Goal: Information Seeking & Learning: Learn about a topic

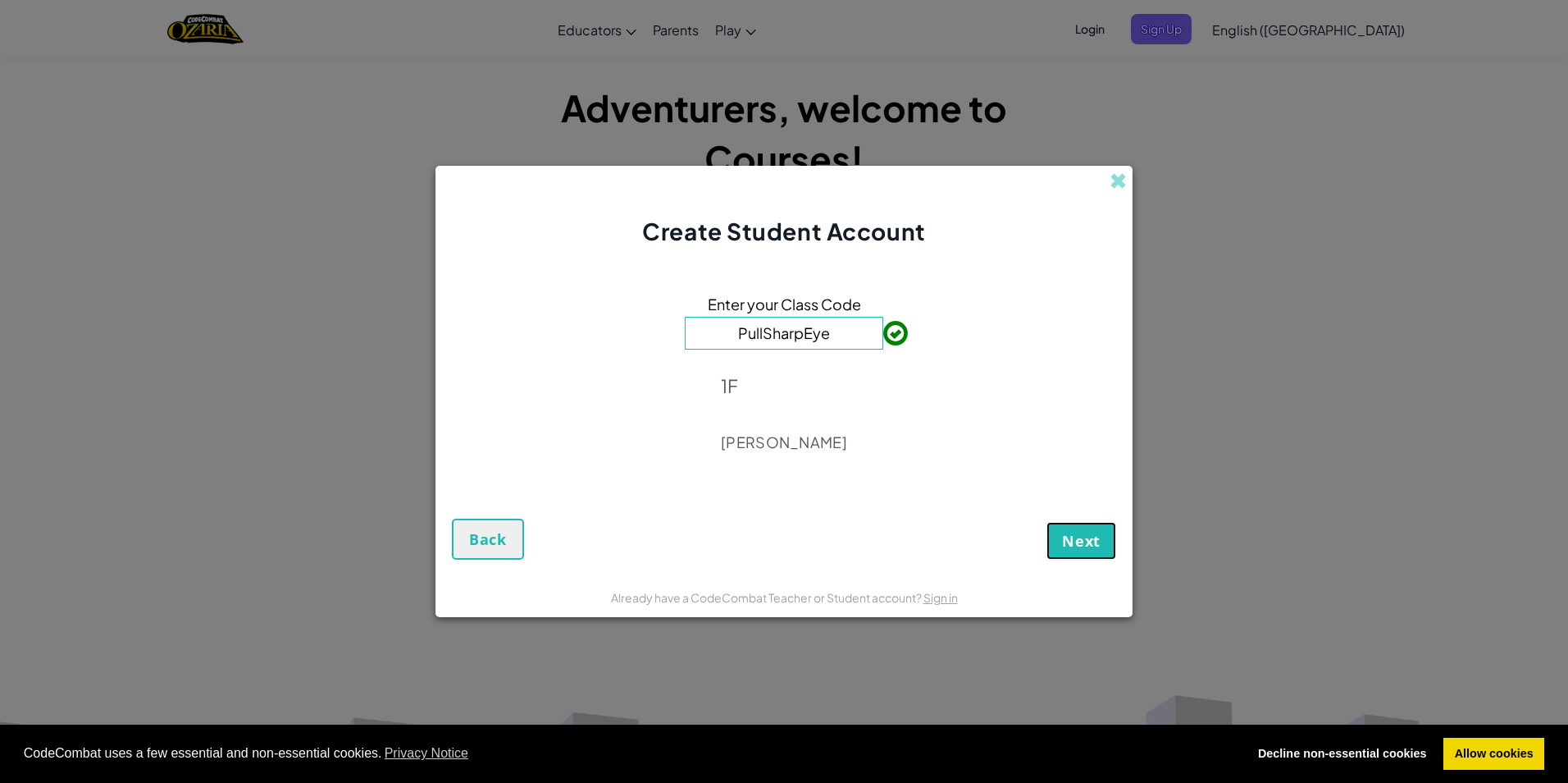
click at [742, 540] on span "Next" at bounding box center [1081, 541] width 38 height 20
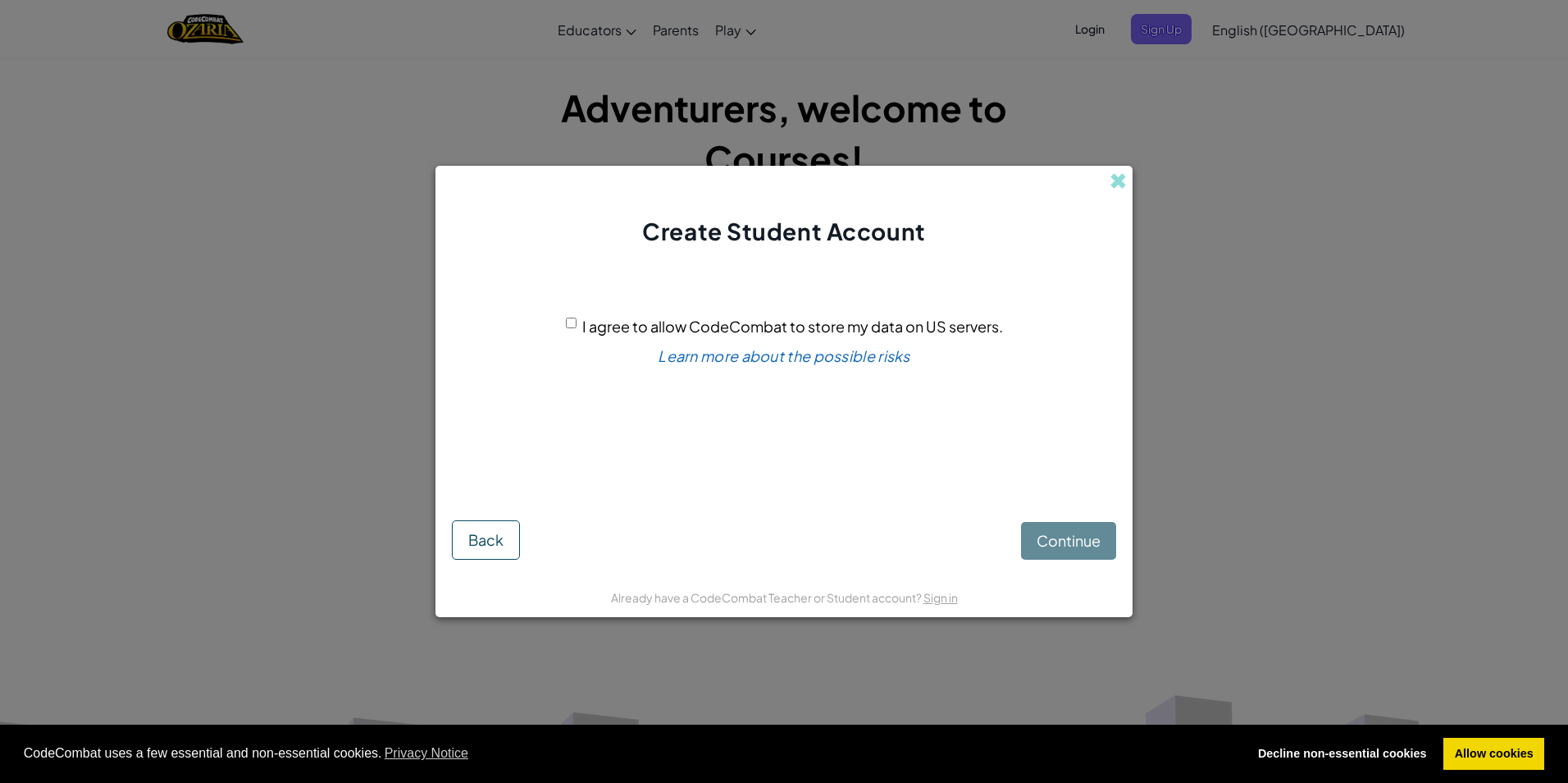
click at [581, 320] on div "I agree to allow CodeCombat to store my data on US servers." at bounding box center [784, 326] width 437 height 24
click at [578, 320] on div "I agree to allow CodeCombat to store my data on US servers." at bounding box center [784, 326] width 437 height 24
click at [574, 322] on input "I agree to allow CodeCombat to store my data on US servers." at bounding box center [571, 322] width 11 height 11
checkbox input "true"
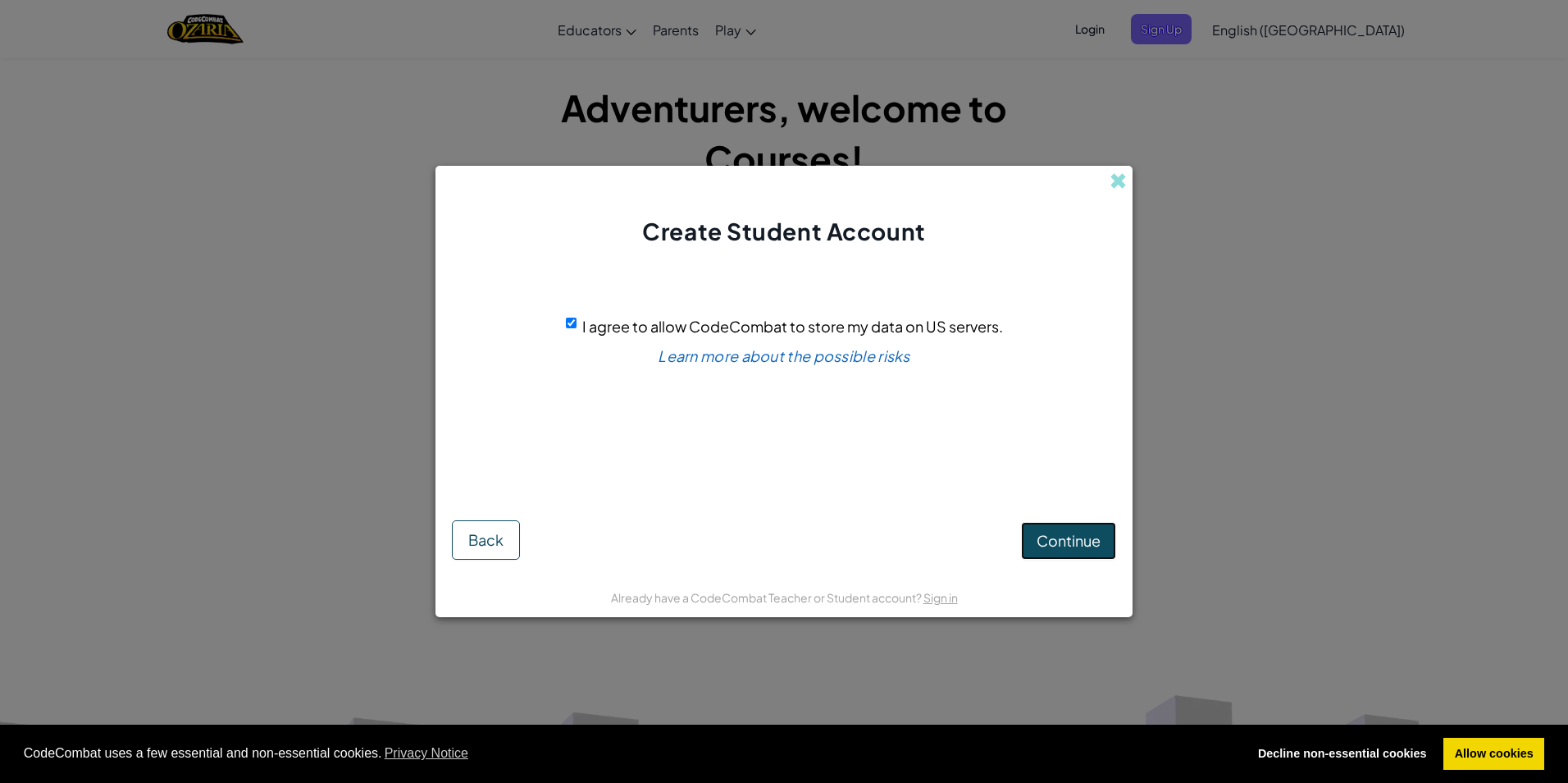
click at [742, 555] on button "Continue" at bounding box center [1069, 541] width 95 height 38
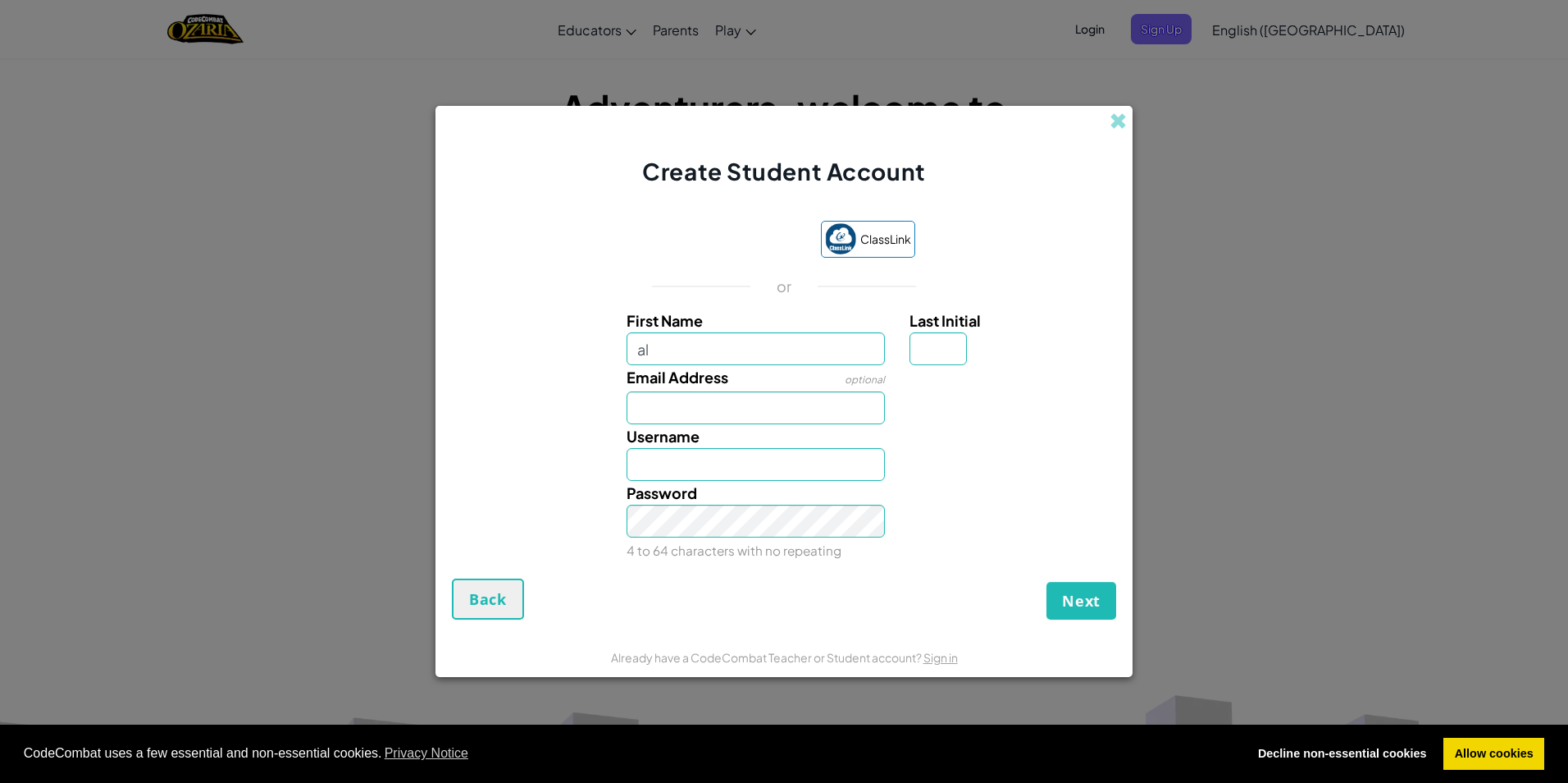
type input "a"
type input "Alister"
click at [742, 338] on input "Last Initial" at bounding box center [938, 349] width 58 height 33
type input "S"
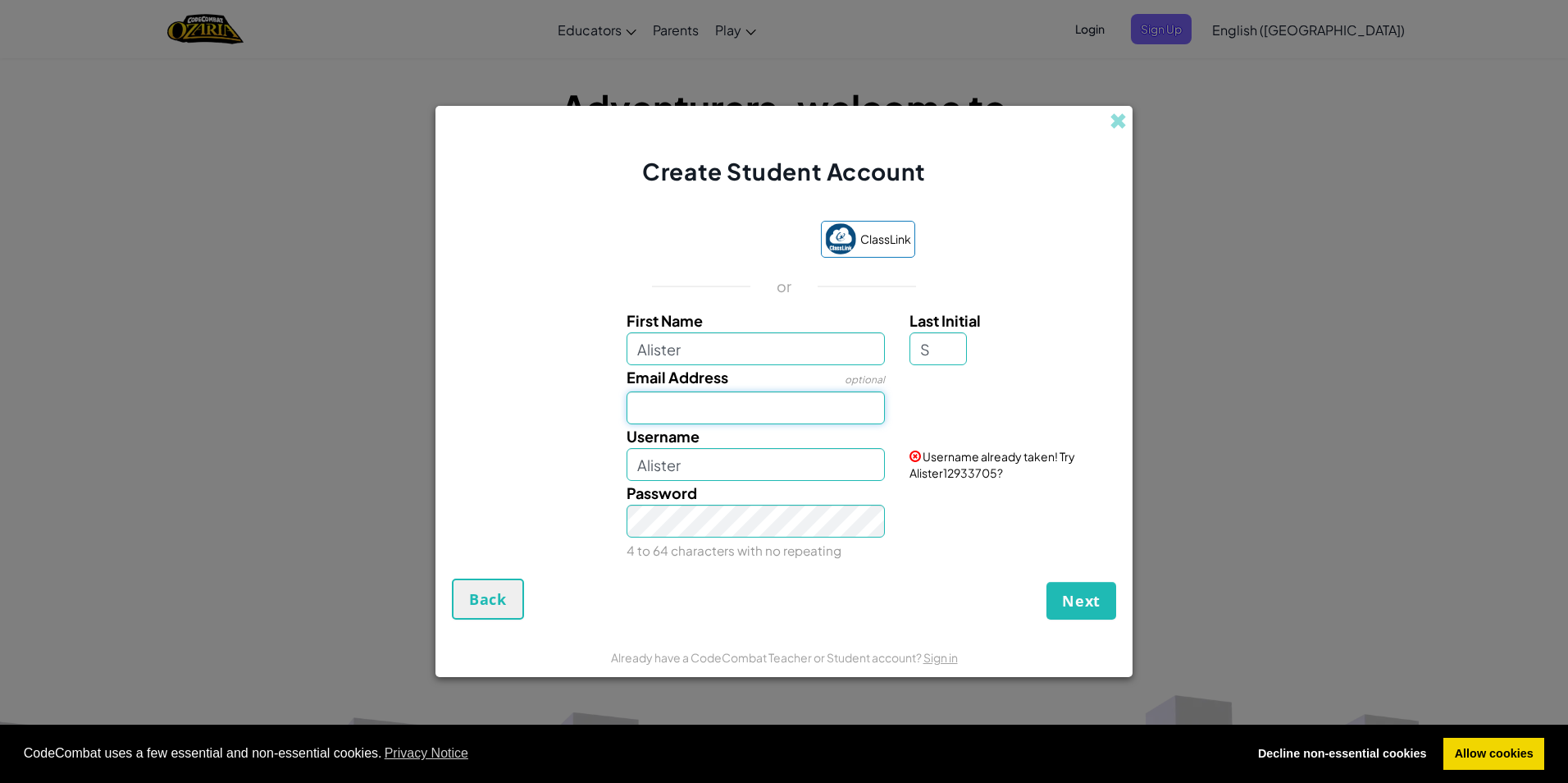
type input "AlisterS"
click at [742, 394] on input "Email Address" at bounding box center [756, 408] width 260 height 33
type input "7714@trinity.croydon.sch.uk"
click at [742, 470] on input "AlisterS" at bounding box center [756, 465] width 260 height 33
drag, startPoint x: 821, startPoint y: 477, endPoint x: 588, endPoint y: 468, distance: 233.2
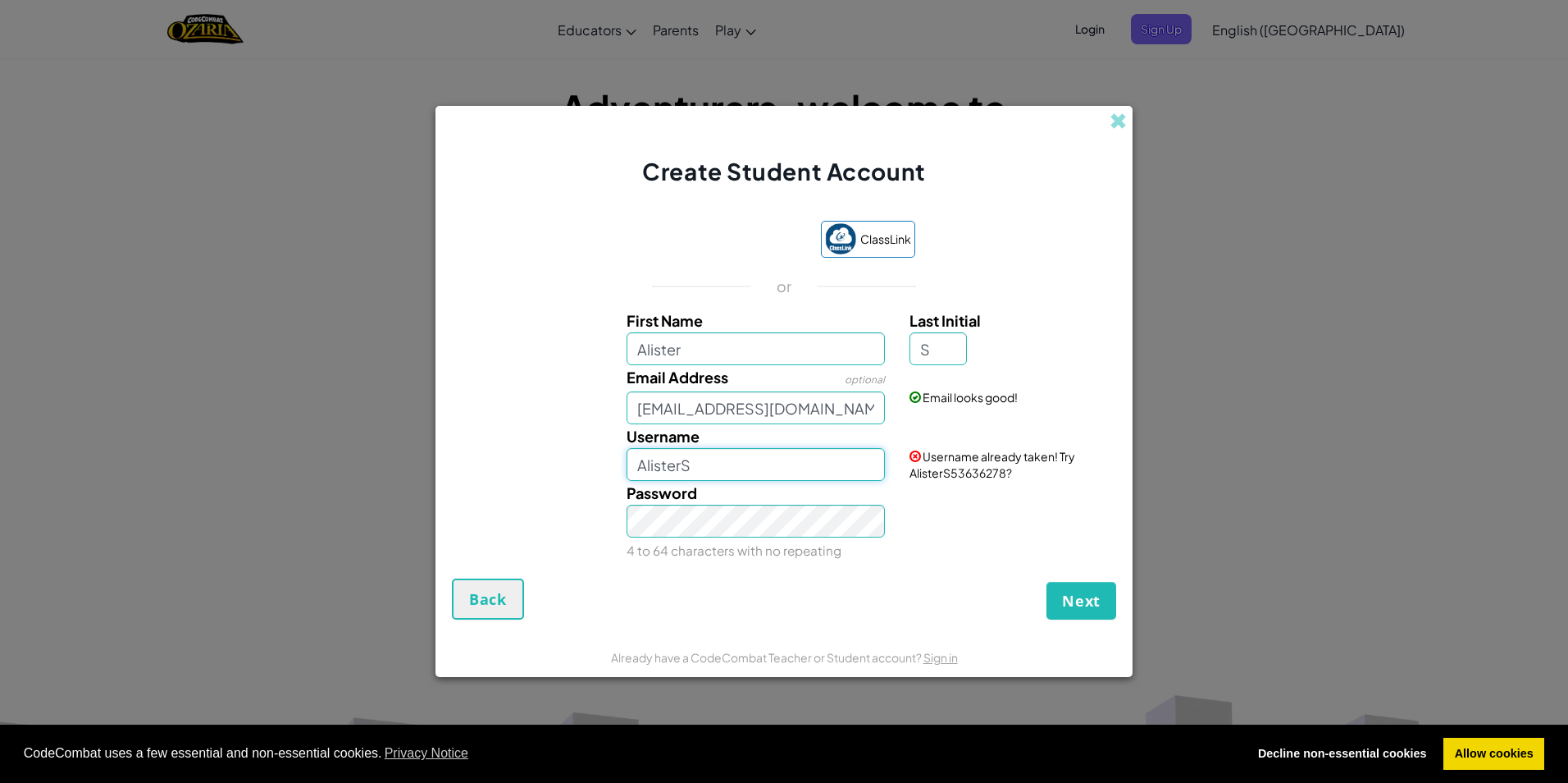
click at [588, 468] on div "Username AlisterS Username already taken! Try AlisterS53636278?" at bounding box center [784, 453] width 681 height 57
type input "Gold_cod13"
click at [742, 513] on div "Password 4 to 64 characters with no repeating" at bounding box center [784, 521] width 681 height 81
click at [742, 597] on span "Next" at bounding box center [1081, 601] width 38 height 20
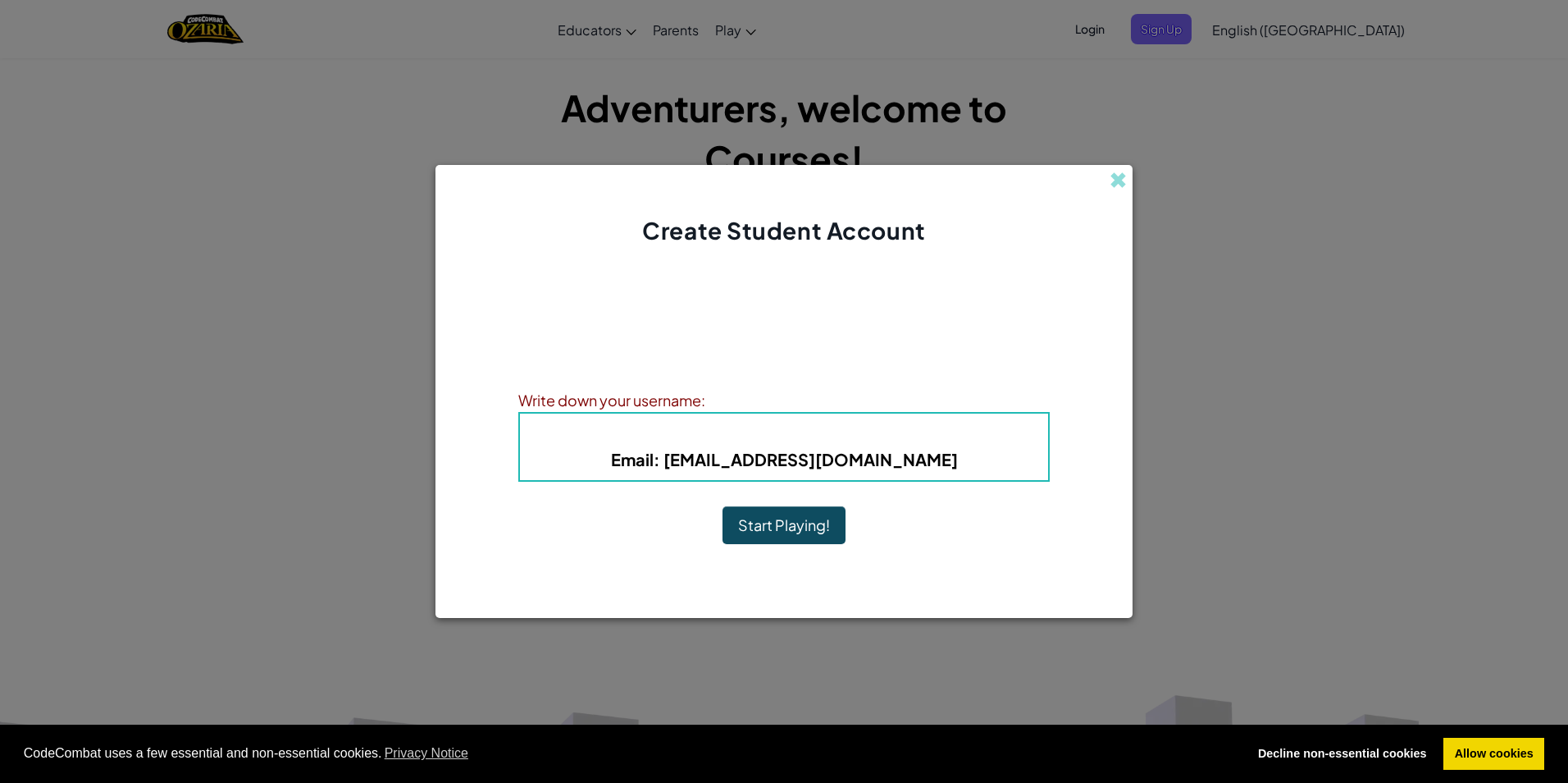
click at [723, 507] on button "Start Playing!" at bounding box center [784, 525] width 123 height 38
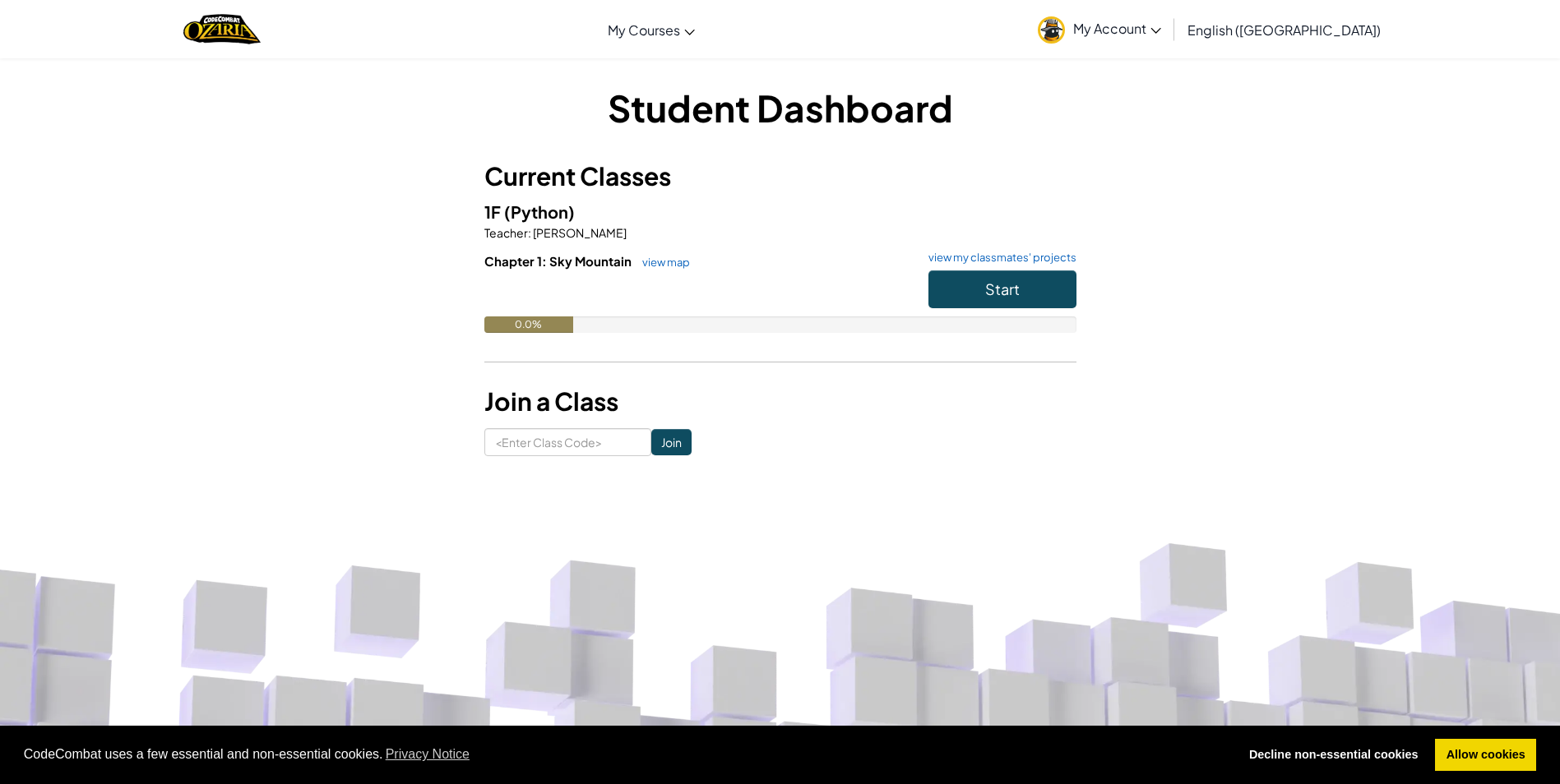
click at [1161, 30] on span "My Account" at bounding box center [1117, 28] width 88 height 18
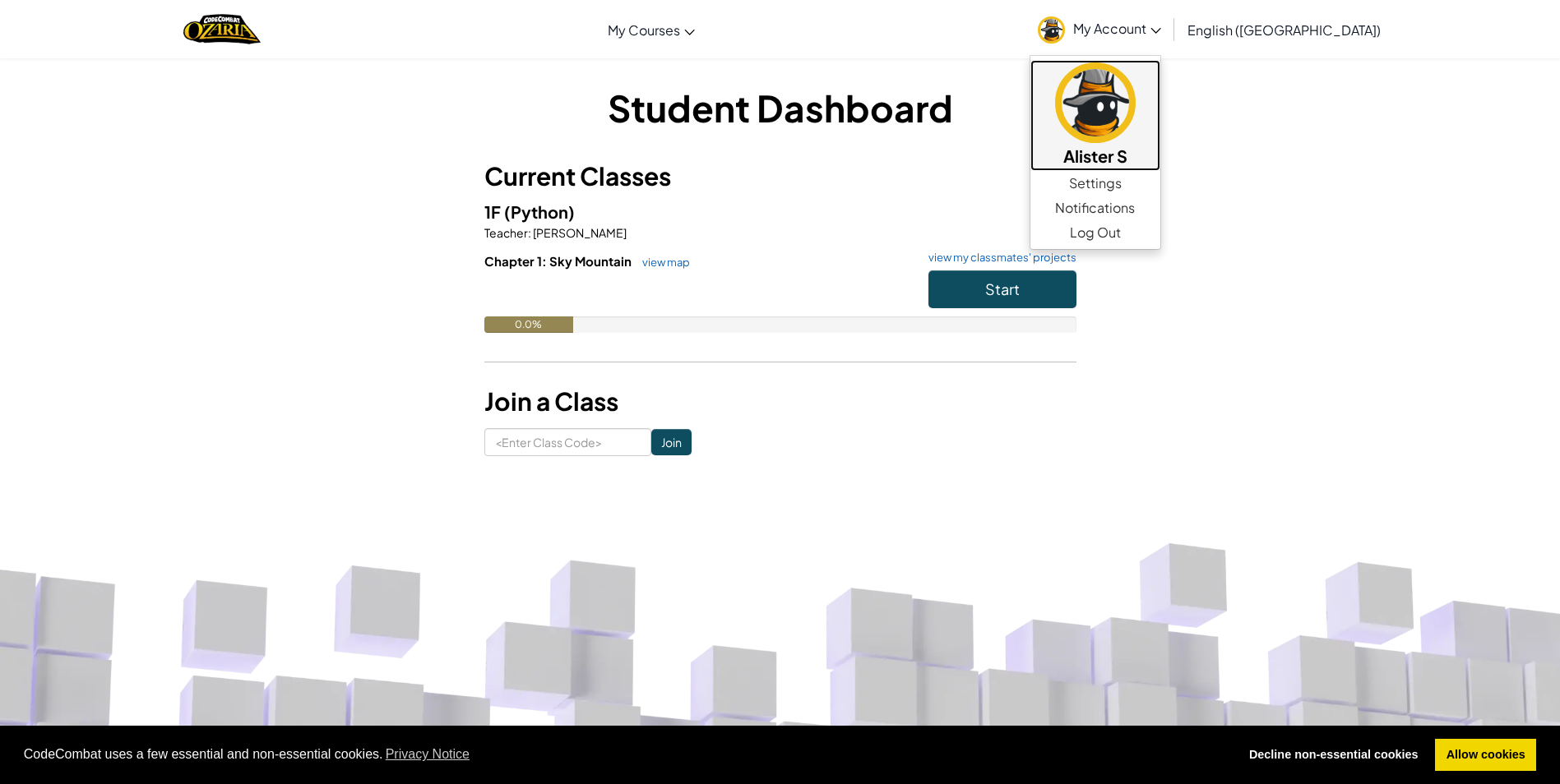
click at [1136, 77] on img at bounding box center [1096, 103] width 81 height 80
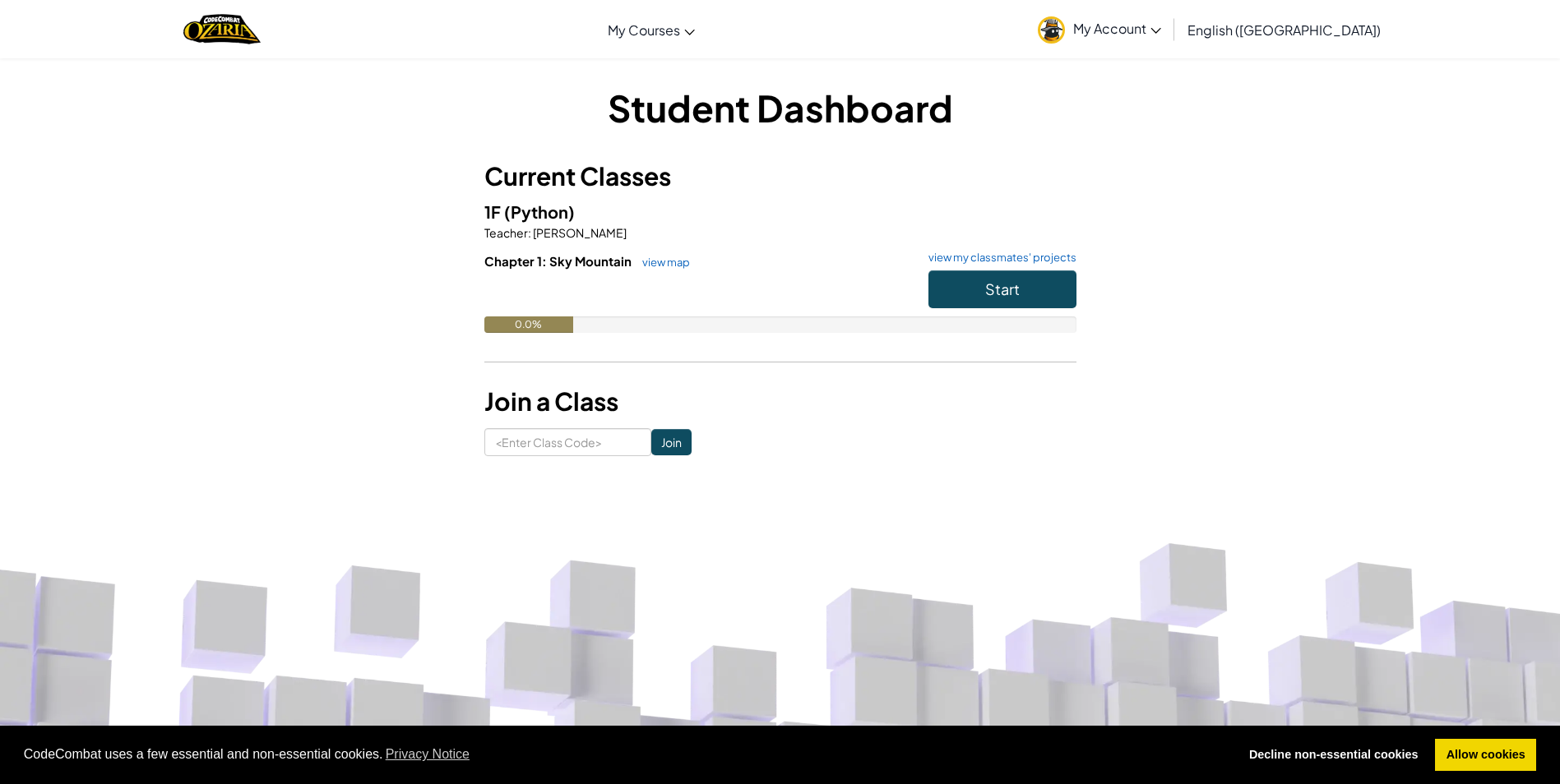
click at [1065, 26] on img at bounding box center [1051, 30] width 27 height 27
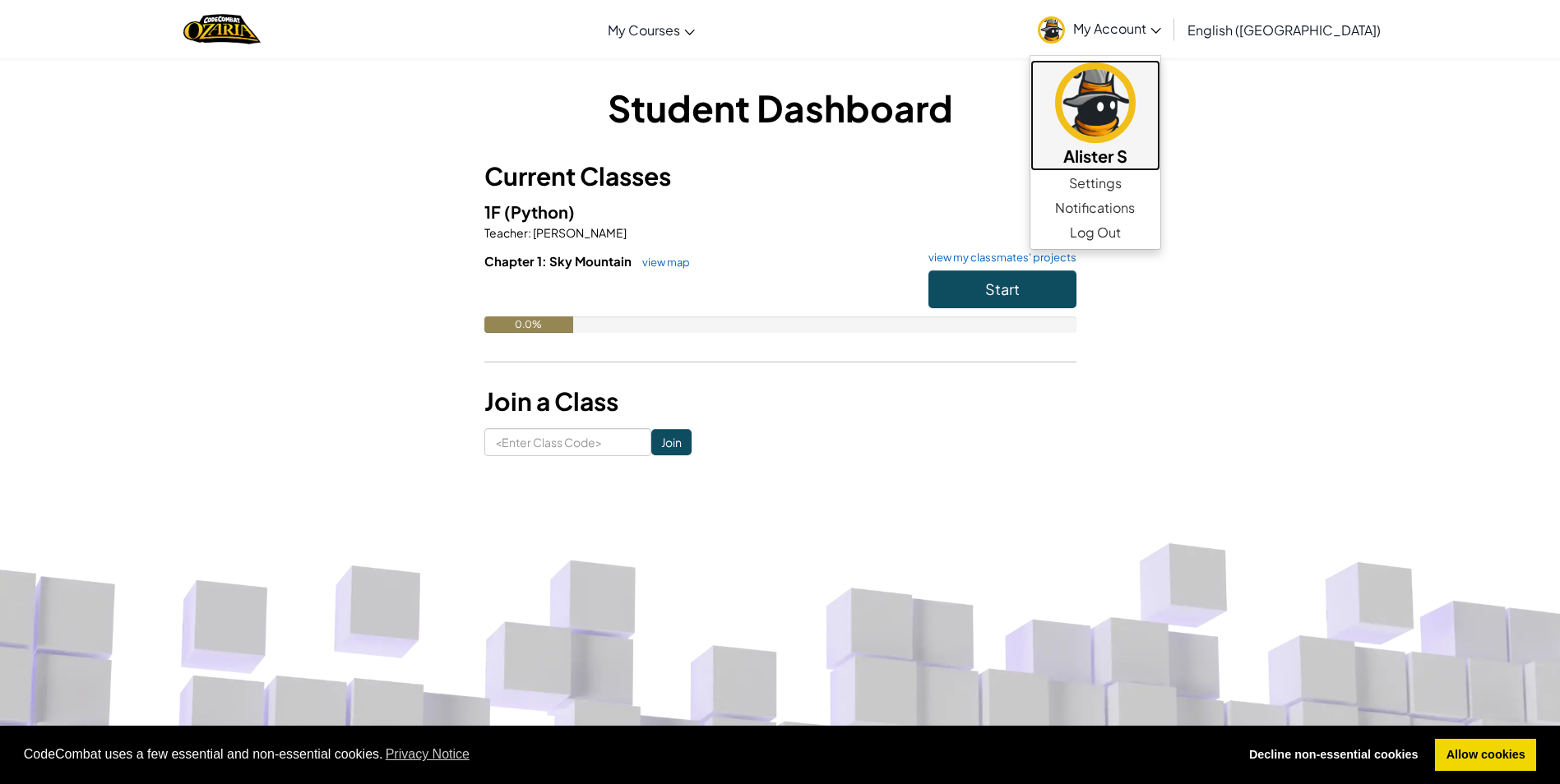
click at [1136, 96] on img at bounding box center [1096, 103] width 81 height 80
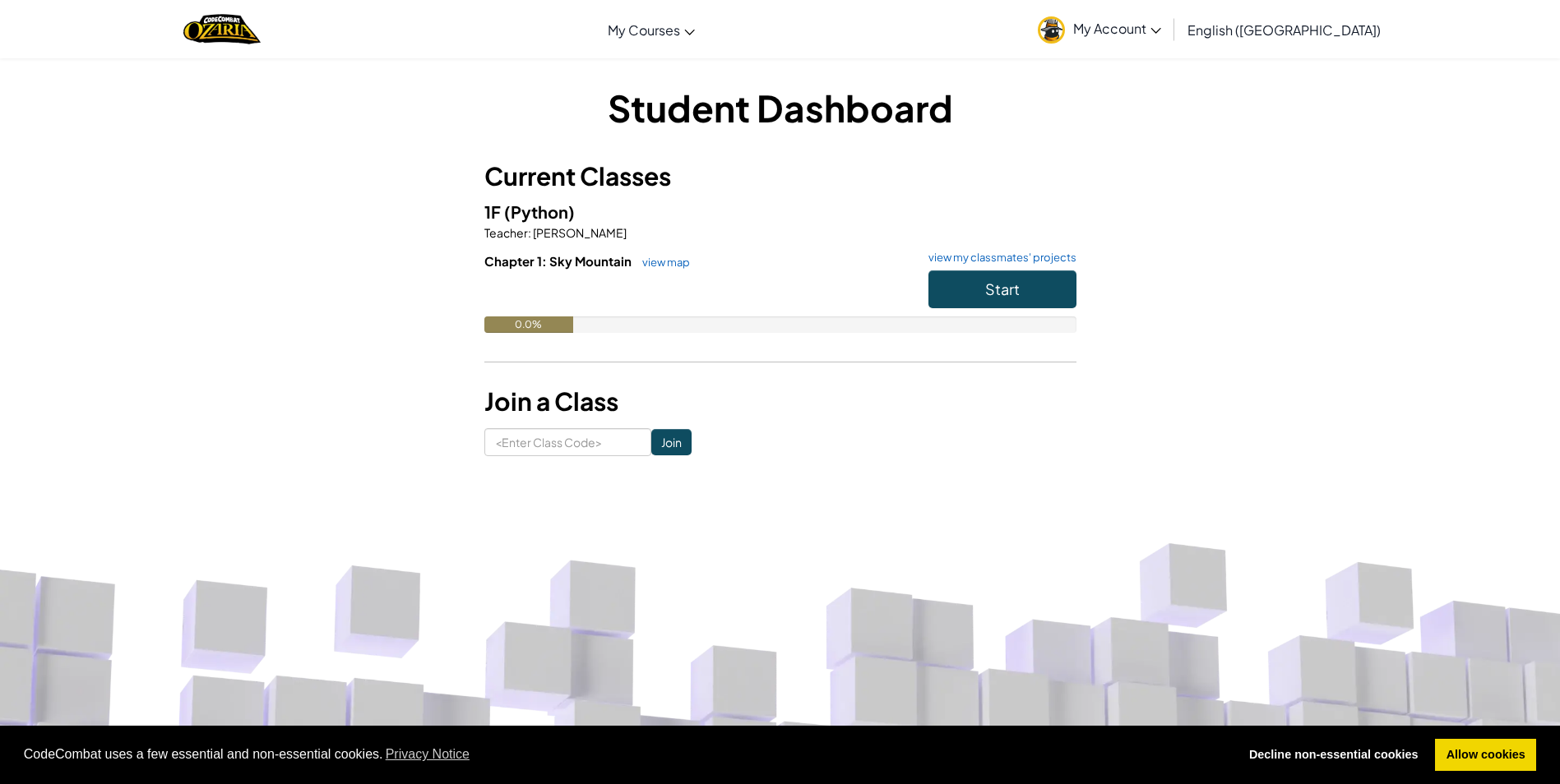
click at [1190, 97] on div "Student Dashboard Current Classes 1F (Python) Teacher : Steven Page Chapter 1: …" at bounding box center [780, 269] width 962 height 374
click at [994, 280] on span "Start" at bounding box center [1001, 288] width 34 height 19
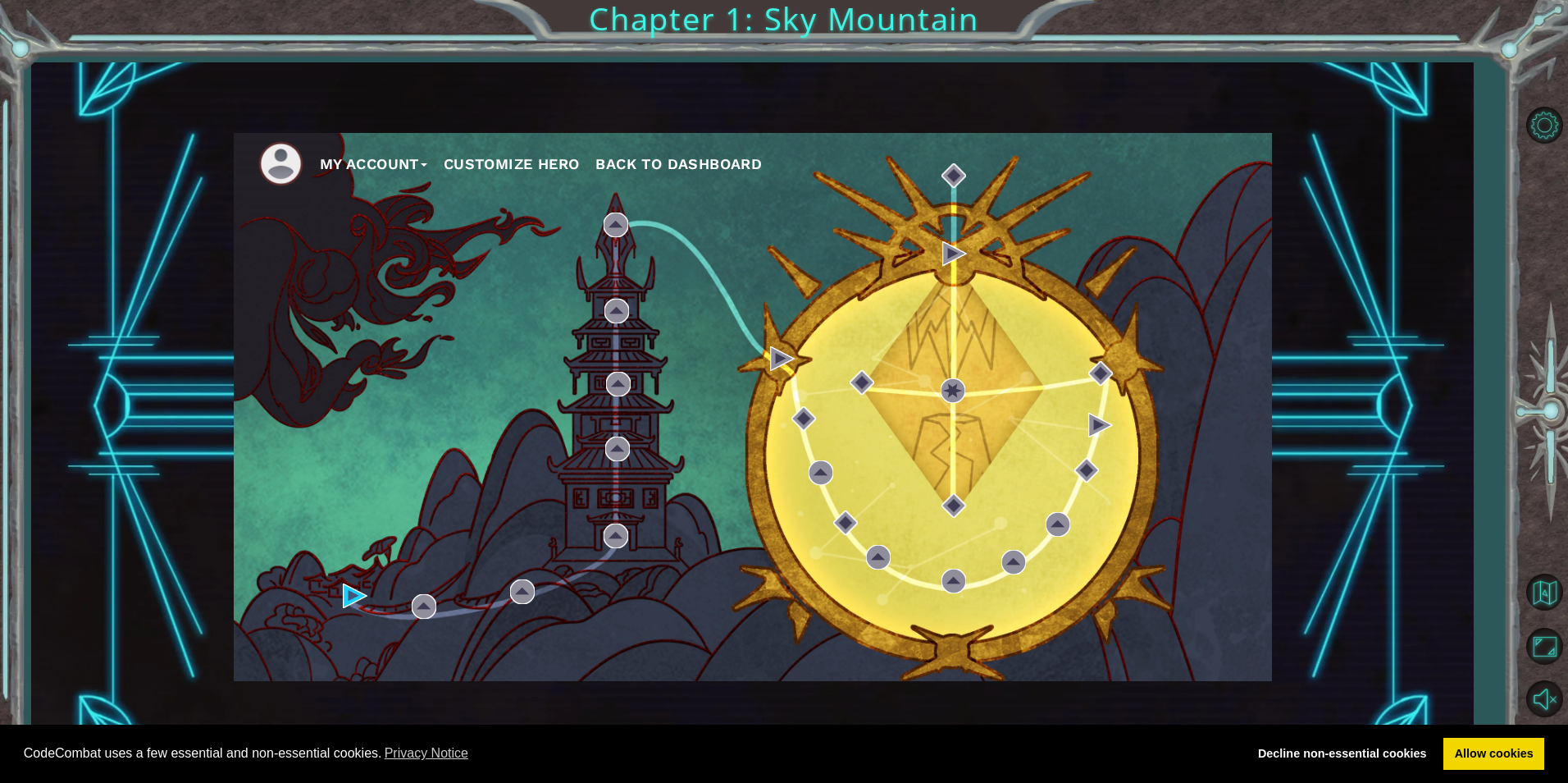
click at [763, 350] on div "My Account Customize Hero Back to Dashboard" at bounding box center [753, 407] width 1038 height 548
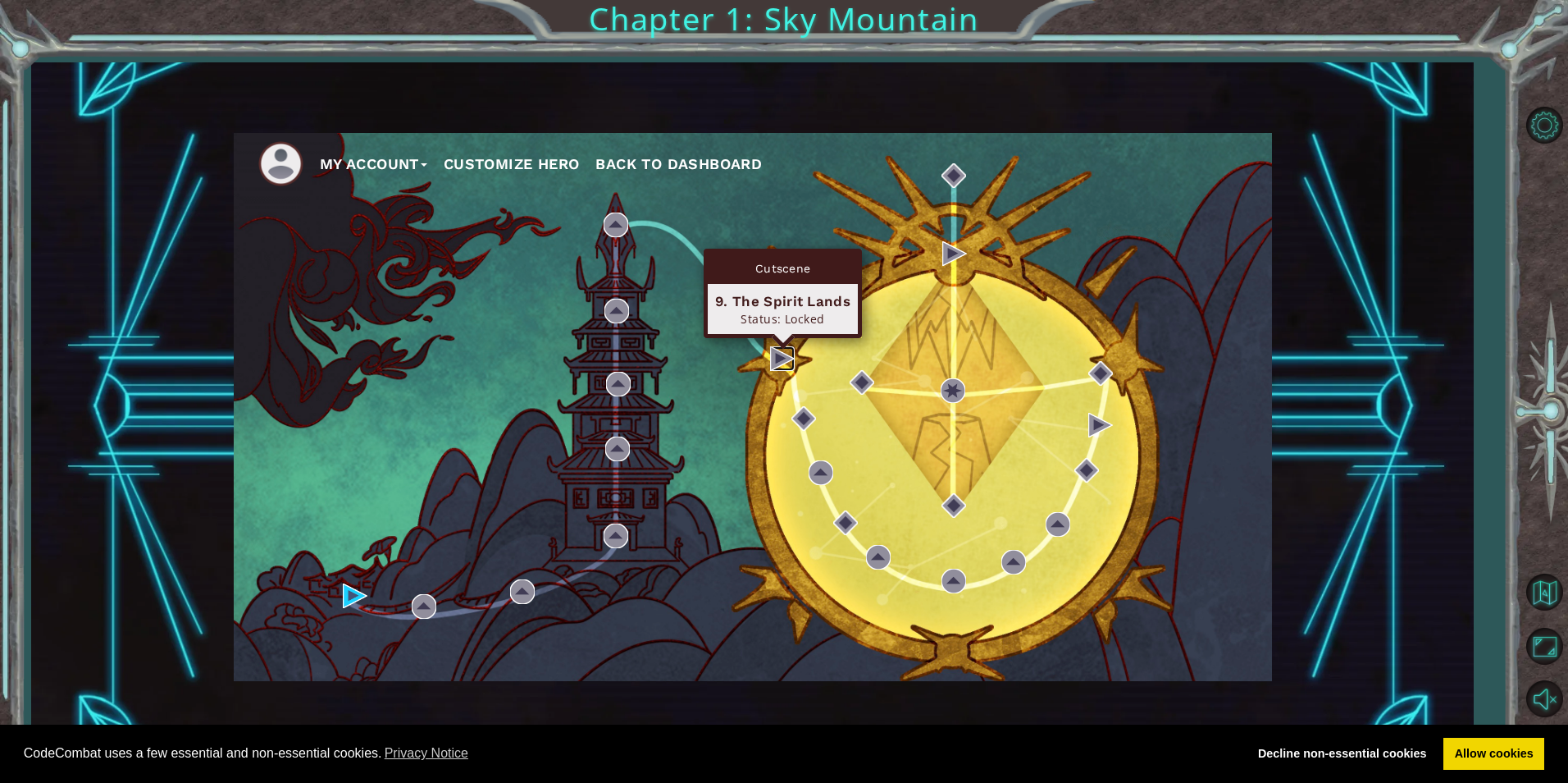
click at [773, 358] on img at bounding box center [782, 358] width 24 height 24
click at [777, 362] on img at bounding box center [782, 358] width 24 height 24
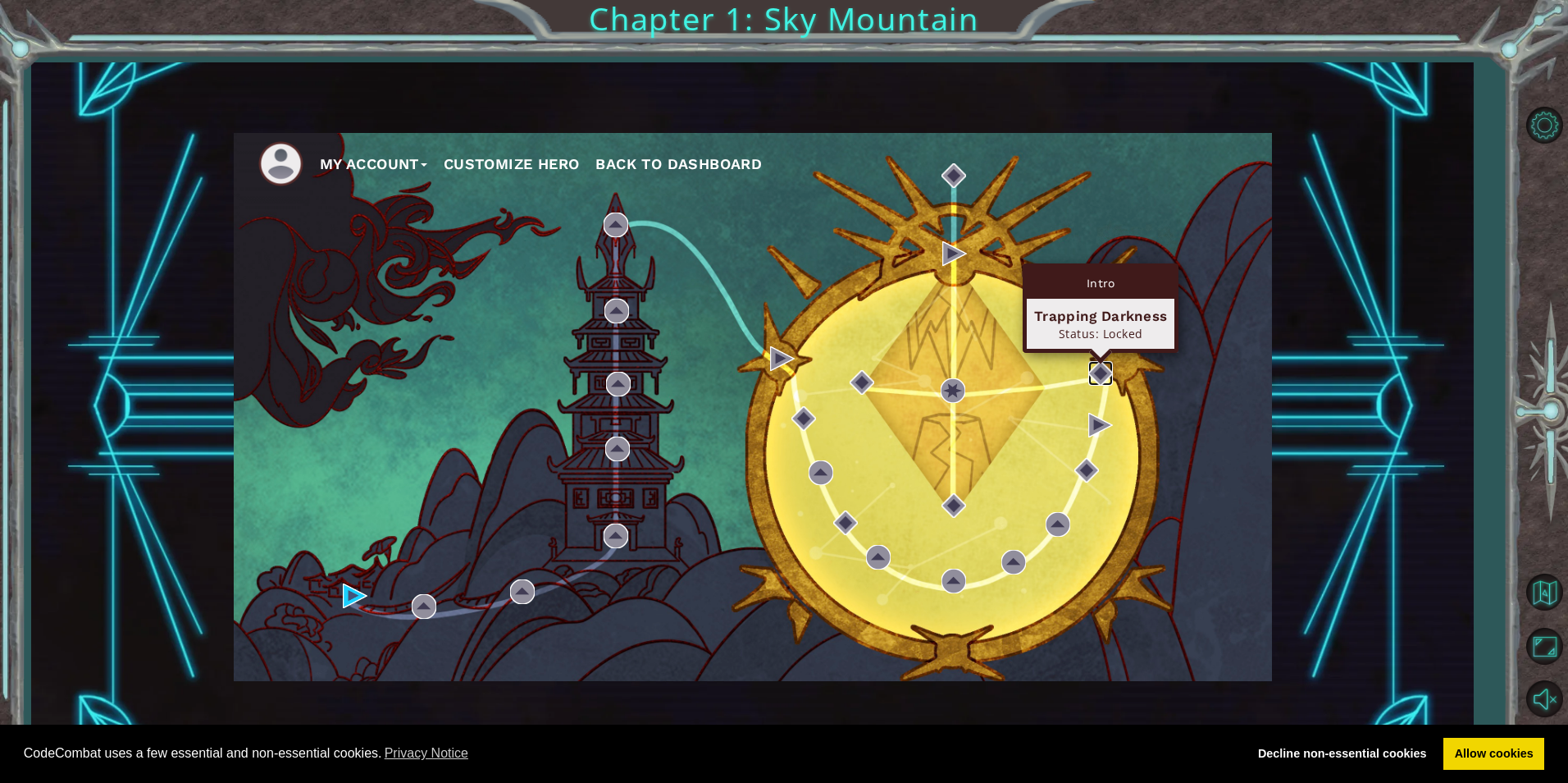
click at [1111, 374] on img at bounding box center [1100, 373] width 24 height 24
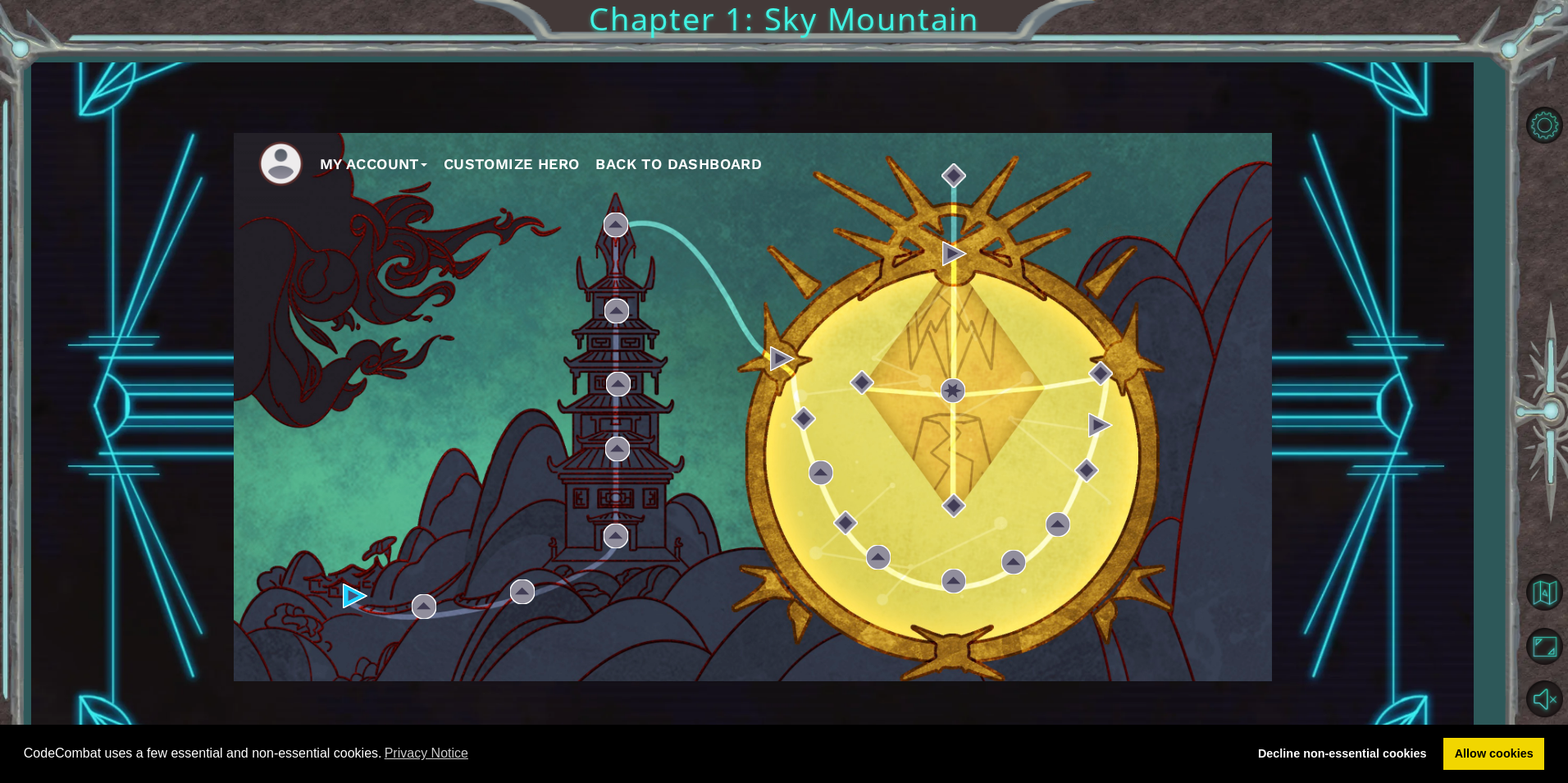
click at [1379, 362] on div "My Account Customize Hero Back to Dashboard" at bounding box center [752, 408] width 1443 height 690
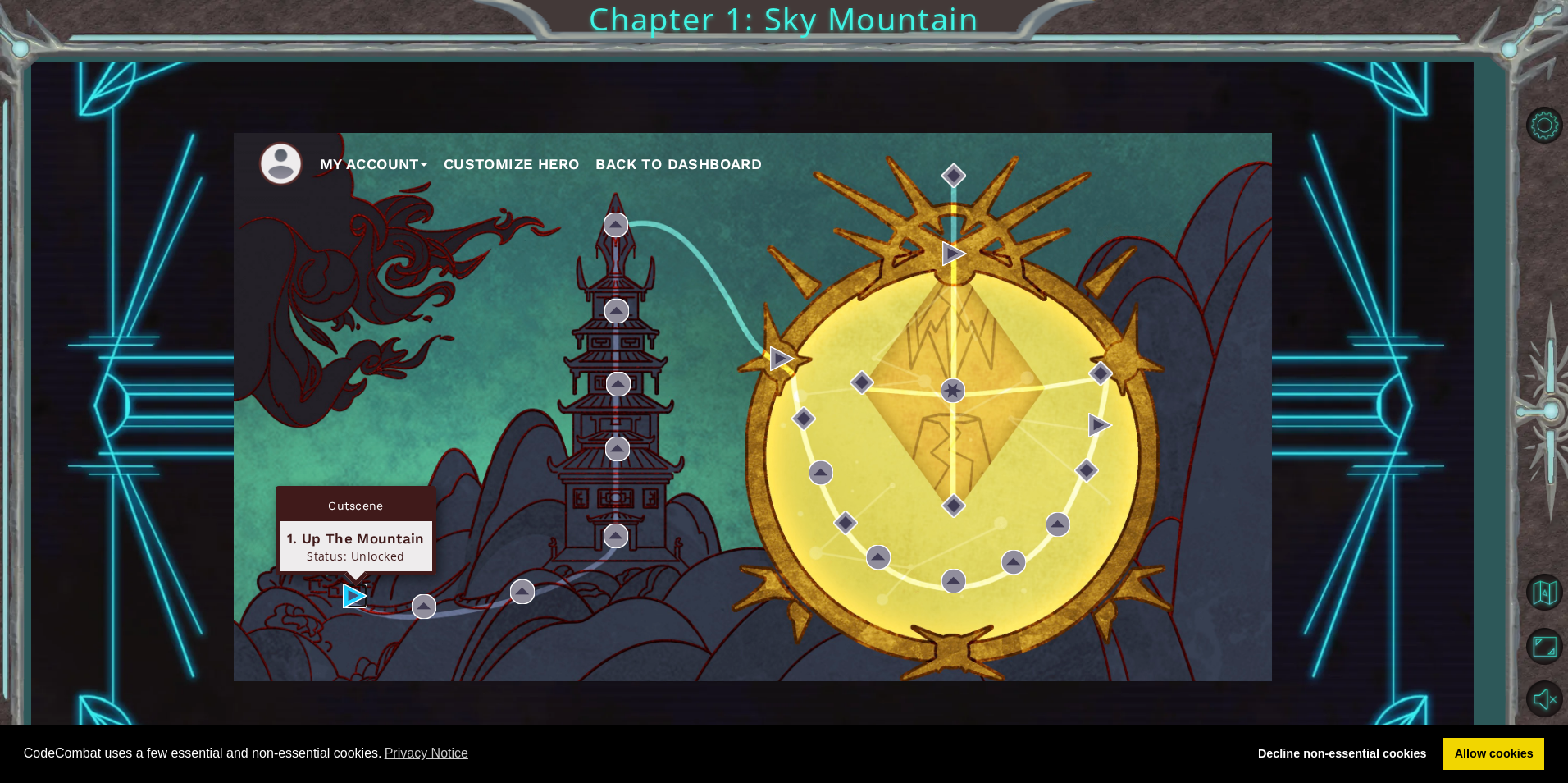
click at [343, 594] on img at bounding box center [355, 595] width 24 height 24
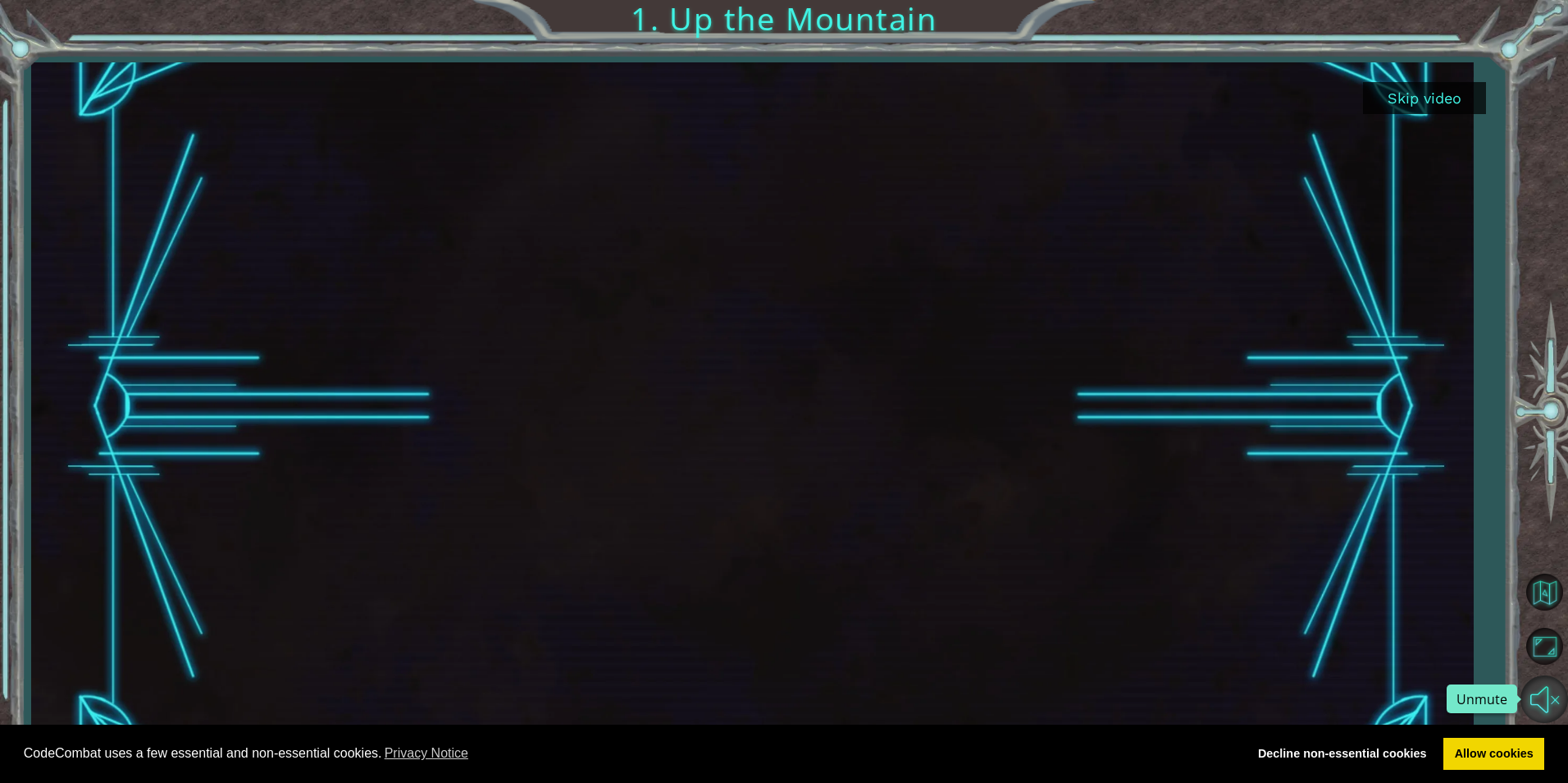
click at [1551, 700] on button "Unmute" at bounding box center [1544, 699] width 48 height 48
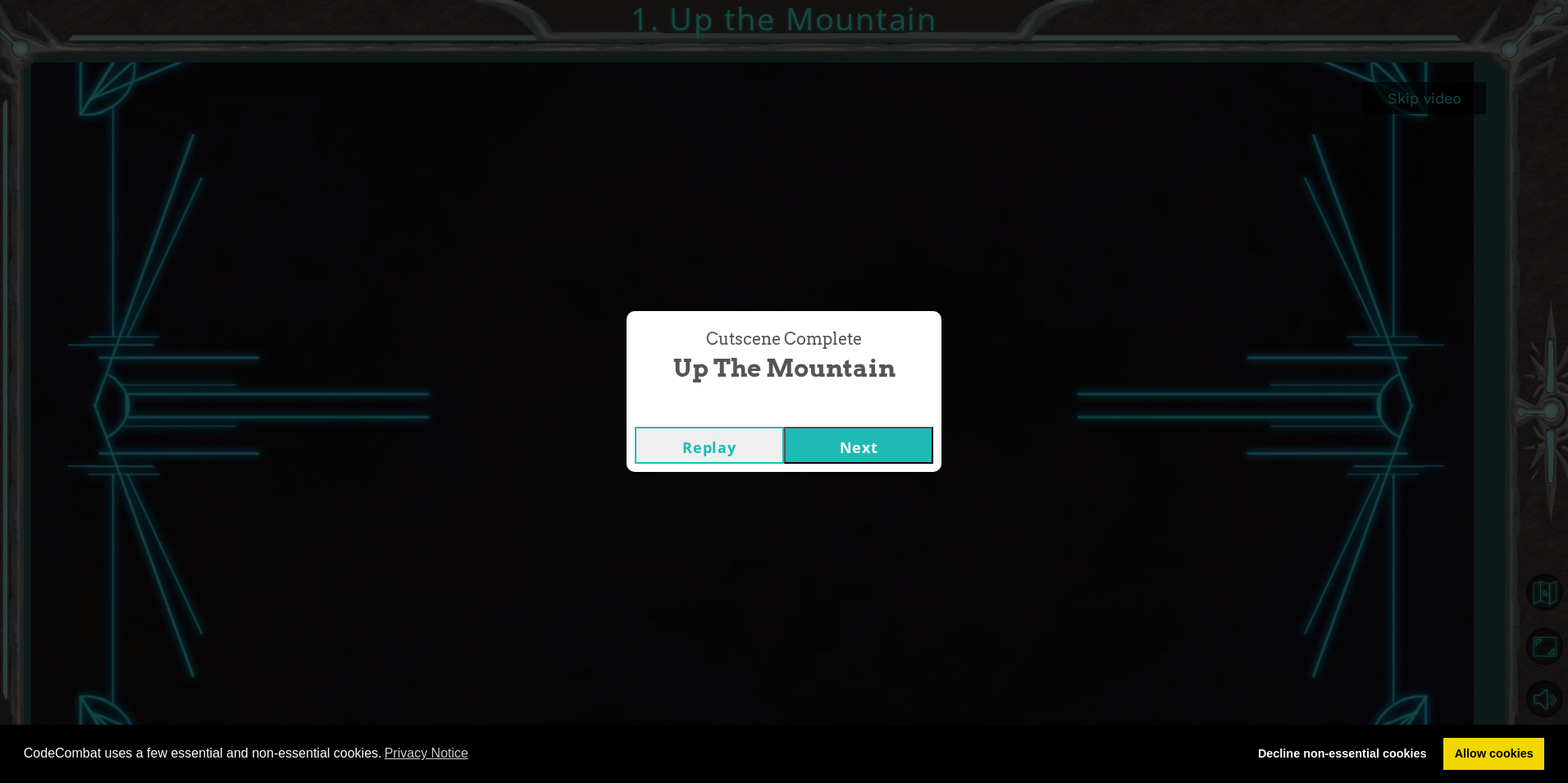
click at [899, 433] on button "Next" at bounding box center [859, 446] width 149 height 37
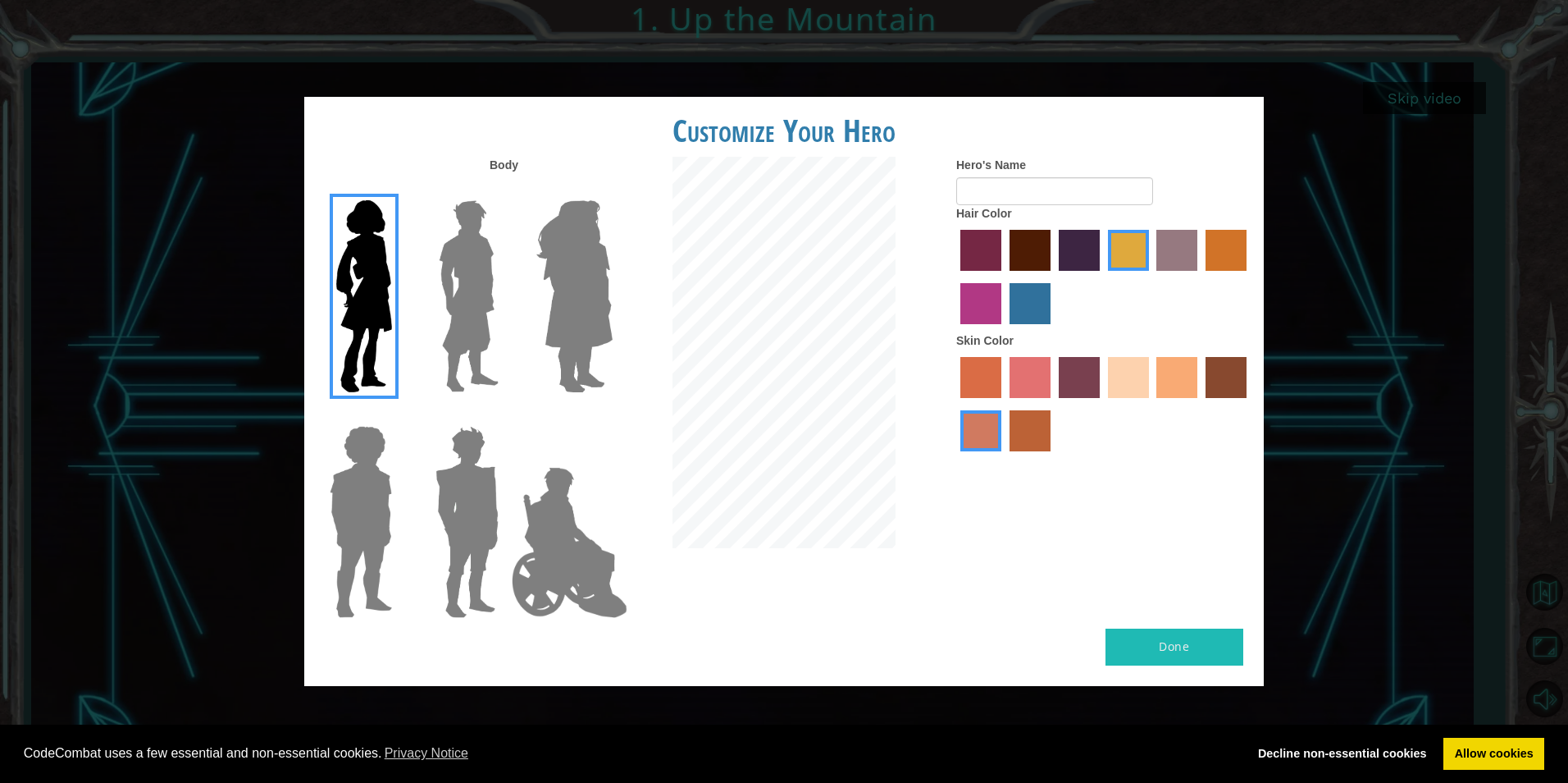
click at [584, 300] on img at bounding box center [574, 296] width 89 height 205
click at [612, 189] on input "Hero Amethyst" at bounding box center [612, 189] width 0 height 0
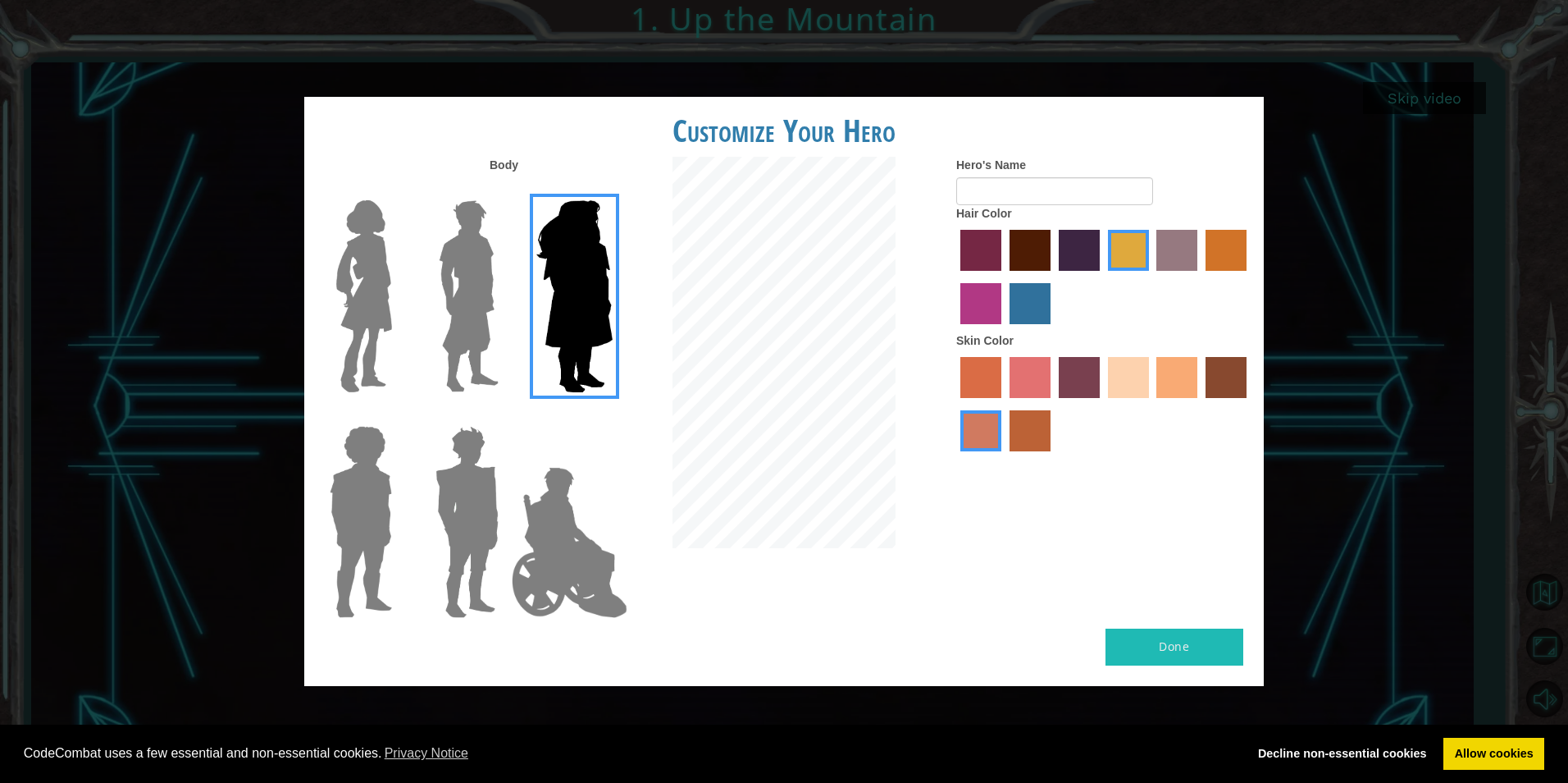
click at [483, 291] on img at bounding box center [468, 296] width 73 height 205
click at [505, 189] on input "Hero Lars" at bounding box center [505, 189] width 0 height 0
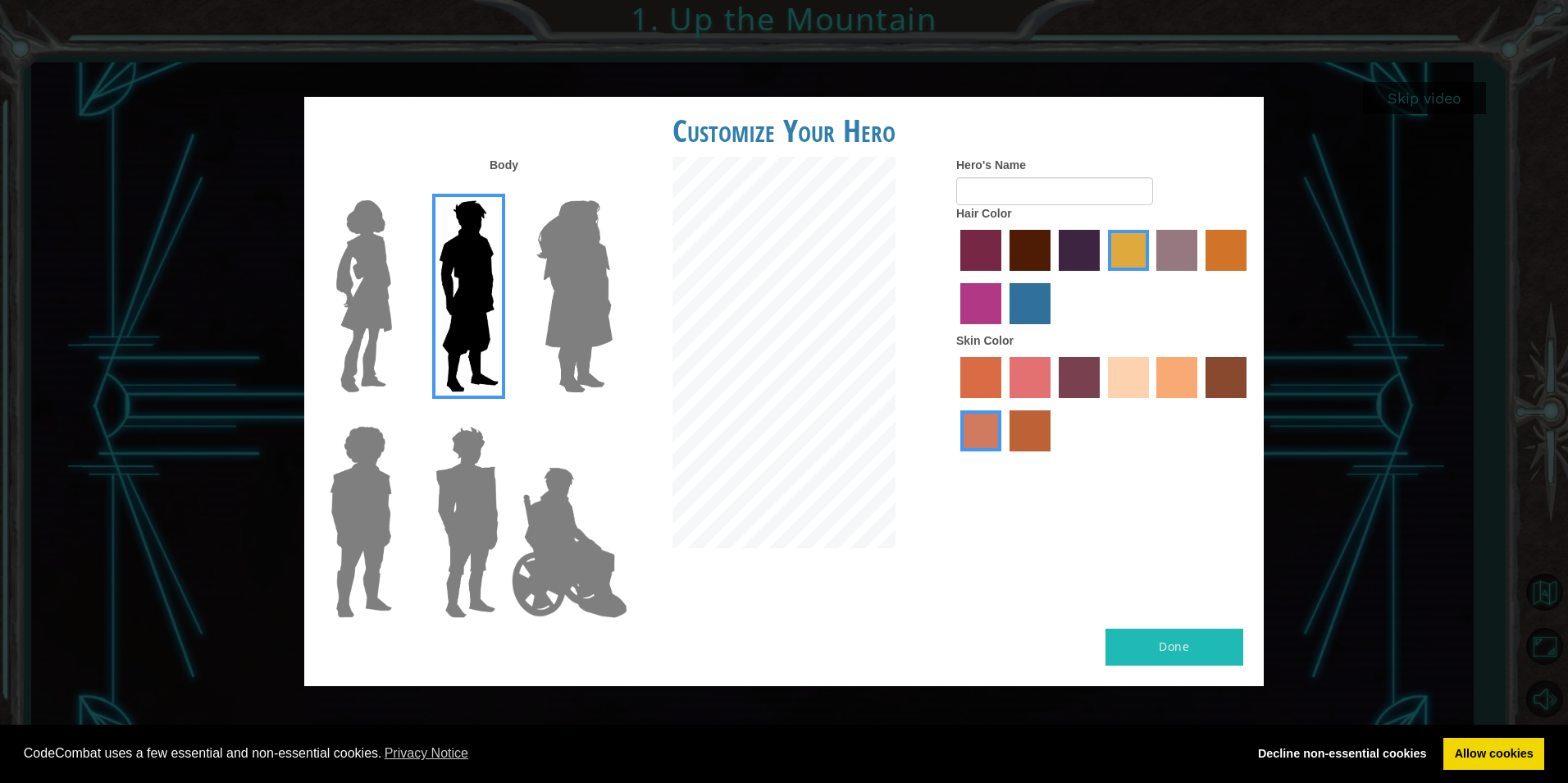
click at [630, 480] on div at bounding box center [784, 355] width 320 height 396
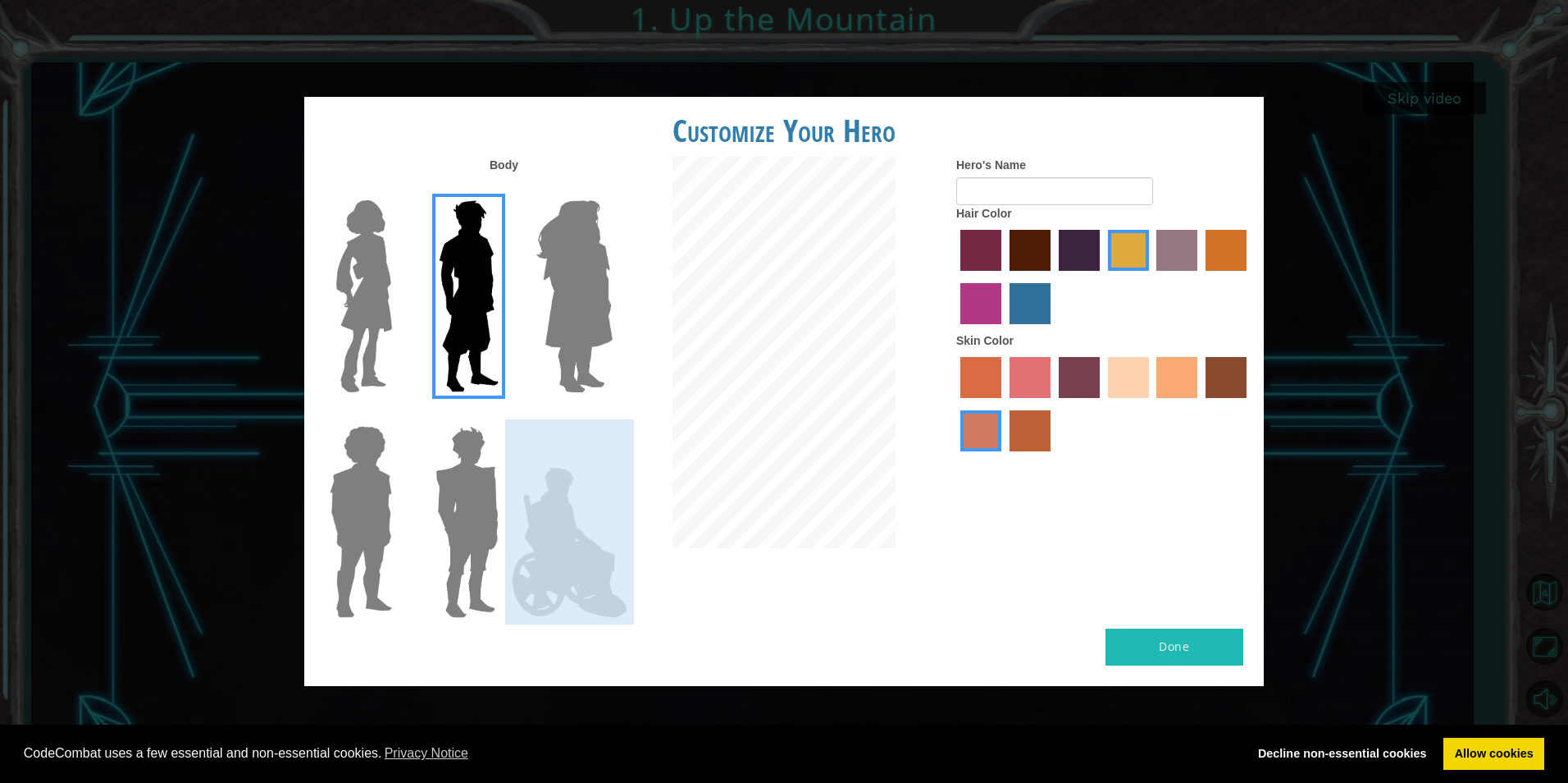
click at [618, 509] on div "Body Hero's Name Hair Color Skin Color" at bounding box center [784, 393] width 960 height 472
click at [521, 546] on img at bounding box center [569, 543] width 128 height 165
click at [612, 416] on input "Hero Jamie" at bounding box center [612, 416] width 0 height 0
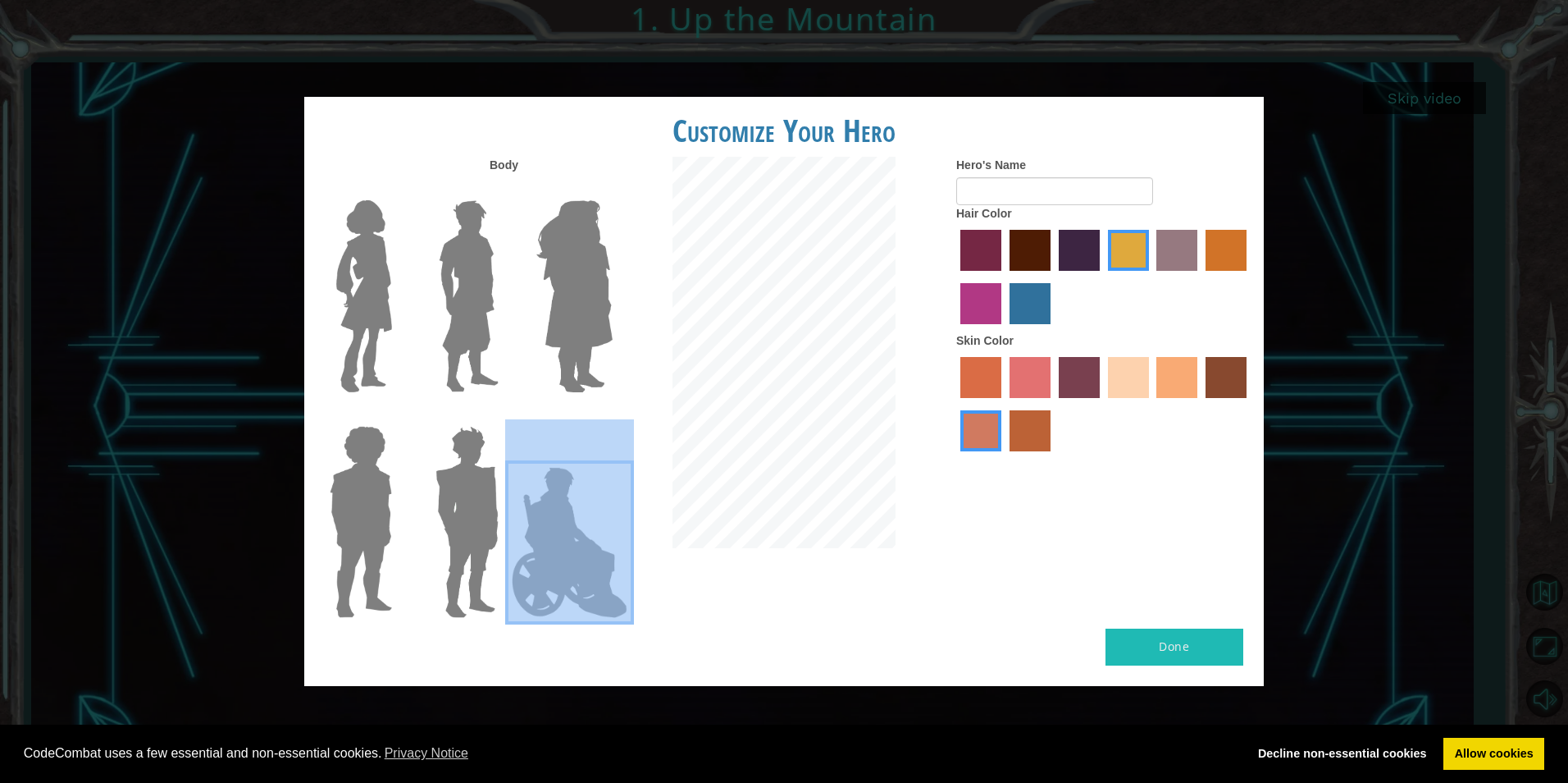
click at [474, 506] on img at bounding box center [467, 521] width 76 height 205
click at [505, 416] on input "Hero Garnet" at bounding box center [505, 416] width 0 height 0
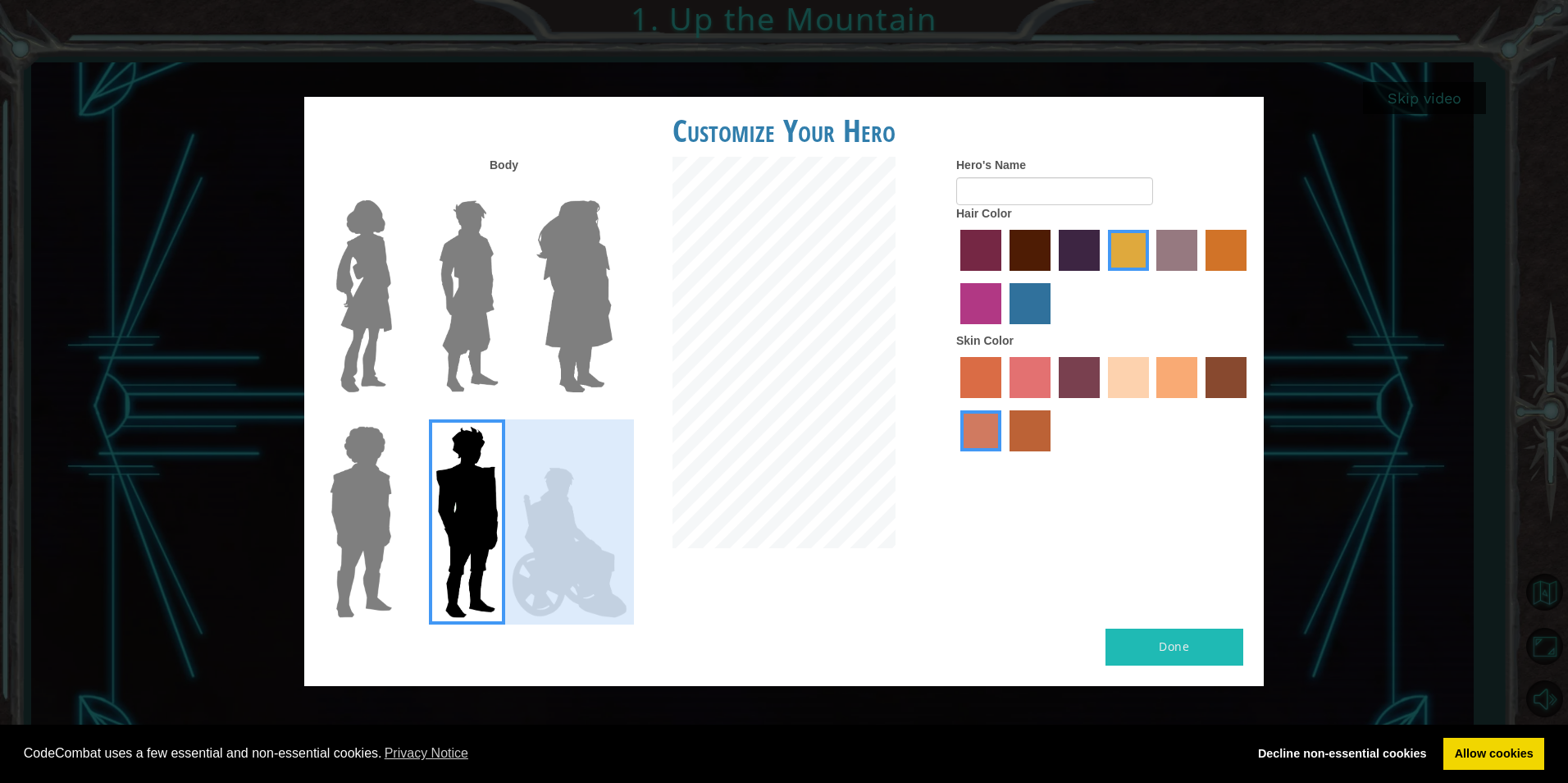
click at [397, 513] on img at bounding box center [360, 521] width 75 height 205
click at [399, 416] on input "Hero Steven" at bounding box center [399, 416] width 0 height 0
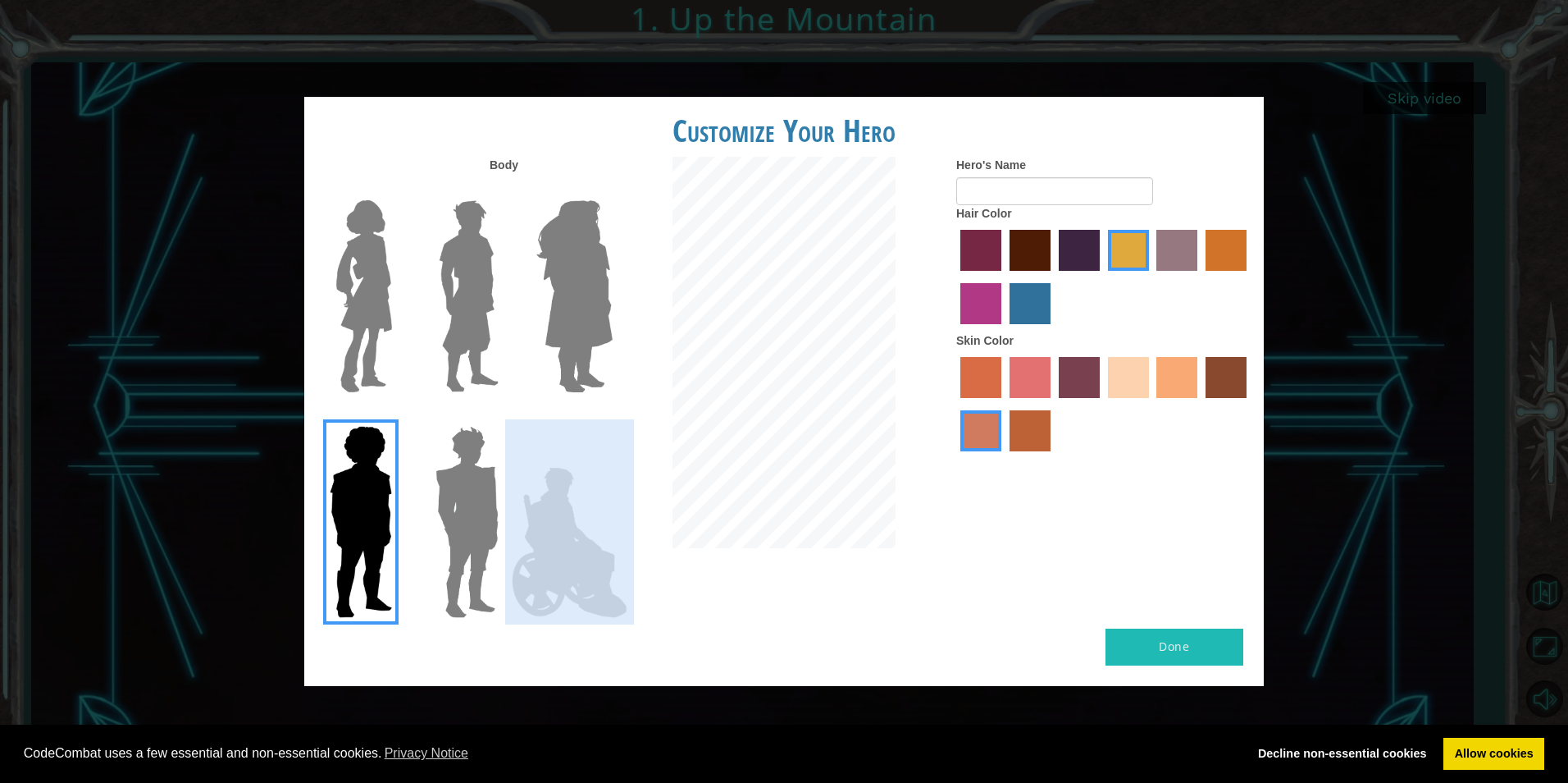
click at [513, 533] on img at bounding box center [569, 543] width 128 height 165
click at [612, 416] on input "Hero Jamie" at bounding box center [612, 416] width 0 height 0
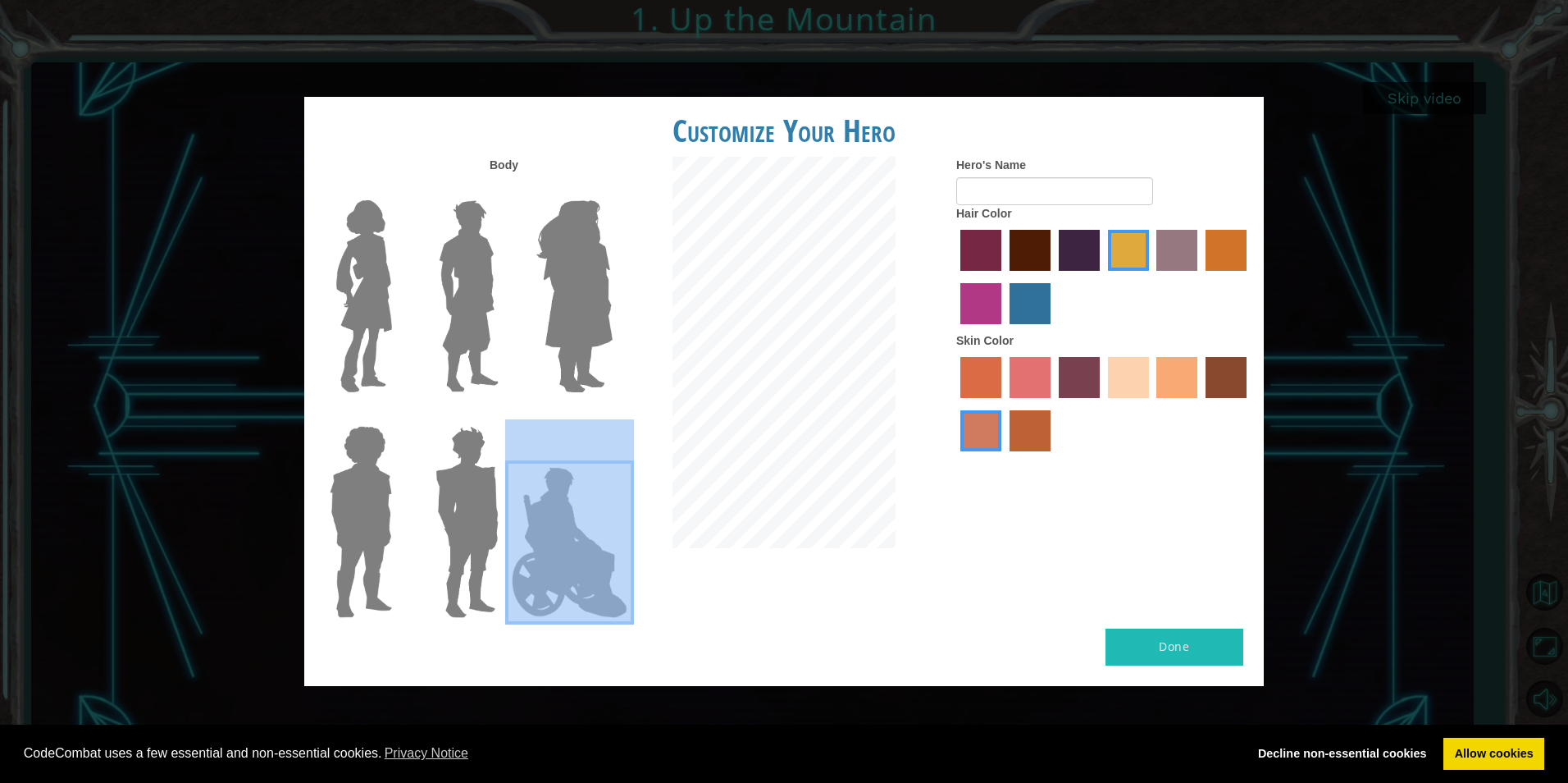
click at [589, 548] on img at bounding box center [569, 543] width 128 height 165
click at [612, 416] on input "Hero Jamie" at bounding box center [612, 416] width 0 height 0
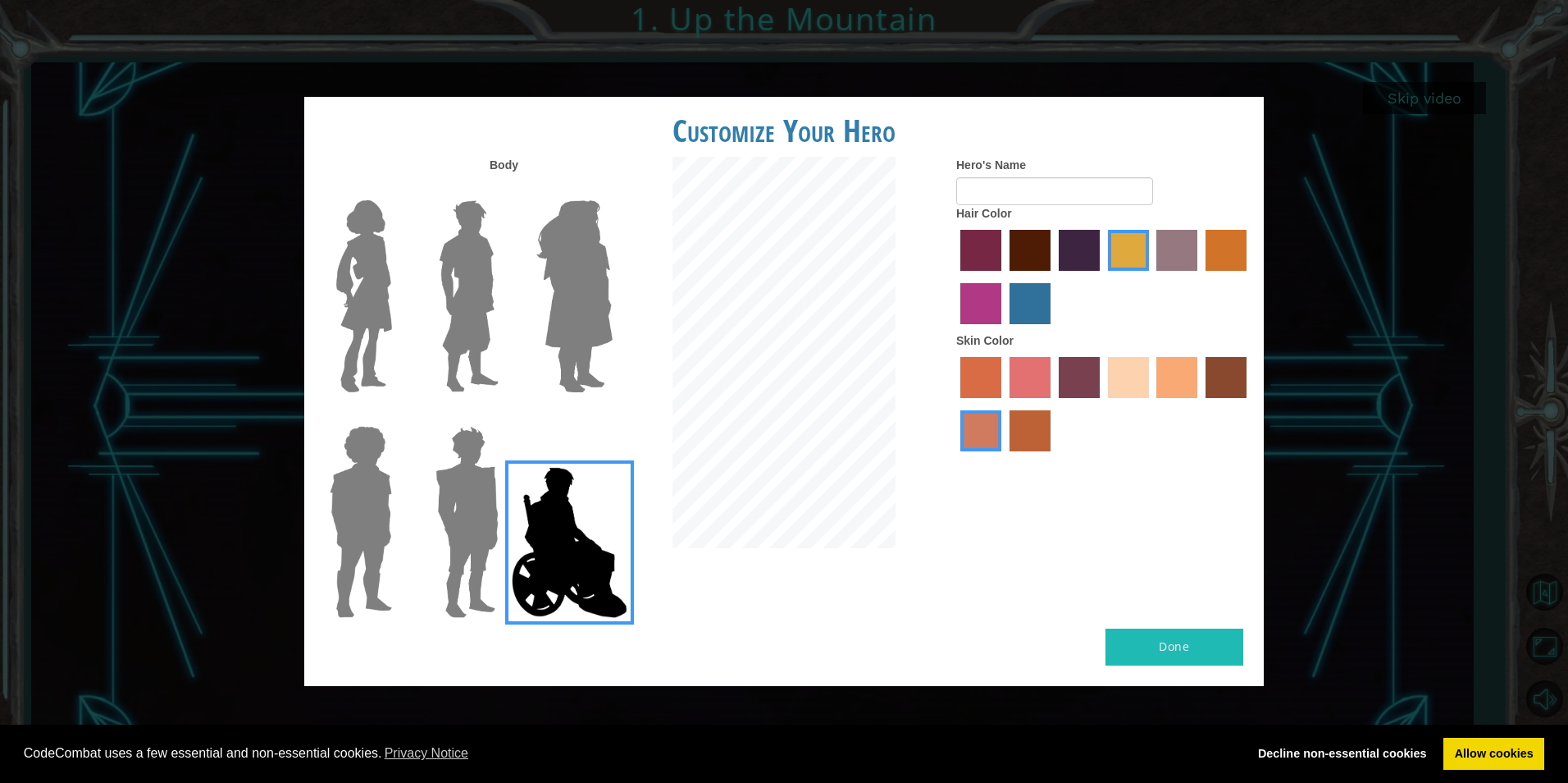
click at [1035, 317] on label "lachmara hair color" at bounding box center [1030, 304] width 41 height 41
click at [1004, 330] on input "lachmara hair color" at bounding box center [1004, 330] width 0 height 0
click at [1128, 380] on label "sandy beach skin color" at bounding box center [1128, 377] width 41 height 41
click at [1103, 404] on input "sandy beach skin color" at bounding box center [1103, 404] width 0 height 0
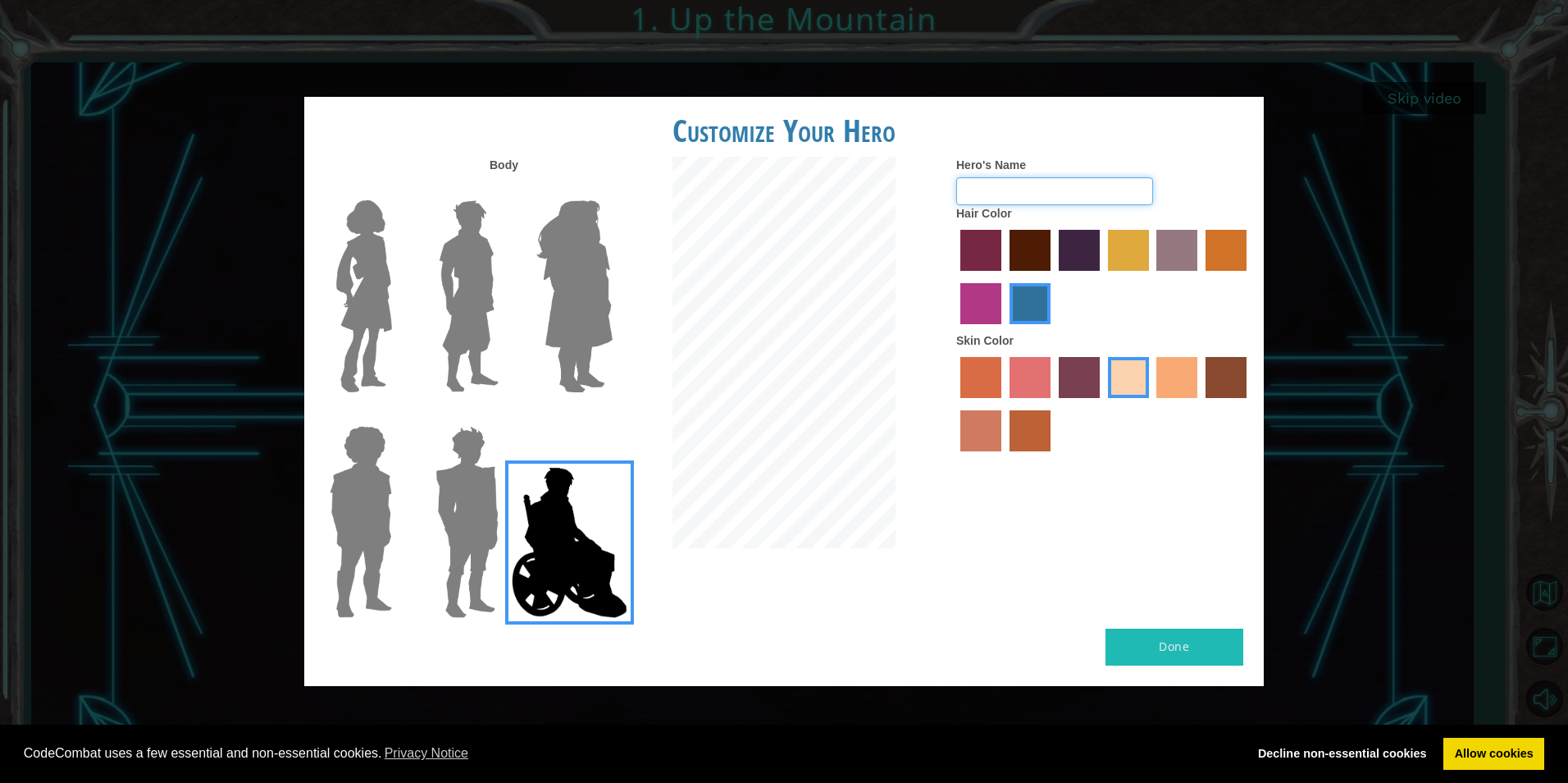
click at [1075, 186] on input "Hero's Name" at bounding box center [1055, 191] width 197 height 27
type input "speedy"
click at [469, 227] on img at bounding box center [468, 296] width 73 height 205
click at [505, 189] on input "Hero Lars" at bounding box center [505, 189] width 0 height 0
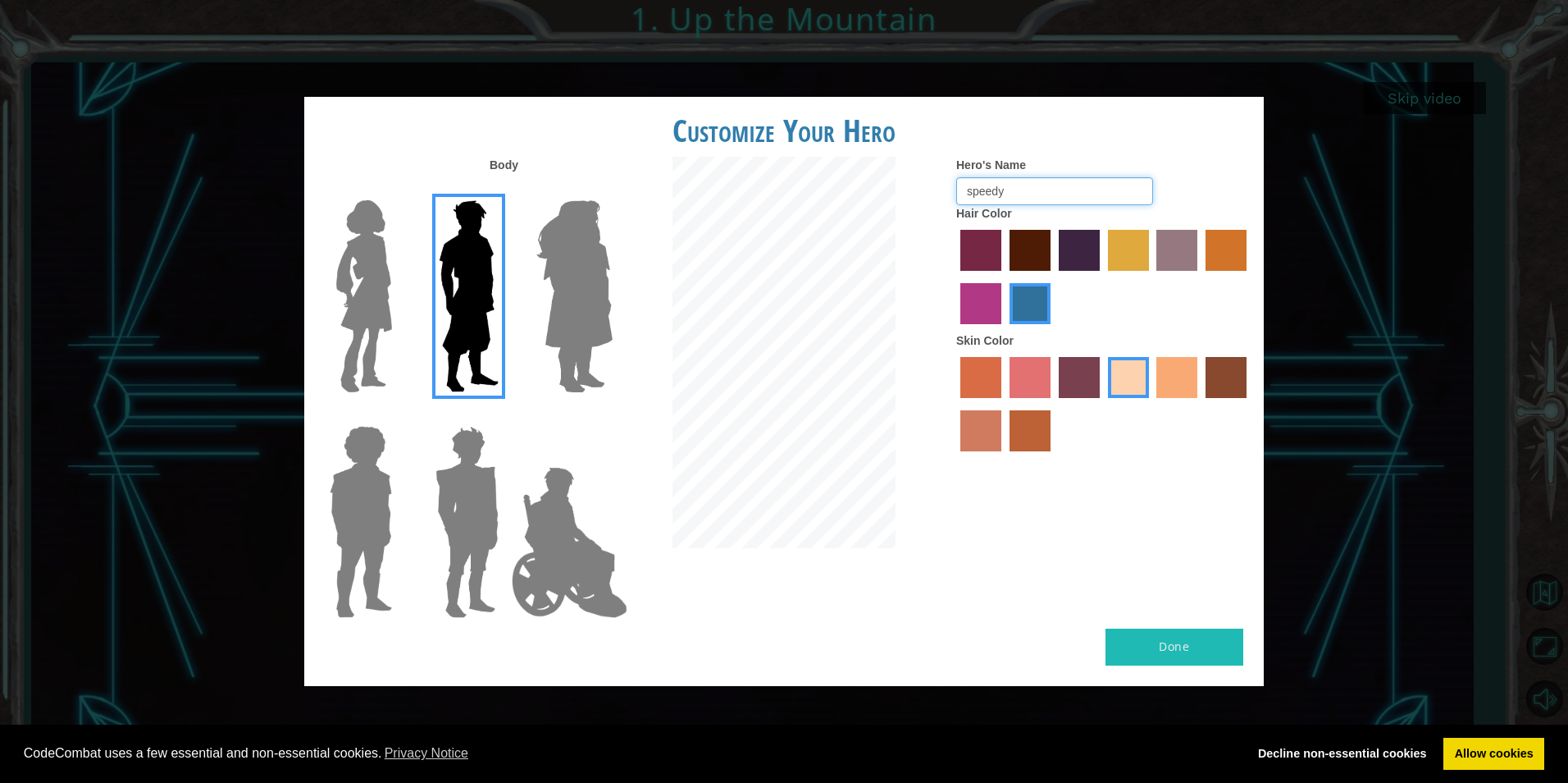
click at [1103, 195] on input "speedy" at bounding box center [1055, 191] width 197 height 27
click at [605, 551] on img at bounding box center [569, 543] width 128 height 165
click at [612, 416] on input "Hero Jamie" at bounding box center [612, 416] width 0 height 0
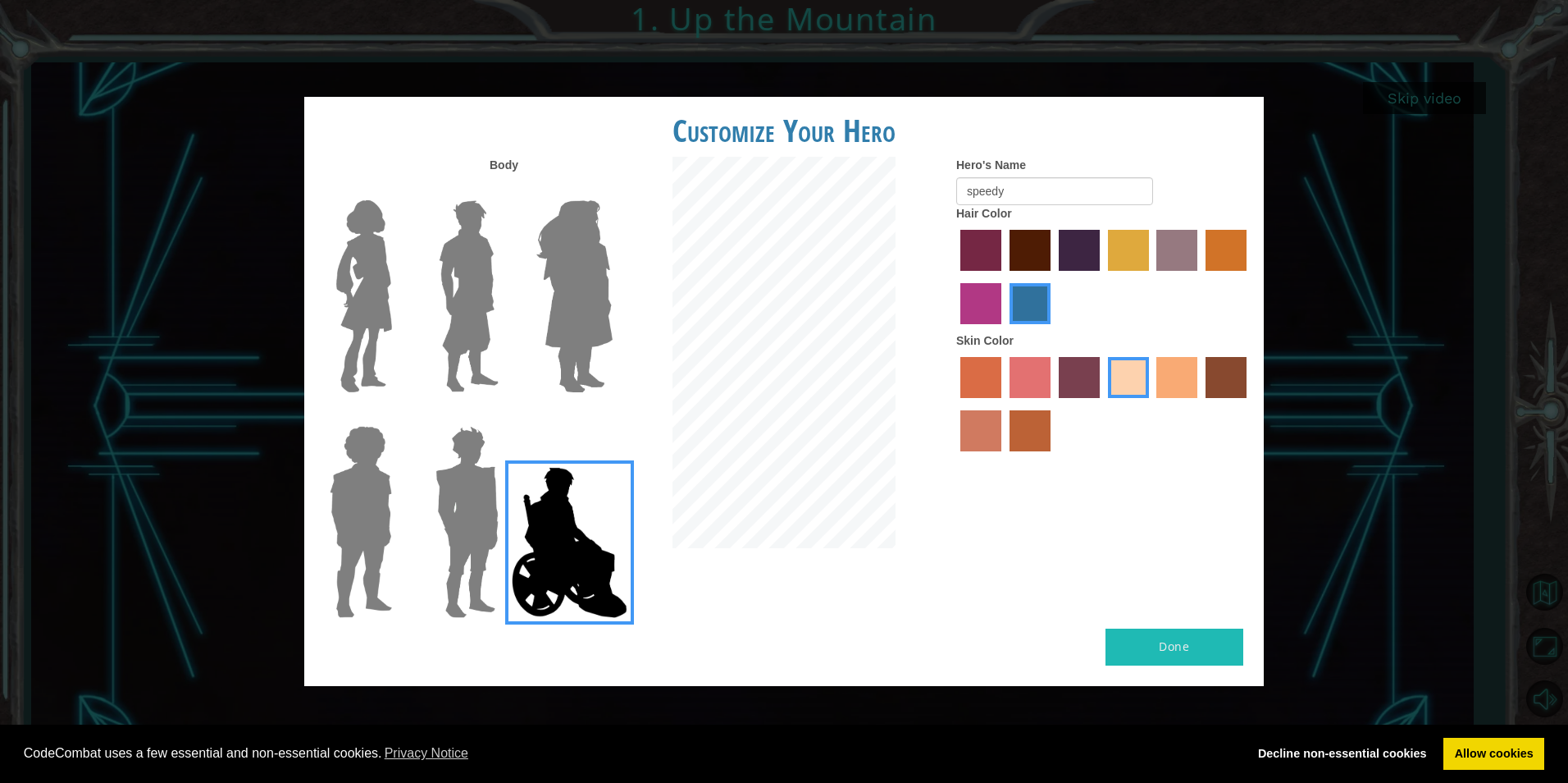
click at [1168, 376] on label "tacao skin color" at bounding box center [1177, 377] width 41 height 41
click at [1152, 404] on input "tacao skin color" at bounding box center [1152, 404] width 0 height 0
click at [1035, 258] on label "maroon hair color" at bounding box center [1030, 251] width 41 height 41
click at [1004, 276] on input "maroon hair color" at bounding box center [1004, 276] width 0 height 0
click at [1040, 301] on label "lachmara hair color" at bounding box center [1030, 304] width 41 height 41
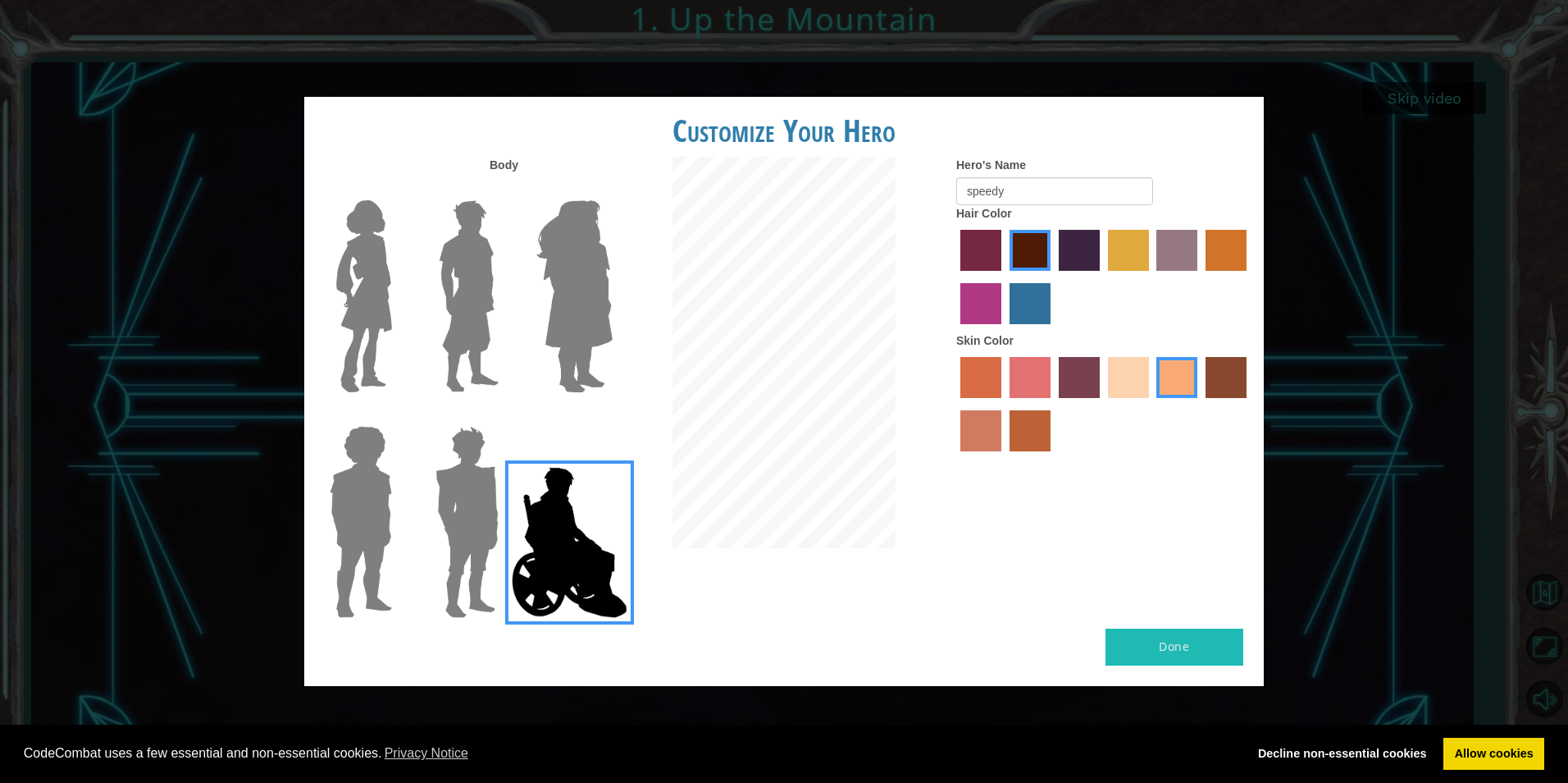
click at [1004, 330] on input "lachmara hair color" at bounding box center [1004, 330] width 0 height 0
click at [1154, 260] on div at bounding box center [1105, 278] width 296 height 107
click at [1181, 650] on button "Done" at bounding box center [1174, 648] width 138 height 37
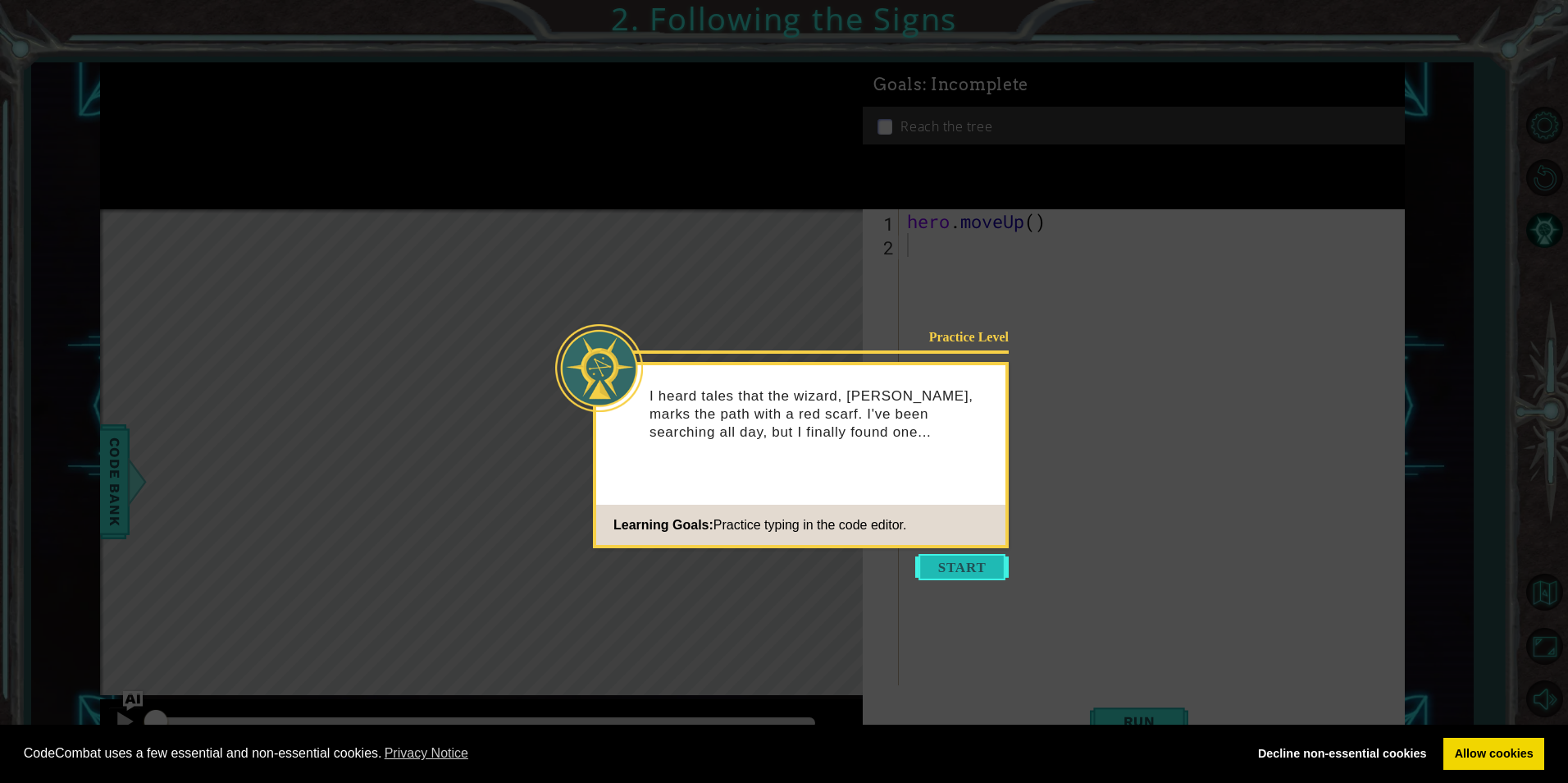
click at [953, 567] on button "Start" at bounding box center [962, 566] width 93 height 26
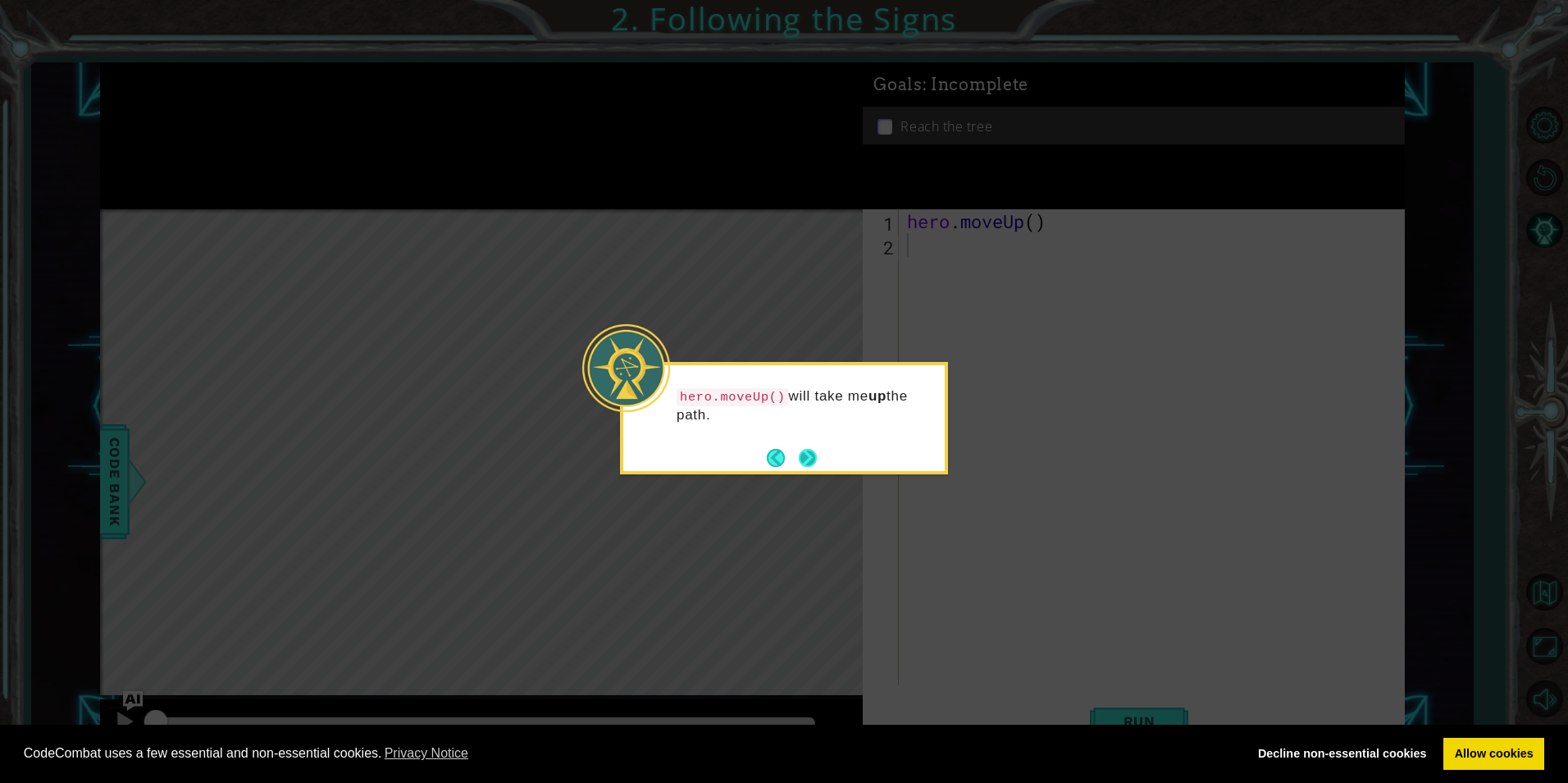
click at [819, 452] on div "hero.moveUp() will take me up the path." at bounding box center [784, 413] width 321 height 83
click at [816, 456] on button "Next" at bounding box center [808, 458] width 18 height 18
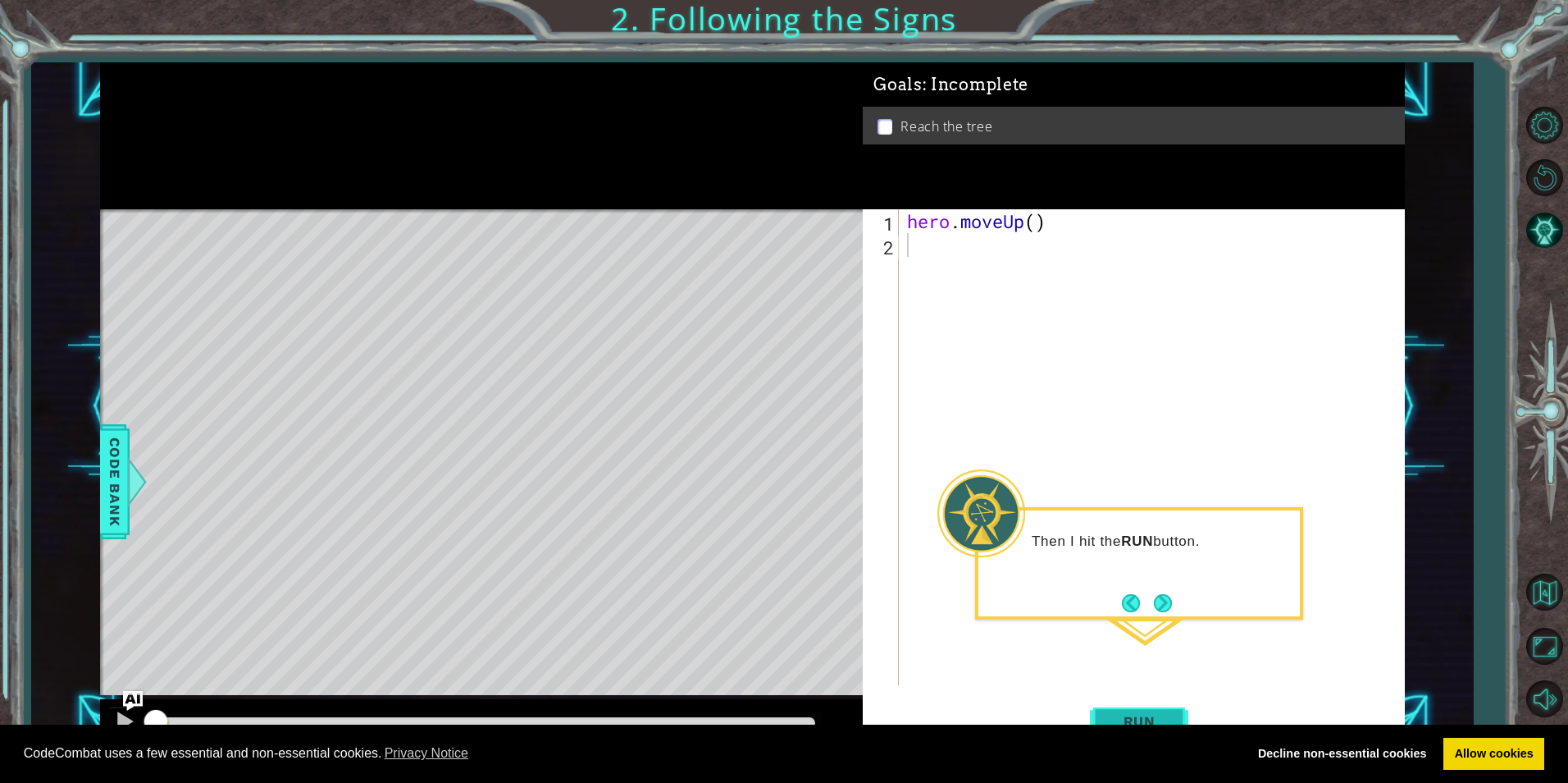
click at [1152, 719] on span "Run" at bounding box center [1140, 721] width 65 height 17
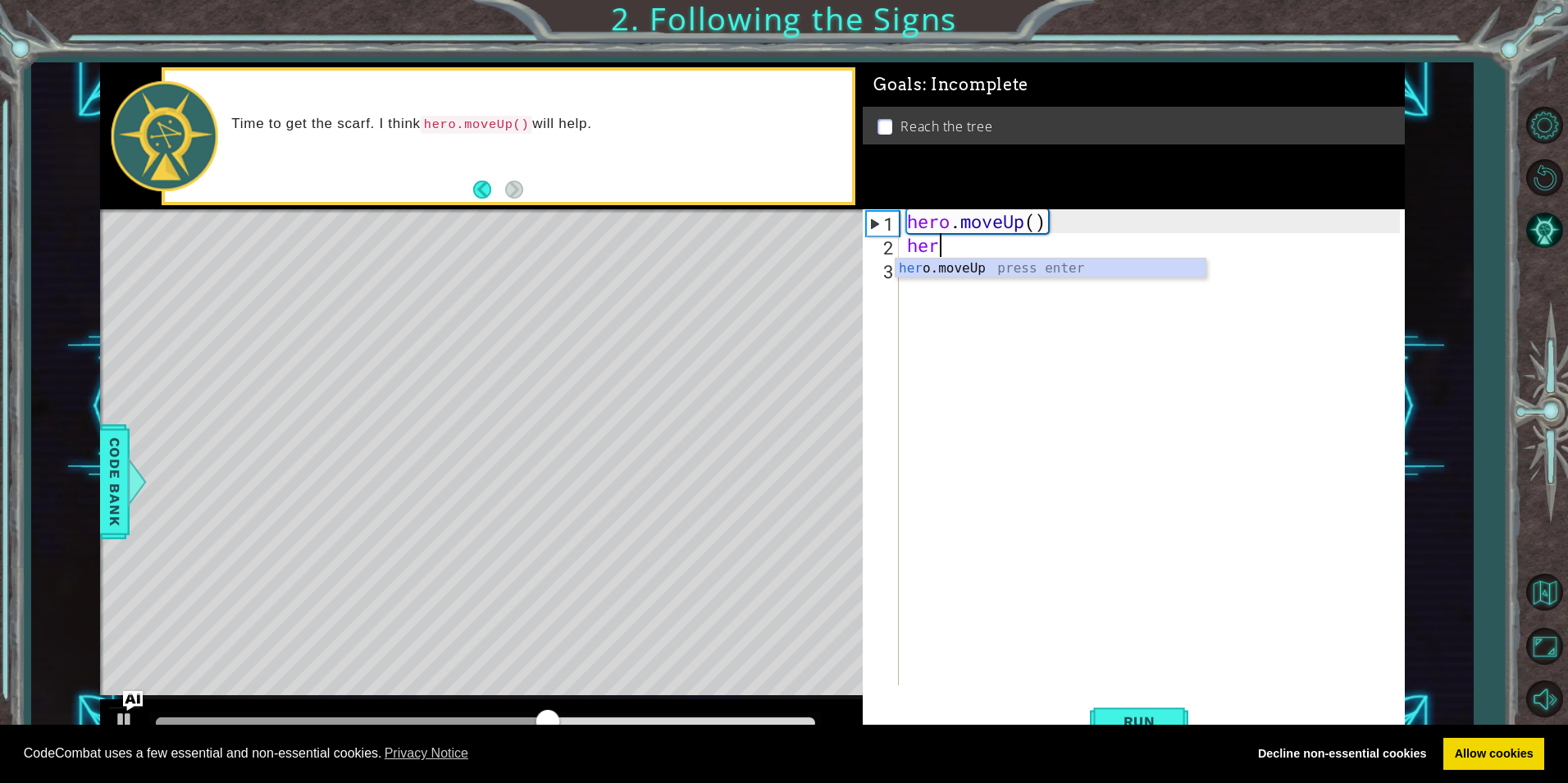
scroll to position [0, 1]
type textarea "hero"
click at [1005, 275] on div "hero .moveUp press enter" at bounding box center [1051, 288] width 310 height 59
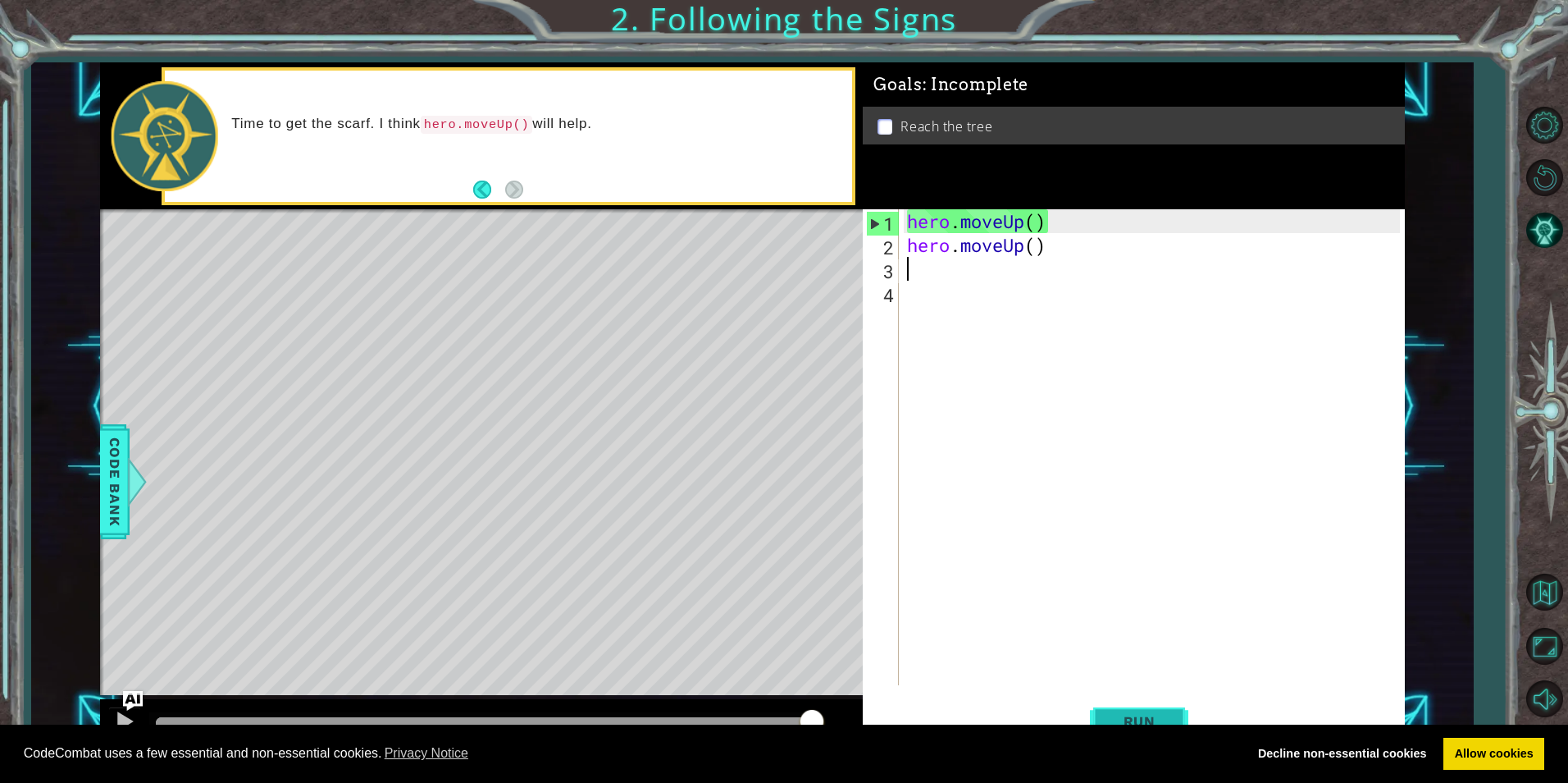
click at [1142, 720] on span "Run" at bounding box center [1140, 721] width 65 height 17
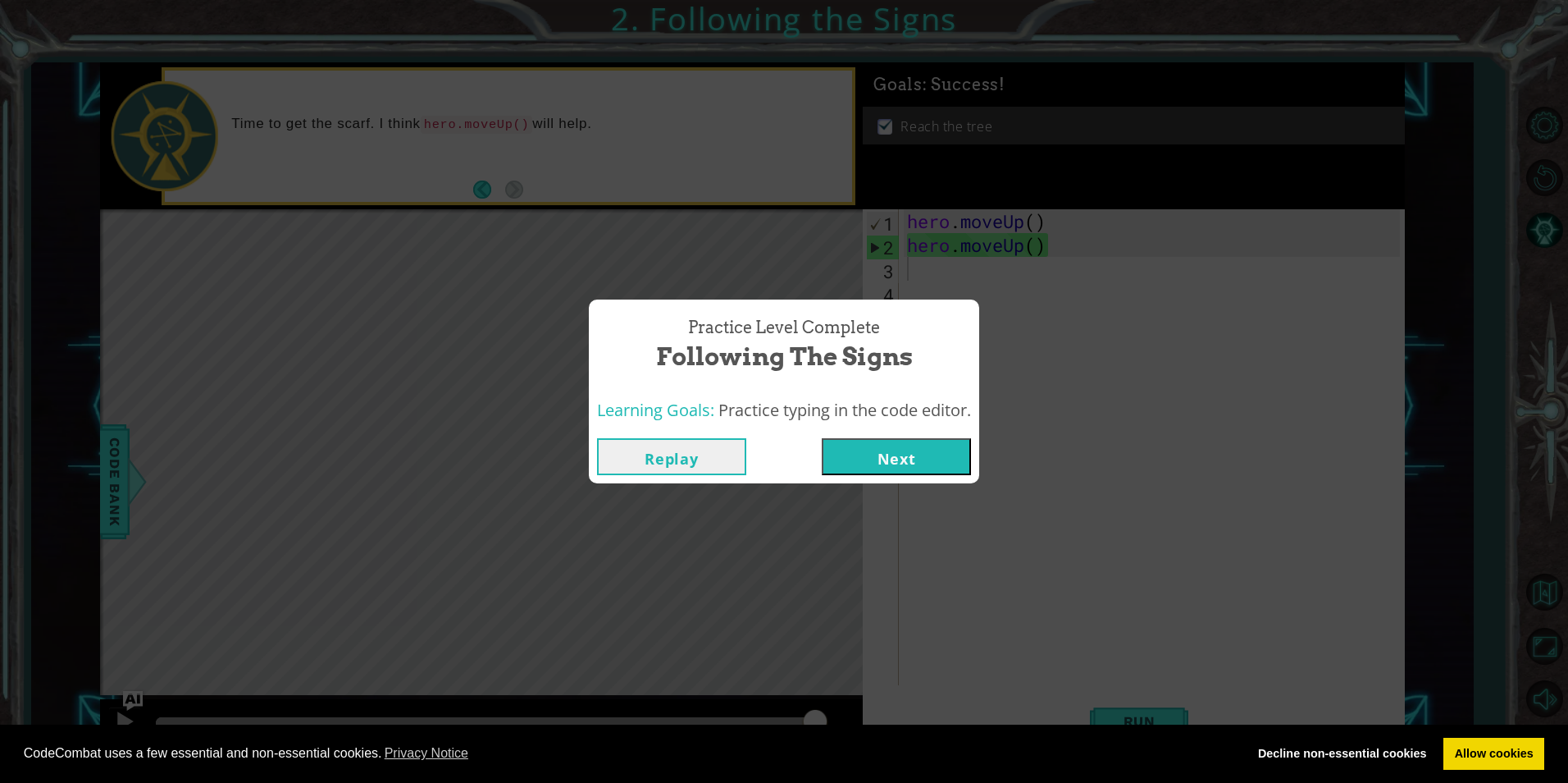
click at [903, 459] on button "Next" at bounding box center [896, 457] width 149 height 37
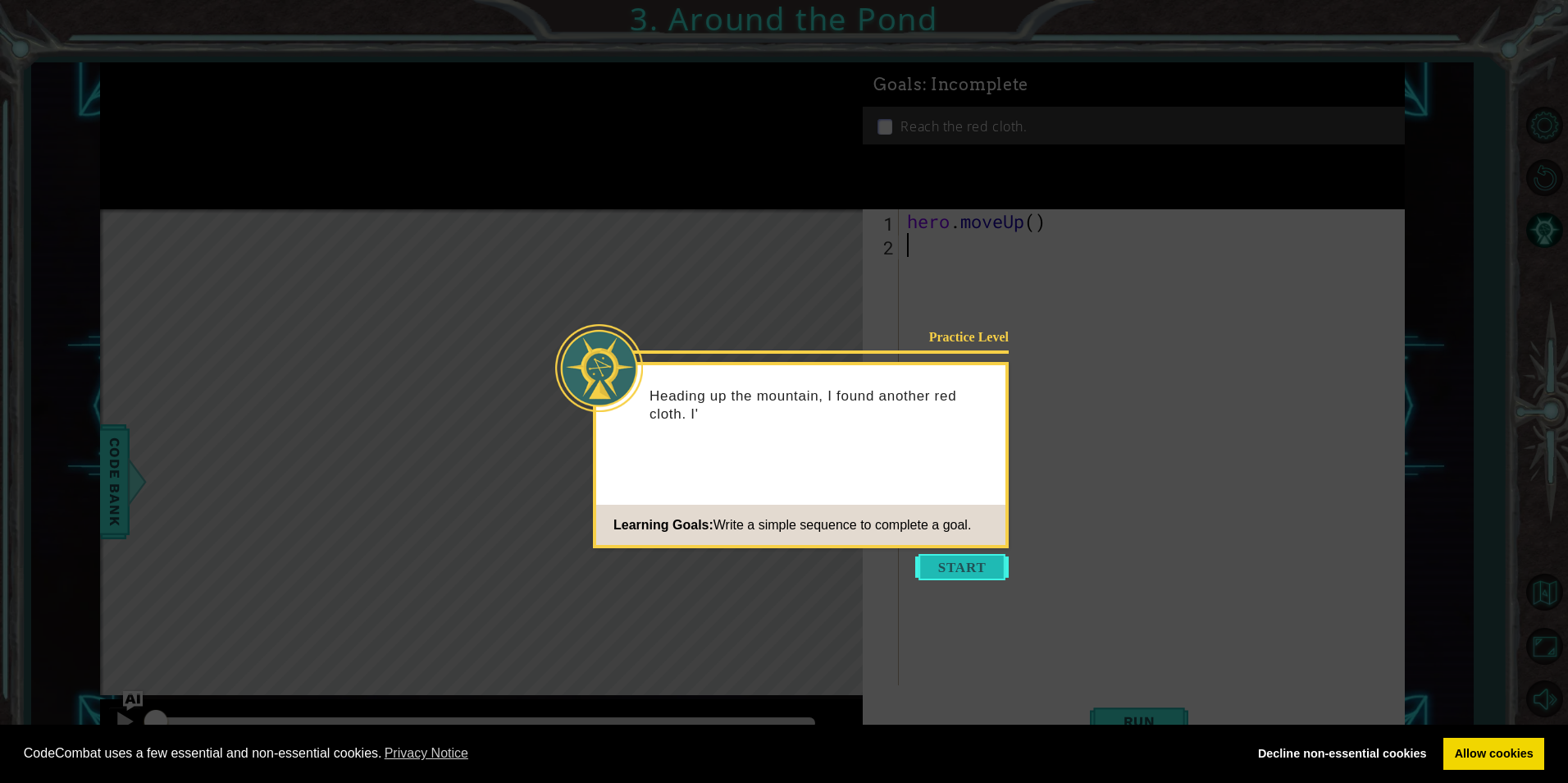
click at [956, 555] on button "Start" at bounding box center [962, 566] width 93 height 26
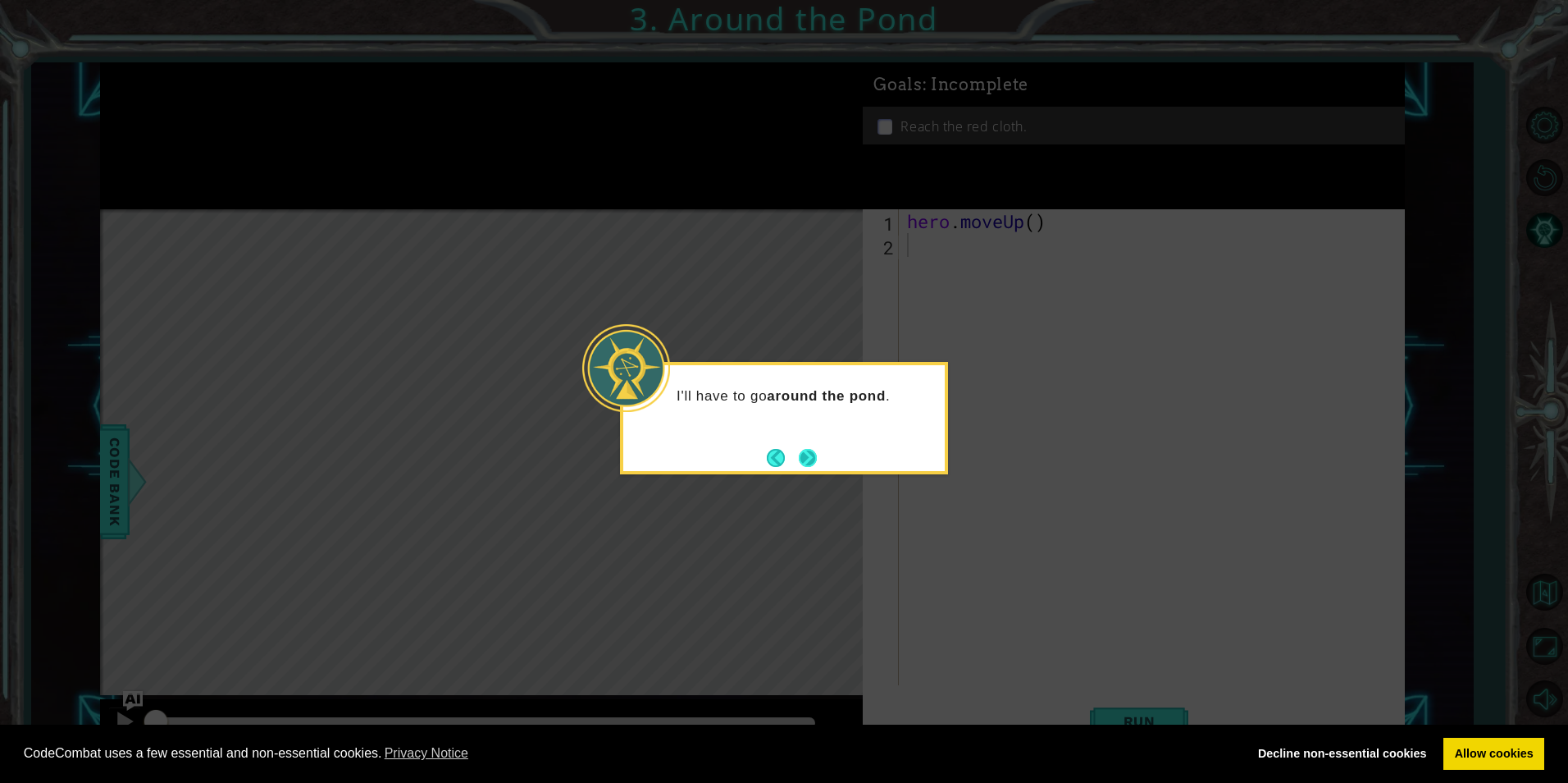
click at [813, 458] on button "Next" at bounding box center [808, 458] width 18 height 18
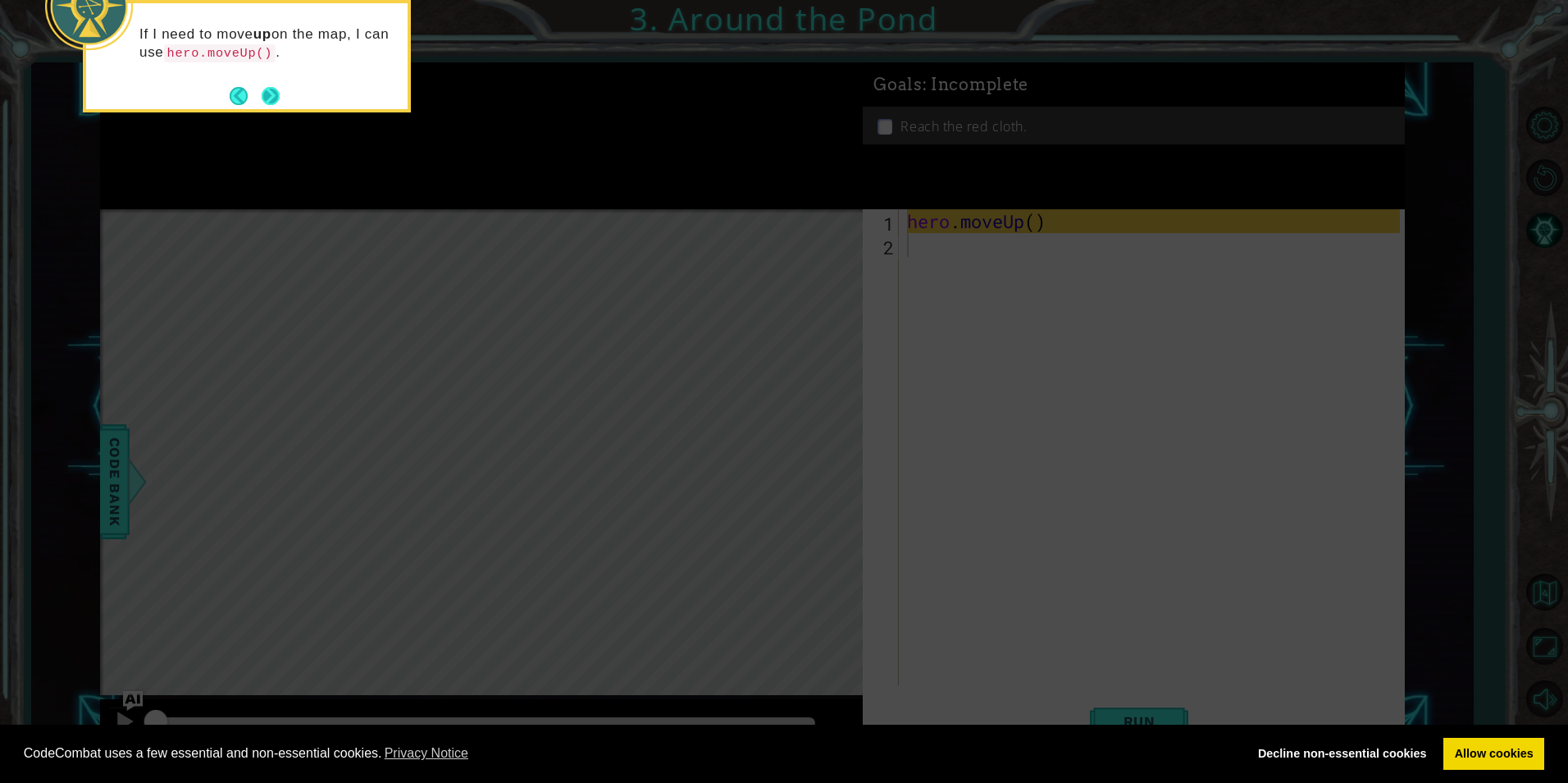
click at [278, 101] on button "Next" at bounding box center [270, 96] width 18 height 18
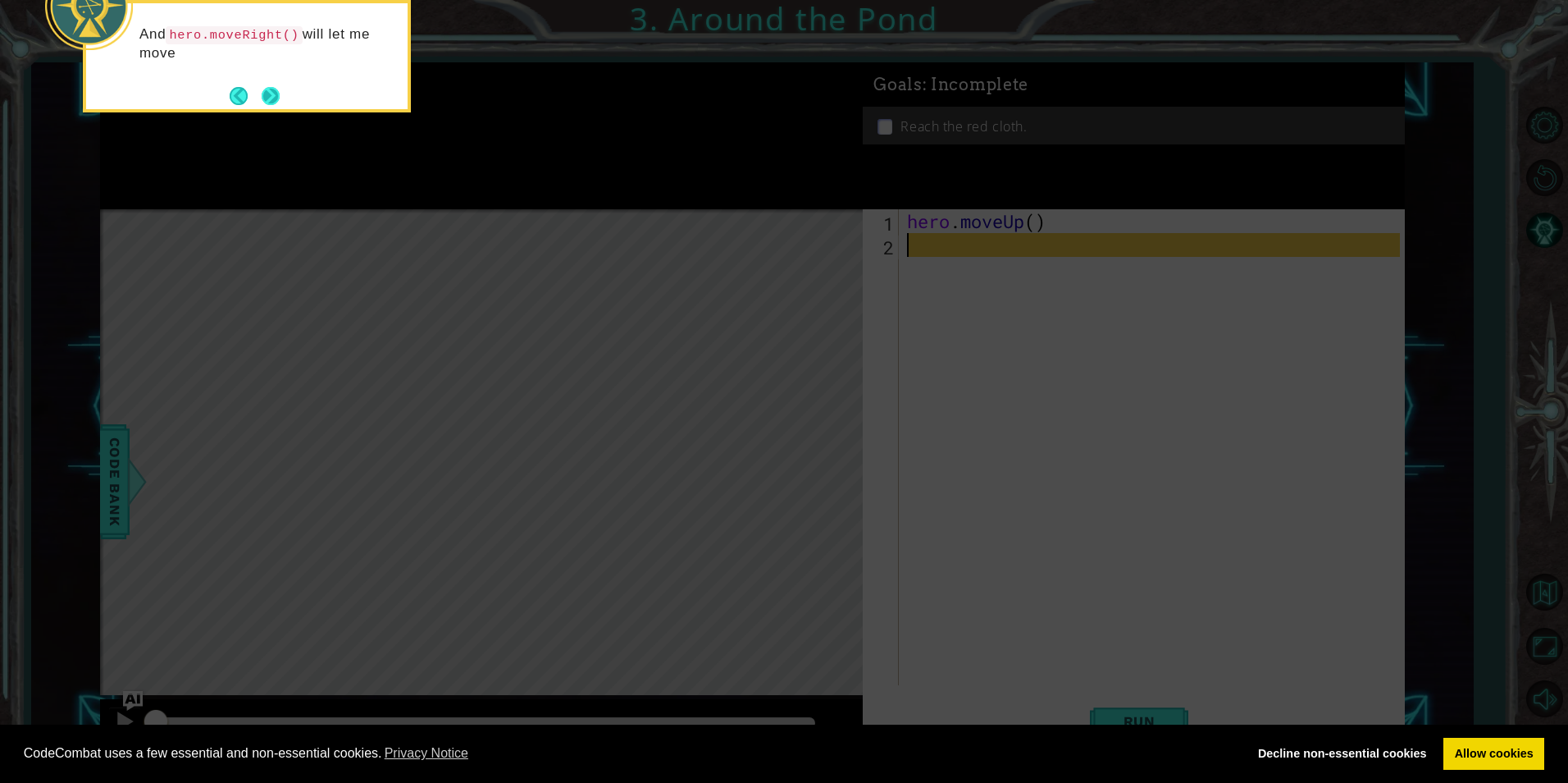
click at [278, 99] on button "Next" at bounding box center [270, 96] width 18 height 18
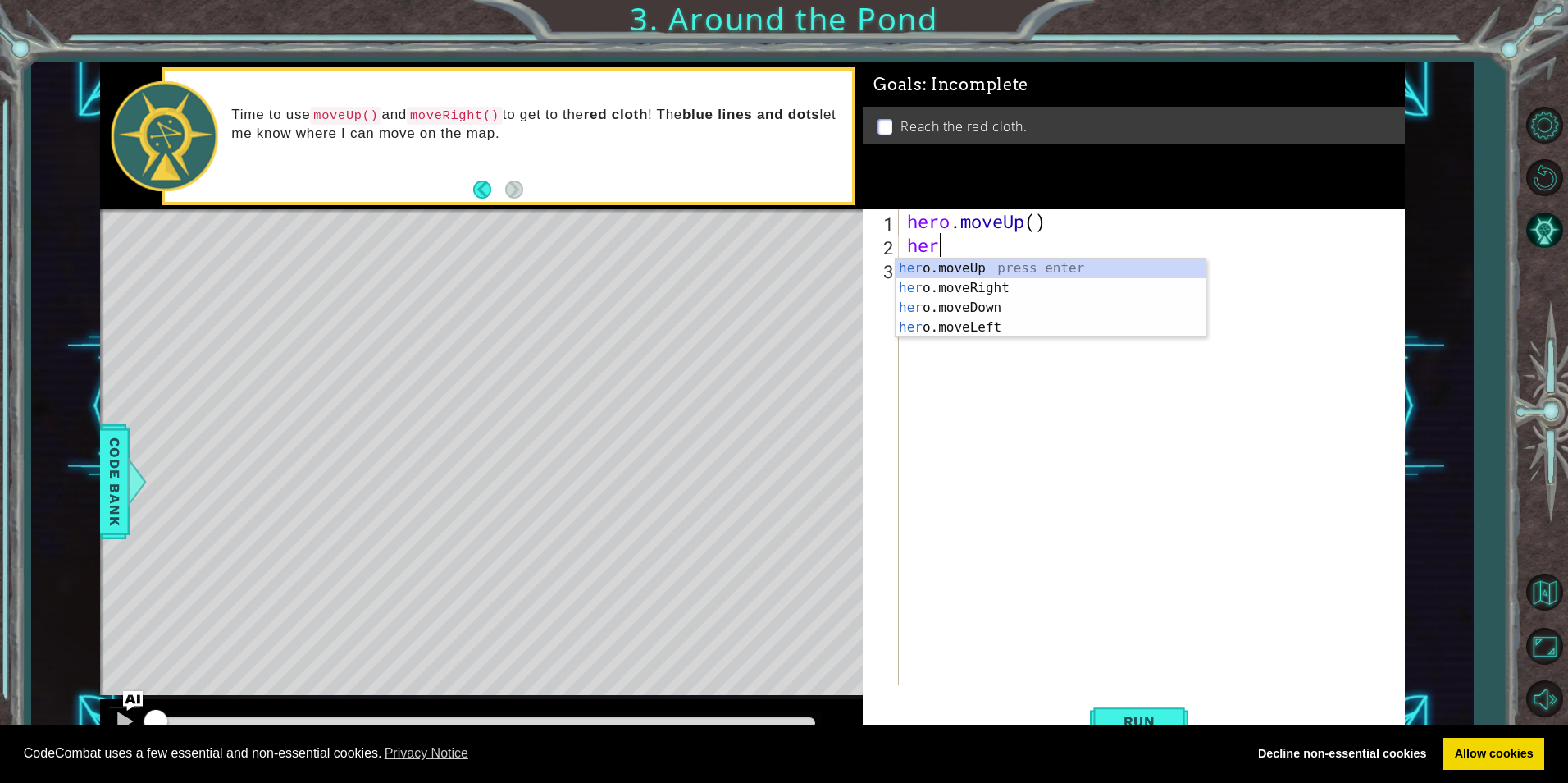
scroll to position [0, 1]
type textarea "hero"
click at [988, 272] on div "hero .moveUp press enter hero .moveRight press enter hero .moveDown press enter…" at bounding box center [1051, 318] width 310 height 119
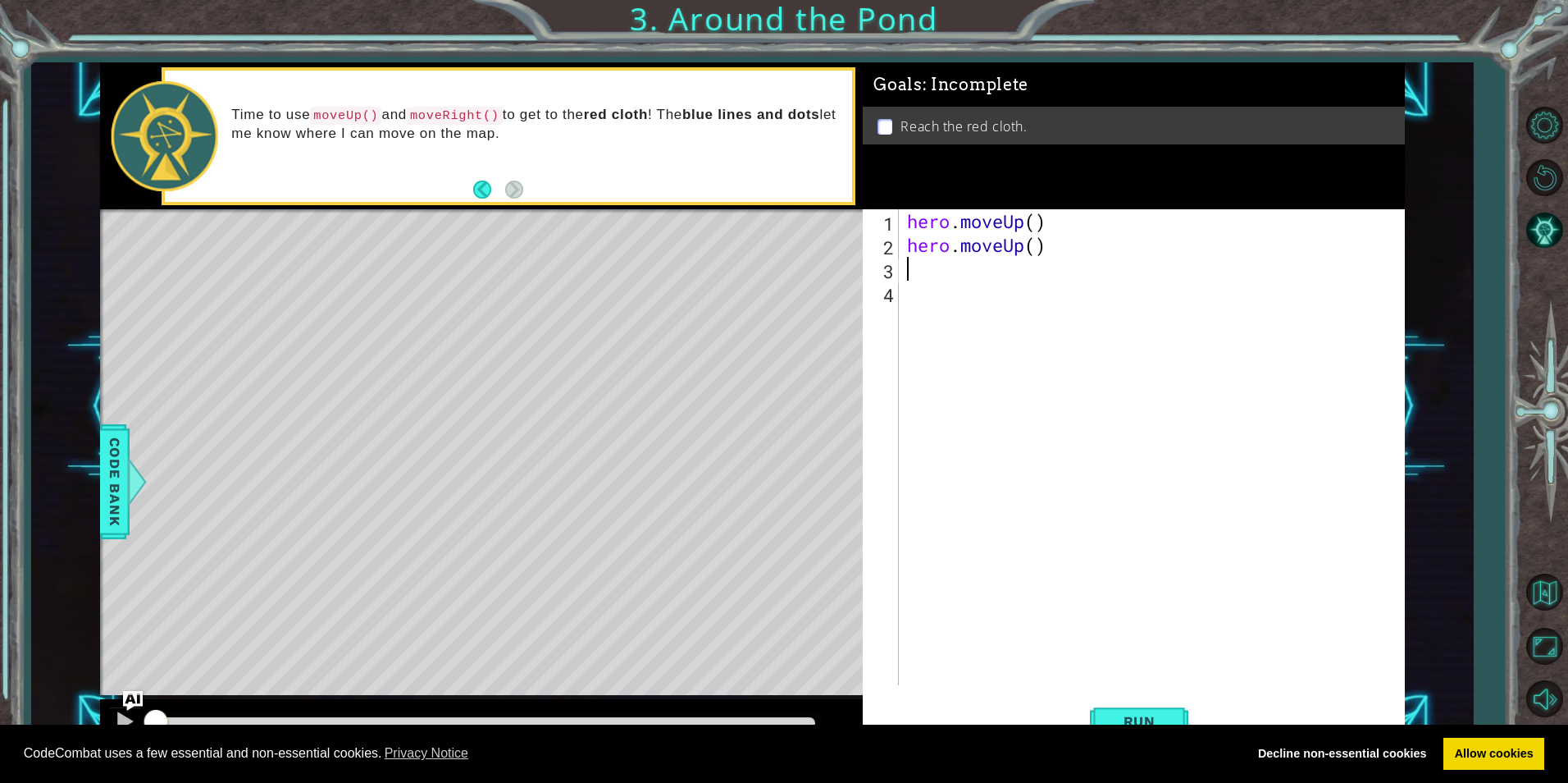
scroll to position [0, 0]
click at [959, 269] on div "hero . moveUp ( ) hero . moveUp ( )" at bounding box center [1156, 471] width 503 height 523
type textarea "her"
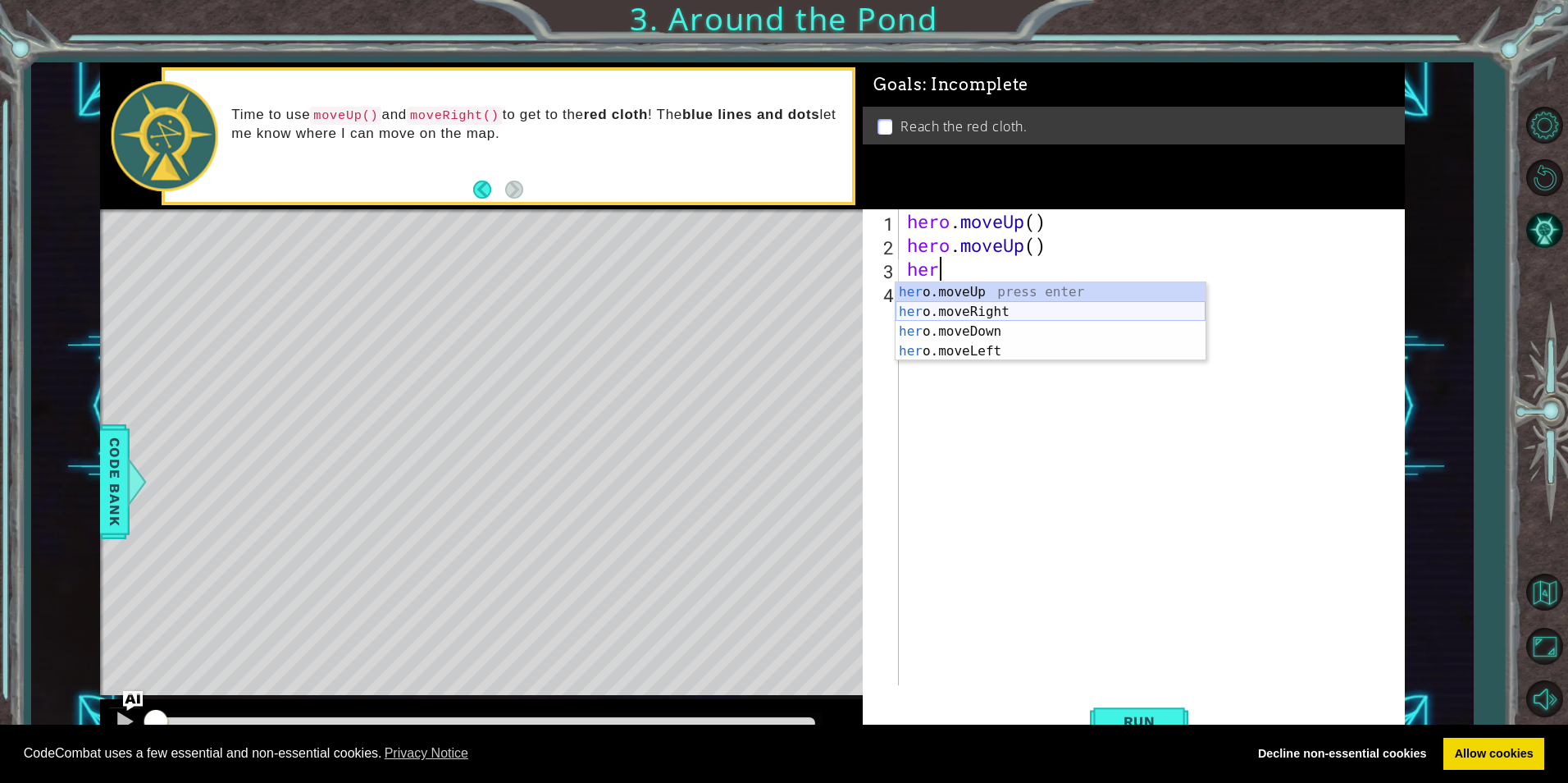
click at [967, 306] on div "her o.moveUp press enter her o.moveRight press enter her o.moveDown press enter…" at bounding box center [1051, 341] width 310 height 119
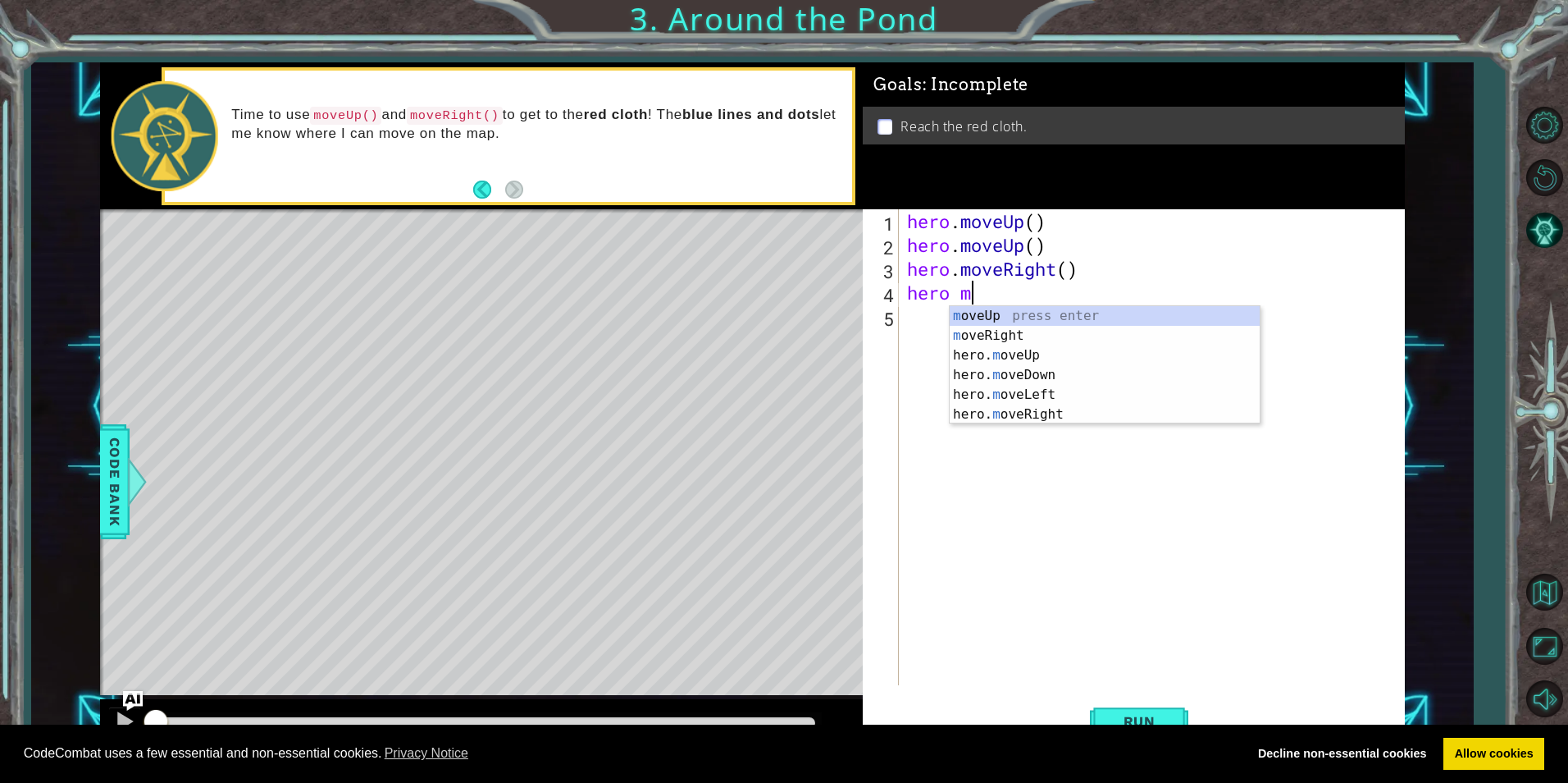
scroll to position [0, 2]
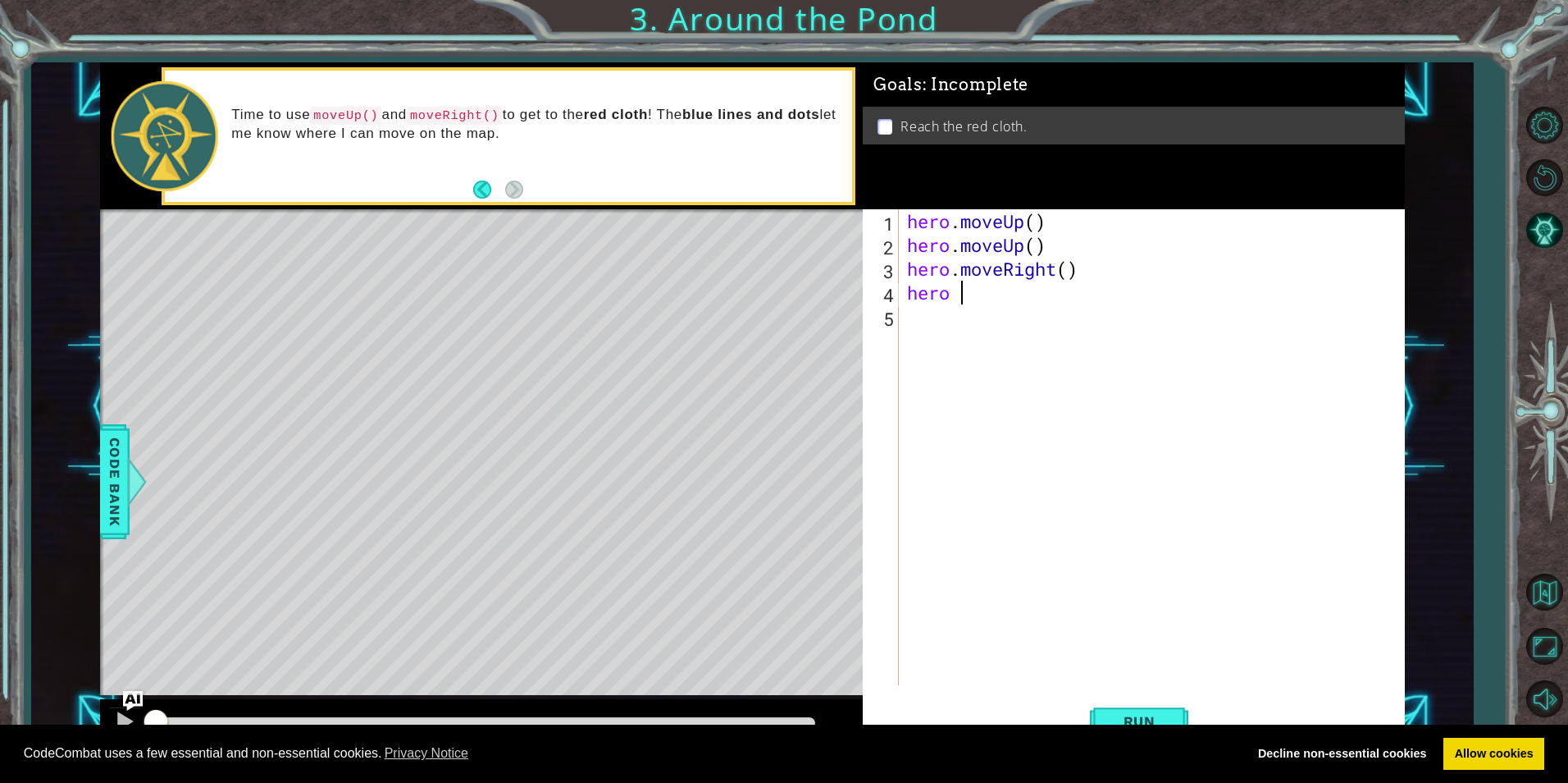
type textarea "hero"
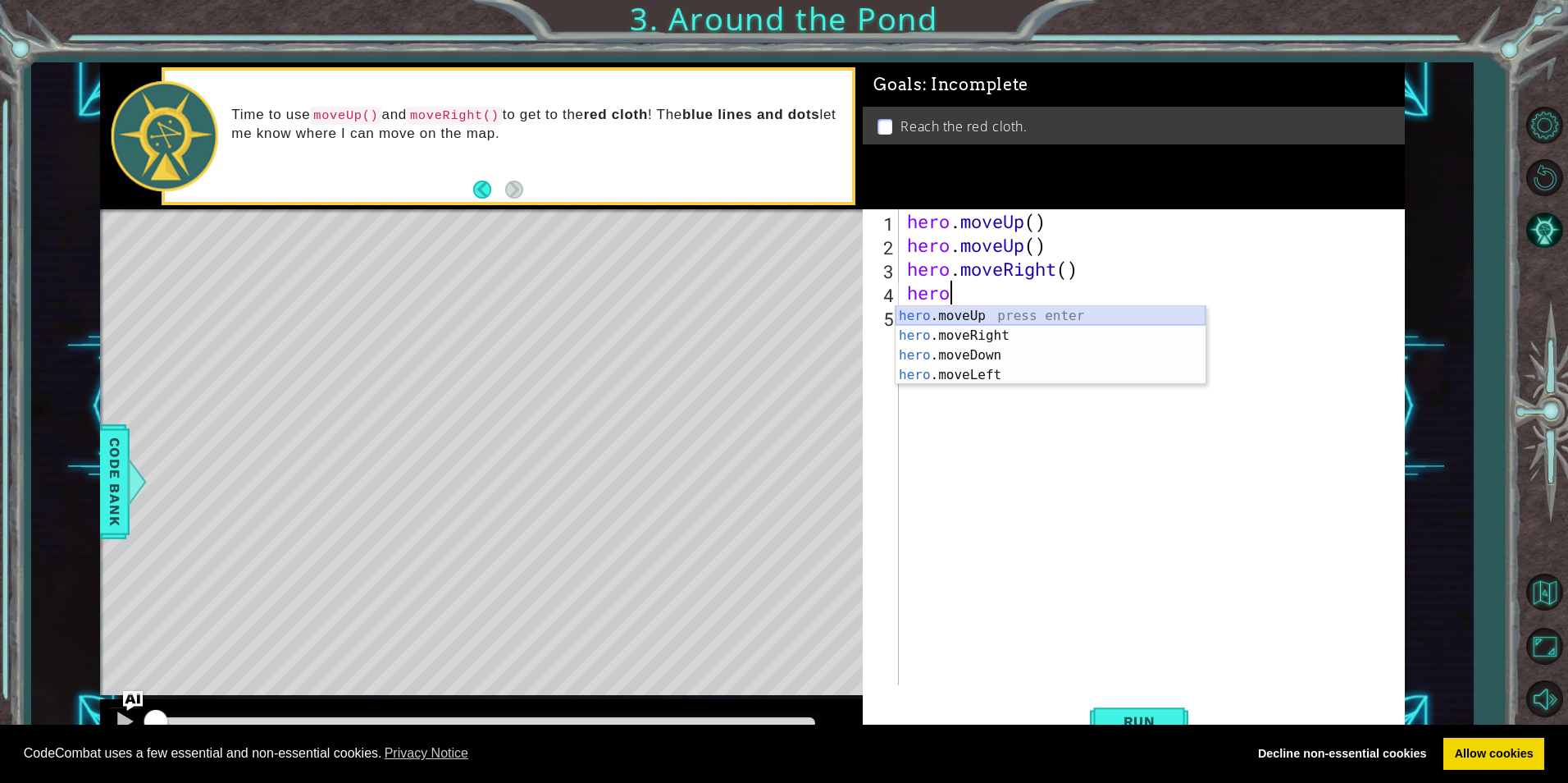
click at [976, 316] on div "hero .moveUp press enter hero .moveRight press enter hero .moveDown press enter…" at bounding box center [1051, 365] width 310 height 119
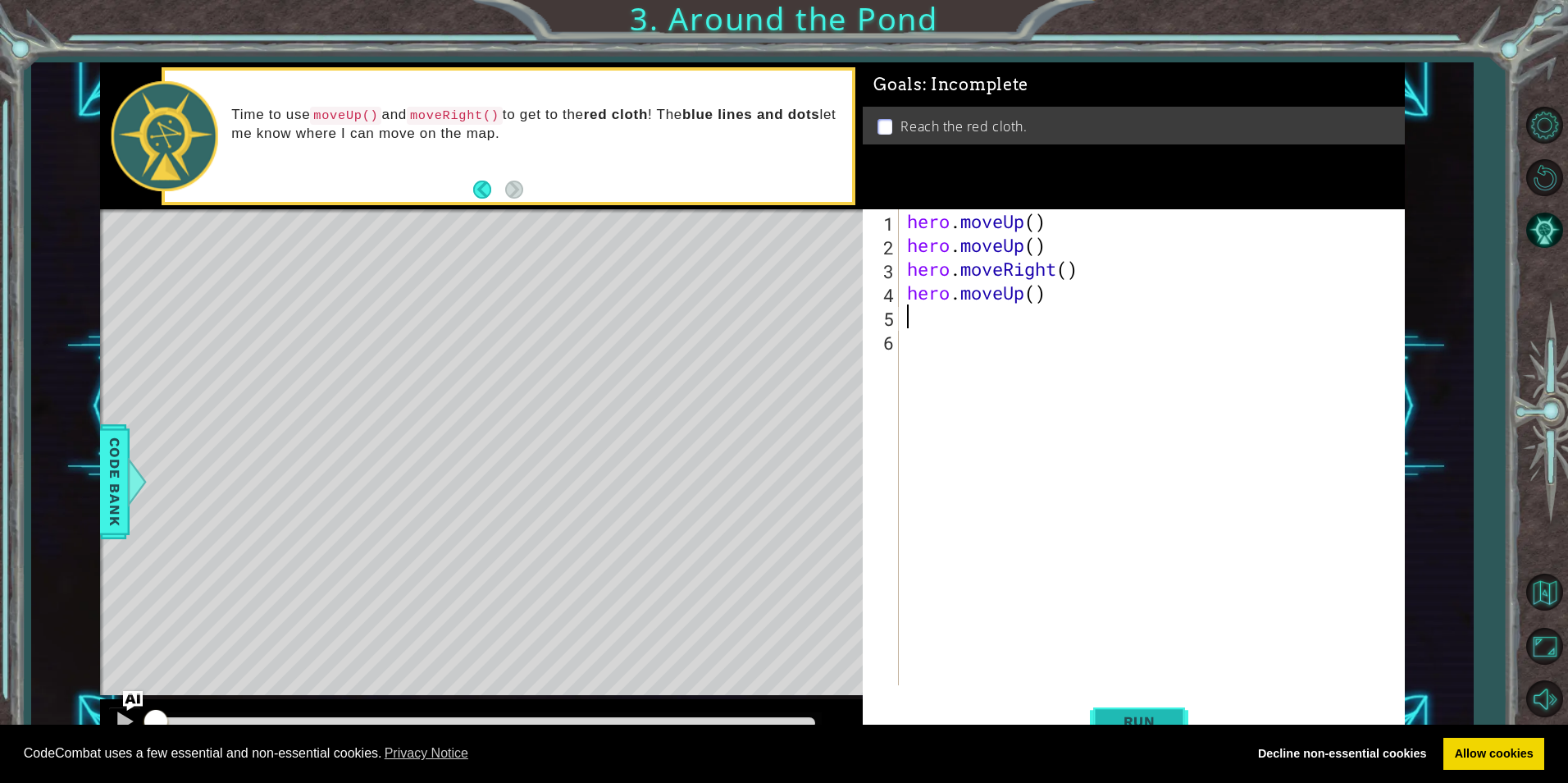
click at [1112, 698] on button "Run" at bounding box center [1139, 721] width 99 height 54
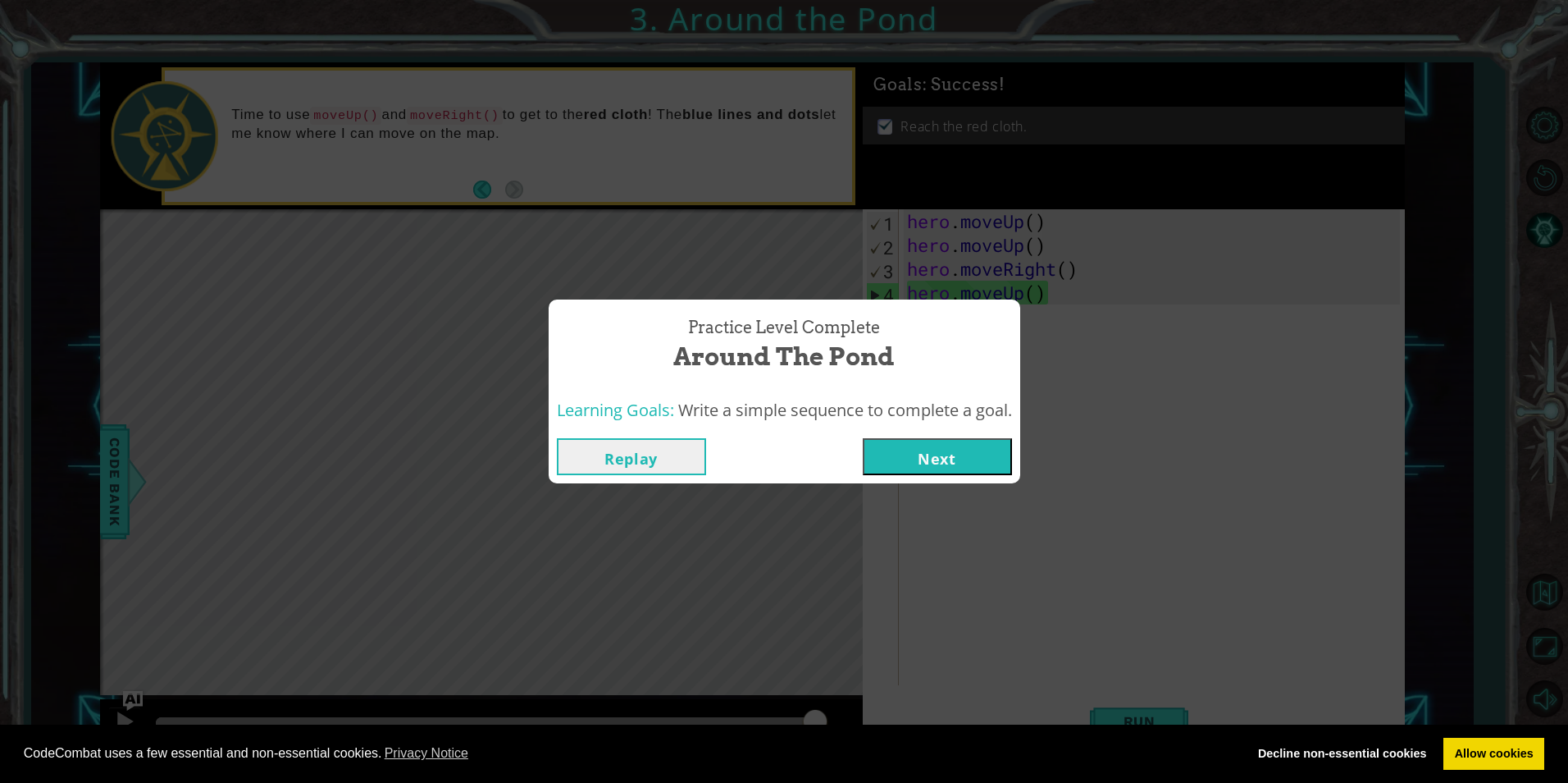
click at [945, 456] on button "Next" at bounding box center [937, 457] width 149 height 37
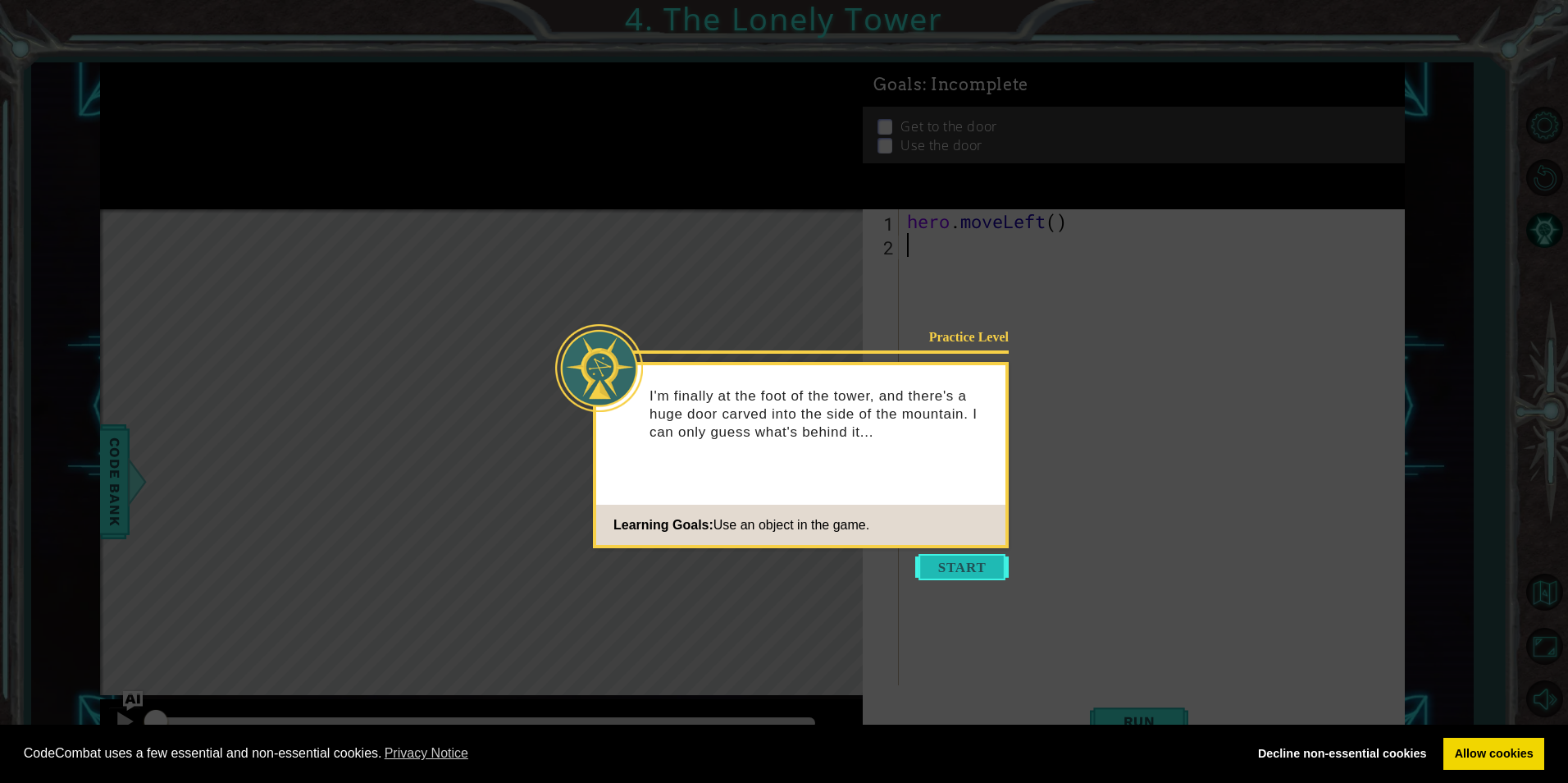
click at [998, 557] on button "Start" at bounding box center [962, 566] width 93 height 26
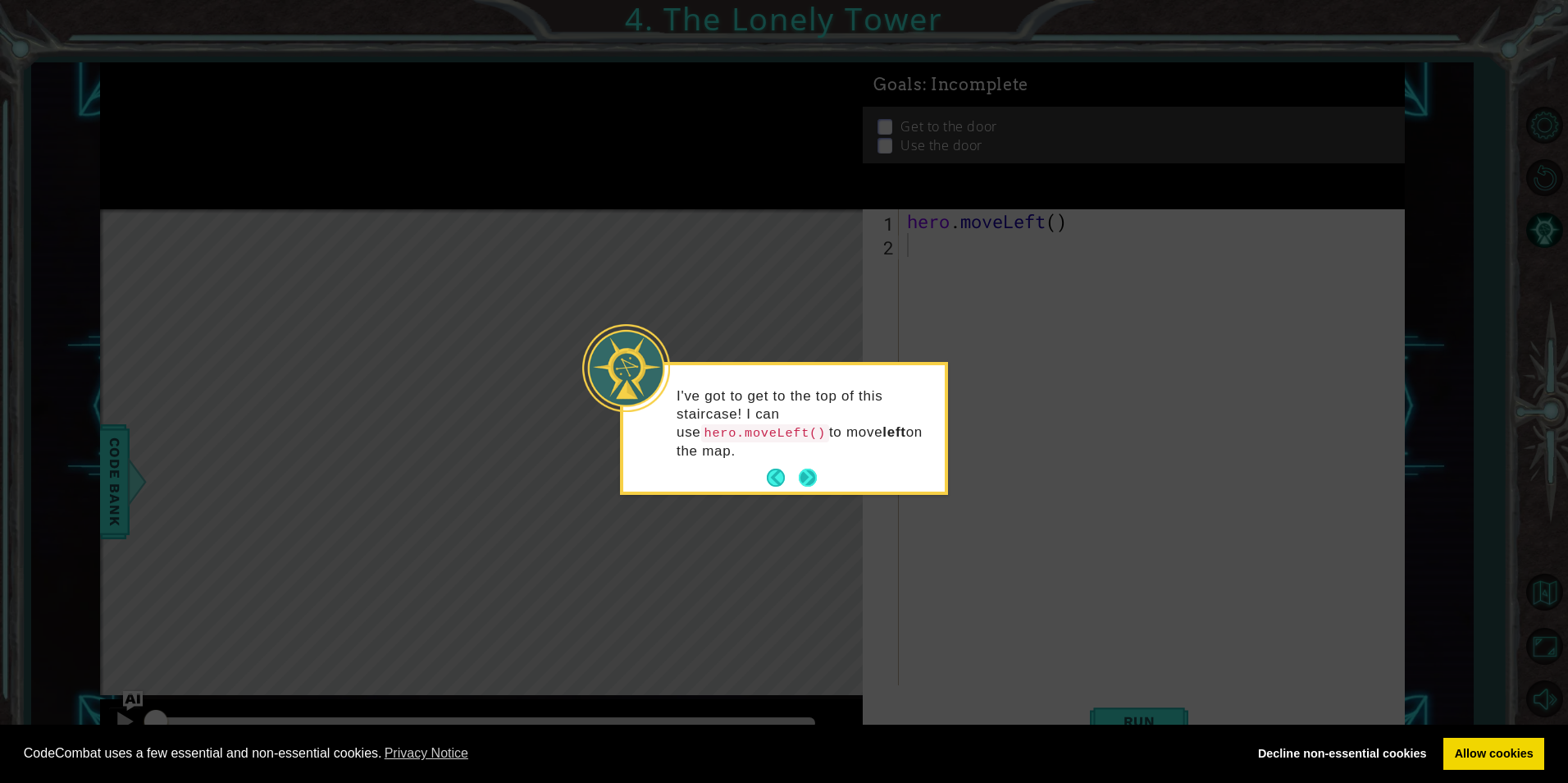
click at [802, 468] on button "Next" at bounding box center [808, 477] width 18 height 18
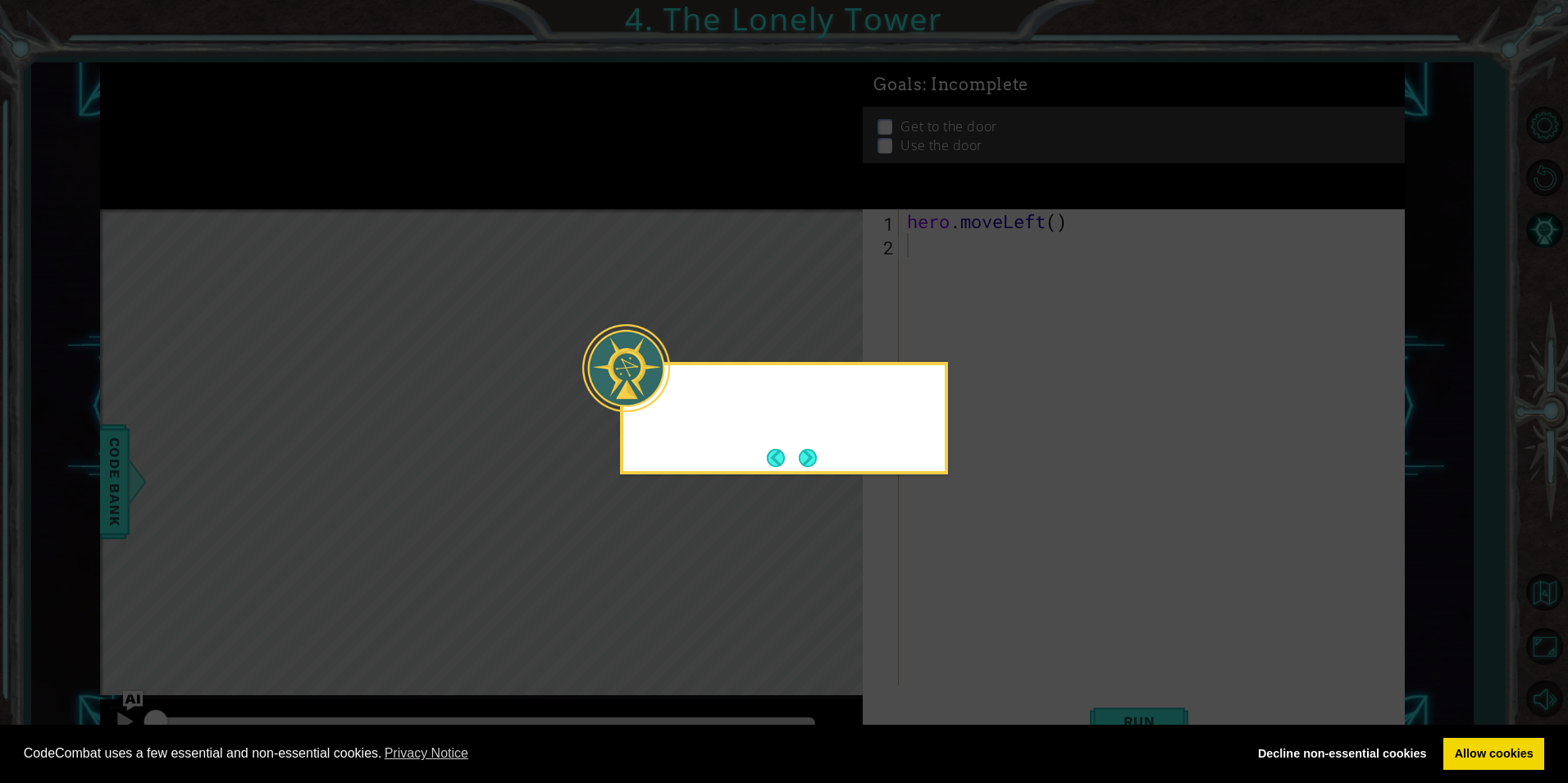
click at [802, 457] on button "Next" at bounding box center [808, 458] width 18 height 18
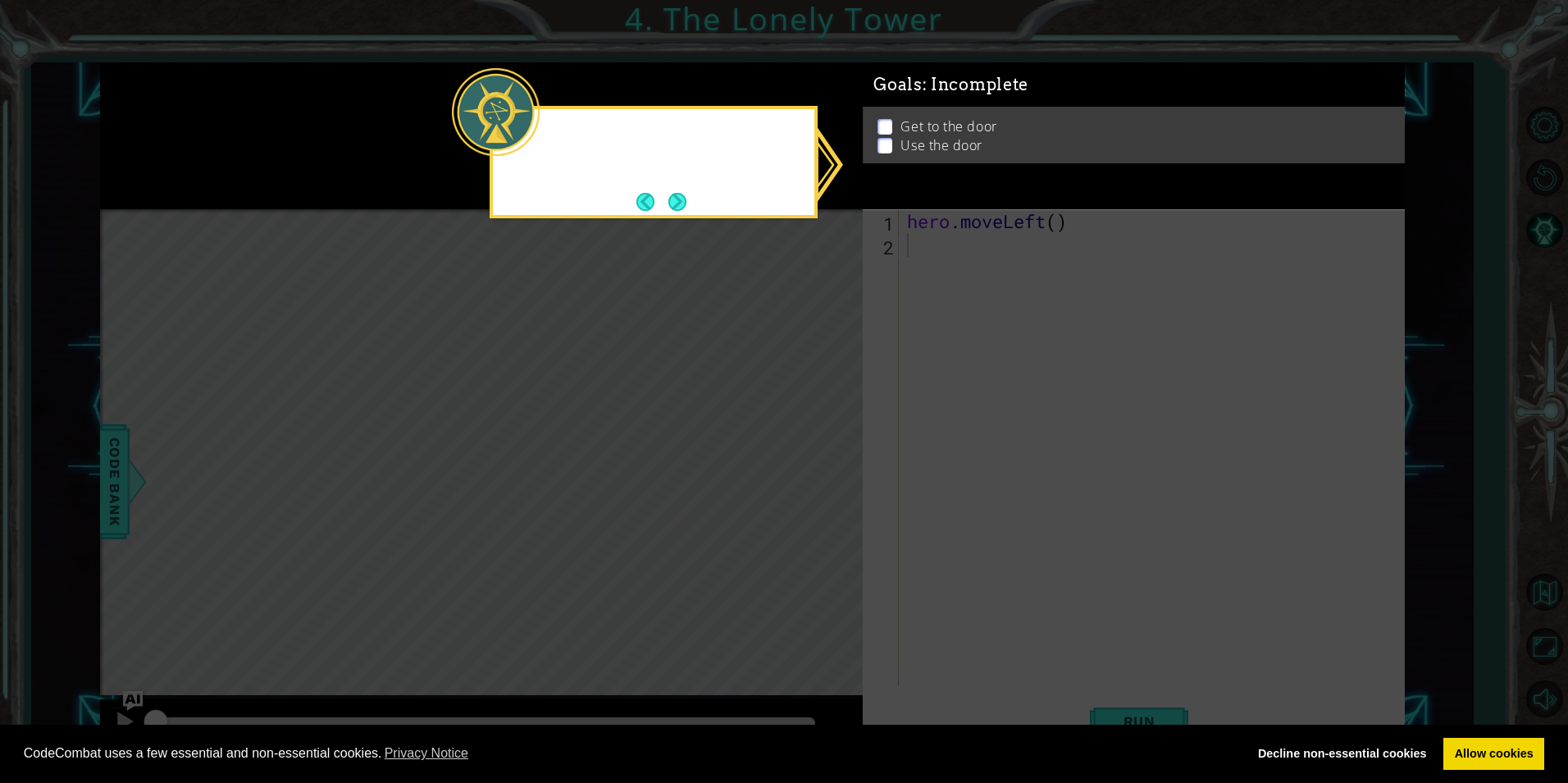
click at [802, 457] on icon at bounding box center [784, 391] width 1568 height 783
click at [674, 194] on button "Next" at bounding box center [678, 202] width 18 height 18
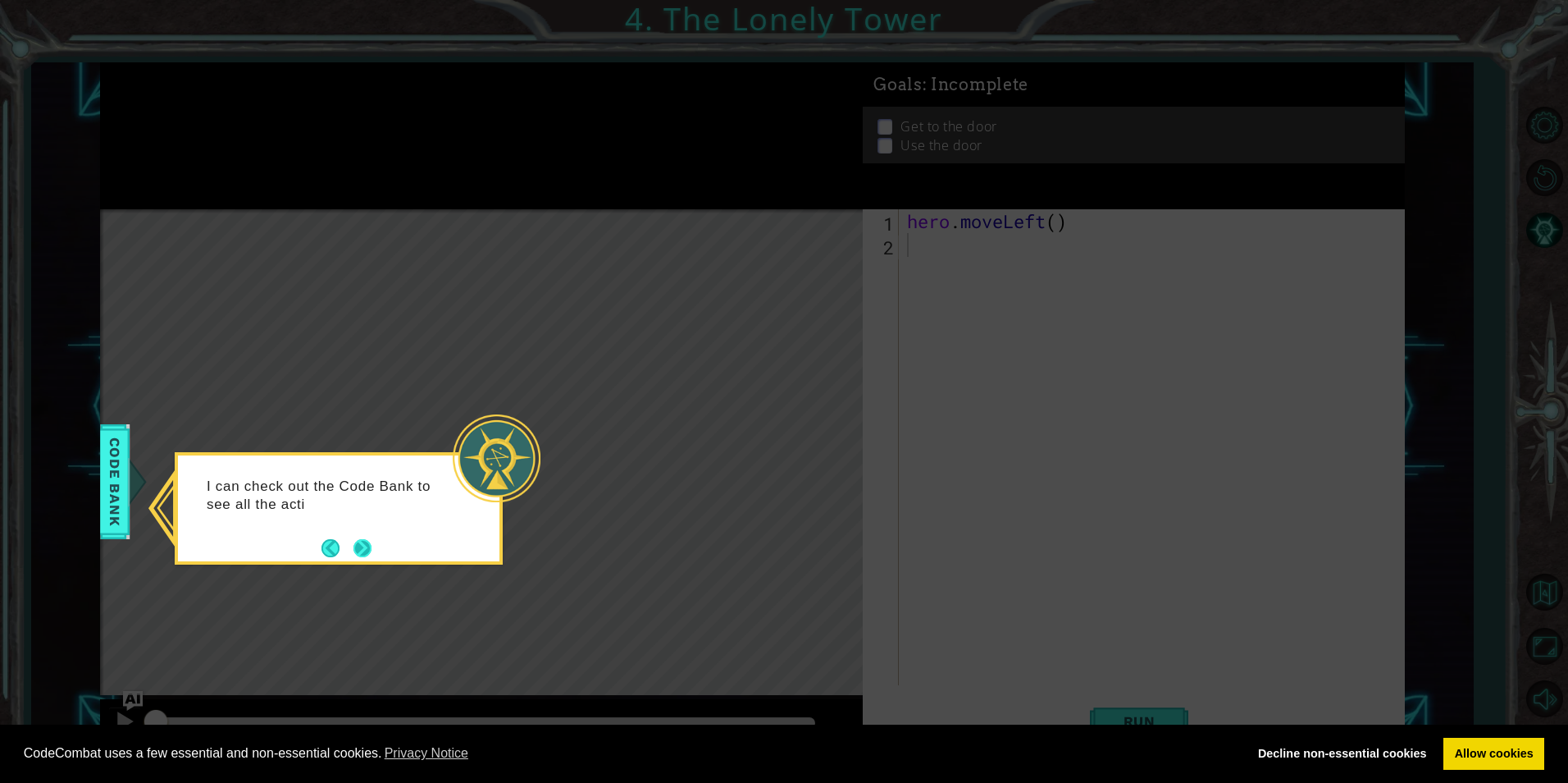
click at [365, 542] on button "Next" at bounding box center [362, 548] width 18 height 18
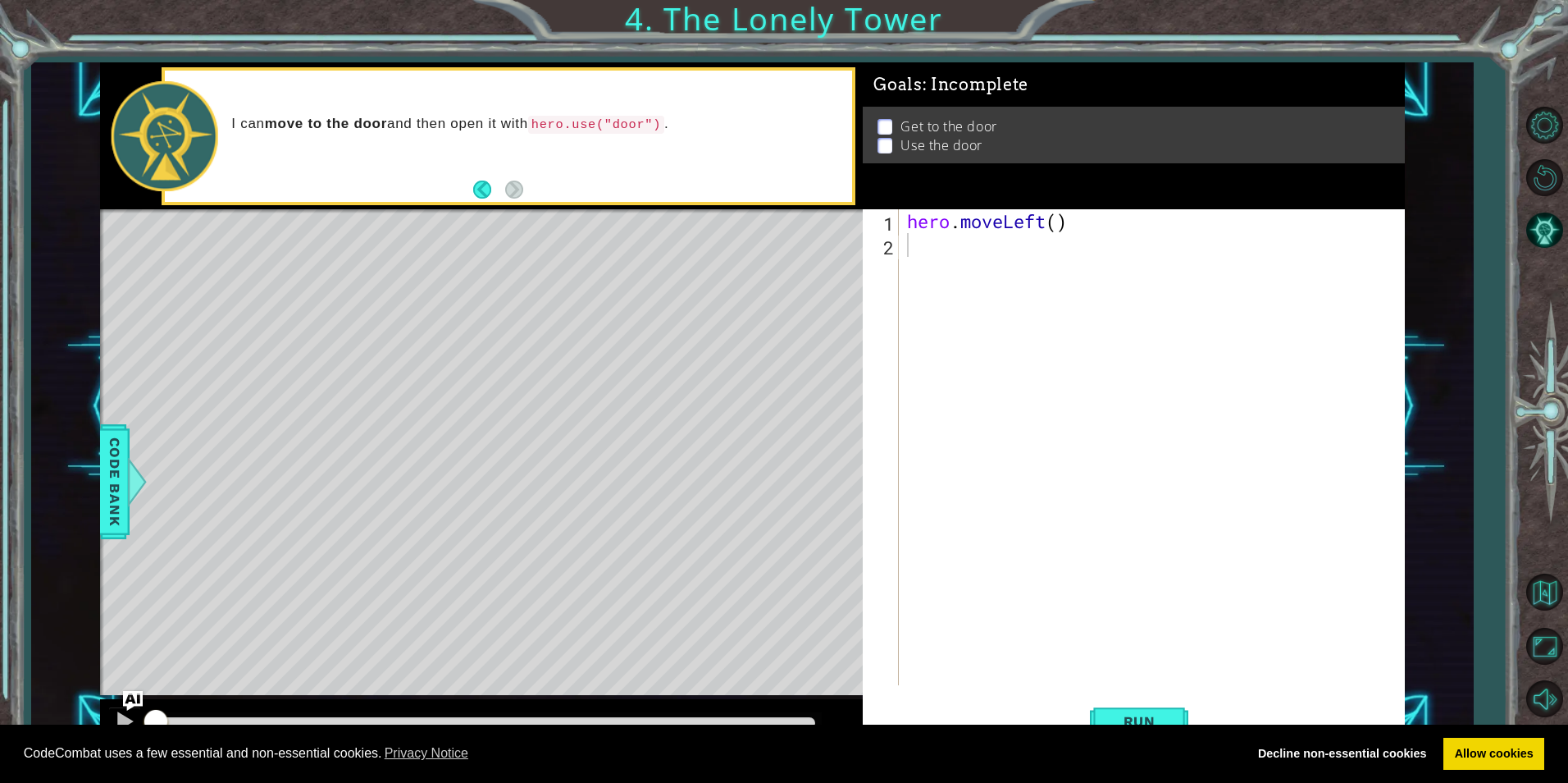
drag, startPoint x: 932, startPoint y: 242, endPoint x: 942, endPoint y: 240, distance: 10.2
click at [941, 240] on div "hero . moveLeft ( )" at bounding box center [1156, 471] width 503 height 523
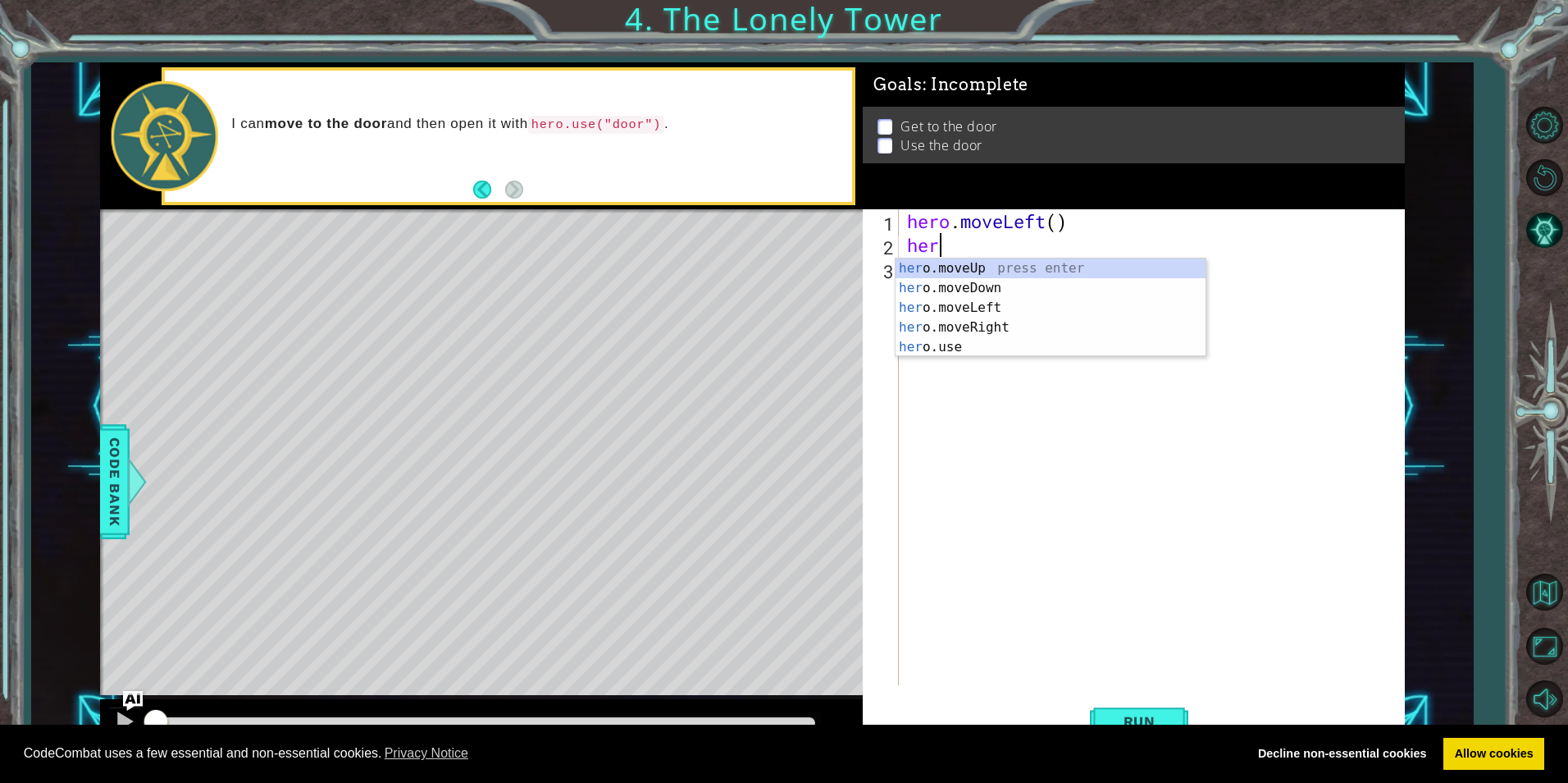
scroll to position [0, 1]
type textarea "hero"
click at [948, 274] on div "hero .moveUp press enter hero .moveDown press enter hero .moveLeft press enter …" at bounding box center [1051, 327] width 310 height 138
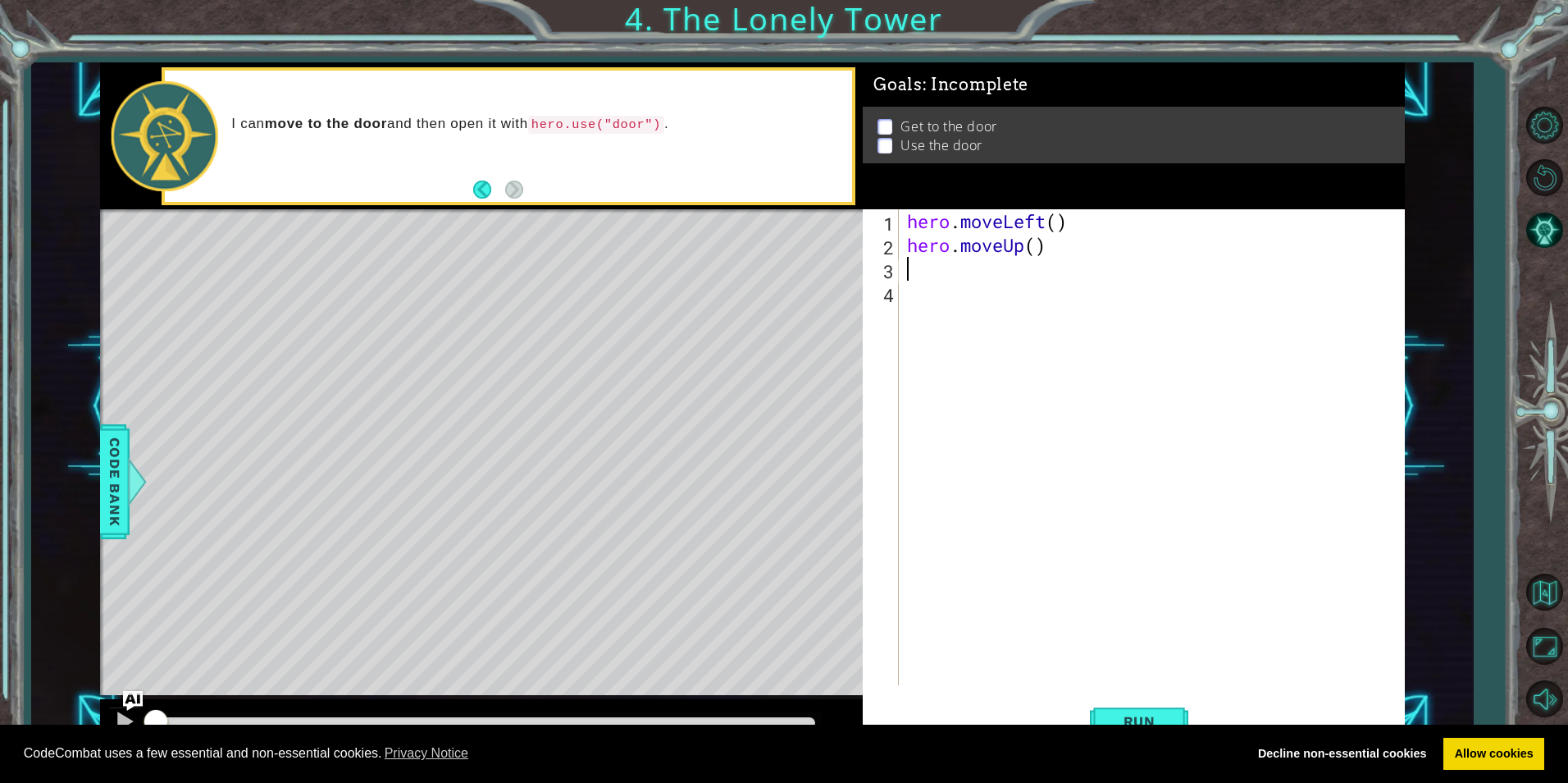
scroll to position [0, 0]
click at [1025, 260] on div "hero . moveLeft ( ) hero . moveUp ( )" at bounding box center [1156, 471] width 503 height 523
click at [1022, 245] on div "hero . moveLeft ( ) hero . moveUp ( )" at bounding box center [1156, 471] width 503 height 523
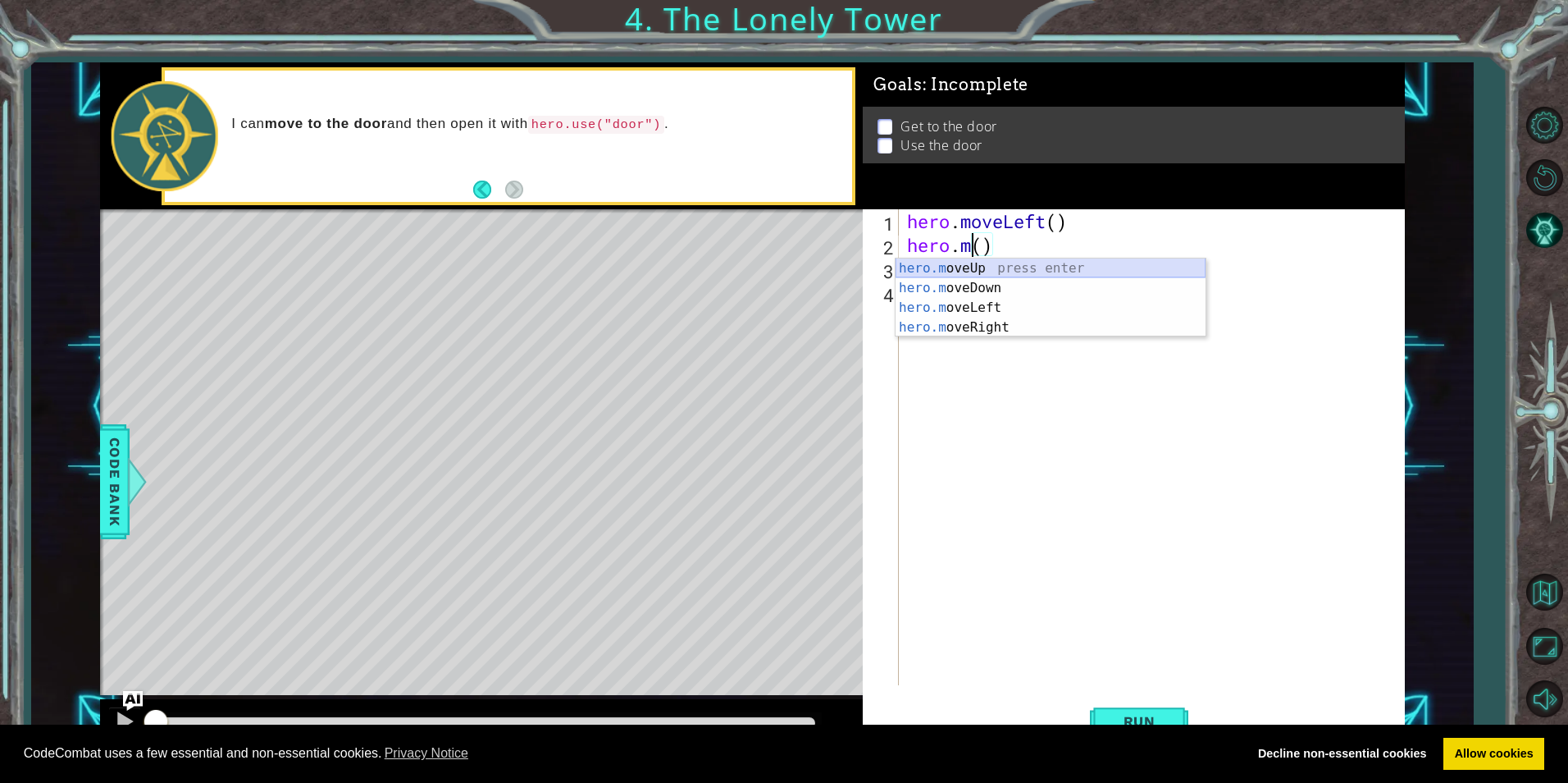
click at [1038, 268] on div "hero.m oveUp press enter hero.m oveDown press enter hero.m oveLeft press enter …" at bounding box center [1051, 318] width 310 height 119
type textarea "hero.moveUp"
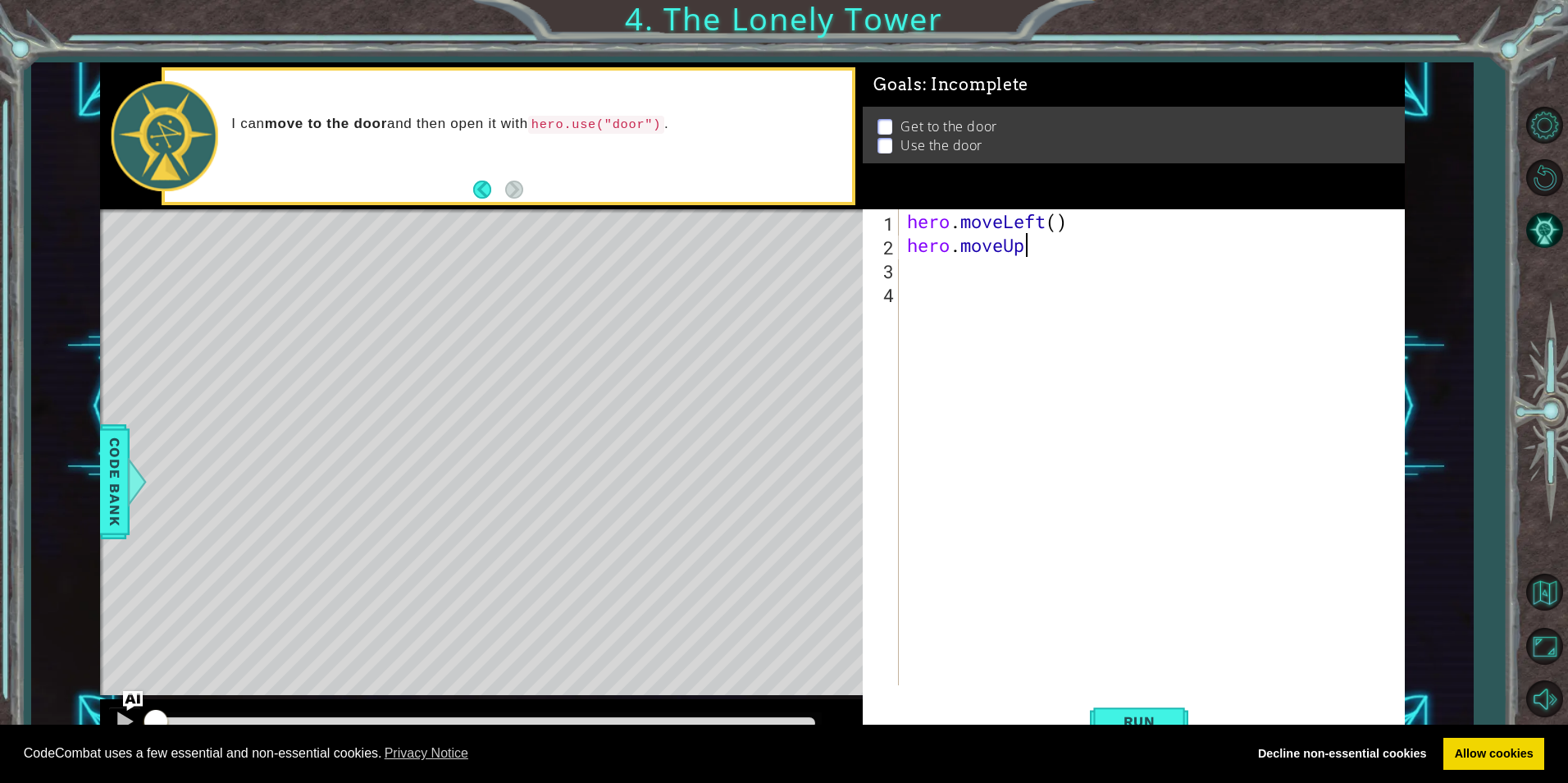
click at [936, 259] on div "hero . moveLeft ( ) hero . moveUp" at bounding box center [1156, 471] width 503 height 523
click at [1036, 250] on div "hero . moveLeft ( ) hero . moveUp" at bounding box center [1156, 471] width 503 height 523
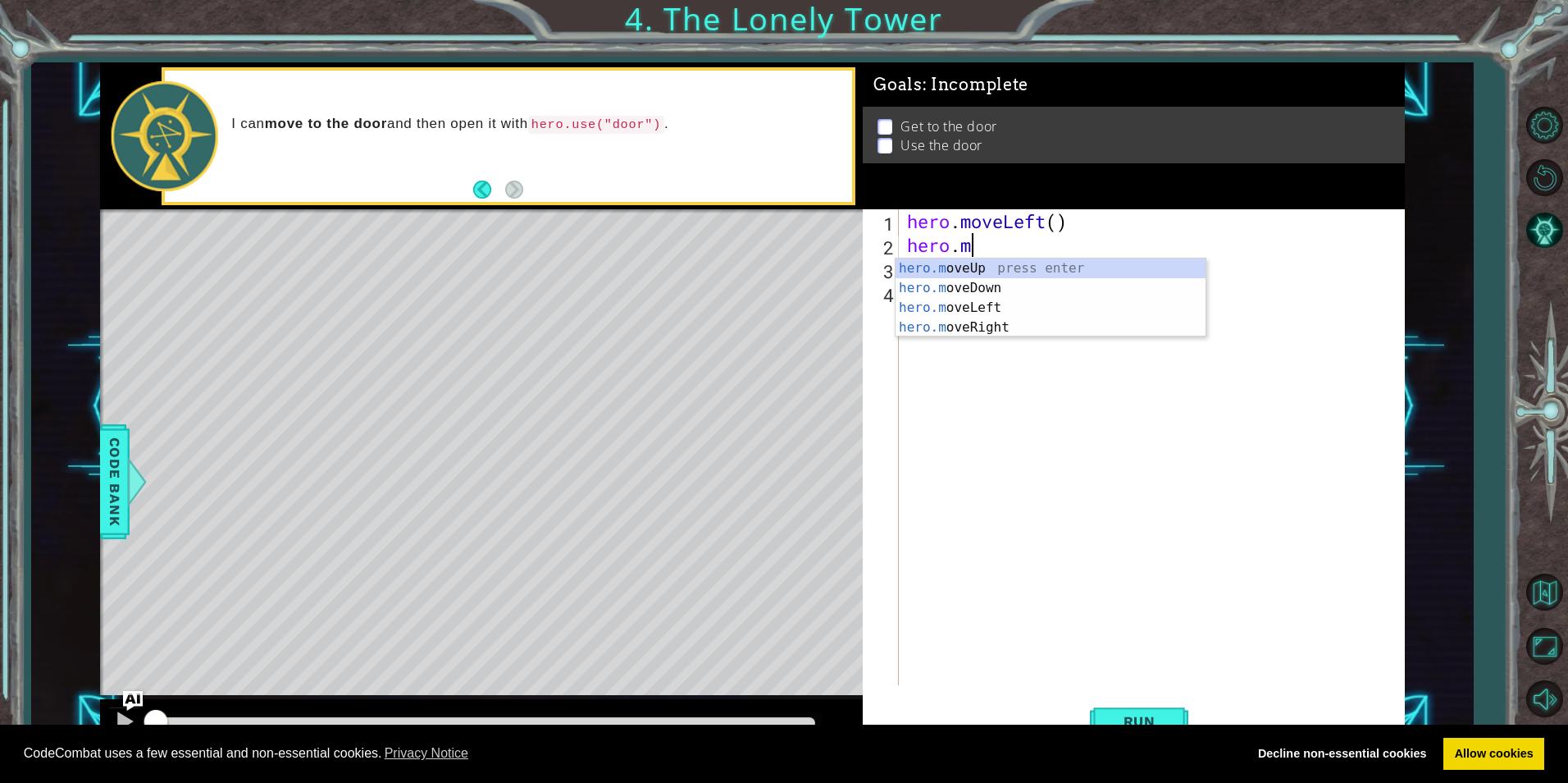
type textarea "hero."
click at [959, 310] on div "hero. moveUp press enter hero. moveDown press enter hero. moveLeft press enter …" at bounding box center [1051, 327] width 310 height 138
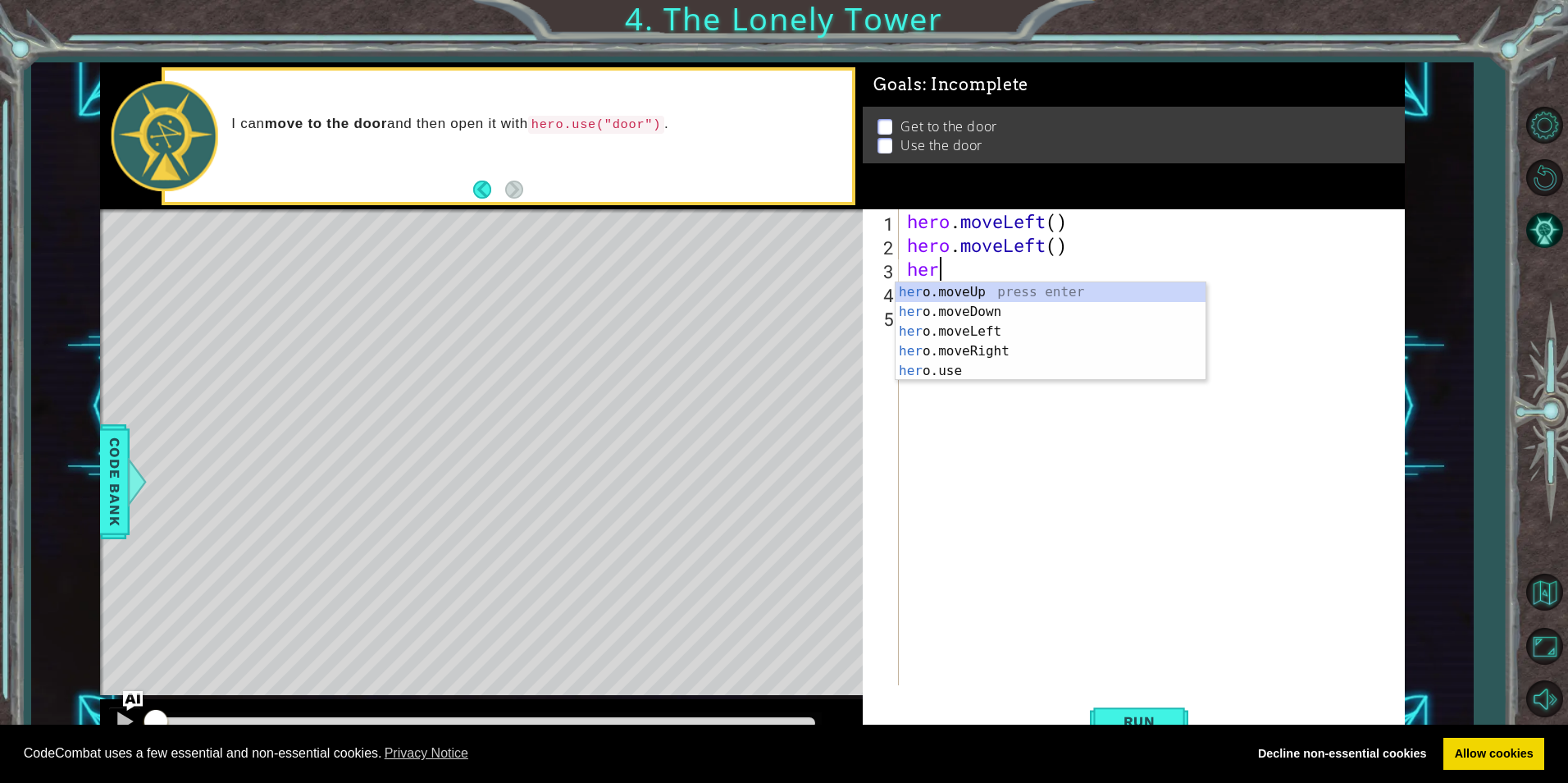
scroll to position [0, 1]
type textarea "hero"
click at [1077, 296] on div "hero .moveUp press enter hero .moveDown press enter hero .moveLeft press enter …" at bounding box center [1051, 351] width 310 height 138
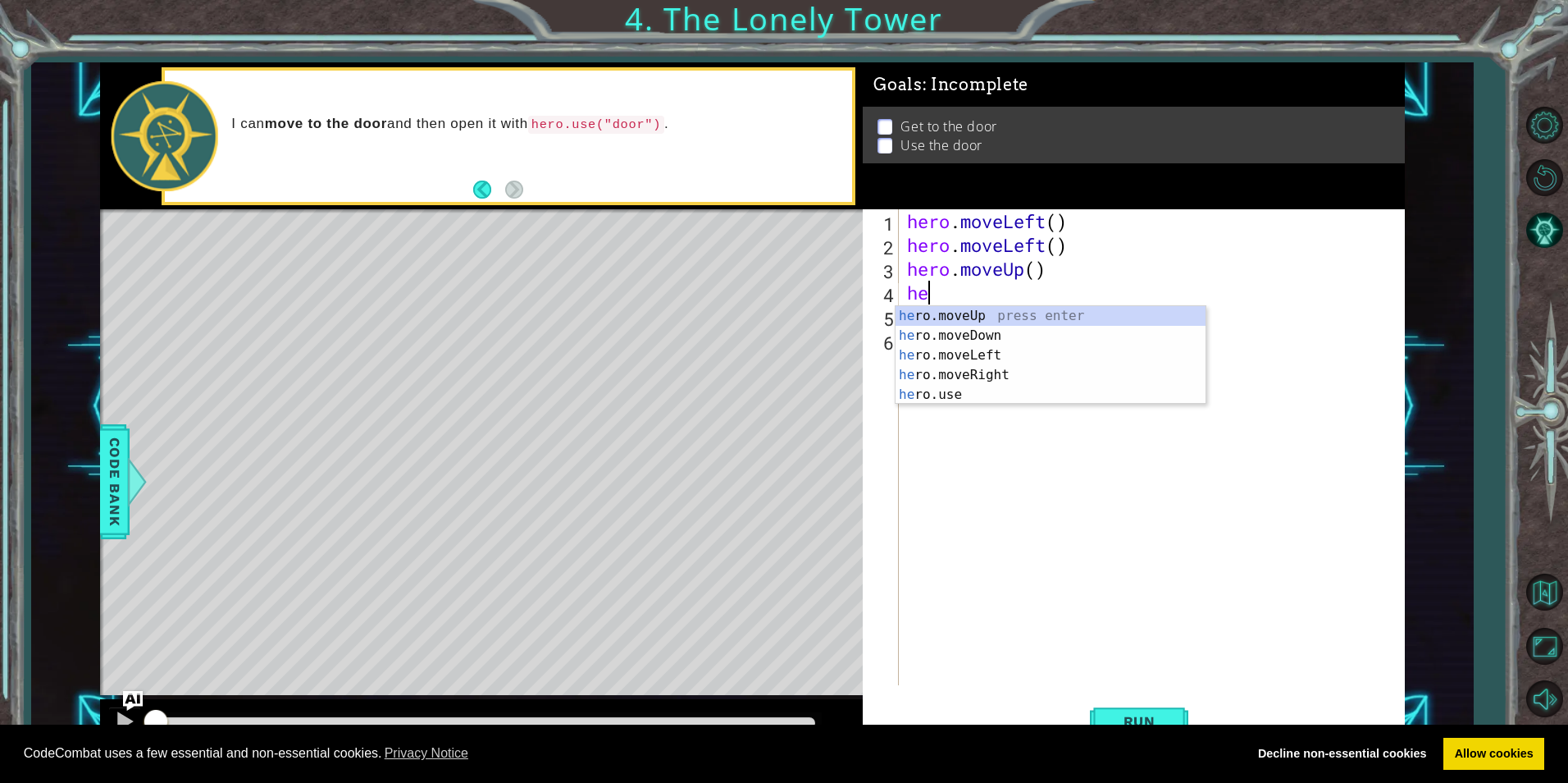
type textarea "her"
click at [972, 323] on div "her o.moveUp press enter her o.moveDown press enter her o.moveLeft press enter …" at bounding box center [1051, 374] width 310 height 138
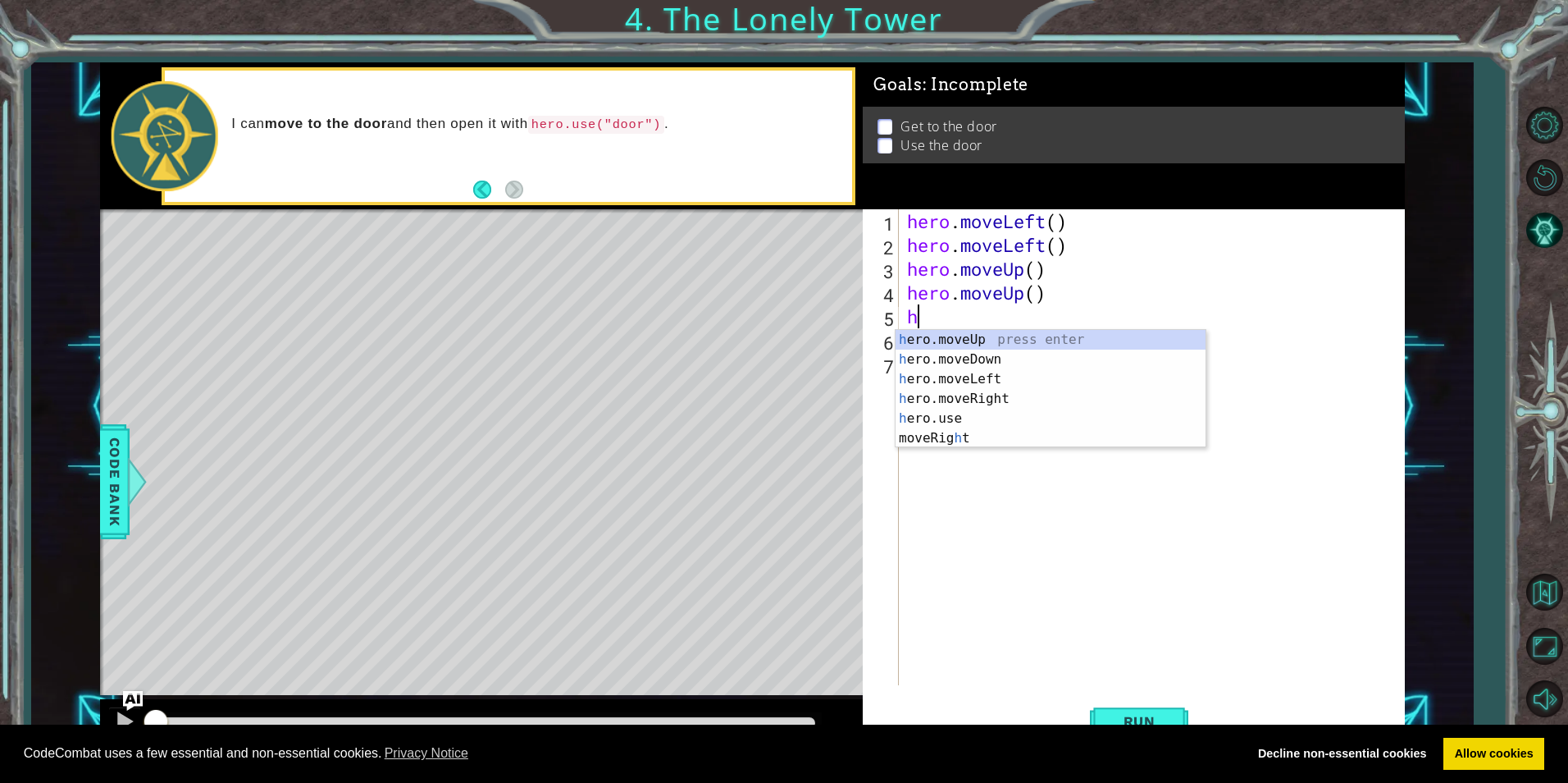
type textarea "her"
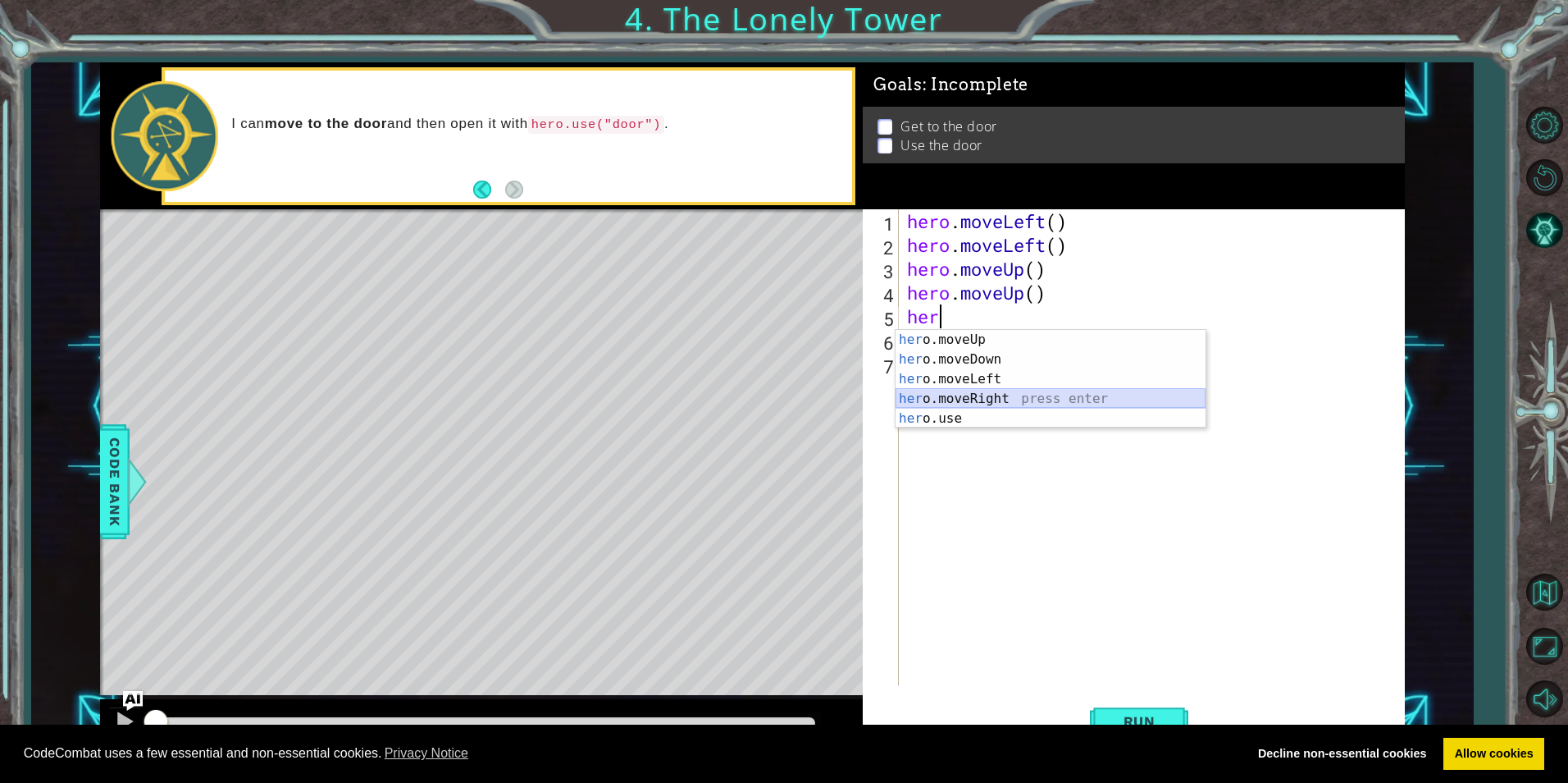
click at [929, 400] on div "her o.moveUp press enter her o.moveDown press enter her o.moveLeft press enter …" at bounding box center [1051, 399] width 310 height 138
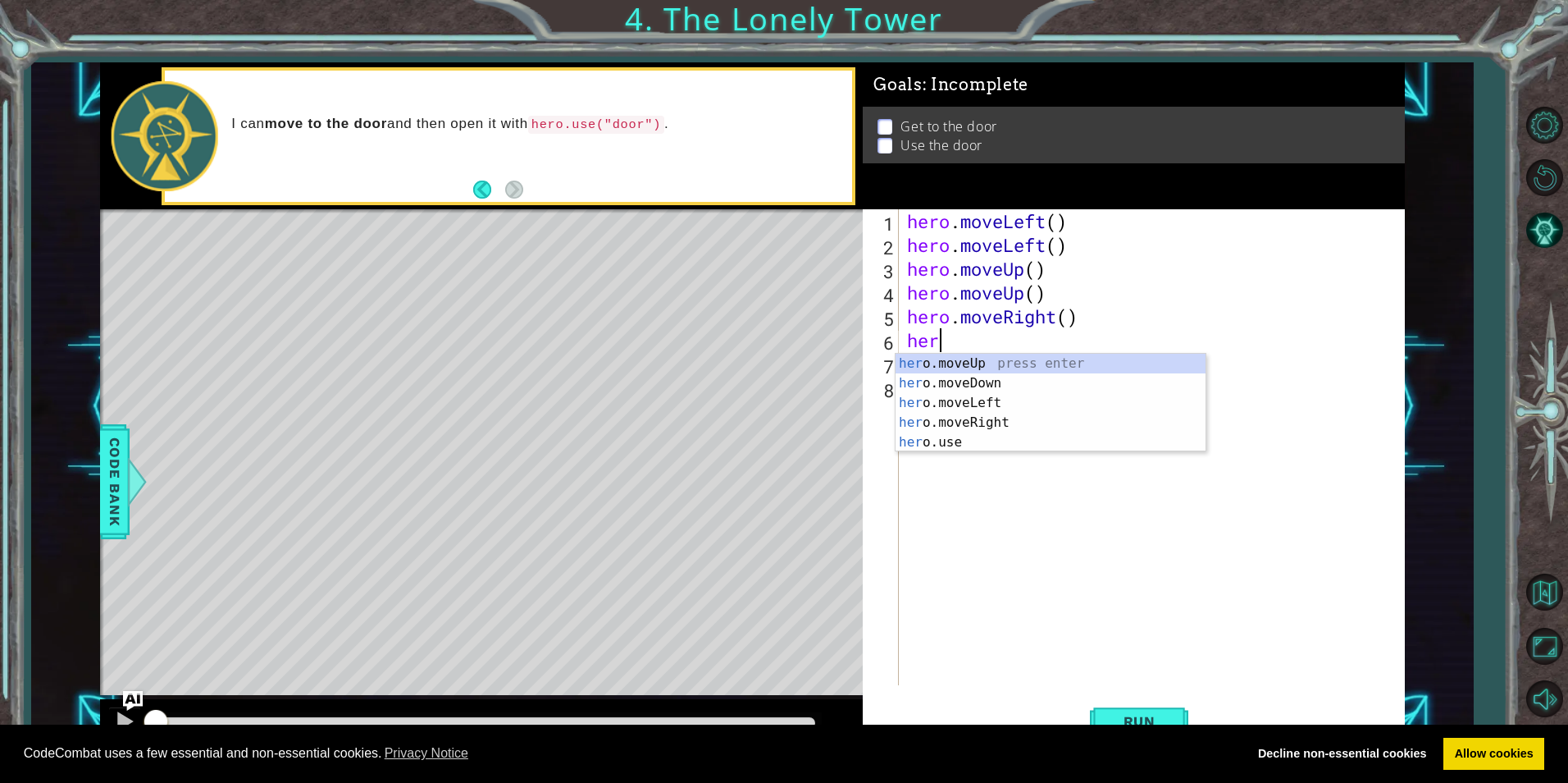
type textarea "hero"
click at [944, 414] on div "hero .moveUp press enter hero .moveDown press enter hero .moveLeft press enter …" at bounding box center [1051, 422] width 310 height 138
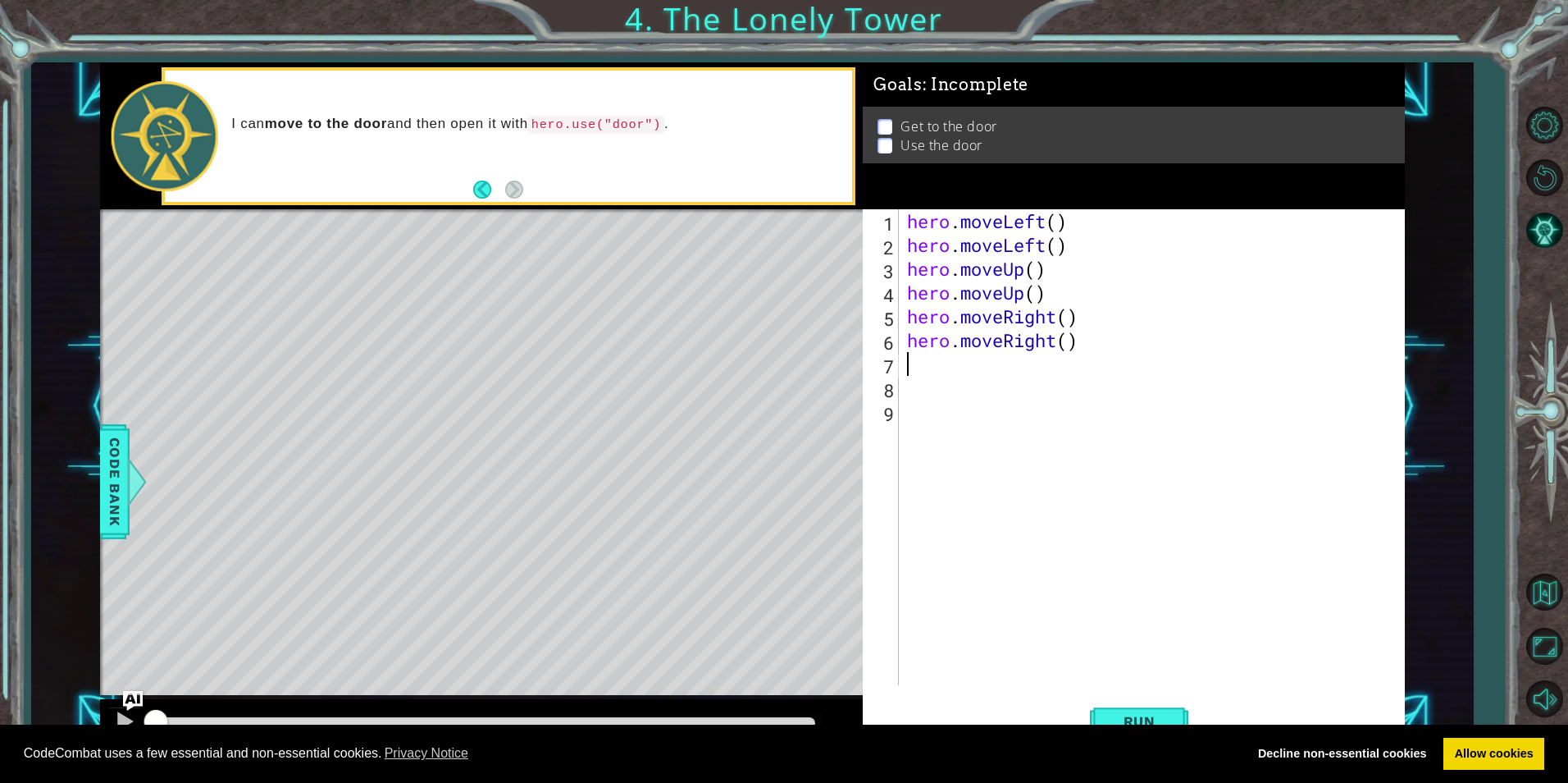
scroll to position [0, 0]
click at [1111, 710] on button "Run" at bounding box center [1139, 721] width 99 height 54
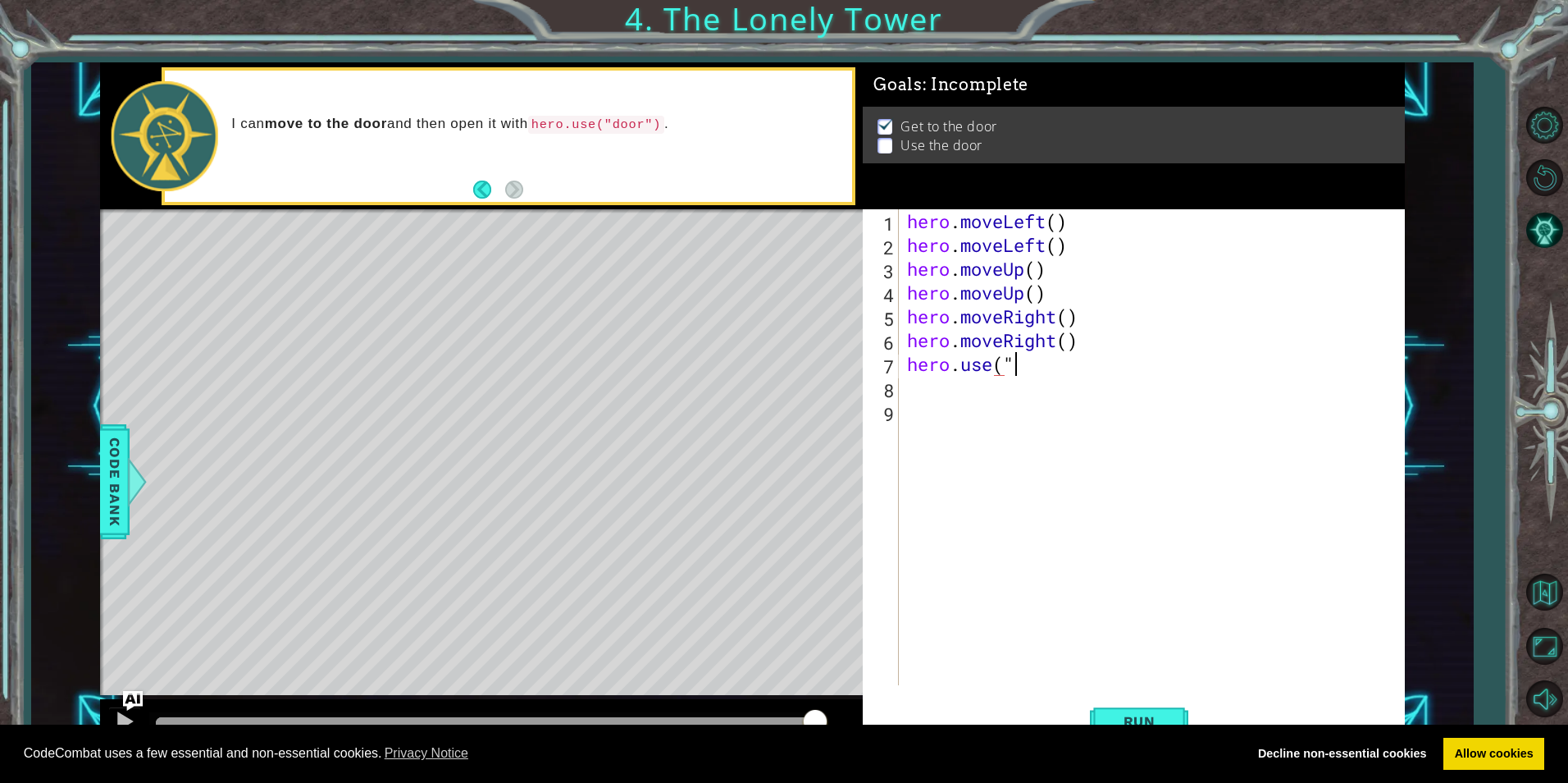
scroll to position [0, 5]
type textarea "hero.use("door""
type textarea "hero.use("door")"
click at [1123, 733] on div "CodeCombat uses a few essential and non-essential cookies. Privacy Notice Decli…" at bounding box center [784, 755] width 1568 height 59
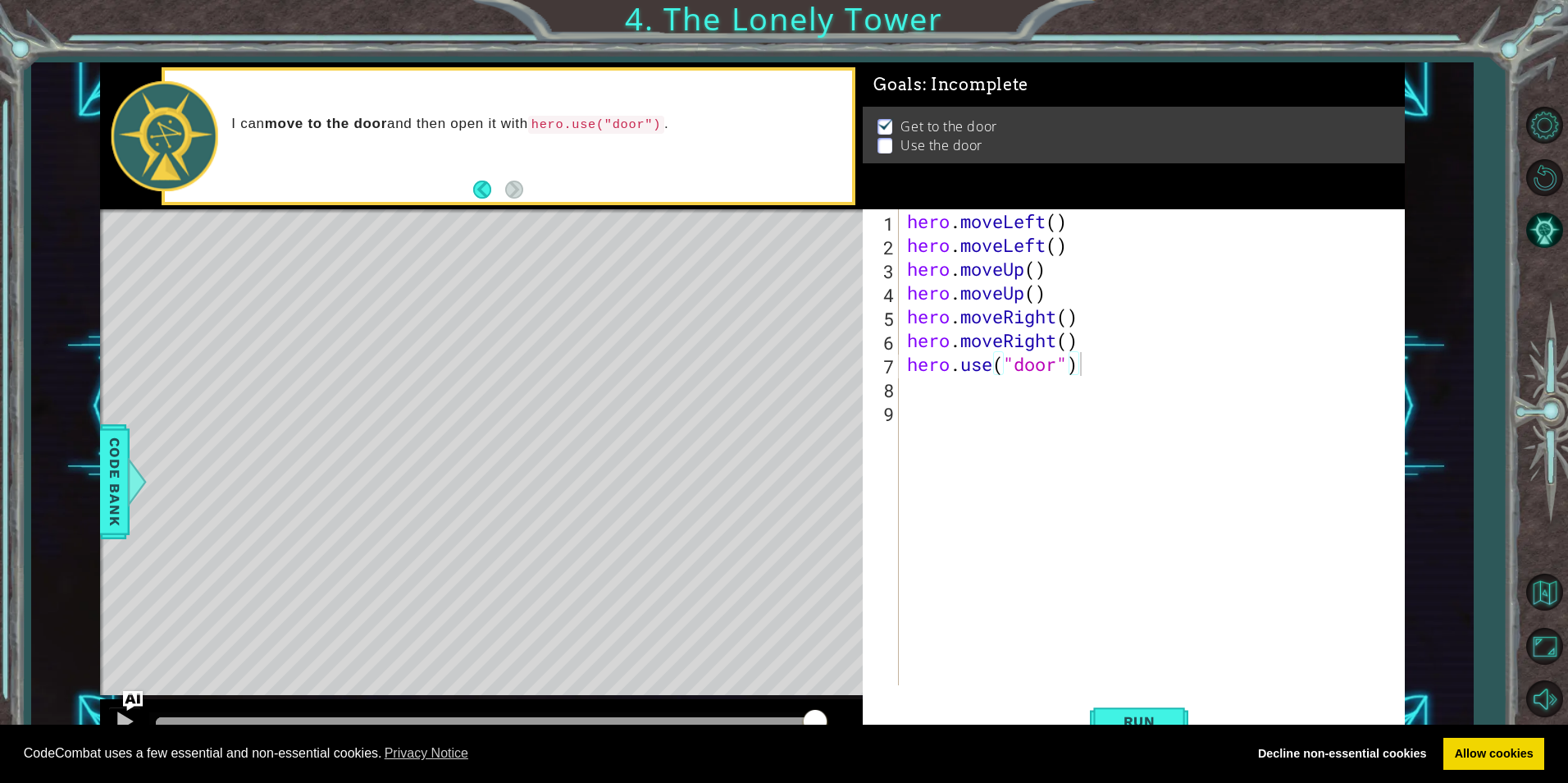
click at [1123, 725] on div "CodeCombat uses a few essential and non-essential cookies. Privacy Notice Decli…" at bounding box center [784, 755] width 1568 height 59
click at [1125, 710] on button "Run" at bounding box center [1139, 721] width 99 height 54
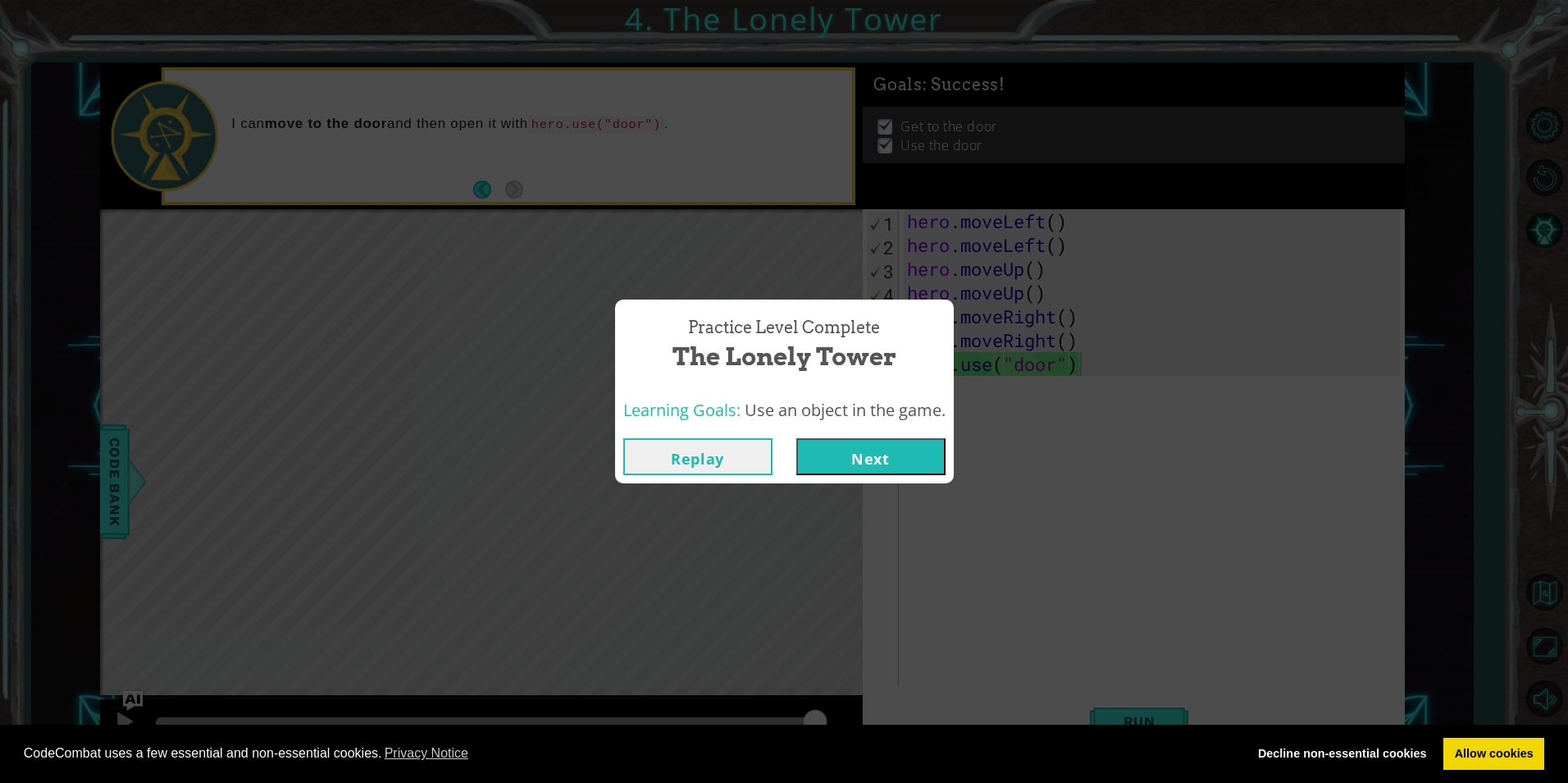
click at [833, 449] on button "Next" at bounding box center [871, 457] width 149 height 37
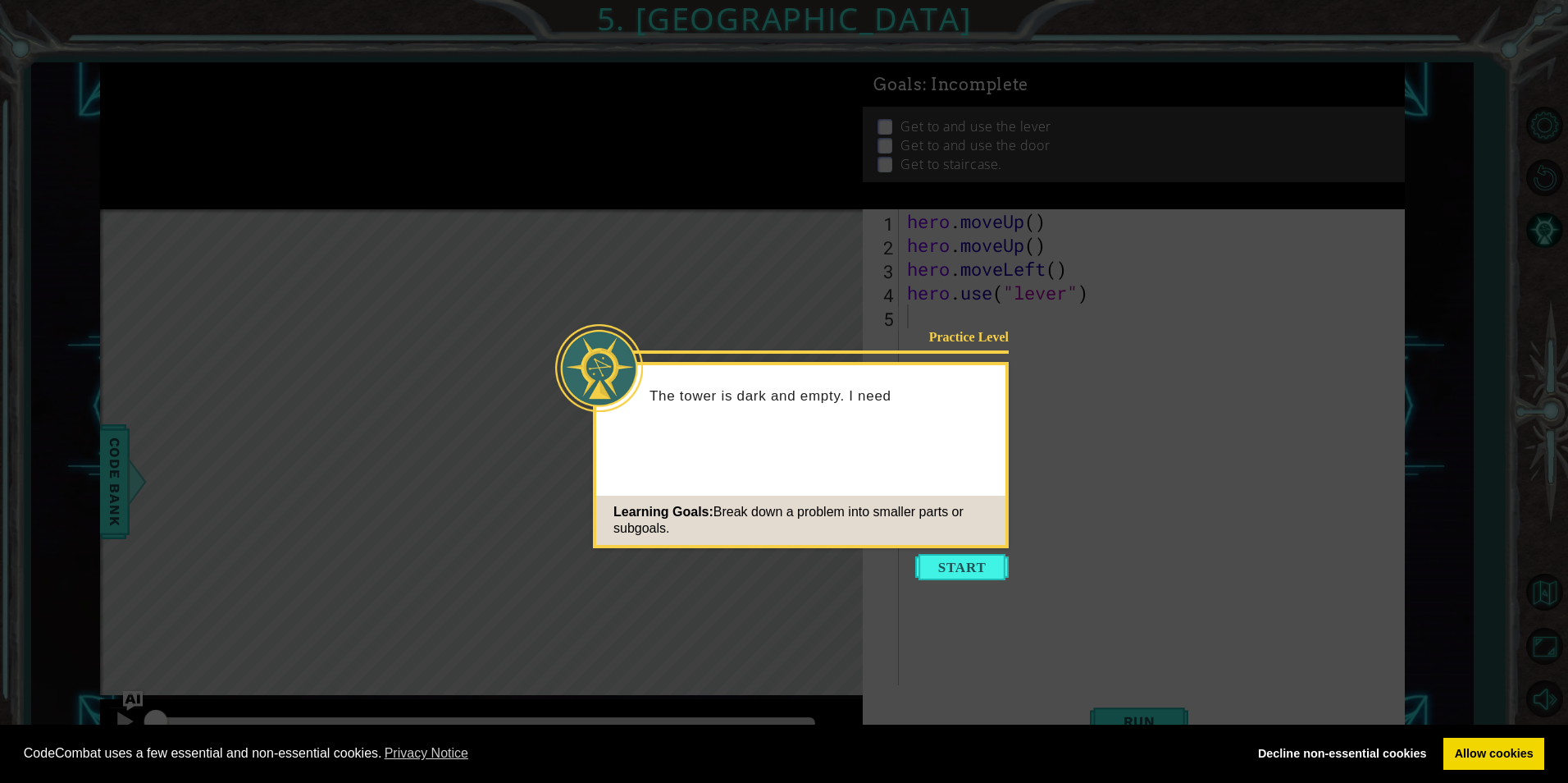
click at [973, 532] on div "Learning Goals: Break down a problem into smaller parts or subgoals." at bounding box center [801, 520] width 409 height 49
click at [981, 573] on button "Start" at bounding box center [962, 566] width 93 height 26
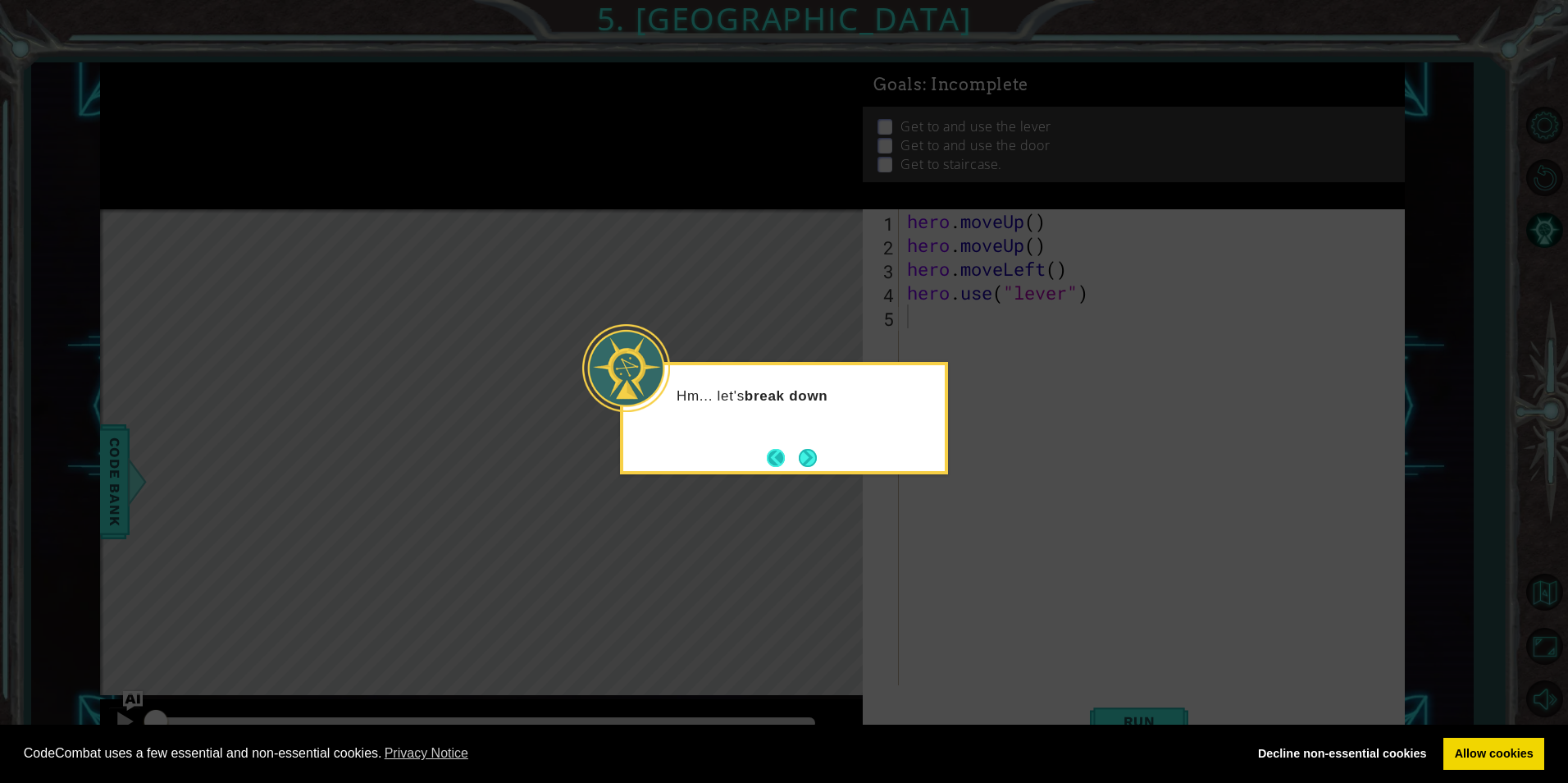
click at [786, 448] on footer at bounding box center [791, 458] width 50 height 24
click at [792, 455] on button "Back" at bounding box center [783, 458] width 32 height 18
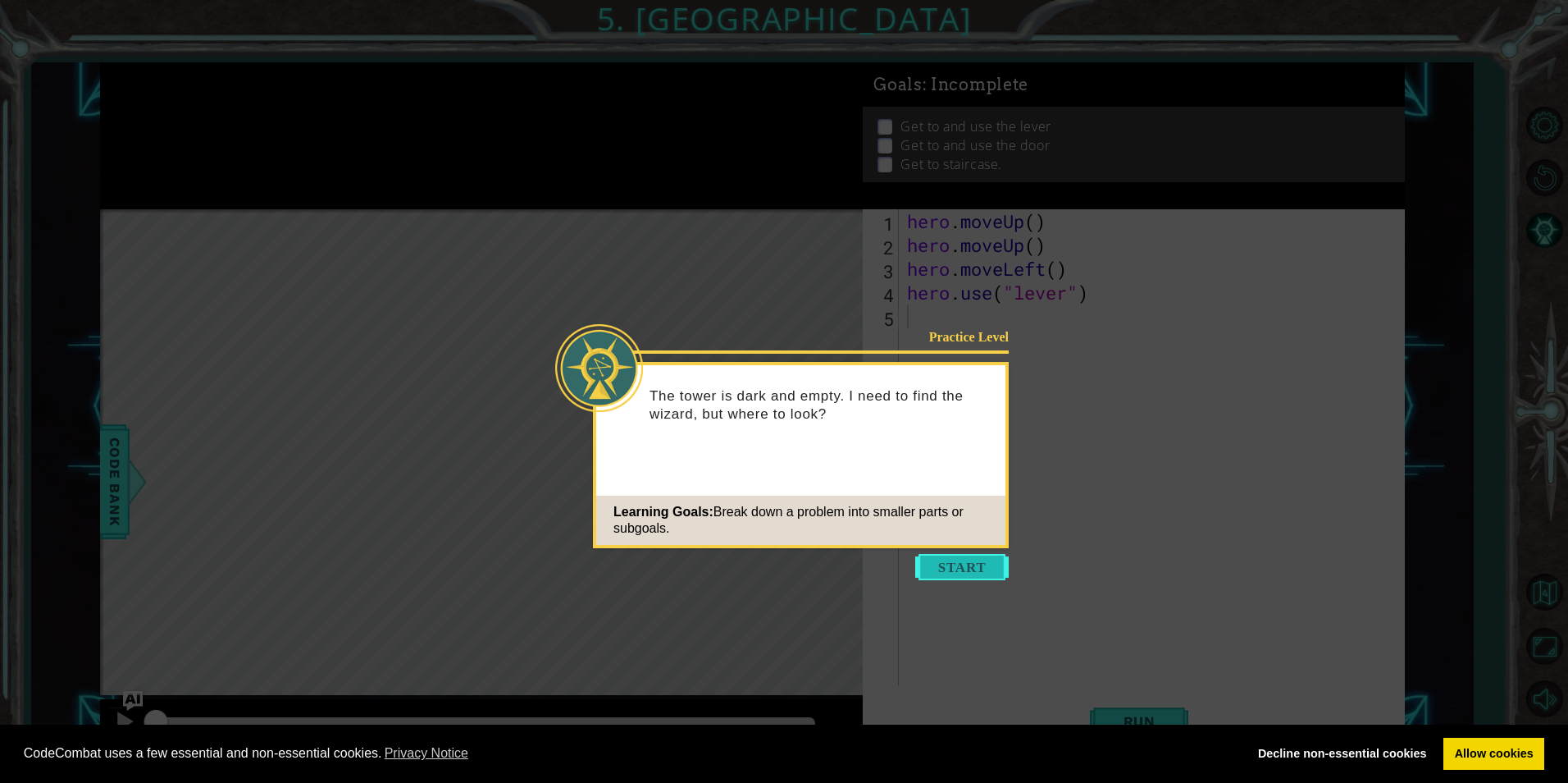
click at [985, 563] on button "Start" at bounding box center [962, 566] width 93 height 26
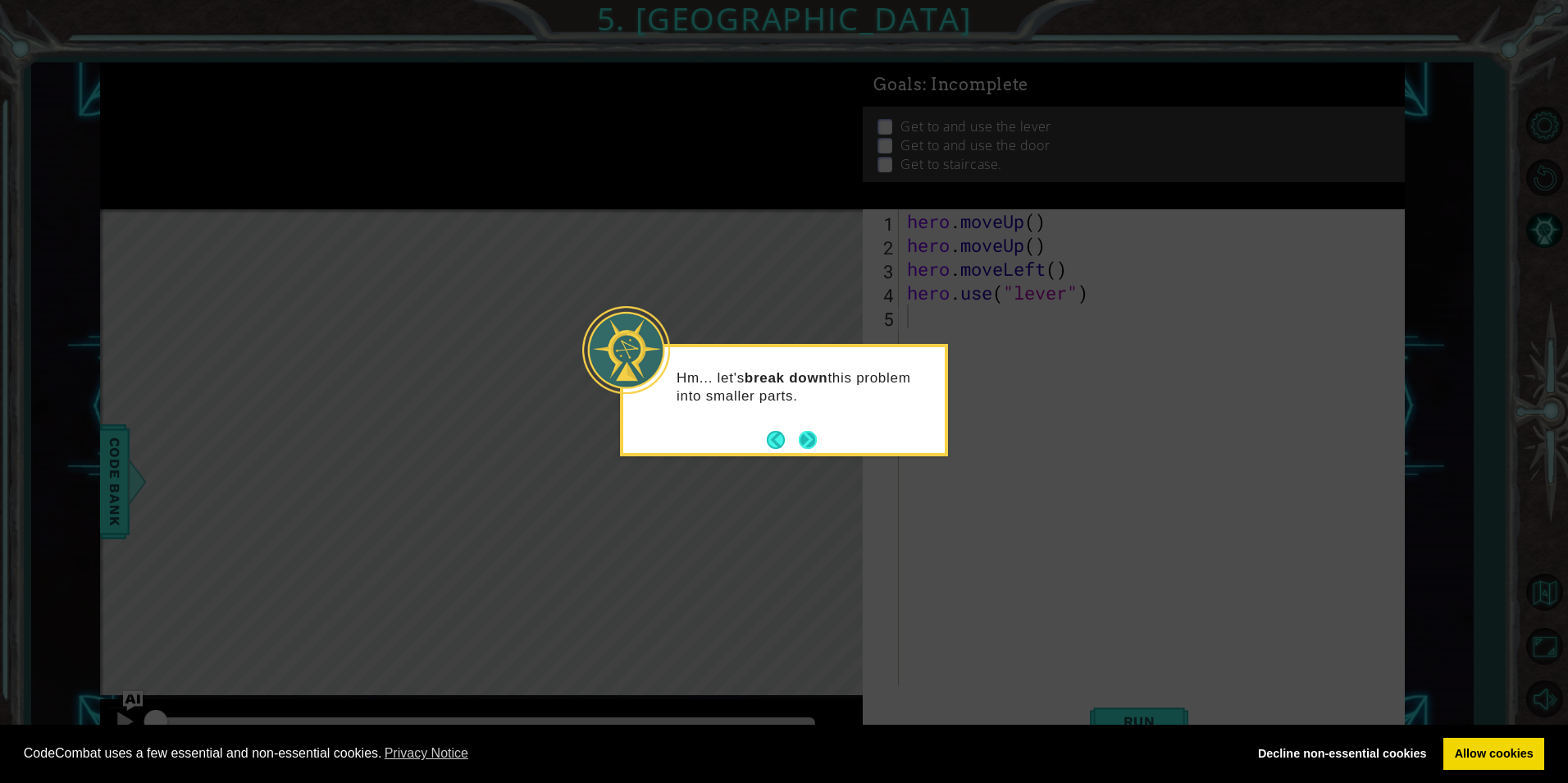
click at [801, 442] on button "Next" at bounding box center [807, 439] width 19 height 19
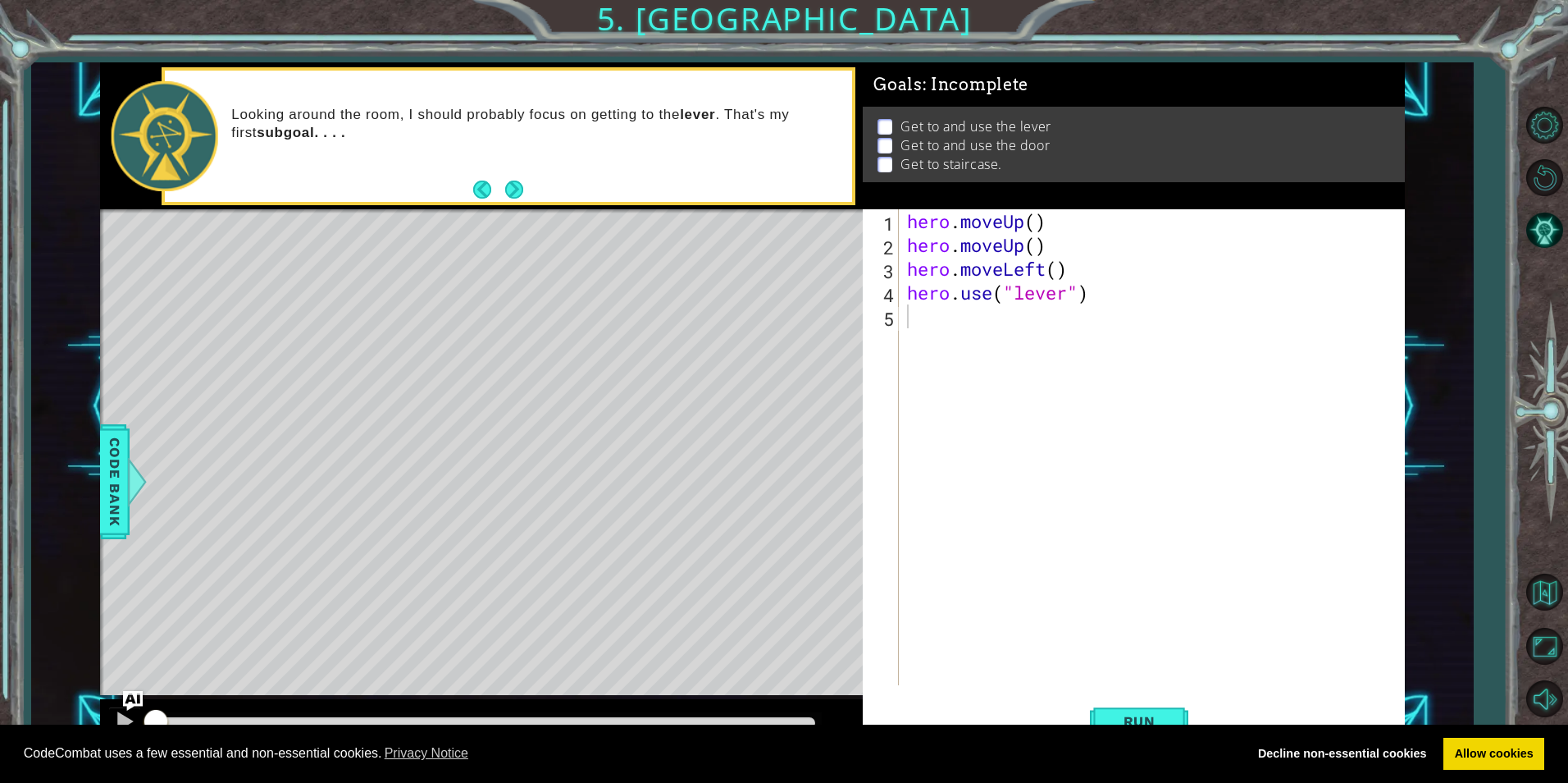
click at [1128, 726] on div "CodeCombat uses a few essential and non-essential cookies. Privacy Notice Decli…" at bounding box center [784, 755] width 1568 height 59
click at [1132, 709] on button "Run" at bounding box center [1139, 721] width 99 height 54
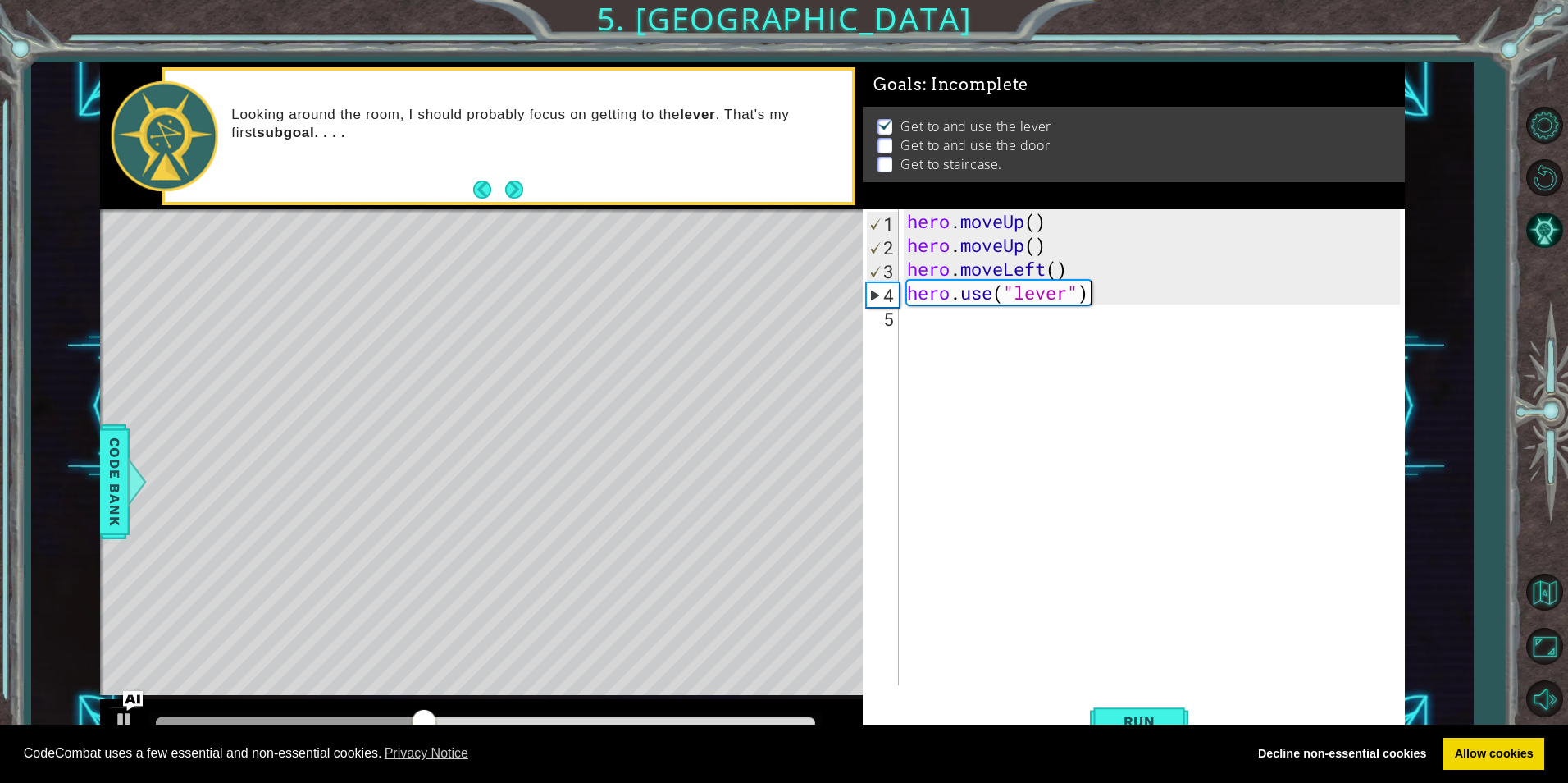
click at [1119, 301] on div "hero . moveUp ( ) hero . moveUp ( ) hero . moveLeft ( ) hero . use ( "lever" )" at bounding box center [1156, 471] width 503 height 523
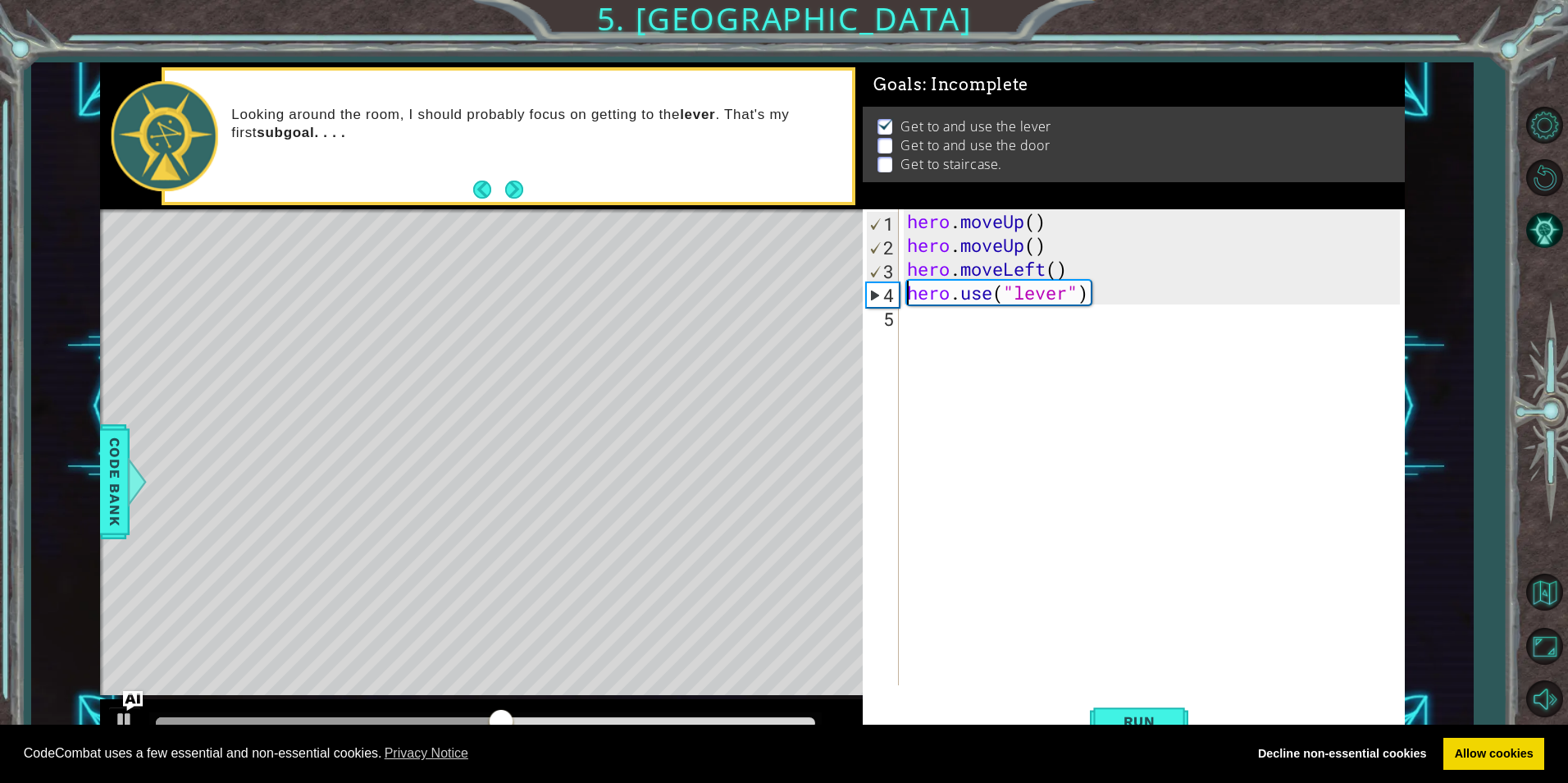
click at [878, 296] on div "4" at bounding box center [882, 295] width 32 height 24
type textarea "hero.use("lever")"
click at [878, 296] on div "4" at bounding box center [882, 295] width 32 height 24
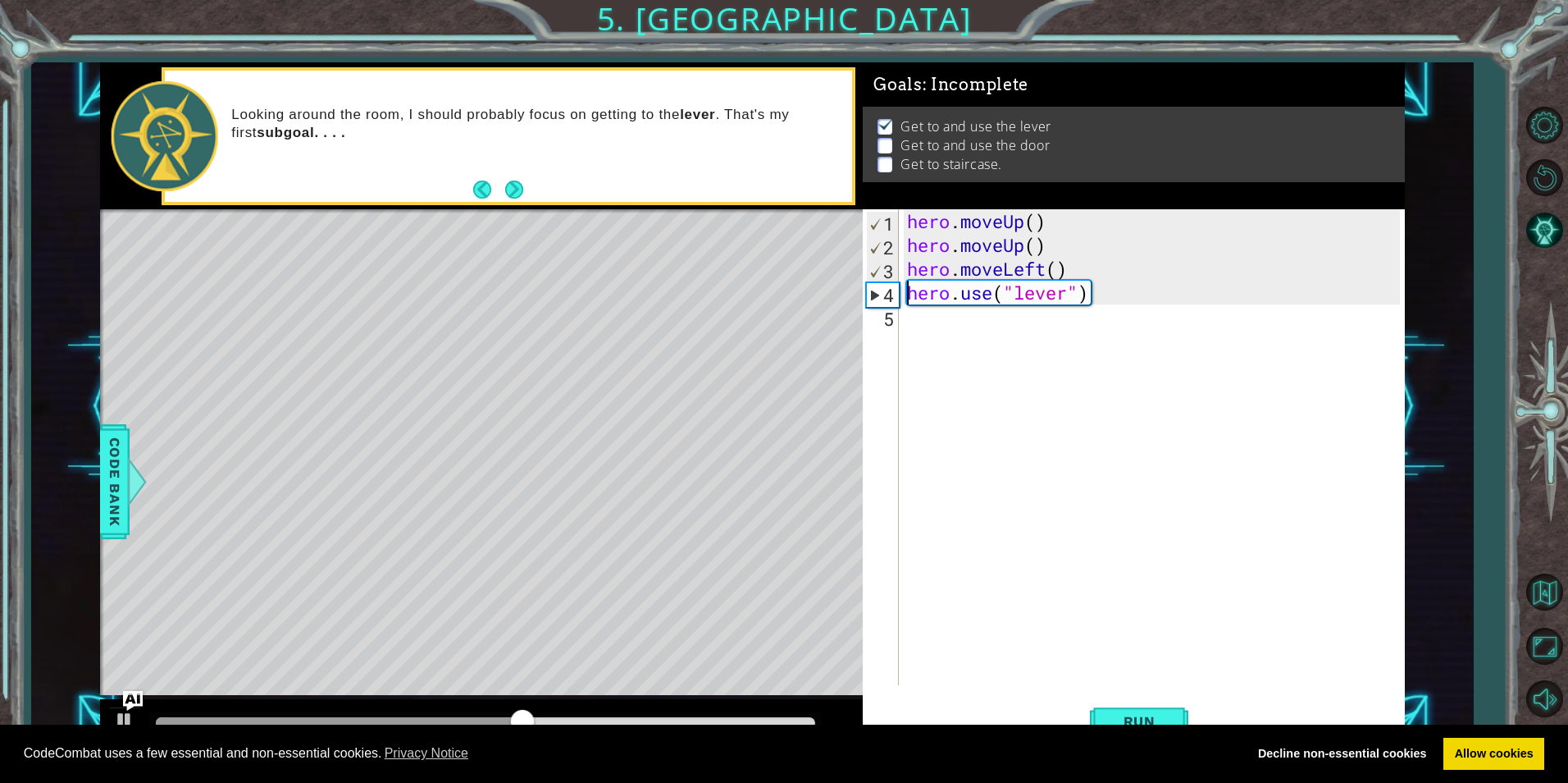
click at [878, 296] on div "4" at bounding box center [882, 295] width 32 height 24
type textarea "hero.use("lever")"
drag, startPoint x: 568, startPoint y: 700, endPoint x: 645, endPoint y: 725, distance: 81.0
click at [645, 725] on body "Cookie Policy CodeCombat uses a few essential and non-essential cookies. Privac…" at bounding box center [784, 391] width 1568 height 783
drag, startPoint x: 575, startPoint y: 710, endPoint x: 889, endPoint y: 712, distance: 314.0
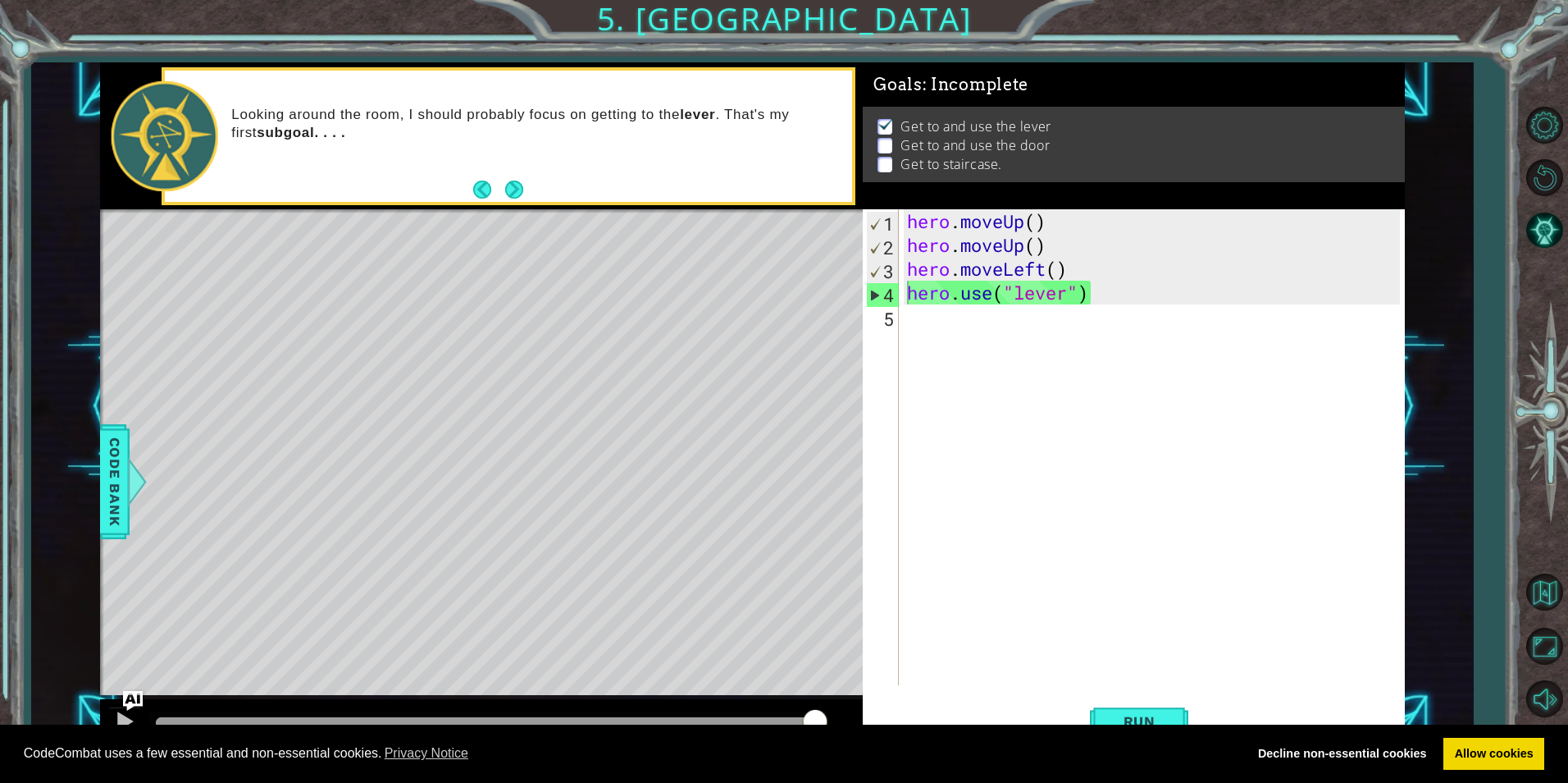
click at [889, 712] on div "1 ההההההההההההההההההההההההההההההההההההההההההההההההההההההההההההההההההההההההההההה…" at bounding box center [752, 408] width 1305 height 690
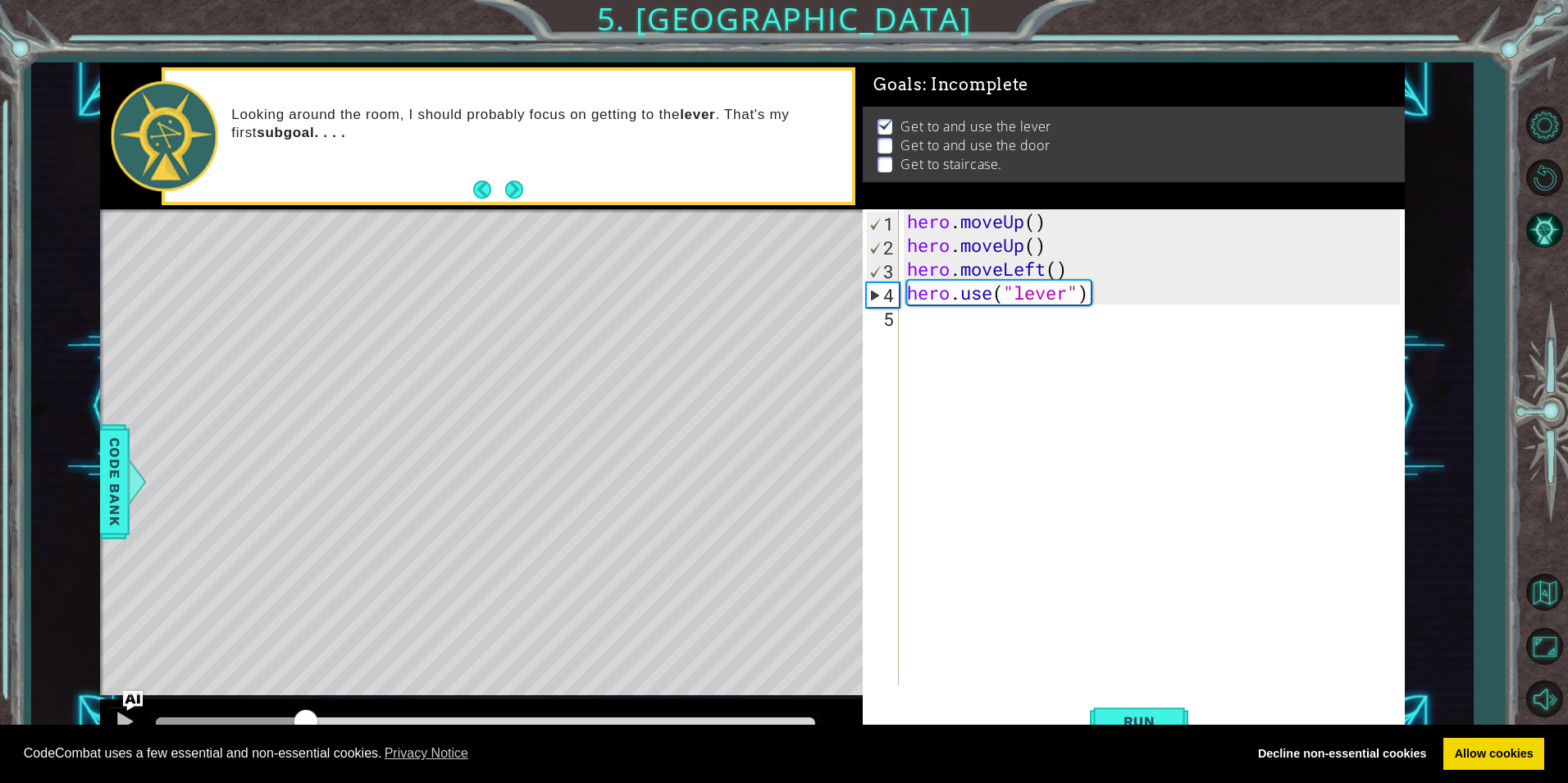
drag, startPoint x: 306, startPoint y: 715, endPoint x: 0, endPoint y: 693, distance: 306.8
click at [0, 697] on html "Cookie Policy CodeCombat uses a few essential and non-essential cookies. Privac…" at bounding box center [784, 391] width 1568 height 783
click at [929, 331] on div "hero . moveUp ( ) hero . moveUp ( ) hero . moveLeft ( ) hero . use ( "lever" )" at bounding box center [1156, 471] width 503 height 523
click at [112, 715] on button at bounding box center [125, 723] width 33 height 33
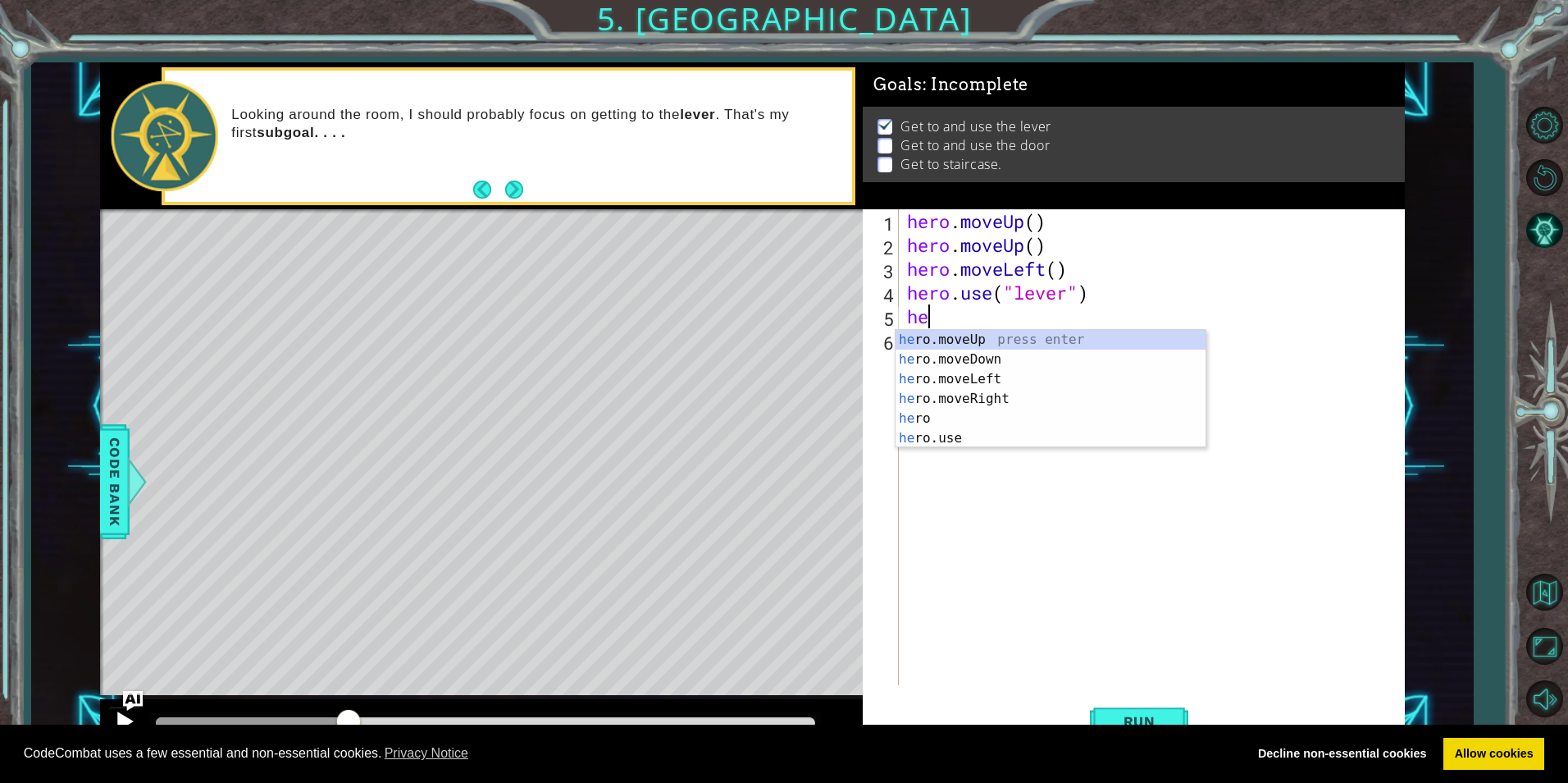
scroll to position [0, 1]
type textarea "hero"
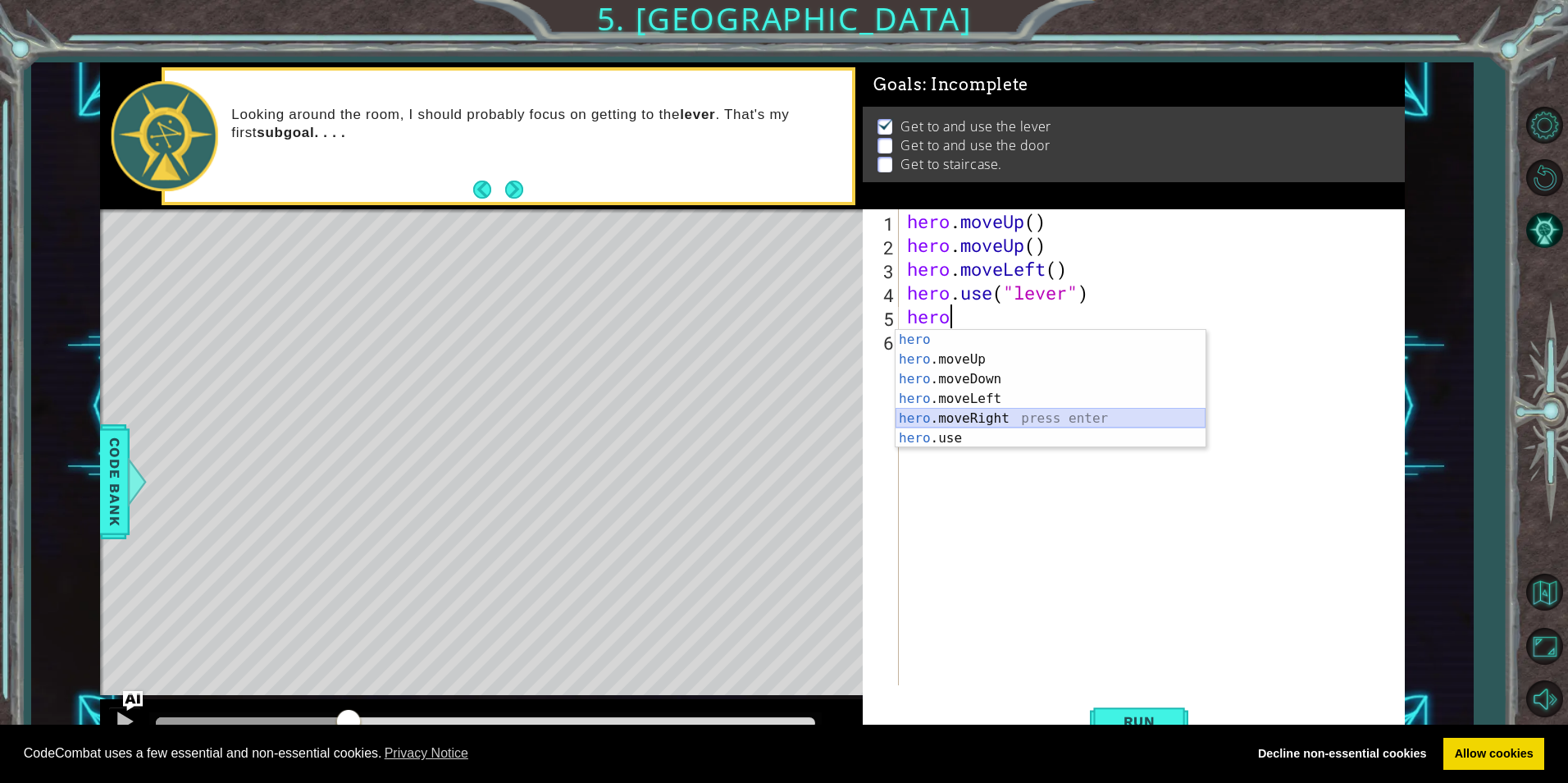
click at [968, 412] on div "hero press enter hero .moveUp press enter hero .moveDown press enter hero .move…" at bounding box center [1051, 409] width 310 height 158
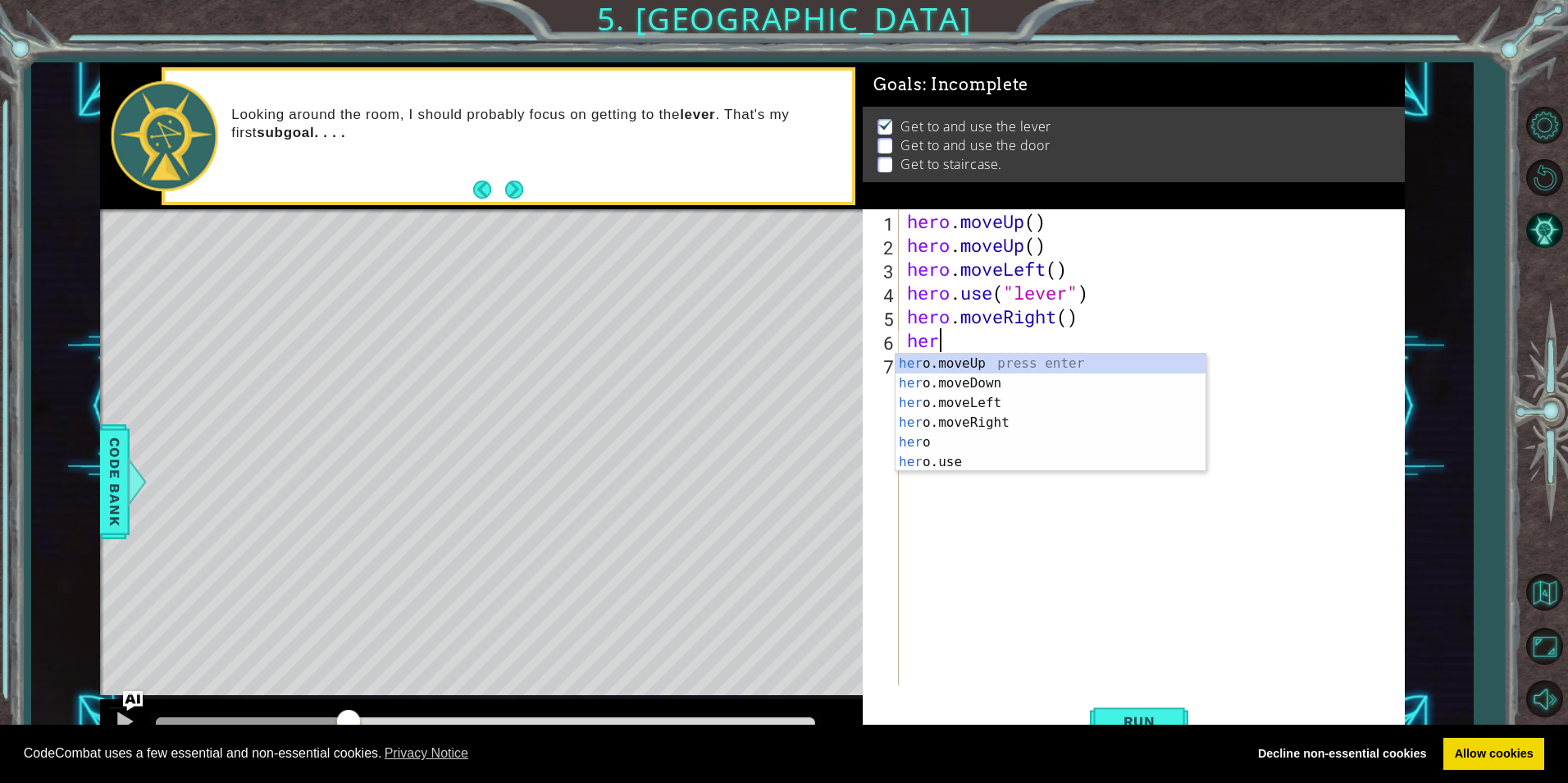
type textarea "hero"
click at [1007, 440] on div "hero press enter hero .moveUp press enter hero .moveDown press enter hero .move…" at bounding box center [1051, 432] width 310 height 158
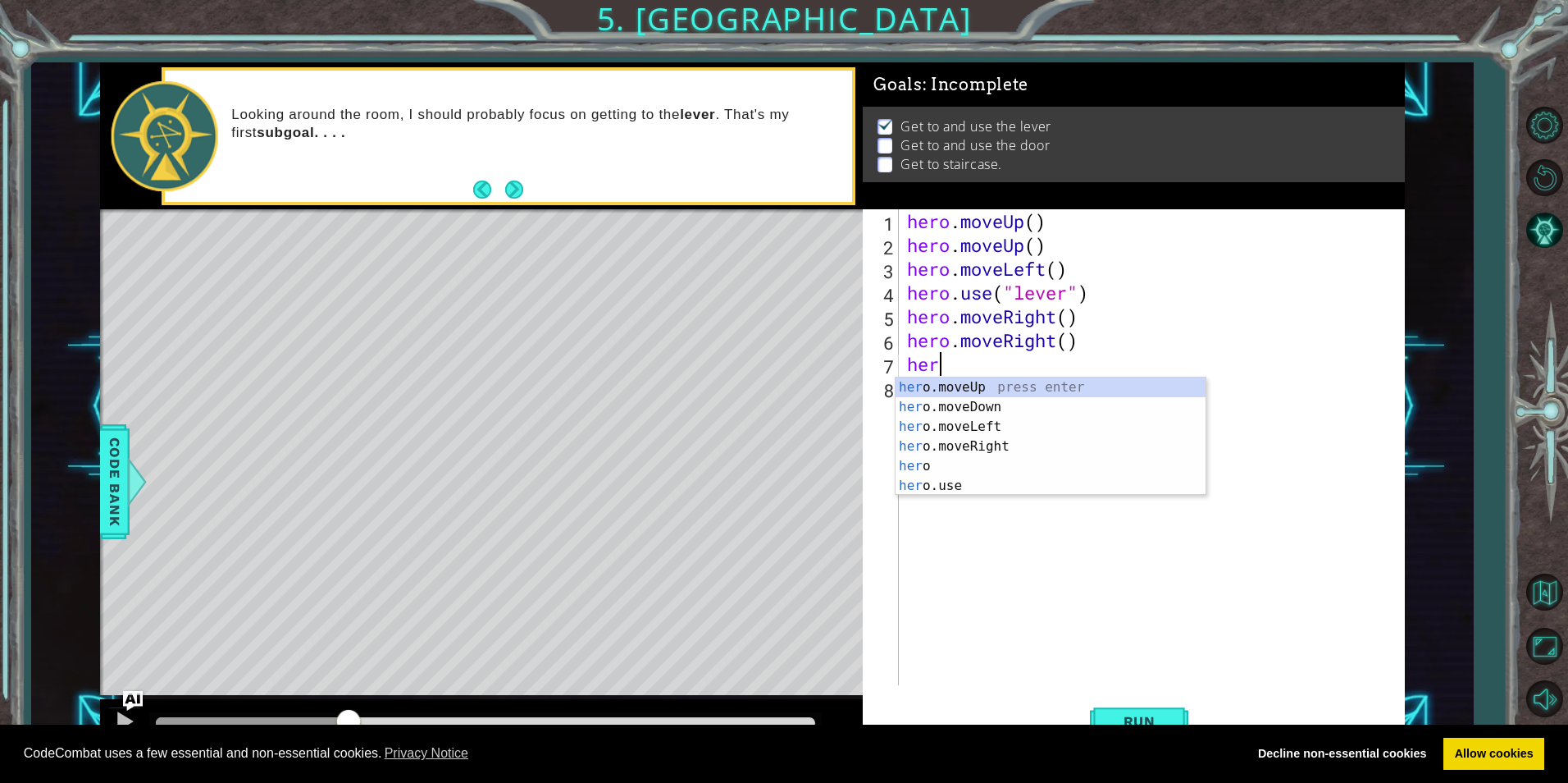
type textarea "hero"
click at [1009, 467] on div "hero press enter hero .moveUp press enter hero .moveDown press enter hero .move…" at bounding box center [1051, 456] width 310 height 158
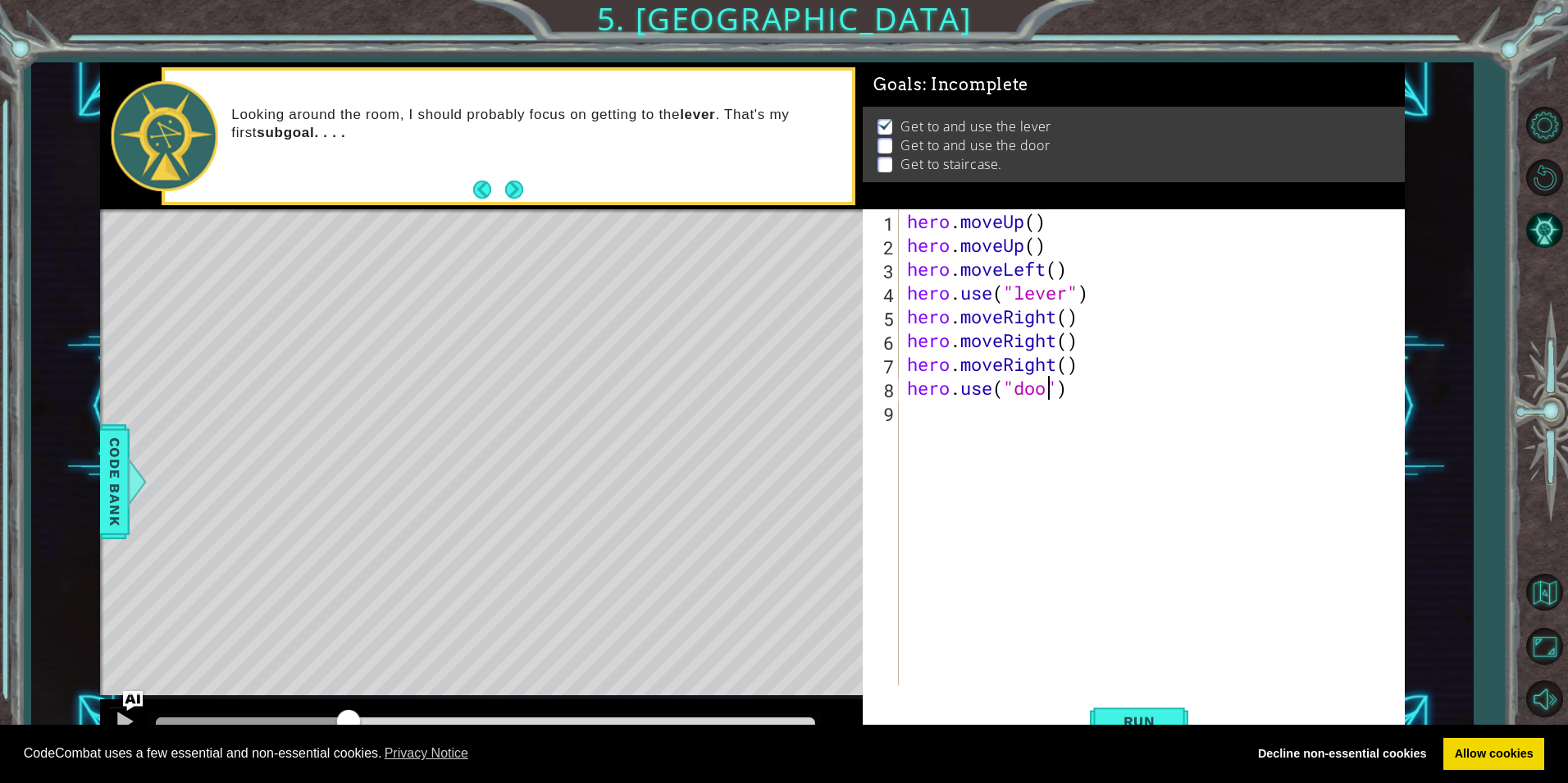
scroll to position [0, 8]
type textarea "hero.use("door")"
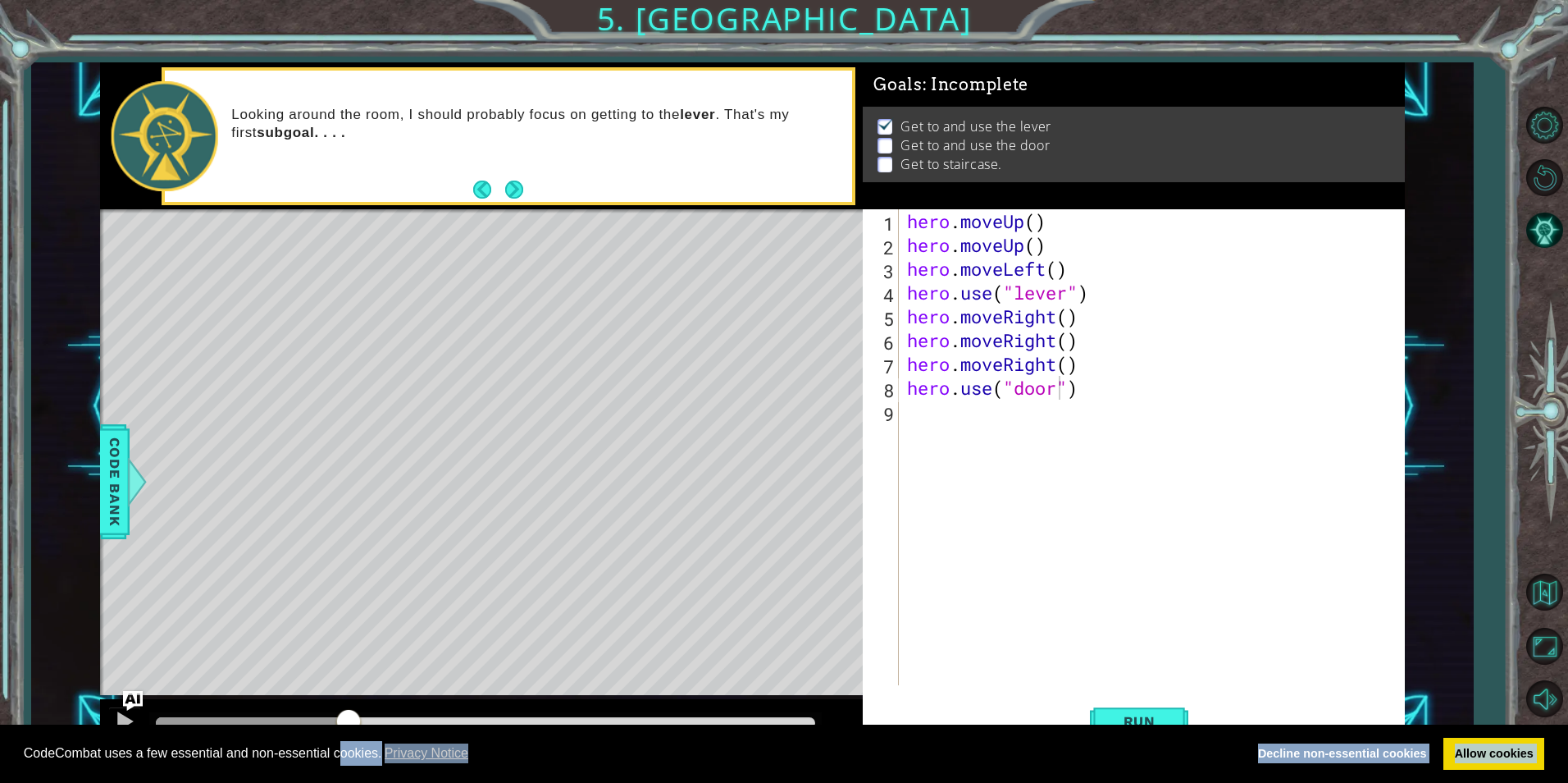
drag, startPoint x: 339, startPoint y: 726, endPoint x: 1019, endPoint y: 791, distance: 683.1
click at [1019, 782] on html "Cookie Policy CodeCombat uses a few essential and non-essential cookies. Privac…" at bounding box center [784, 391] width 1568 height 783
drag, startPoint x: 1019, startPoint y: 791, endPoint x: 1173, endPoint y: 727, distance: 166.8
click at [1173, 727] on div "CodeCombat uses a few essential and non-essential cookies. Privacy Notice Decli…" at bounding box center [784, 755] width 1568 height 59
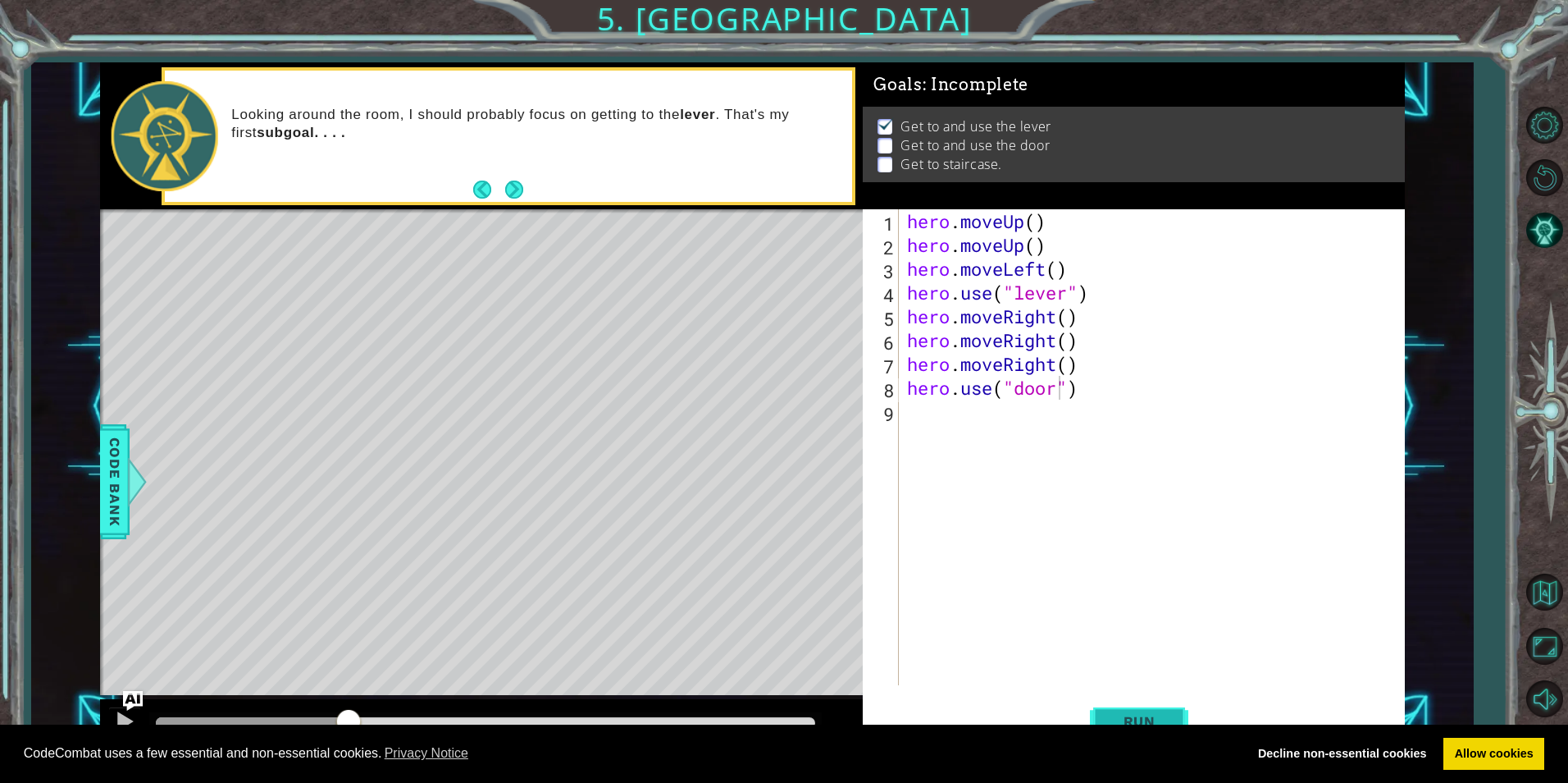
click at [1147, 711] on button "Run" at bounding box center [1139, 721] width 99 height 54
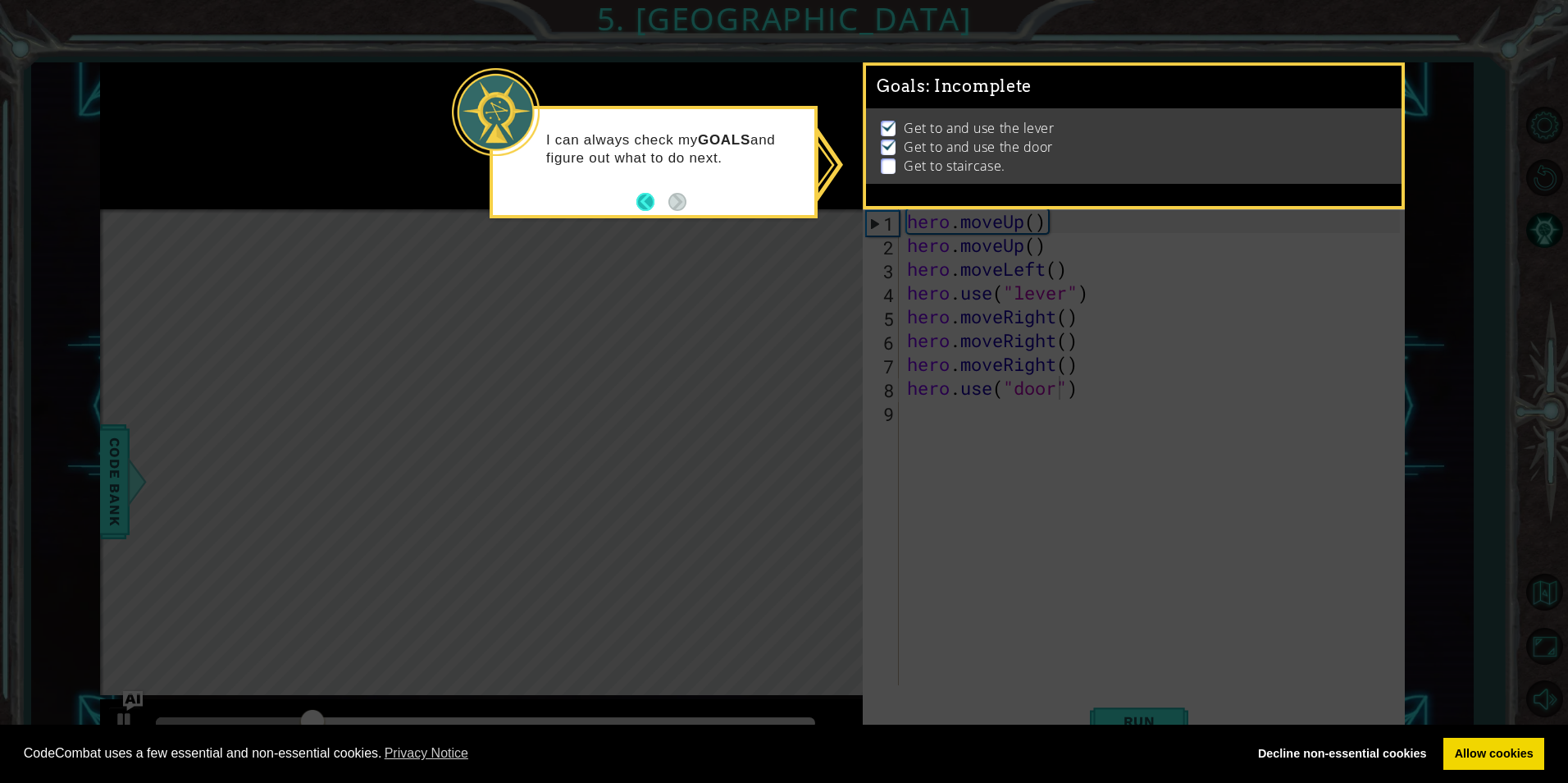
click at [643, 204] on button "Back" at bounding box center [652, 202] width 32 height 18
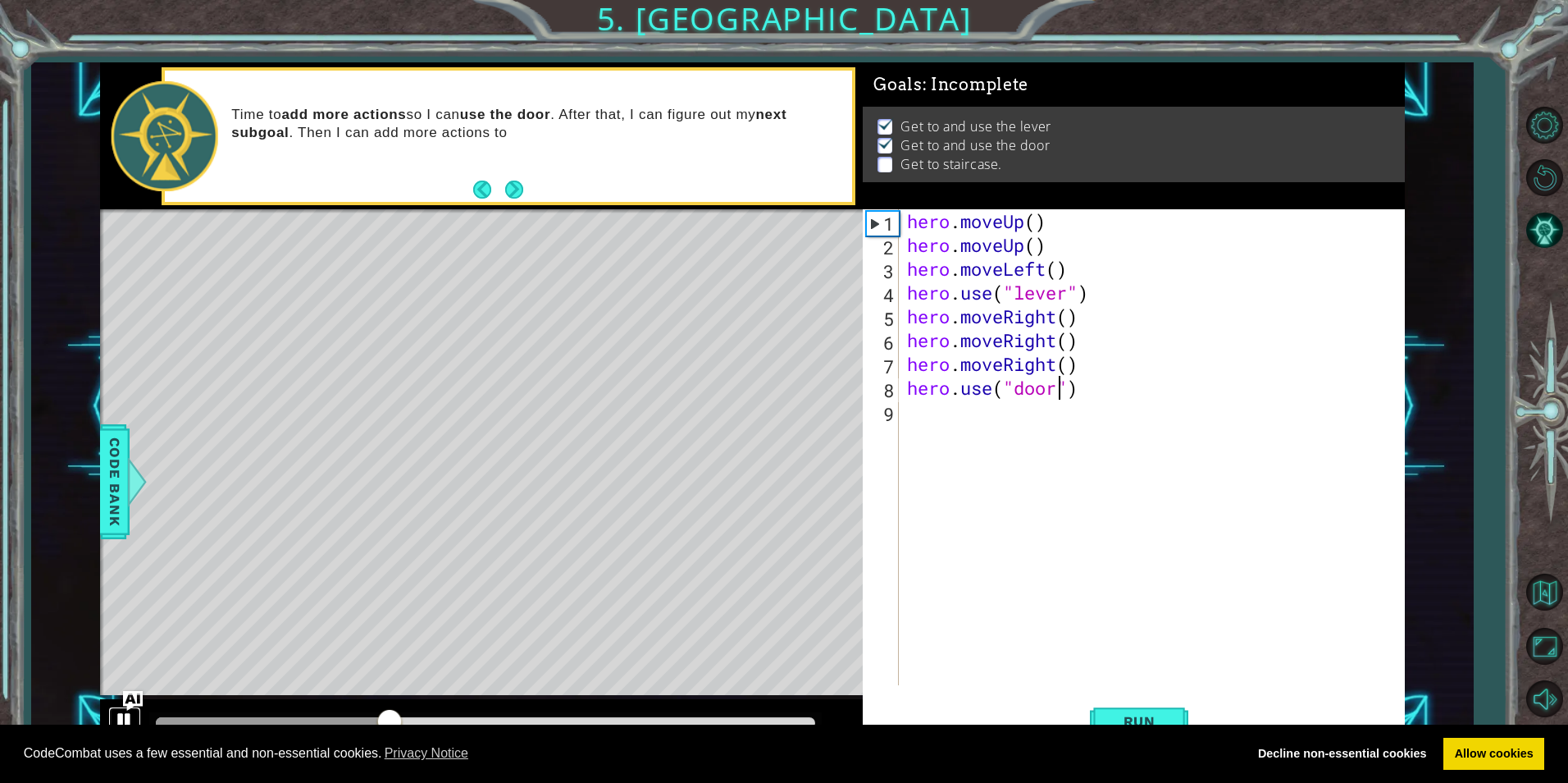
click at [128, 719] on div at bounding box center [124, 721] width 22 height 22
click at [932, 412] on div "hero . moveUp ( ) hero . moveUp ( ) hero . moveLeft ( ) hero . use ( "lever" ) …" at bounding box center [1156, 471] width 503 height 523
type textarea "g"
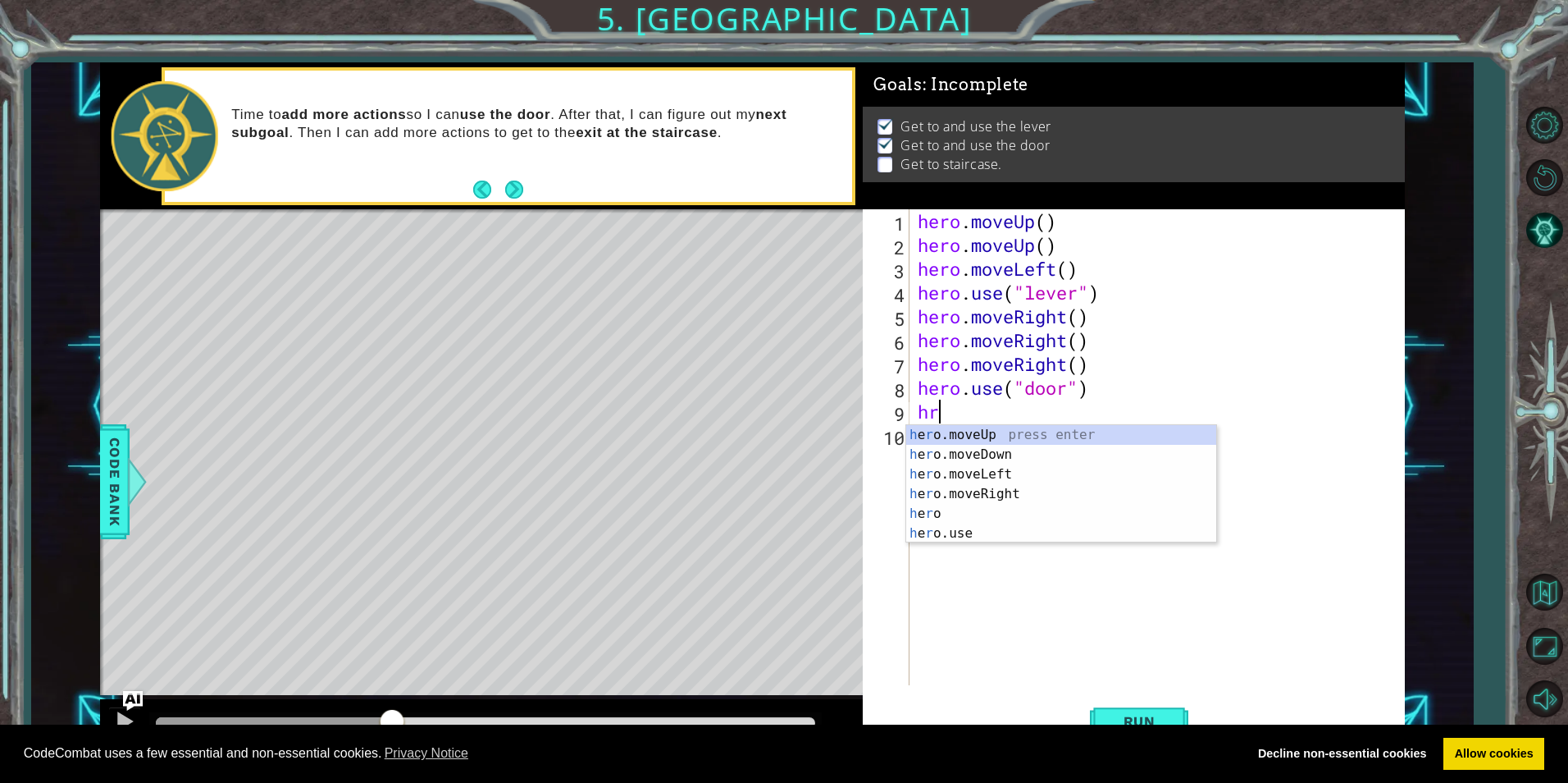
type textarea "hro"
click at [946, 442] on div "h e ro .moveUp press enter h e ro .moveDown press enter h e ro .moveLeft press …" at bounding box center [1061, 504] width 310 height 158
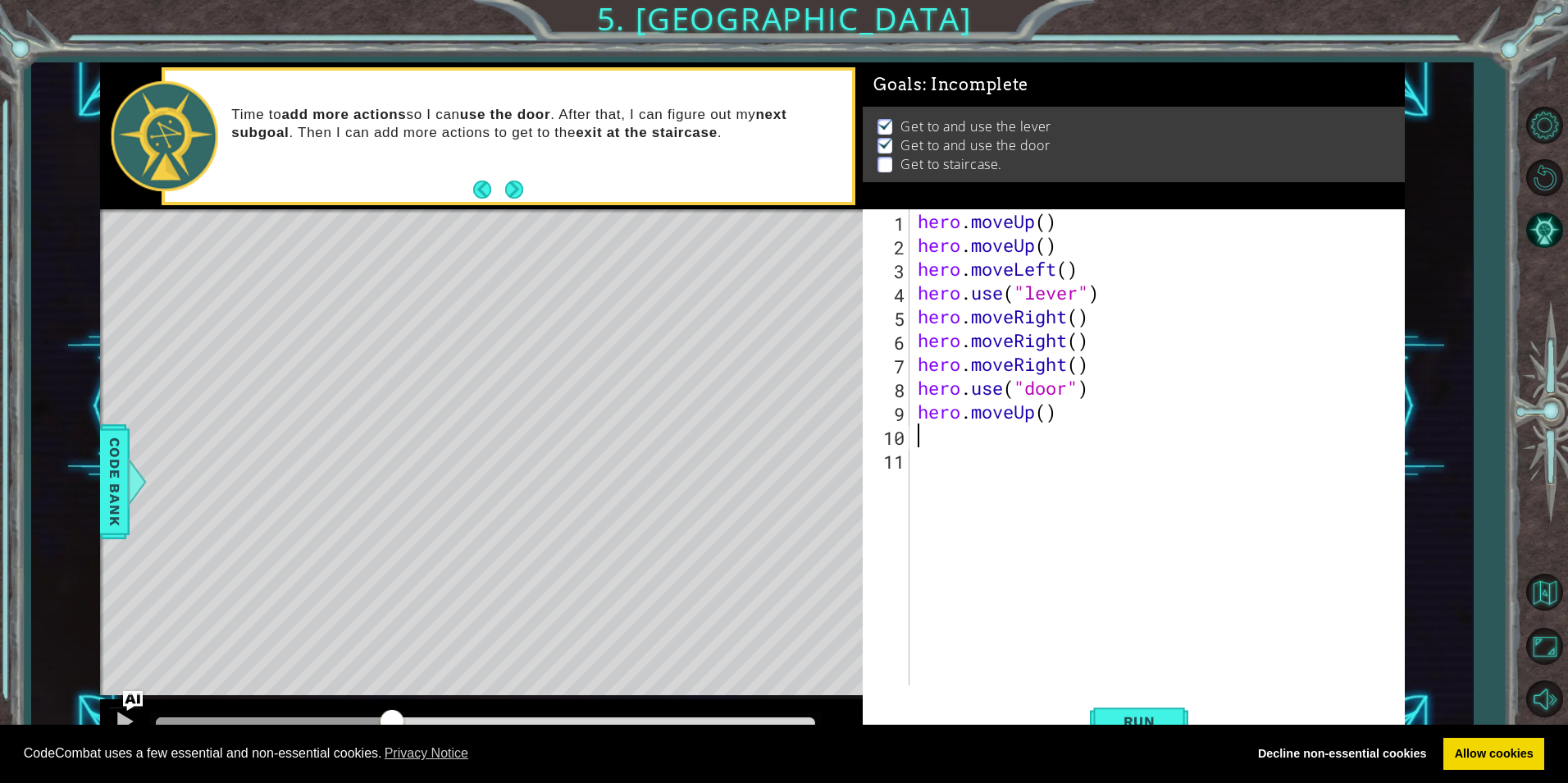
scroll to position [0, 0]
click at [948, 431] on div "hero . moveUp ( ) hero . moveUp ( ) hero . moveLeft ( ) hero . use ( "lever" ) …" at bounding box center [1162, 471] width 494 height 523
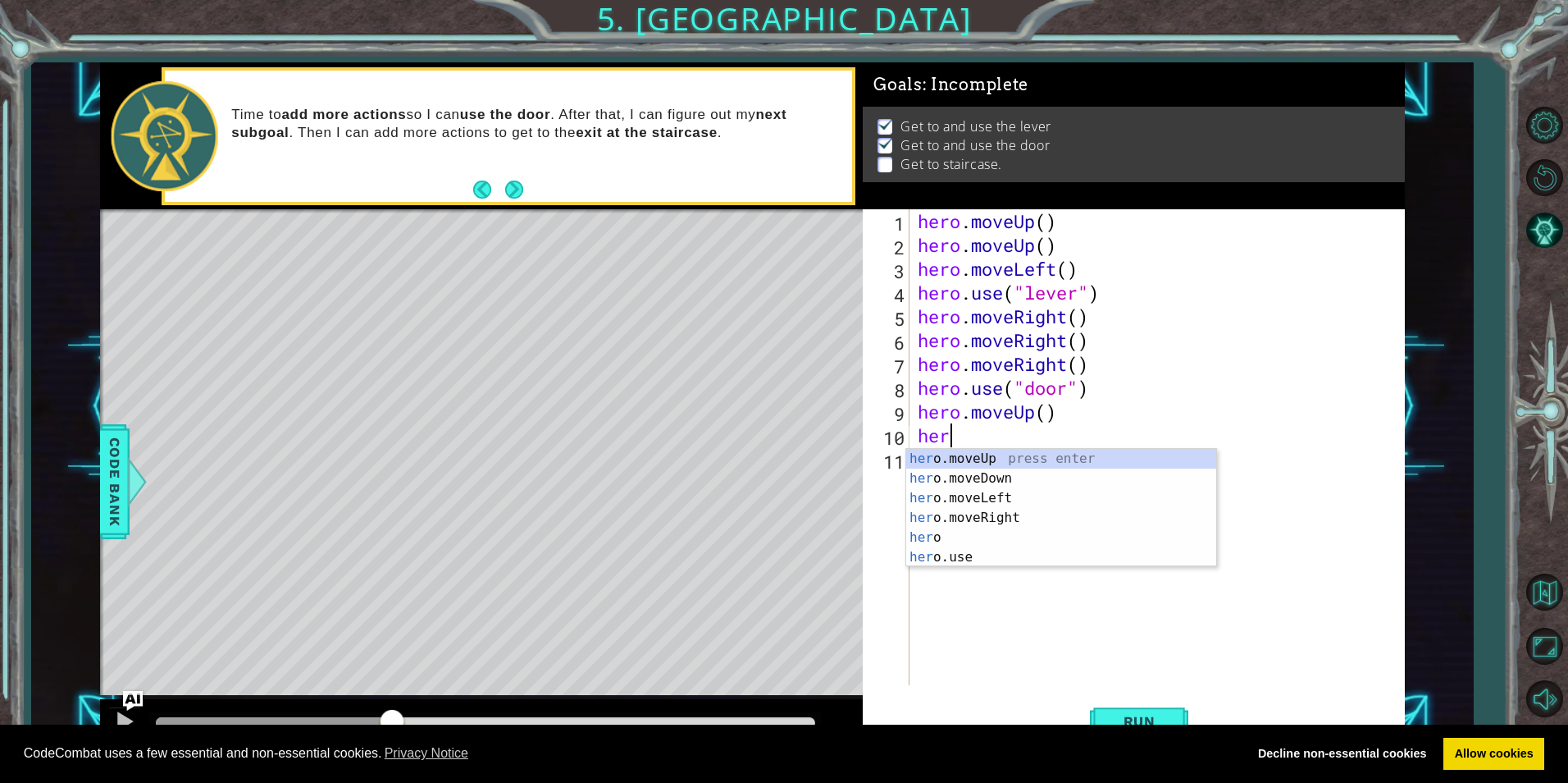
scroll to position [0, 1]
type textarea "hero"
click at [981, 483] on div "hero press enter hero .moveUp press enter hero .moveDown press enter hero .move…" at bounding box center [1061, 527] width 310 height 158
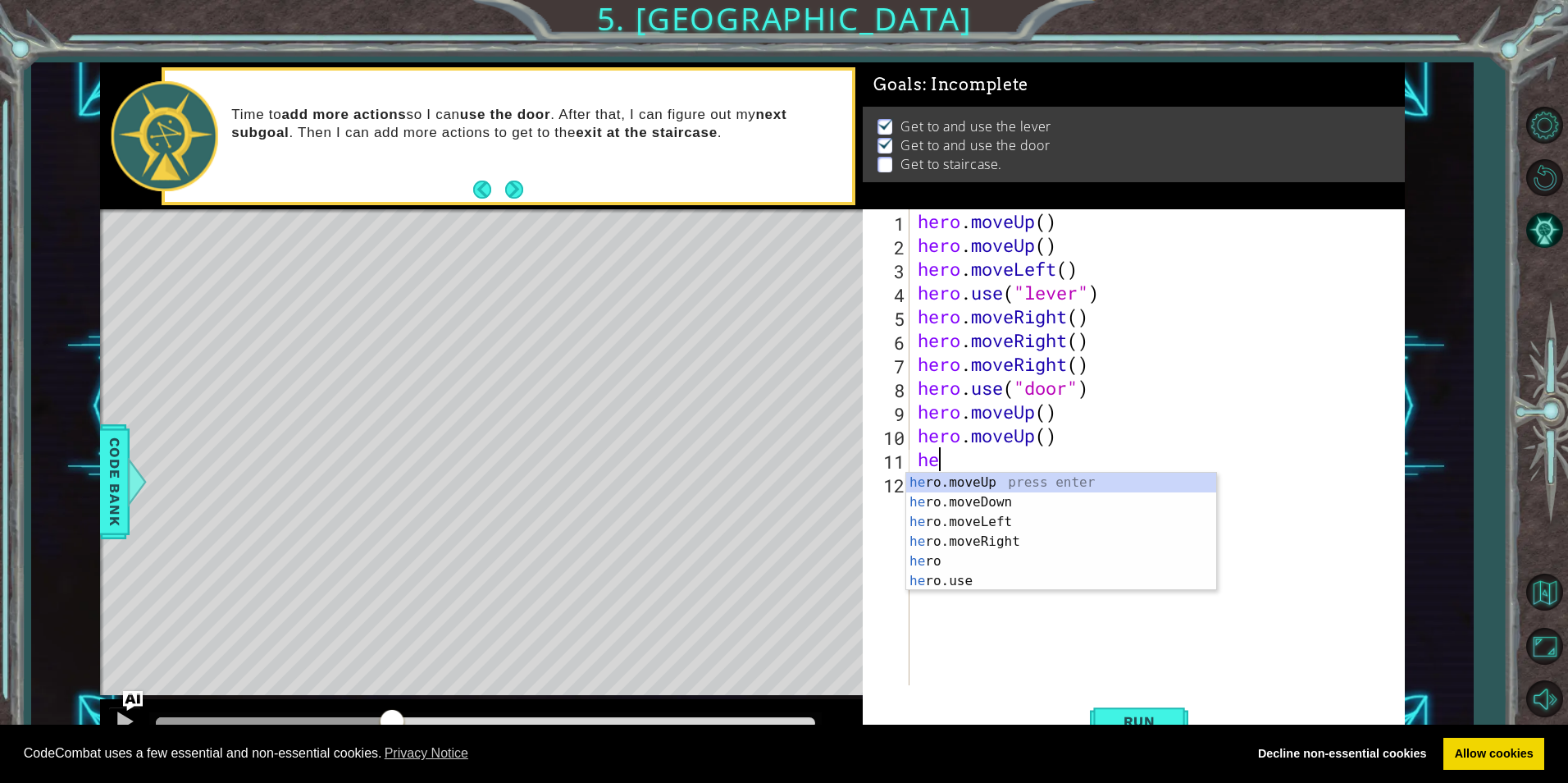
type textarea "hero"
click at [972, 543] on div "hero press enter hero .moveUp press enter hero .moveDown press enter hero .move…" at bounding box center [1061, 551] width 310 height 158
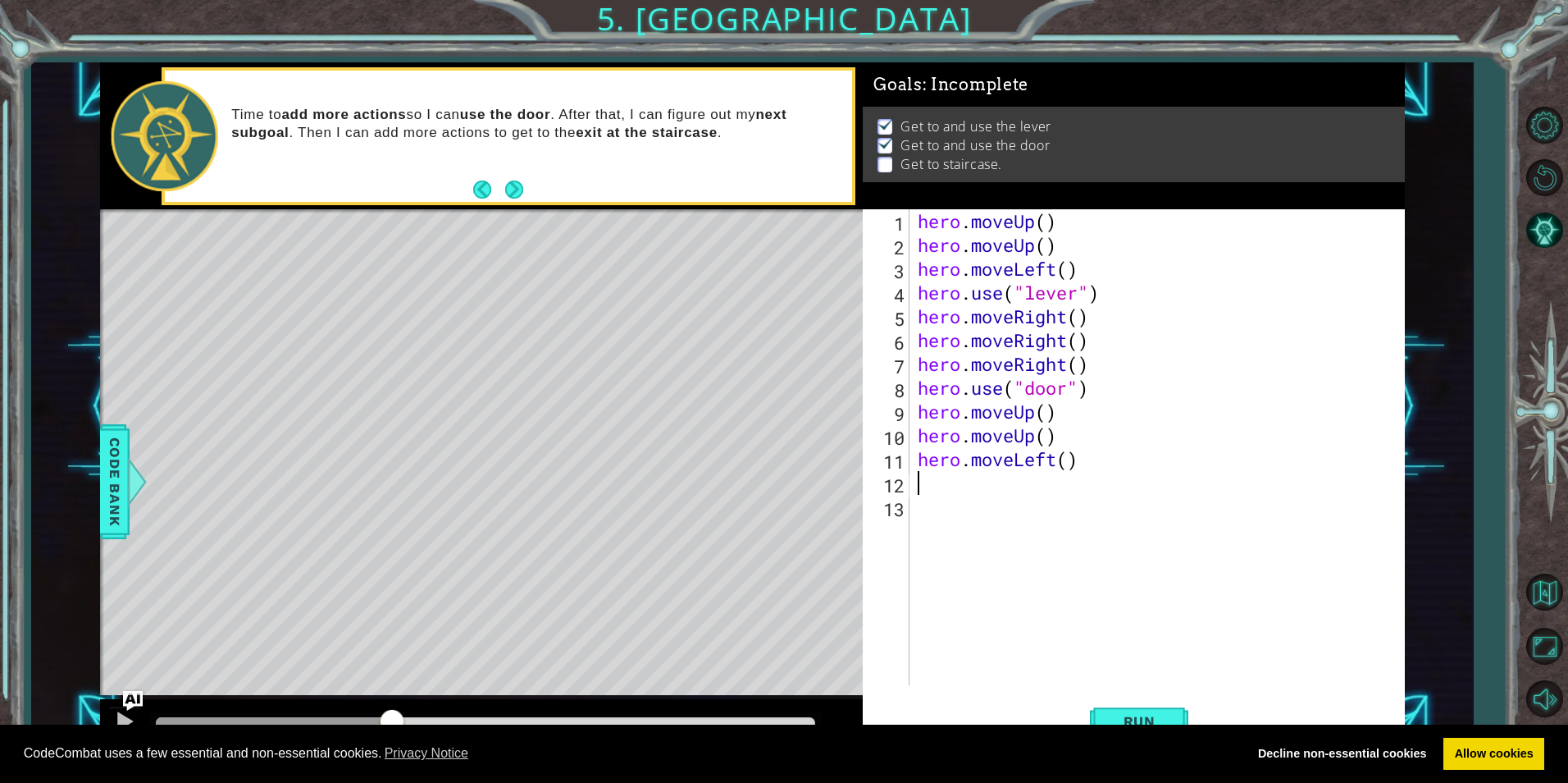
scroll to position [0, 0]
drag, startPoint x: 1113, startPoint y: 472, endPoint x: 911, endPoint y: 475, distance: 202.0
drag, startPoint x: 911, startPoint y: 475, endPoint x: 1172, endPoint y: 473, distance: 261.0
click at [1172, 473] on div "hero . moveUp ( ) hero . moveUp ( ) hero . moveLeft ( ) hero . use ( "lever" ) …" at bounding box center [1162, 471] width 494 height 523
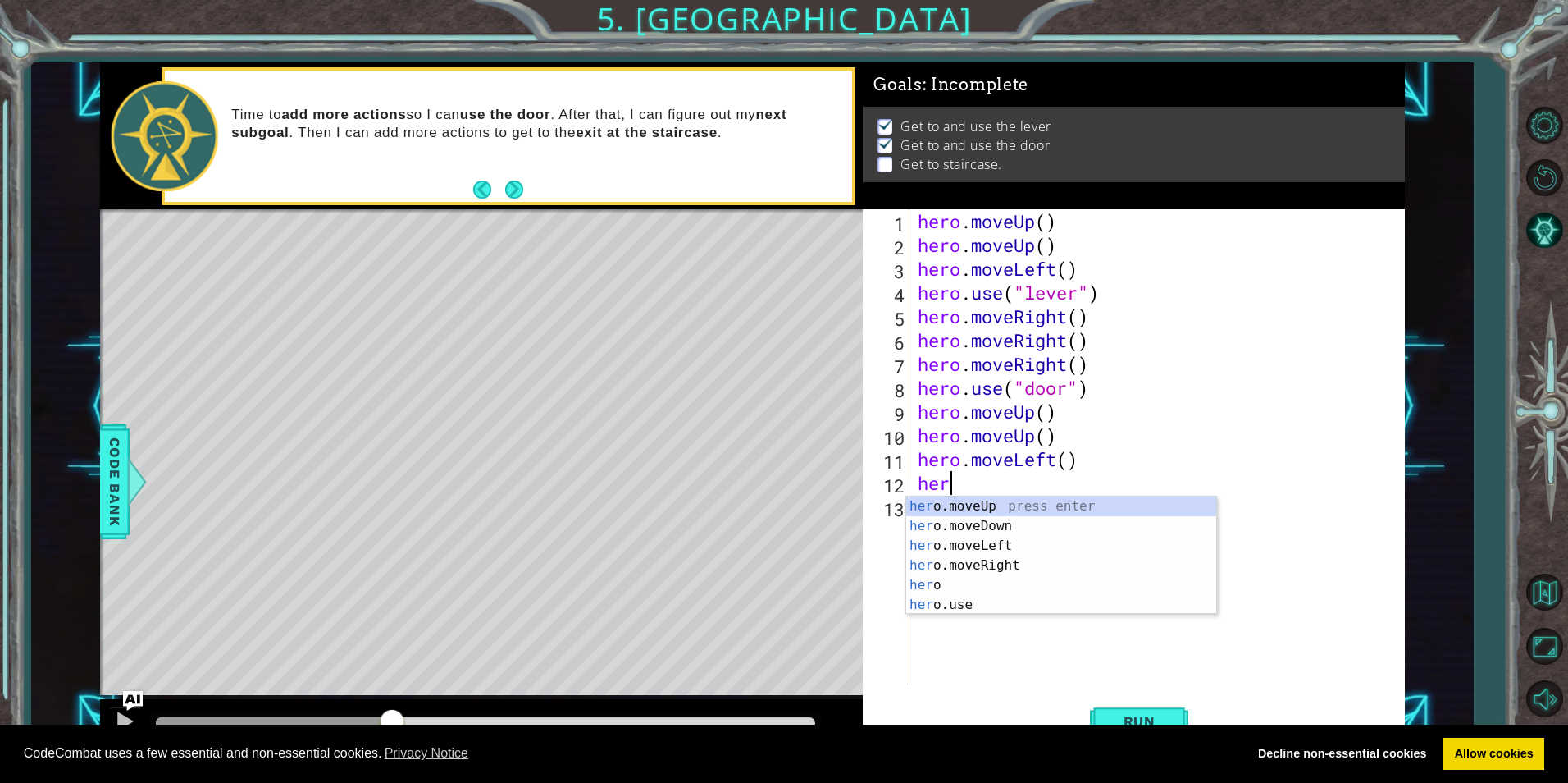
scroll to position [0, 1]
type textarea "hero"
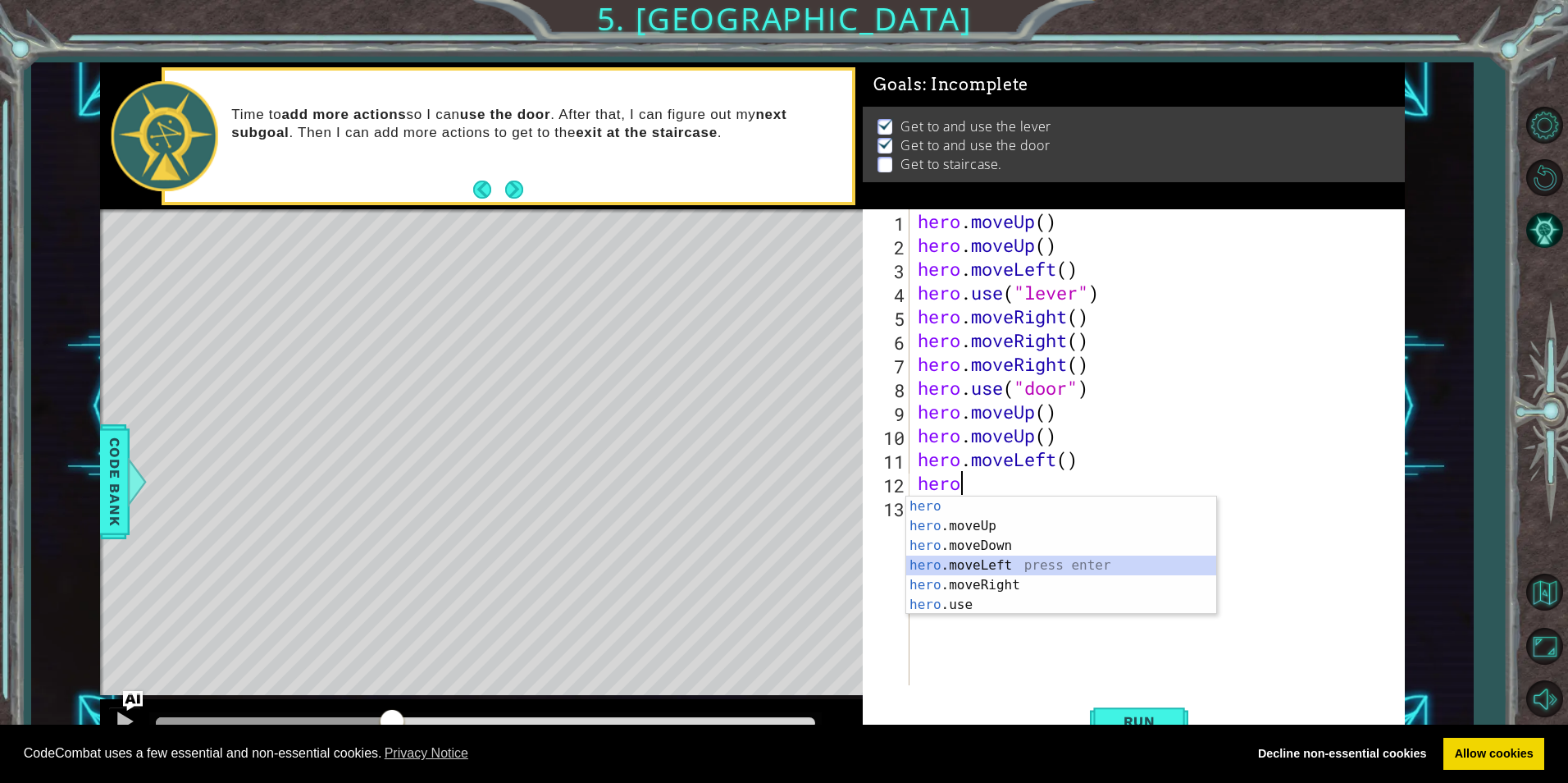
click at [983, 560] on div "hero press enter hero .moveUp press enter hero .moveDown press enter hero .move…" at bounding box center [1061, 575] width 310 height 158
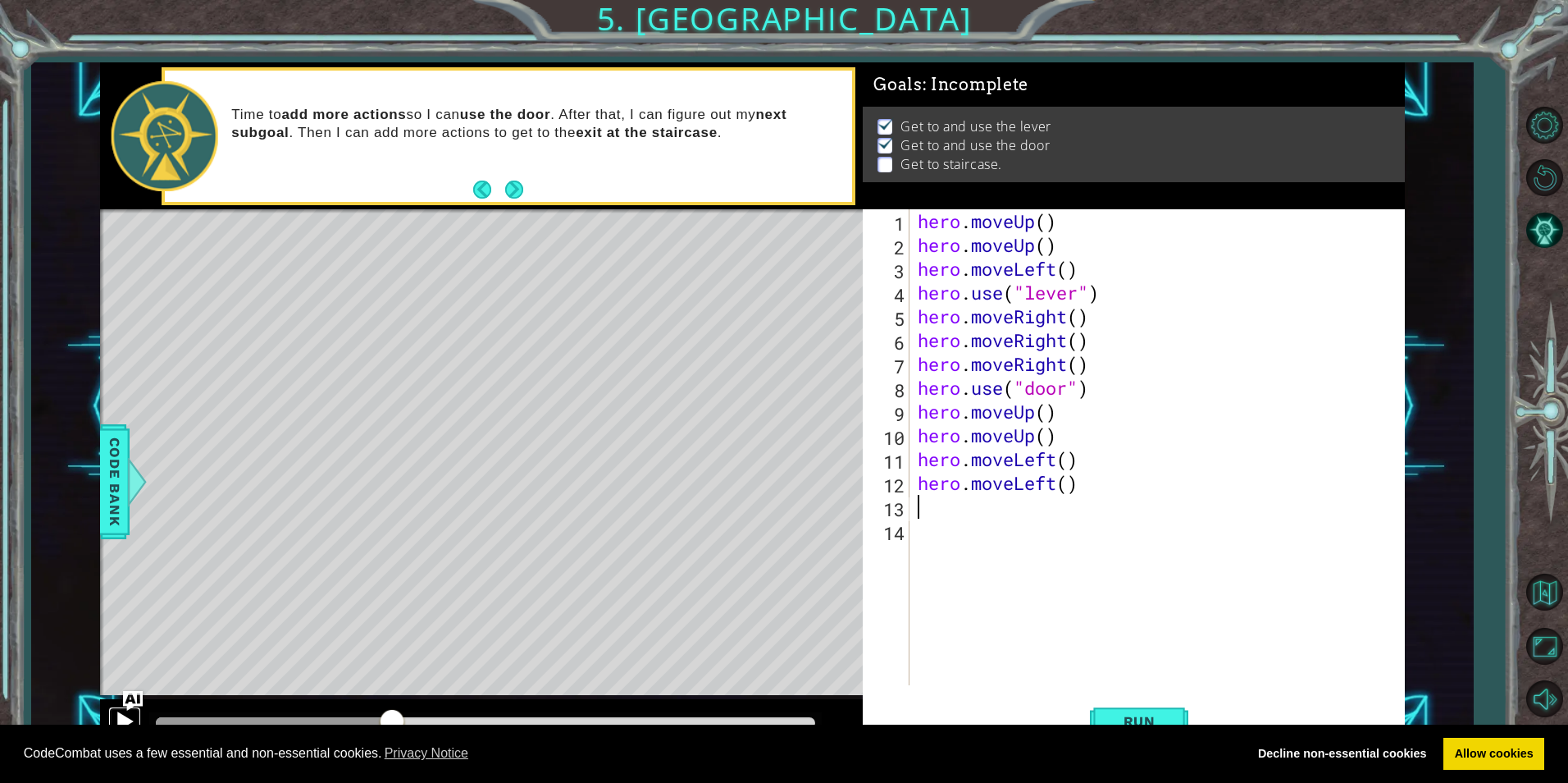
click at [132, 715] on div at bounding box center [124, 721] width 22 height 22
click at [126, 715] on div at bounding box center [124, 721] width 22 height 22
click at [1151, 719] on span "Run" at bounding box center [1140, 721] width 65 height 17
click at [112, 714] on button at bounding box center [125, 723] width 33 height 33
click at [117, 714] on div at bounding box center [124, 721] width 22 height 22
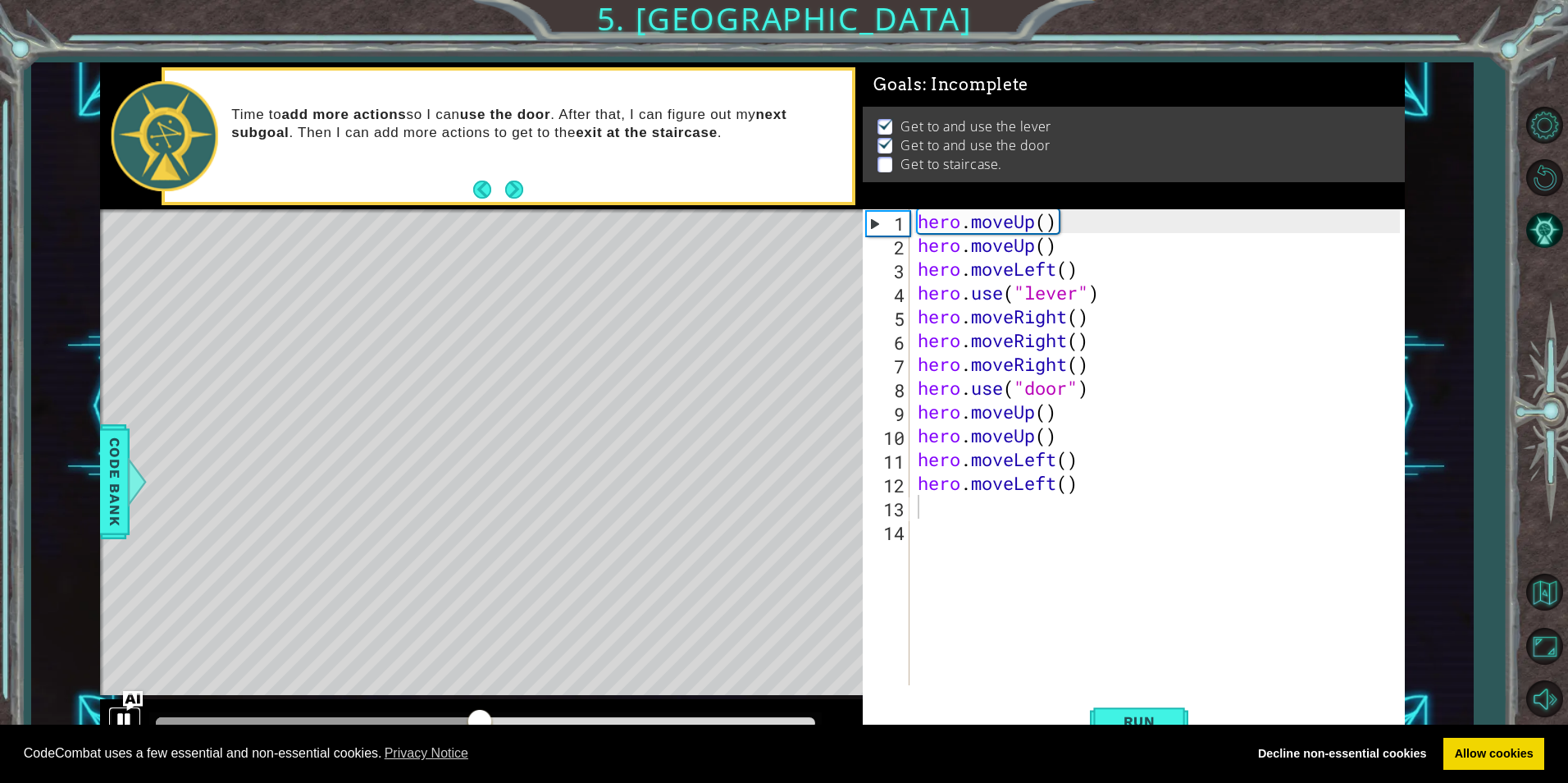
click at [117, 714] on div at bounding box center [124, 721] width 22 height 22
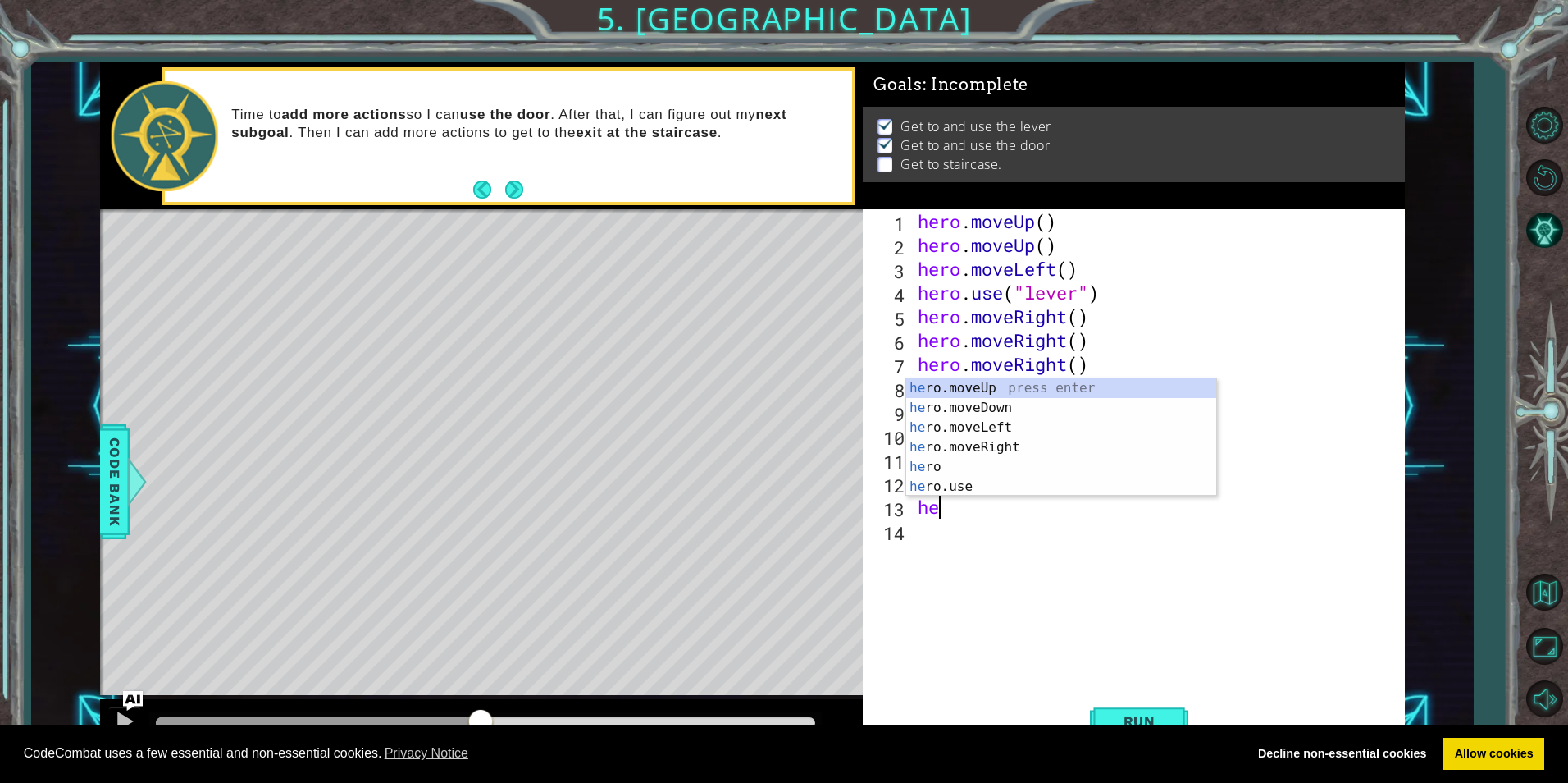
scroll to position [0, 1]
type textarea "hero"
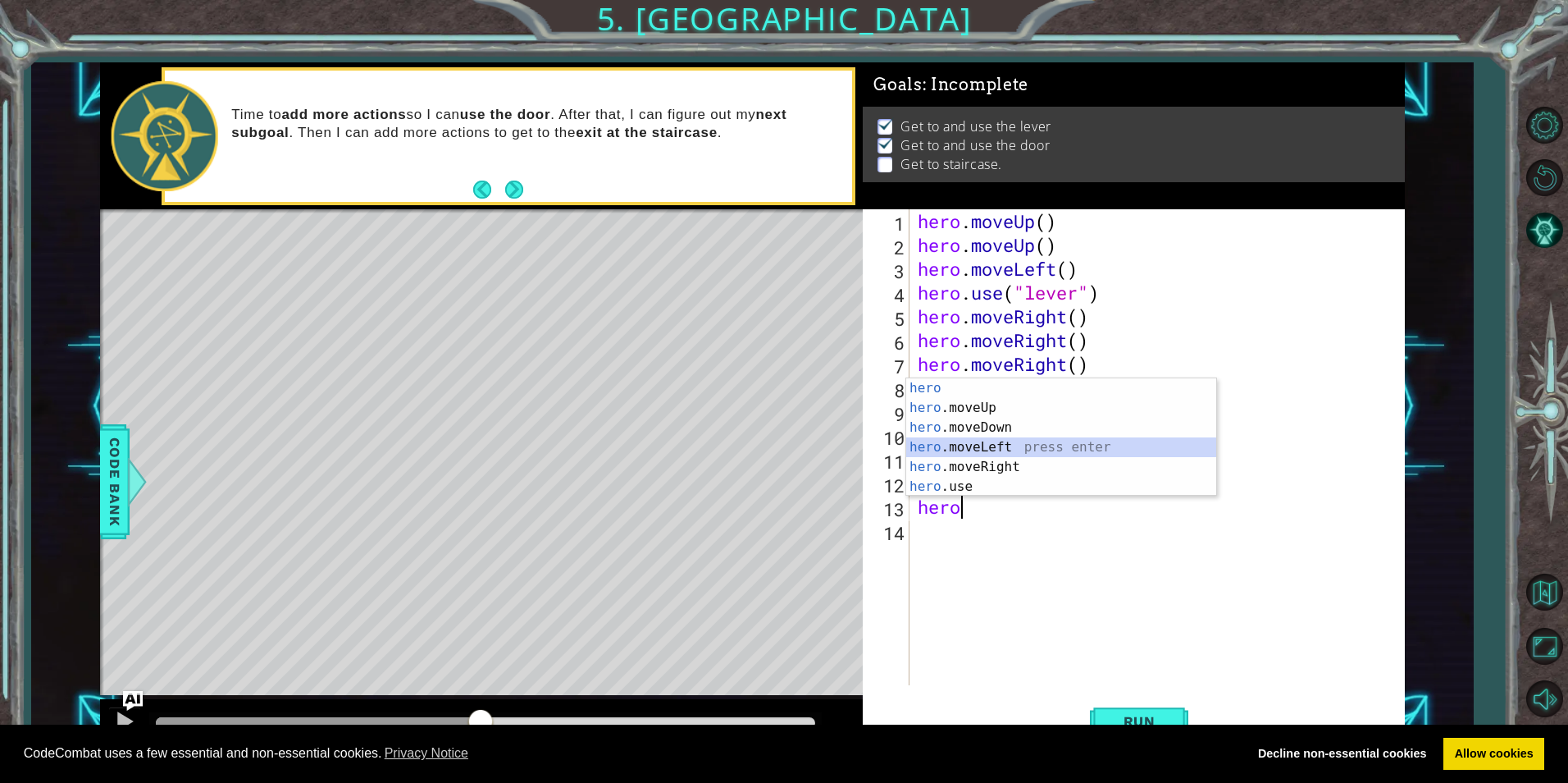
drag, startPoint x: 1012, startPoint y: 439, endPoint x: 995, endPoint y: 437, distance: 17.1
click at [1007, 455] on div "hero press enter hero .moveUp press enter hero .moveDown press enter hero .move…" at bounding box center [1061, 457] width 310 height 158
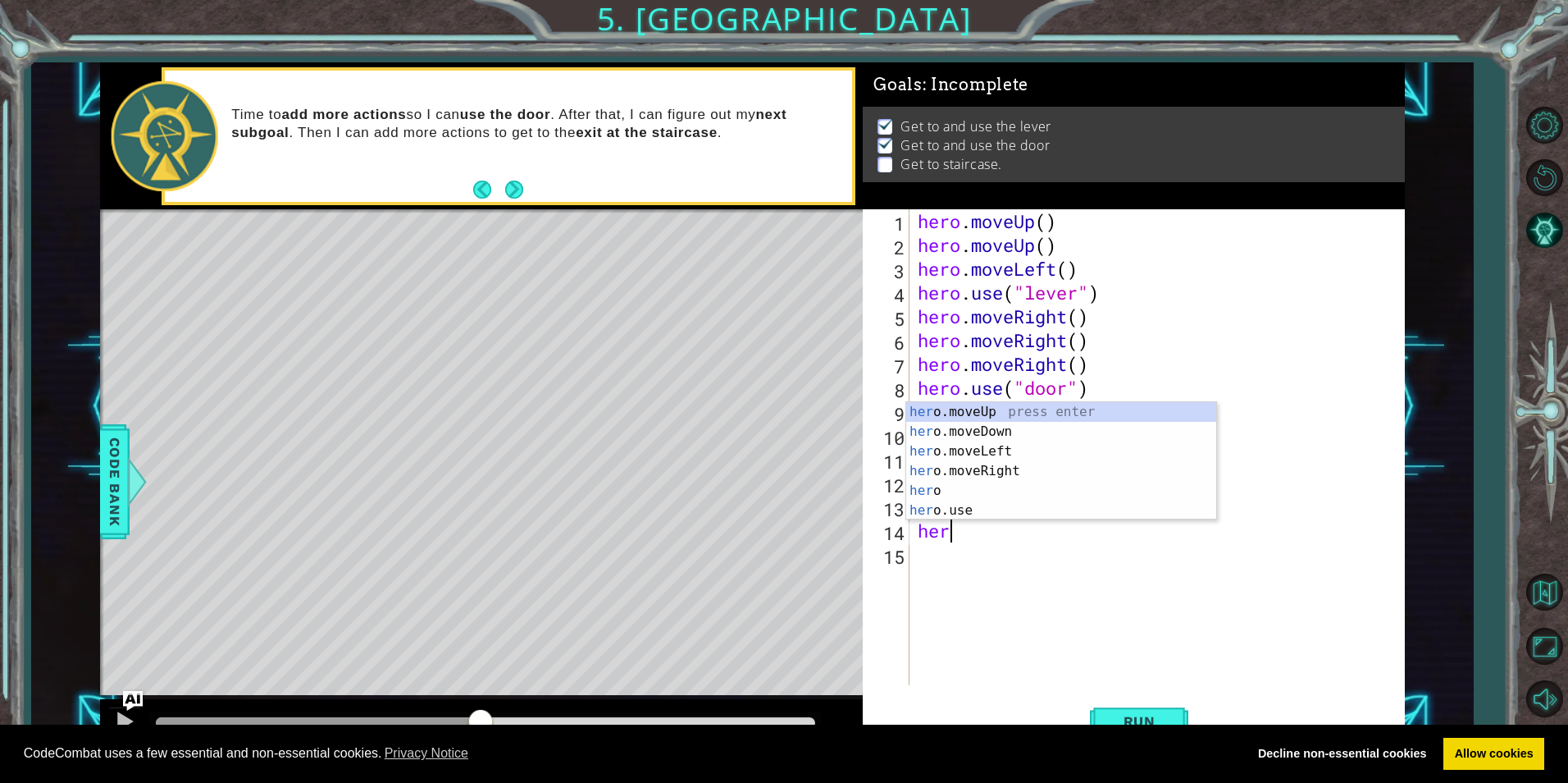
type textarea "hero"
click at [1011, 475] on div "hero press enter hero .moveUp press enter hero .moveDown press enter hero .move…" at bounding box center [1061, 480] width 310 height 158
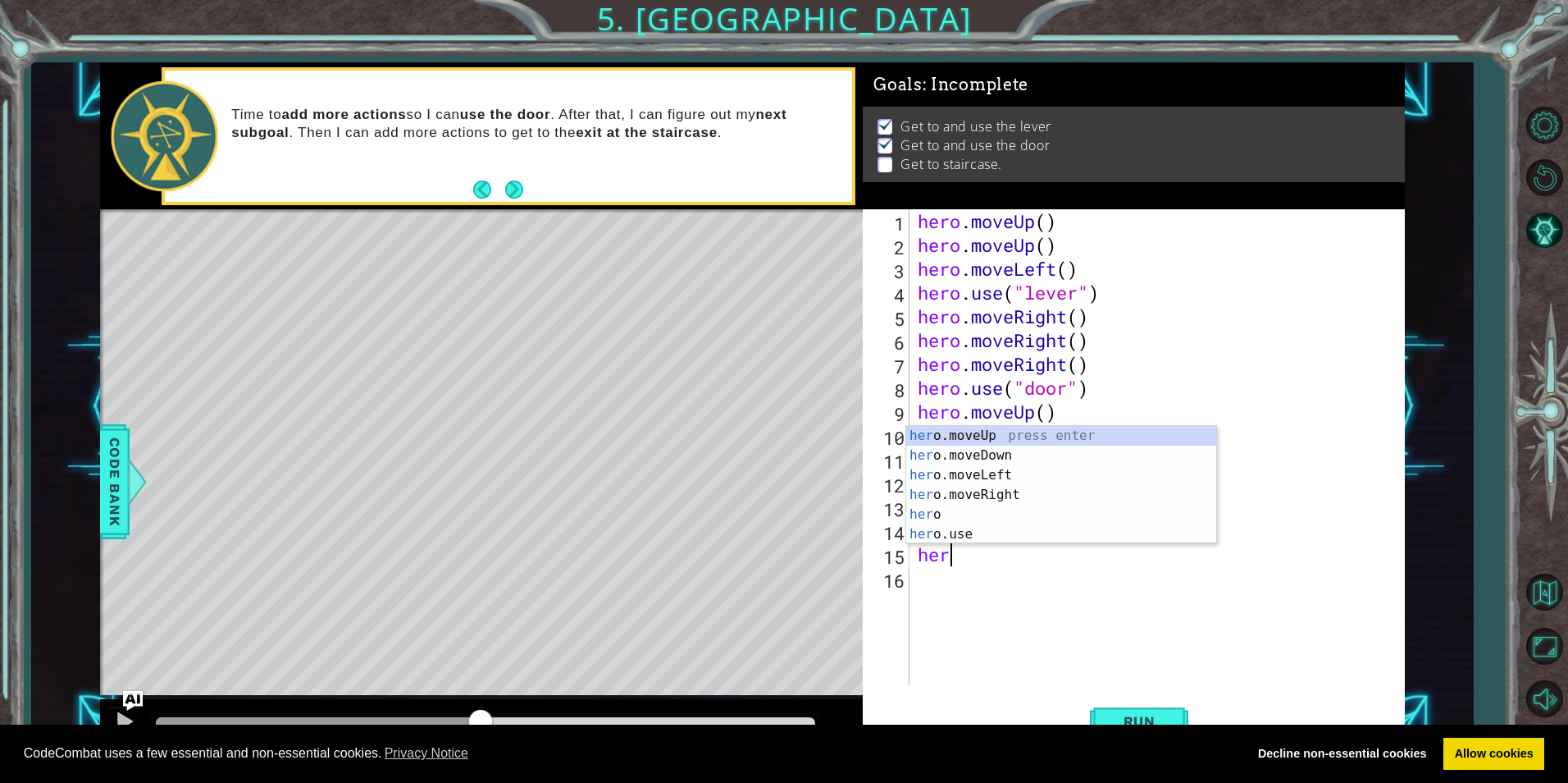
type textarea "hero"
click at [995, 514] on div "hero press enter hero .moveUp press enter hero .moveDown press enter hero .move…" at bounding box center [1061, 505] width 310 height 158
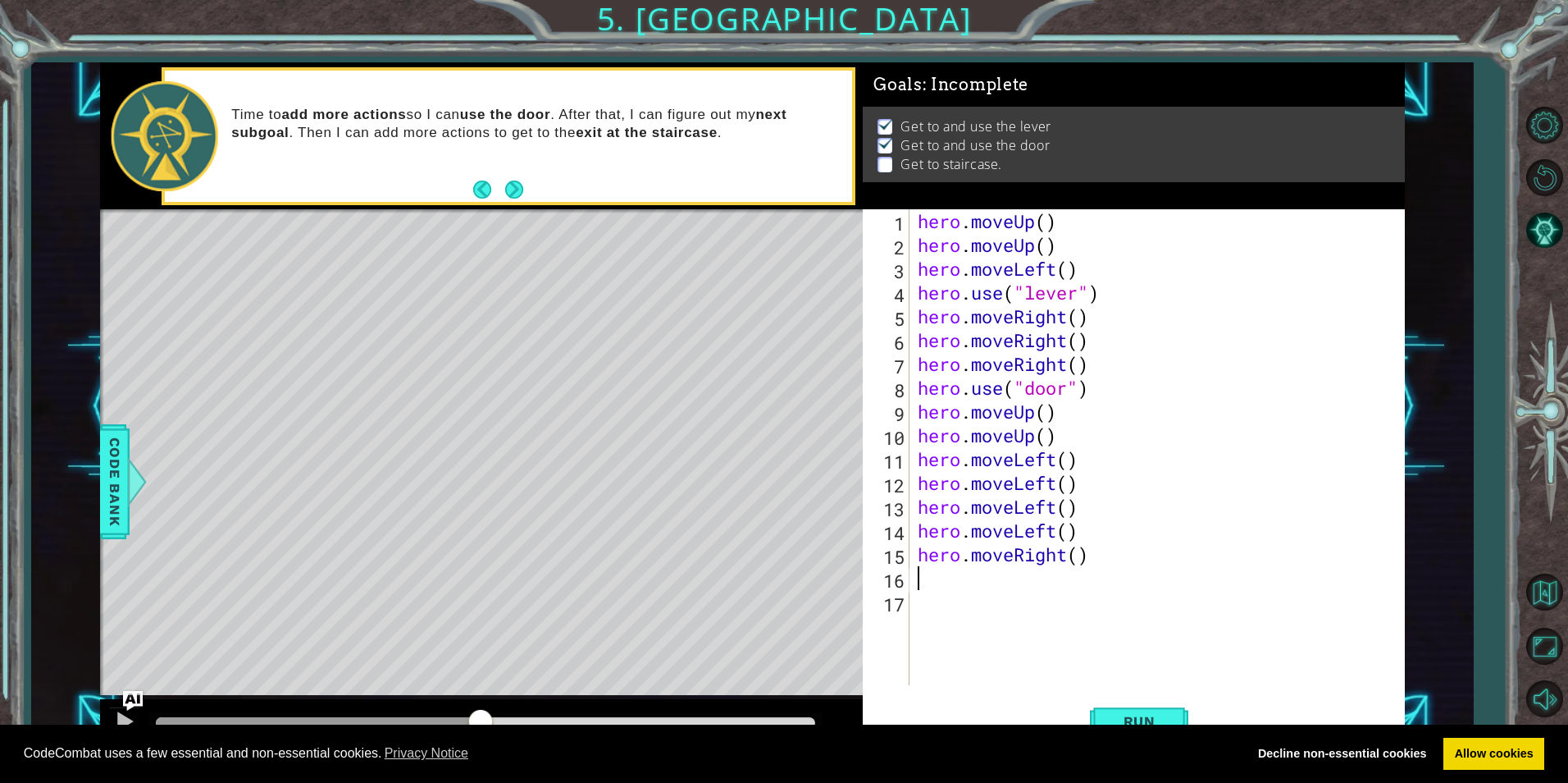
scroll to position [0, 0]
click at [922, 554] on div "hero . moveUp ( ) hero . moveUp ( ) hero . moveLeft ( ) hero . use ( "lever" ) …" at bounding box center [1162, 471] width 494 height 523
type textarea "hero.moveRight()"
type textarea "hero.moveLeft()"
click at [1128, 715] on span "Run" at bounding box center [1140, 721] width 65 height 17
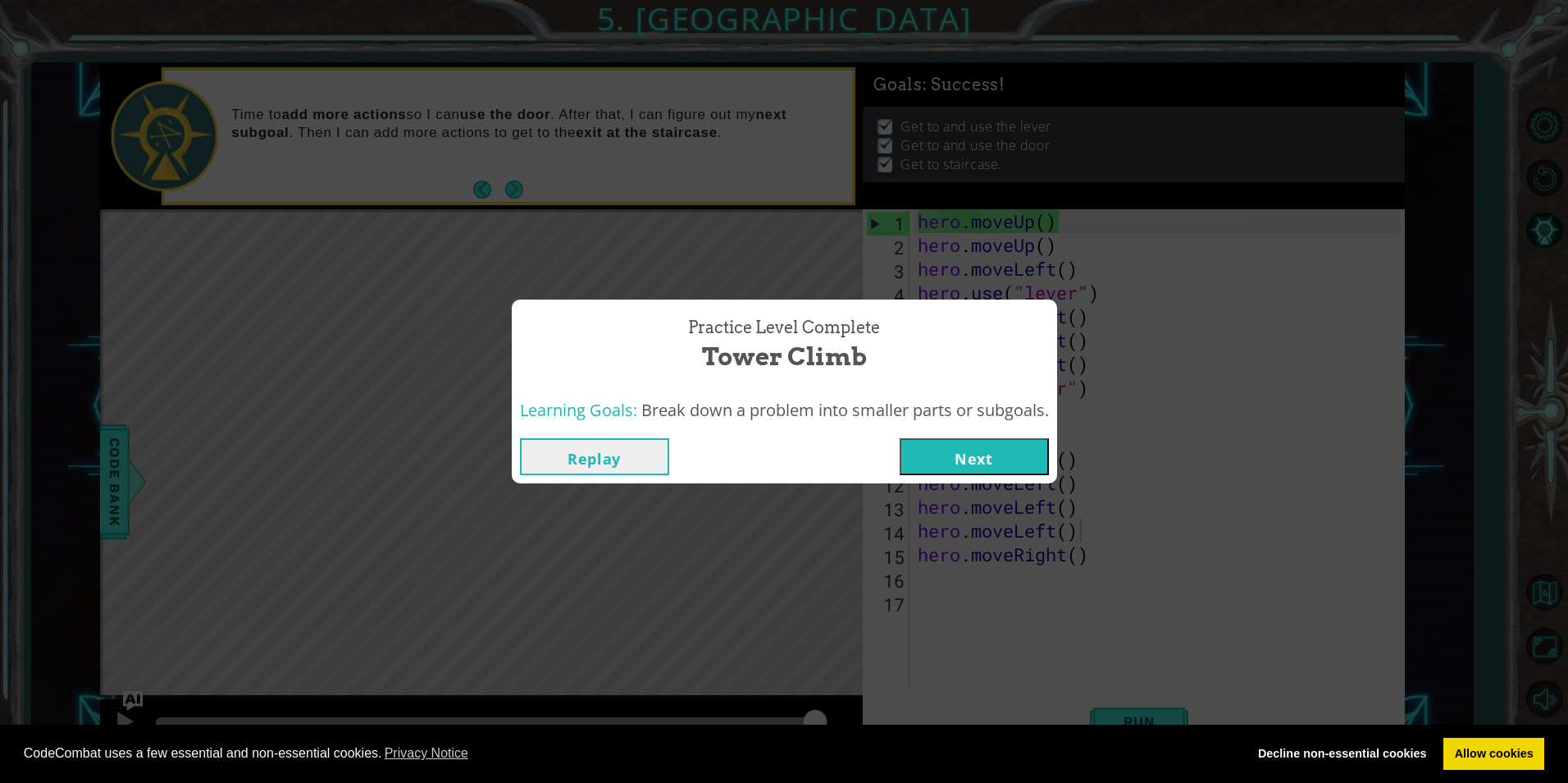
click at [967, 450] on button "Next" at bounding box center [974, 457] width 149 height 37
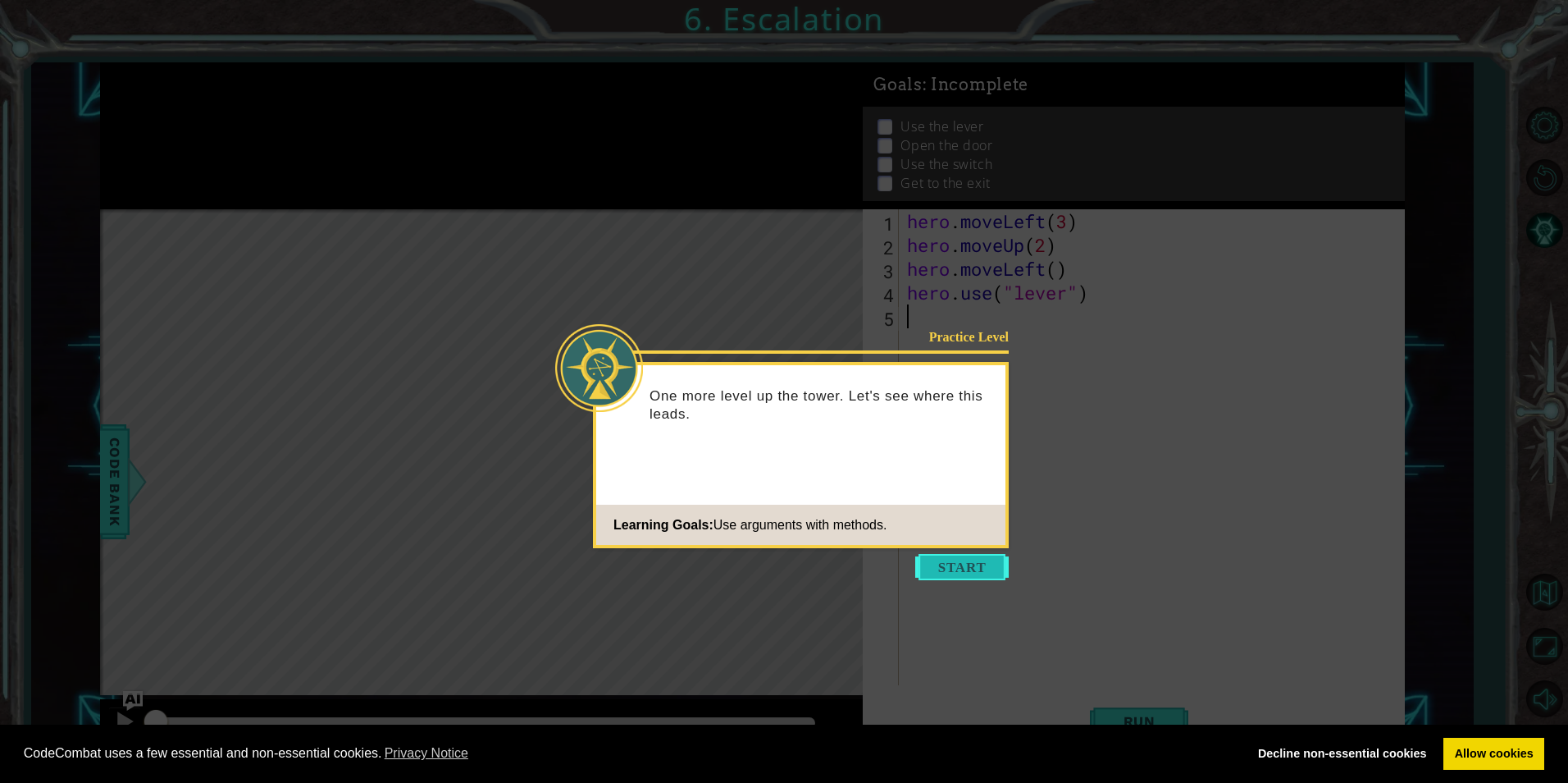
click at [943, 563] on button "Start" at bounding box center [962, 566] width 93 height 26
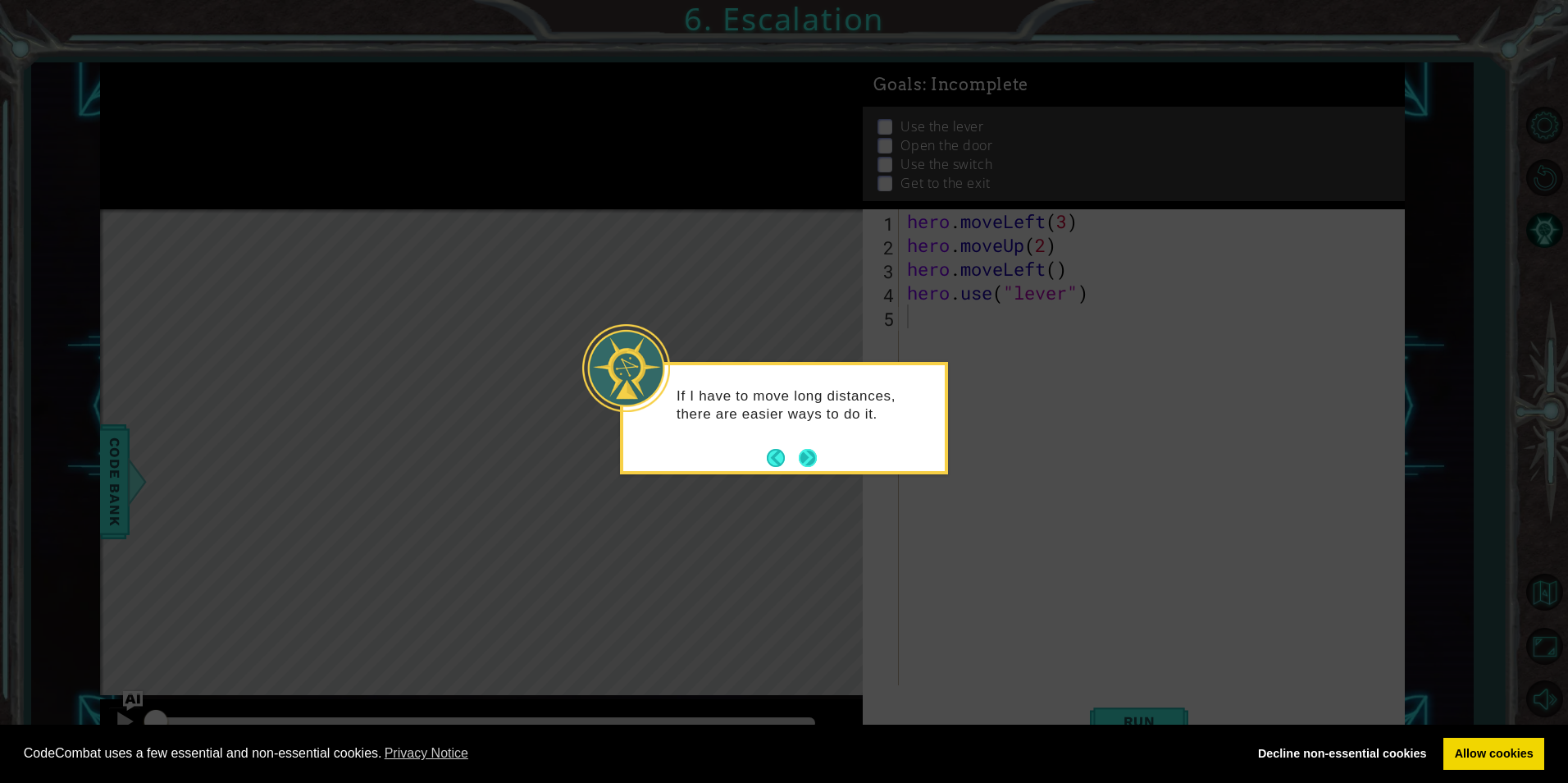
click at [817, 460] on button "Next" at bounding box center [808, 458] width 18 height 18
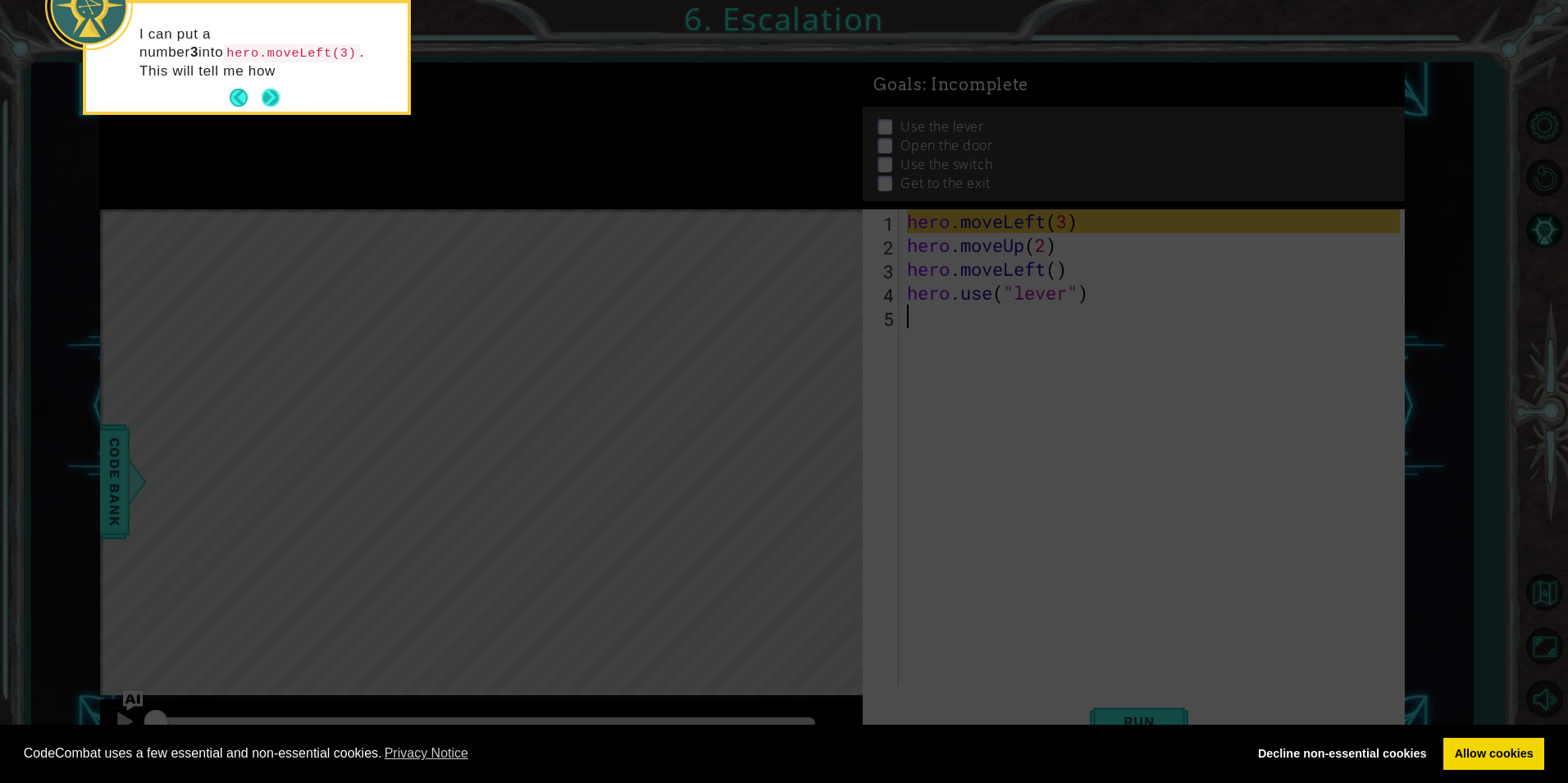
click at [279, 96] on button "Next" at bounding box center [270, 97] width 18 height 18
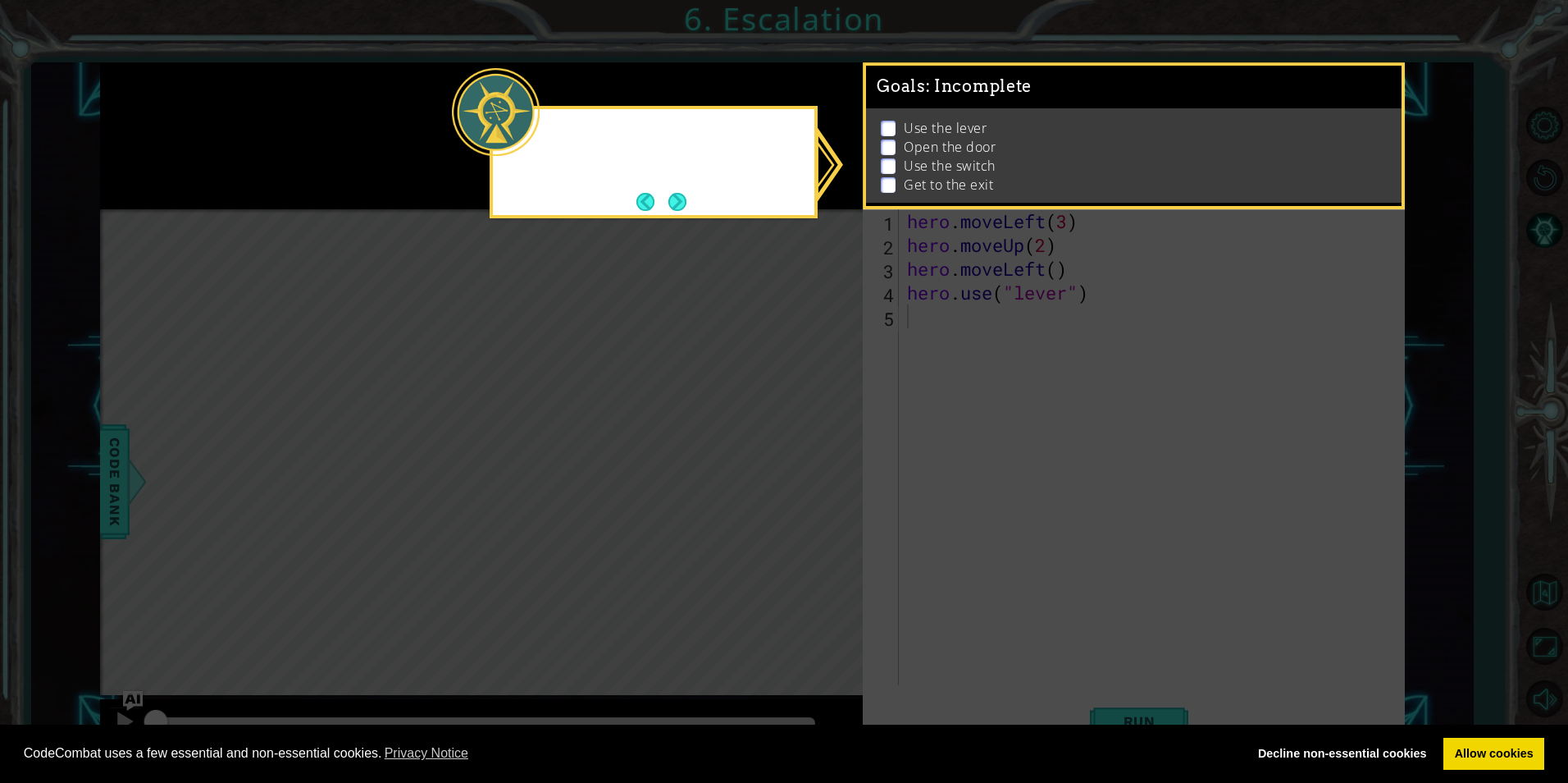
click at [279, 96] on icon at bounding box center [784, 391] width 1568 height 783
click at [662, 199] on button "Back" at bounding box center [652, 202] width 32 height 18
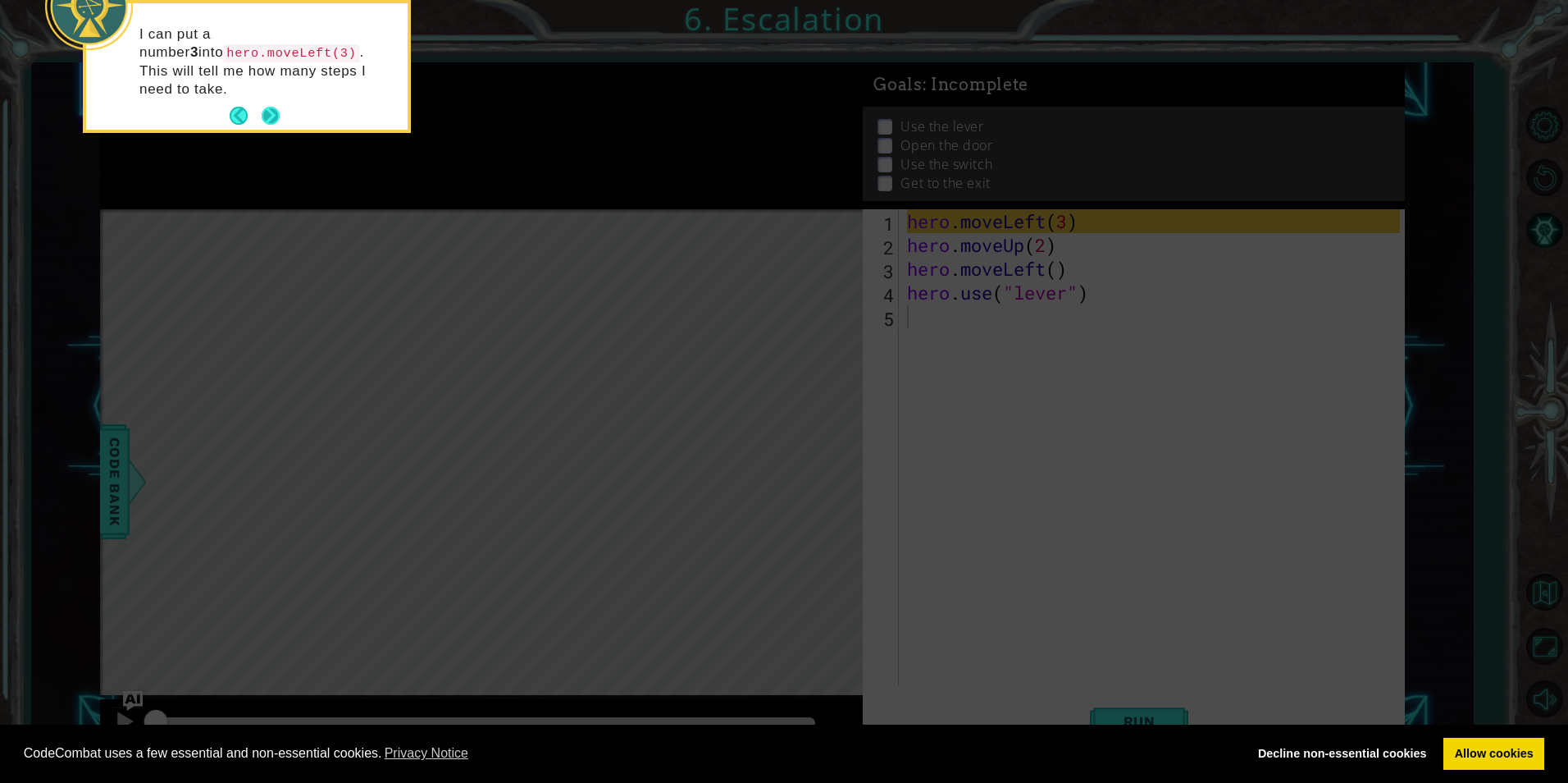
click at [261, 107] on button "Next" at bounding box center [270, 116] width 18 height 18
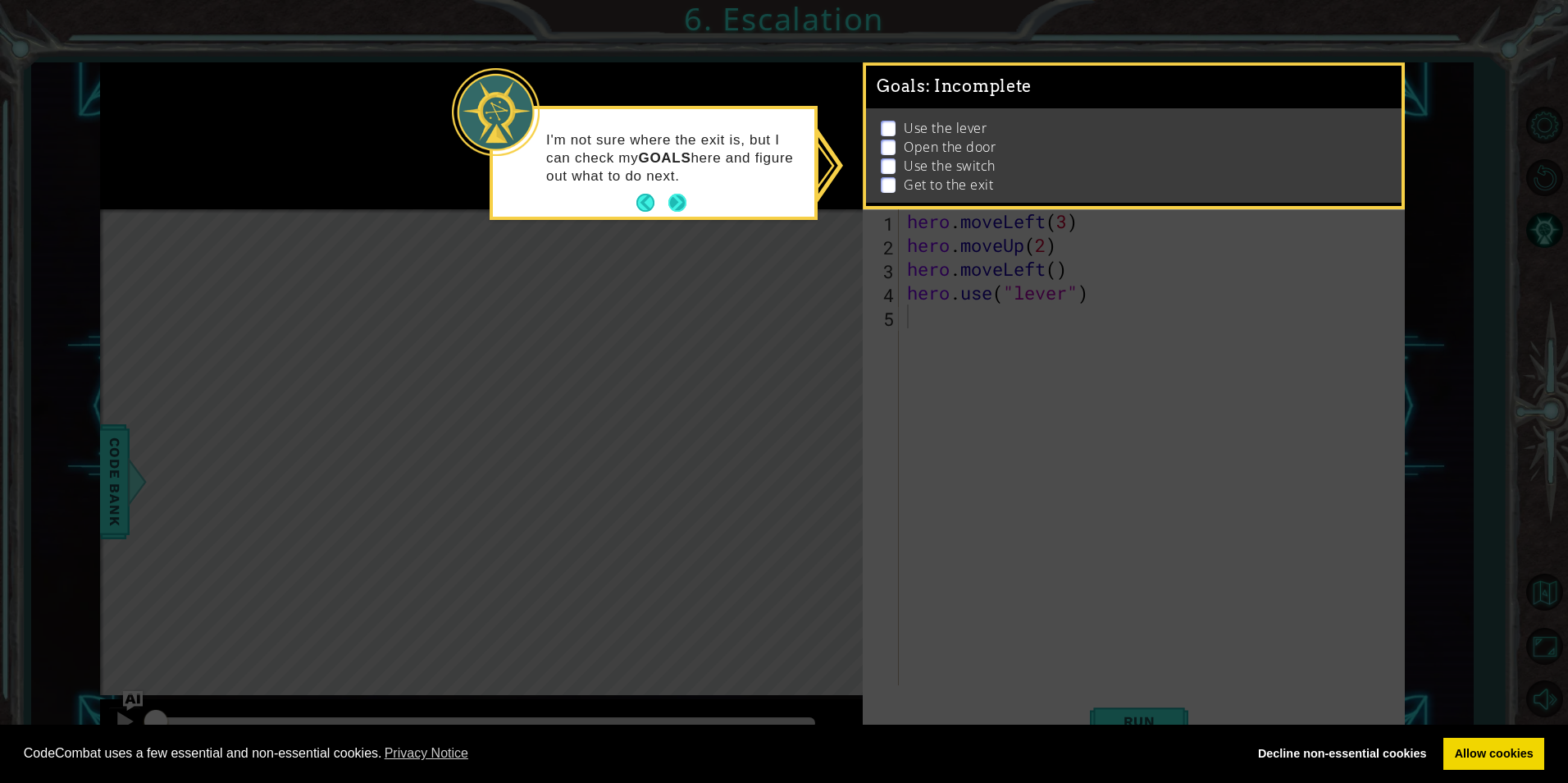
click at [669, 197] on button "Next" at bounding box center [678, 203] width 18 height 18
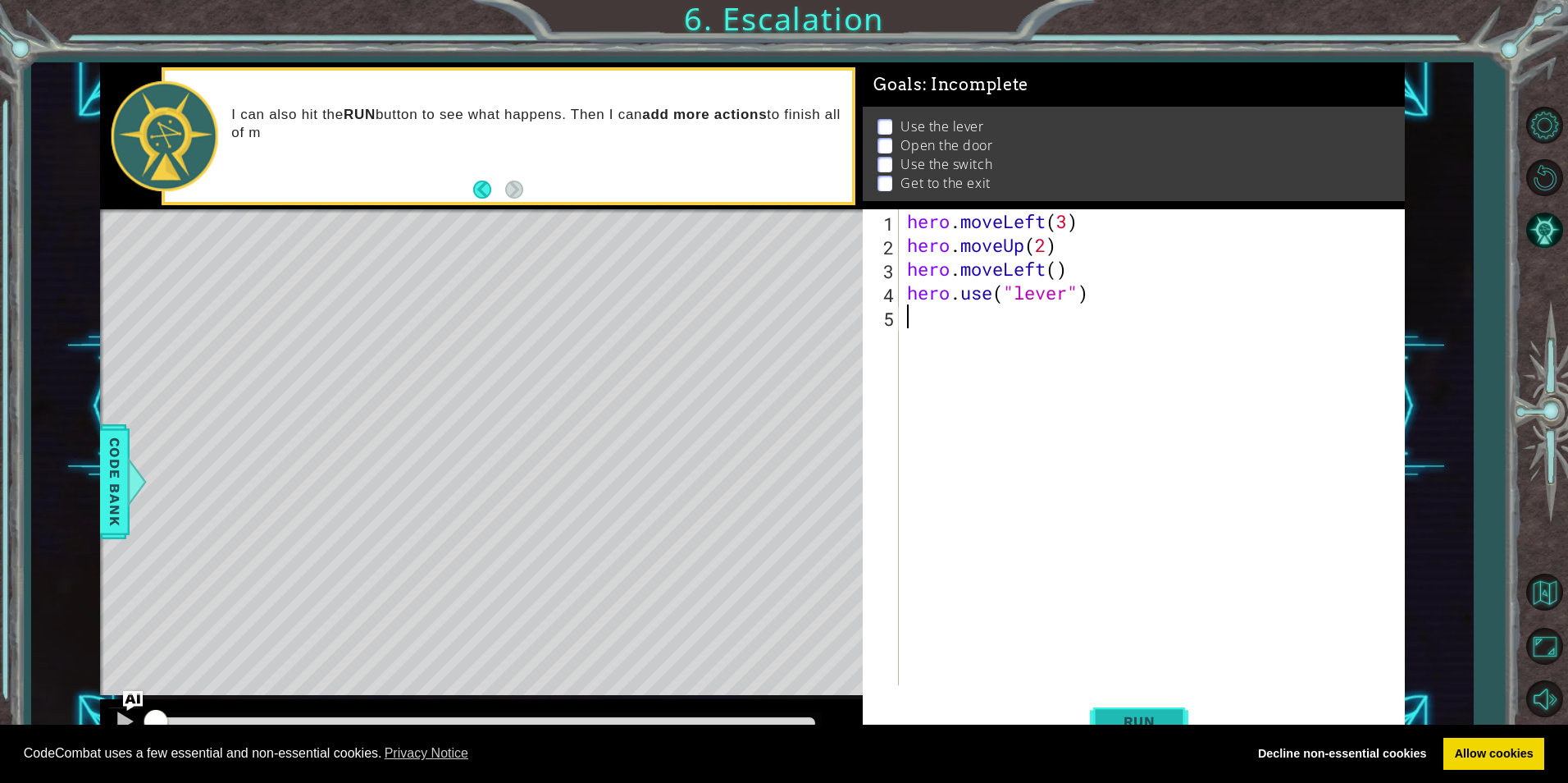
click at [1126, 713] on span "Run" at bounding box center [1140, 721] width 65 height 17
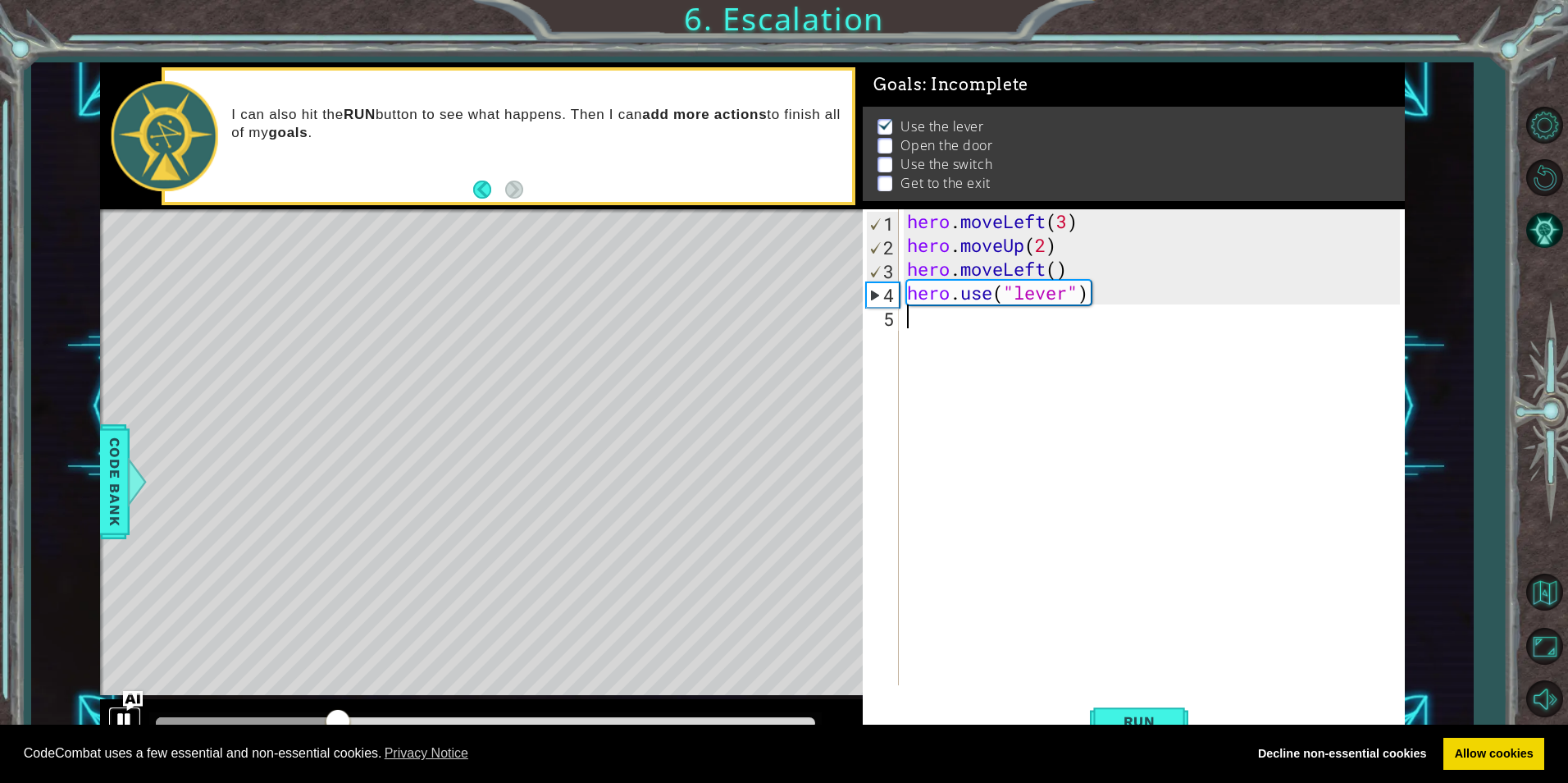
click at [119, 721] on div at bounding box center [124, 721] width 22 height 22
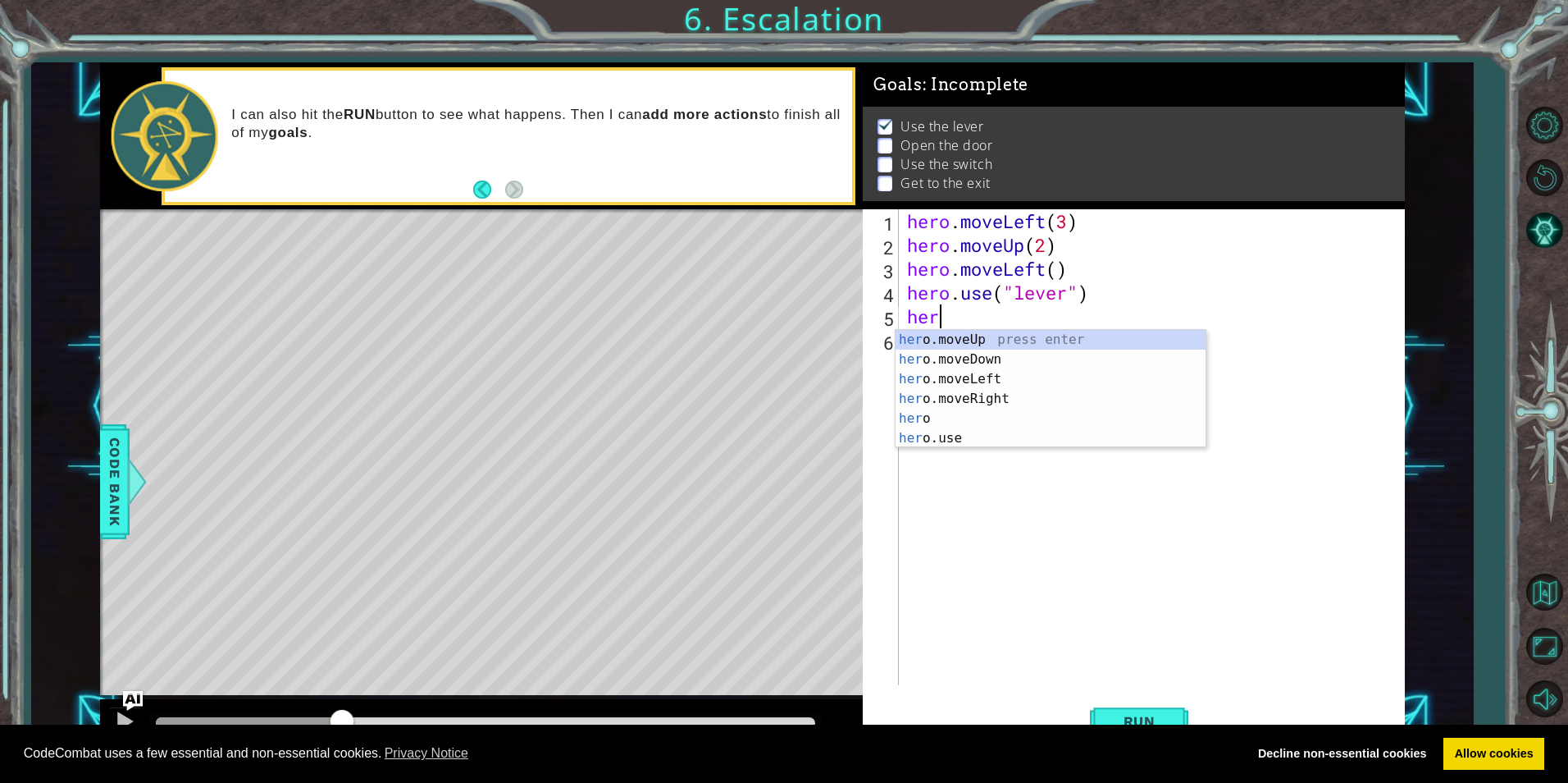
scroll to position [0, 1]
click at [990, 379] on div "her o.moveUp press enter her o.moveDown press enter her o.moveLeft press enter …" at bounding box center [1051, 409] width 310 height 158
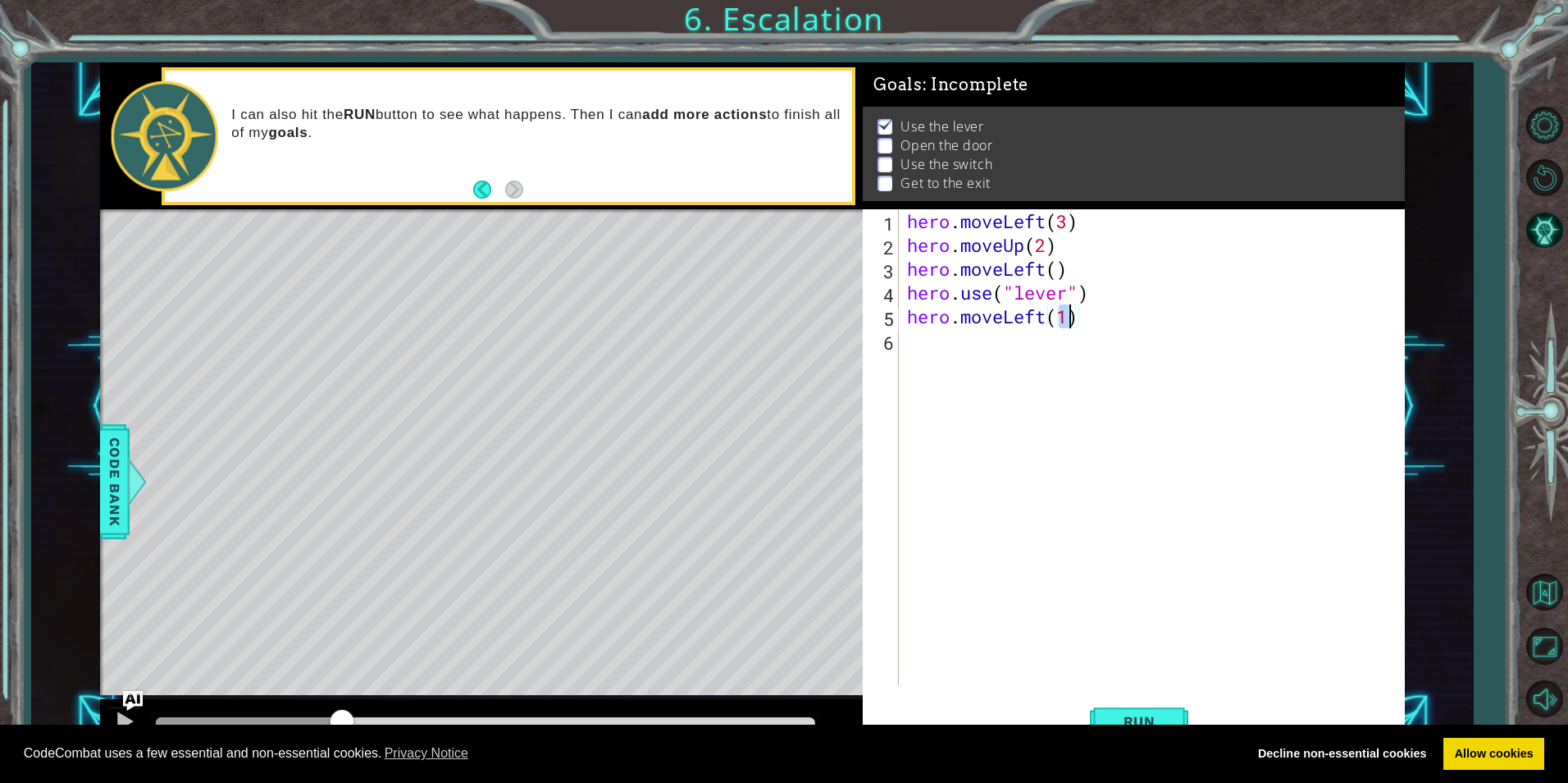
click at [950, 350] on div "hero . moveLeft ( 3 ) hero . moveUp ( 2 ) hero . moveLeft ( ) hero . use ( "lev…" at bounding box center [1156, 471] width 503 height 523
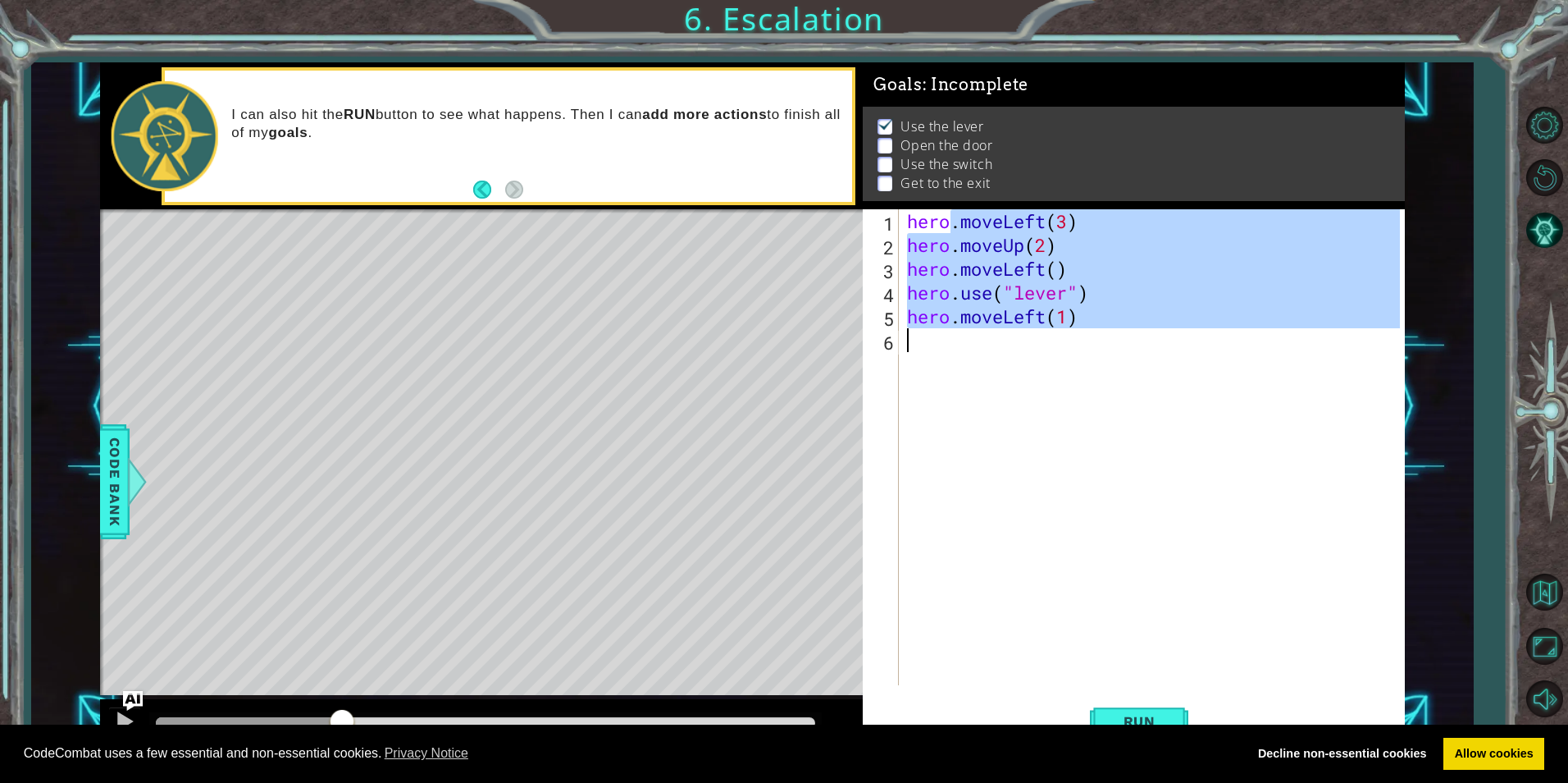
scroll to position [0, 0]
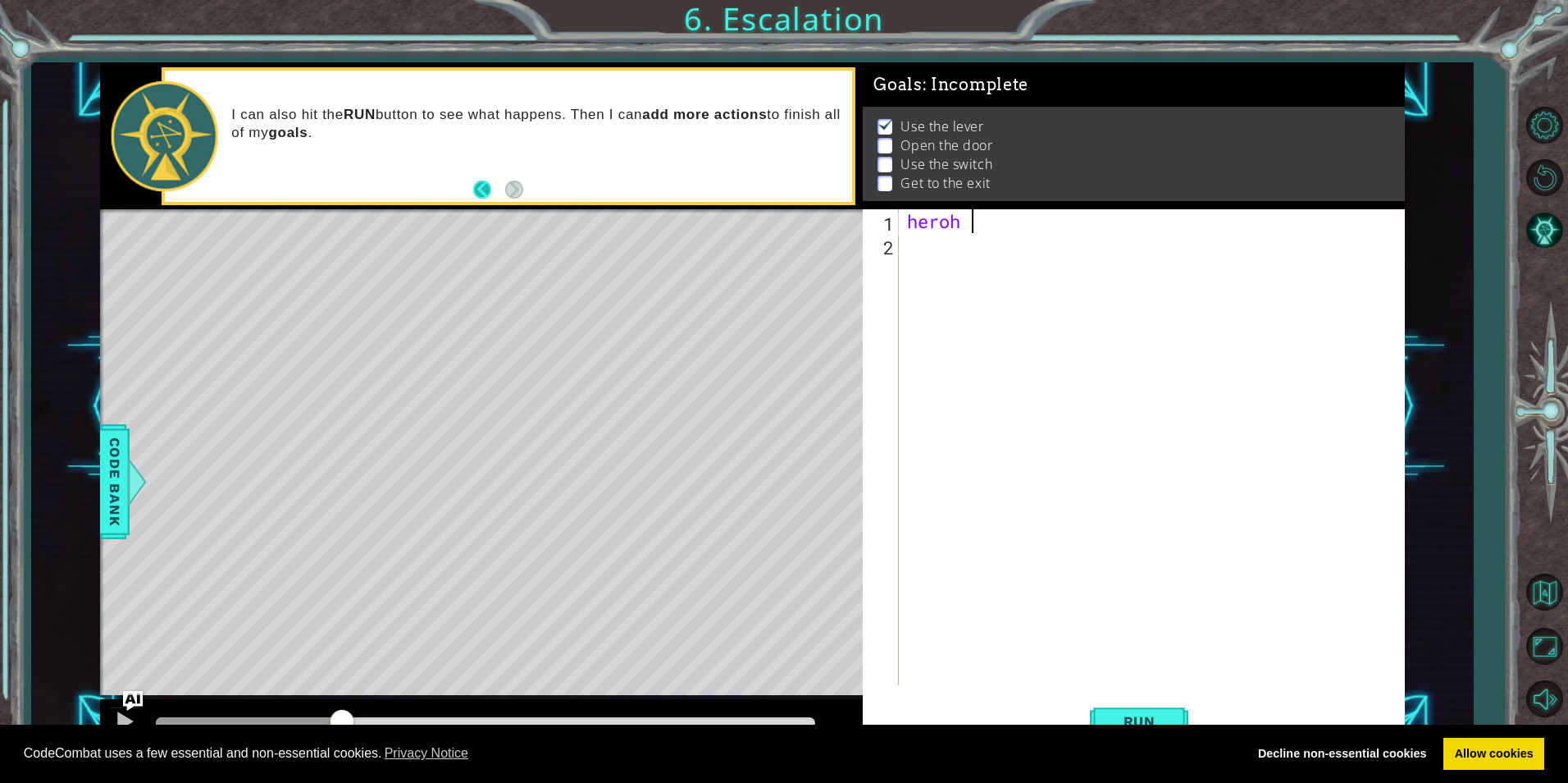
type textarea "heroh"
click at [487, 184] on button "Back" at bounding box center [489, 189] width 32 height 18
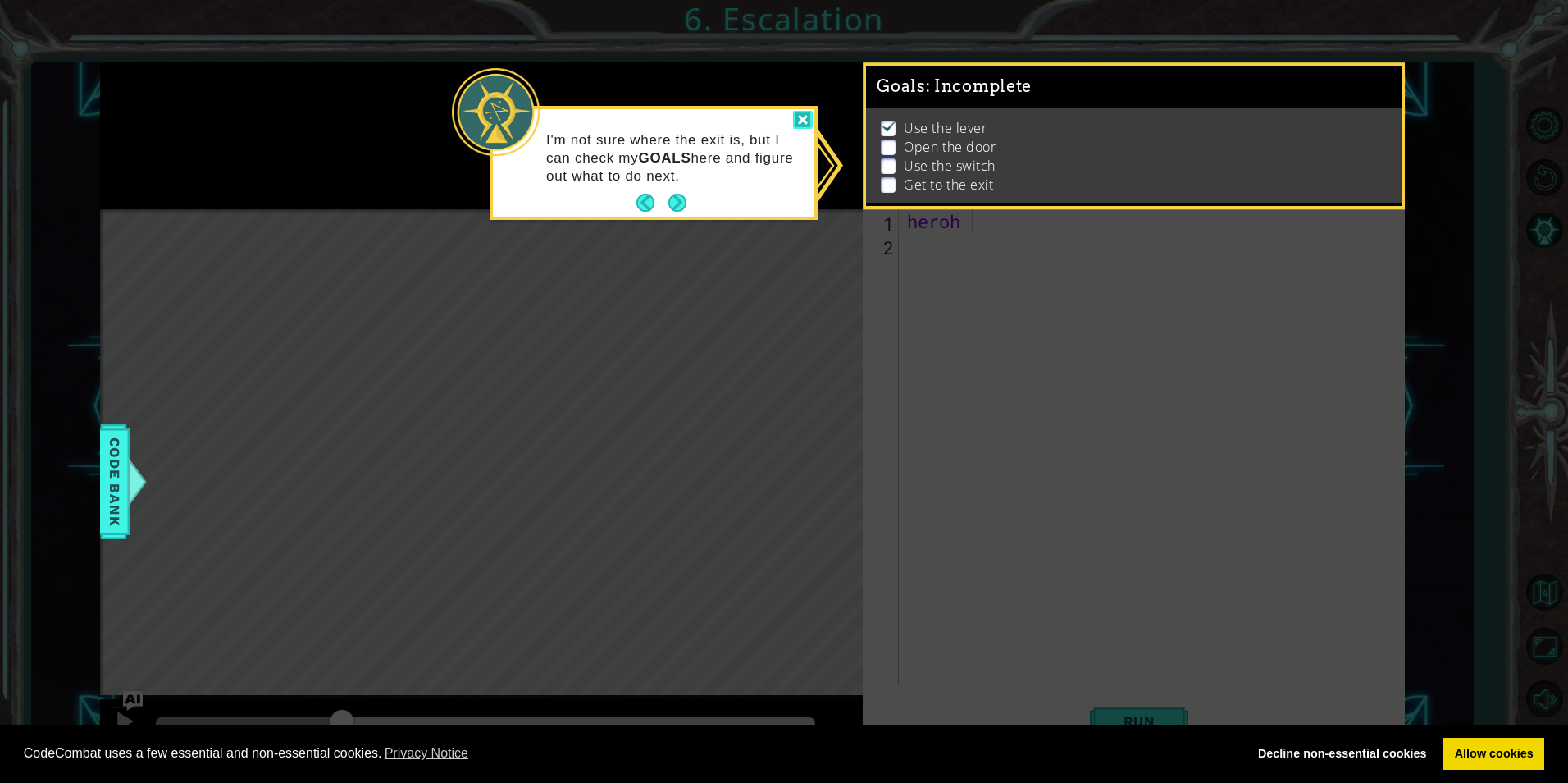
click at [797, 117] on div at bounding box center [803, 120] width 20 height 19
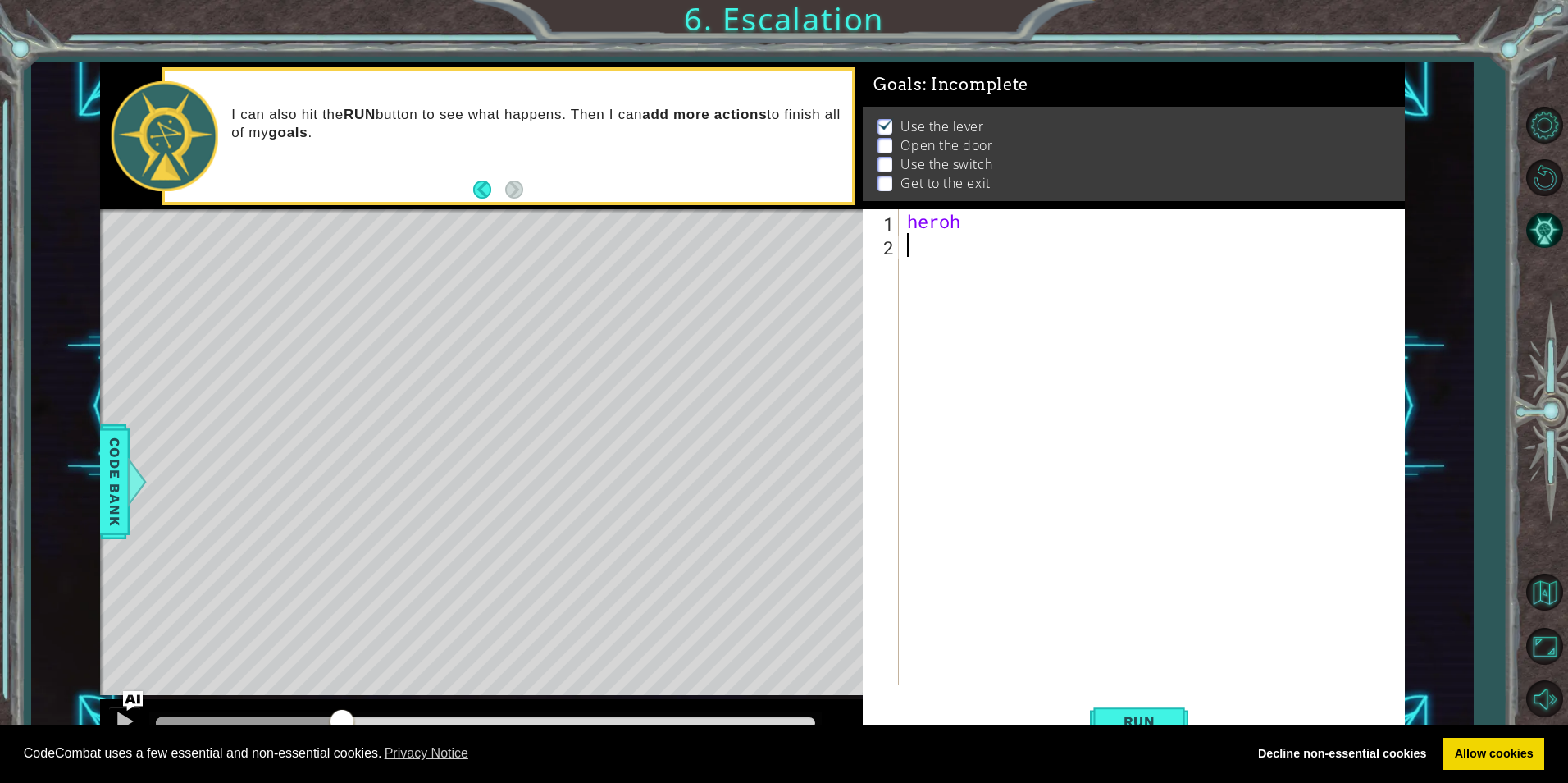
click at [923, 270] on div "heroh" at bounding box center [1156, 471] width 503 height 523
click at [989, 223] on div "heroh" at bounding box center [1156, 471] width 503 height 523
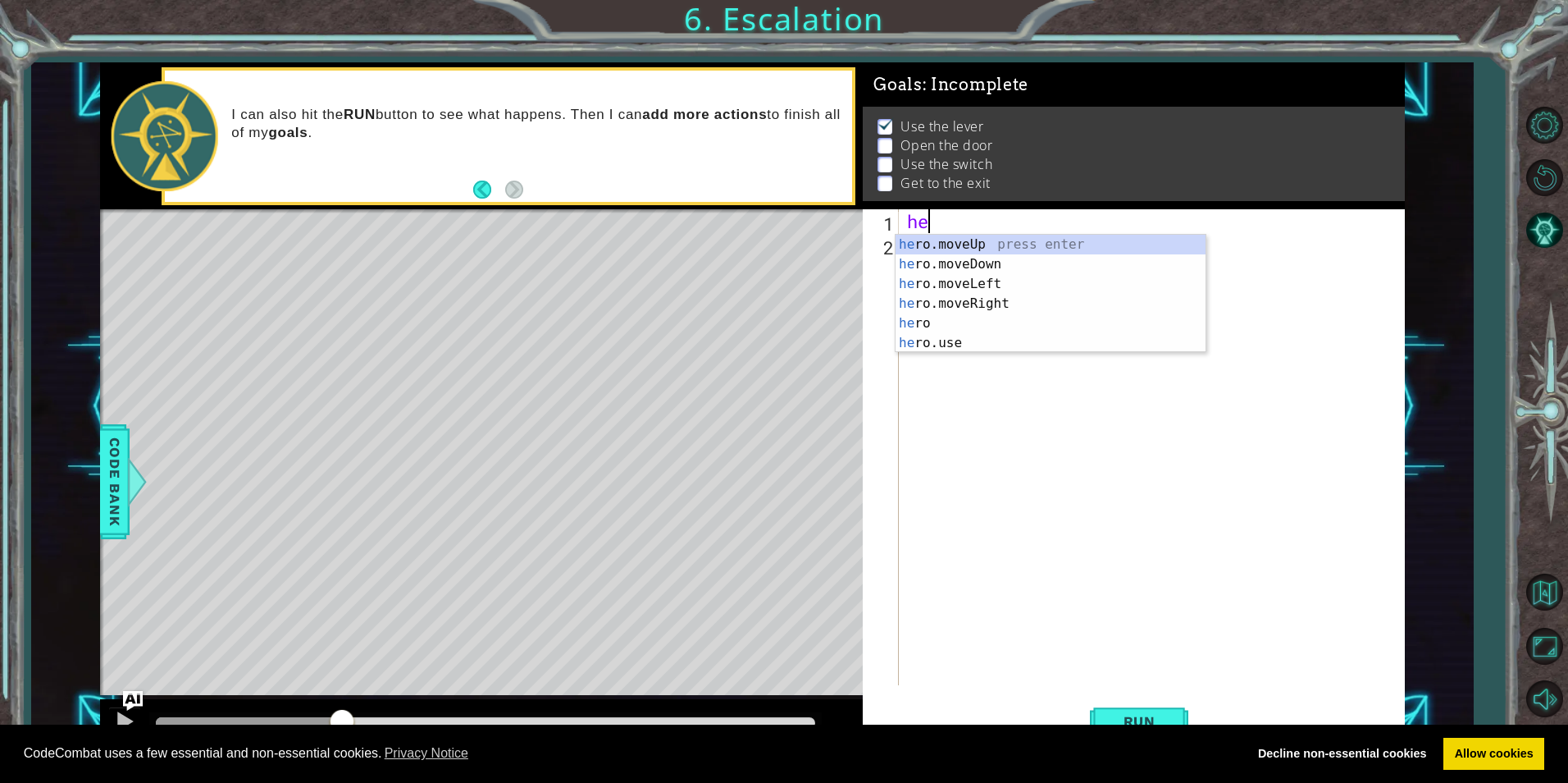
type textarea "h"
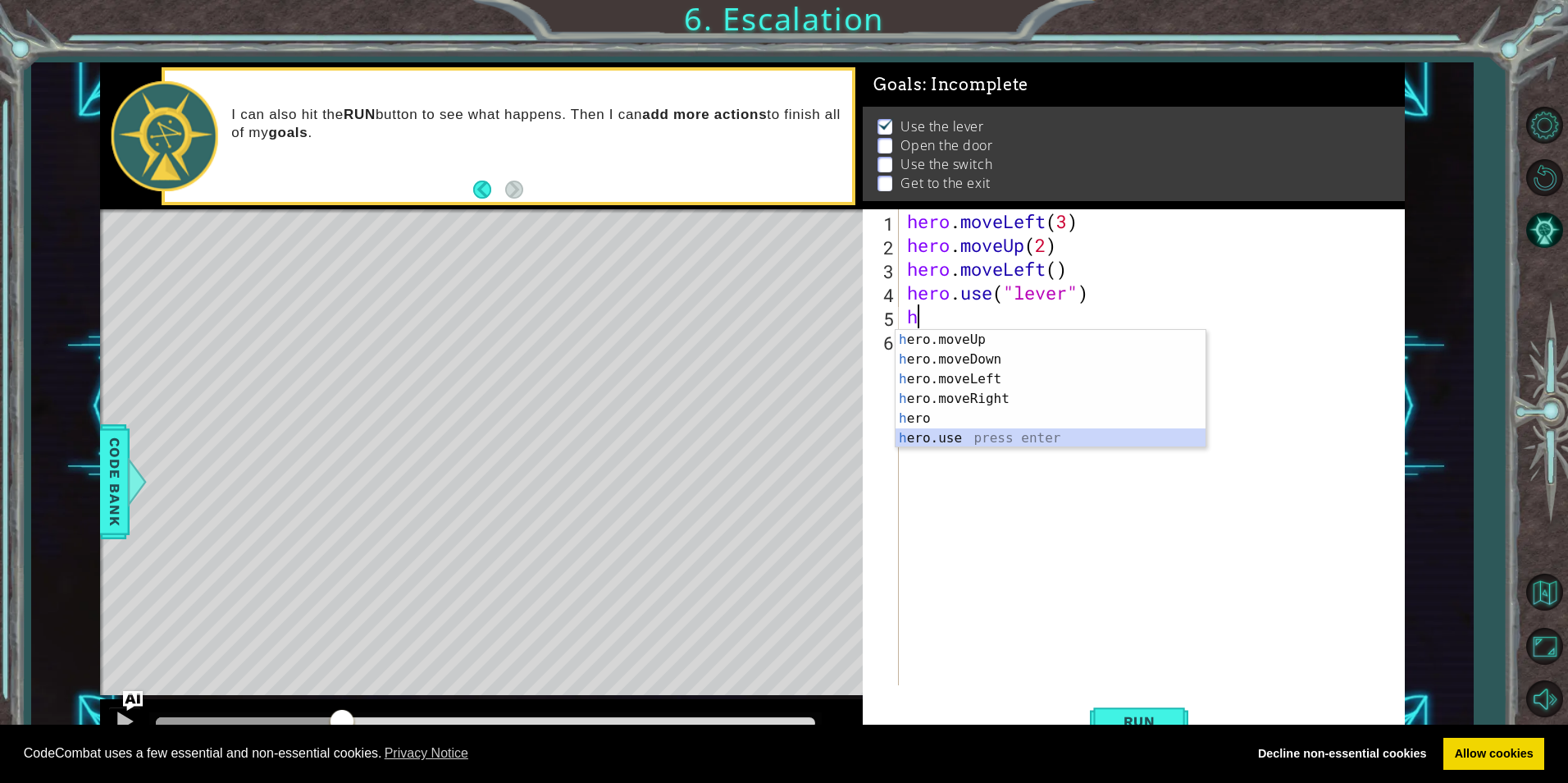
click at [905, 439] on div "h ero.moveUp press enter h ero.moveDown press enter h ero.moveLeft press enter …" at bounding box center [1051, 409] width 310 height 158
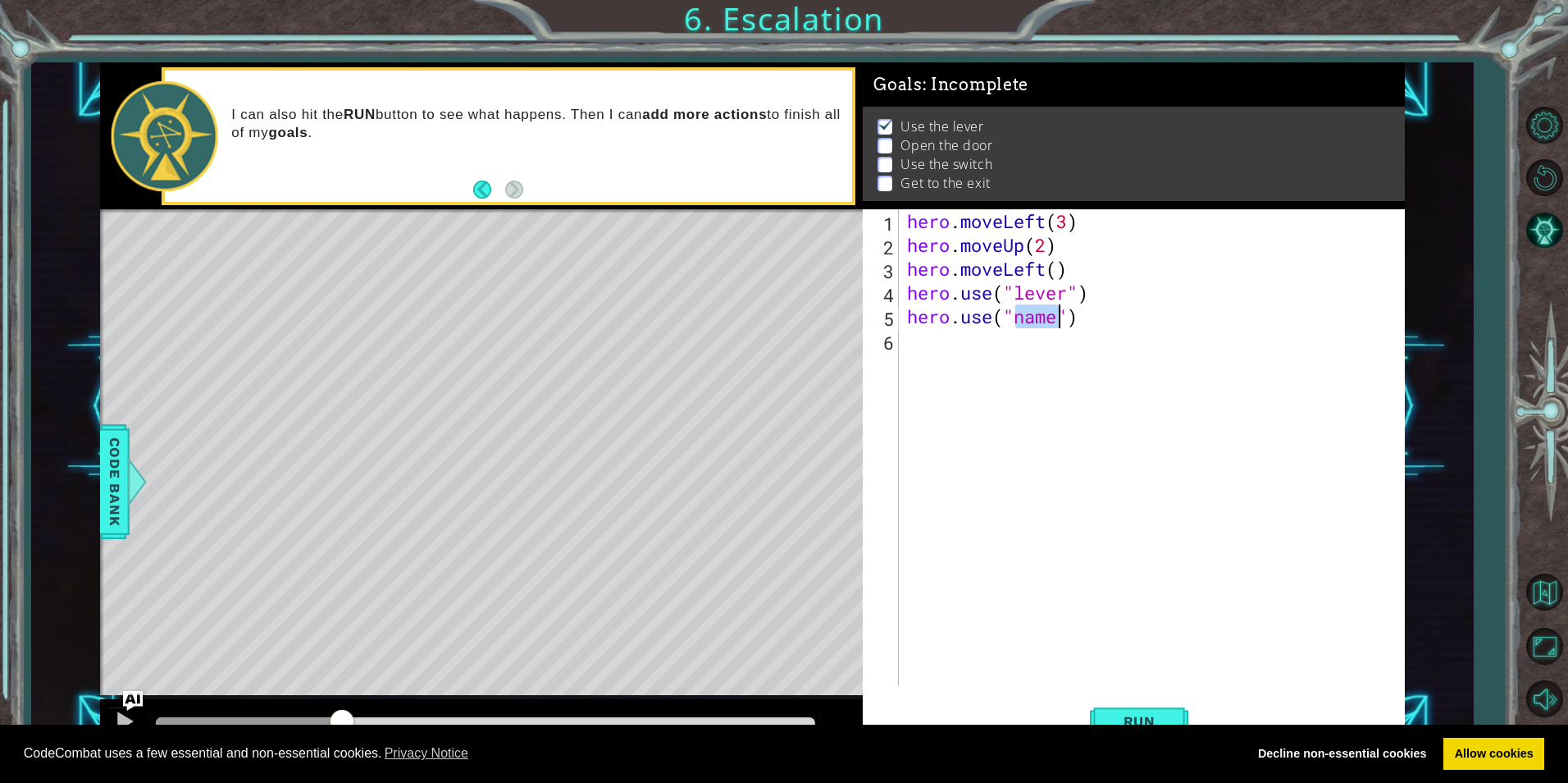
click at [1046, 322] on div "hero . moveLeft ( 3 ) hero . moveUp ( 2 ) hero . moveLeft ( ) hero . use ( "lev…" at bounding box center [1152, 448] width 496 height 476
type textarea "hero.use("door")"
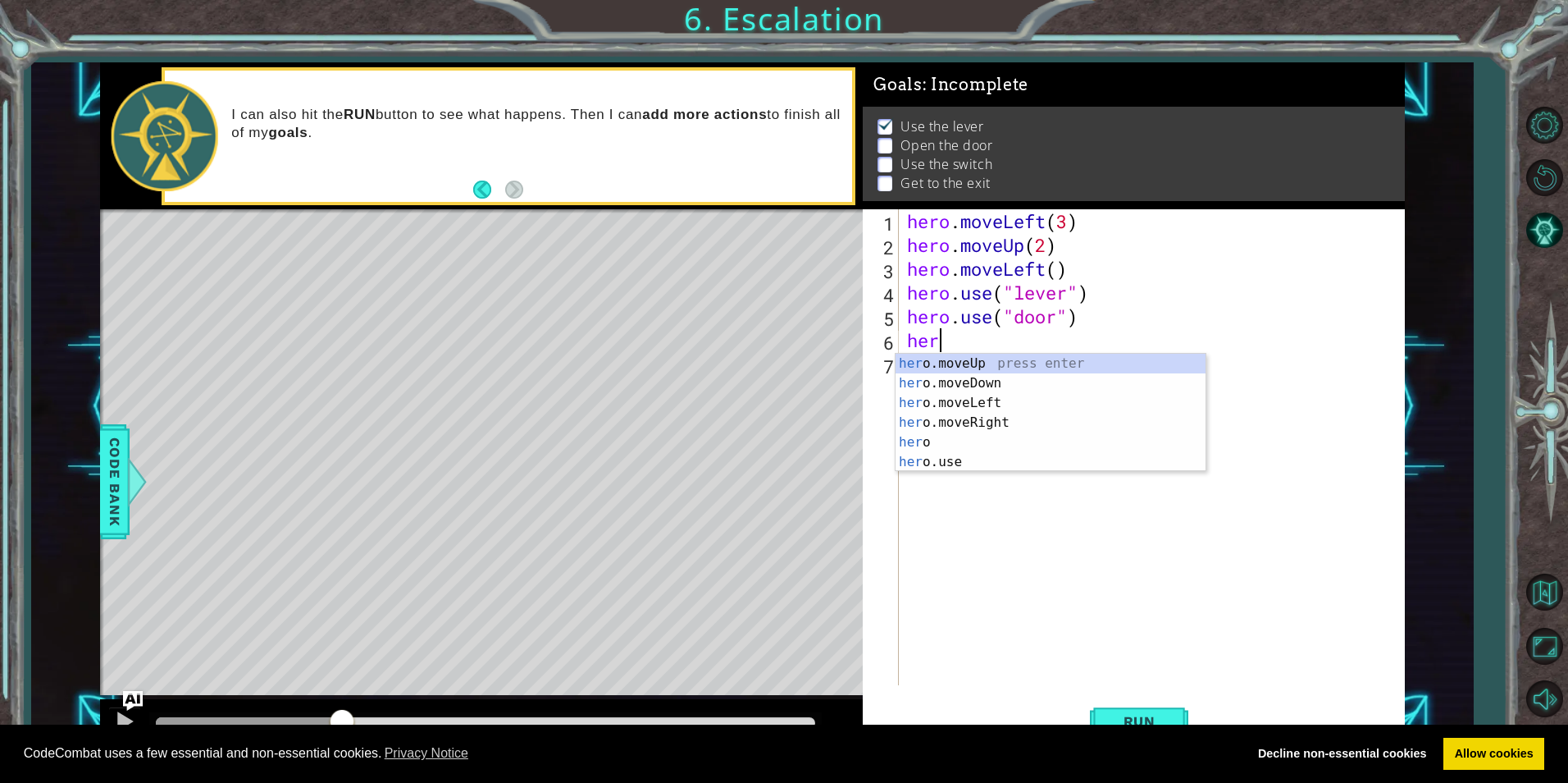
scroll to position [0, 1]
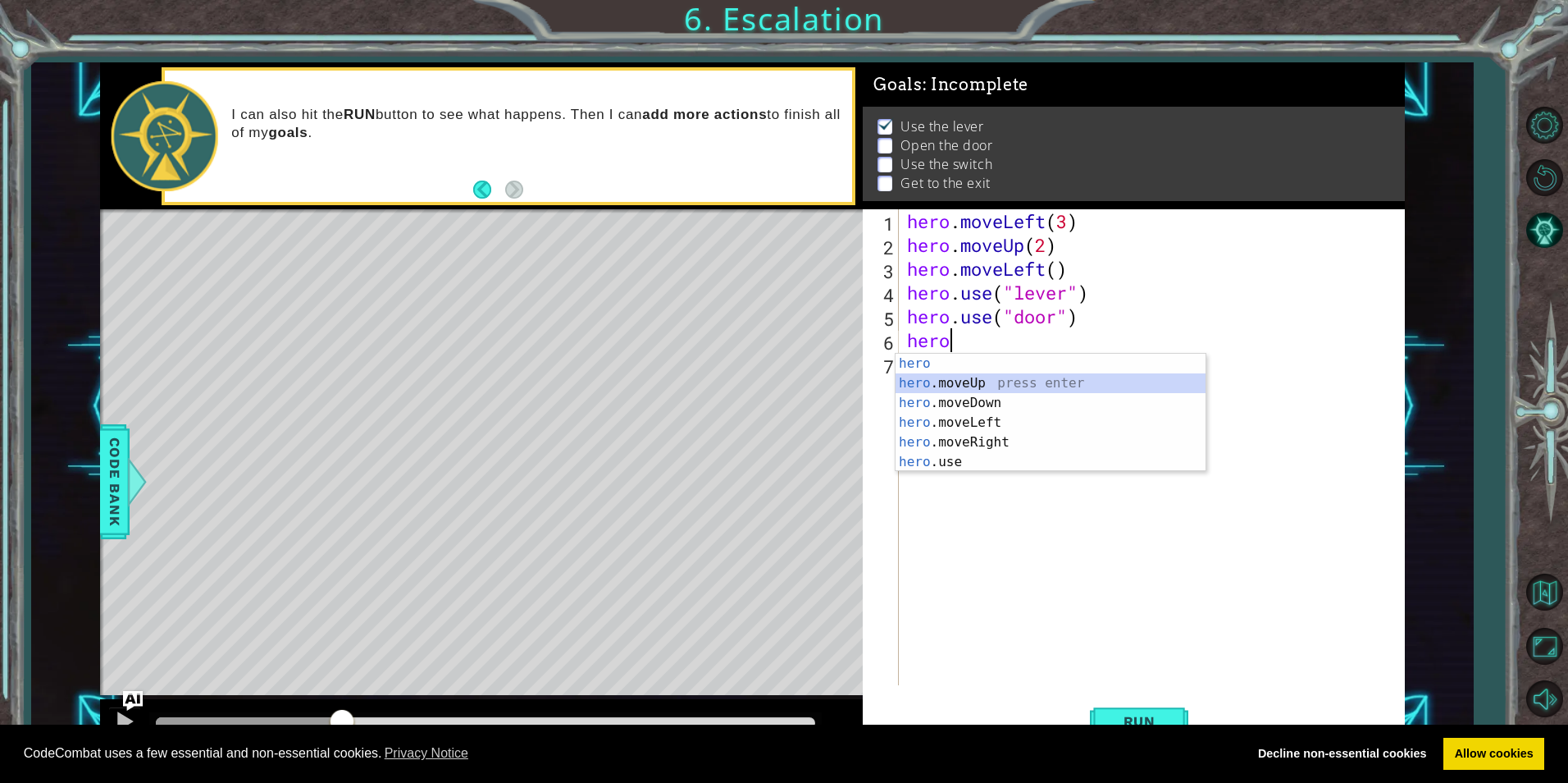
click at [958, 385] on div "hero press enter hero .moveUp press enter hero .moveDown press enter hero .move…" at bounding box center [1051, 432] width 310 height 158
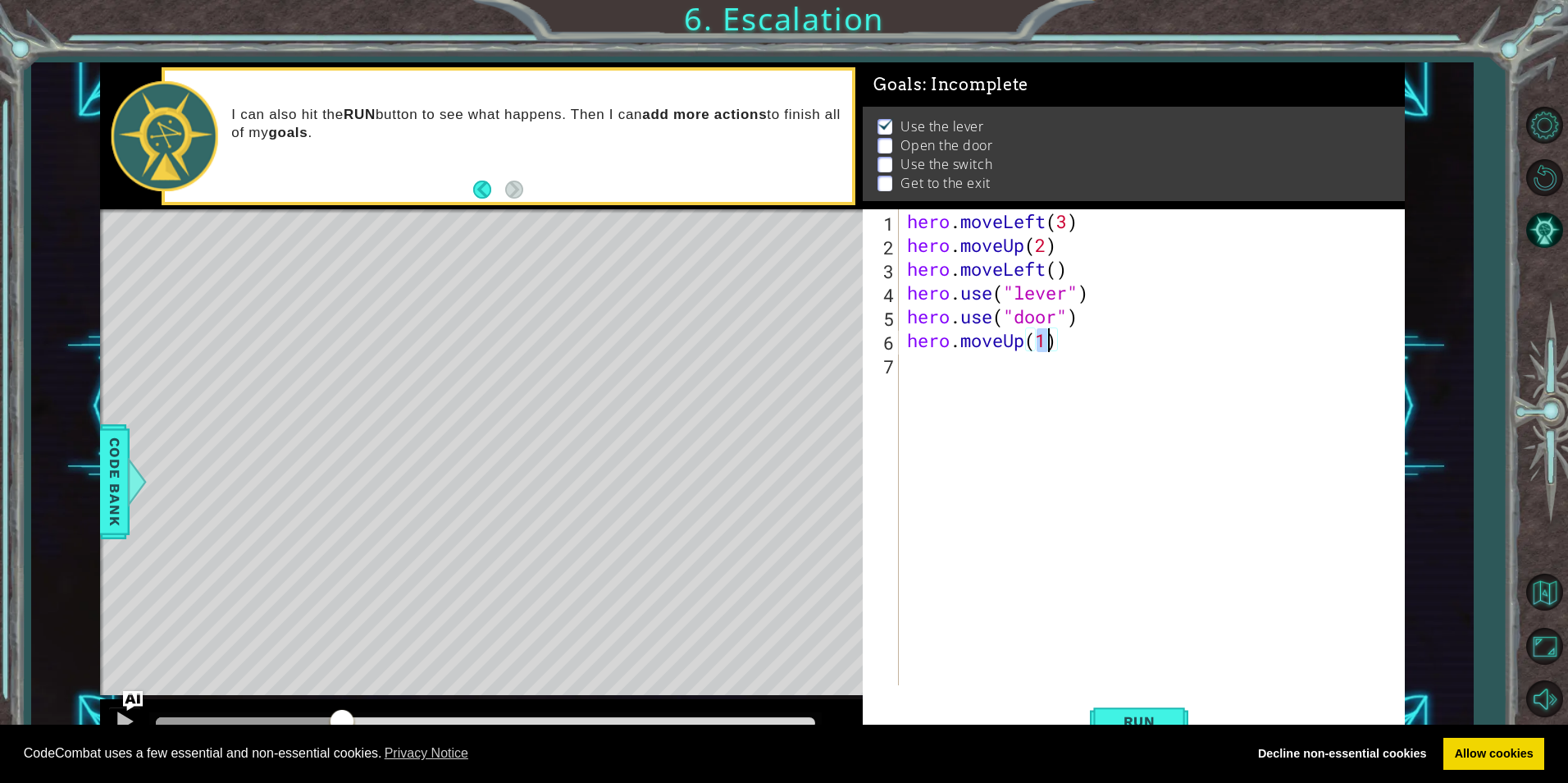
click at [1052, 351] on div "hero . moveLeft ( 3 ) hero . moveUp ( 2 ) hero . moveLeft ( ) hero . use ( "lev…" at bounding box center [1152, 448] width 496 height 476
type textarea "hero.moveUp(2)"
click at [914, 367] on div "hero . moveLeft ( 3 ) hero . moveUp ( 2 ) hero . moveLeft ( ) hero . use ( "lev…" at bounding box center [1156, 471] width 503 height 523
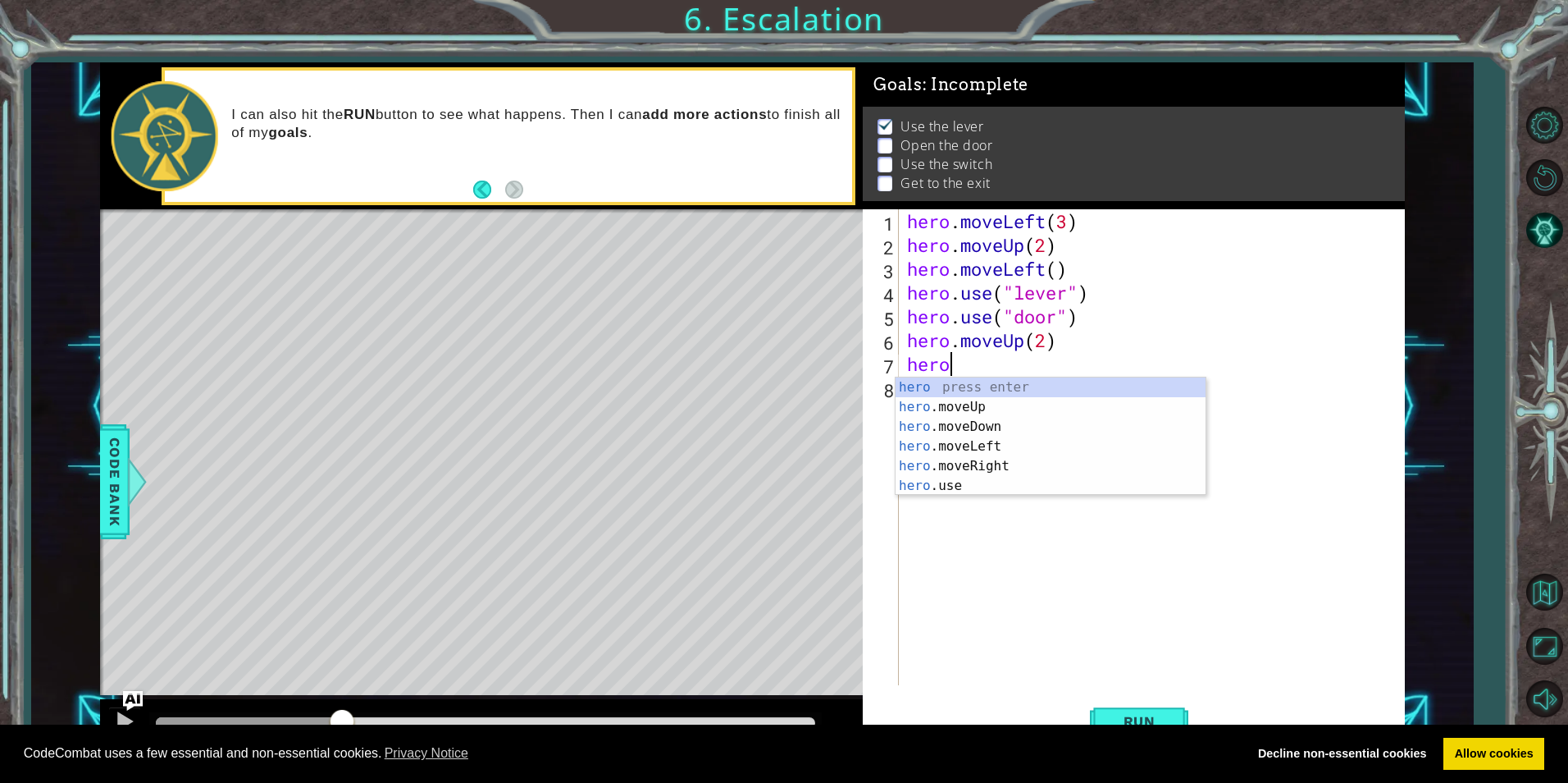
scroll to position [0, 2]
drag, startPoint x: 941, startPoint y: 437, endPoint x: 972, endPoint y: 402, distance: 46.8
click at [941, 437] on div "hero. moveUp press enter hero. moveDown press enter hero. moveLeft press enter …" at bounding box center [1051, 446] width 310 height 138
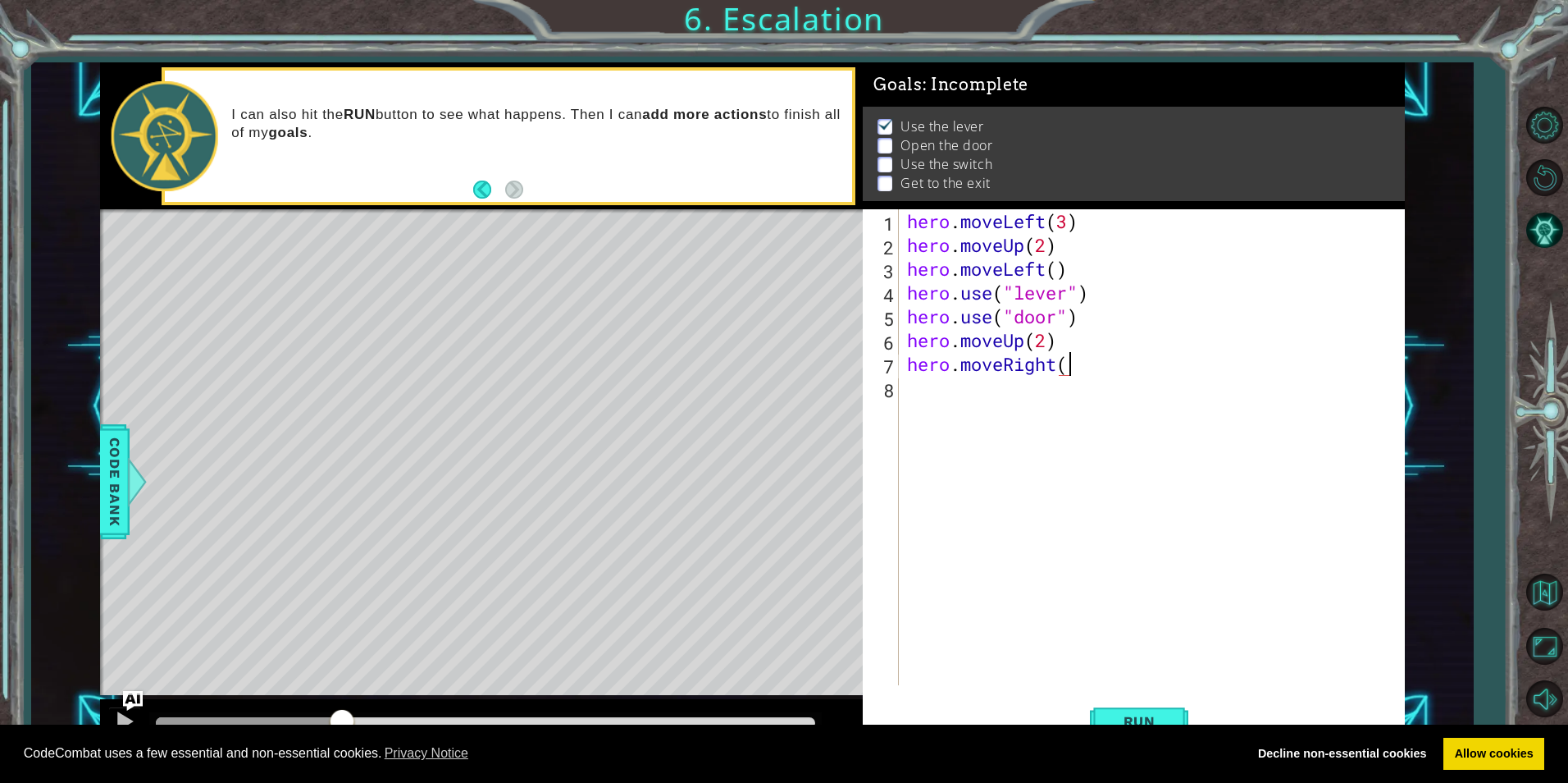
type textarea "hero.moveRight(3"
click at [1014, 392] on div "hero . moveLeft ( 3 ) hero . moveUp ( 2 ) hero . moveLeft ( ) hero . use ( "lev…" at bounding box center [1156, 471] width 503 height 523
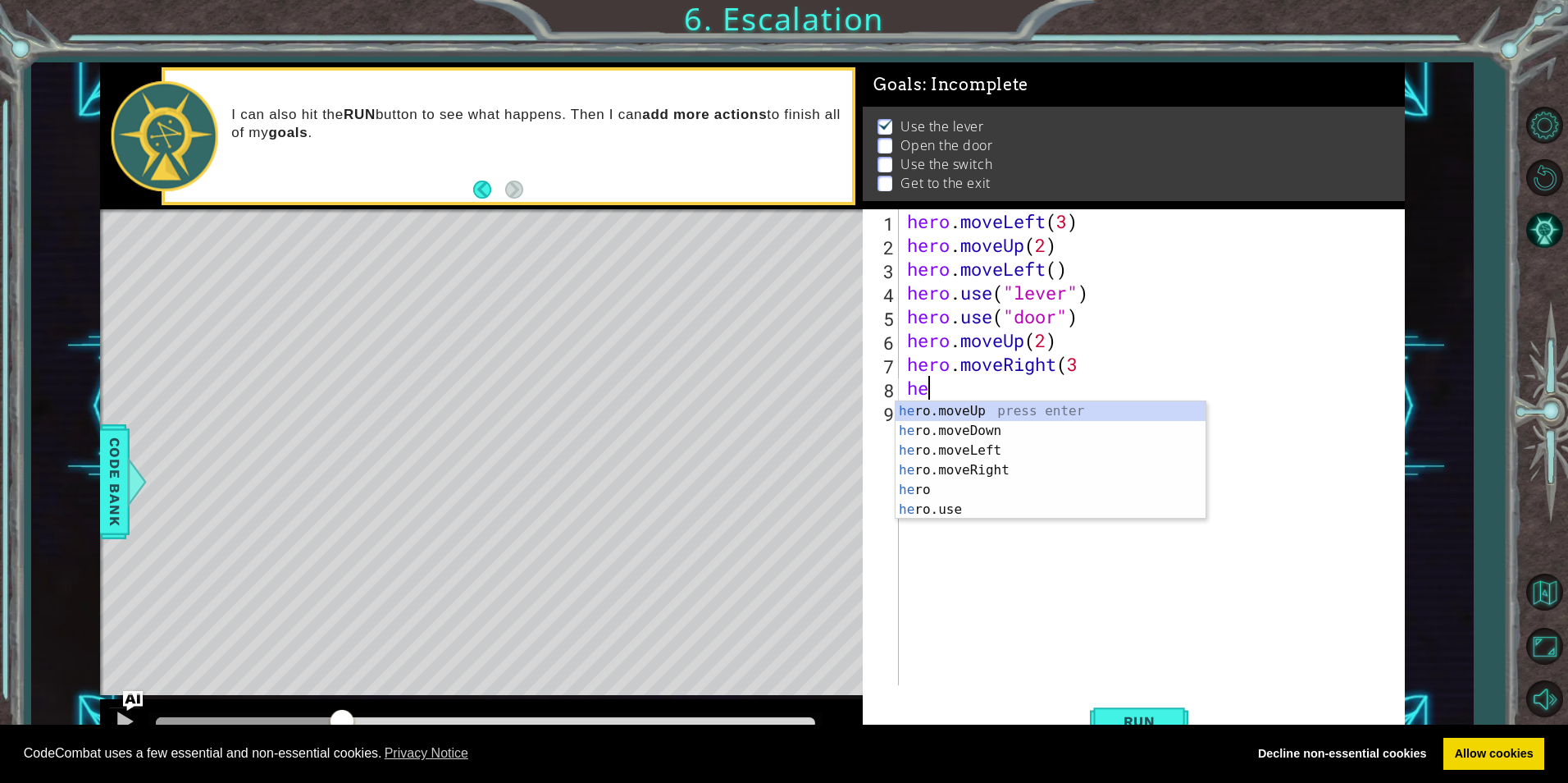
scroll to position [0, 1]
type textarea "hero"
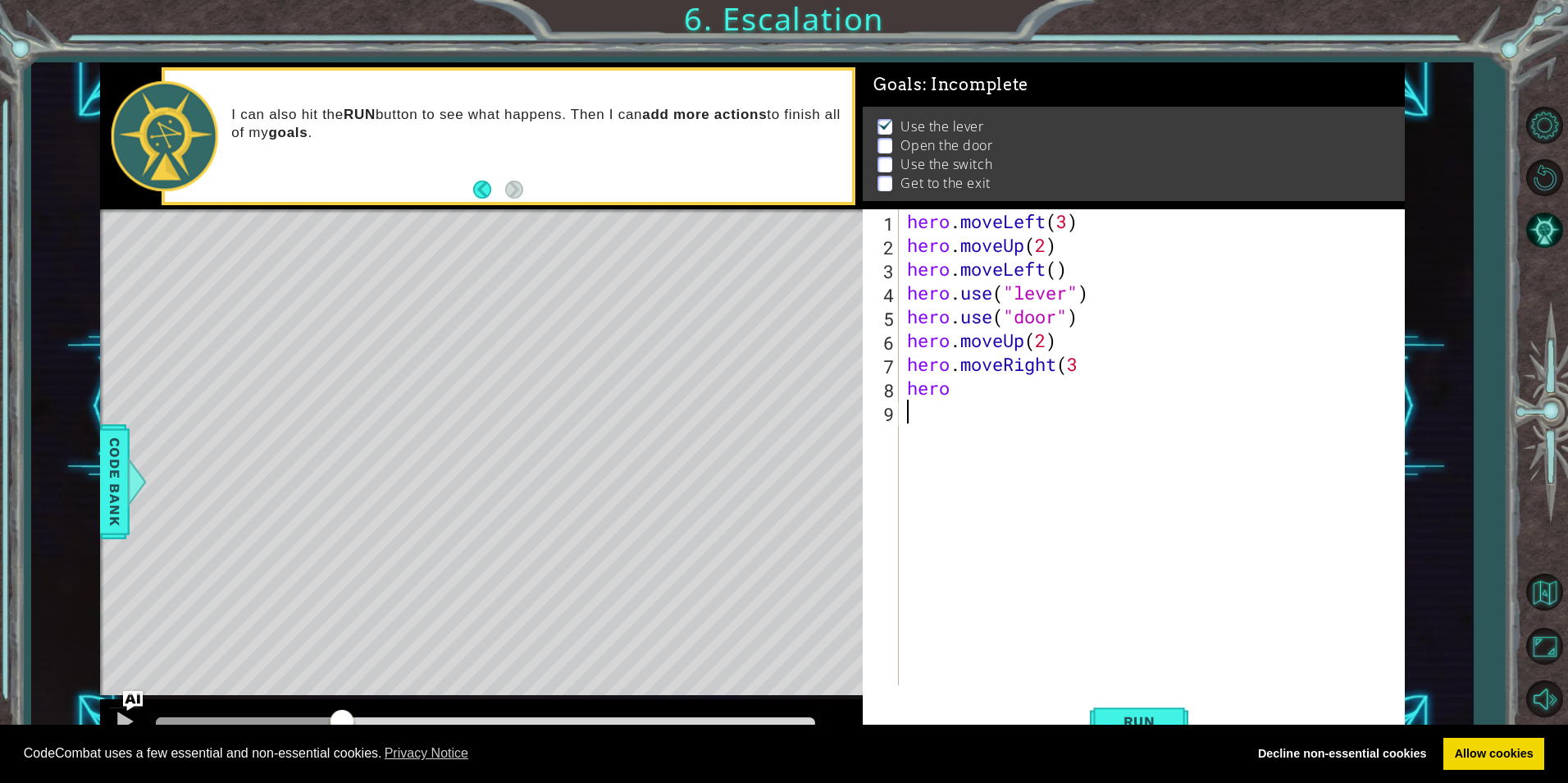
click at [941, 519] on div "hero . moveLeft ( 3 ) hero . moveUp ( 2 ) hero . moveLeft ( ) hero . use ( "lev…" at bounding box center [1156, 471] width 503 height 523
click at [977, 389] on div "hero . moveLeft ( 3 ) hero . moveUp ( 2 ) hero . moveLeft ( ) hero . use ( "lev…" at bounding box center [1156, 471] width 503 height 523
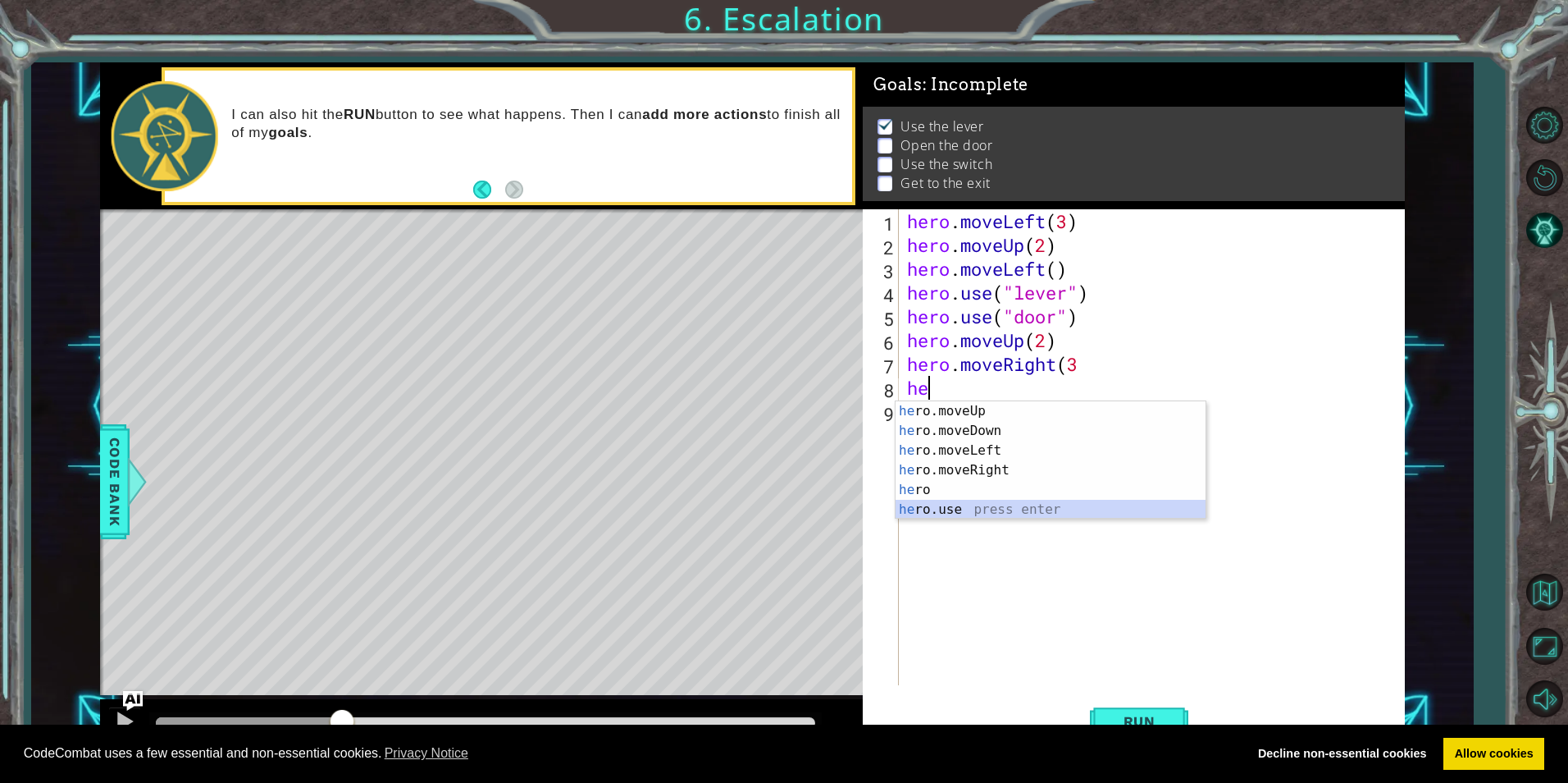
click at [921, 514] on div "he ro.moveUp press enter he ro.moveDown press enter he ro.moveLeft press enter …" at bounding box center [1051, 480] width 310 height 158
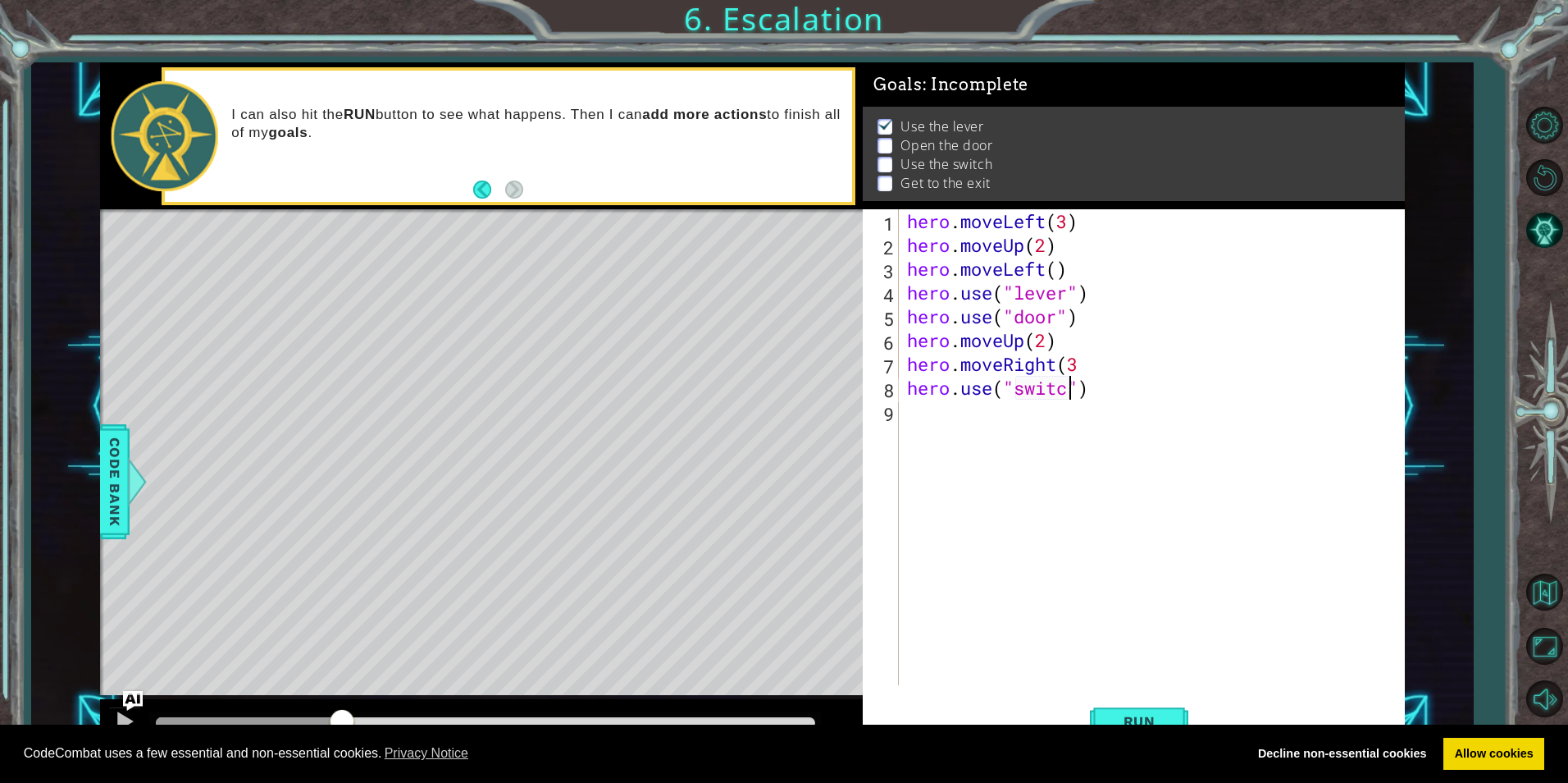
type textarea "hero.use("switch")"
click at [941, 401] on div "hero . moveLeft ( 3 ) hero . moveUp ( 2 ) hero . moveLeft ( ) hero . use ( "lev…" at bounding box center [1156, 471] width 503 height 523
click at [1117, 718] on span "Run" at bounding box center [1140, 721] width 65 height 17
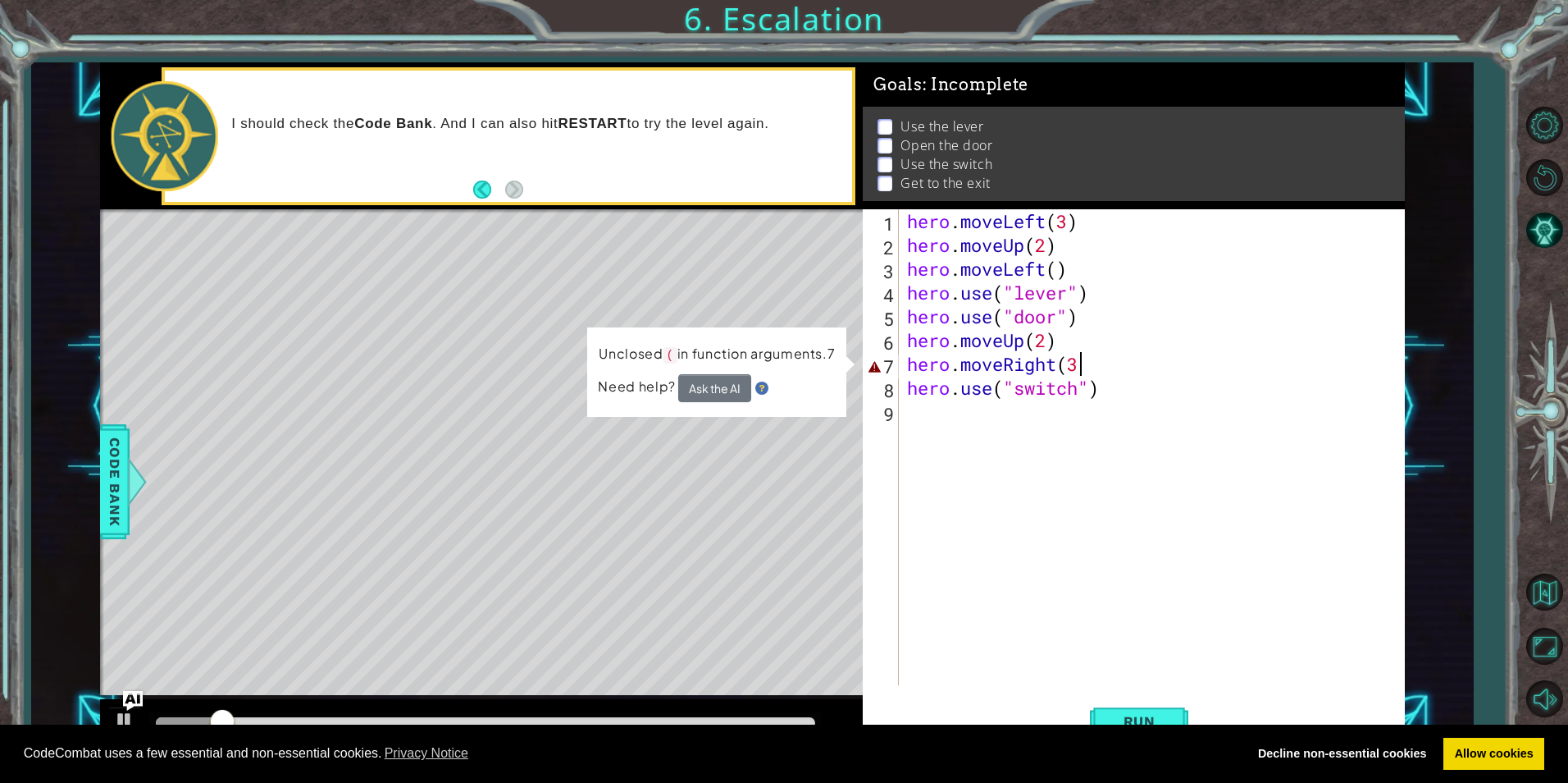
click at [1106, 360] on div "hero . moveLeft ( 3 ) hero . moveUp ( 2 ) hero . moveLeft ( ) hero . use ( "lev…" at bounding box center [1156, 471] width 503 height 523
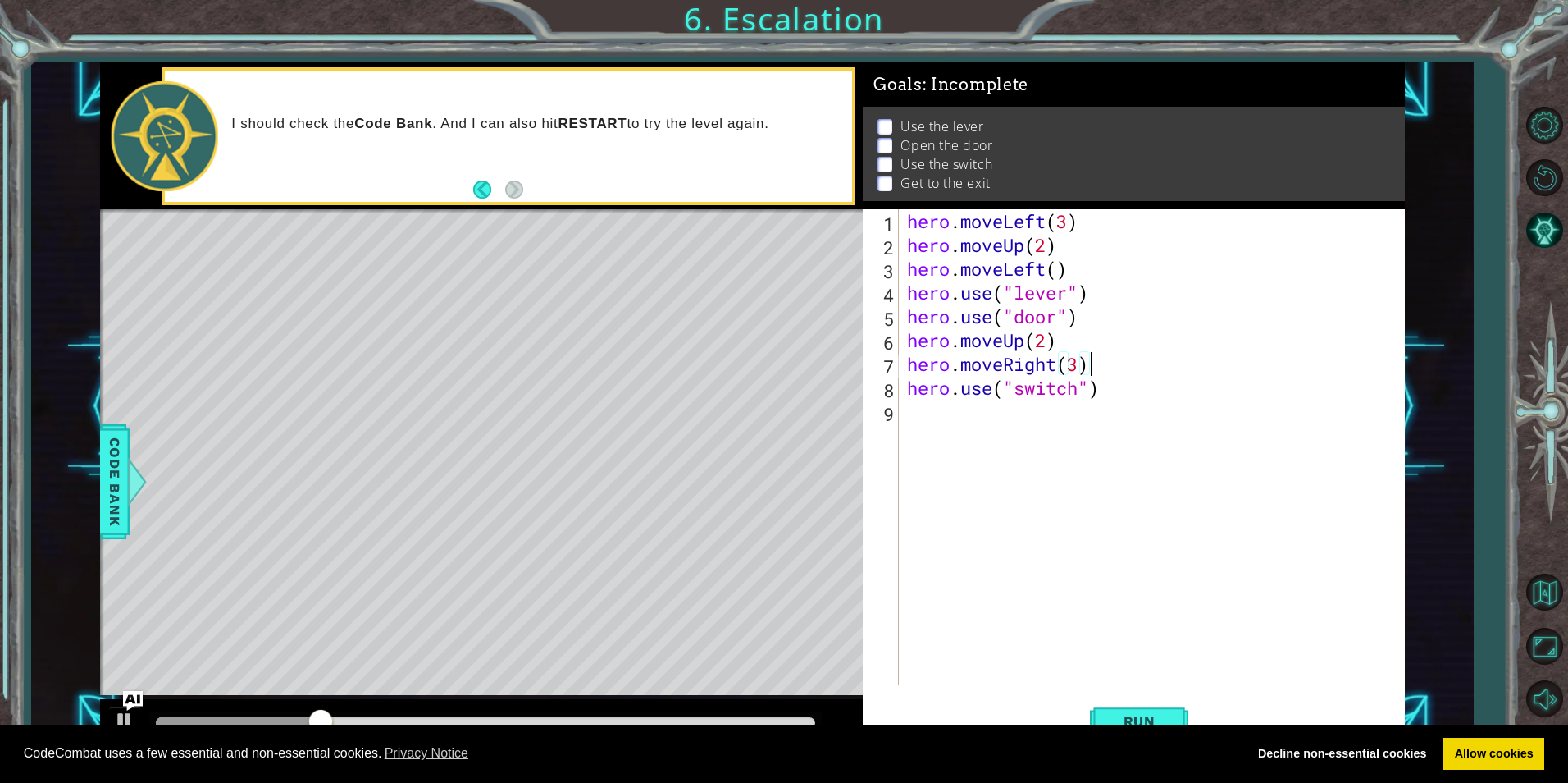
click at [1143, 725] on div "CodeCombat uses a few essential and non-essential cookies. Privacy Notice Decli…" at bounding box center [784, 755] width 1568 height 59
click at [1143, 719] on span "Run" at bounding box center [1140, 721] width 65 height 17
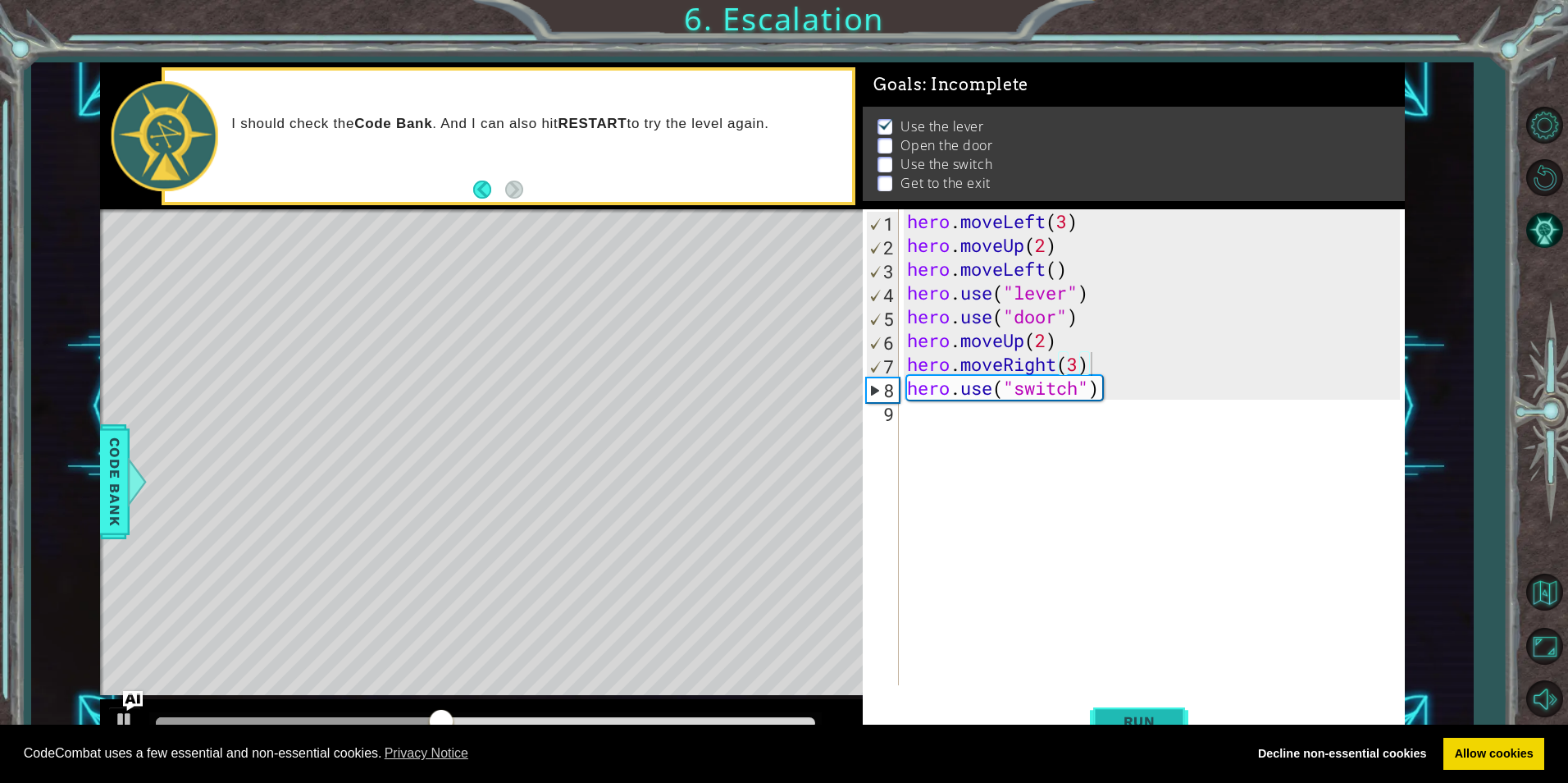
click at [1142, 713] on span "Run" at bounding box center [1140, 721] width 65 height 17
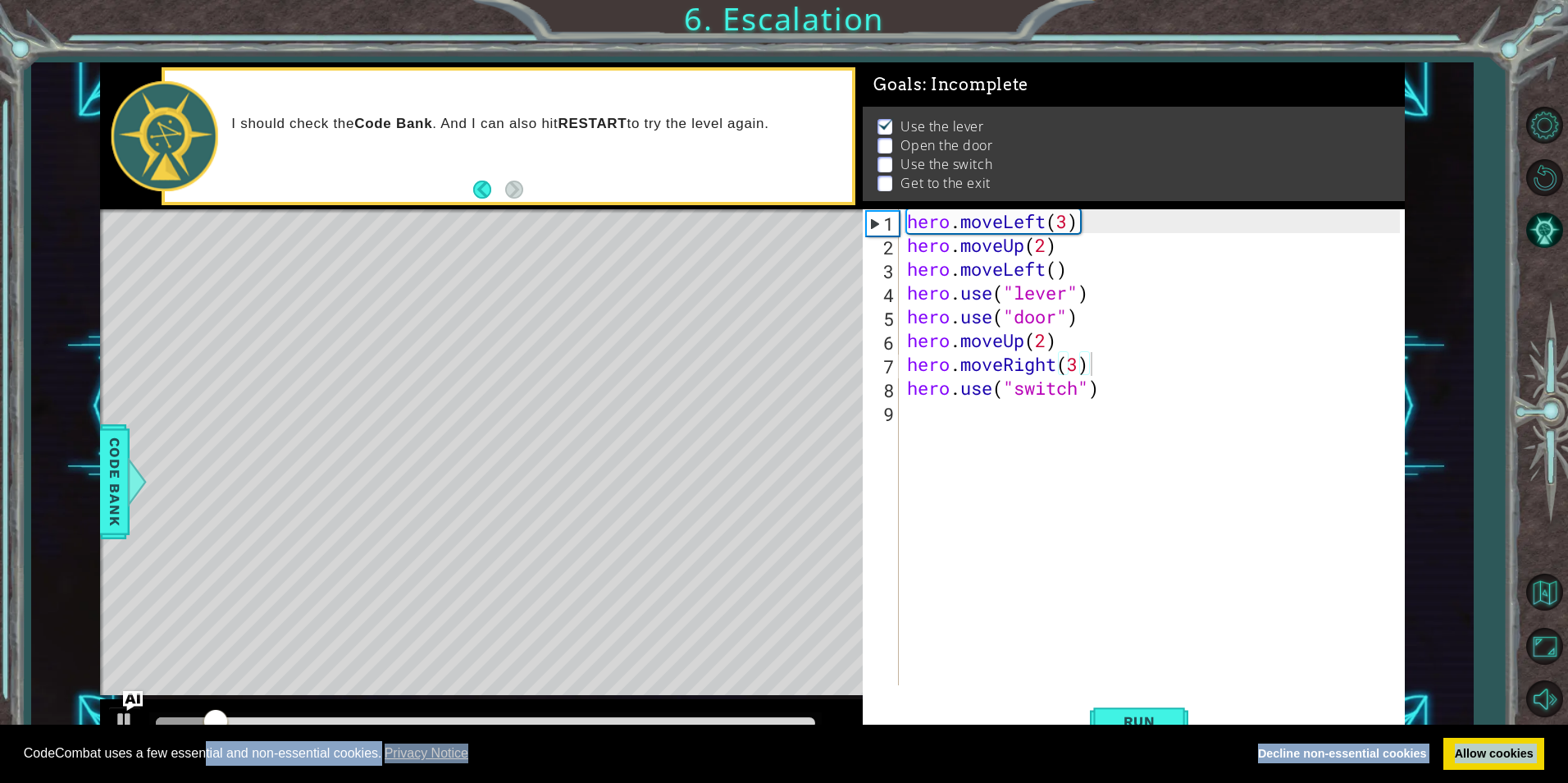
drag, startPoint x: 206, startPoint y: 729, endPoint x: 255, endPoint y: 723, distance: 49.4
click at [255, 723] on body "Cookie Policy CodeCombat uses a few essential and non-essential cookies. Privac…" at bounding box center [784, 391] width 1568 height 783
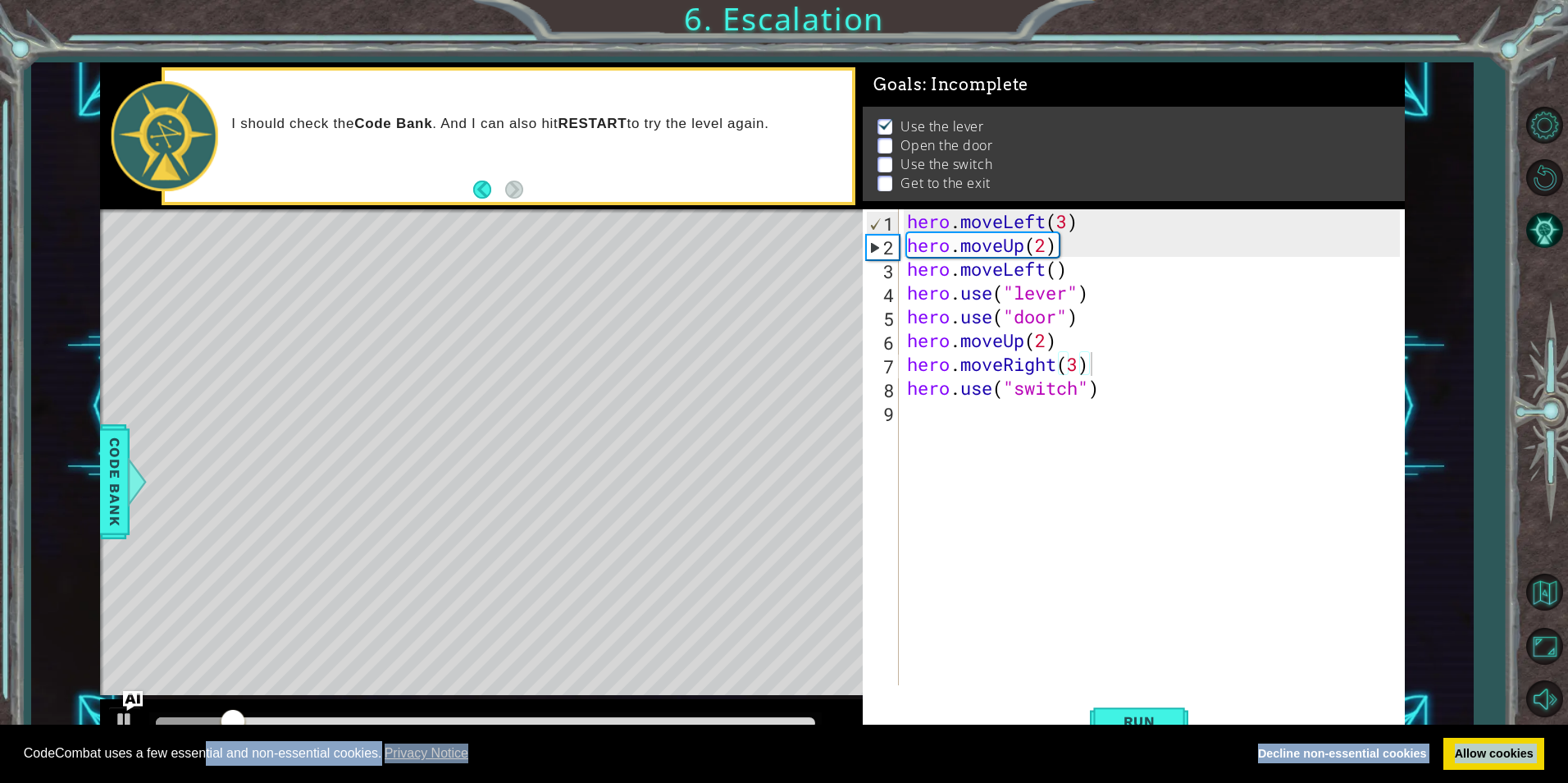
drag, startPoint x: 255, startPoint y: 723, endPoint x: 212, endPoint y: 635, distance: 97.9
click at [212, 635] on div "Level Map" at bounding box center [479, 451] width 758 height 483
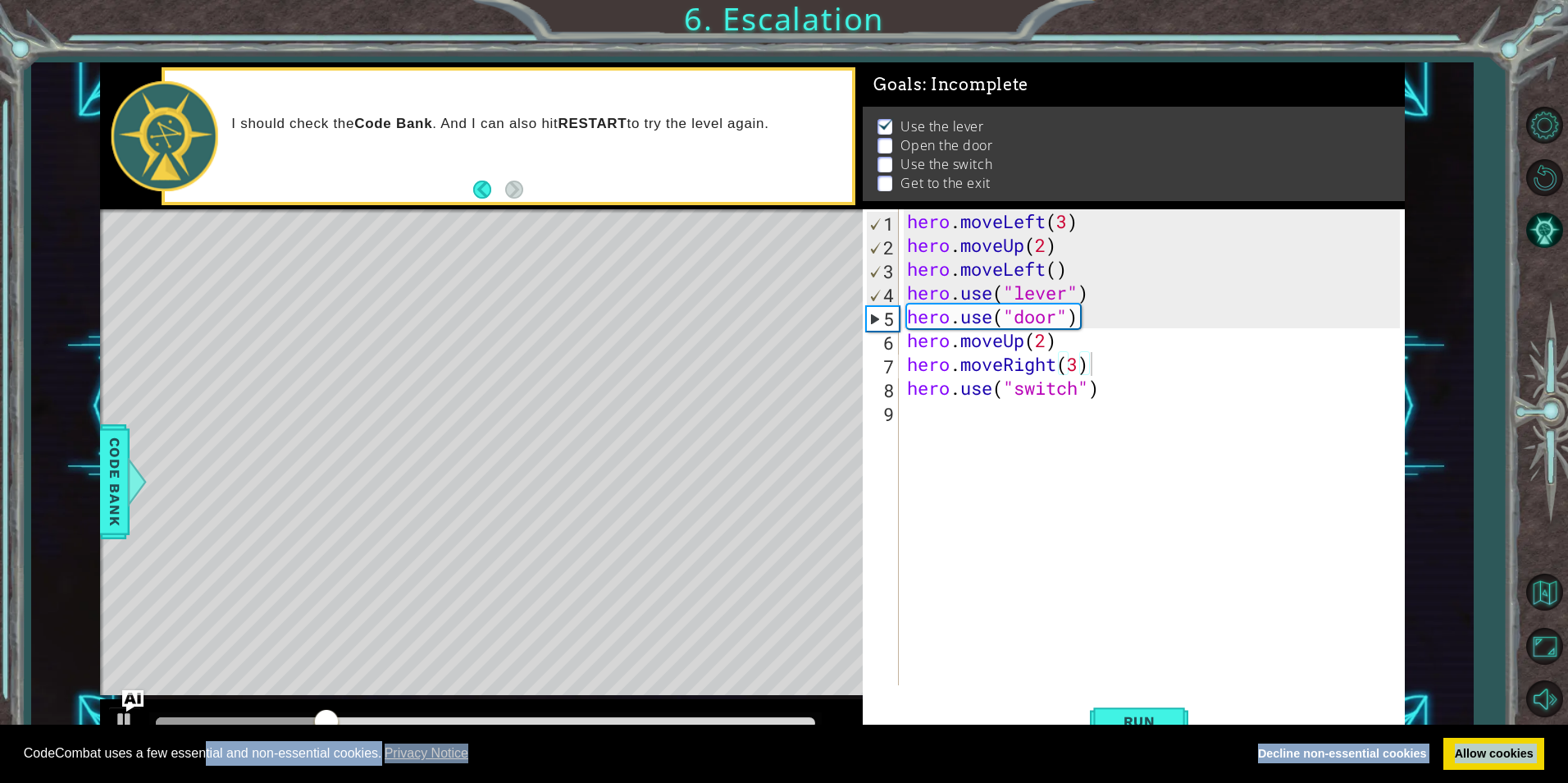
click at [126, 702] on img "Ask AI" at bounding box center [133, 701] width 22 height 22
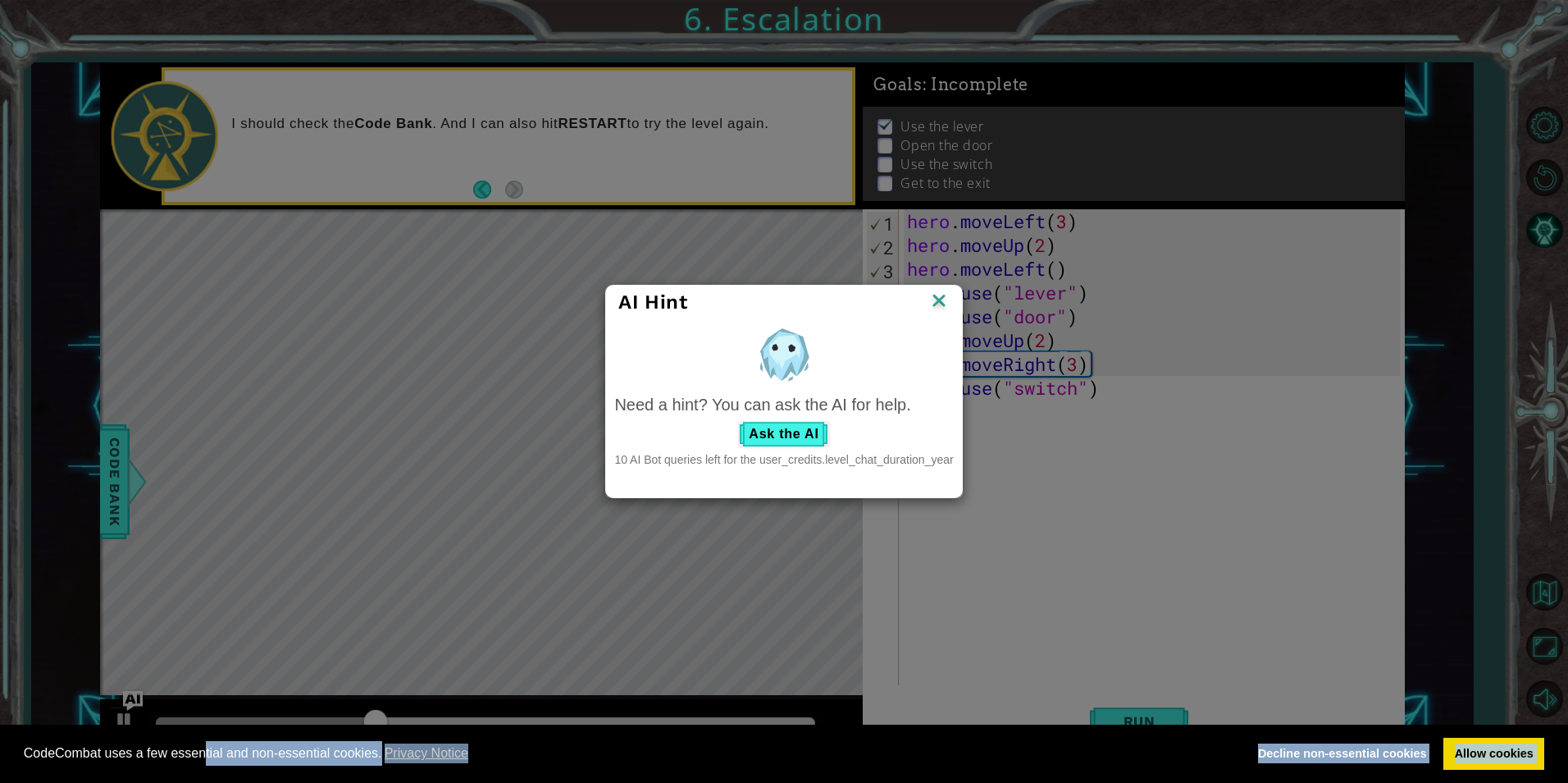
click at [941, 296] on img at bounding box center [939, 302] width 22 height 24
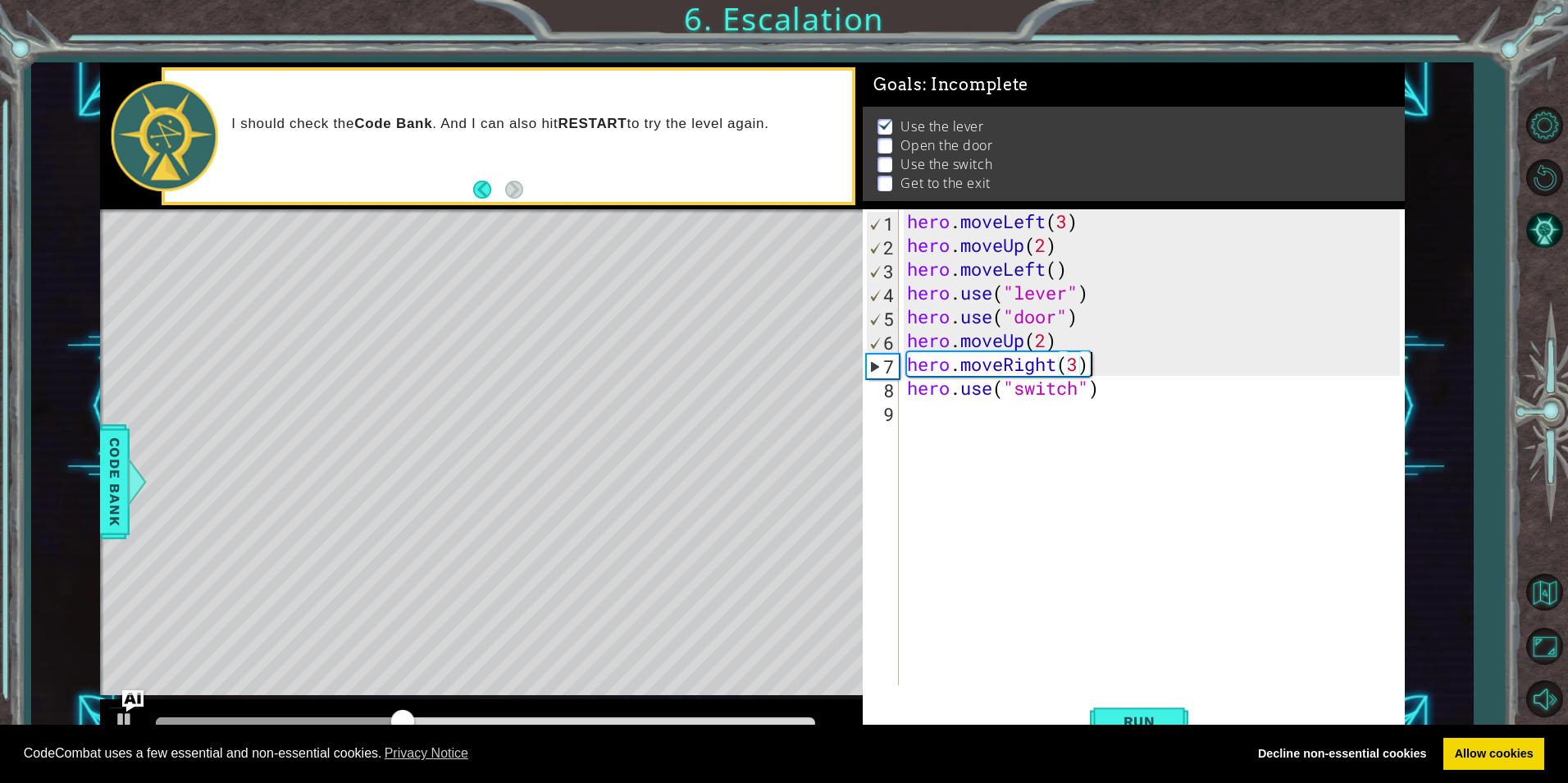
click at [123, 710] on img "Ask AI" at bounding box center [133, 701] width 22 height 22
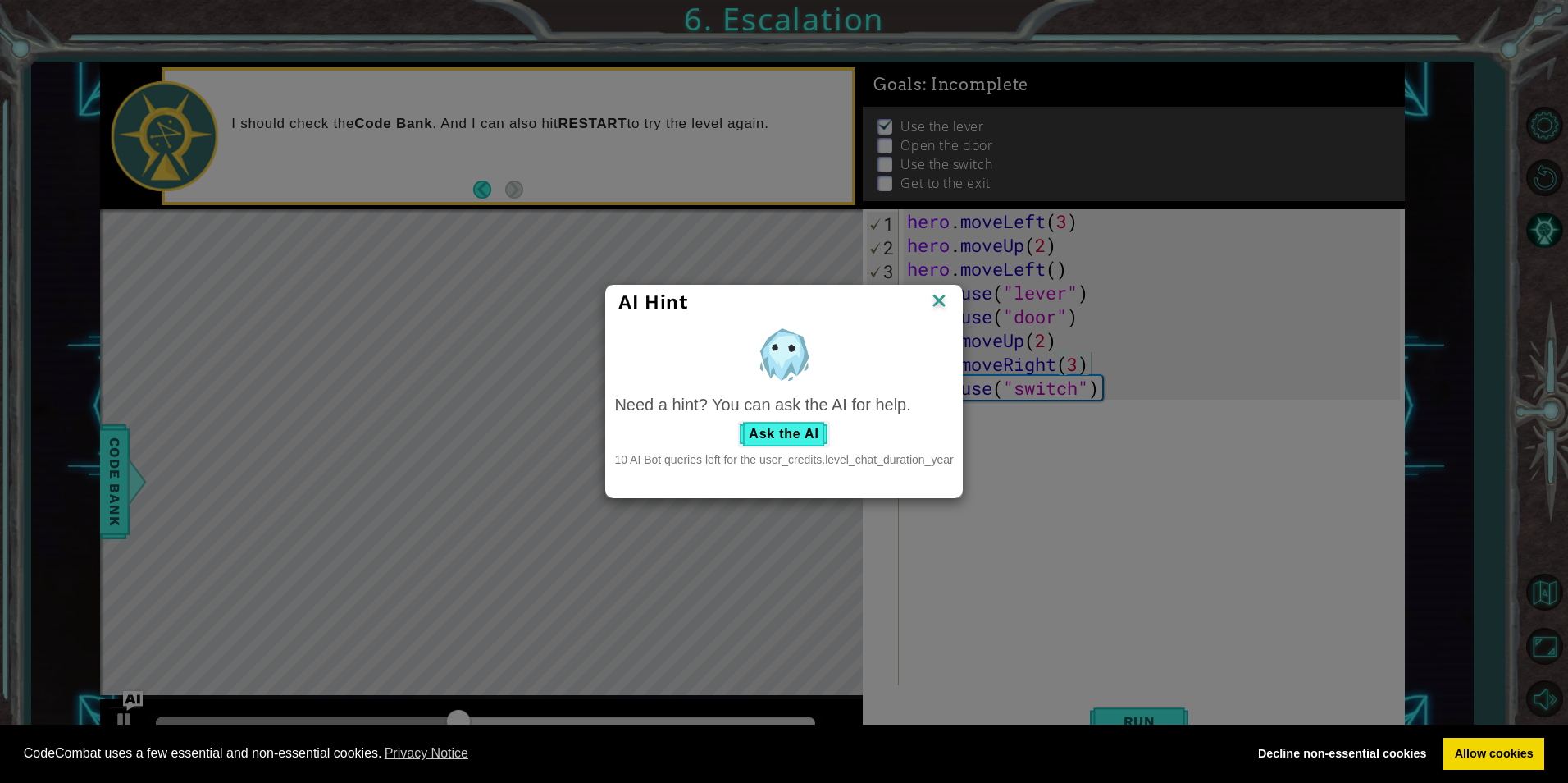
click at [952, 303] on div "AI Hint" at bounding box center [784, 302] width 356 height 33
click at [941, 300] on img at bounding box center [939, 302] width 22 height 24
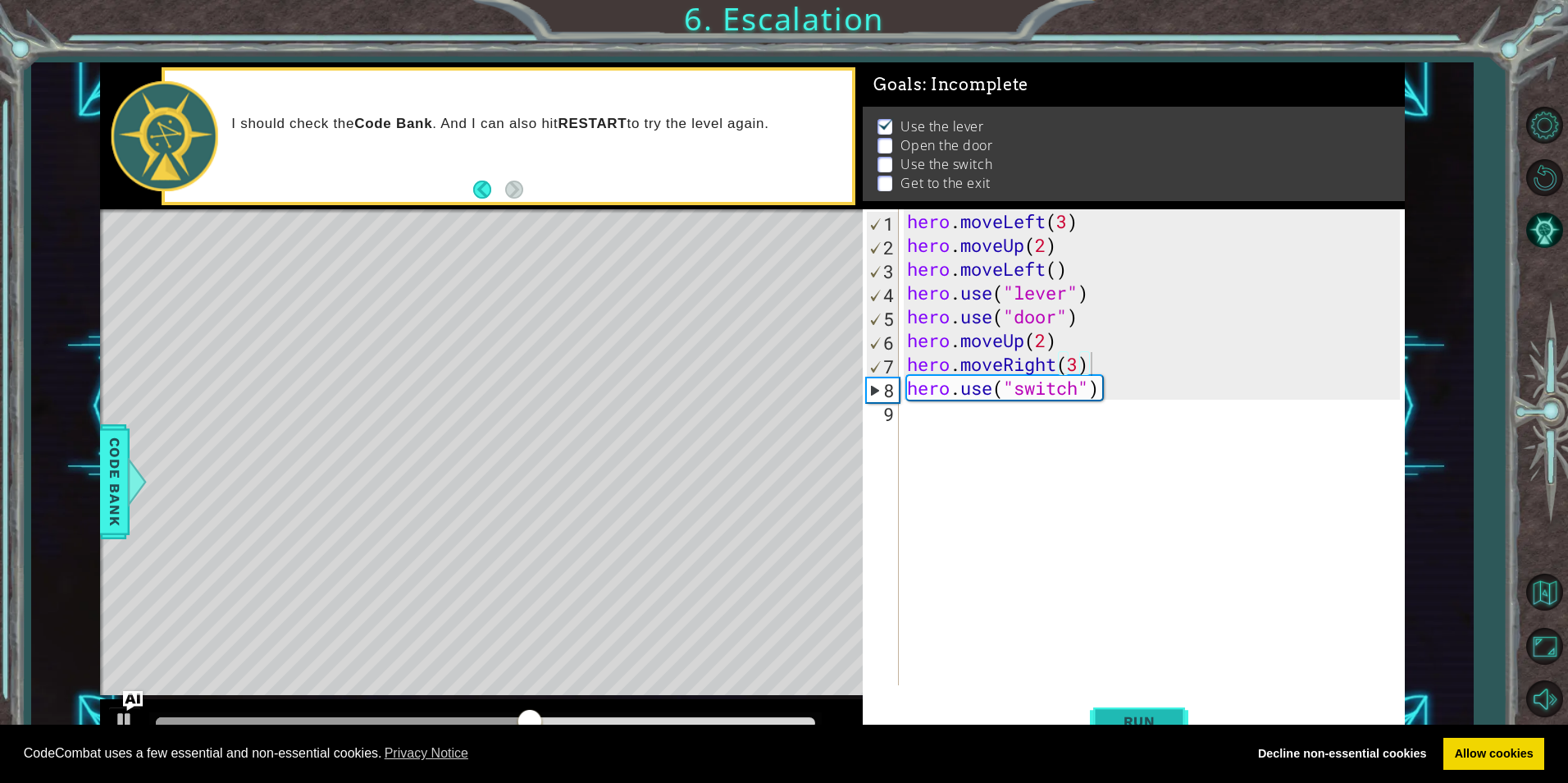
click at [1119, 720] on span "Run" at bounding box center [1140, 721] width 65 height 17
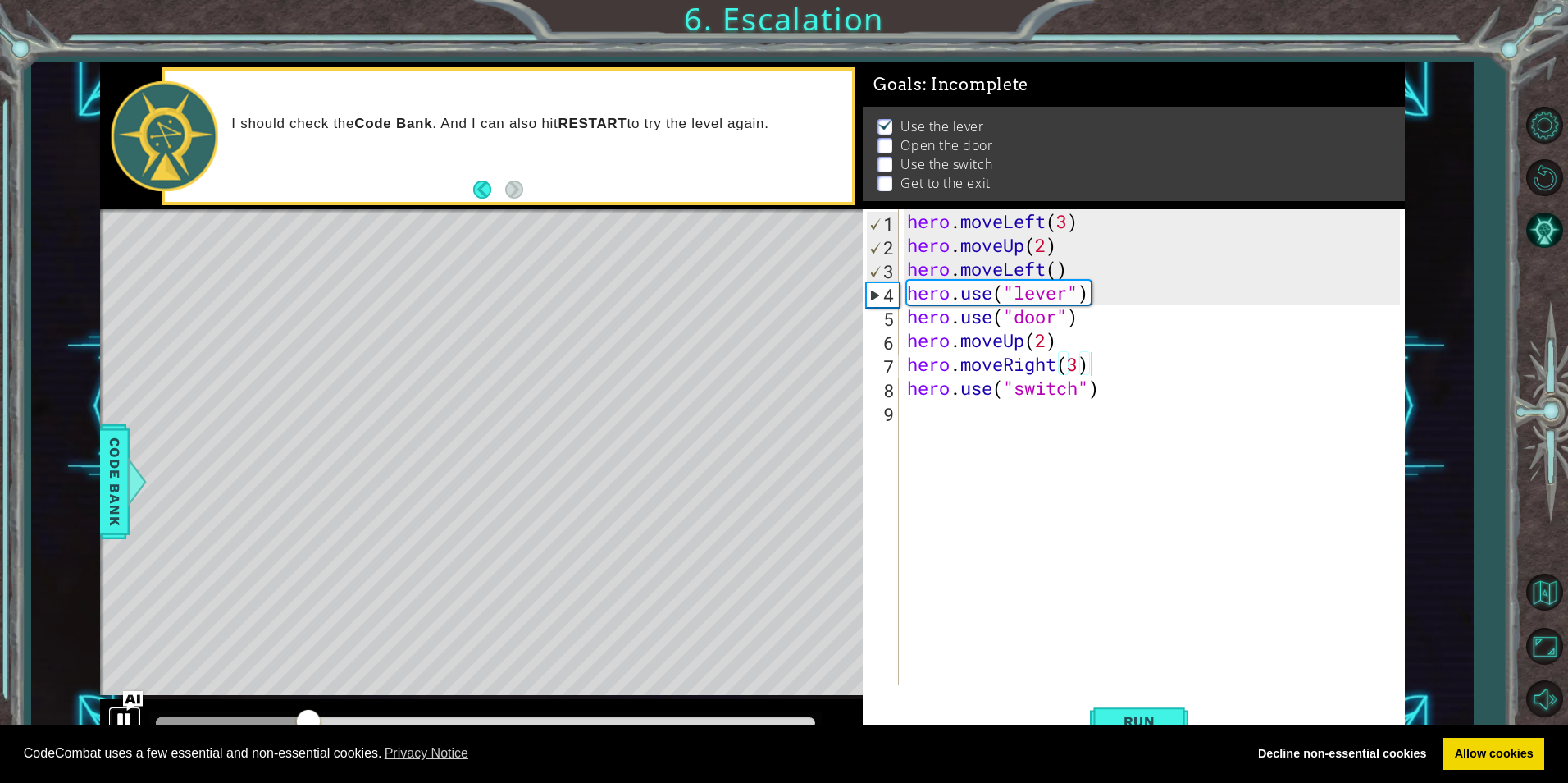
click at [123, 721] on div at bounding box center [124, 721] width 22 height 22
click at [906, 316] on div "hero . moveLeft ( 3 ) hero . moveUp ( 2 ) hero . moveLeft ( ) hero . use ( "lev…" at bounding box center [1156, 471] width 503 height 523
type textarea "hero.use("door")"
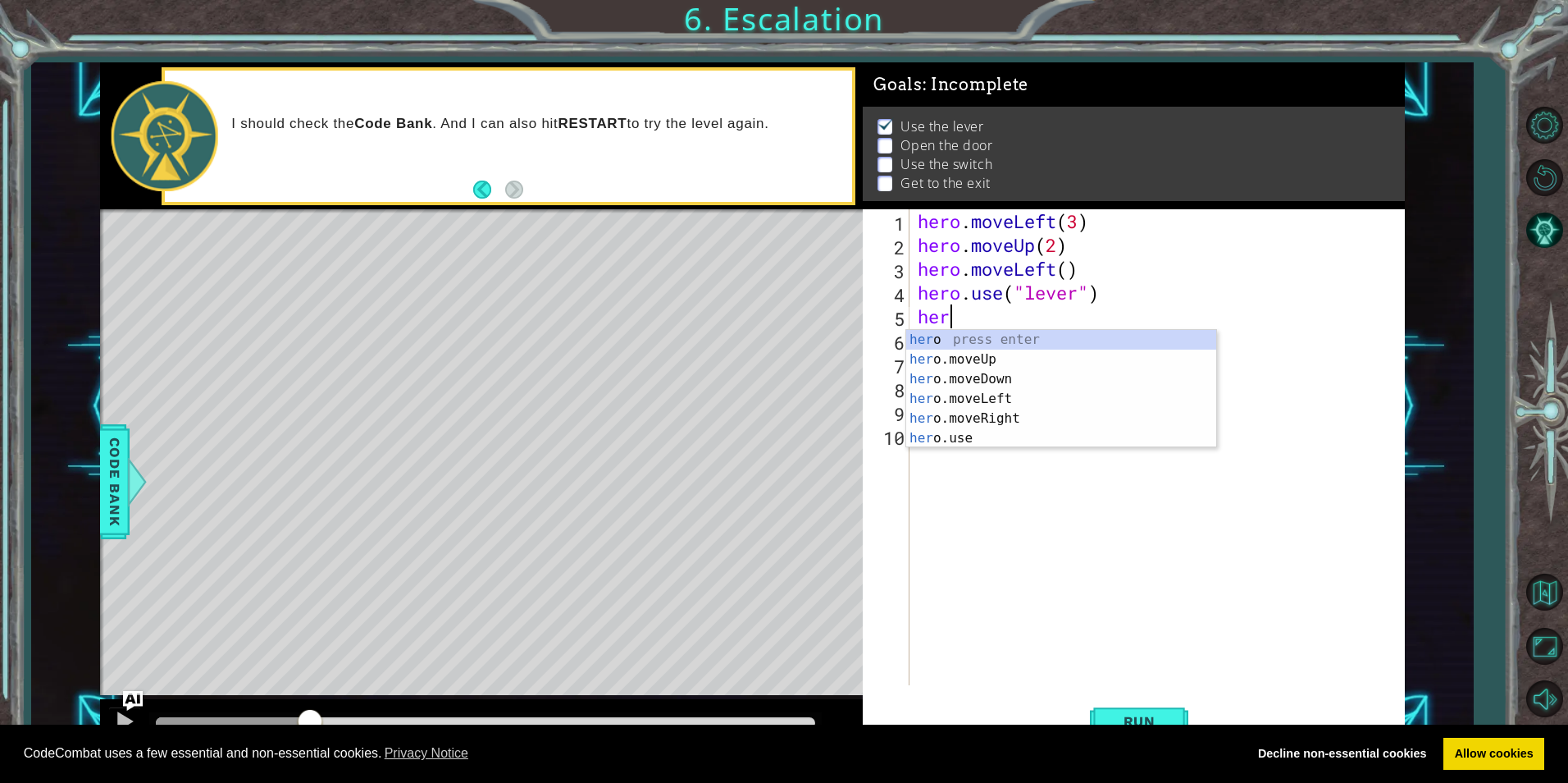
scroll to position [0, 1]
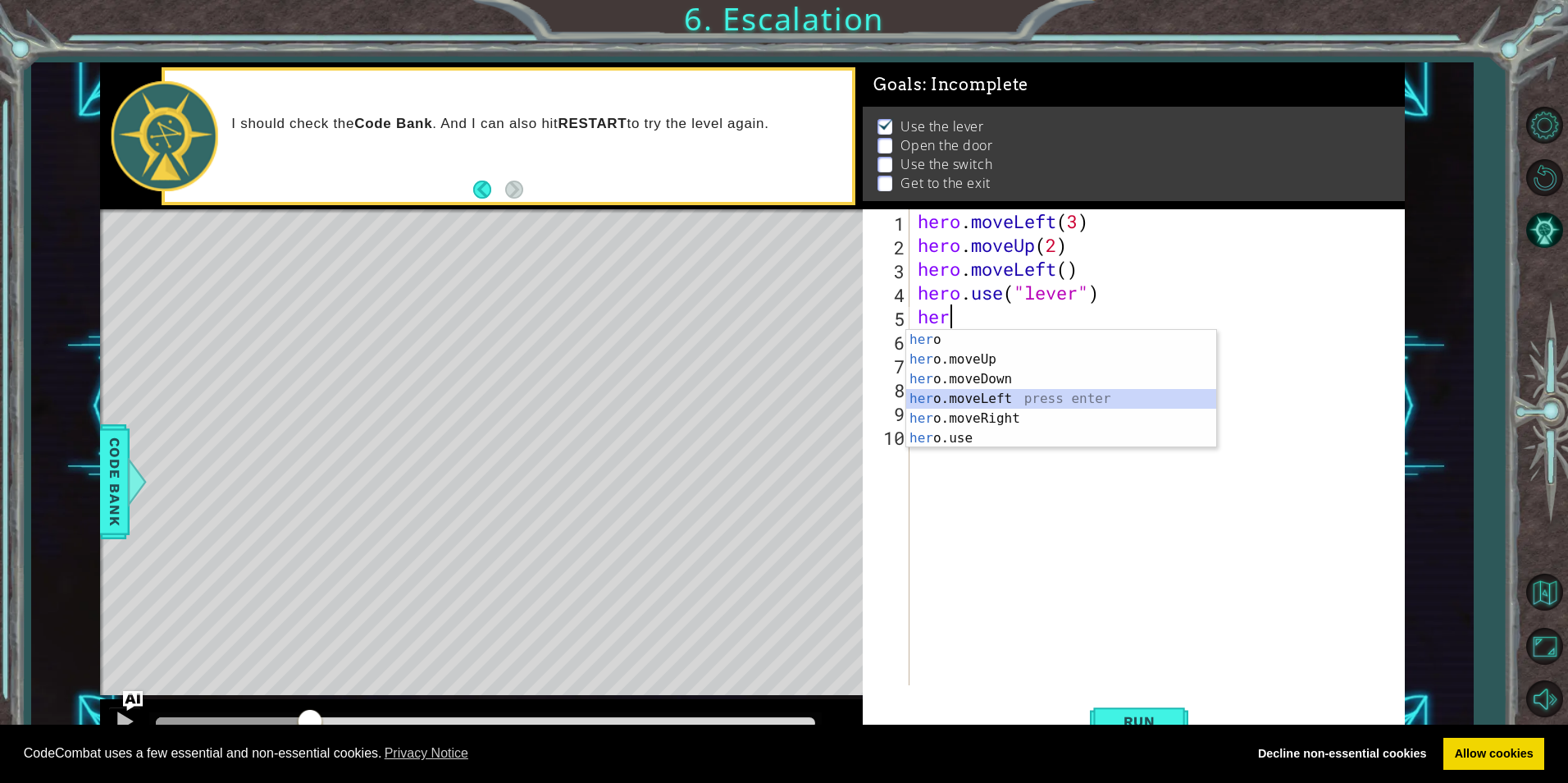
click at [1042, 404] on div "her o press enter her o.moveUp press enter her o.moveDown press enter her o.mov…" at bounding box center [1061, 409] width 310 height 158
type textarea "hero.moveLeft(1)"
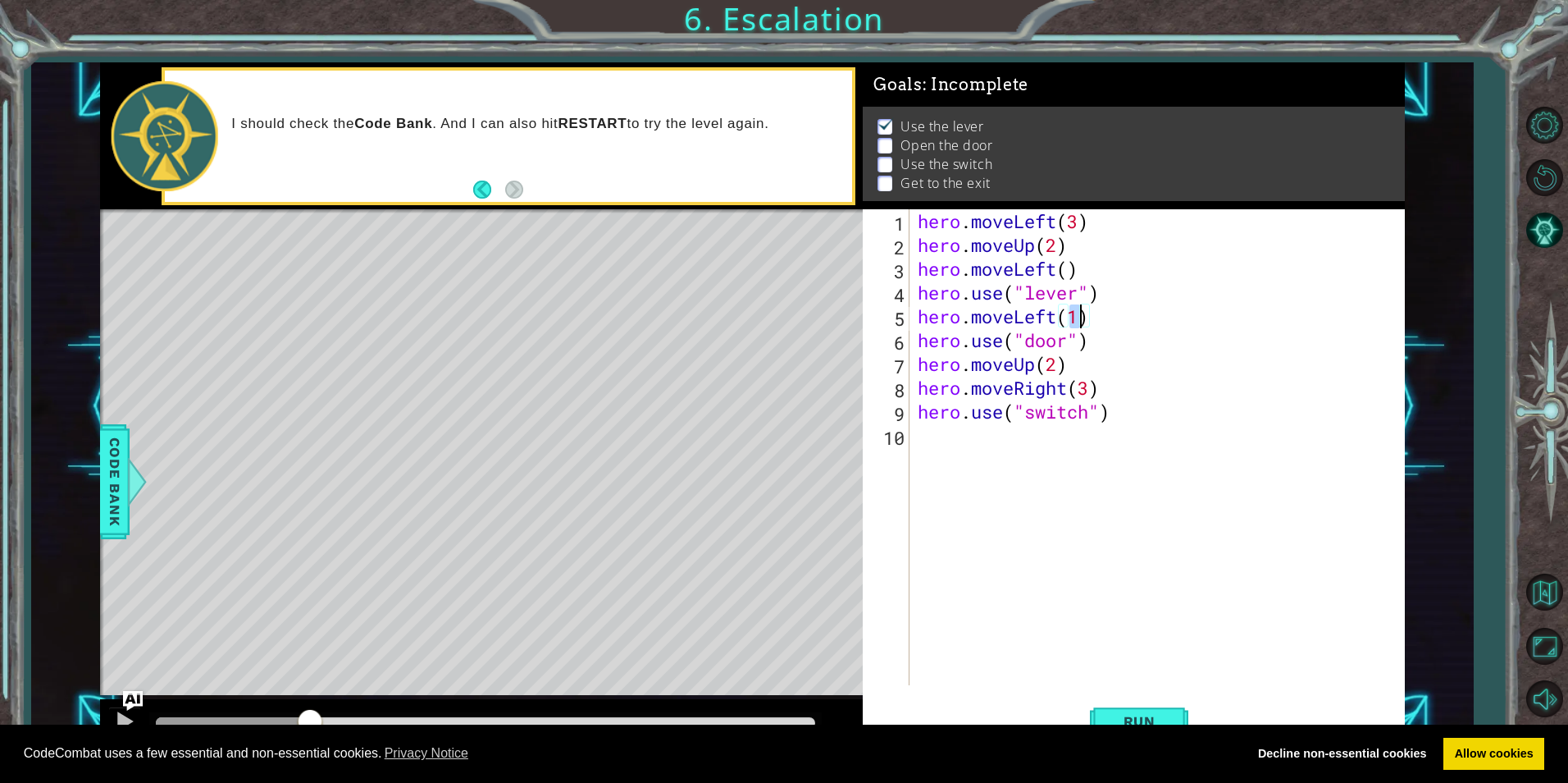
click at [1034, 436] on div "hero . moveLeft ( 3 ) hero . moveUp ( 2 ) hero . moveLeft ( ) hero . use ( "lev…" at bounding box center [1162, 471] width 494 height 523
click at [1118, 714] on span "Run" at bounding box center [1140, 721] width 65 height 17
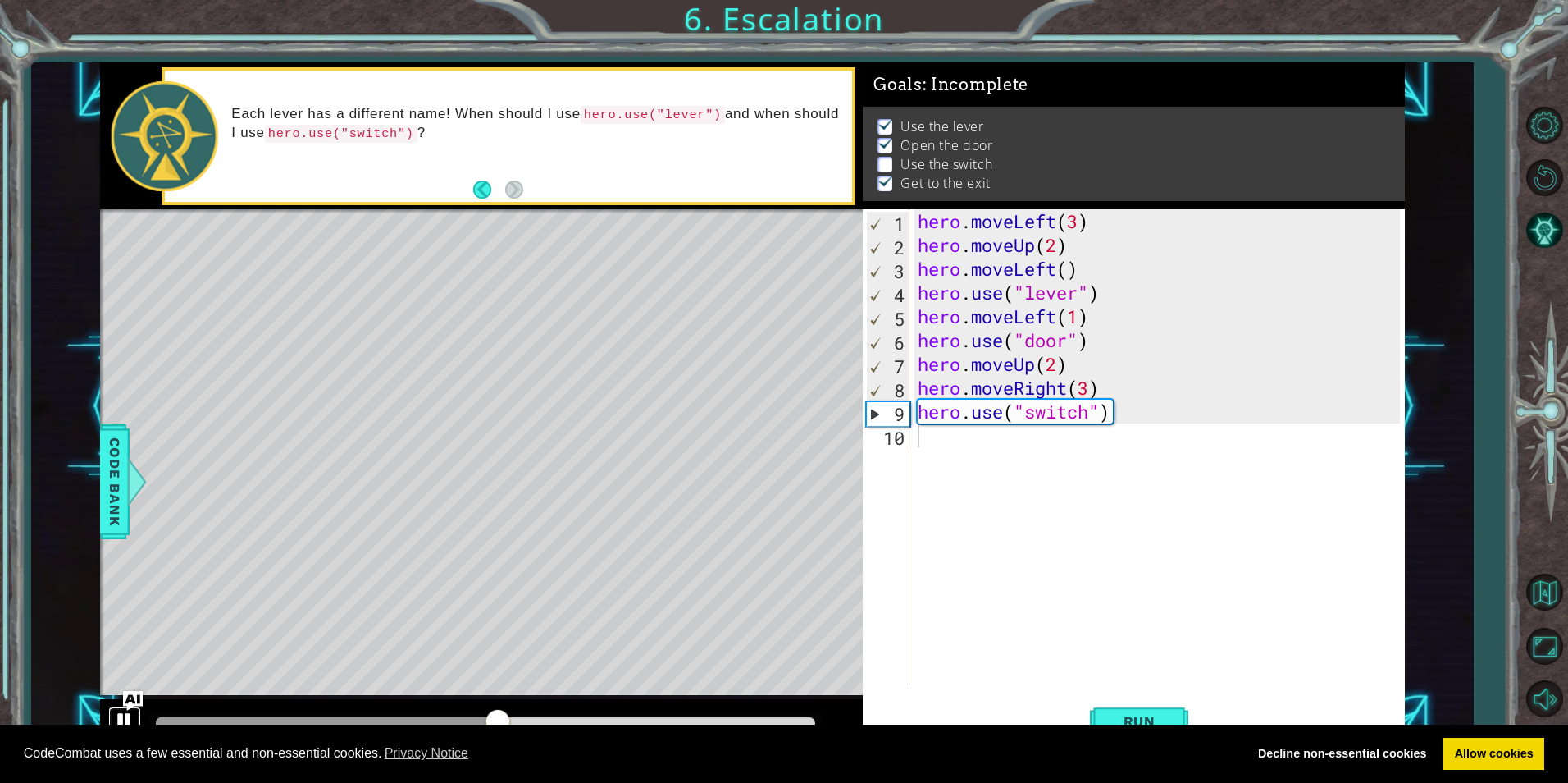
click at [114, 713] on div at bounding box center [124, 721] width 22 height 22
click at [1084, 394] on div "hero . moveLeft ( 3 ) hero . moveUp ( 2 ) hero . moveLeft ( ) hero . use ( "lev…" at bounding box center [1162, 471] width 494 height 523
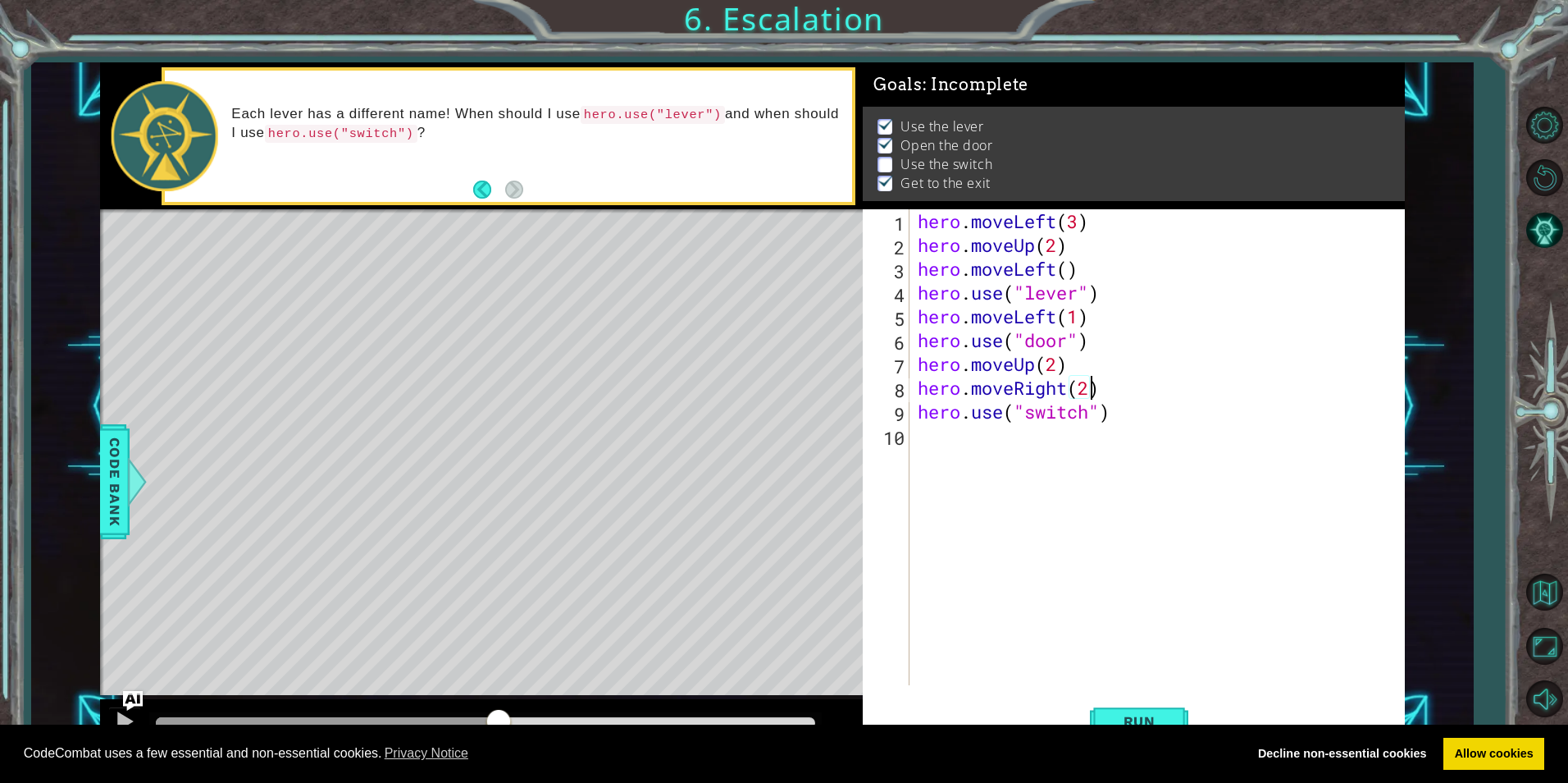
scroll to position [0, 8]
type textarea "hero.use("switch")"
click at [646, 357] on div "Level Map" at bounding box center [479, 451] width 758 height 483
click at [1117, 718] on span "Run" at bounding box center [1140, 721] width 65 height 17
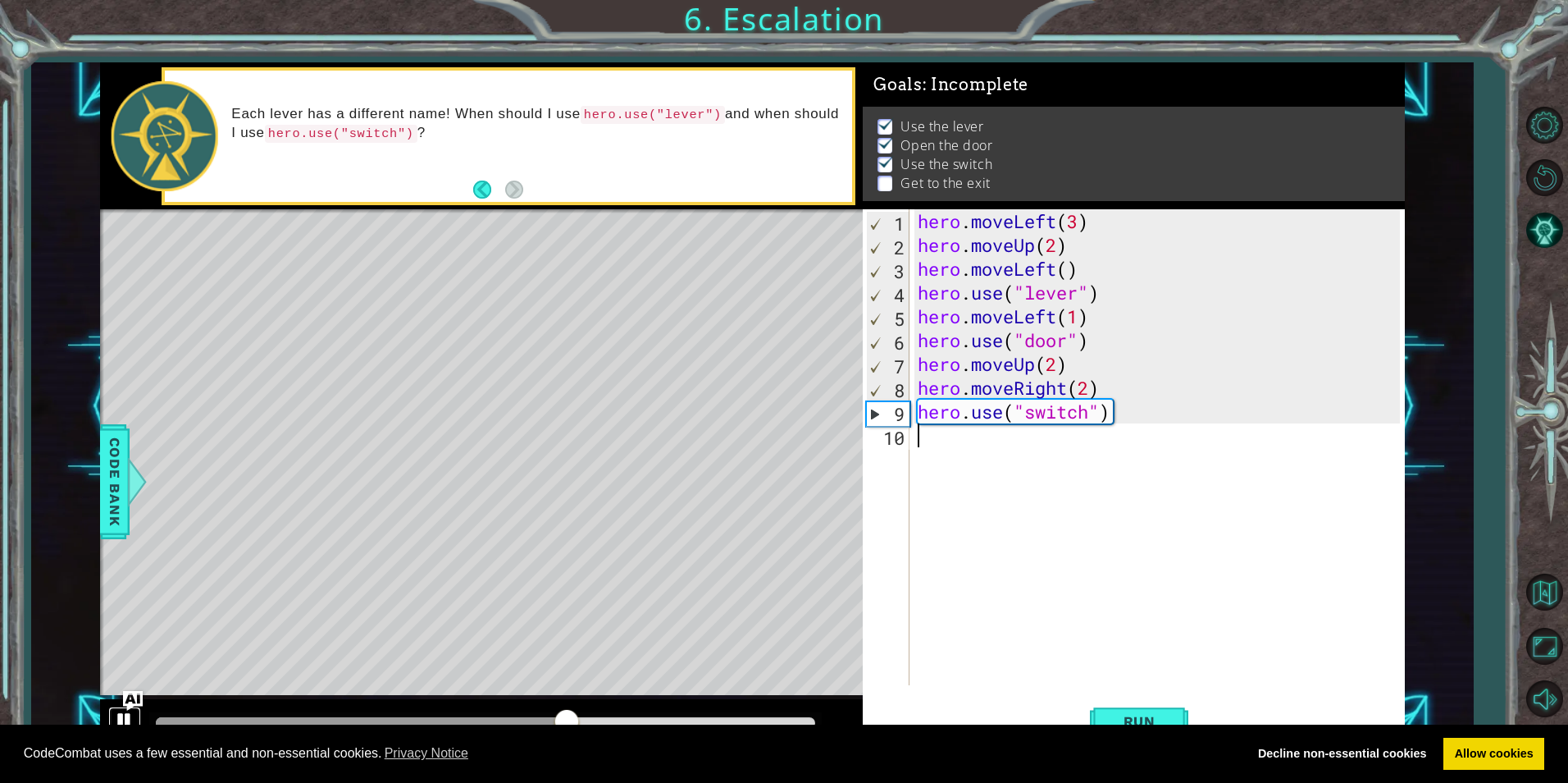
click at [119, 721] on div at bounding box center [124, 721] width 22 height 22
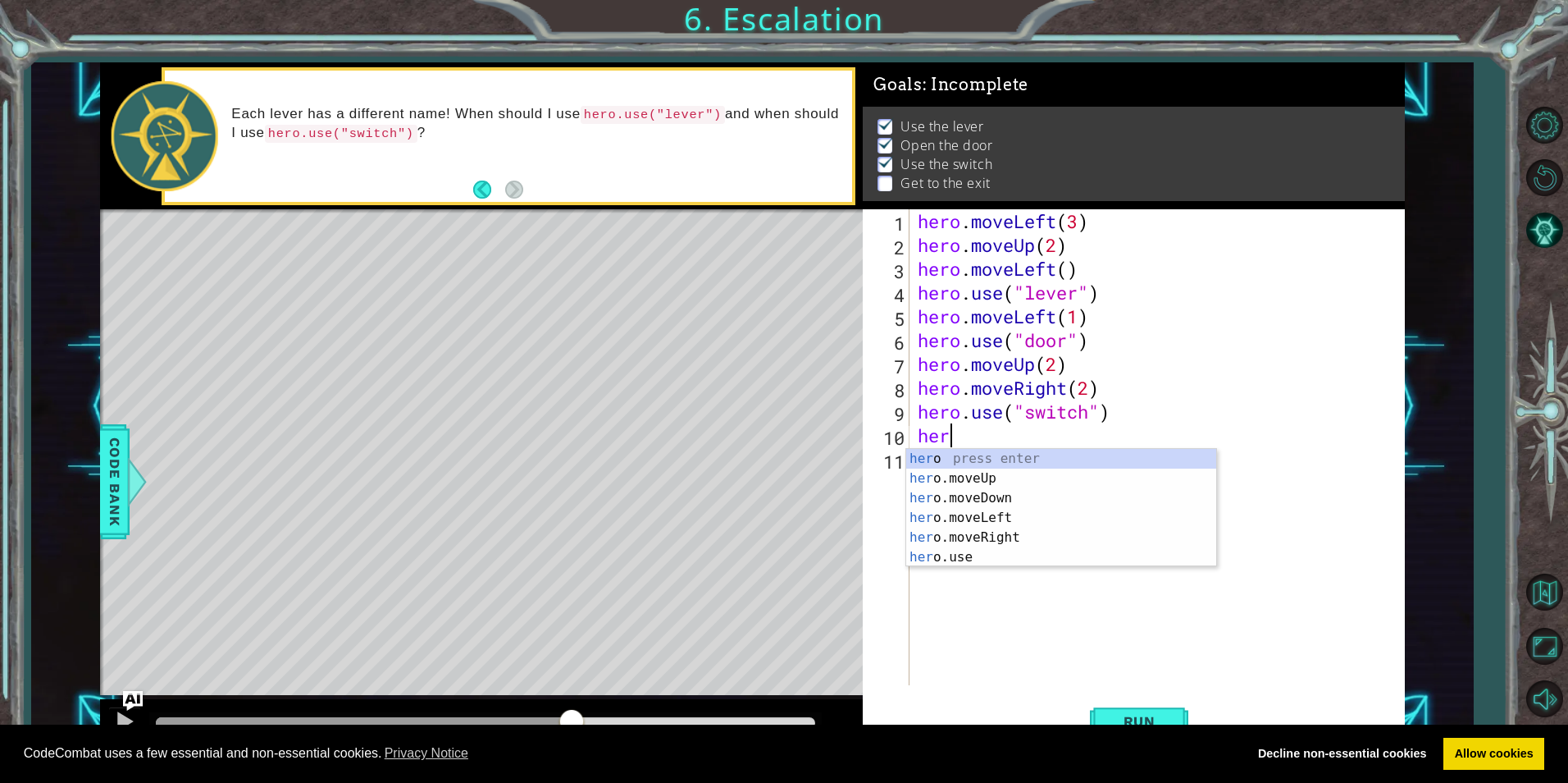
scroll to position [0, 1]
click at [945, 533] on div "hero press enter hero .moveUp press enter hero .moveDown press enter hero .move…" at bounding box center [1061, 527] width 310 height 158
type textarea "hero.moveRight(1)"
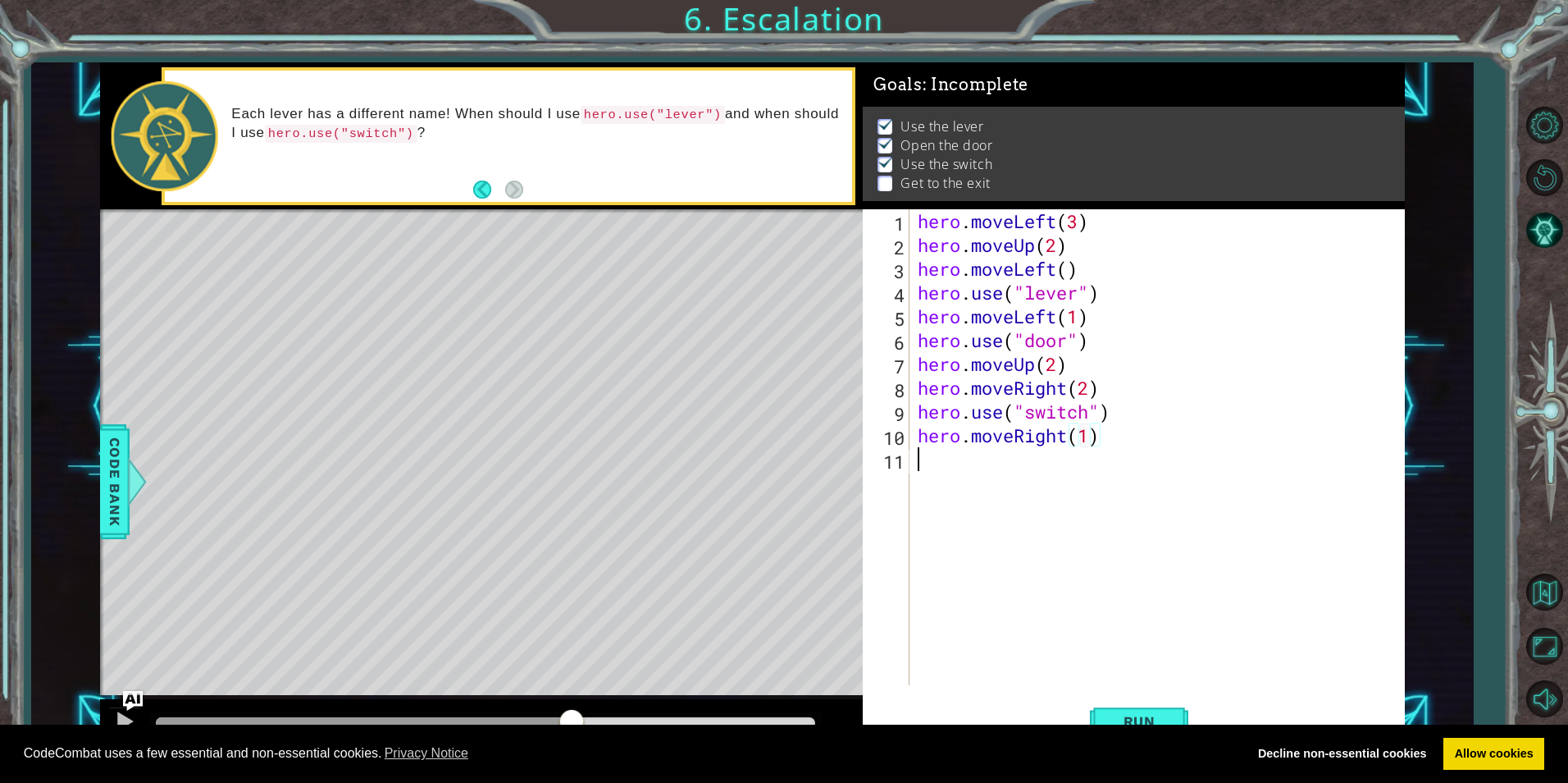
click at [1018, 457] on div "hero . moveLeft ( 3 ) hero . moveUp ( 2 ) hero . moveLeft ( ) hero . use ( "lev…" at bounding box center [1162, 471] width 494 height 523
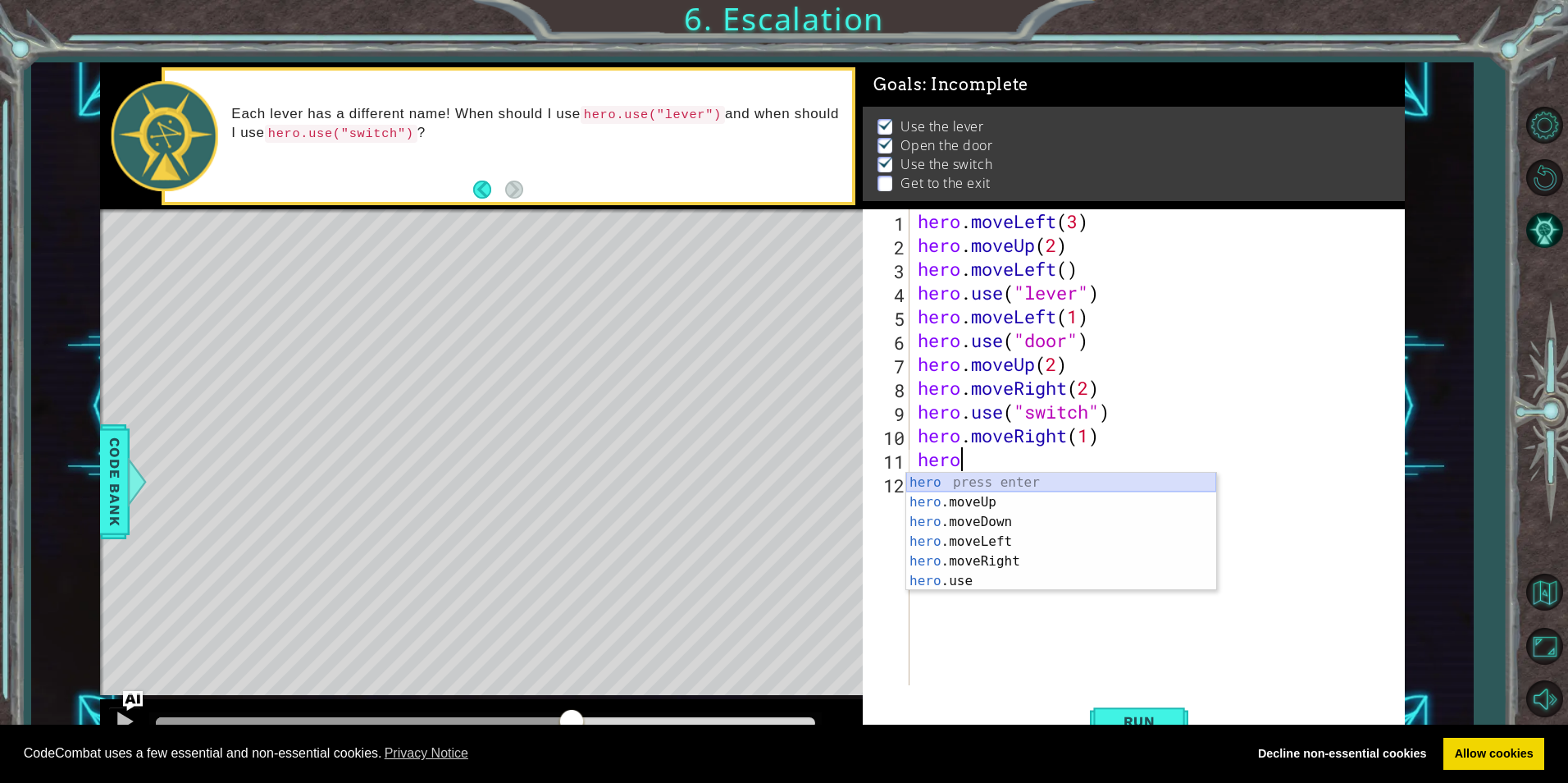
click at [997, 492] on div "hero press enter hero .moveUp press enter hero .moveDown press enter hero .move…" at bounding box center [1061, 551] width 310 height 158
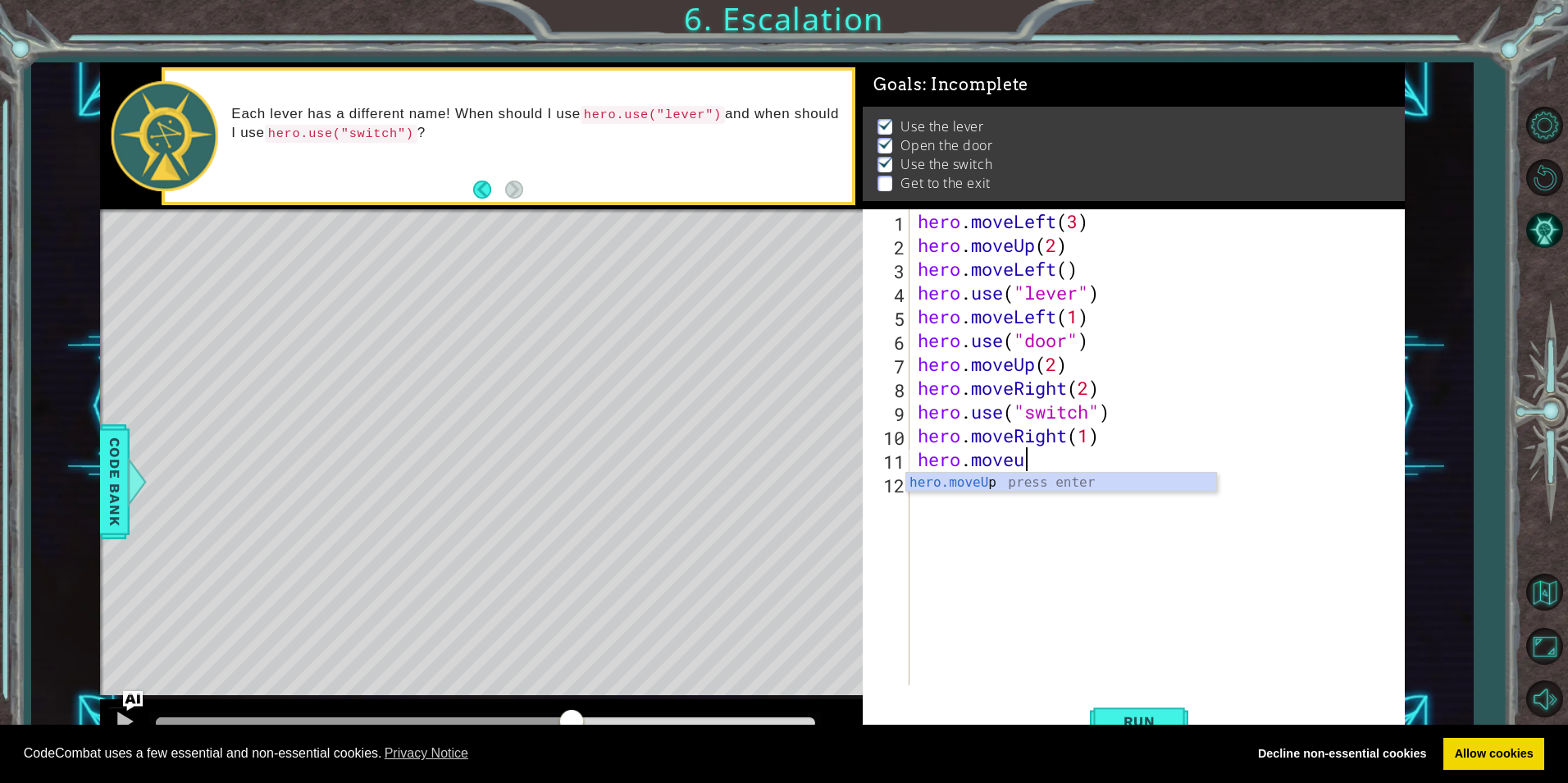
scroll to position [0, 5]
click at [1123, 719] on span "Run" at bounding box center [1140, 721] width 65 height 17
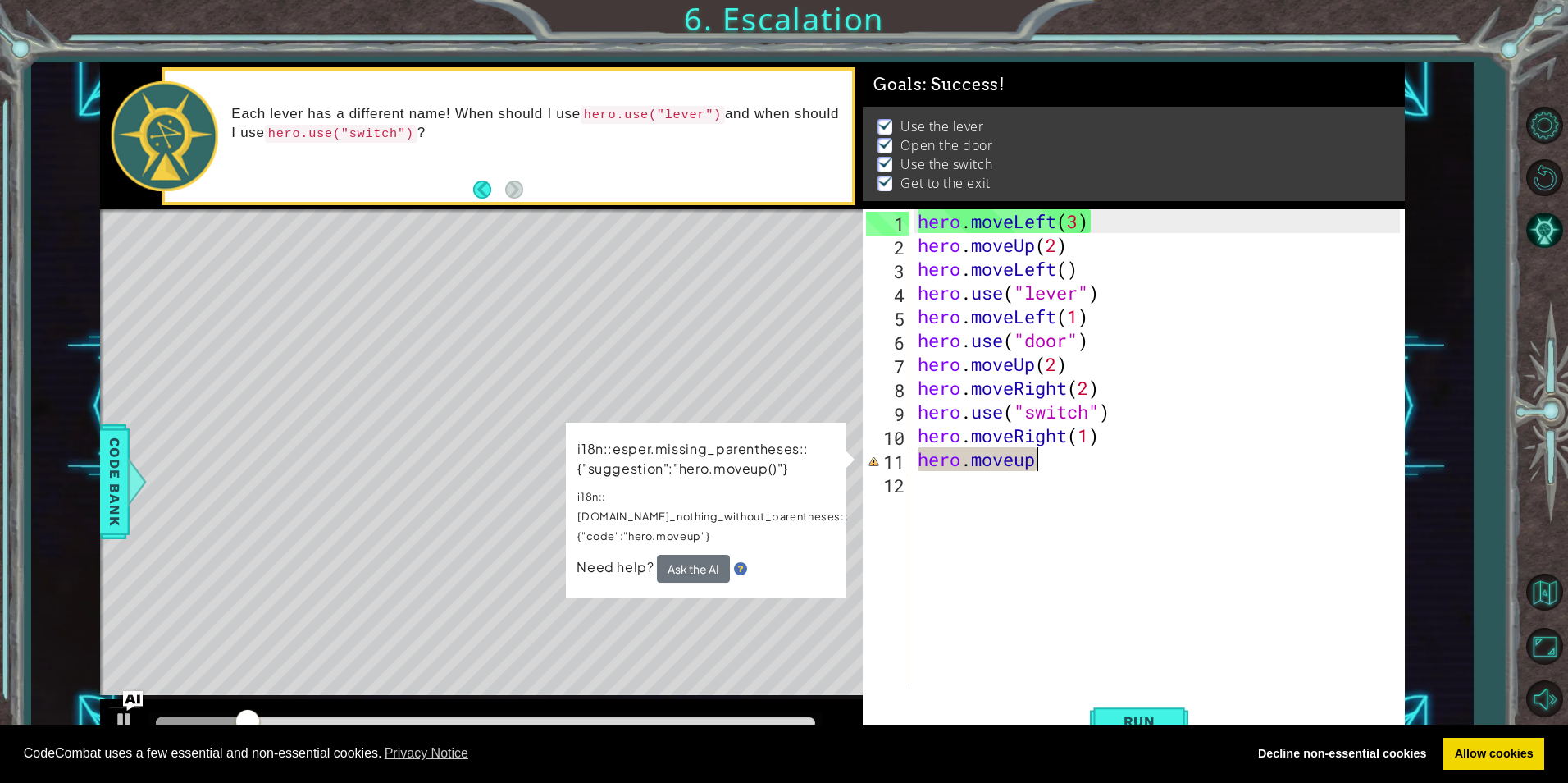
click at [1144, 457] on div "hero . moveLeft ( 3 ) hero . moveUp ( 2 ) hero . moveLeft ( ) hero . use ( "lev…" at bounding box center [1162, 471] width 494 height 523
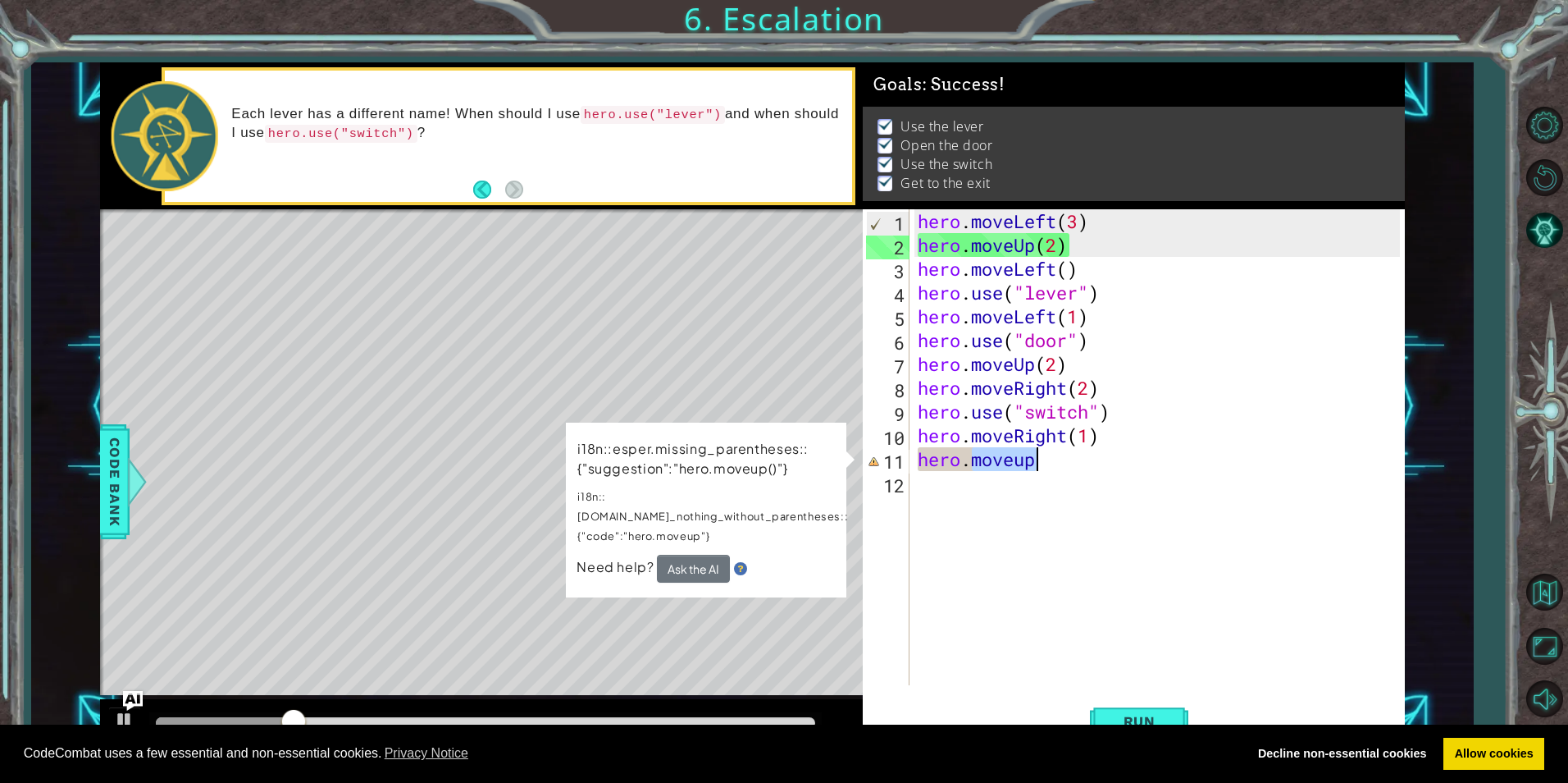
drag, startPoint x: 1144, startPoint y: 457, endPoint x: 1064, endPoint y: 457, distance: 80.0
click at [1064, 457] on div "hero . moveLeft ( 3 ) hero . moveUp ( 2 ) hero . moveLeft ( ) hero . use ( "lev…" at bounding box center [1162, 471] width 494 height 523
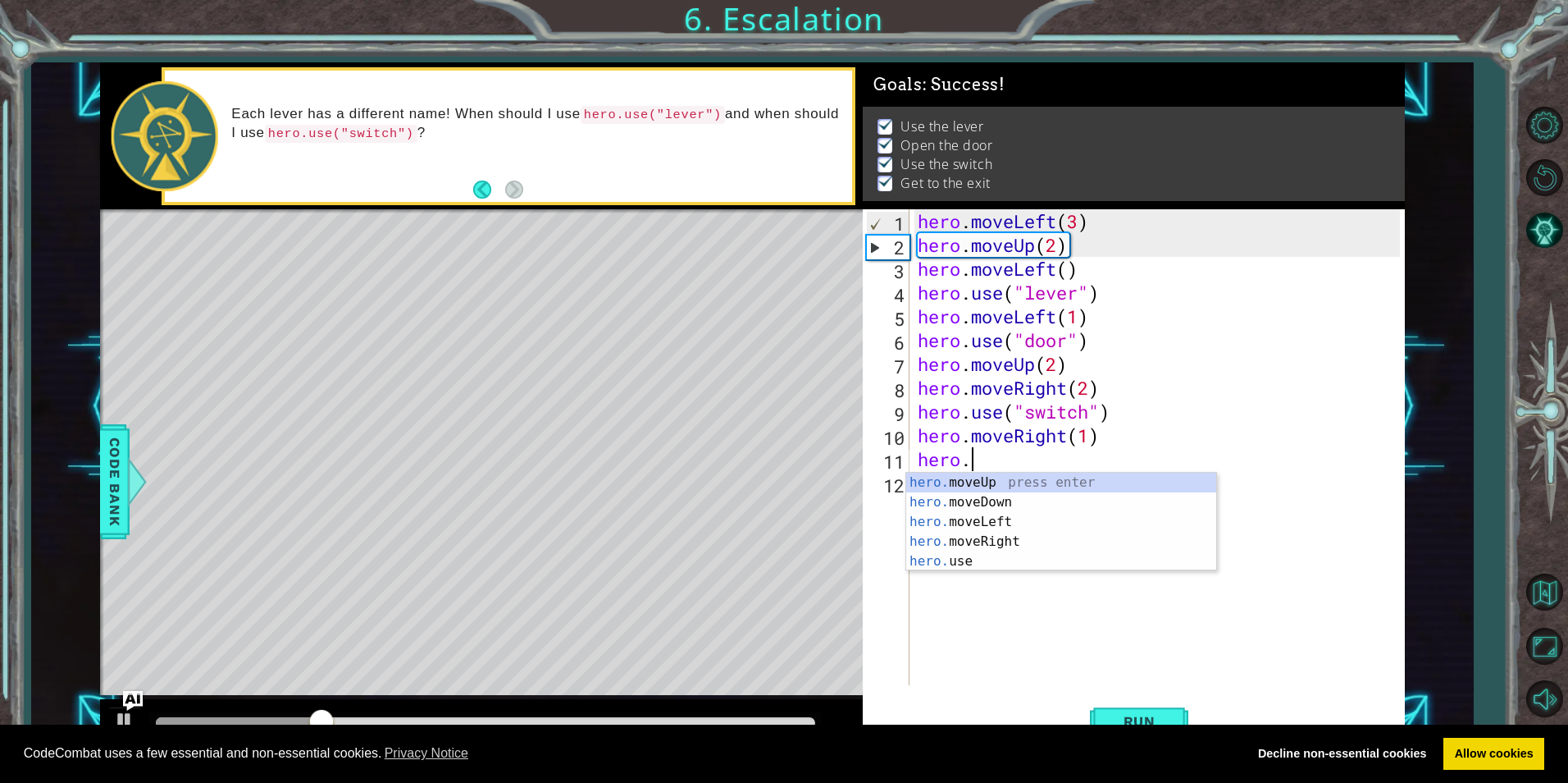
scroll to position [0, 1]
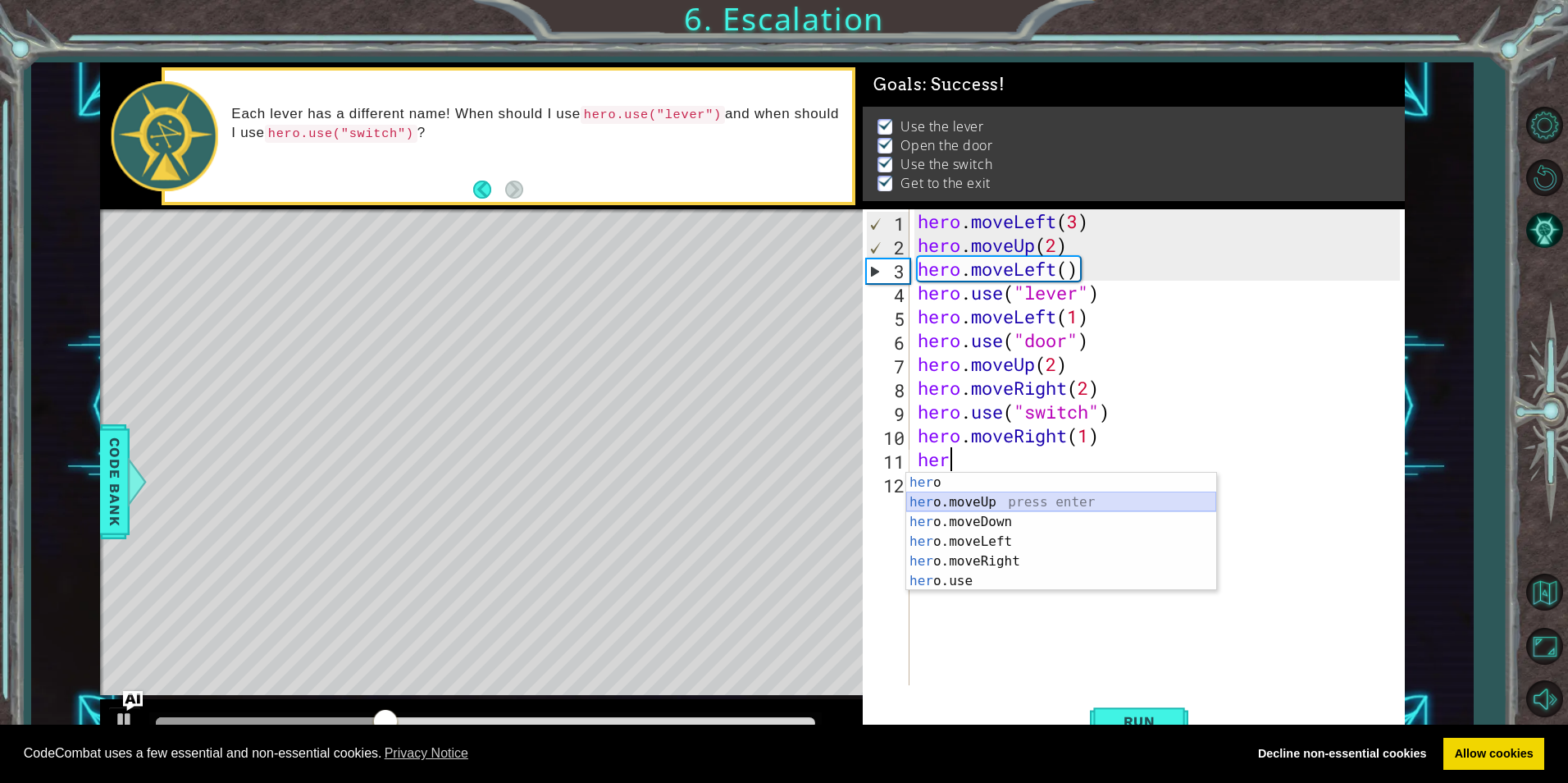
click at [1071, 504] on div "her o press enter her o.moveUp press enter her o.moveDown press enter her o.mov…" at bounding box center [1061, 551] width 310 height 158
type textarea "hero.moveUp(1)"
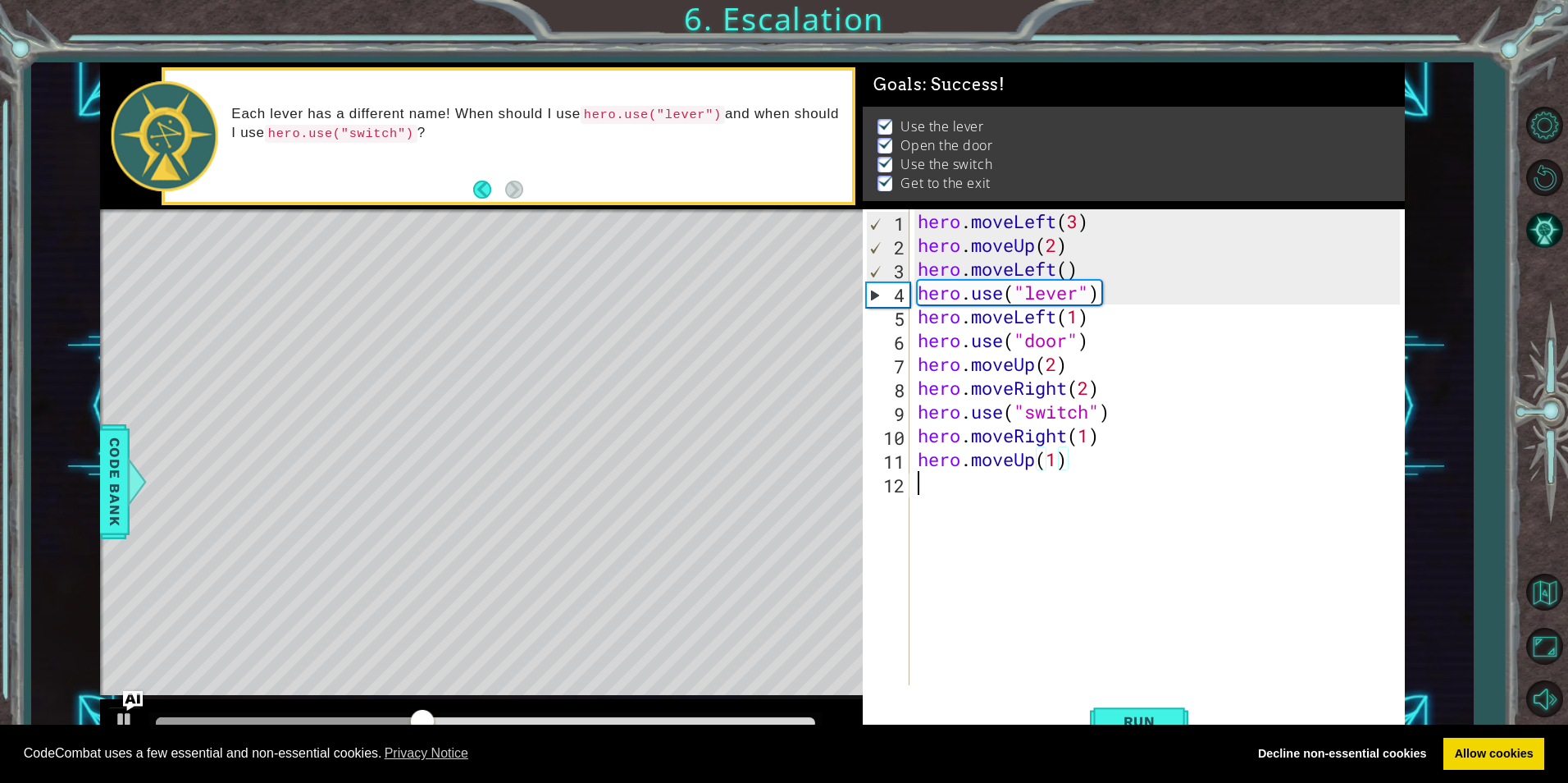
click at [1061, 508] on div "hero . moveLeft ( 3 ) hero . moveUp ( 2 ) hero . moveLeft ( ) hero . use ( "lev…" at bounding box center [1162, 471] width 494 height 523
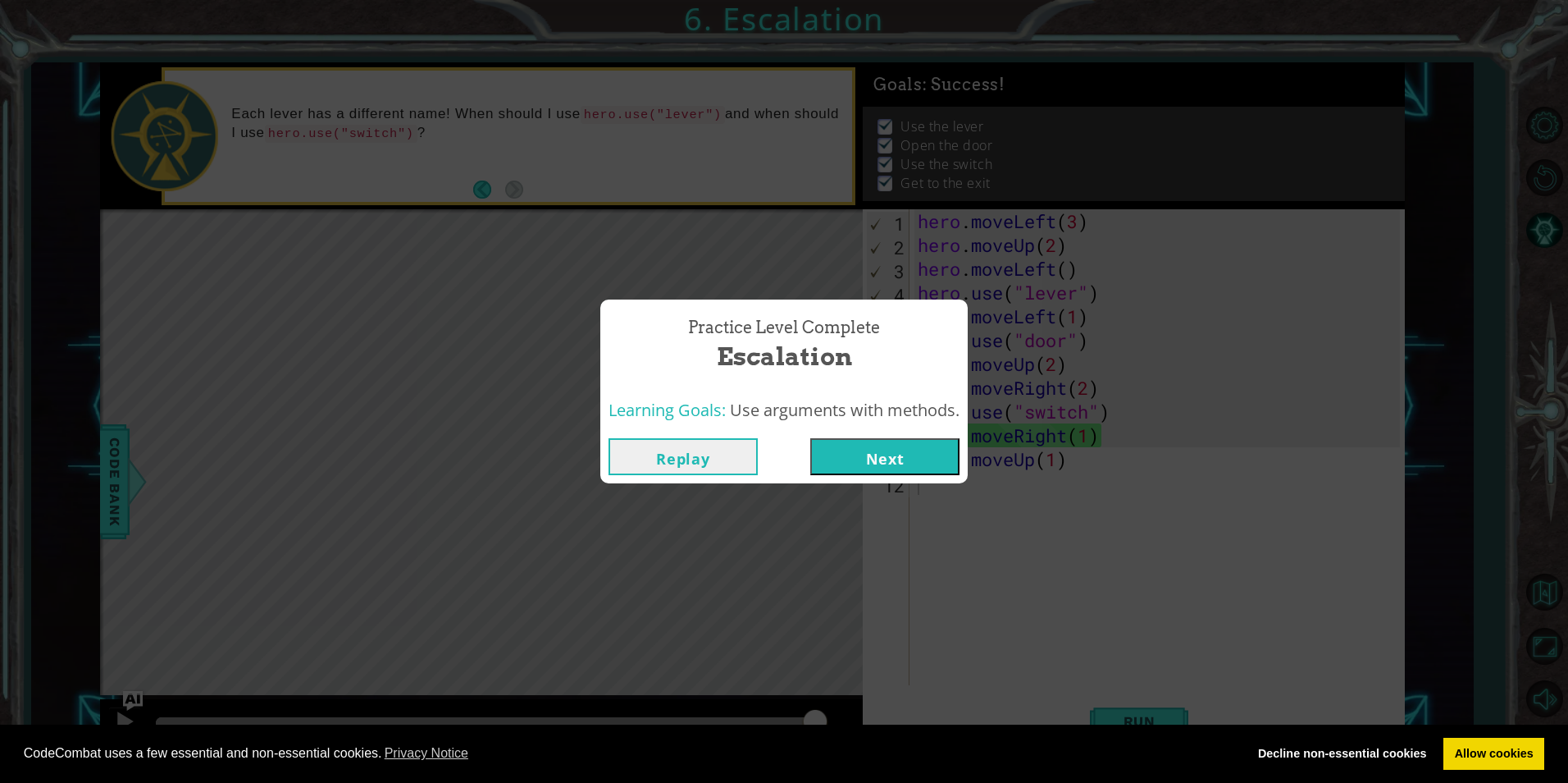
click at [916, 452] on button "Next" at bounding box center [884, 457] width 149 height 37
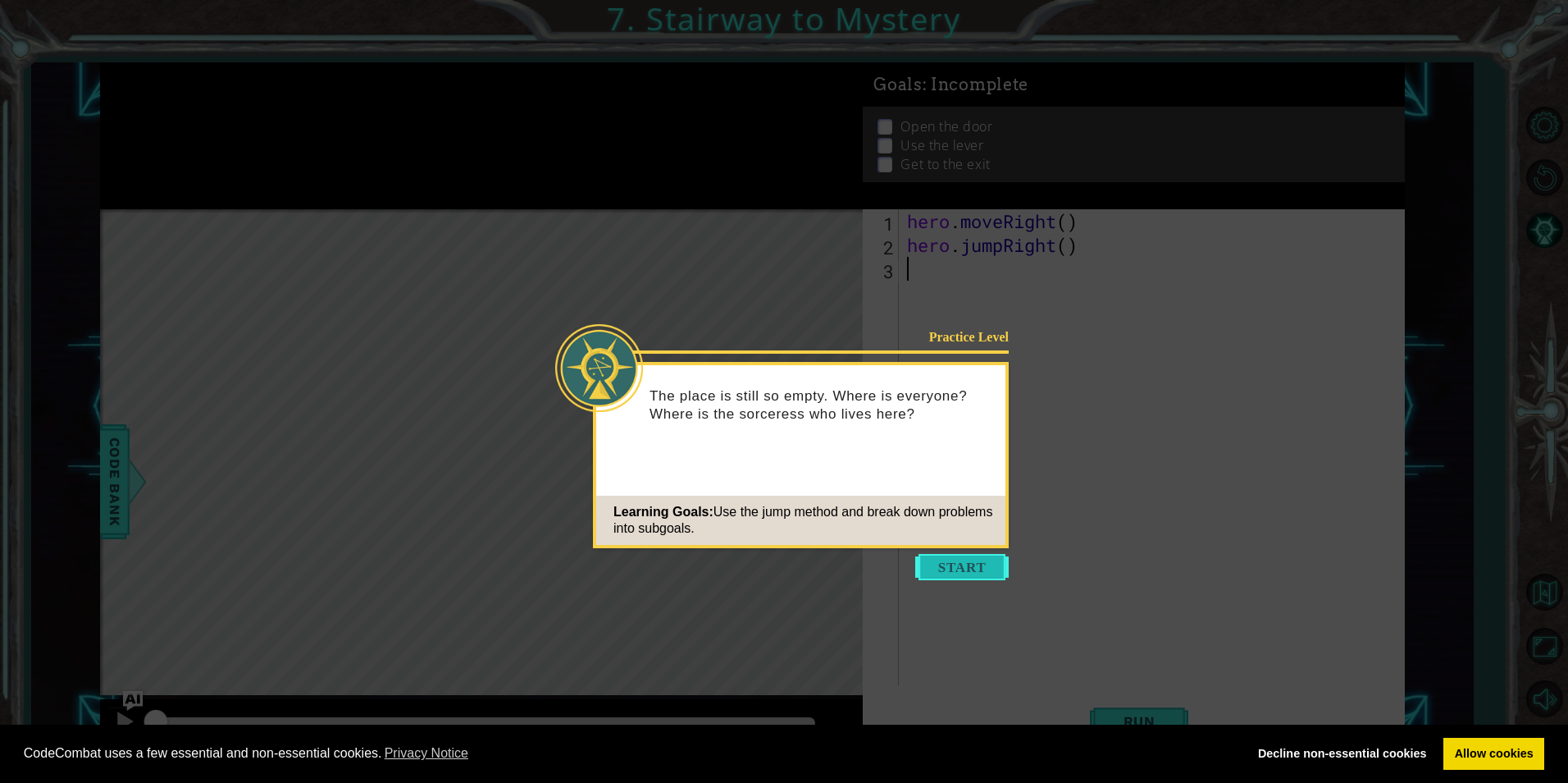
click at [986, 565] on button "Start" at bounding box center [962, 566] width 93 height 26
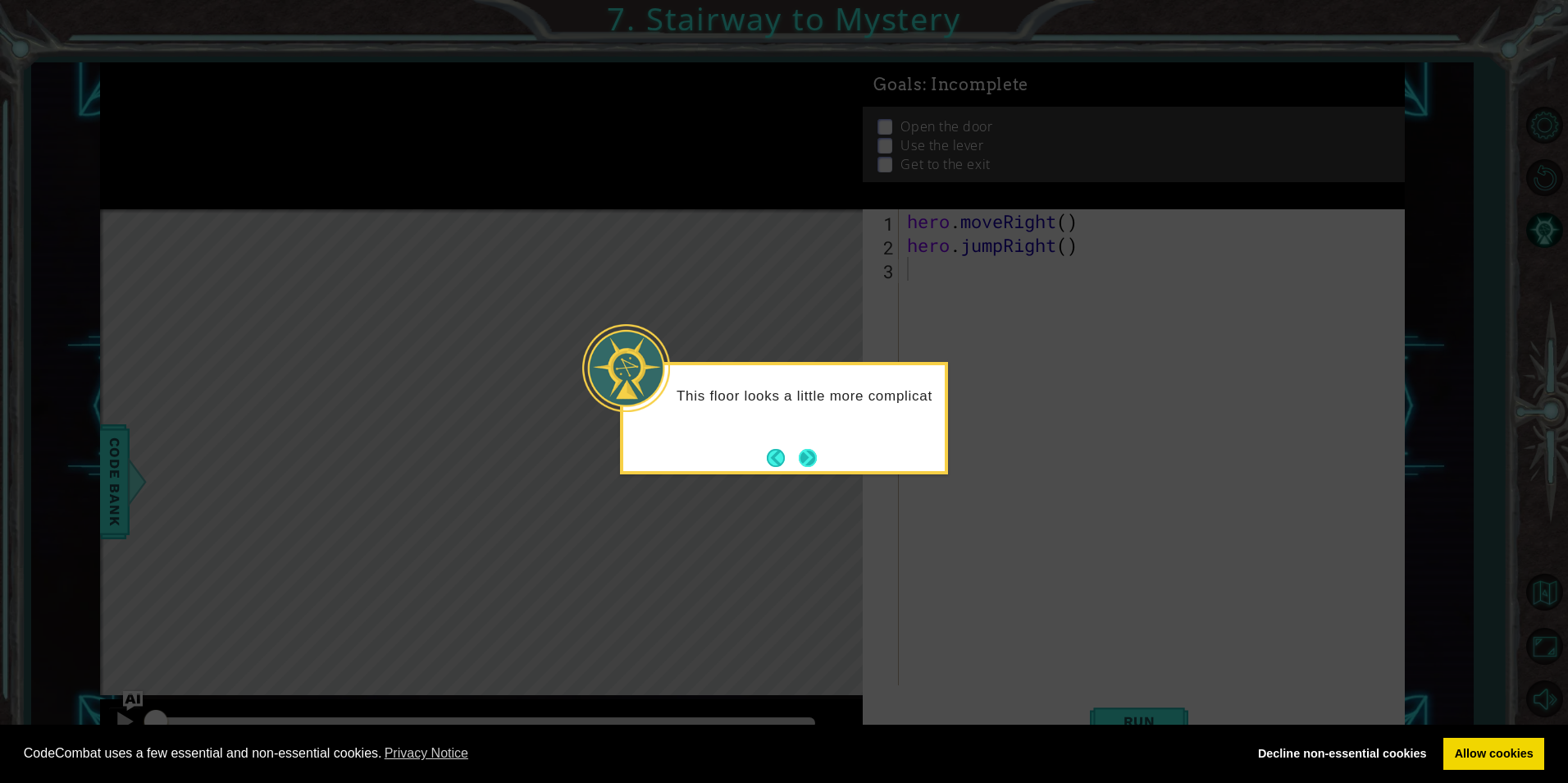
click at [800, 450] on button "Next" at bounding box center [808, 458] width 18 height 18
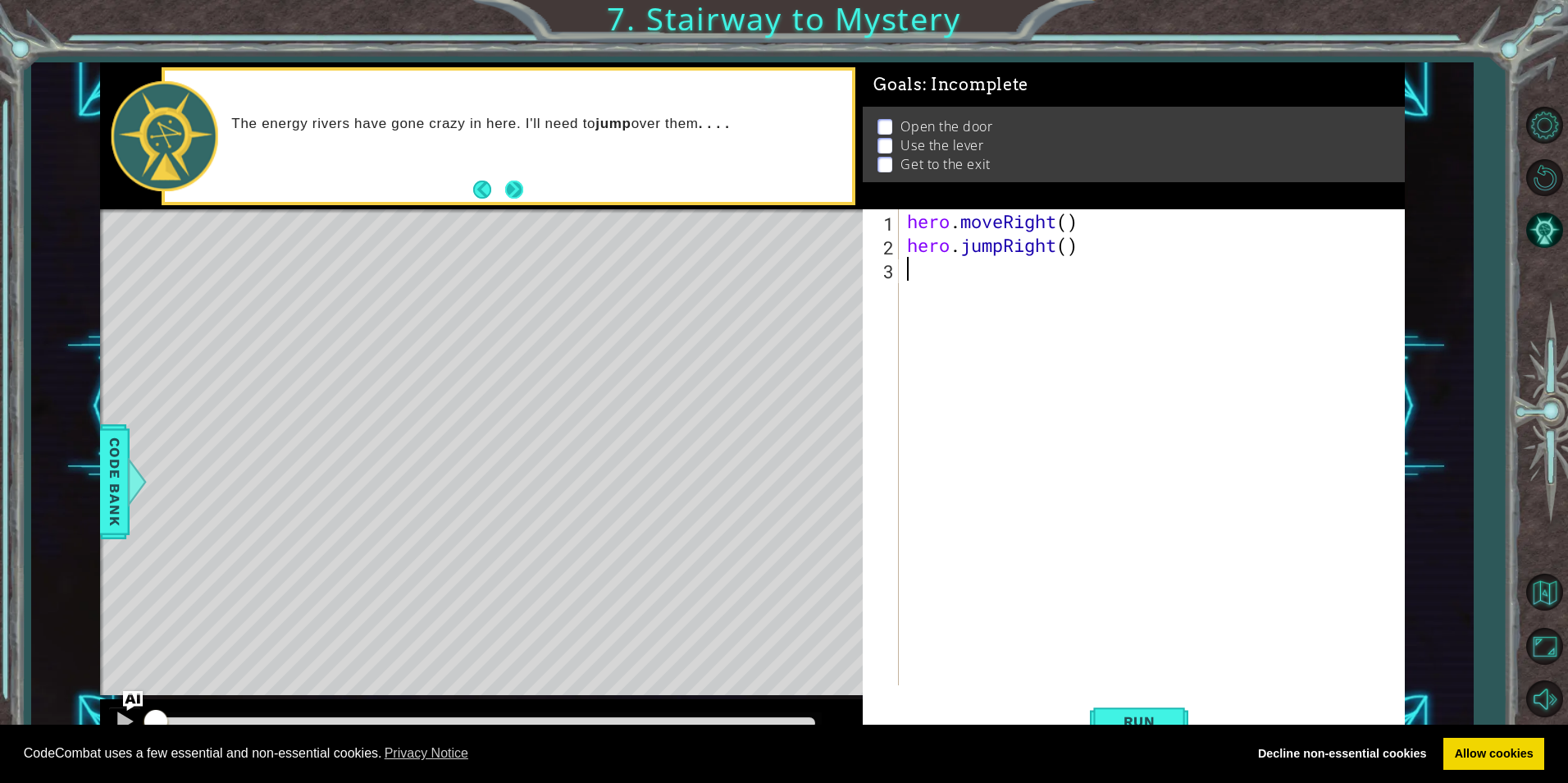
click at [516, 188] on button "Next" at bounding box center [514, 189] width 18 height 18
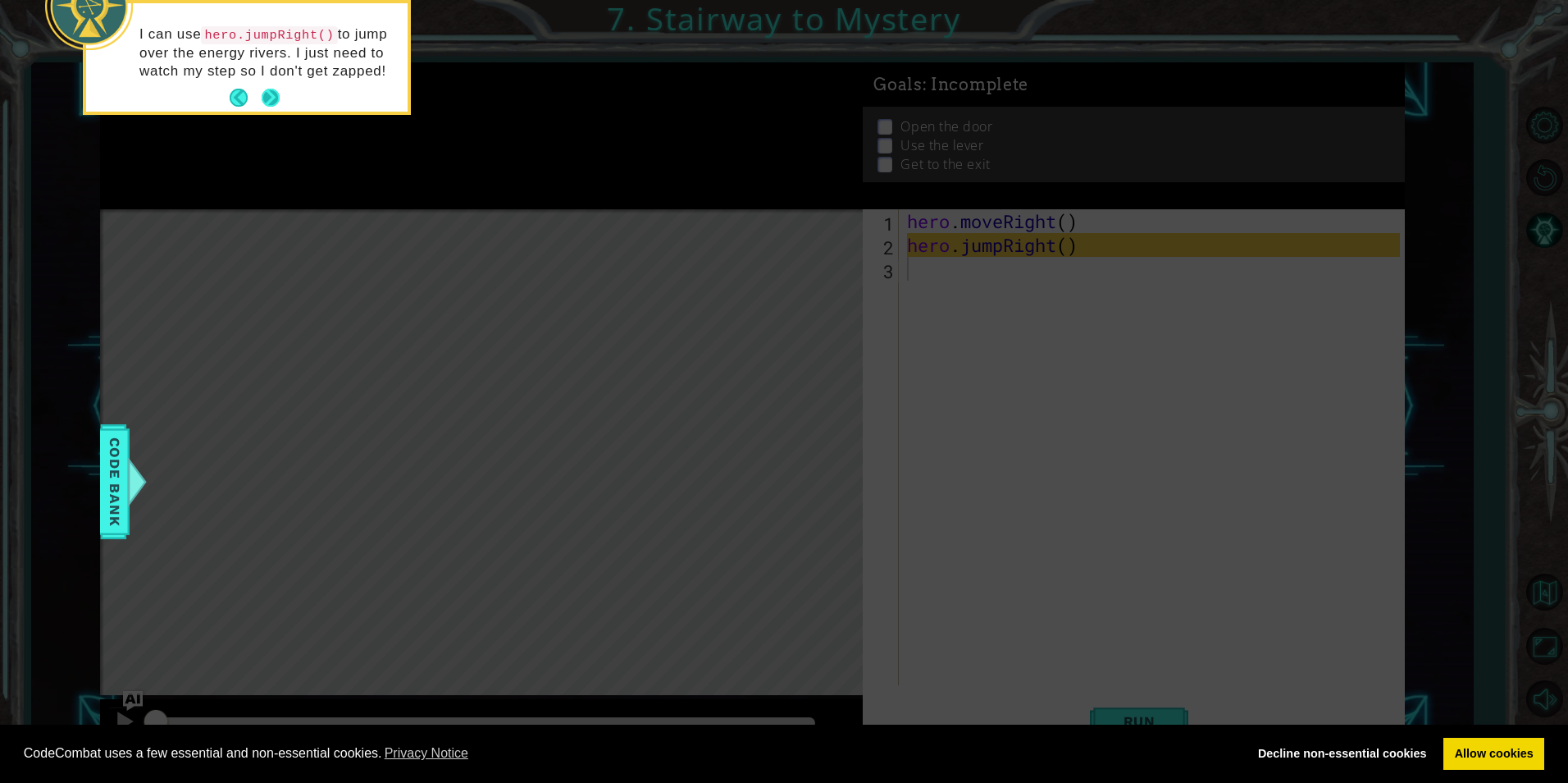
click at [280, 101] on button "Next" at bounding box center [270, 97] width 18 height 18
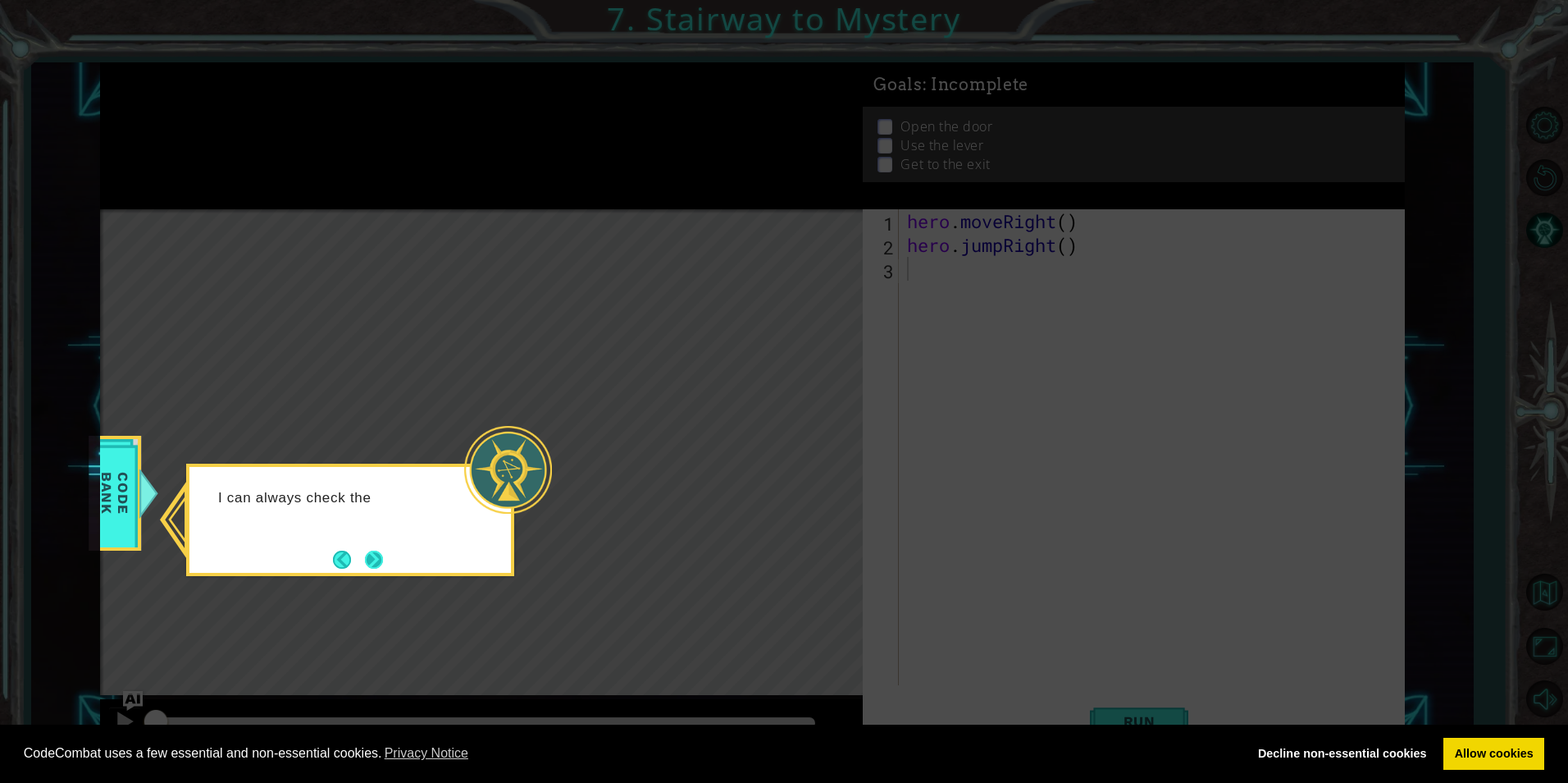
click at [383, 556] on button "Next" at bounding box center [374, 560] width 18 height 18
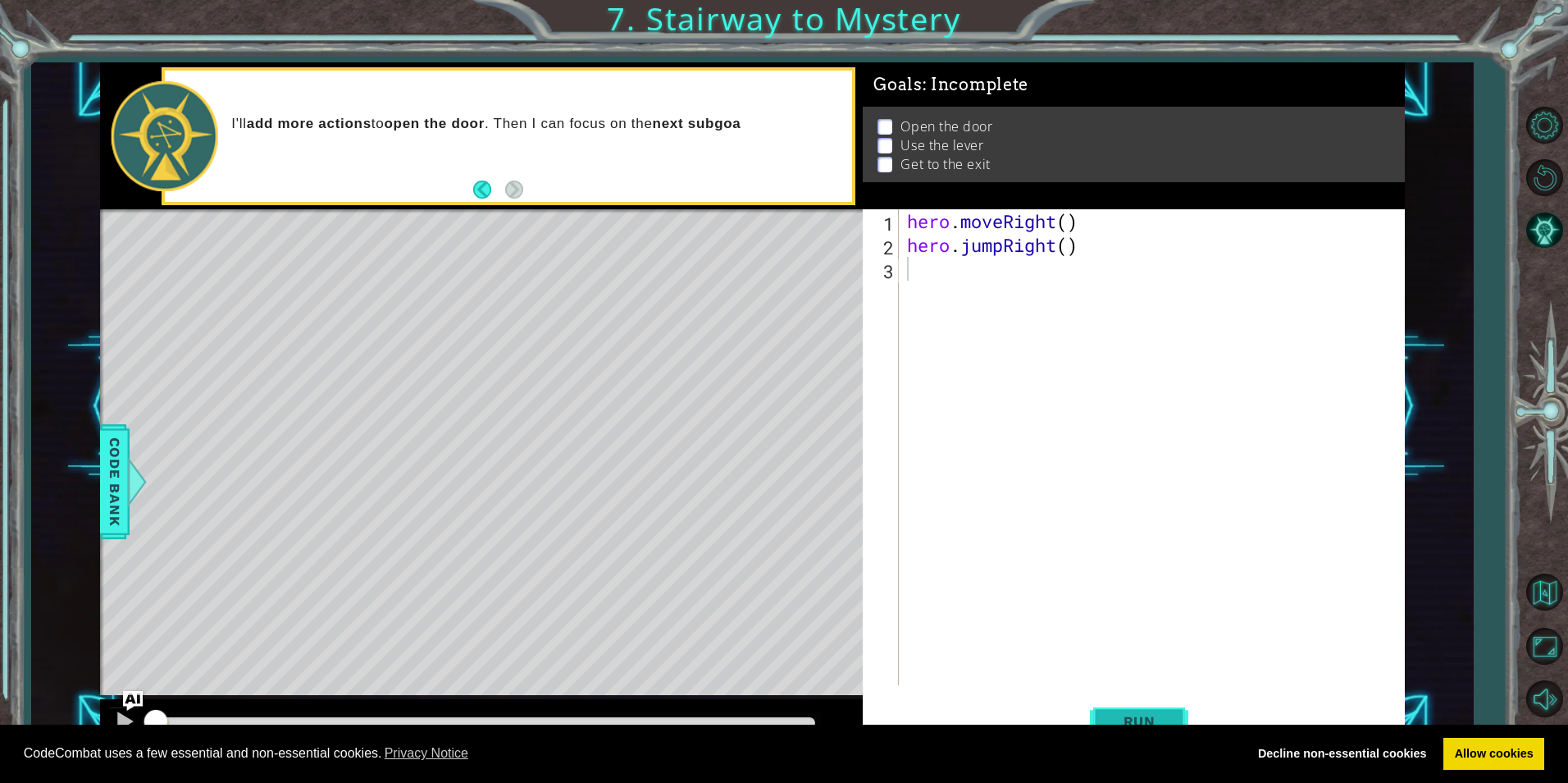
click at [1113, 723] on span "Run" at bounding box center [1140, 721] width 65 height 17
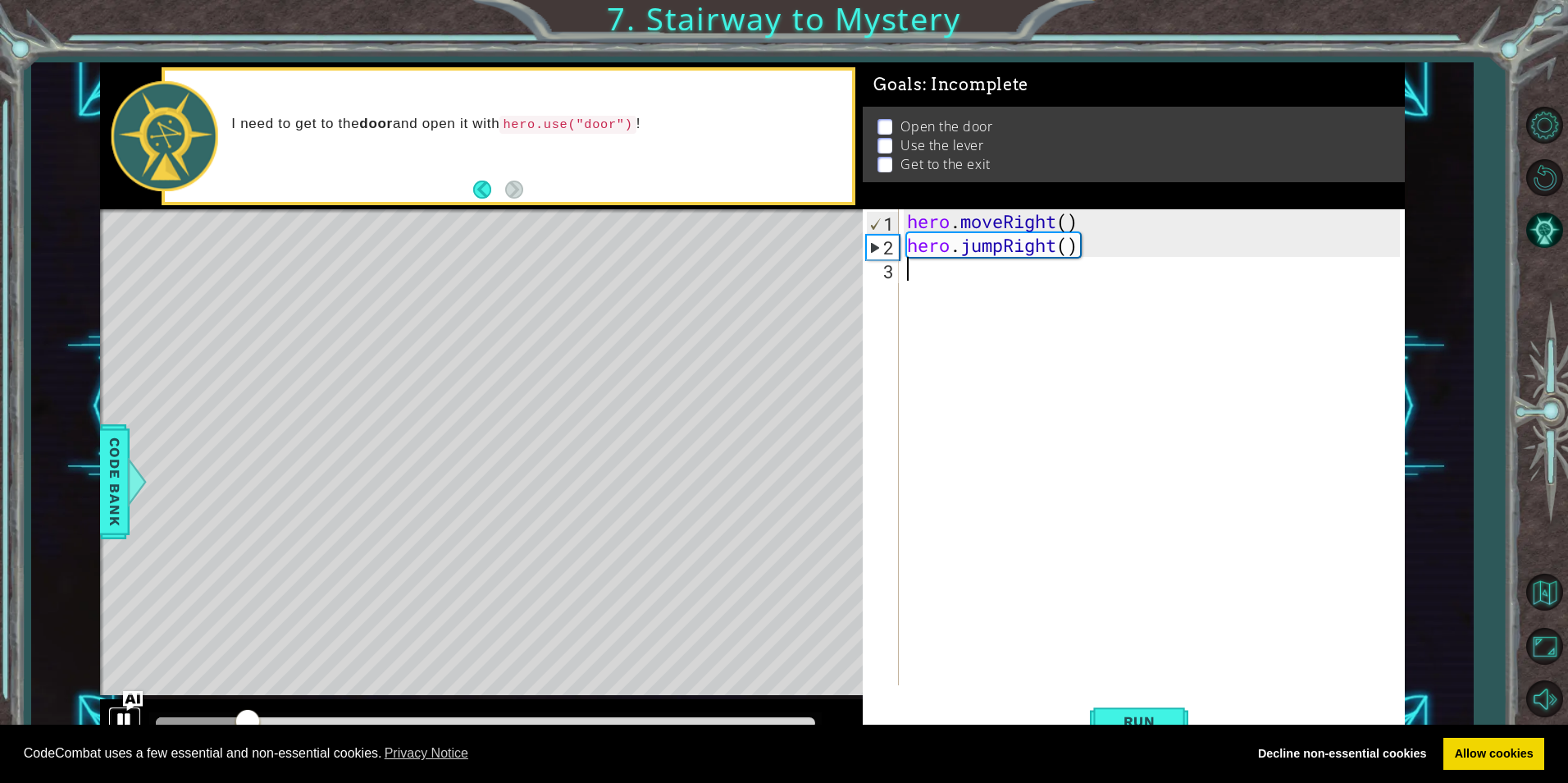
click at [130, 719] on div at bounding box center [124, 721] width 22 height 22
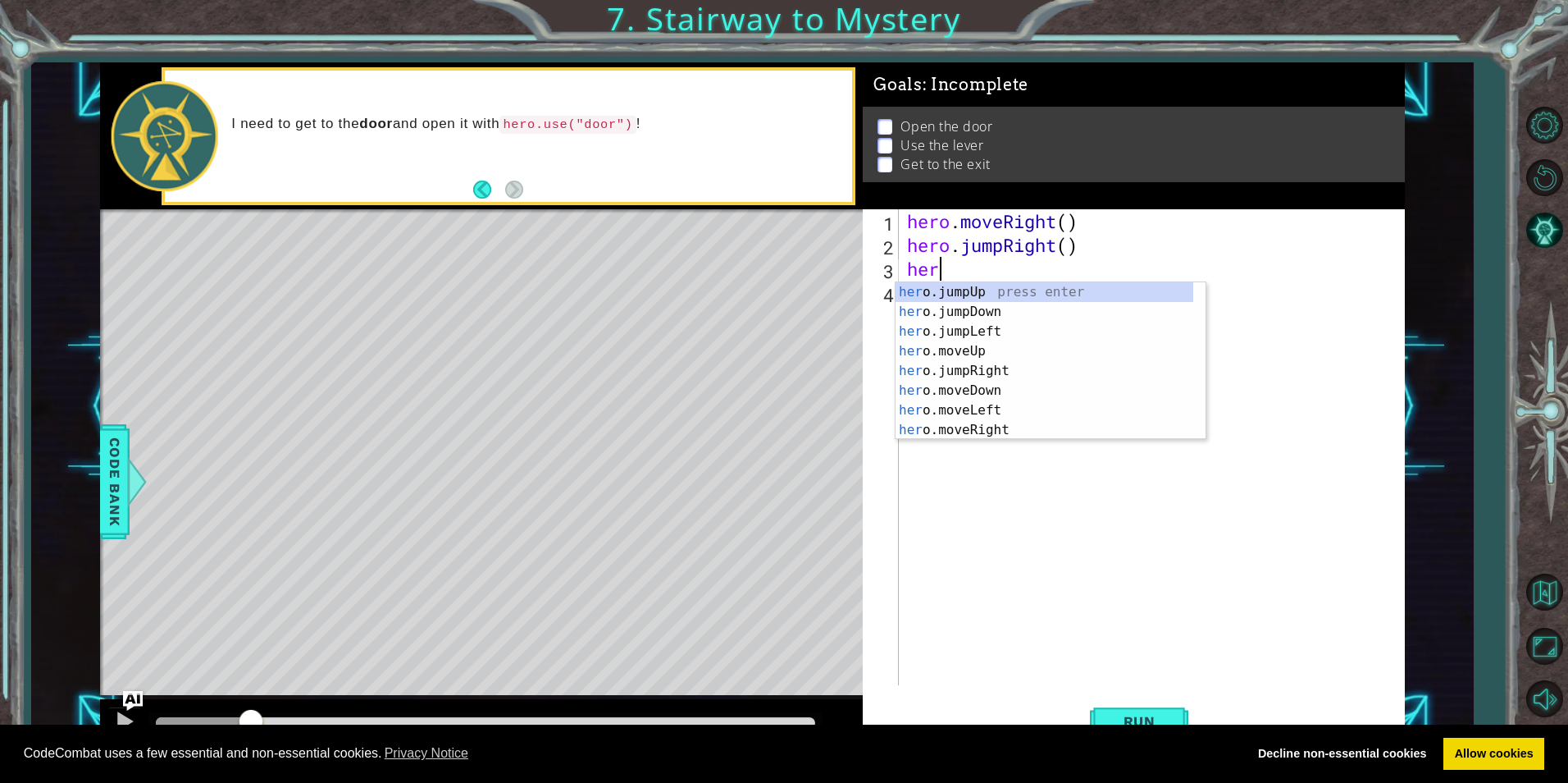
scroll to position [0, 1]
type textarea "hero"
click at [1054, 354] on div "hero .jumpUp press enter hero .jumpDown press enter hero .jumpLeft press enter …" at bounding box center [1045, 380] width 298 height 197
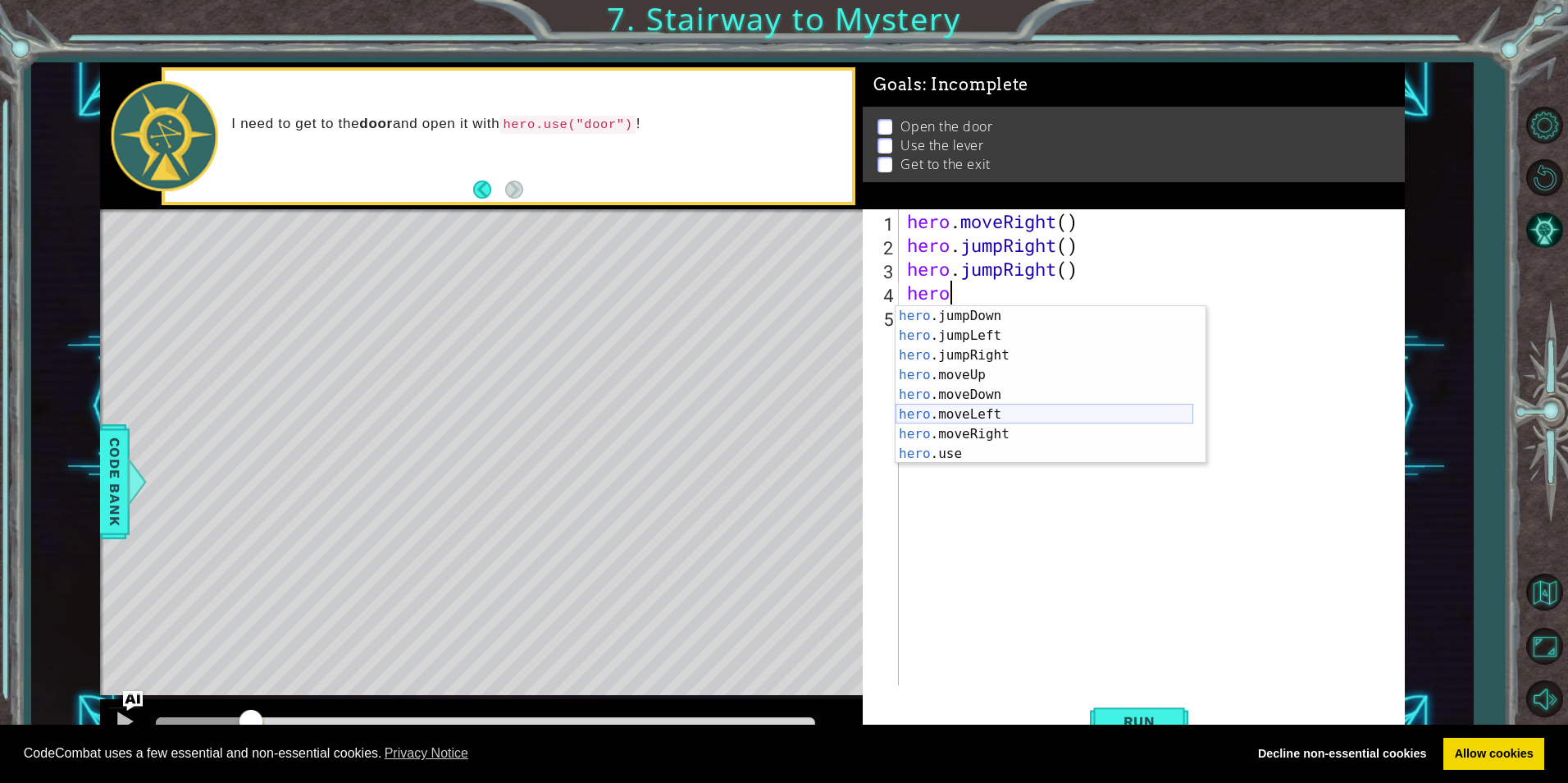
scroll to position [0, 0]
click at [1015, 395] on div "hero .jumpUp press enter hero .jumpDown press enter hero .jumpLeft press enter …" at bounding box center [1045, 404] width 298 height 197
type textarea "hero.moveUp(1)"
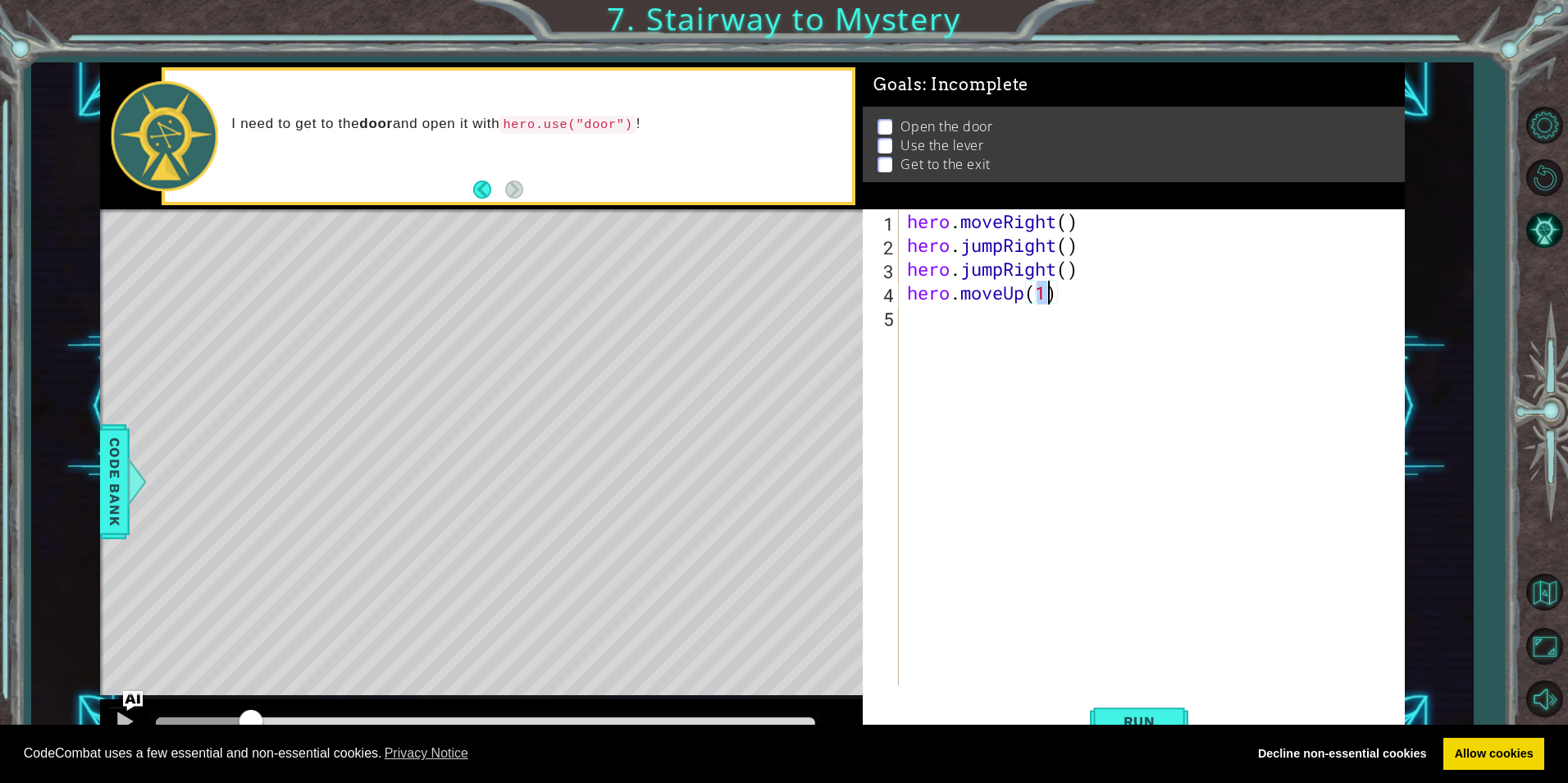
click at [981, 332] on div "hero . moveRight ( ) hero . jumpRight ( ) hero . jumpRight ( ) hero . moveUp ( …" at bounding box center [1156, 471] width 503 height 523
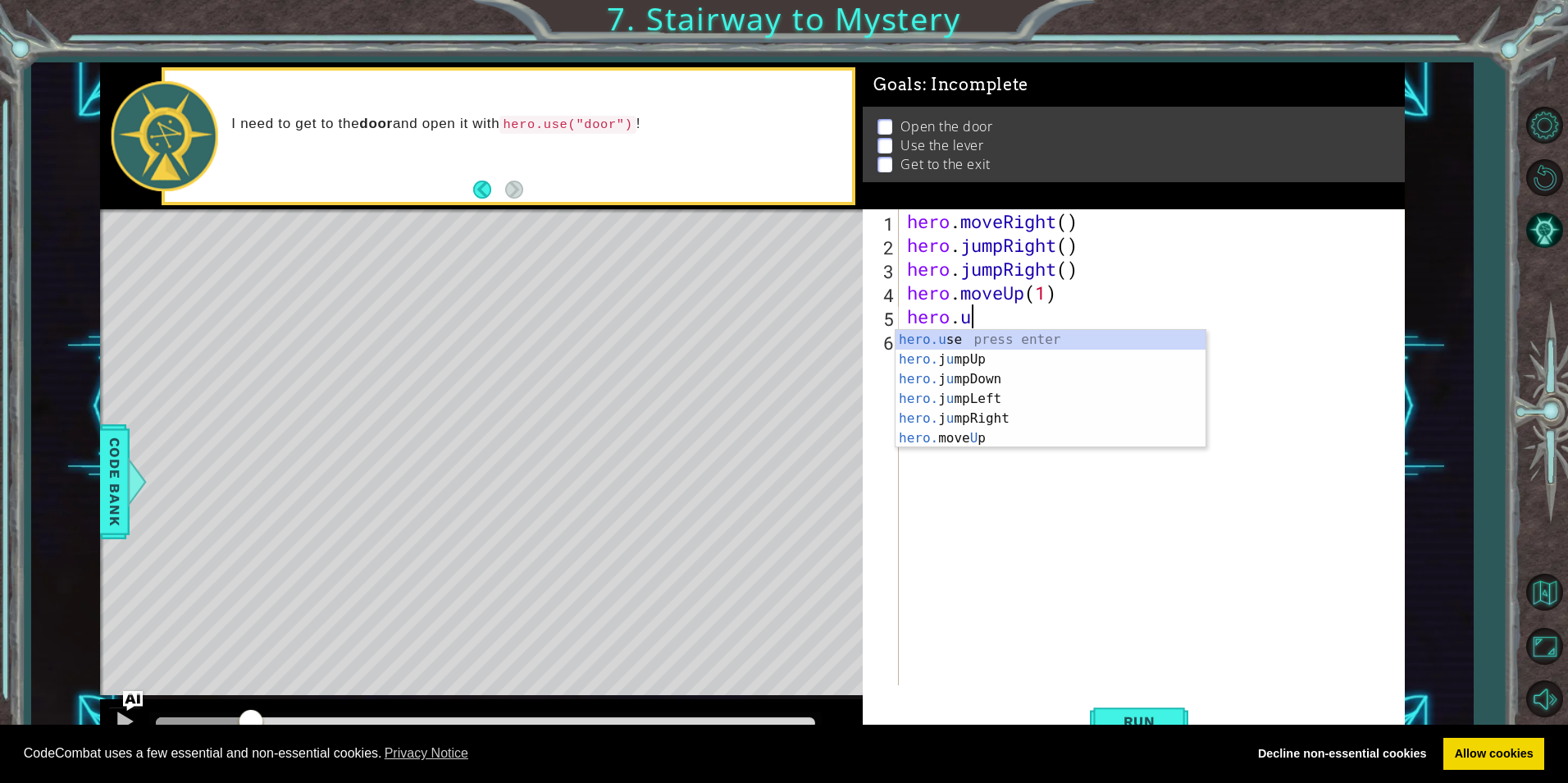
scroll to position [0, 3]
click at [972, 338] on div "hero.u se press enter hero. j u mpUp press enter hero. j u mpDown press enter h…" at bounding box center [1051, 409] width 310 height 158
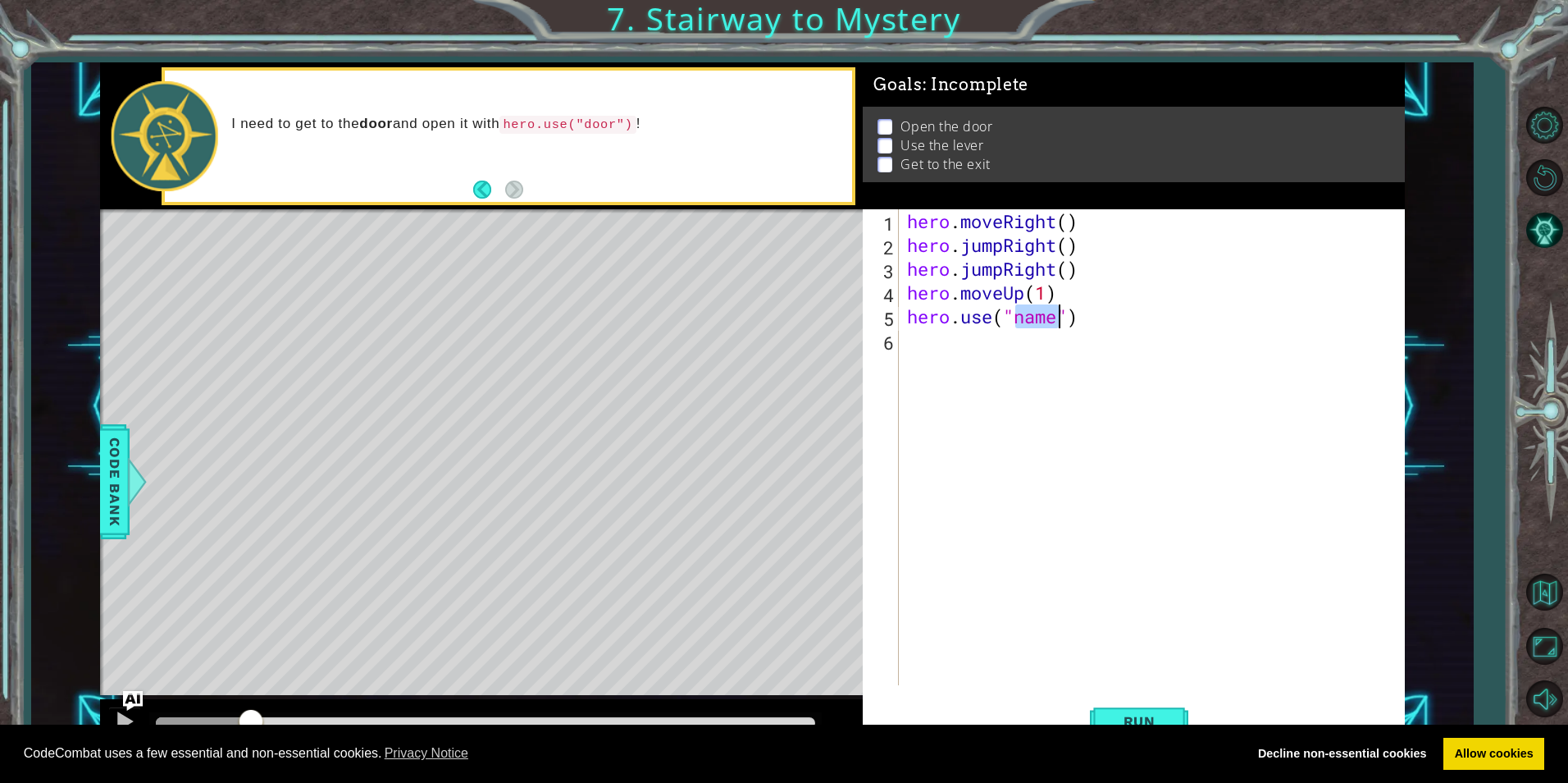
click at [1052, 312] on div "hero . moveRight ( ) hero . jumpRight ( ) hero . jumpRight ( ) hero . moveUp ( …" at bounding box center [1152, 448] width 496 height 476
type textarea "hero.use("door")"
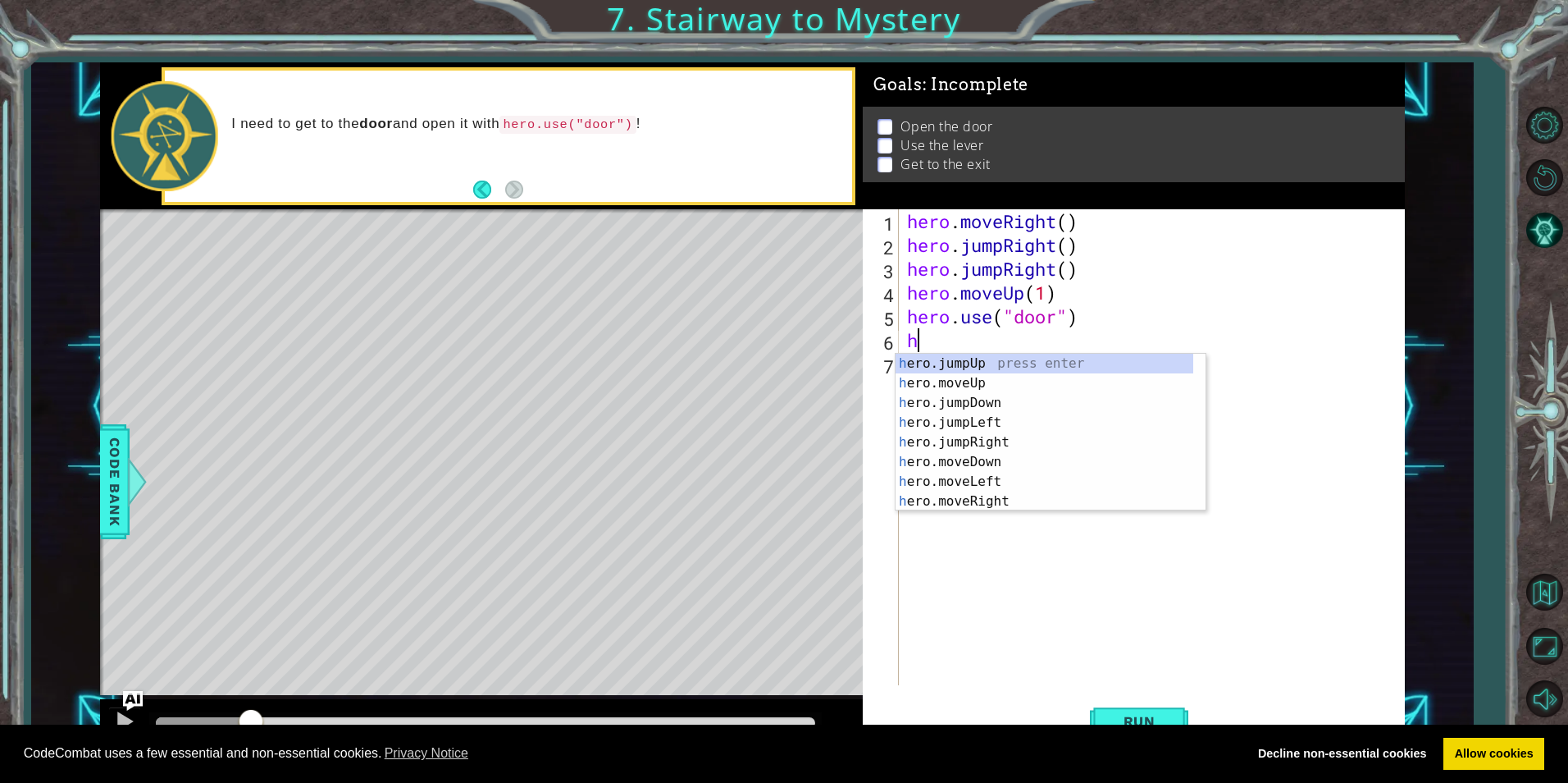
scroll to position [0, 1]
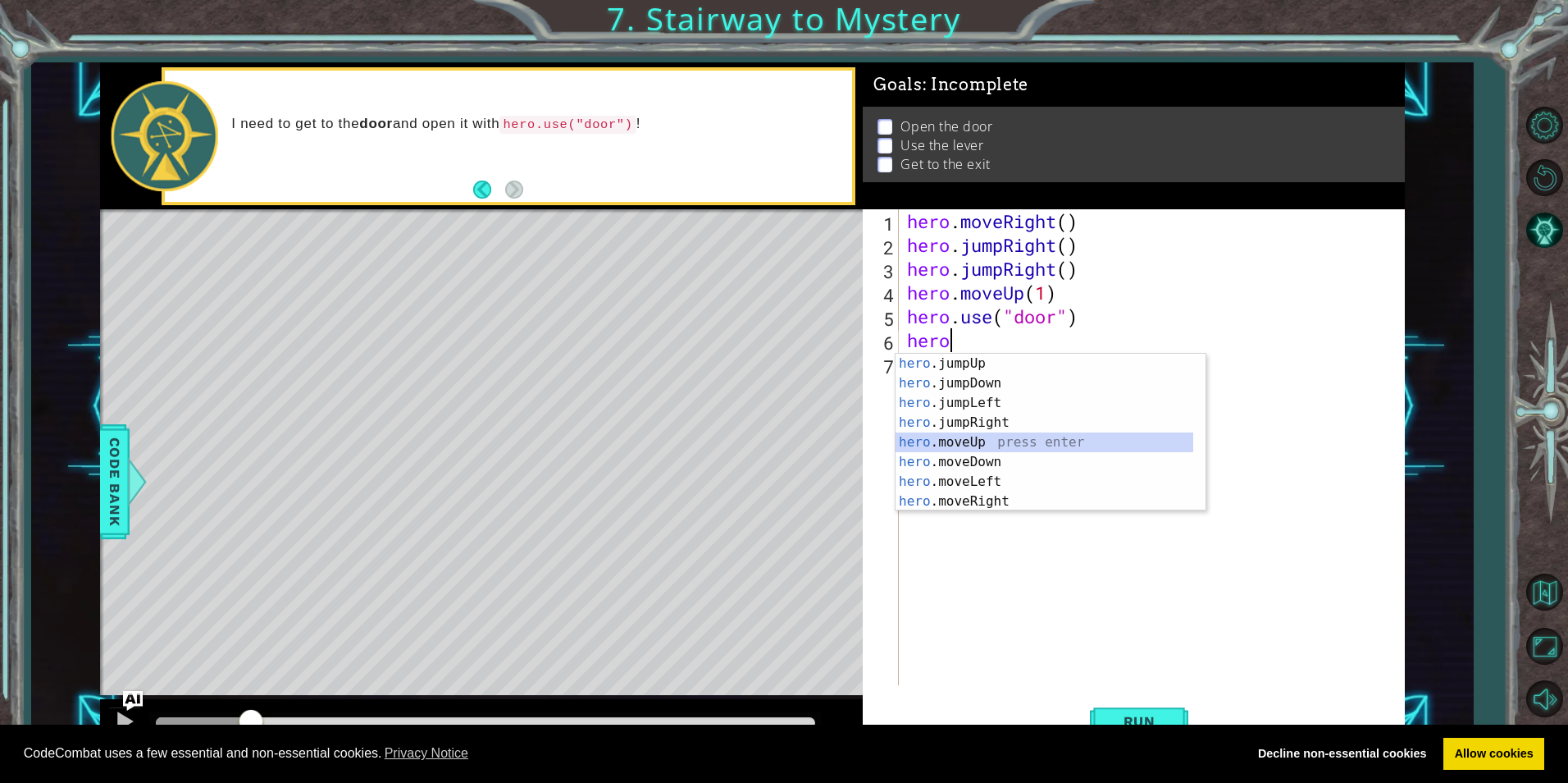
click at [1002, 447] on div "hero .jumpUp press enter hero .jumpDown press enter hero .jumpLeft press enter …" at bounding box center [1045, 452] width 298 height 197
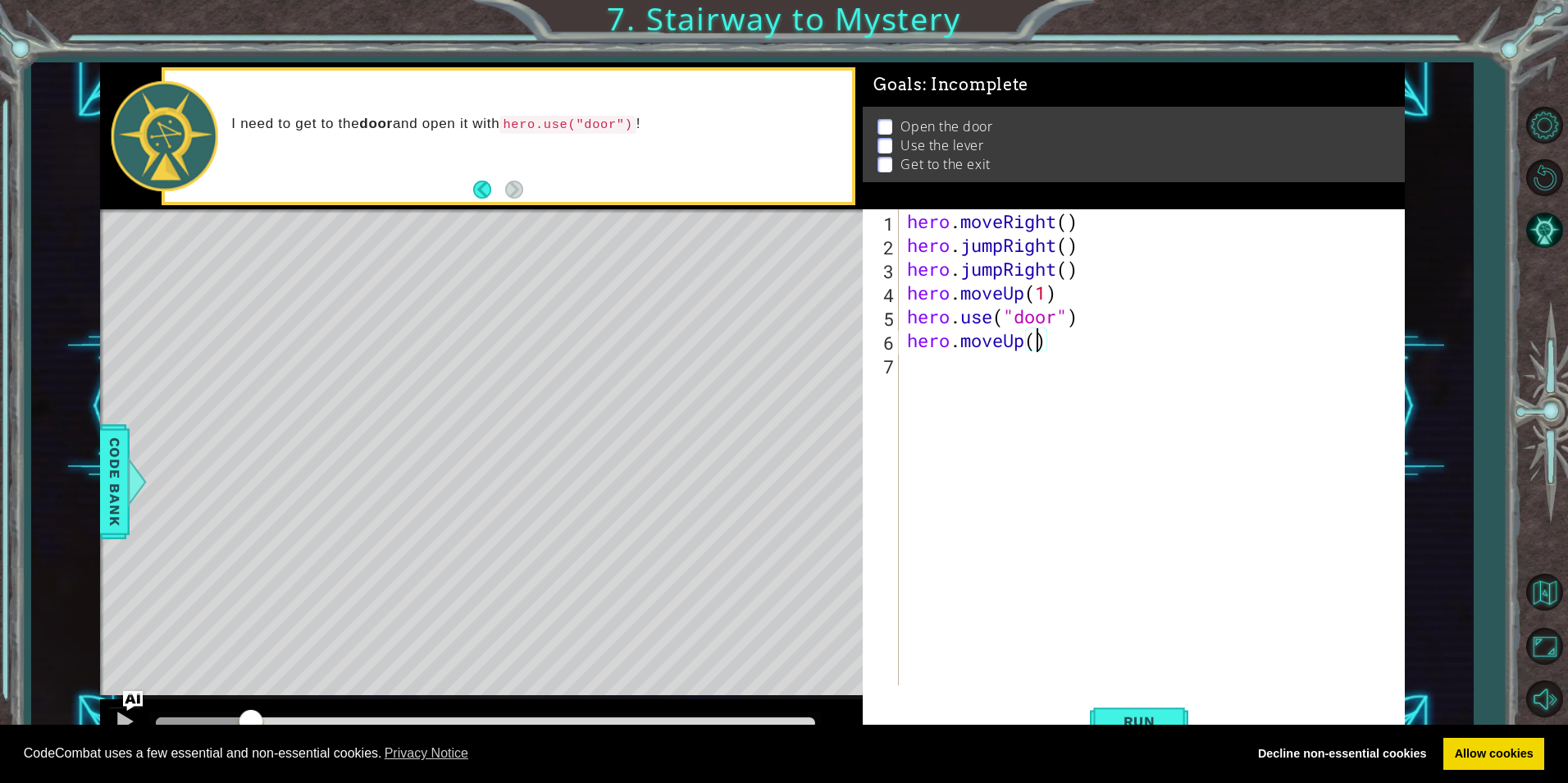
type textarea "hero.moveUp(2)"
click at [1103, 716] on button "Run" at bounding box center [1139, 721] width 99 height 54
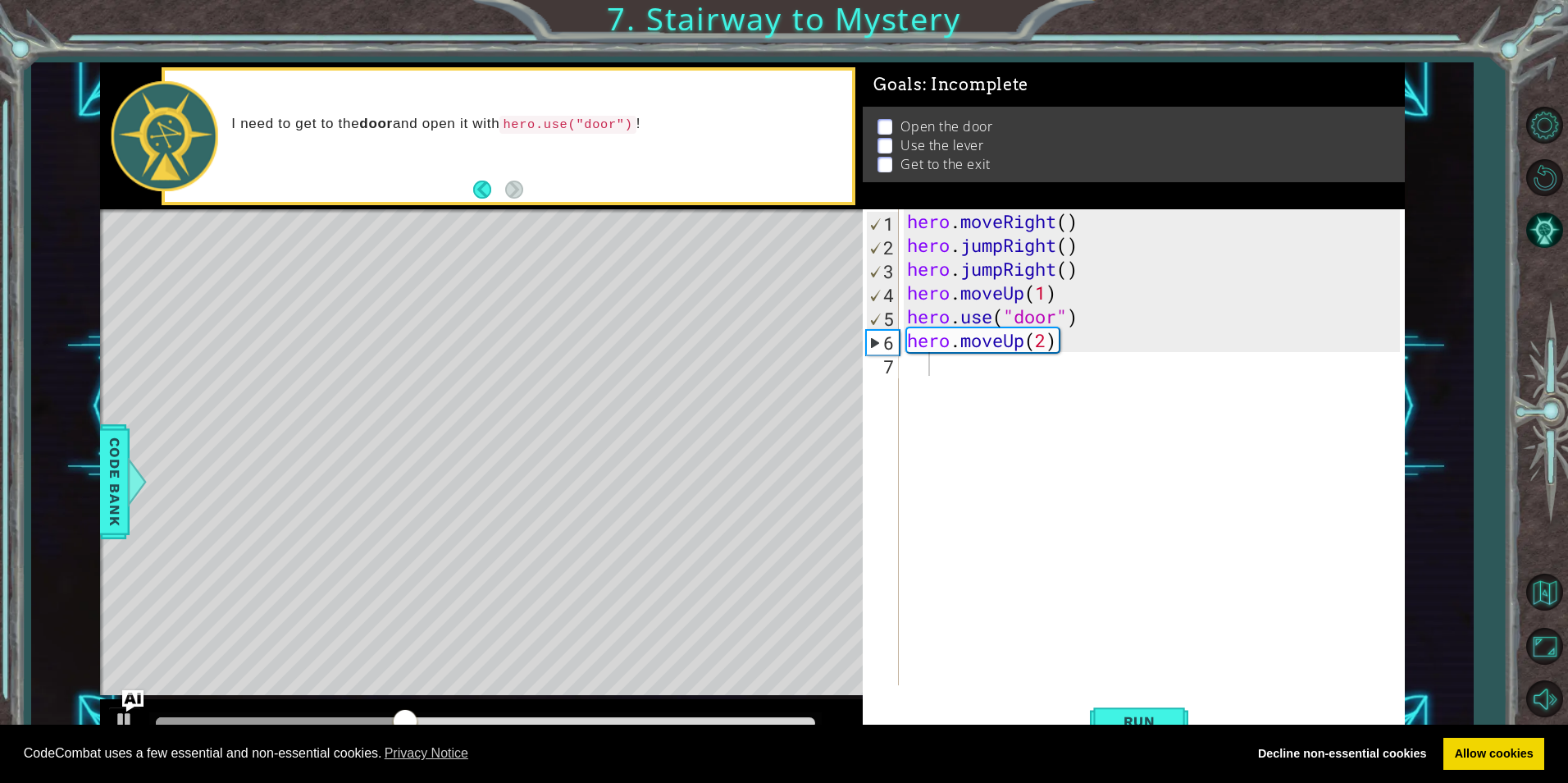
click at [132, 710] on img "Ask AI" at bounding box center [133, 701] width 22 height 22
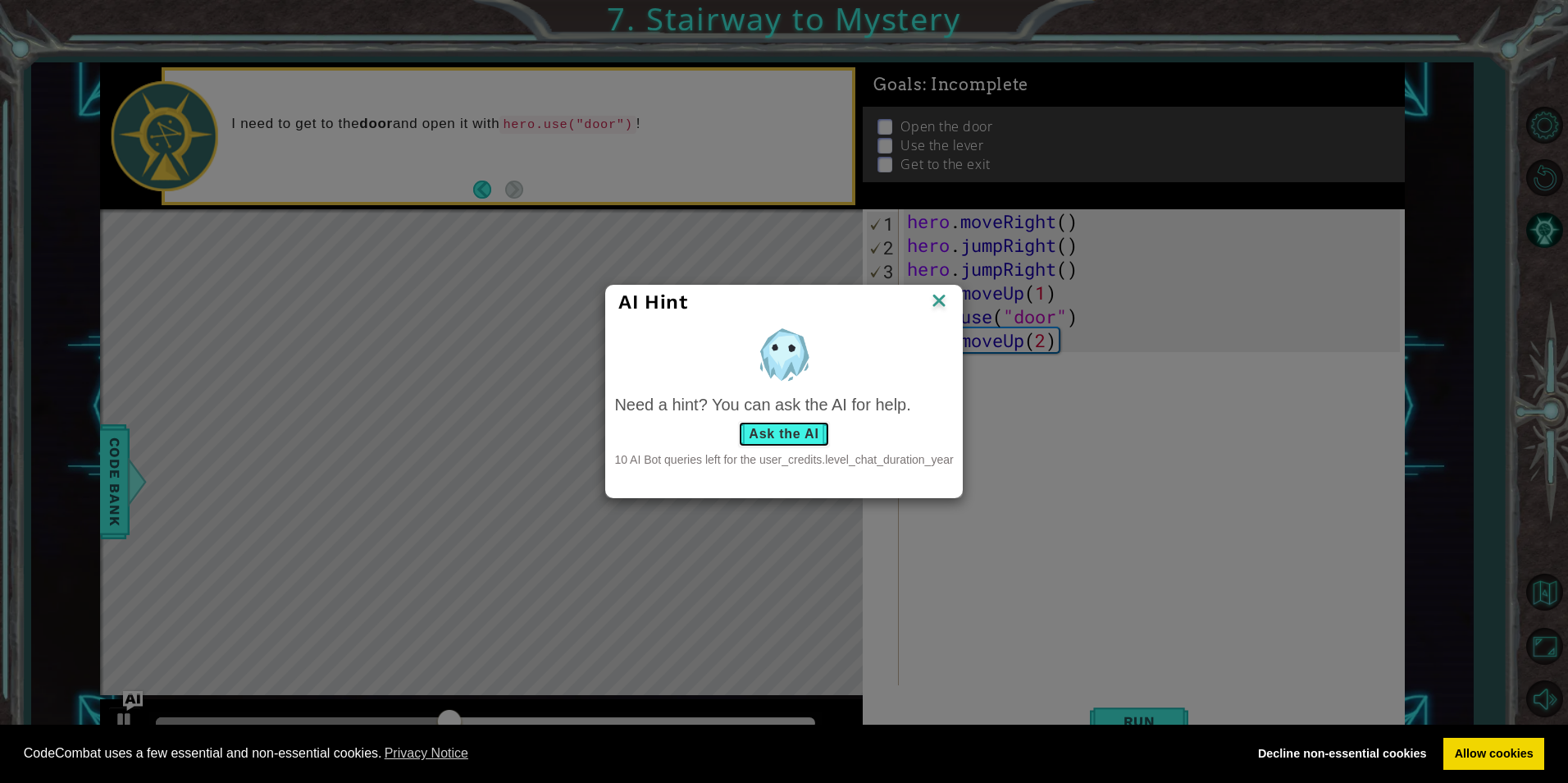
click at [794, 425] on button "Ask the AI" at bounding box center [784, 434] width 91 height 26
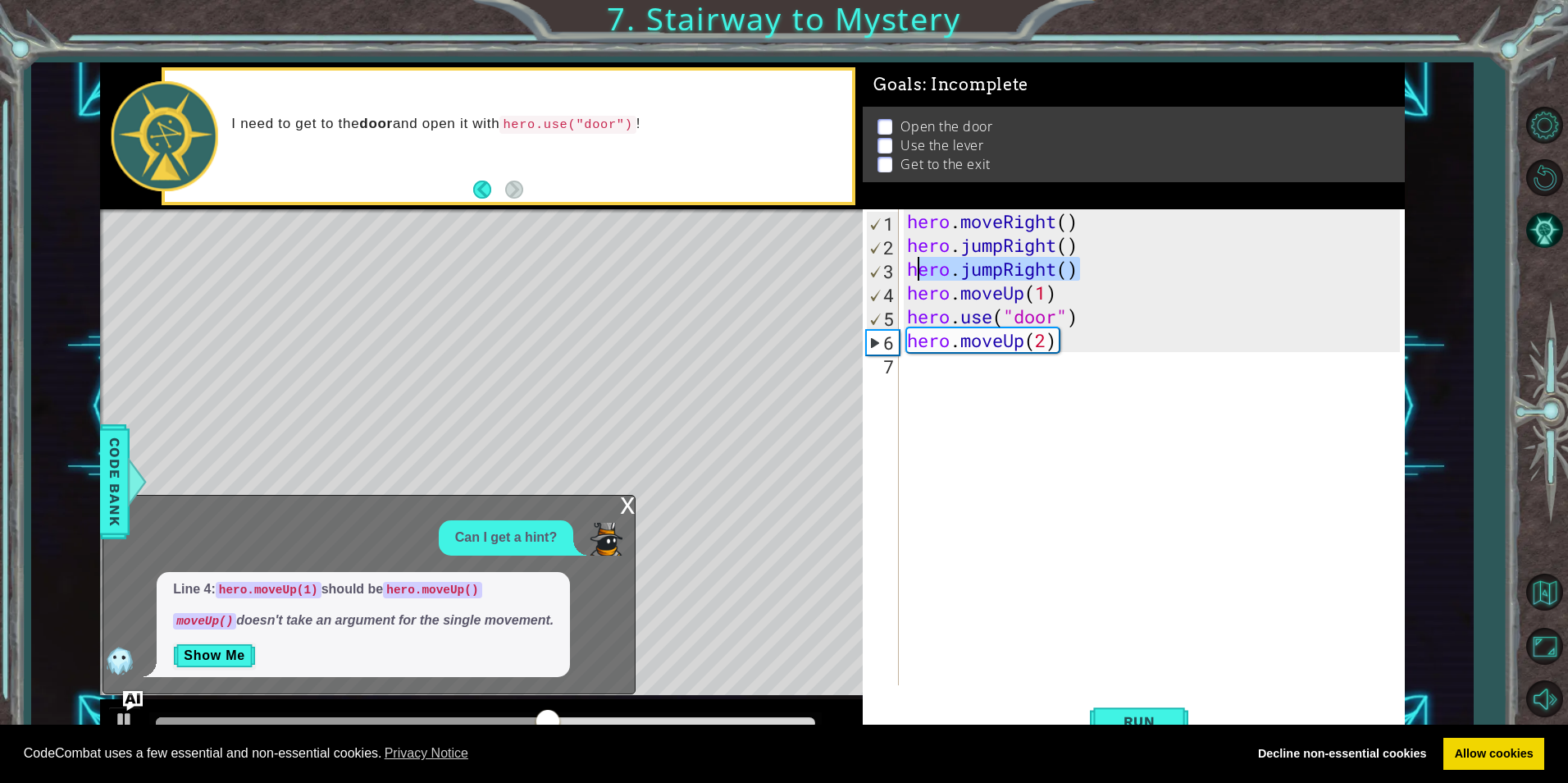
drag, startPoint x: 1110, startPoint y: 268, endPoint x: 916, endPoint y: 278, distance: 194.3
click at [916, 278] on div "hero . moveRight ( ) hero . jumpRight ( ) hero . jumpRight ( ) hero . moveUp ( …" at bounding box center [1156, 471] width 503 height 523
click at [916, 278] on div "hero . moveRight ( ) hero . jumpRight ( ) hero . jumpRight ( ) hero . moveUp ( …" at bounding box center [1152, 448] width 496 height 476
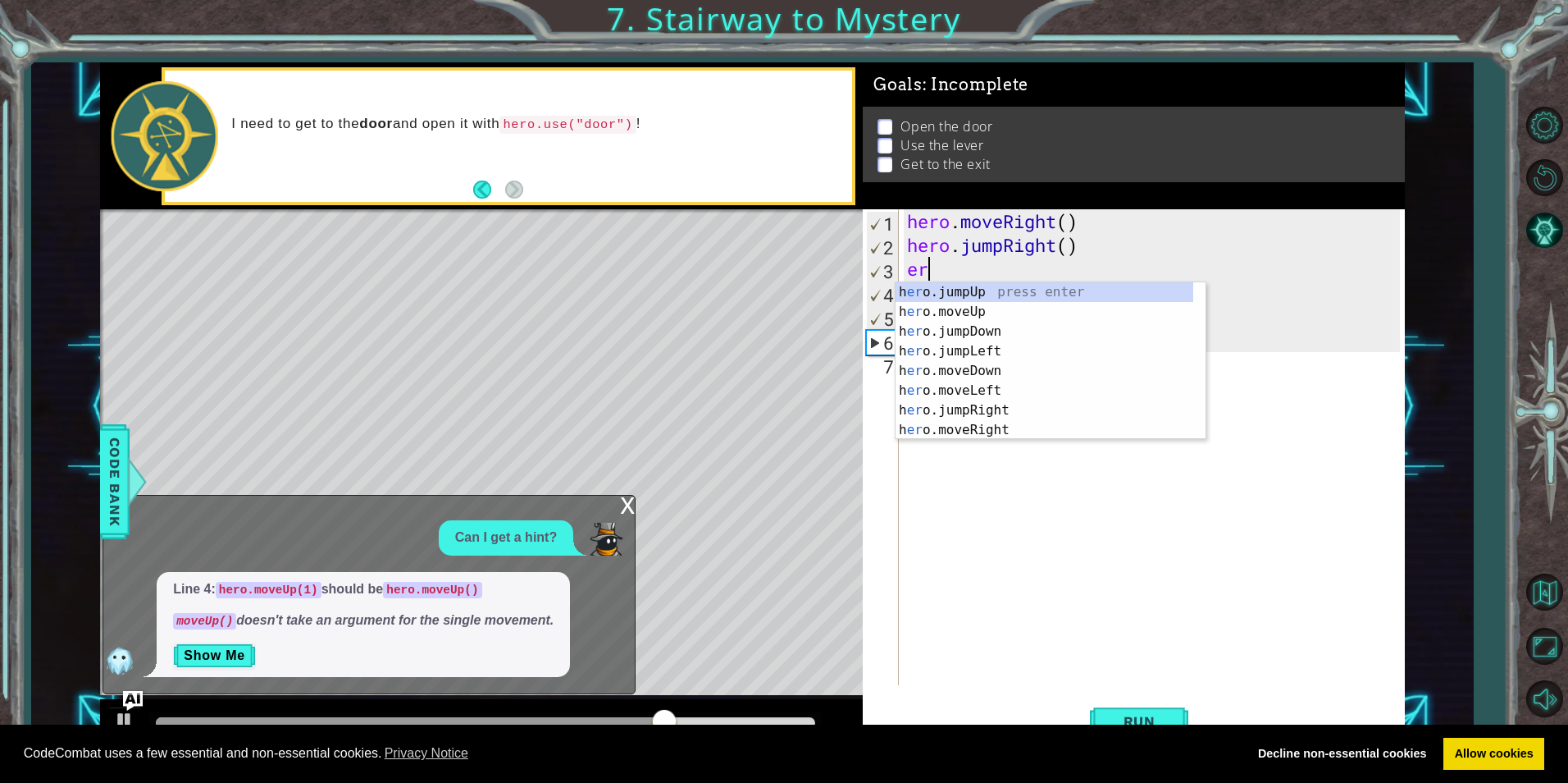
type textarea "e"
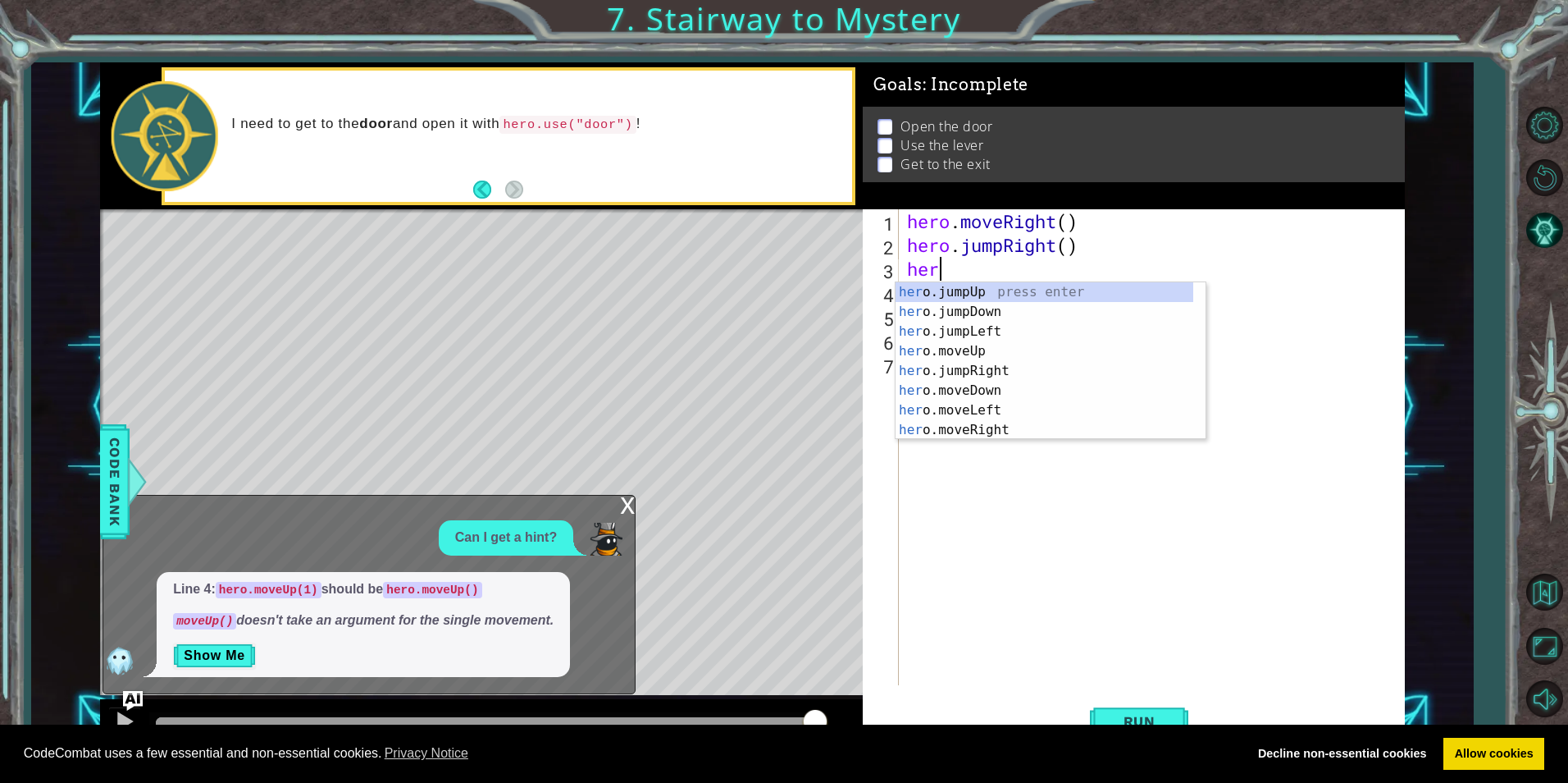
type textarea "h"
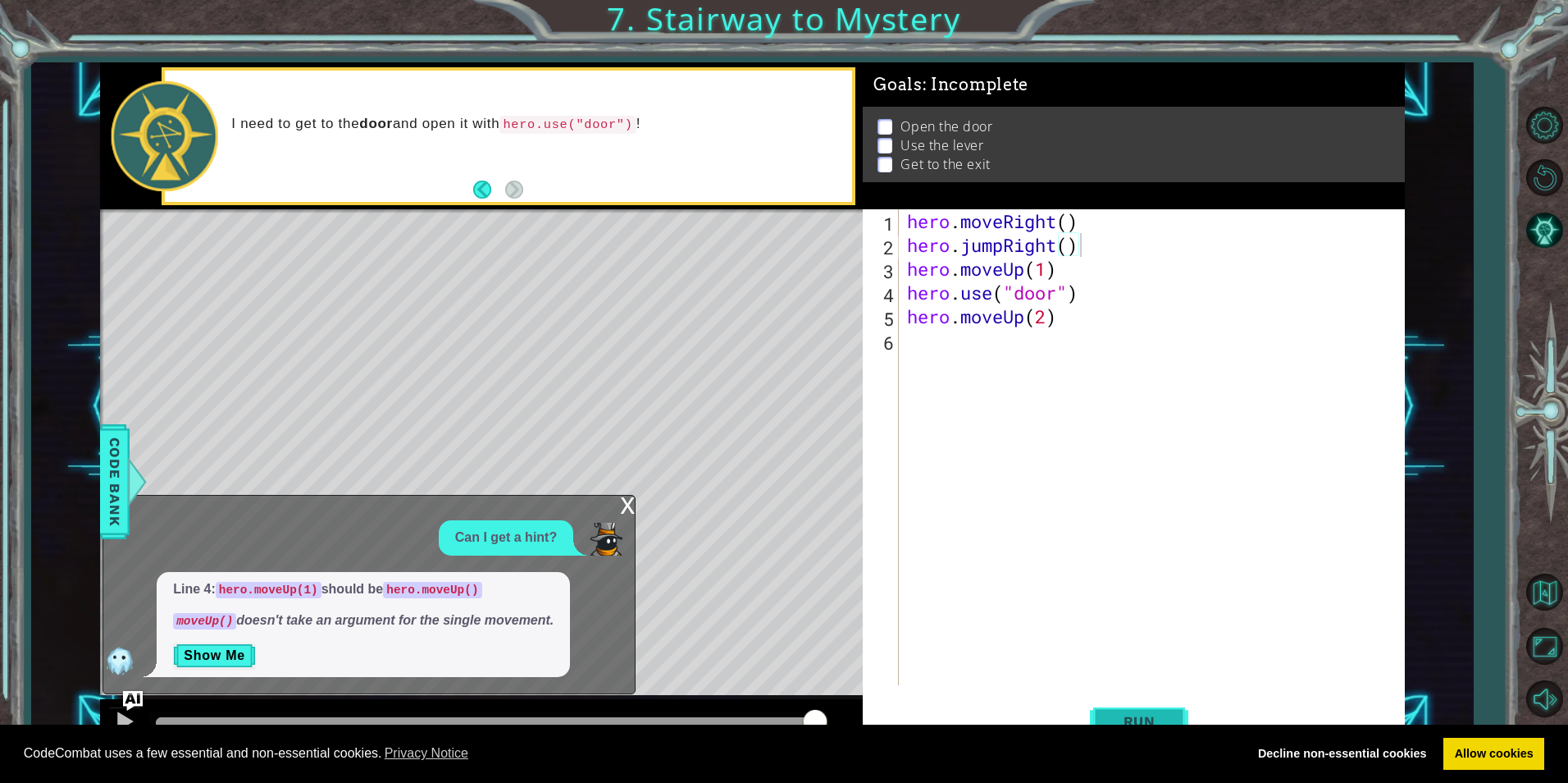
click at [1151, 716] on span "Run" at bounding box center [1140, 721] width 65 height 17
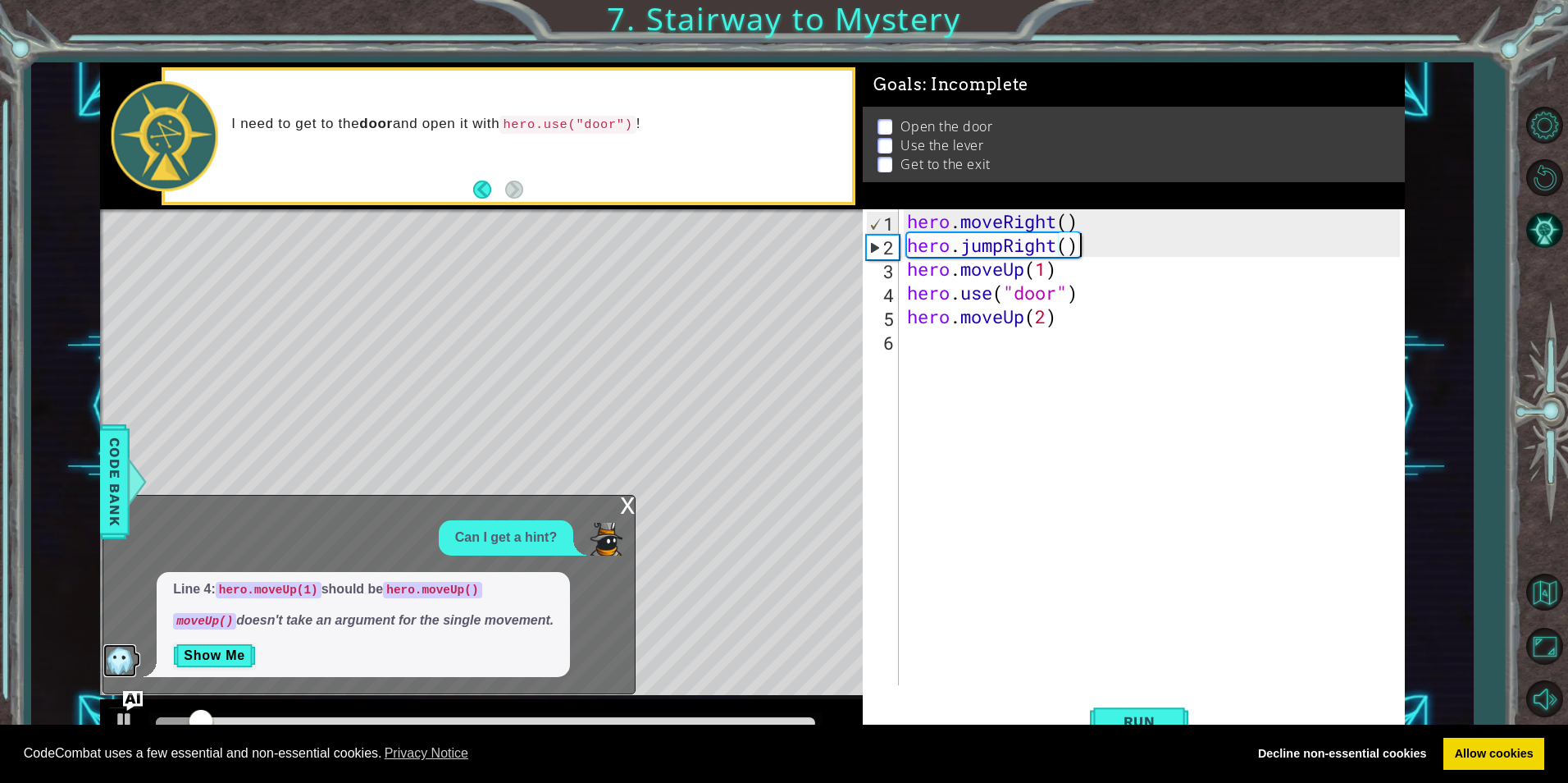
click at [119, 664] on img at bounding box center [120, 661] width 33 height 33
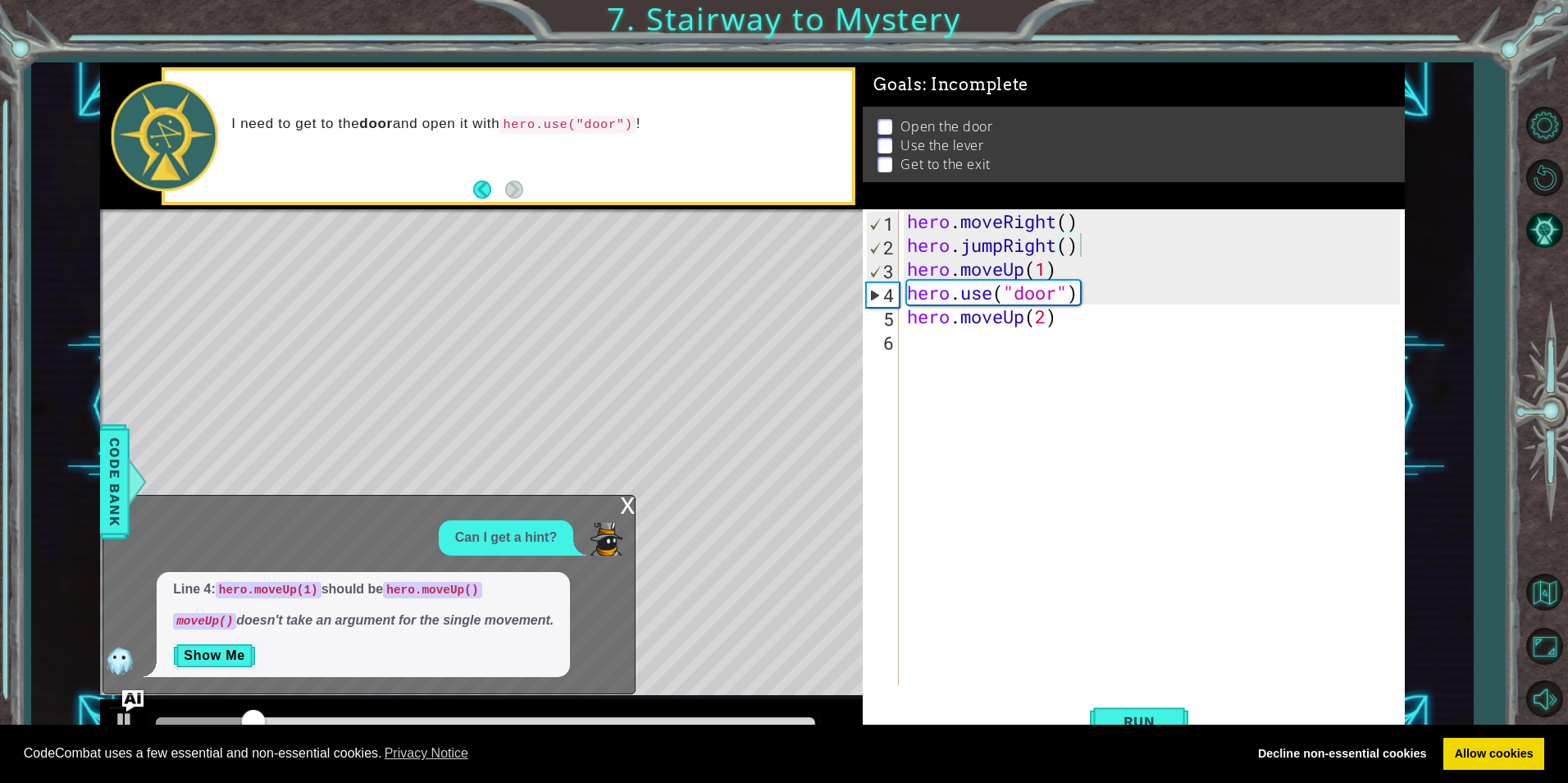
click at [138, 694] on img "Ask AI" at bounding box center [133, 701] width 22 height 22
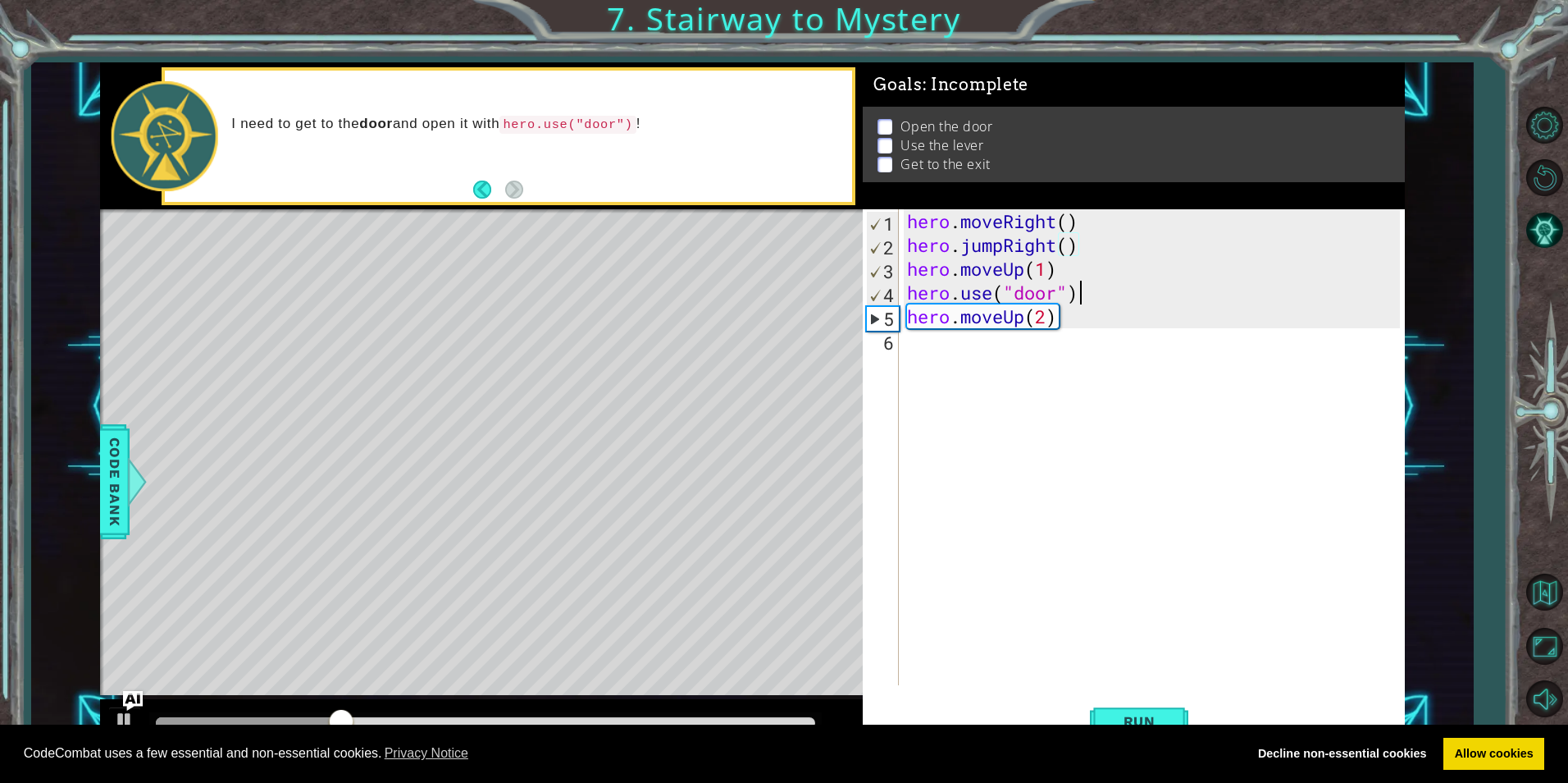
click at [1085, 302] on div "hero . moveRight ( ) hero . jumpRight ( ) hero . moveUp ( 1 ) hero . use ( "doo…" at bounding box center [1156, 471] width 503 height 523
type textarea "hero.moveUp(1)"
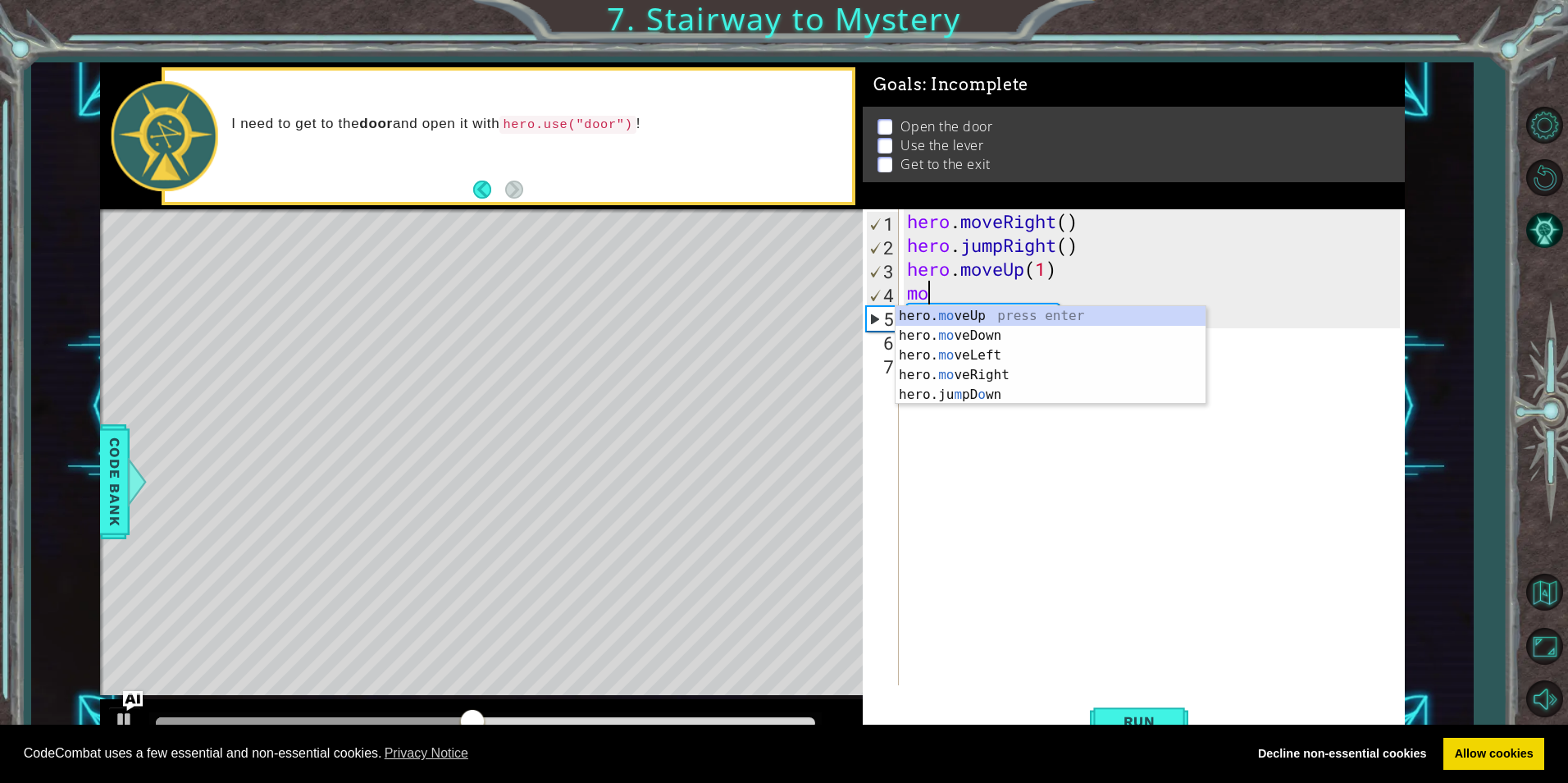
scroll to position [0, 1]
click at [969, 375] on div "hero. move Up press enter hero. move Down press enter hero. move Left press ent…" at bounding box center [1051, 365] width 310 height 119
type textarea "hero.moveRight(1)"
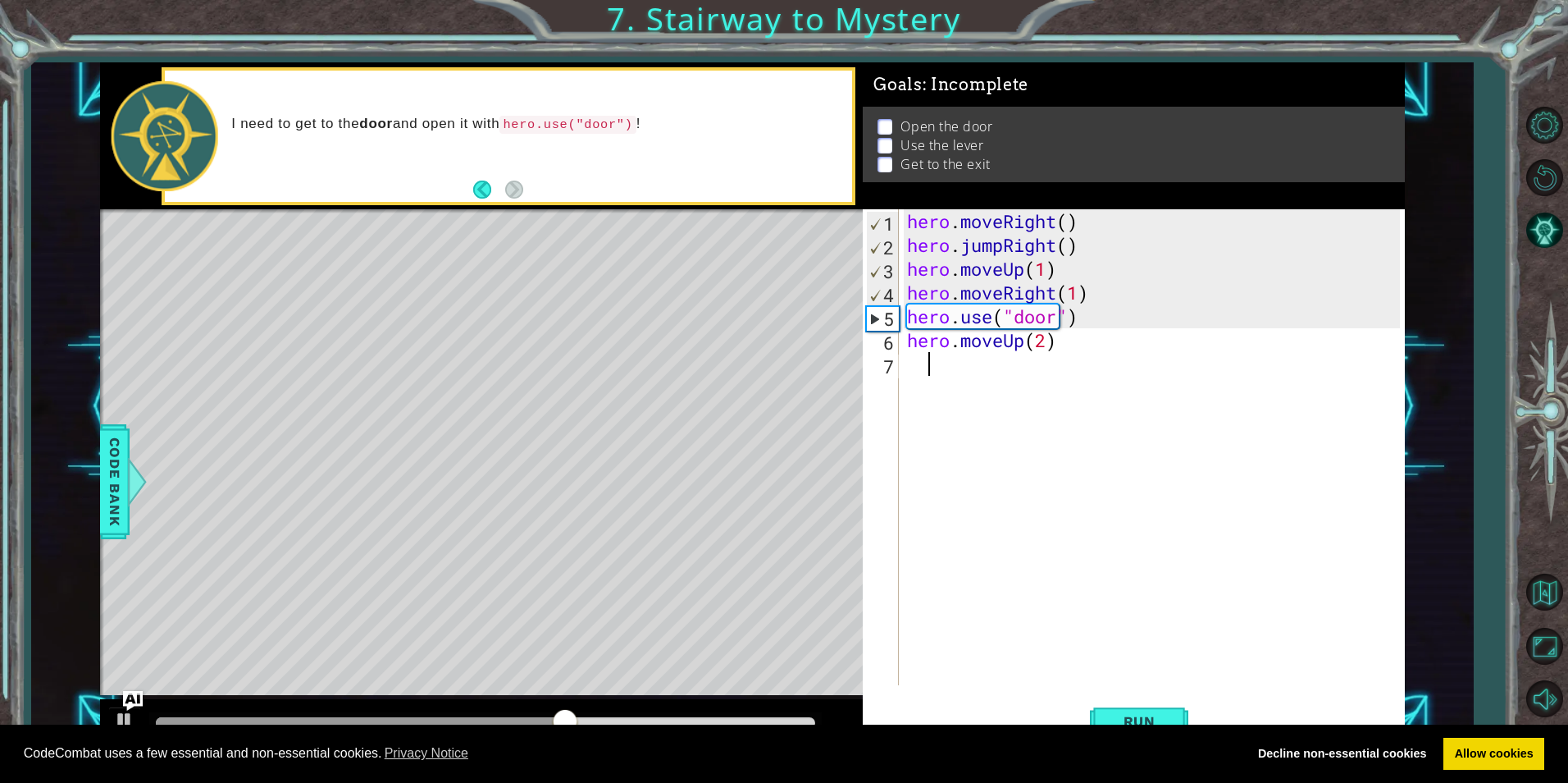
click at [969, 366] on div "hero . moveRight ( ) hero . jumpRight ( ) hero . moveUp ( 1 ) hero . moveRight …" at bounding box center [1156, 471] width 503 height 523
click at [1155, 703] on button "Run" at bounding box center [1139, 721] width 99 height 54
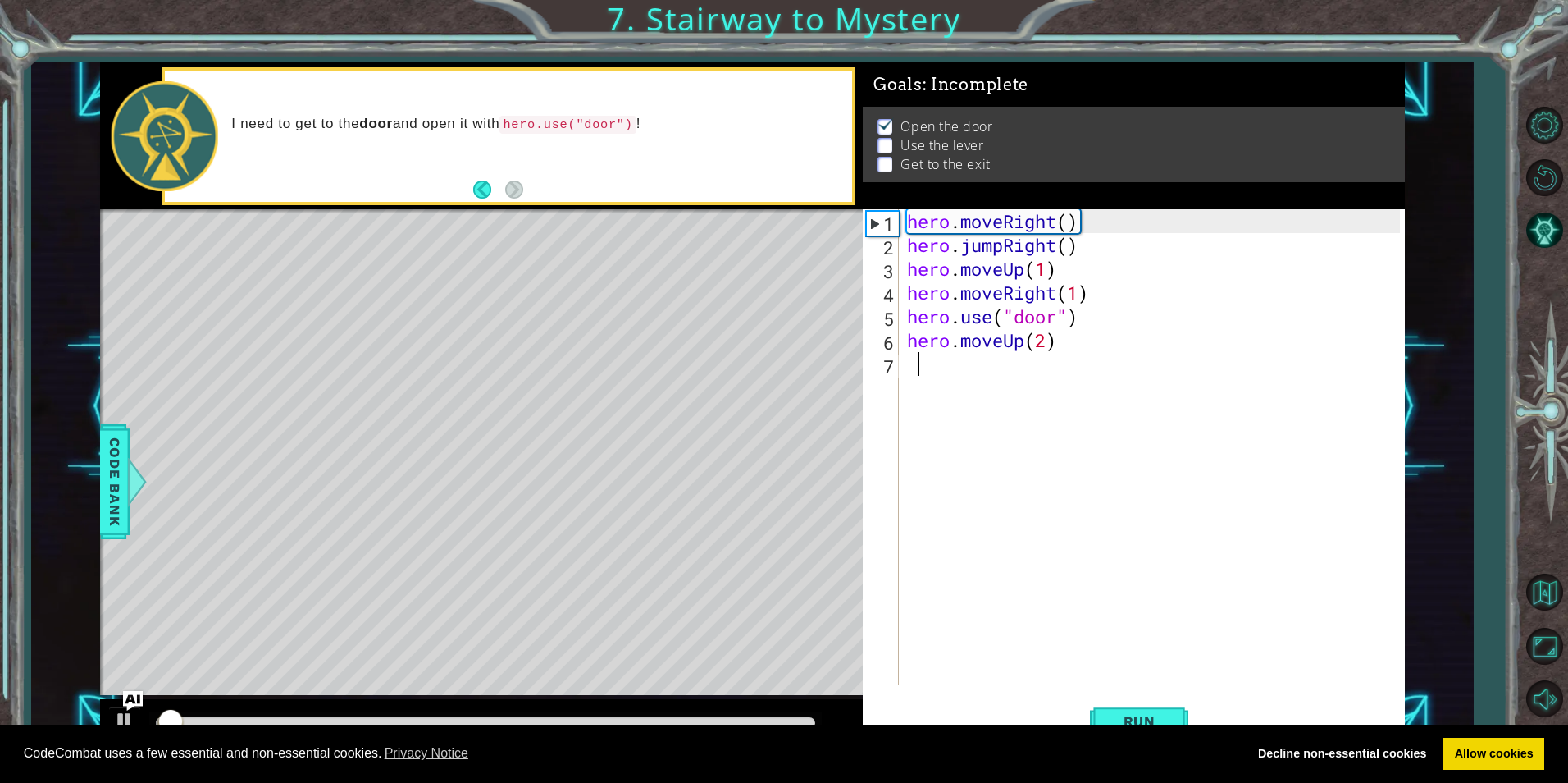
click at [1496, 770] on div "CodeCombat uses a few essential and non-essential cookies. Privacy Notice Decli…" at bounding box center [784, 755] width 1568 height 59
click at [1494, 750] on link "Allow cookies" at bounding box center [1494, 755] width 101 height 33
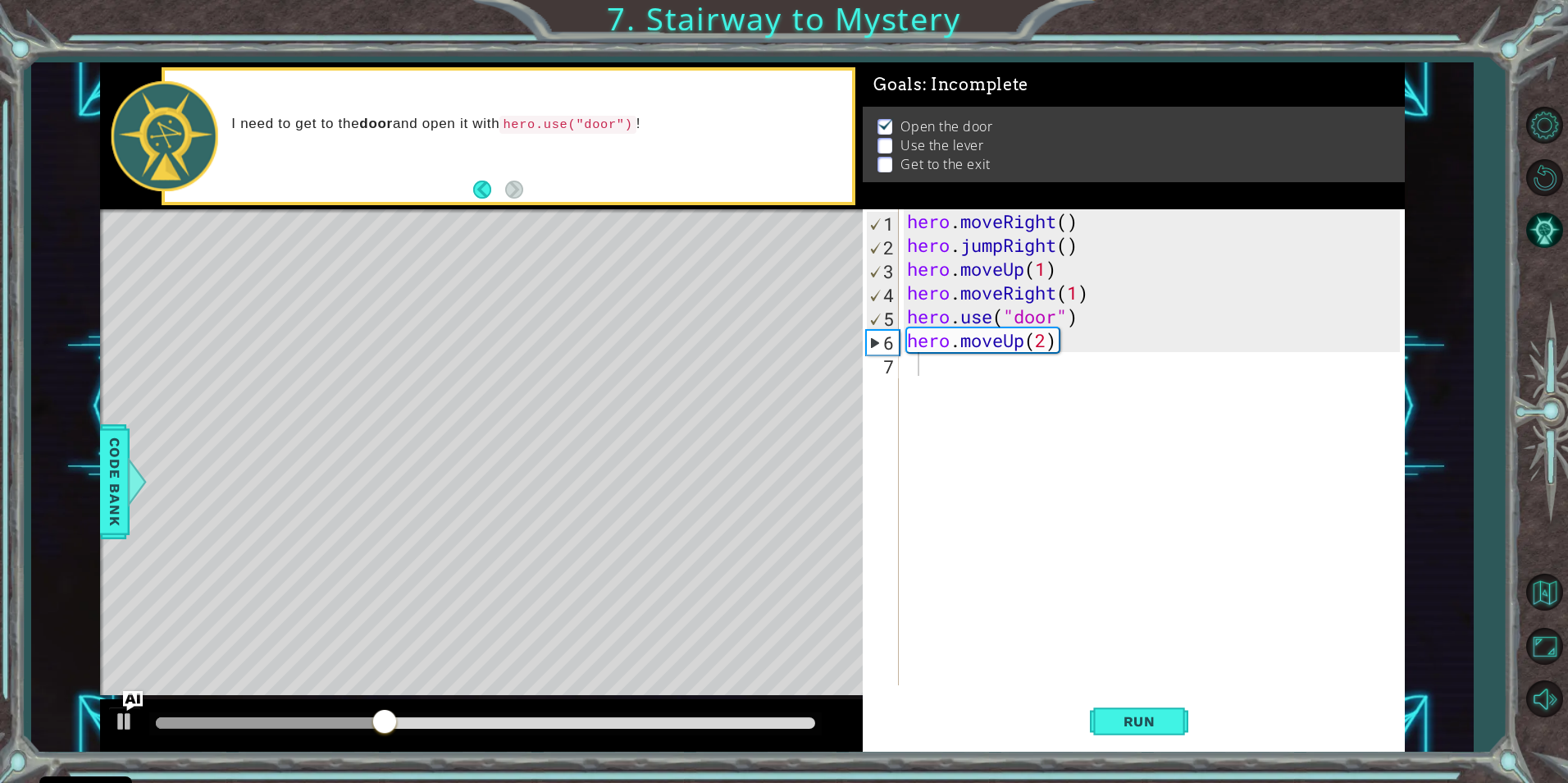
click at [1022, 378] on div "hero . moveRight ( ) hero . jumpRight ( ) hero . moveUp ( 1 ) hero . moveRight …" at bounding box center [1156, 471] width 503 height 523
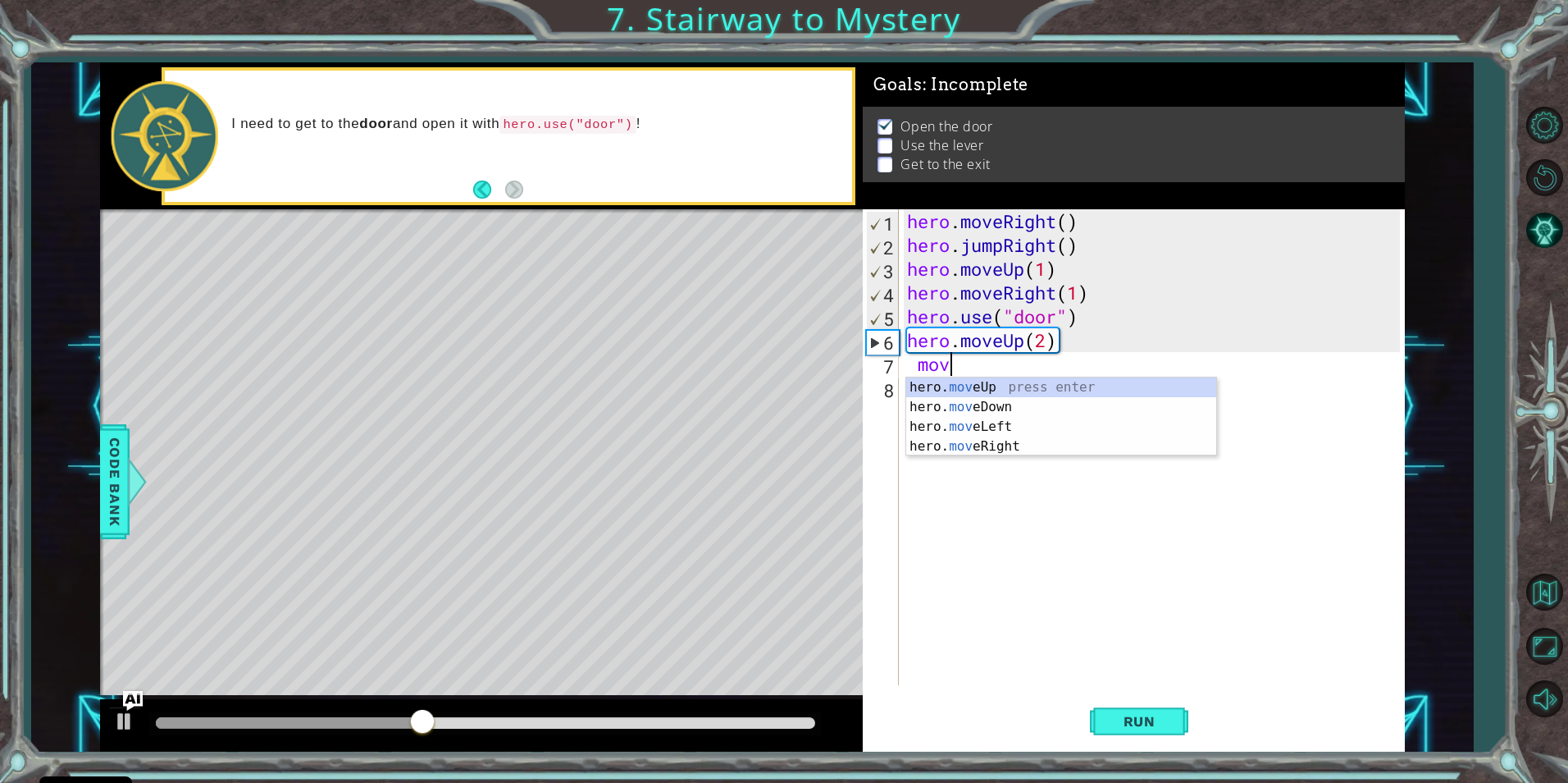
scroll to position [0, 2]
click at [974, 431] on div "hero. move Up press enter hero. move Down press enter hero. move Left press ent…" at bounding box center [1061, 436] width 310 height 119
type textarea "hero.moveLeft(1)"
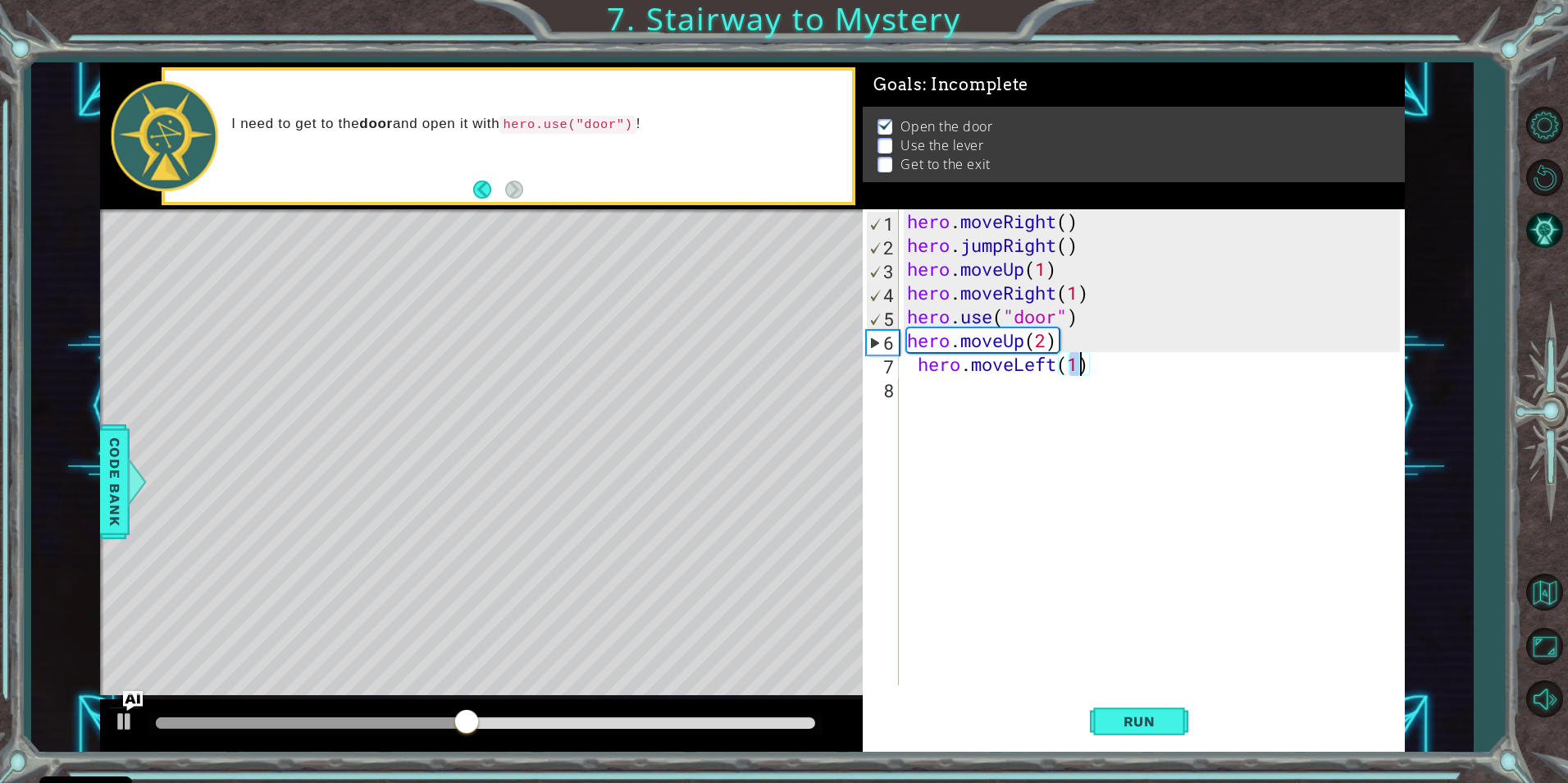
click at [947, 362] on div "hero . moveRight ( ) hero . jumpRight ( ) hero . moveUp ( 1 ) hero . moveRight …" at bounding box center [1156, 471] width 503 height 523
click at [947, 381] on div "hero . moveRight ( ) hero . jumpRight ( ) hero . moveUp ( 1 ) hero . moveRight …" at bounding box center [1156, 471] width 503 height 523
click at [1002, 412] on div "hero. use press enter" at bounding box center [1051, 431] width 310 height 59
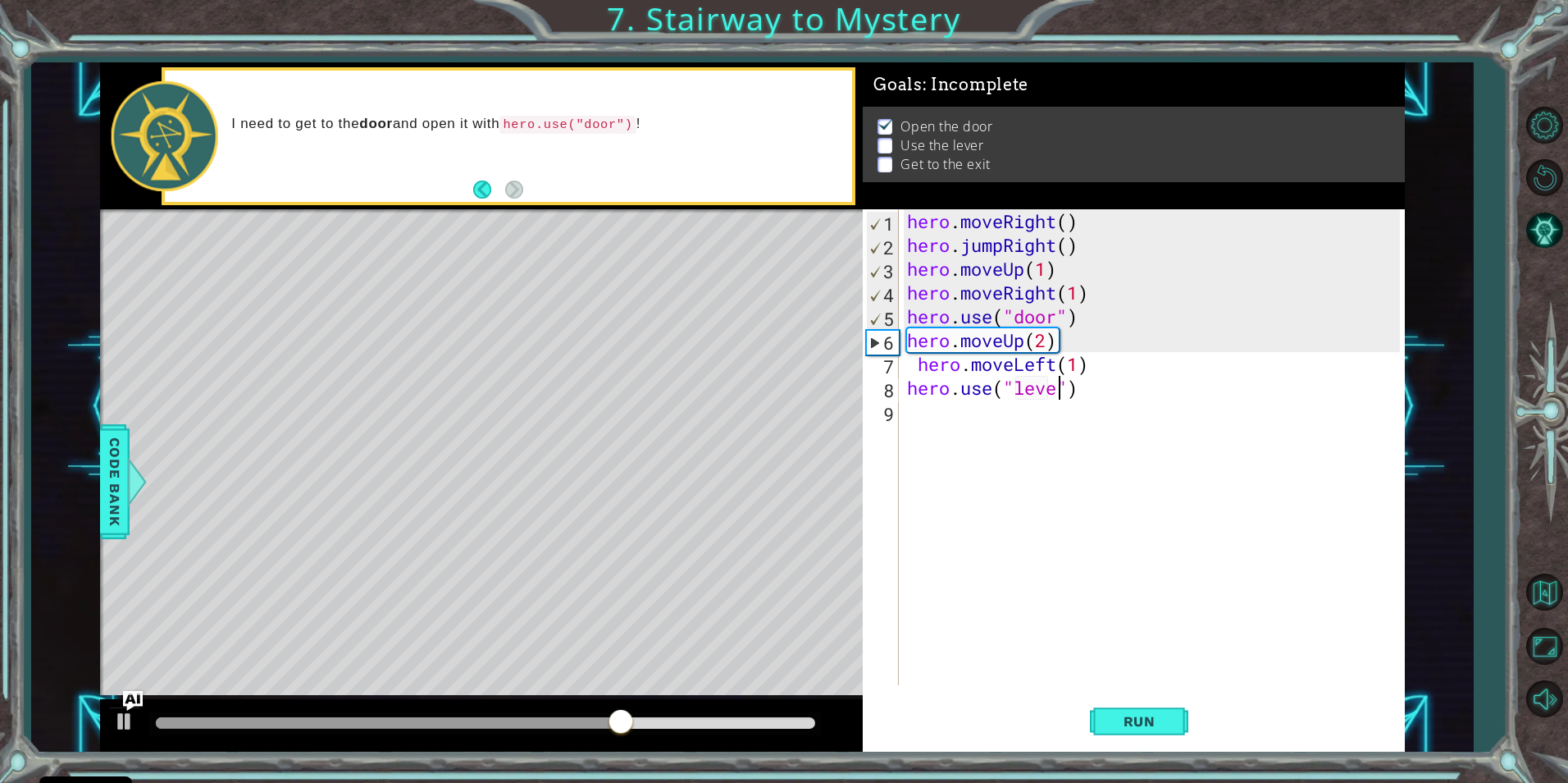
type textarea "hero.use("lever")"
click at [925, 419] on div "hero . moveRight ( ) hero . jumpRight ( ) hero . moveUp ( 1 ) hero . moveRight …" at bounding box center [1156, 471] width 503 height 523
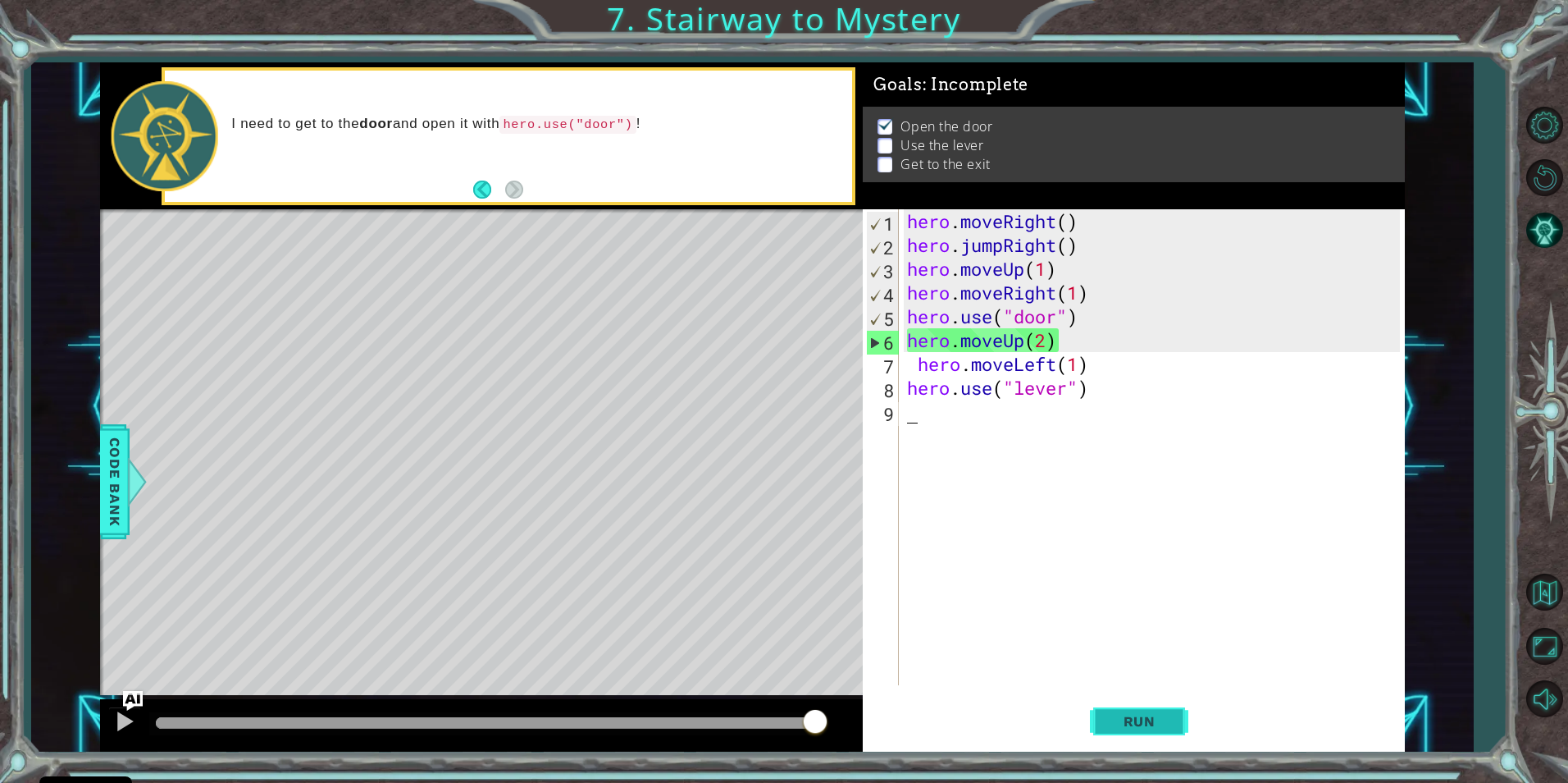
click at [1161, 722] on span "Run" at bounding box center [1140, 721] width 65 height 17
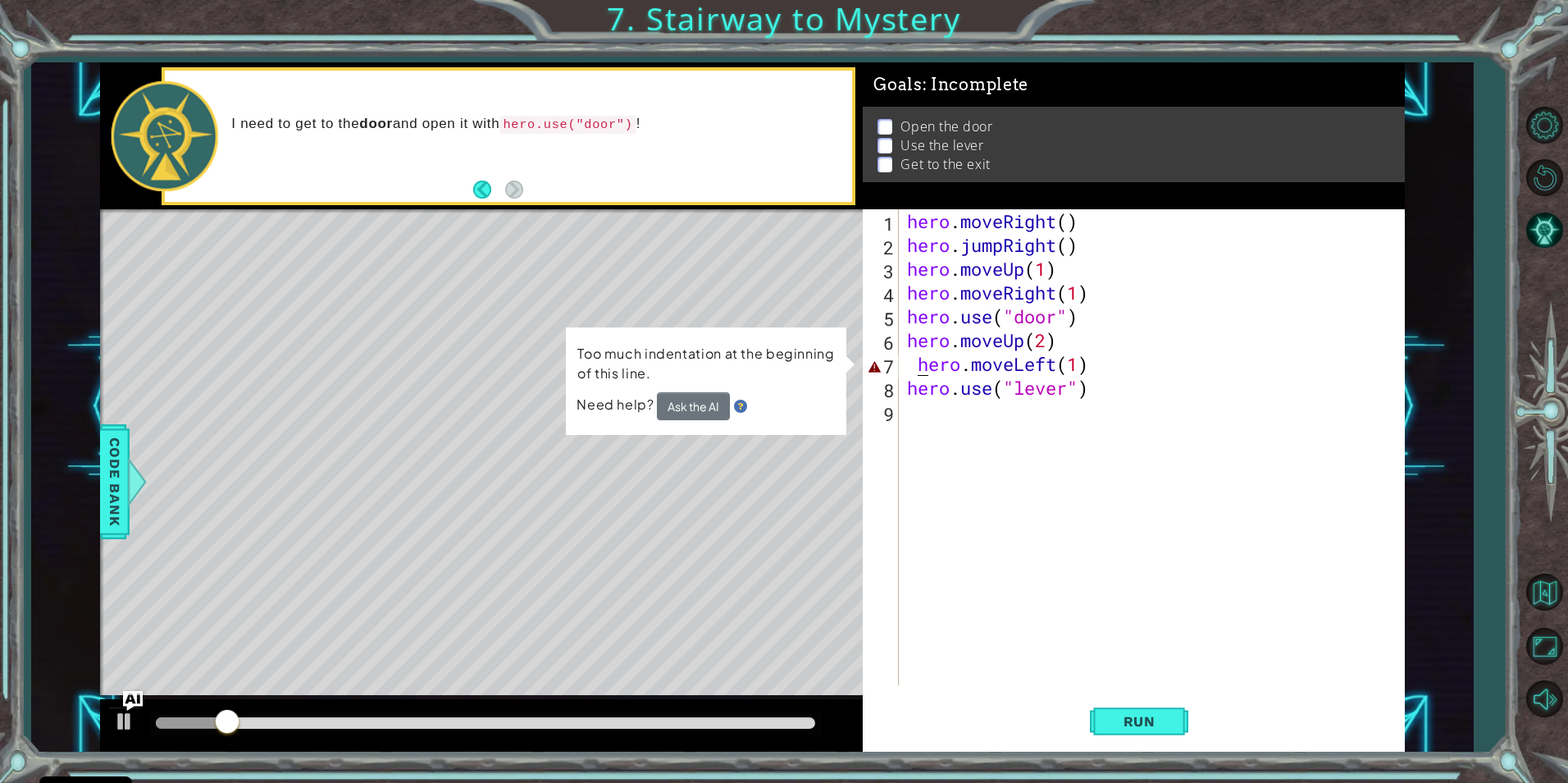
click at [923, 369] on div "hero . moveRight ( ) hero . jumpRight ( ) hero . moveUp ( 1 ) hero . moveRight …" at bounding box center [1156, 471] width 503 height 523
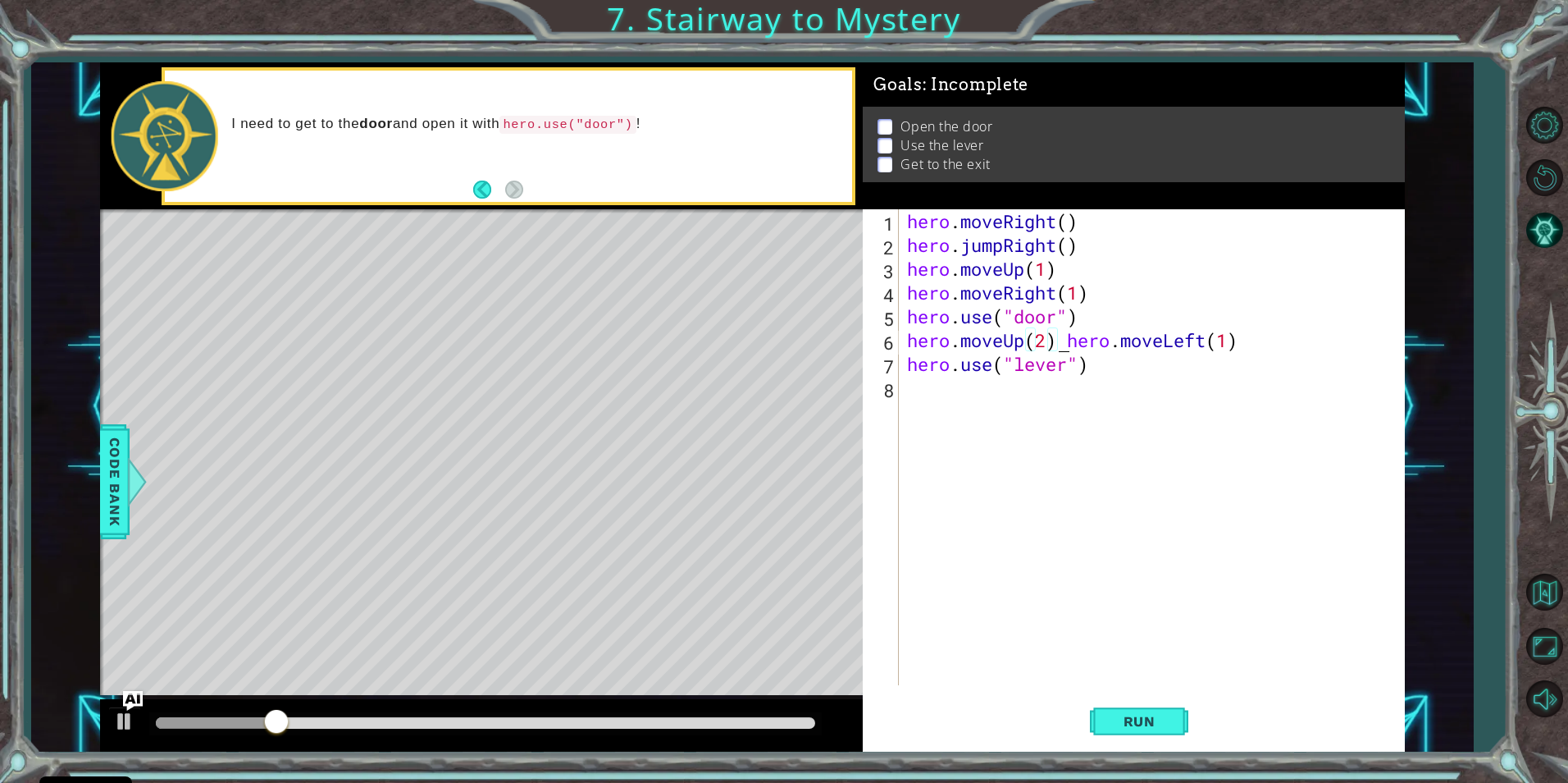
type textarea "hero.use("lever")"
click at [1121, 704] on button "Run" at bounding box center [1139, 721] width 99 height 54
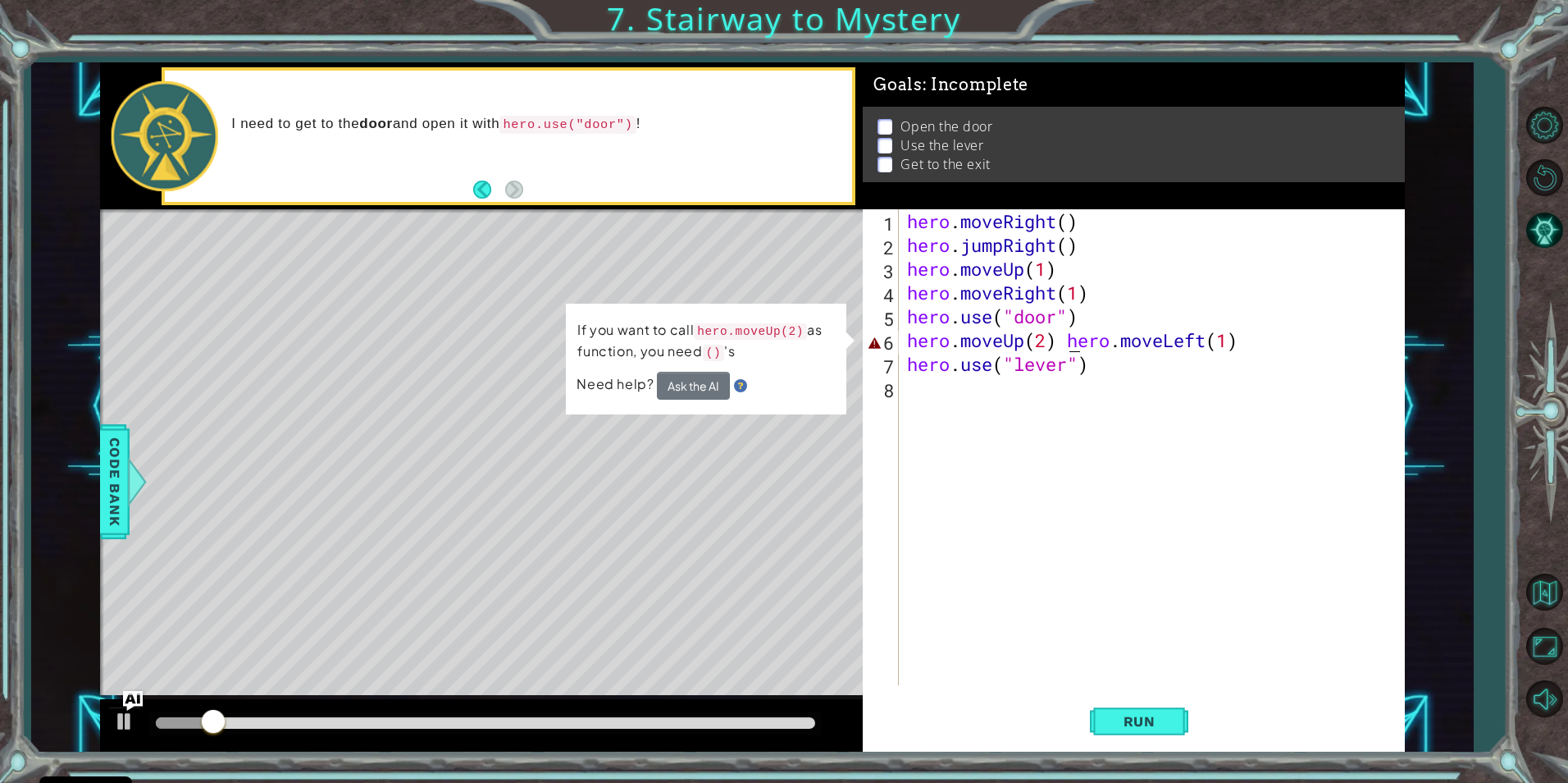
click at [1071, 341] on div "hero . moveRight ( ) hero . jumpRight ( ) hero . moveUp ( 1 ) hero . moveRight …" at bounding box center [1156, 471] width 503 height 523
click at [1068, 329] on div "hero . moveRight ( ) hero . jumpRight ( ) hero . moveUp ( 1 ) hero . moveRight …" at bounding box center [1156, 471] width 503 height 523
type textarea "hero.moveLeft(1)"
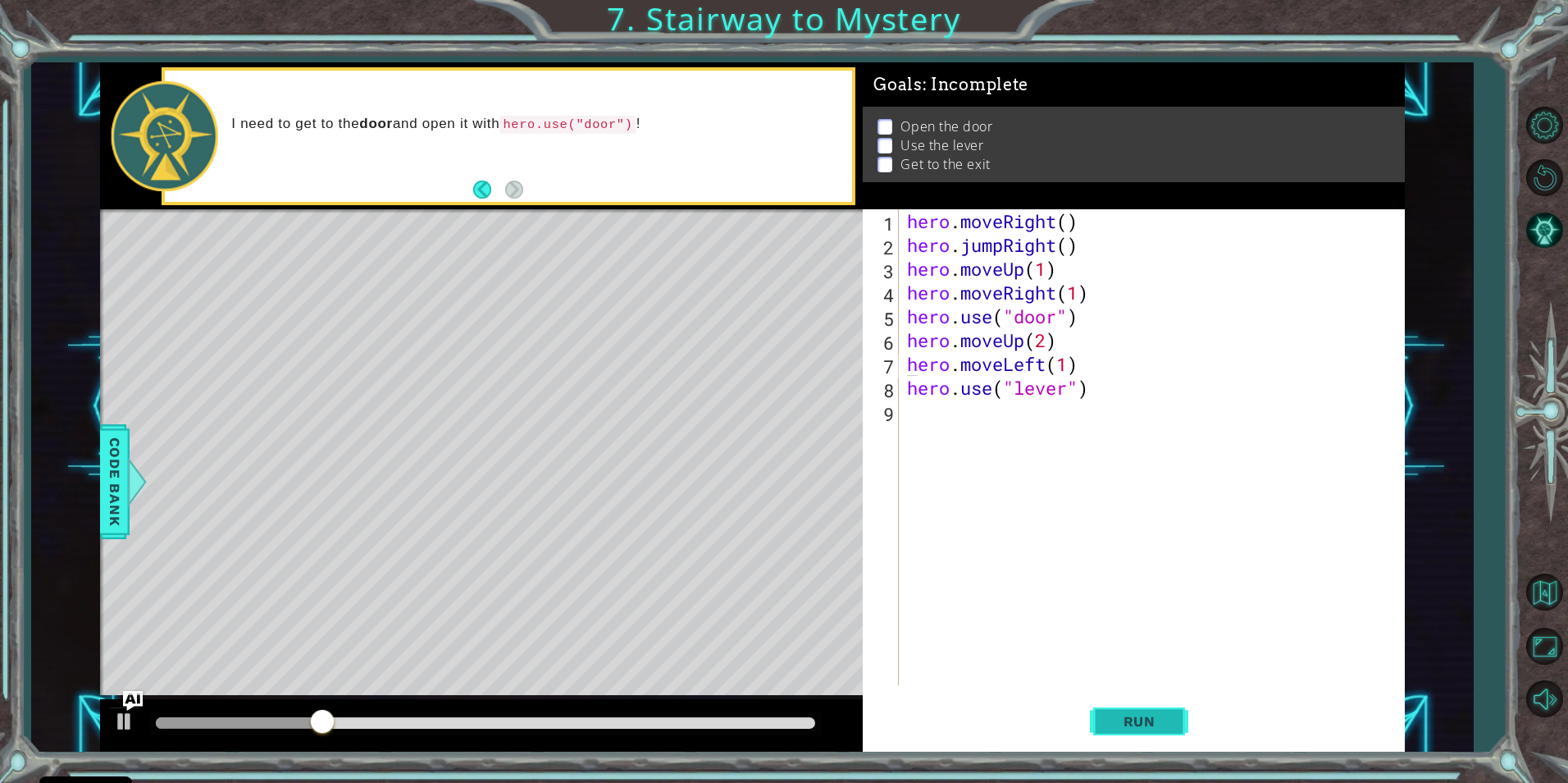
click at [1124, 719] on span "Run" at bounding box center [1140, 721] width 65 height 17
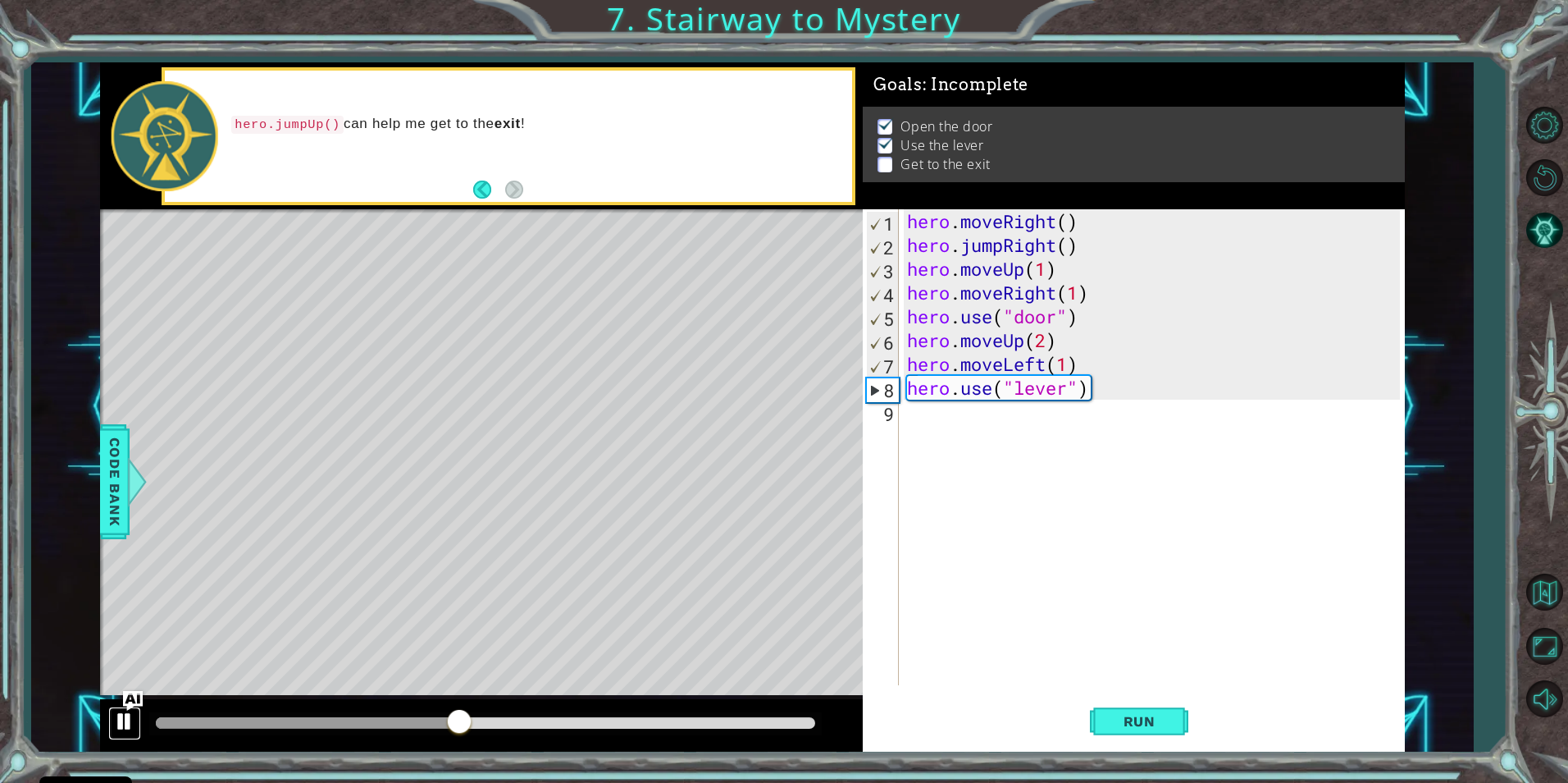
click at [119, 720] on div at bounding box center [124, 721] width 22 height 22
click at [966, 426] on div "hero . moveRight ( ) hero . jumpRight ( ) hero . moveUp ( 1 ) hero . moveRight …" at bounding box center [1156, 471] width 503 height 523
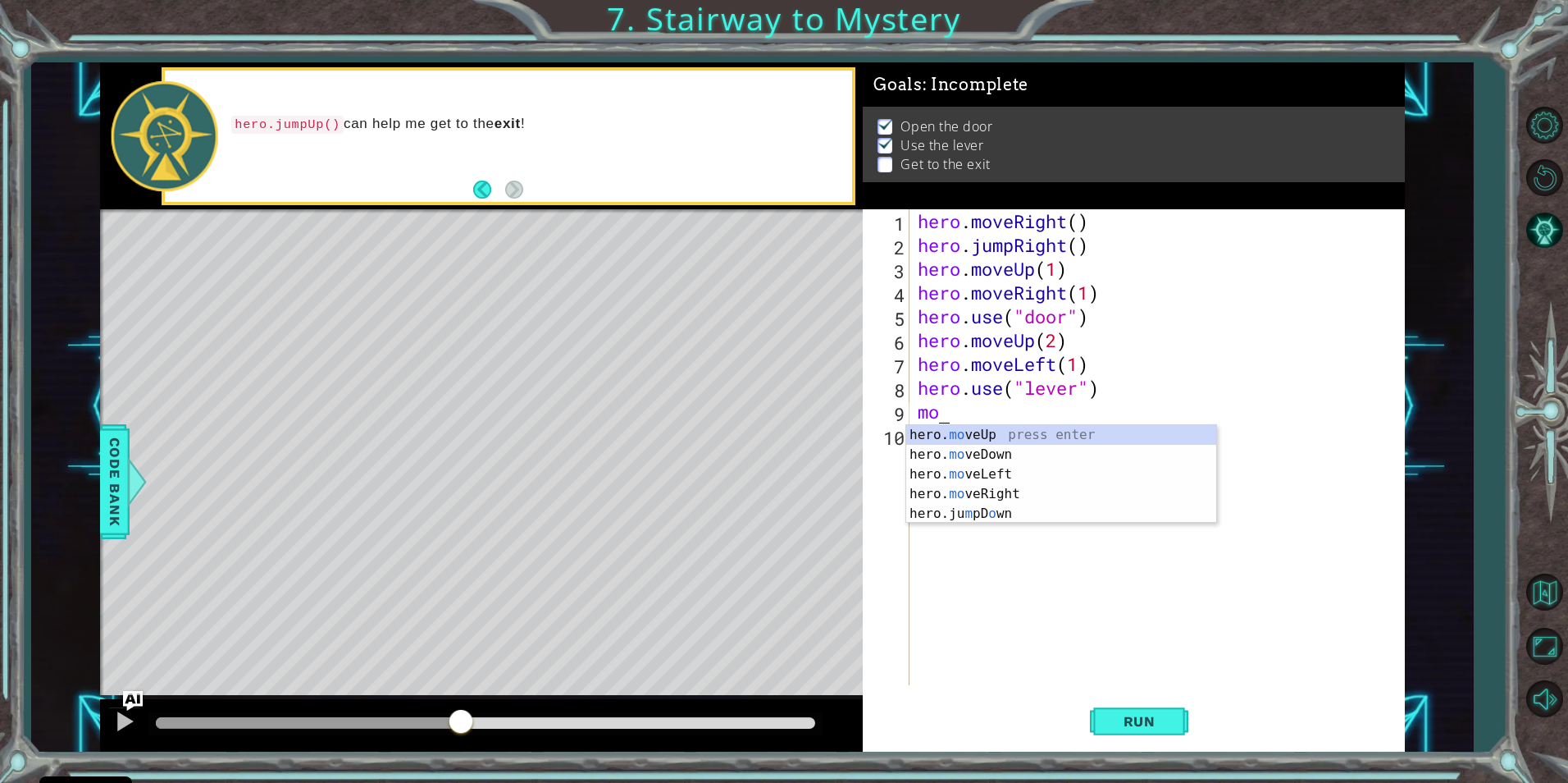
scroll to position [0, 1]
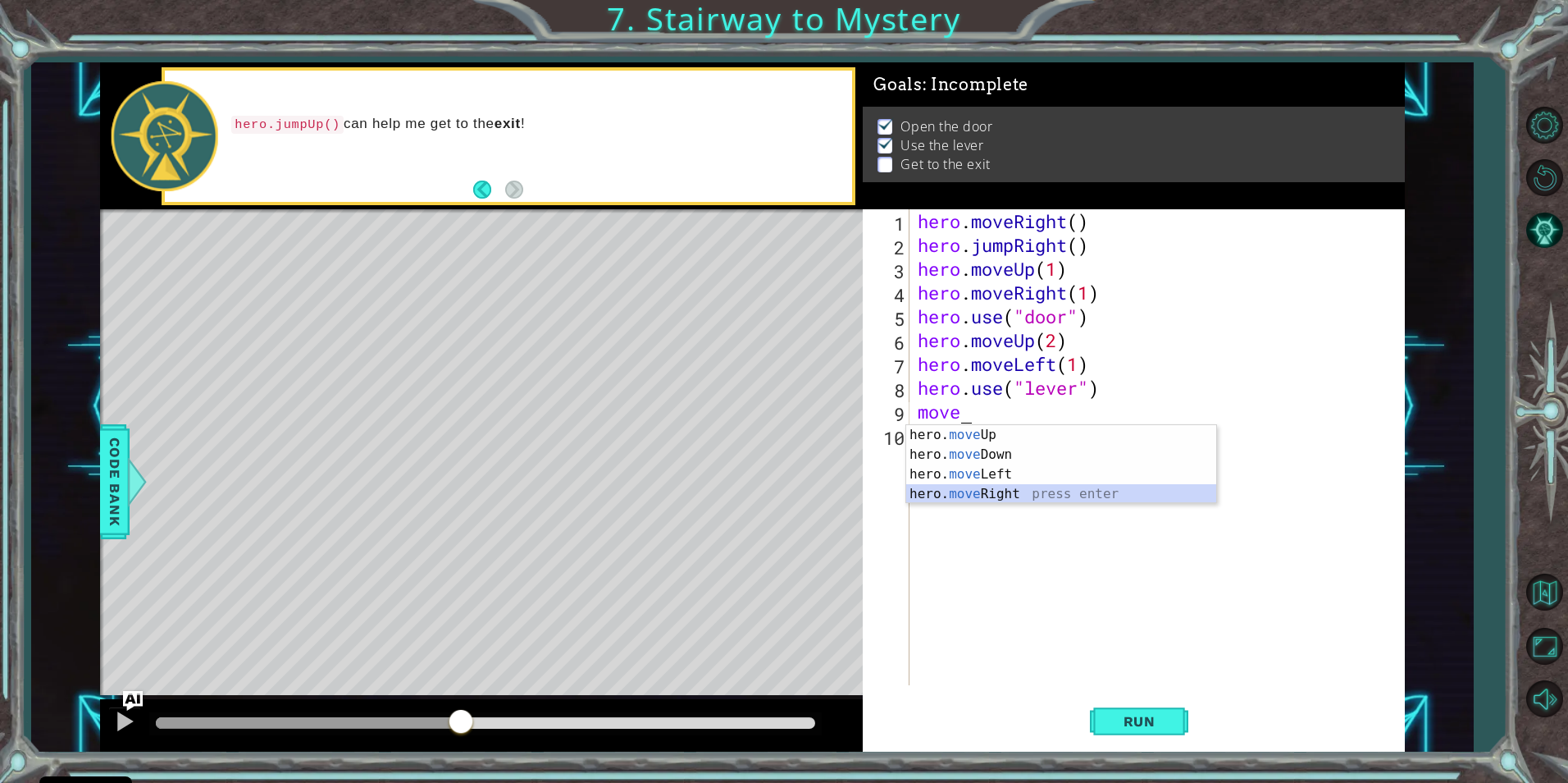
click at [963, 495] on div "hero. move Up press enter hero. move Down press enter hero. move Left press ent…" at bounding box center [1061, 484] width 310 height 119
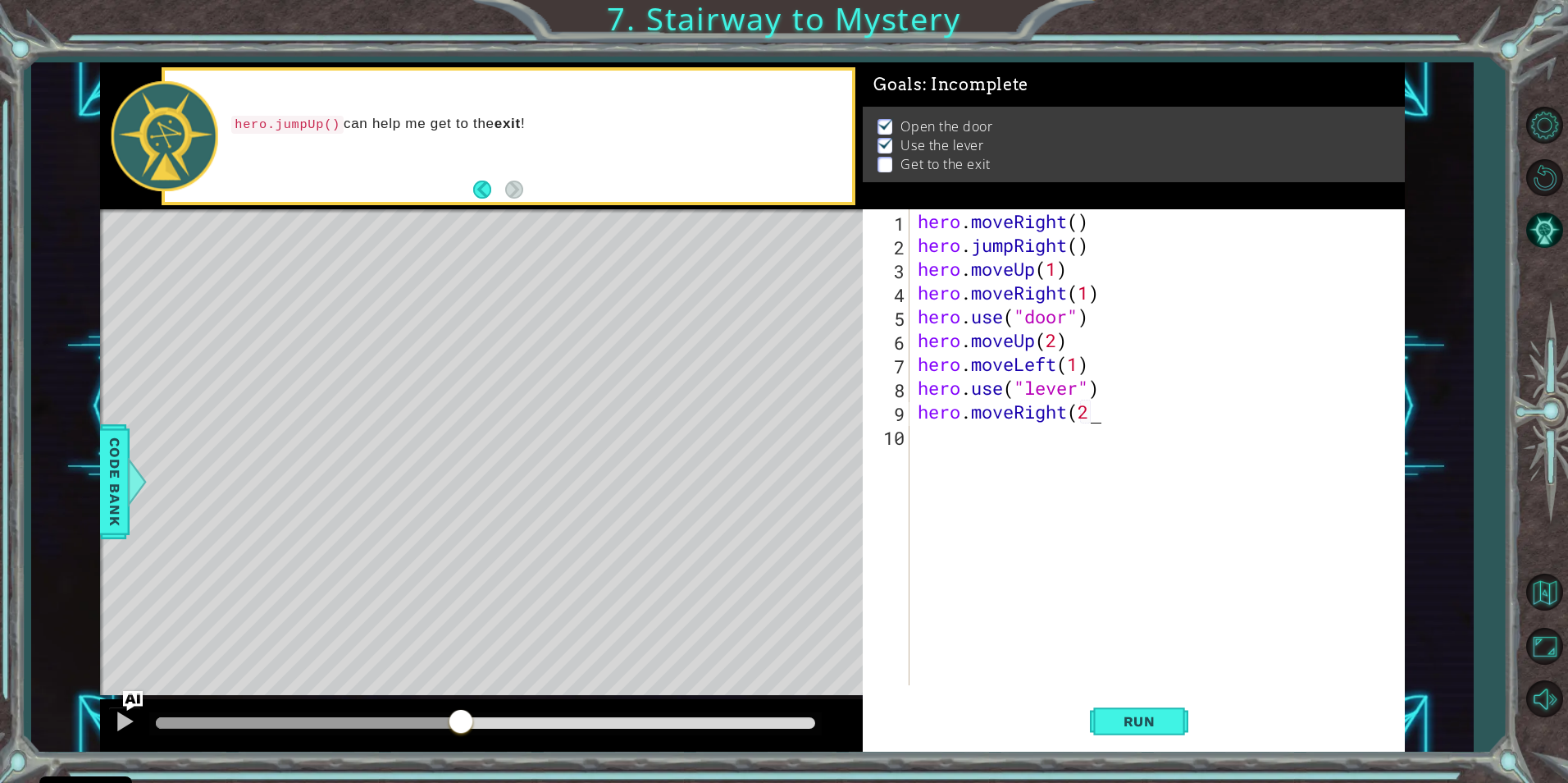
scroll to position [0, 8]
type textarea "hero.moveRight(2))"
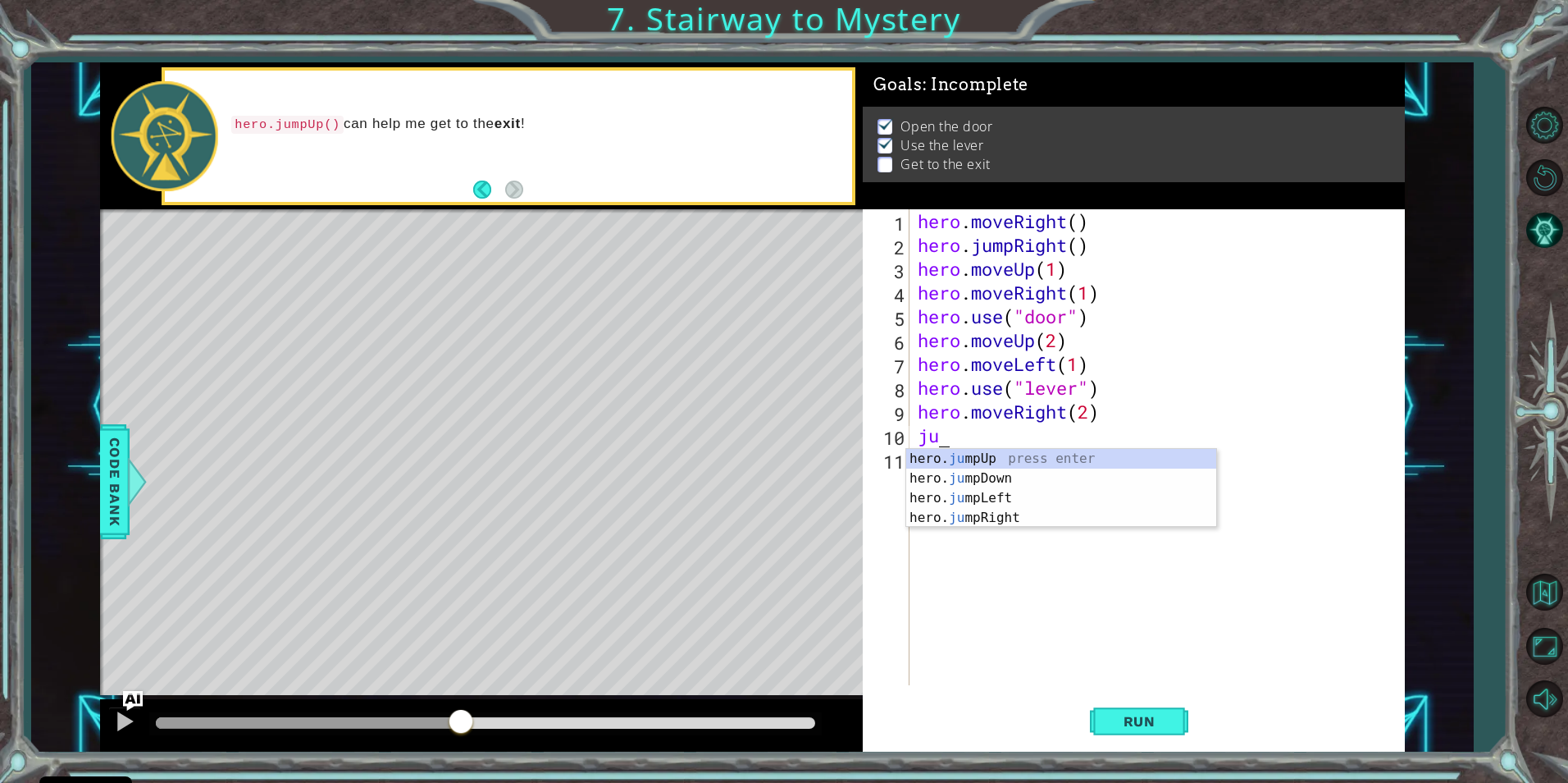
scroll to position [0, 1]
type textarea "jump"
click at [1092, 460] on div "hero. jump Up press enter hero. jump Down press enter hero. jump Left press ent…" at bounding box center [1061, 508] width 310 height 119
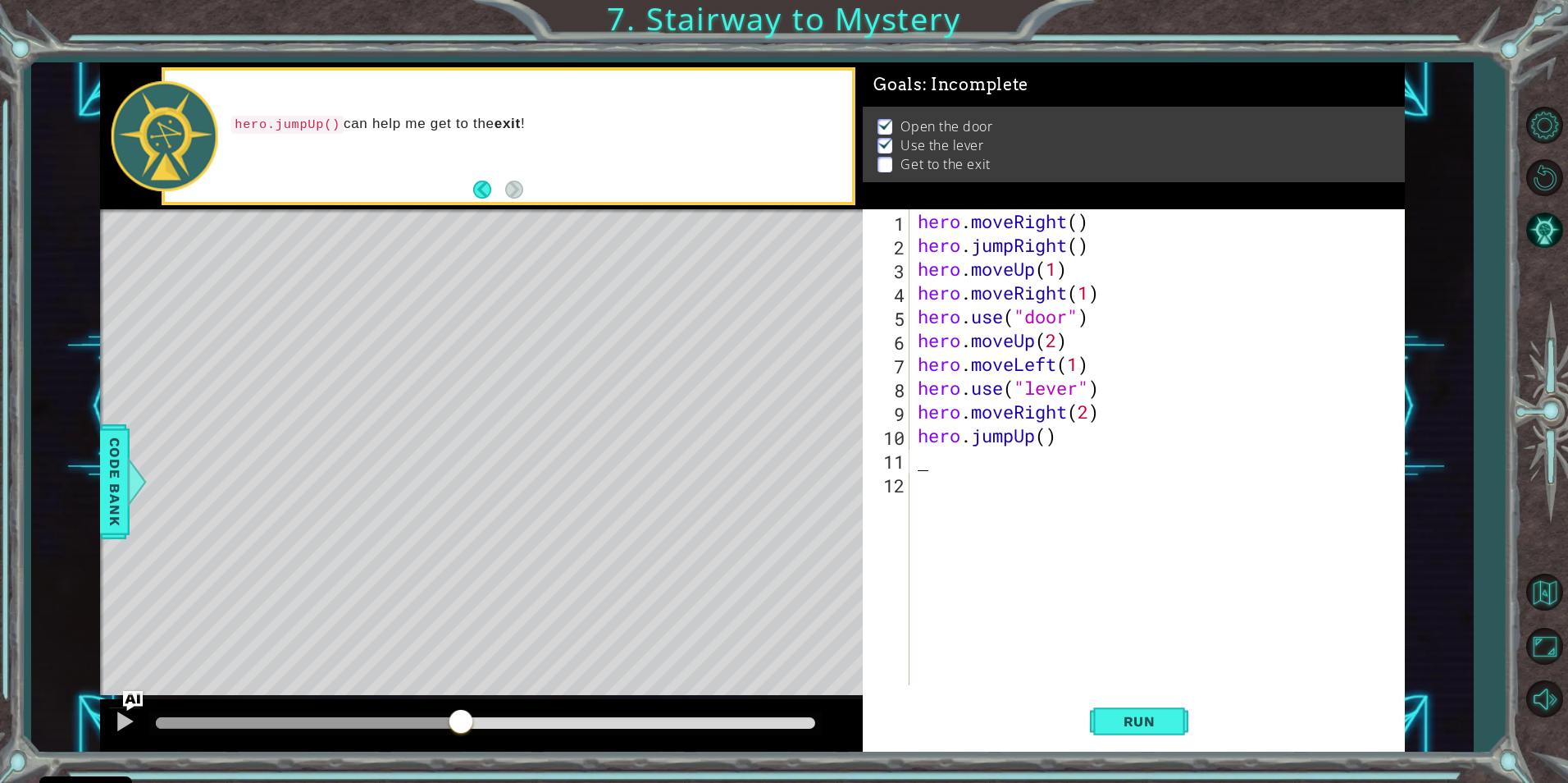
click at [1042, 438] on div "hero . moveRight ( ) hero . jumpRight ( ) hero . moveUp ( 1 ) hero . moveRight …" at bounding box center [1162, 471] width 494 height 523
click at [1007, 452] on div "hero.jumpUp press enter" at bounding box center [1061, 478] width 310 height 59
type textarea "hero.jumpUp(2)"
click at [1001, 516] on div "hero . moveRight ( ) hero . jumpRight ( ) hero . moveUp ( 1 ) hero . moveRight …" at bounding box center [1162, 471] width 494 height 523
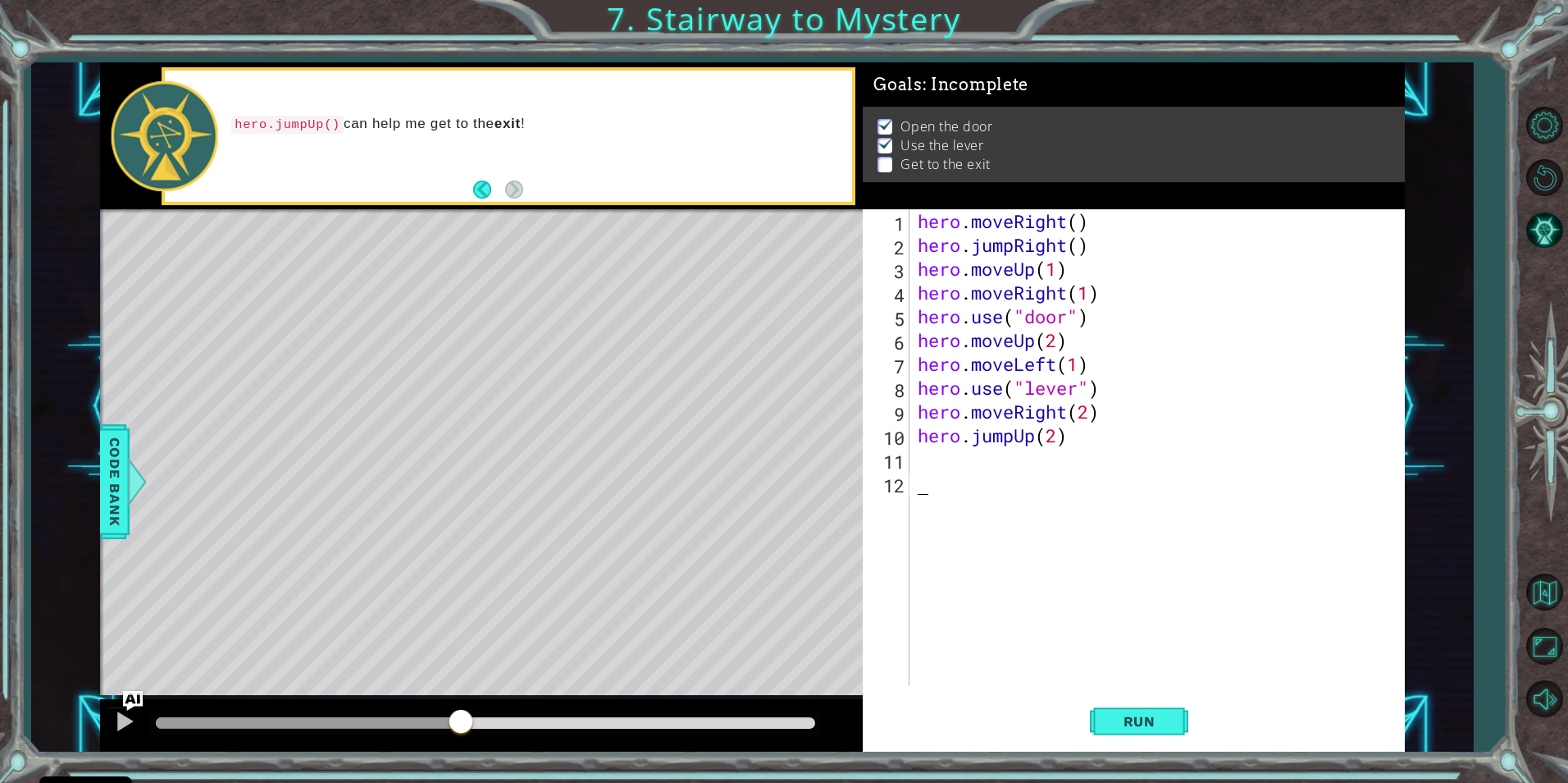
scroll to position [0, 0]
click at [964, 467] on div "hero . moveRight ( ) hero . jumpRight ( ) hero . moveUp ( 1 ) hero . moveRight …" at bounding box center [1162, 471] width 494 height 523
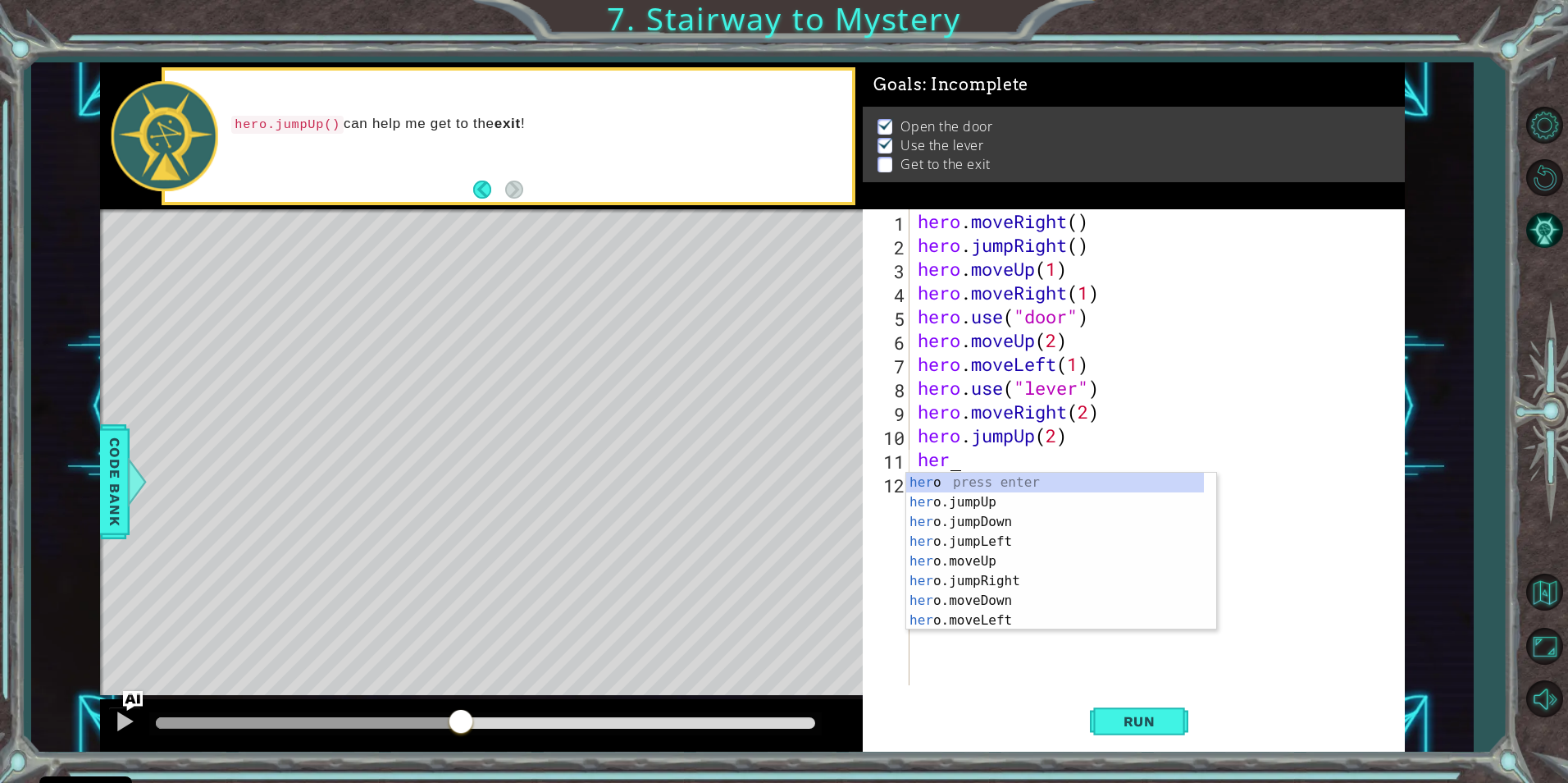
type textarea "hero"
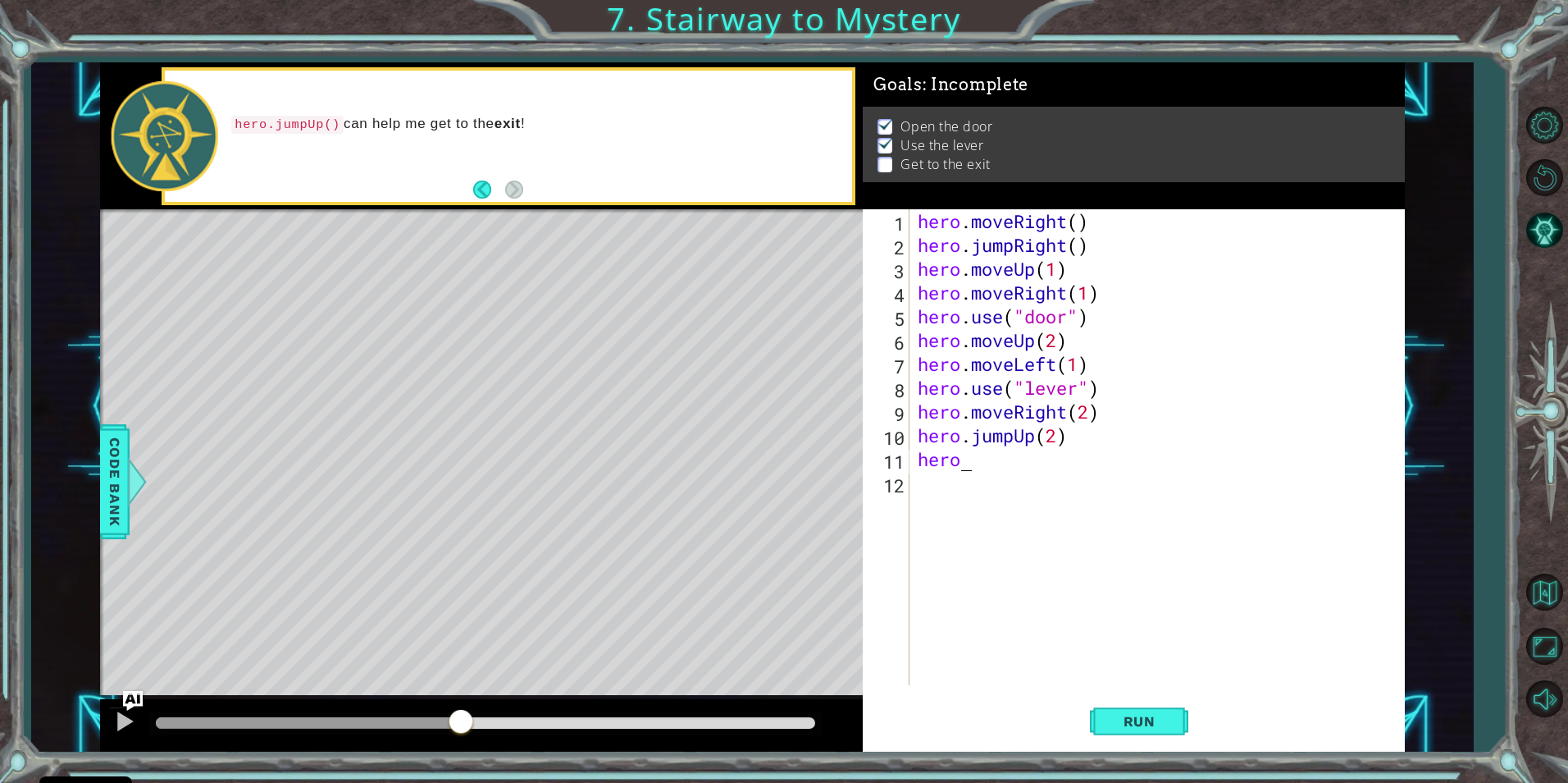
click at [992, 474] on div "hero . moveRight ( ) hero . jumpRight ( ) hero . moveUp ( 1 ) hero . moveRight …" at bounding box center [1162, 471] width 494 height 523
click at [992, 471] on div "hero . moveRight ( ) hero . jumpRight ( ) hero . moveUp ( 1 ) hero . moveRight …" at bounding box center [1162, 471] width 494 height 523
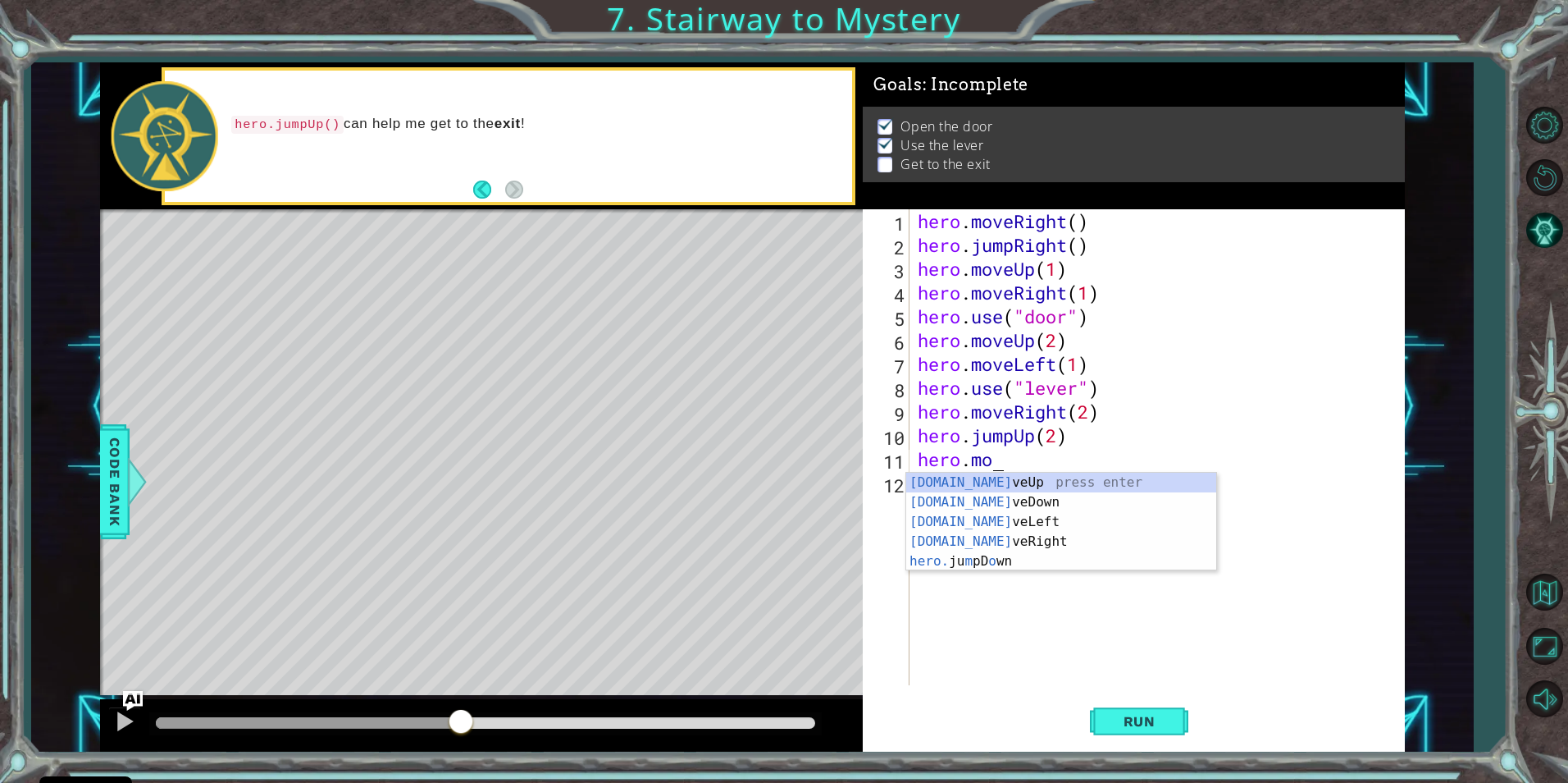
scroll to position [0, 3]
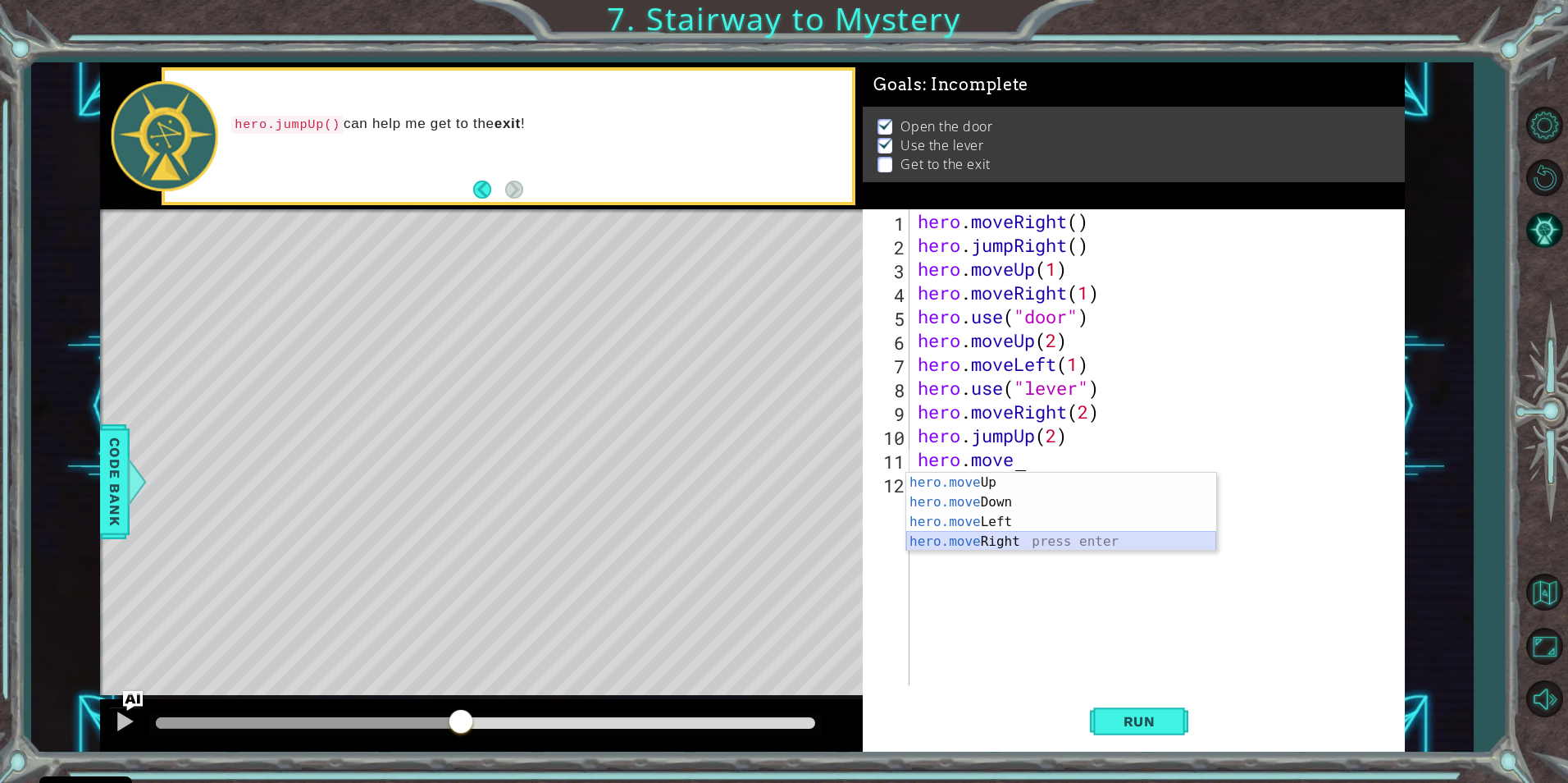
click at [987, 537] on div "hero.move Up press enter hero.move Down press enter hero.move Left press enter …" at bounding box center [1061, 531] width 310 height 119
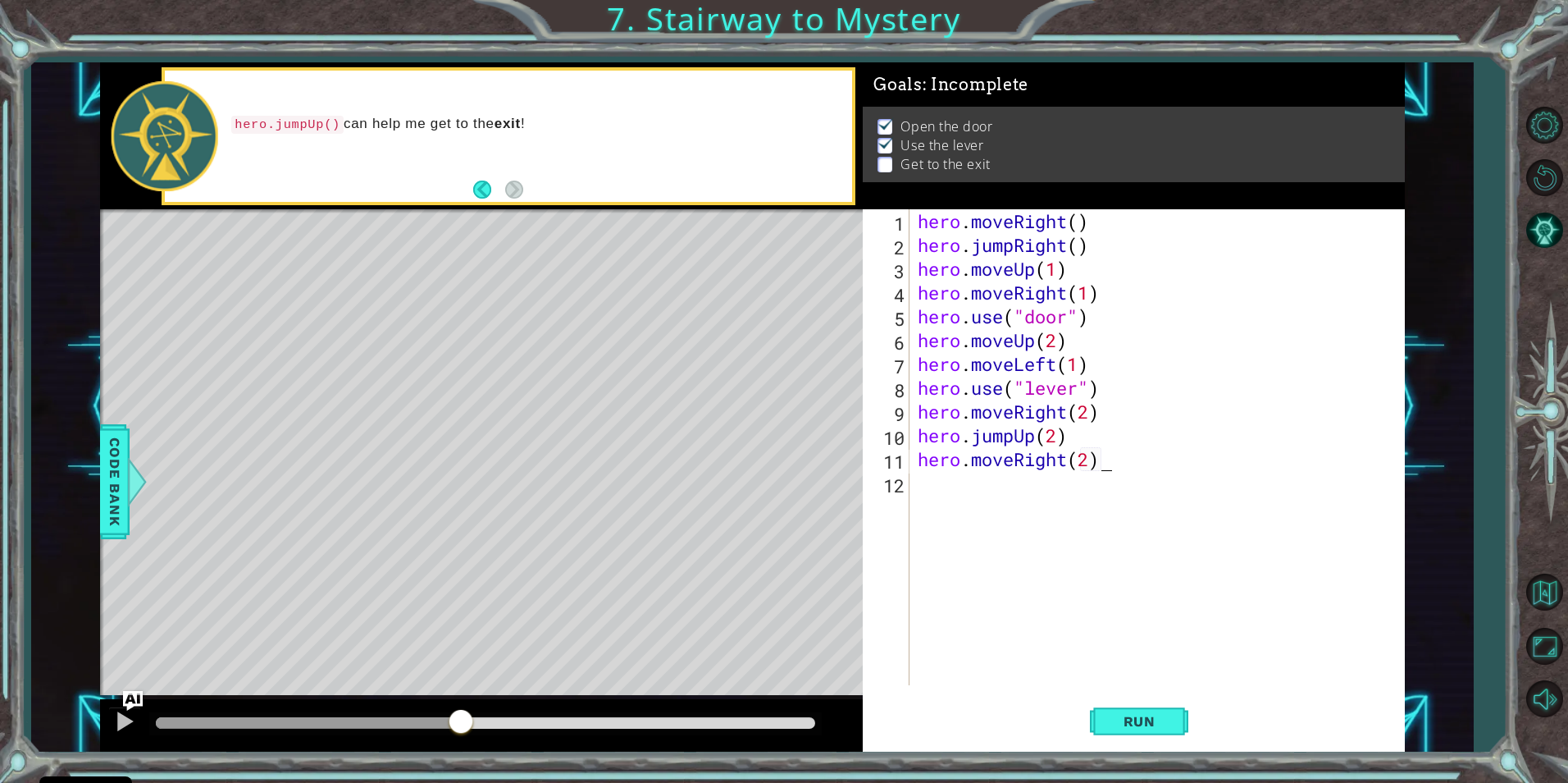
scroll to position [0, 8]
click at [1149, 734] on button "Run" at bounding box center [1139, 721] width 99 height 54
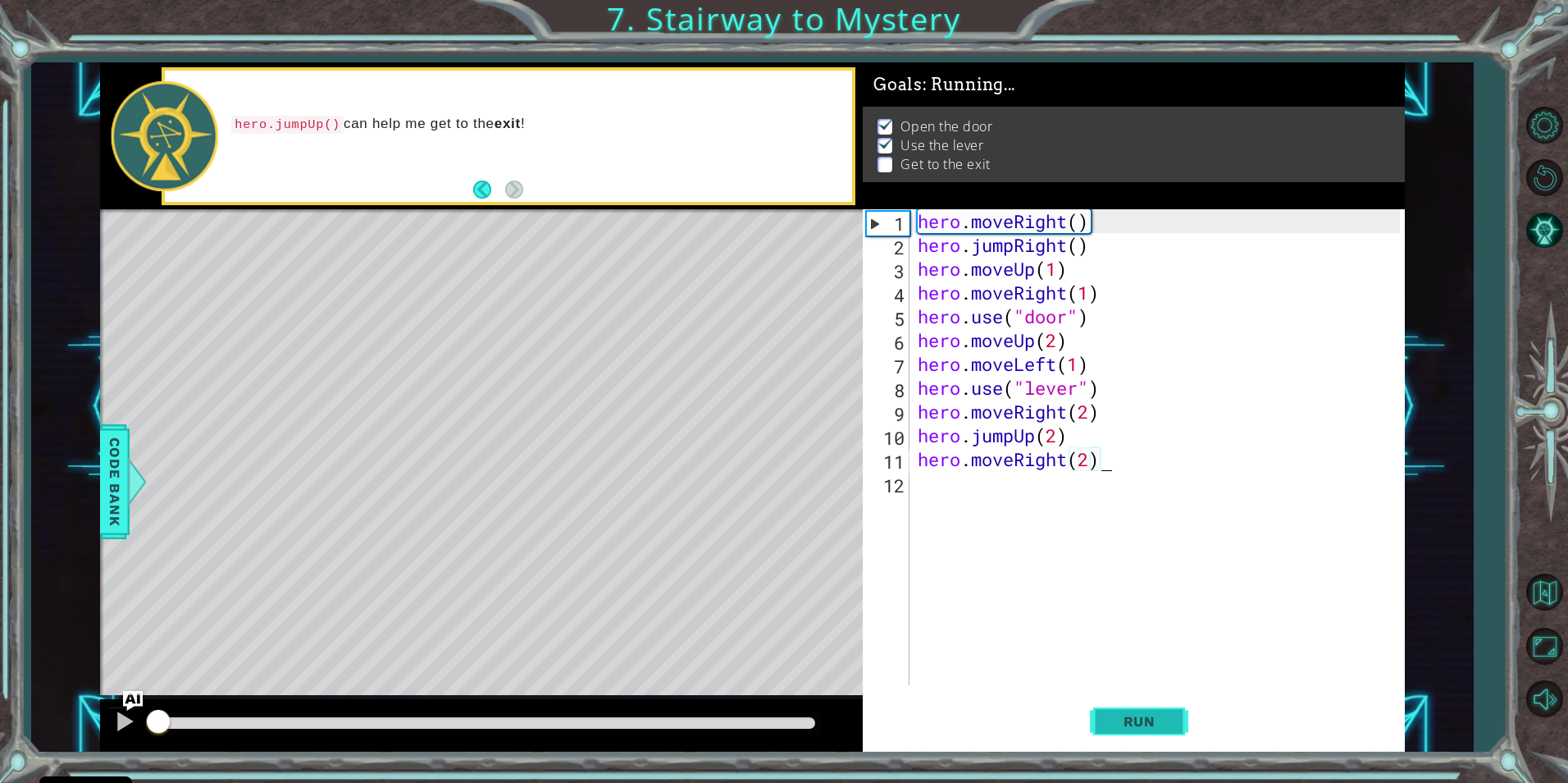
scroll to position [0, 8]
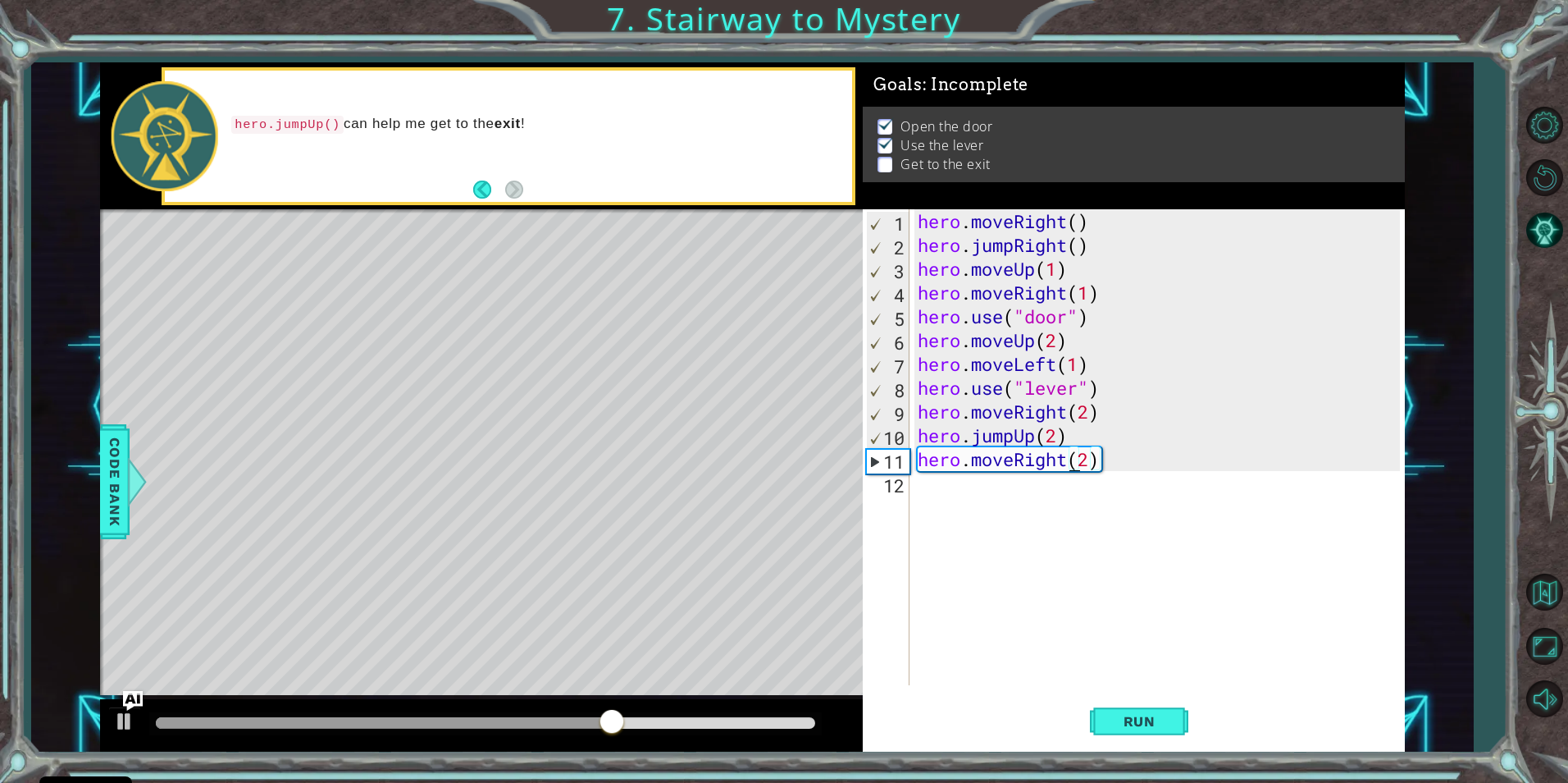
click at [1073, 462] on div "hero . moveRight ( ) hero . jumpRight ( ) hero . moveUp ( 1 ) hero . moveRight …" at bounding box center [1162, 471] width 494 height 523
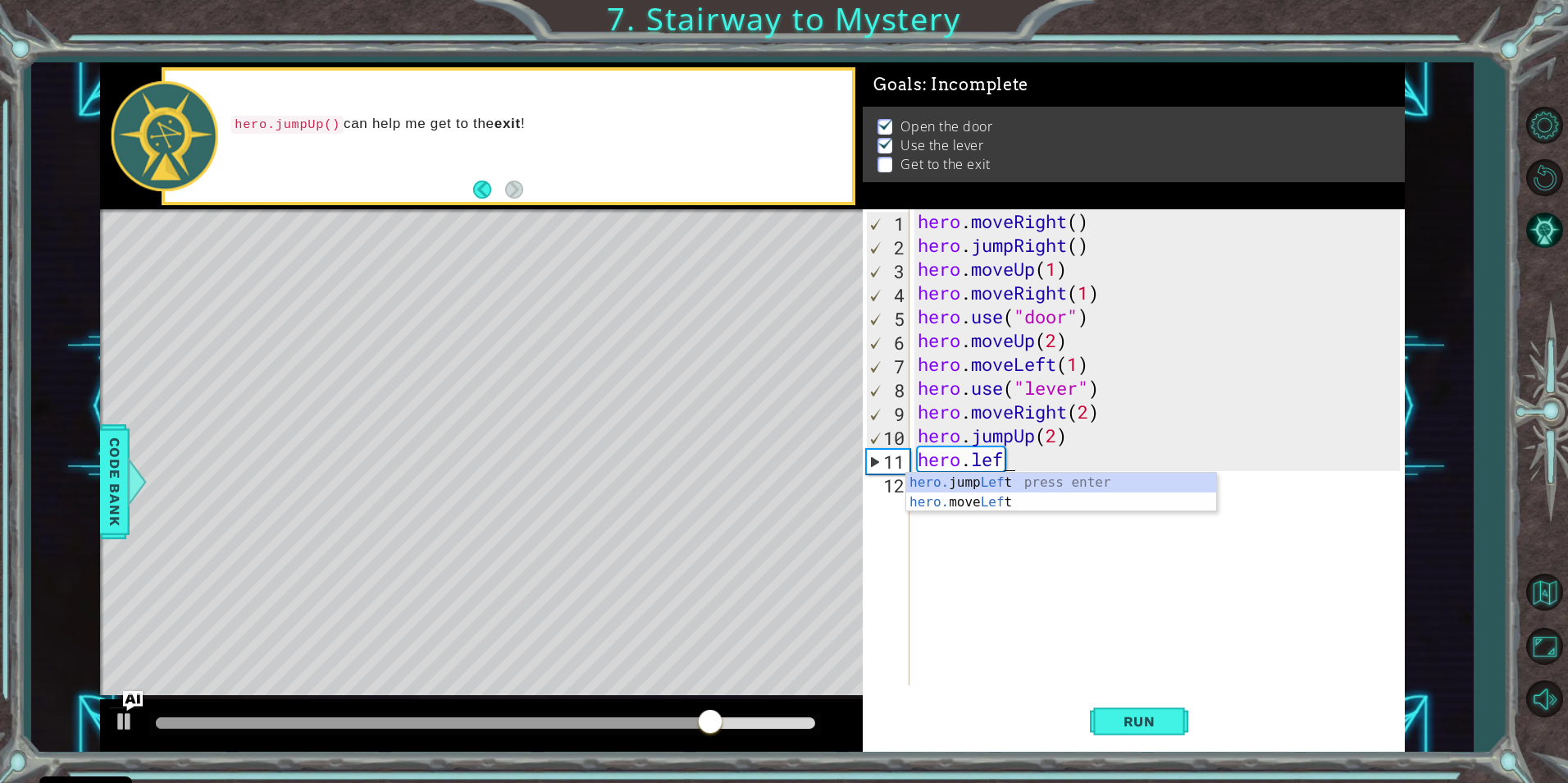
scroll to position [0, 5]
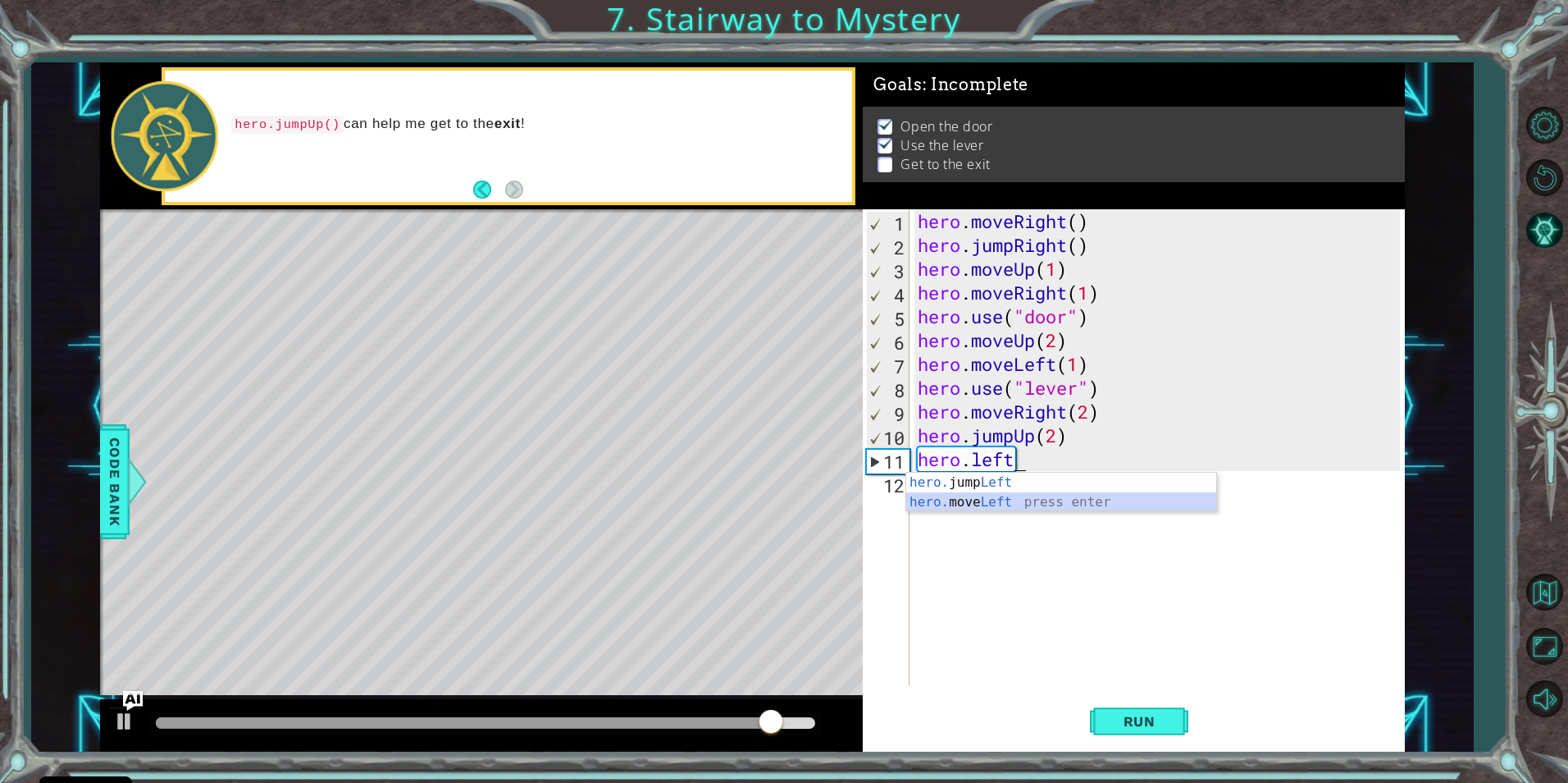
click at [1014, 510] on div "hero. jump Left press enter hero. move Left press enter" at bounding box center [1061, 512] width 310 height 78
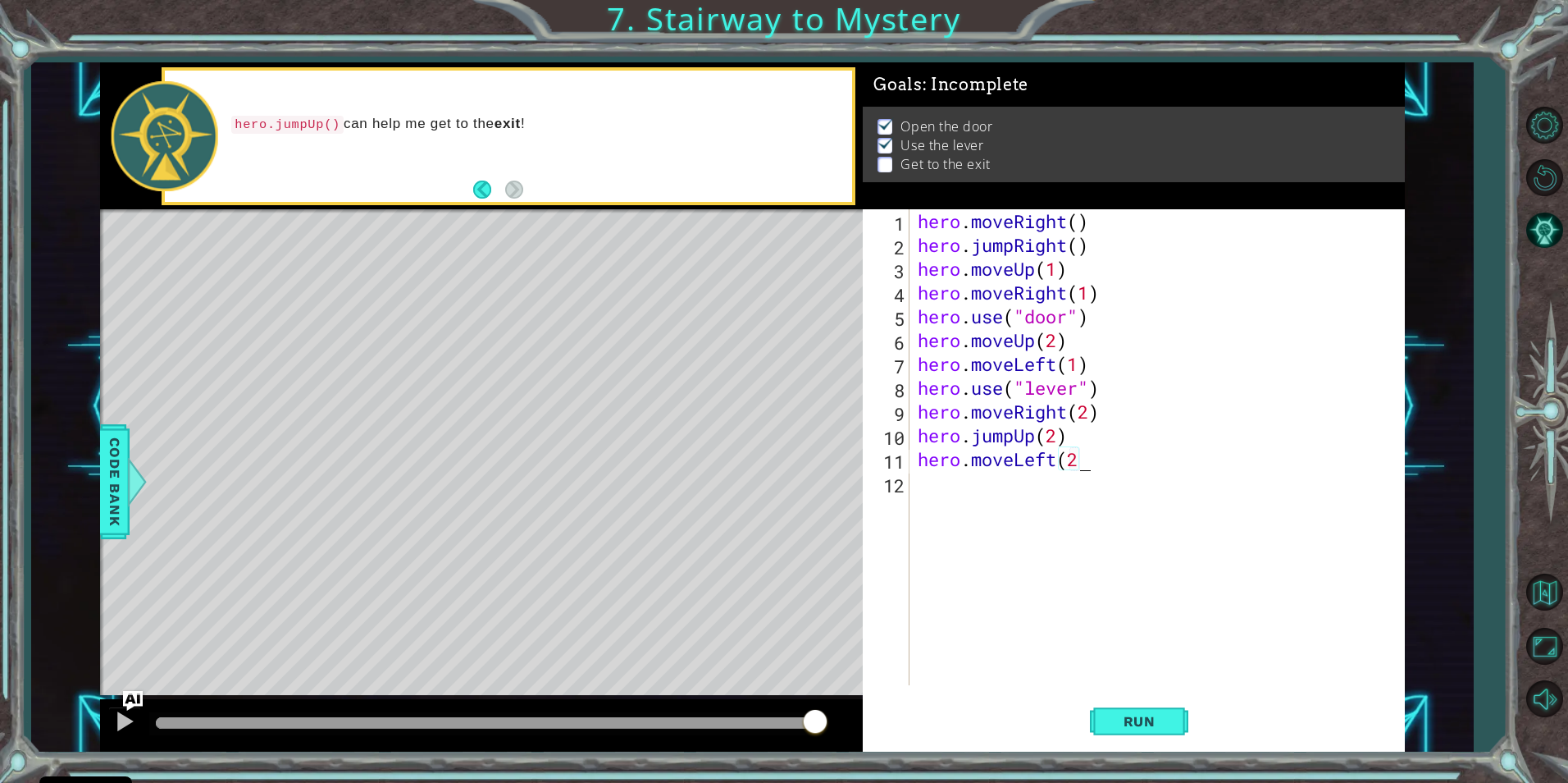
scroll to position [0, 8]
click at [1162, 730] on button "Run" at bounding box center [1139, 721] width 99 height 54
type textarea "hero.moveLeft(2)"
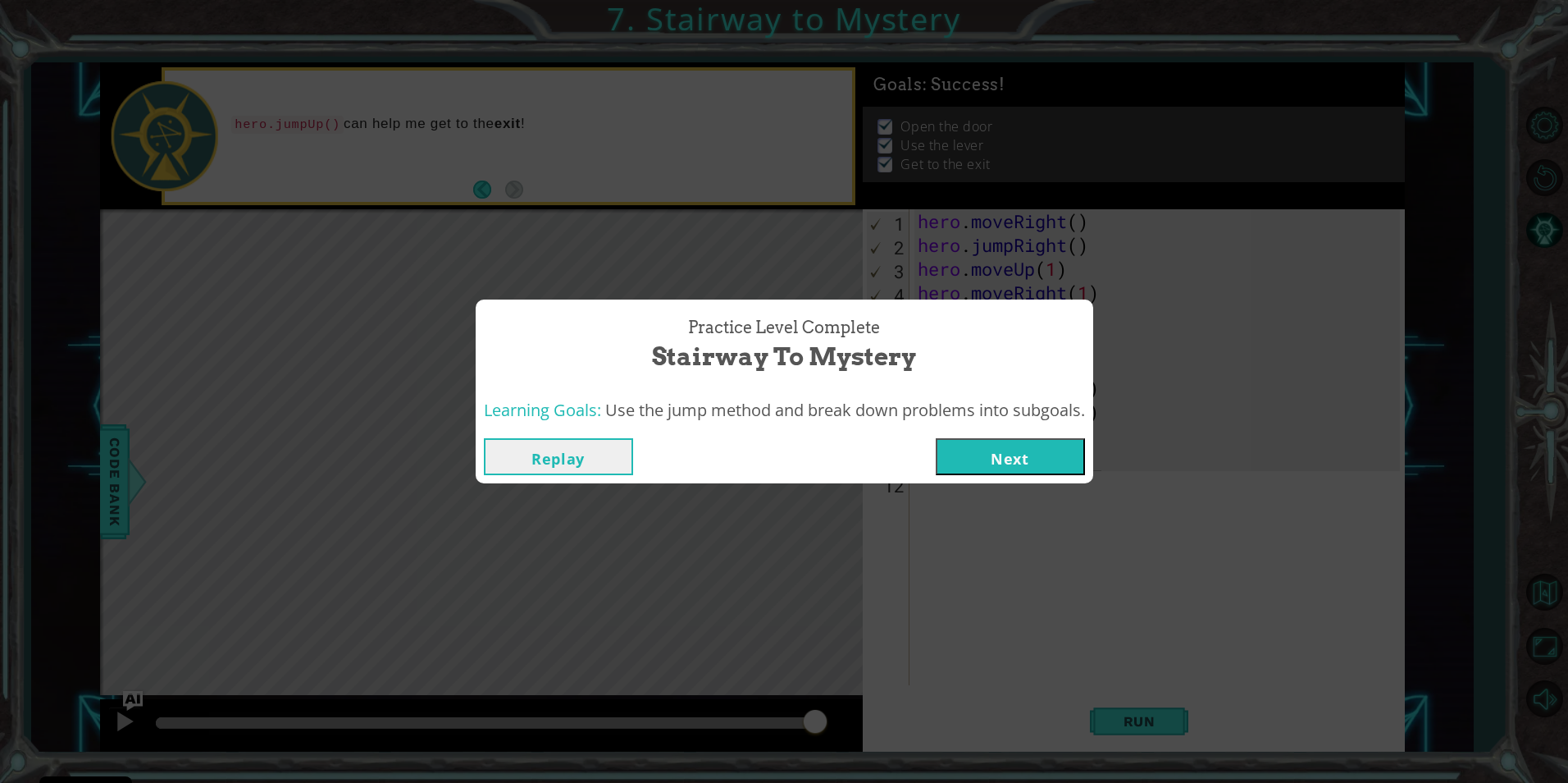
click at [1022, 464] on button "Next" at bounding box center [1011, 457] width 149 height 37
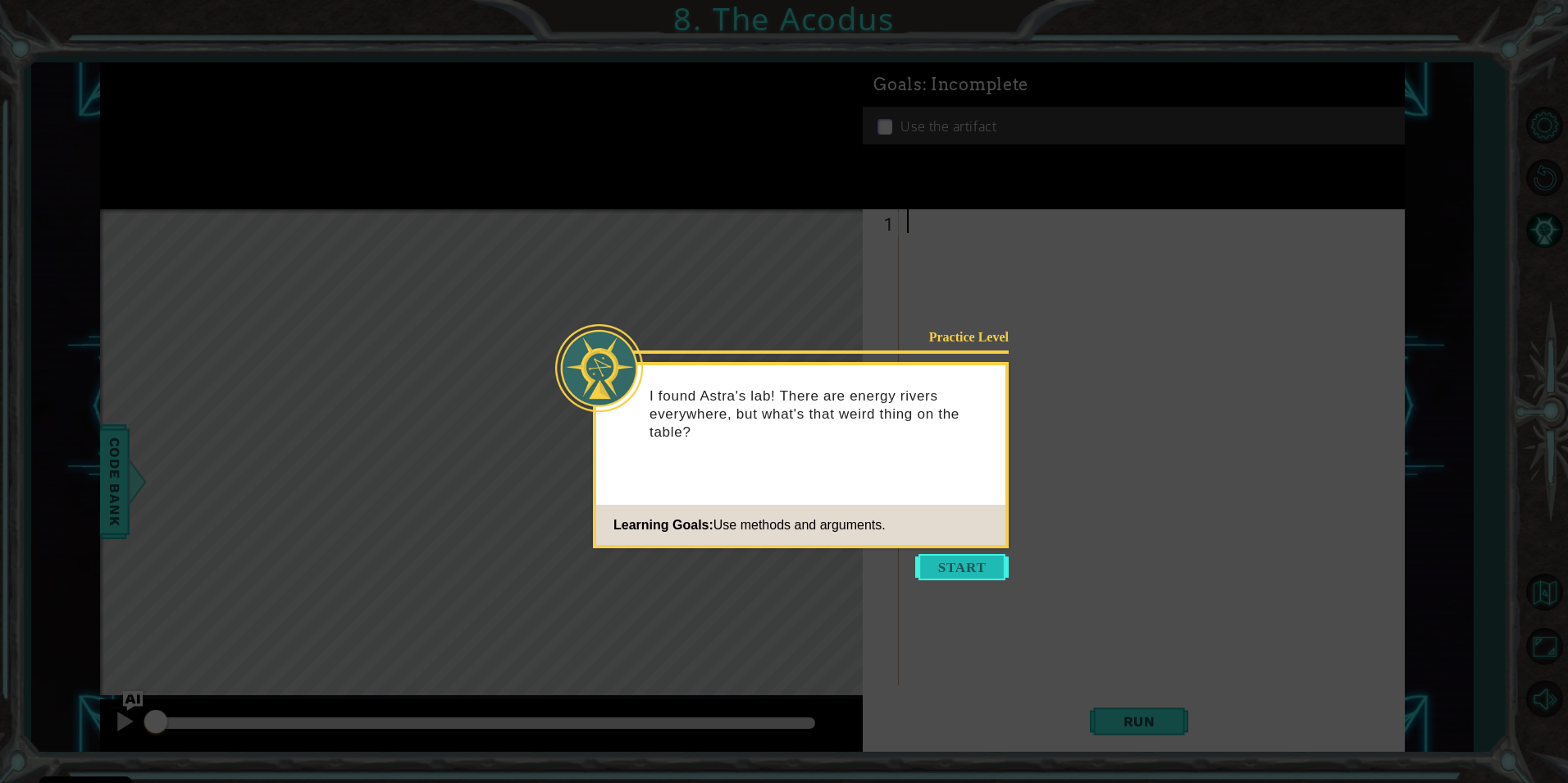
click at [978, 564] on button "Start" at bounding box center [962, 566] width 93 height 26
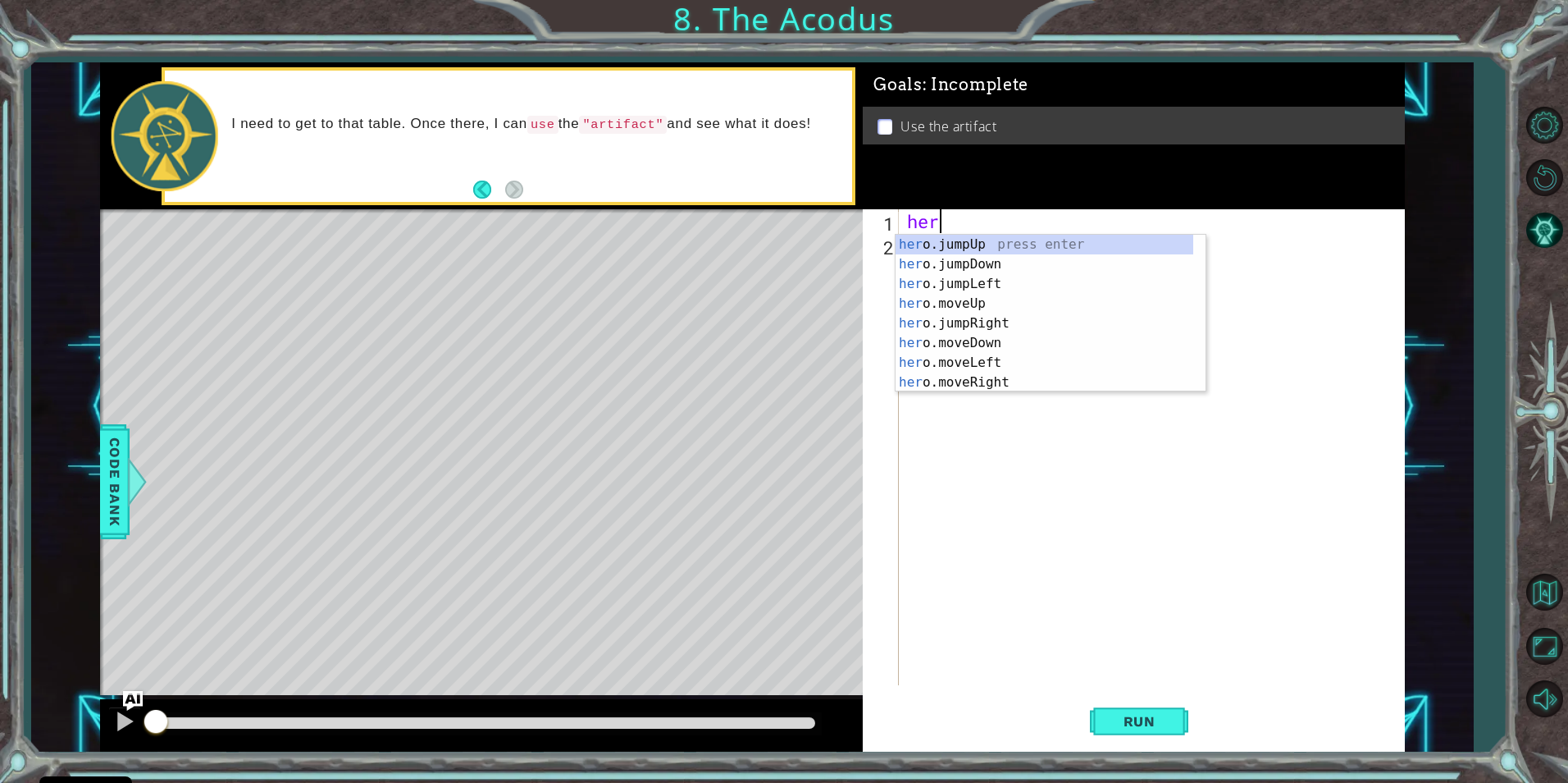
scroll to position [0, 1]
type textarea "hero"
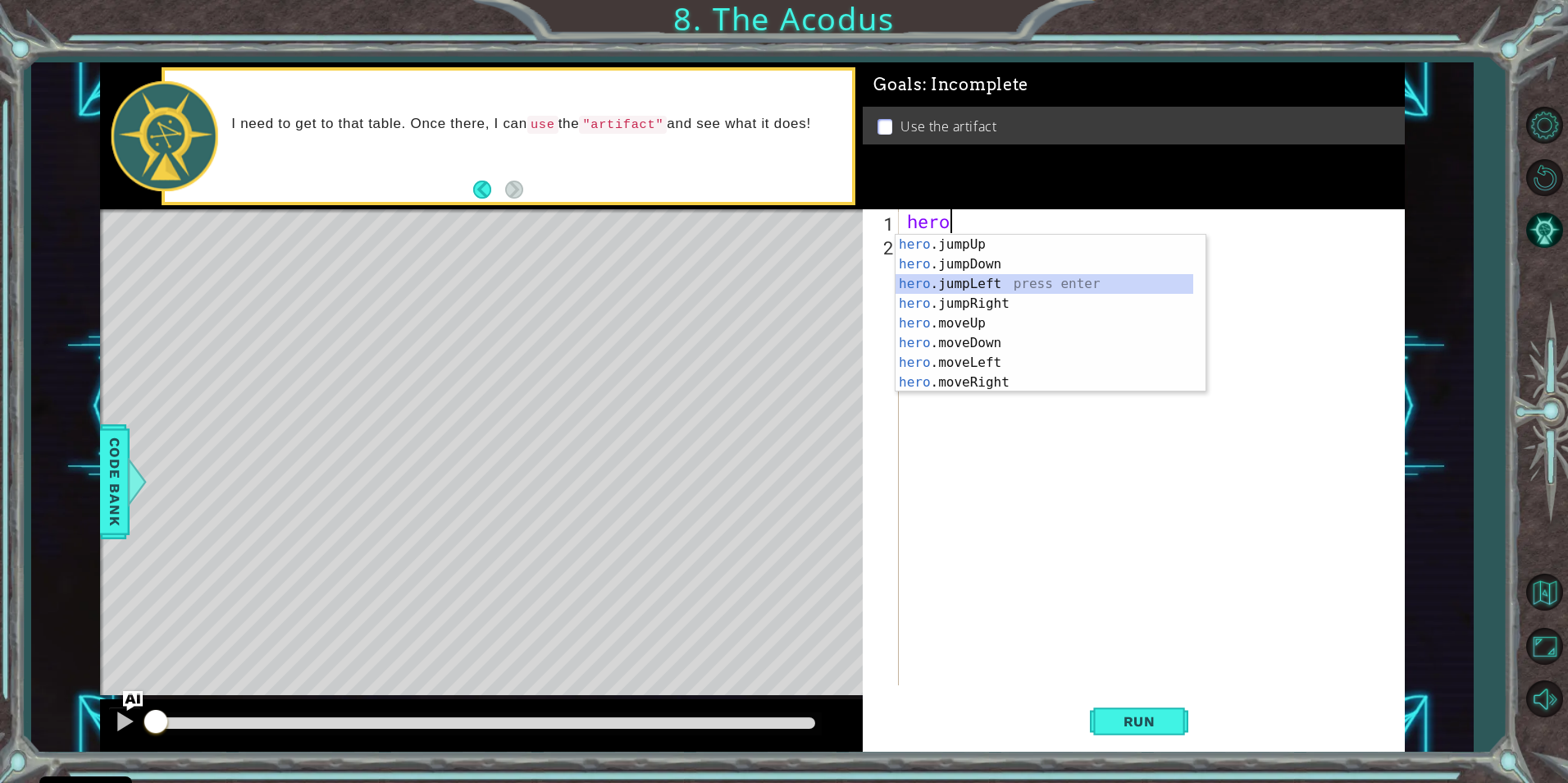
click at [987, 279] on div "hero .jumpUp press enter hero .jumpDown press enter hero .jumpLeft press enter …" at bounding box center [1045, 333] width 298 height 197
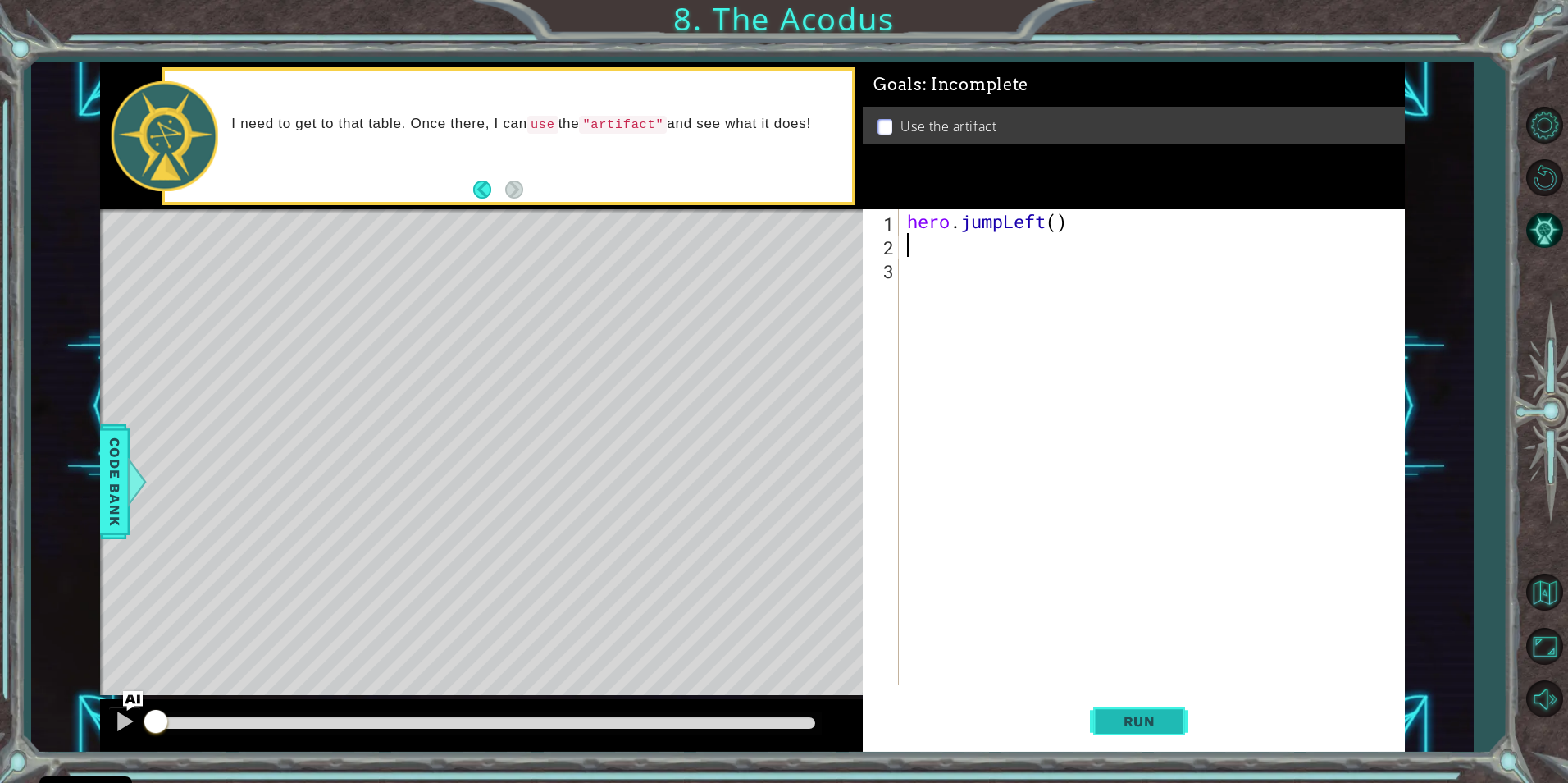
click at [1145, 710] on button "Run" at bounding box center [1139, 721] width 99 height 54
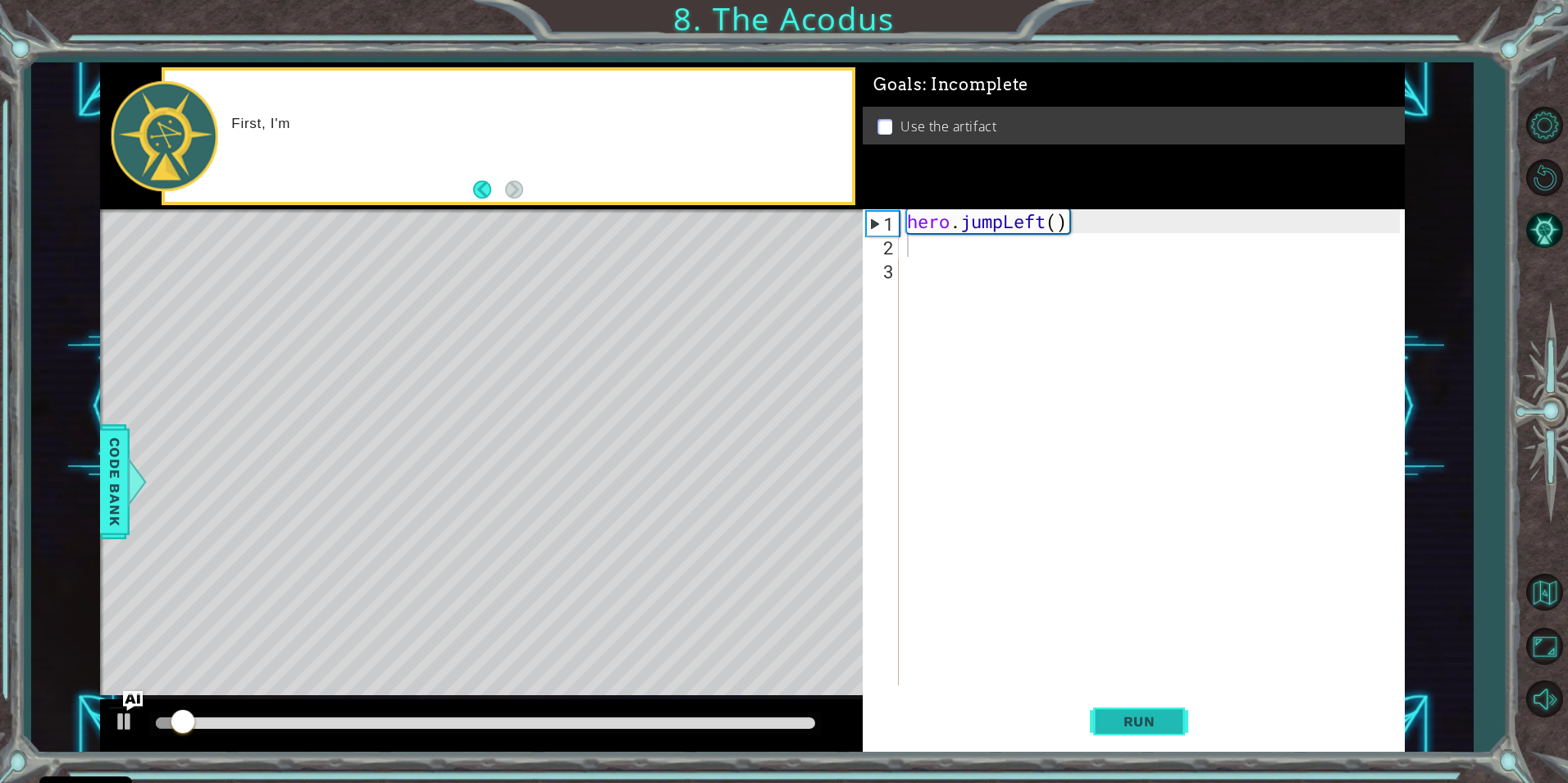
drag, startPoint x: 1126, startPoint y: 730, endPoint x: 1168, endPoint y: 698, distance: 52.8
click at [1137, 723] on button "Run" at bounding box center [1139, 721] width 99 height 54
click at [1159, 694] on div "1 2 3 hero . jumpLeft ( ) ההההההההההההההההההההההההההההההההההההההההההההההההההההה…" at bounding box center [1134, 481] width 543 height 543
click at [1056, 215] on div "hero . jumpLeft ( )" at bounding box center [1156, 471] width 503 height 523
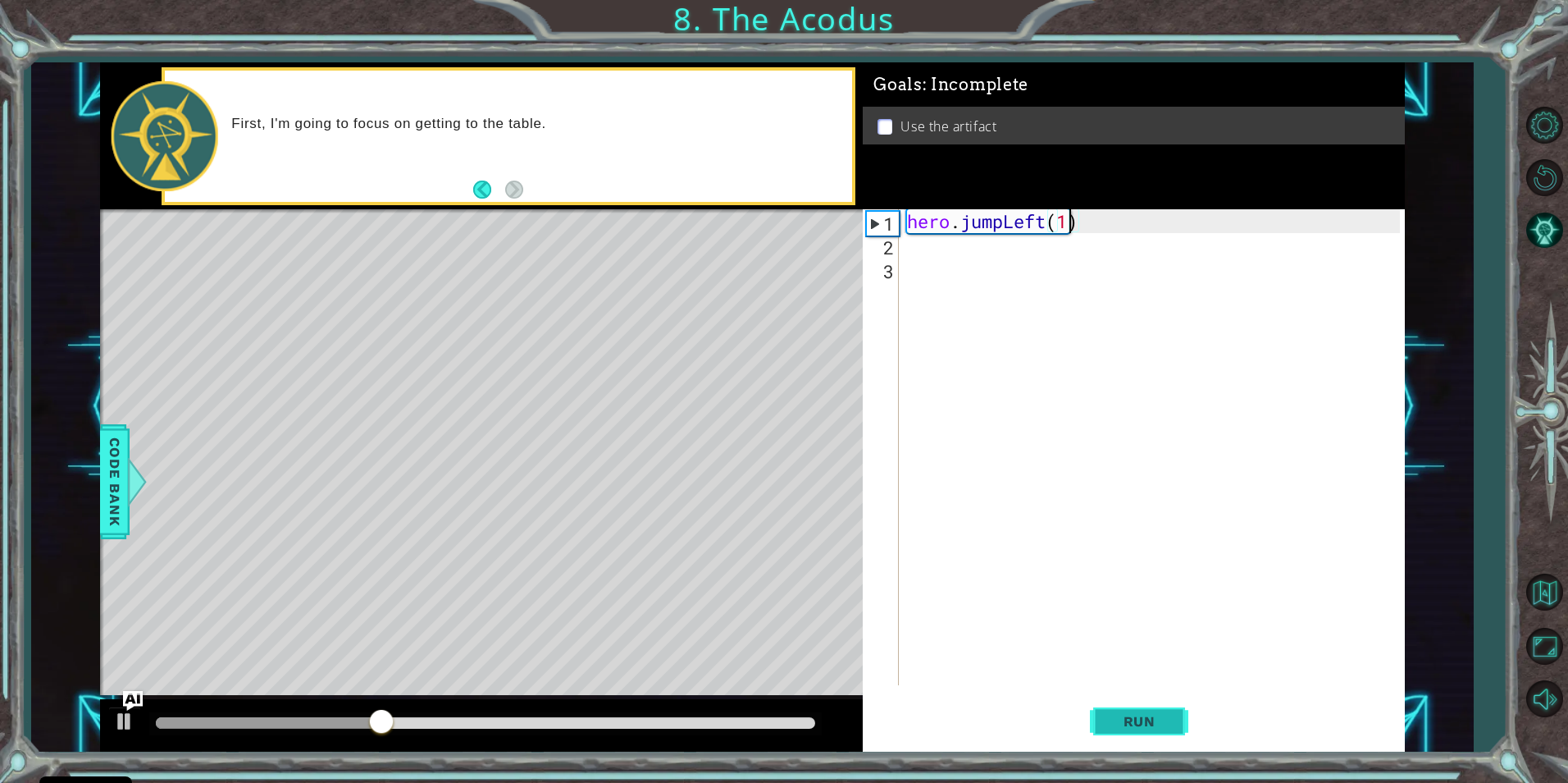
type textarea "hero.jumpLeft(1)"
click at [1168, 732] on button "Run" at bounding box center [1139, 721] width 99 height 54
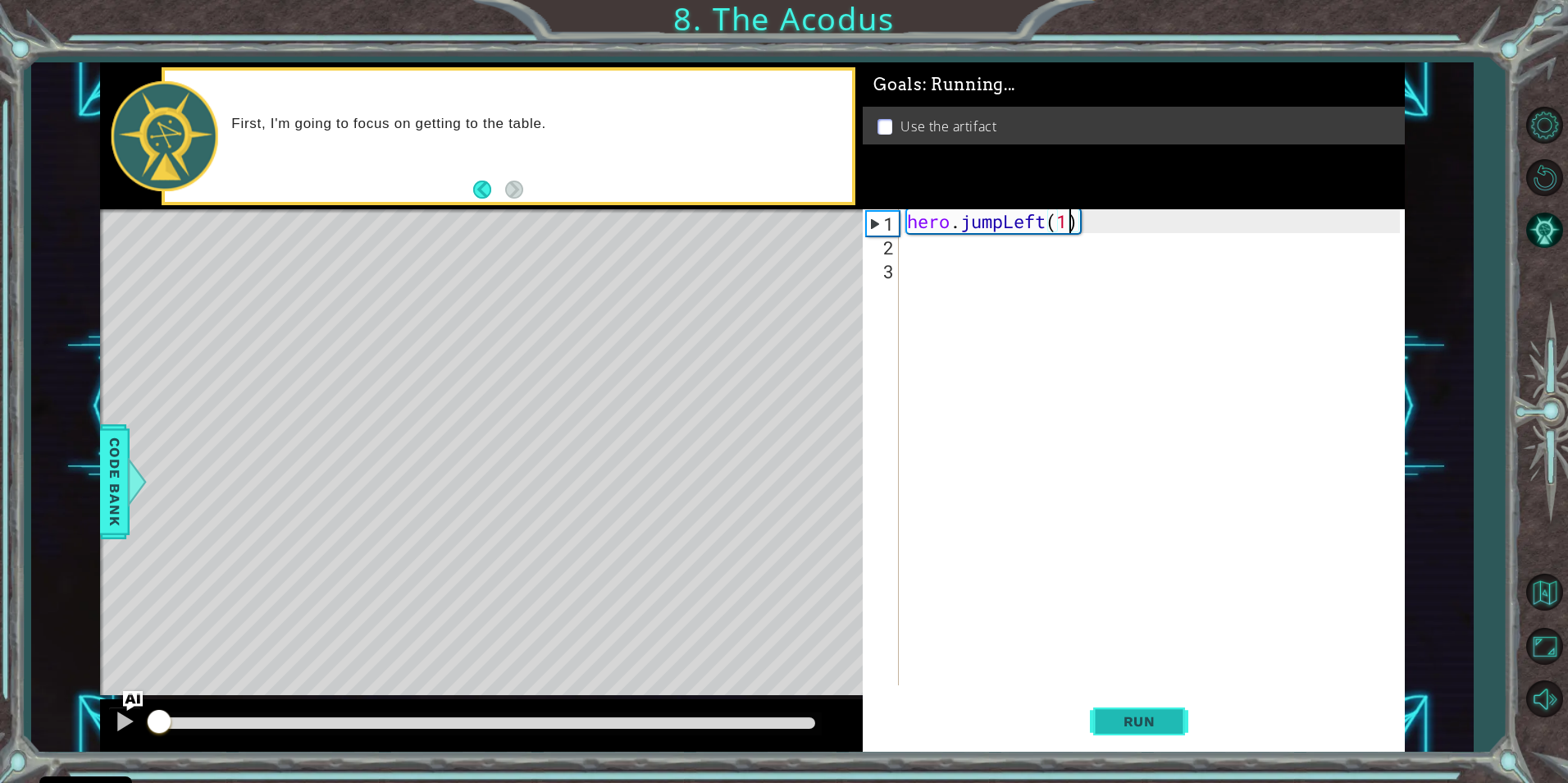
click at [1168, 732] on button "Run" at bounding box center [1139, 721] width 99 height 54
click at [1168, 728] on span "Run" at bounding box center [1140, 721] width 65 height 17
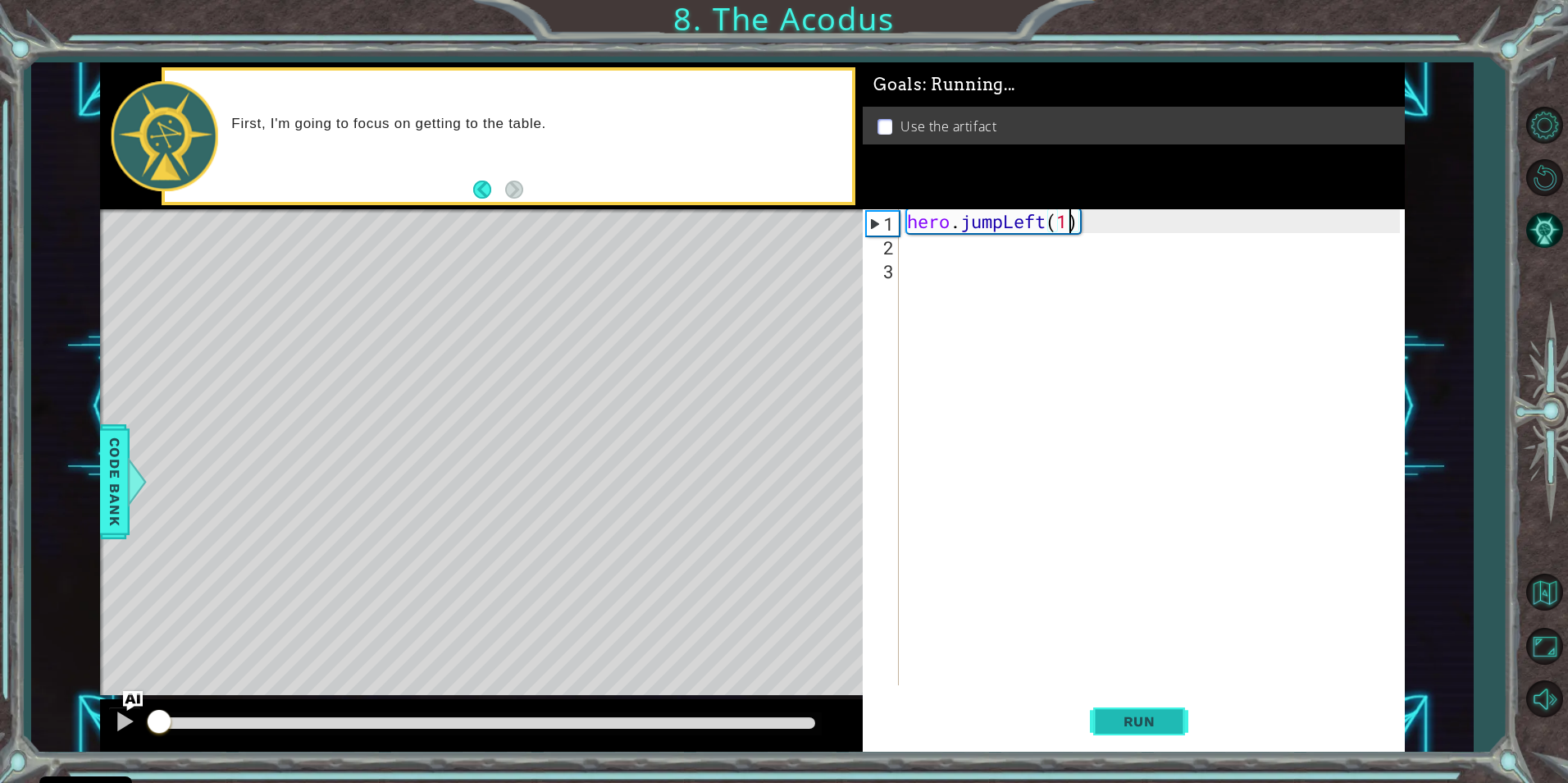
click at [1168, 728] on span "Run" at bounding box center [1140, 721] width 65 height 17
click at [1166, 728] on span "Run" at bounding box center [1140, 721] width 65 height 17
click at [1165, 729] on span "Run" at bounding box center [1140, 721] width 65 height 17
click at [1171, 732] on button "Run" at bounding box center [1139, 721] width 99 height 54
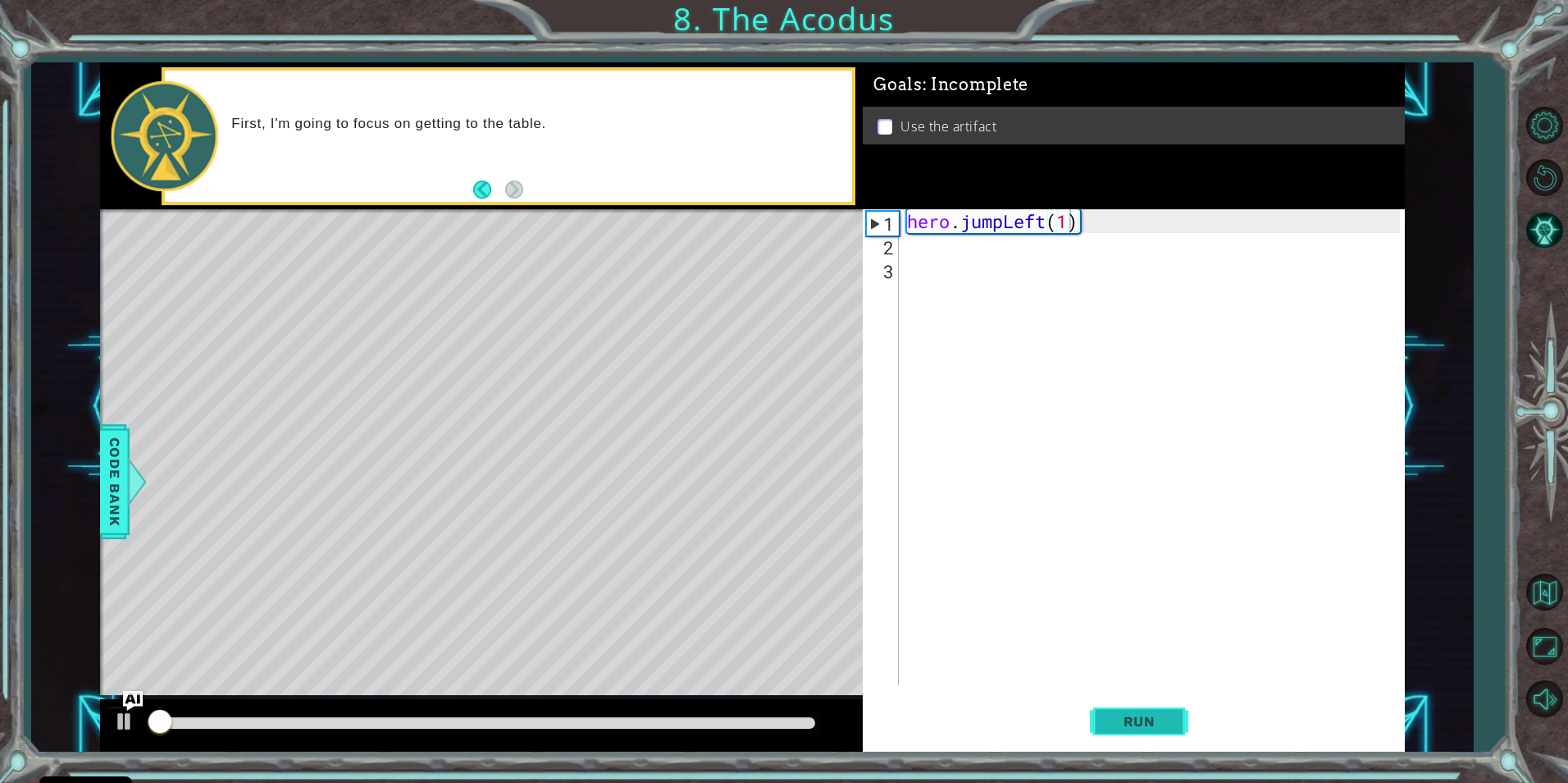
click at [1171, 732] on button "Run" at bounding box center [1139, 721] width 99 height 54
click at [1171, 731] on button "Run" at bounding box center [1139, 721] width 99 height 54
click at [1171, 723] on span "Run" at bounding box center [1140, 721] width 65 height 17
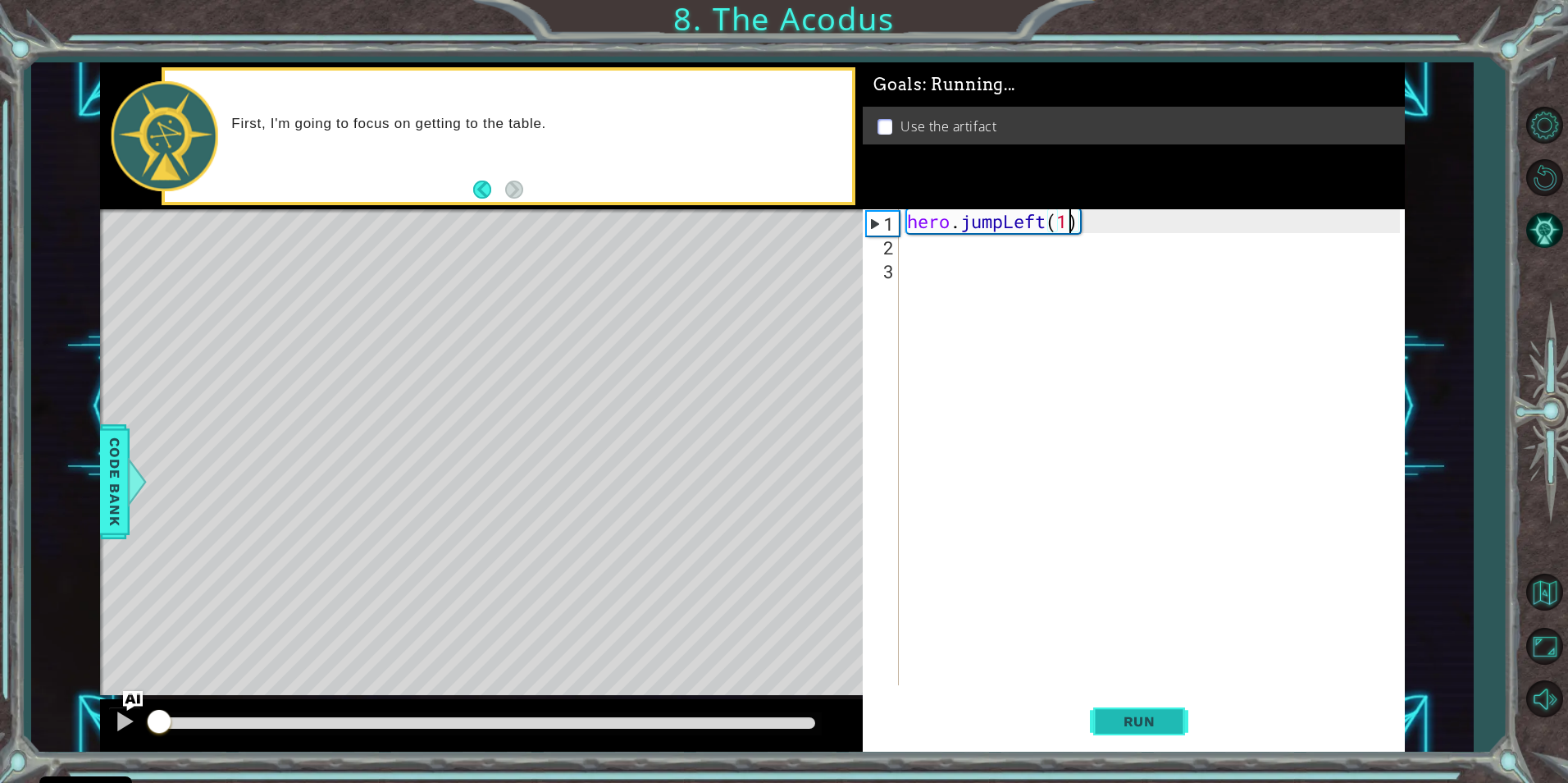
click at [1171, 719] on span "Run" at bounding box center [1140, 721] width 65 height 17
click at [1106, 661] on div "hero . jumpLeft ( 1 )" at bounding box center [1156, 471] width 503 height 523
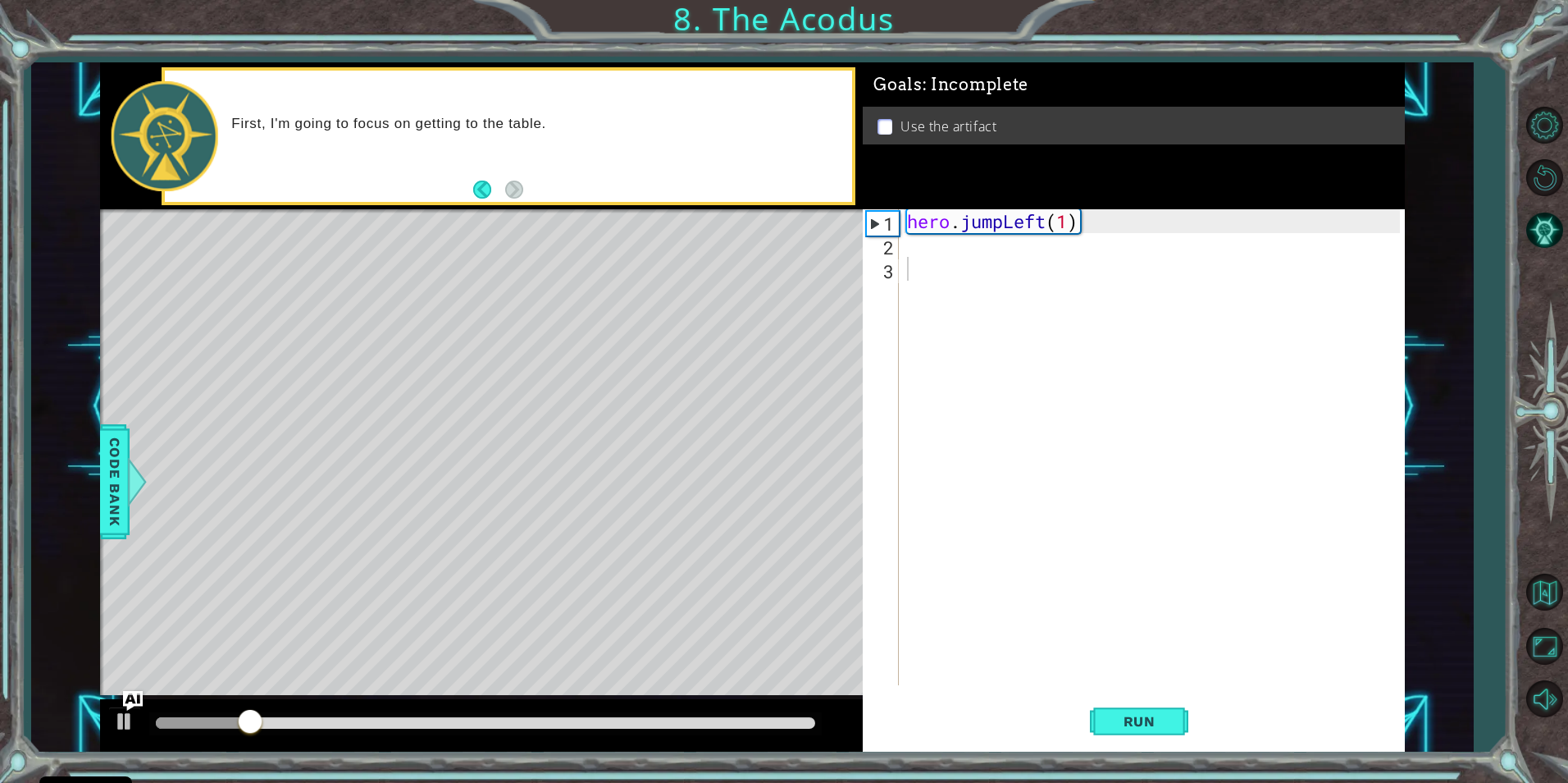
drag, startPoint x: 825, startPoint y: 593, endPoint x: 1032, endPoint y: 205, distance: 439.8
click at [914, 342] on div "1 ההההההההההההההההההההההההההההההההההההההההההההההההההההההההההההההההההההההההההההה…" at bounding box center [752, 408] width 1305 height 690
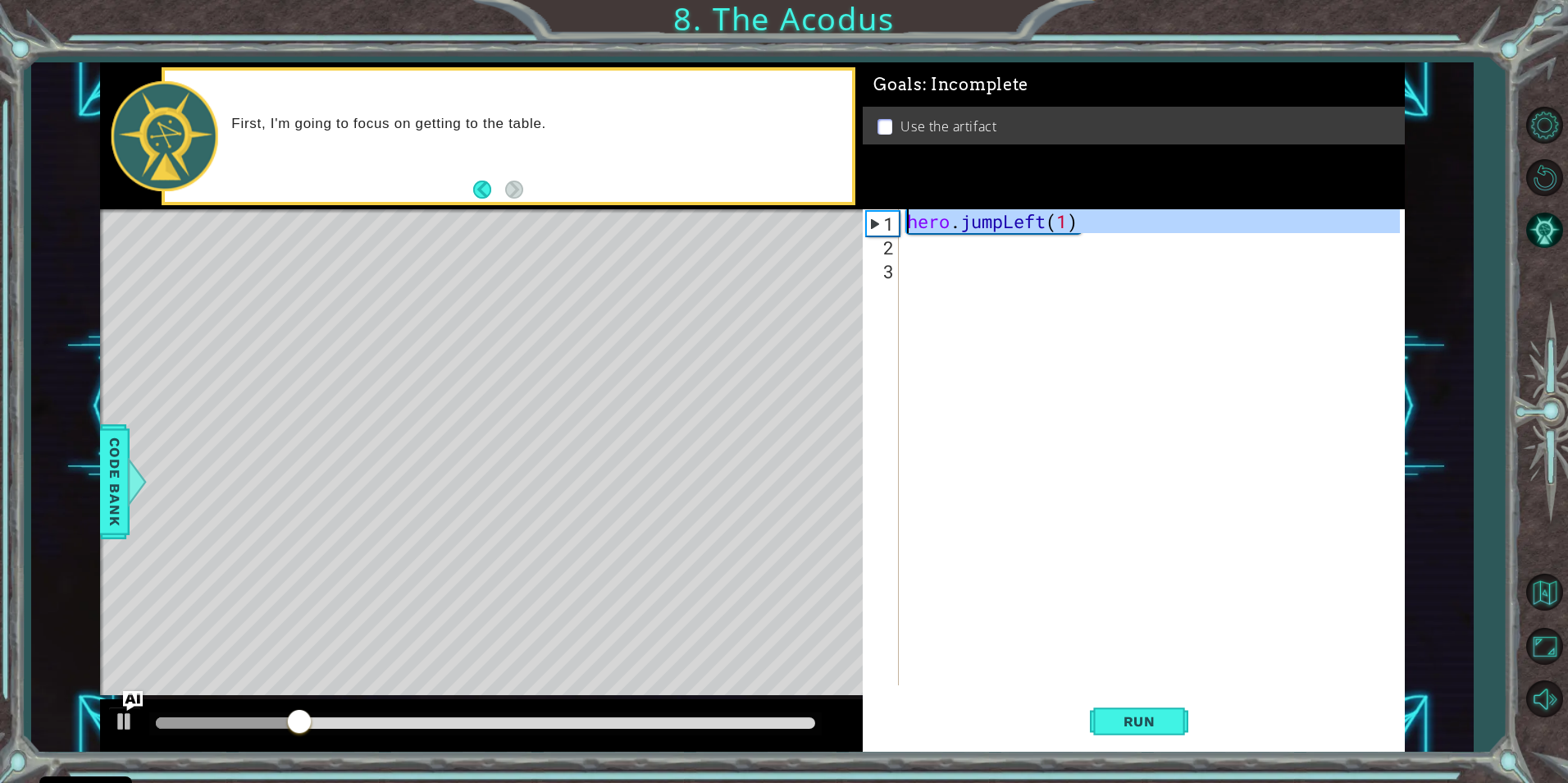
drag, startPoint x: 1132, startPoint y: 234, endPoint x: 691, endPoint y: 176, distance: 444.8
click at [691, 176] on div "1 ההההההההההההההההההההההההההההההההההההההההההההההההההההההההההההההההההההההההההההה…" at bounding box center [752, 408] width 1305 height 690
type textarea "hero.jumpLeft(1)"
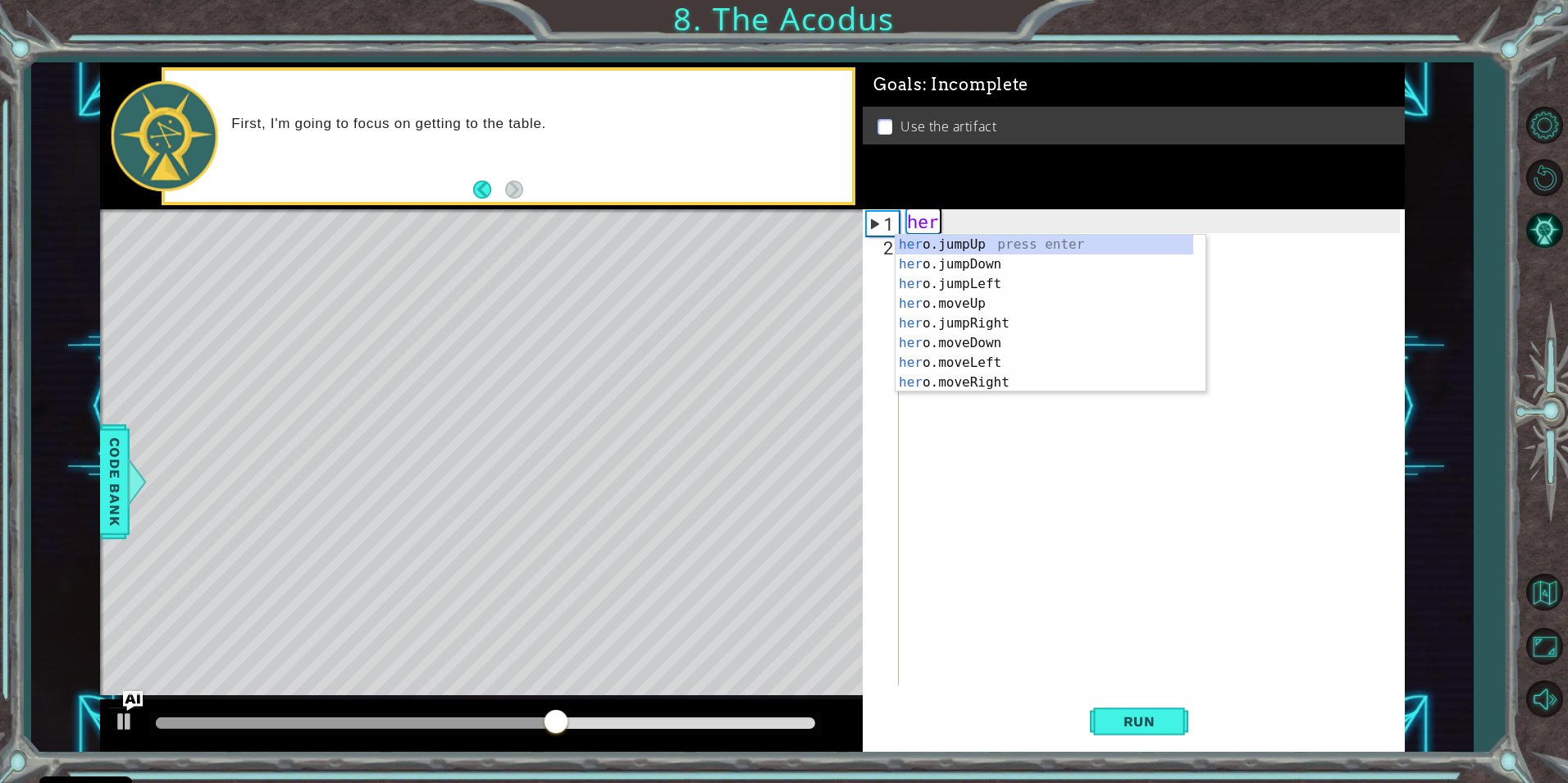
scroll to position [0, 1]
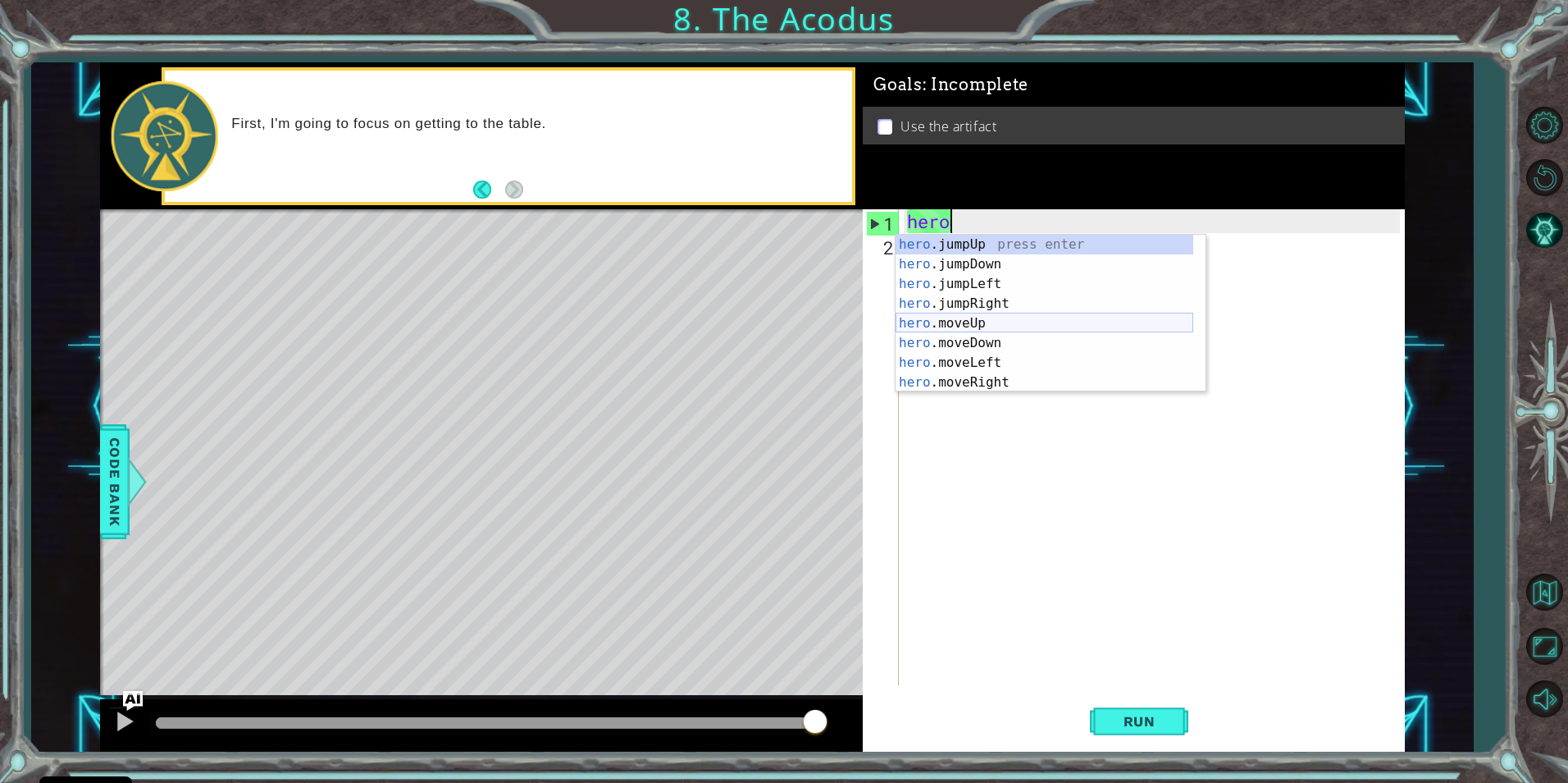
click at [991, 328] on div "hero .jumpUp press enter hero .jumpDown press enter hero .jumpLeft press enter …" at bounding box center [1045, 333] width 298 height 197
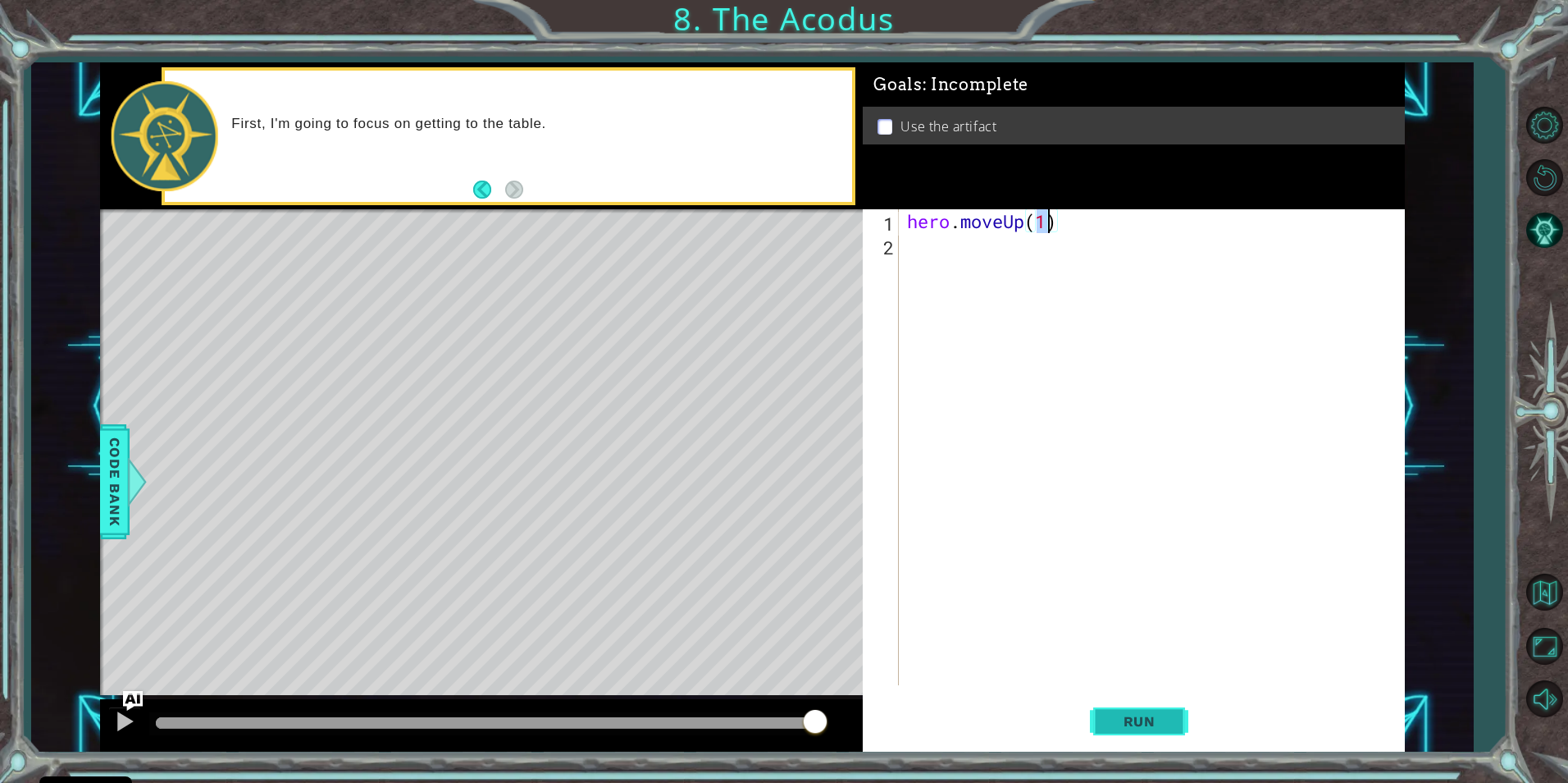
click at [1164, 719] on span "Run" at bounding box center [1140, 721] width 65 height 17
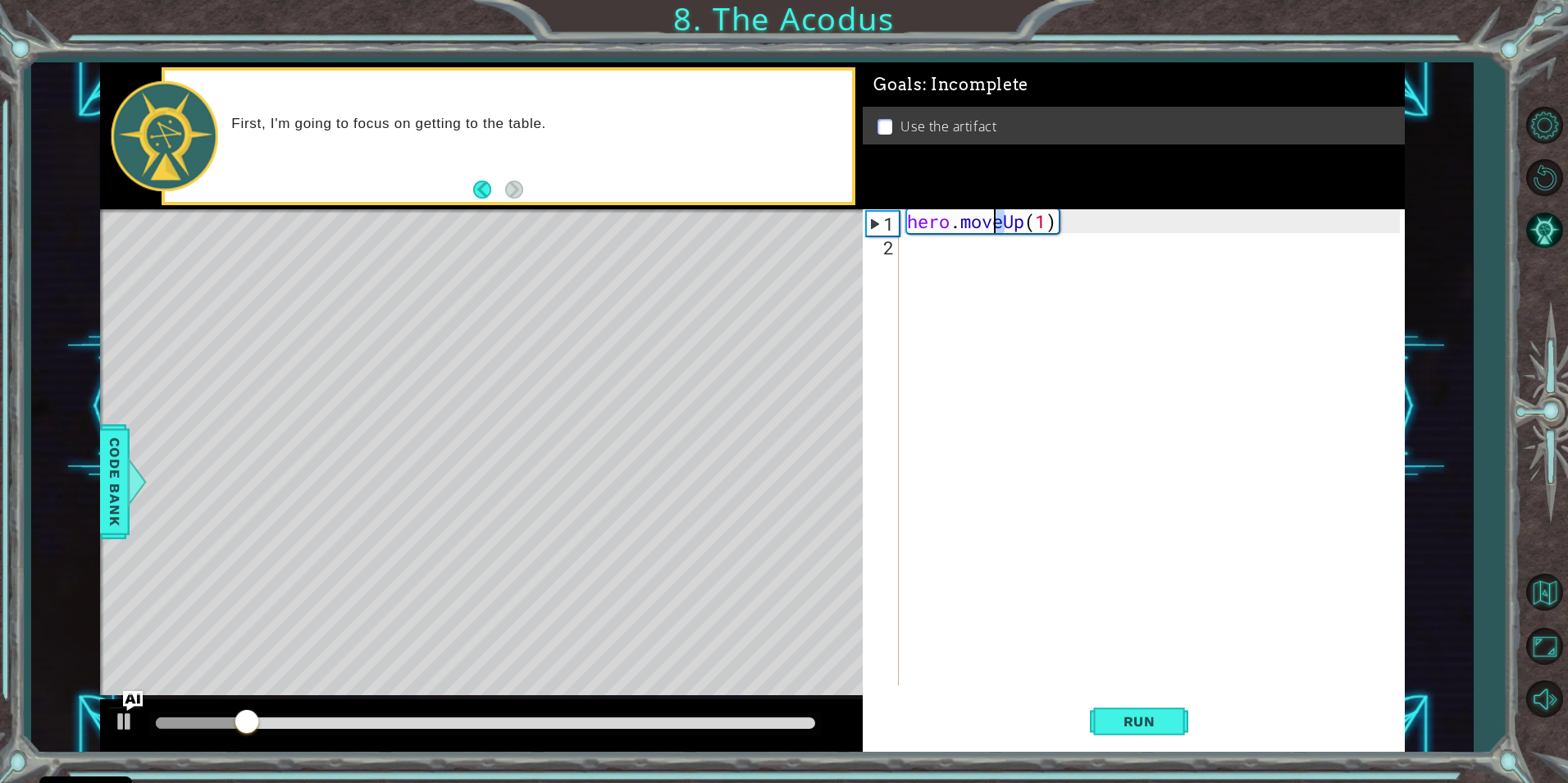
click at [998, 222] on div "hero . moveUp ( 1 )" at bounding box center [1156, 471] width 503 height 523
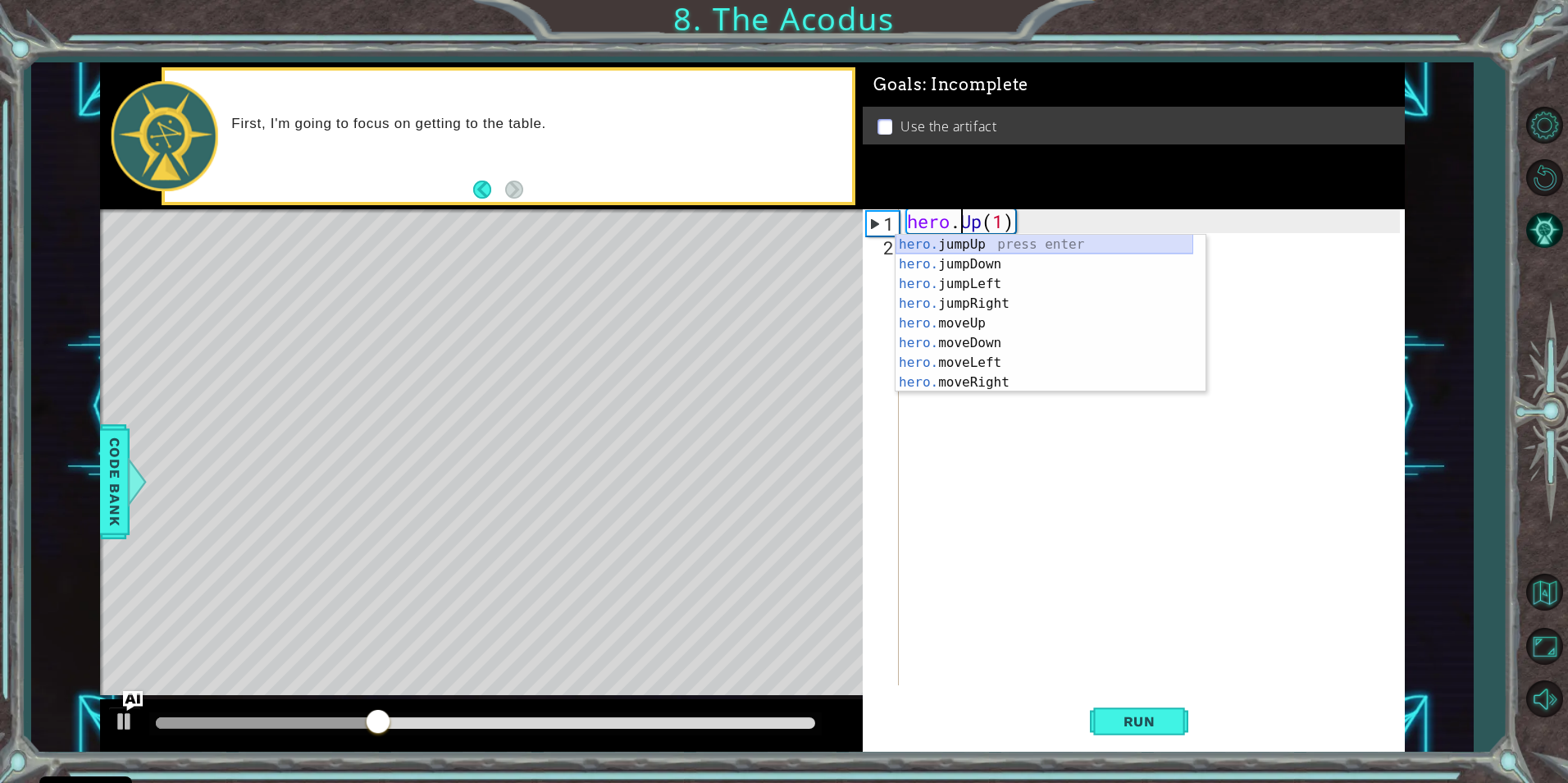
click at [1057, 242] on div "hero. jumpUp press enter hero. jumpDown press enter hero. jumpLeft press enter …" at bounding box center [1045, 333] width 298 height 197
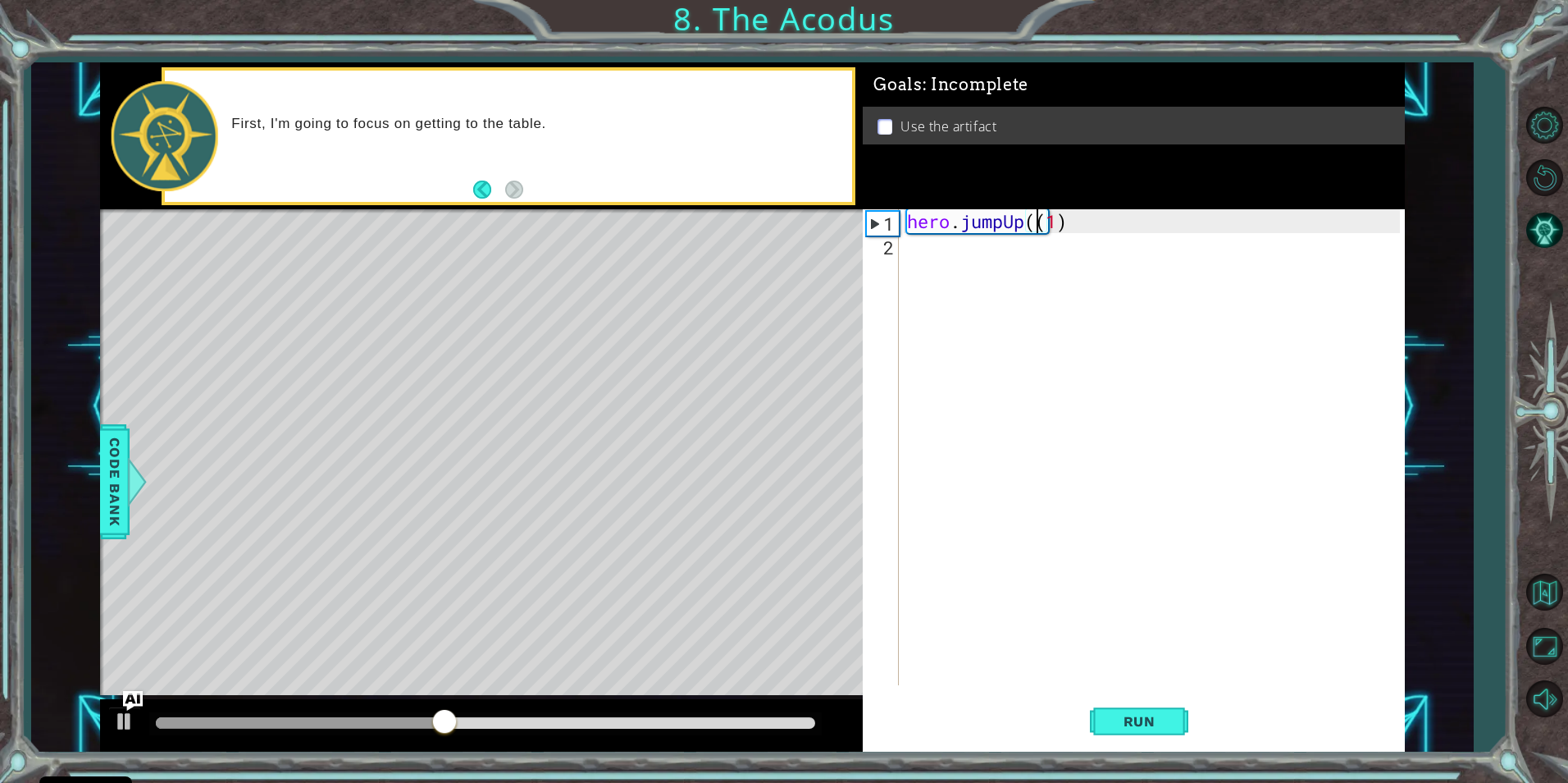
type textarea "hero.jumpUp(1)"
click at [1132, 705] on button "Run" at bounding box center [1139, 721] width 99 height 54
click at [1137, 726] on span "Run" at bounding box center [1140, 721] width 65 height 17
click at [923, 253] on div "hero . jumpUp ( 1 )" at bounding box center [1156, 471] width 503 height 523
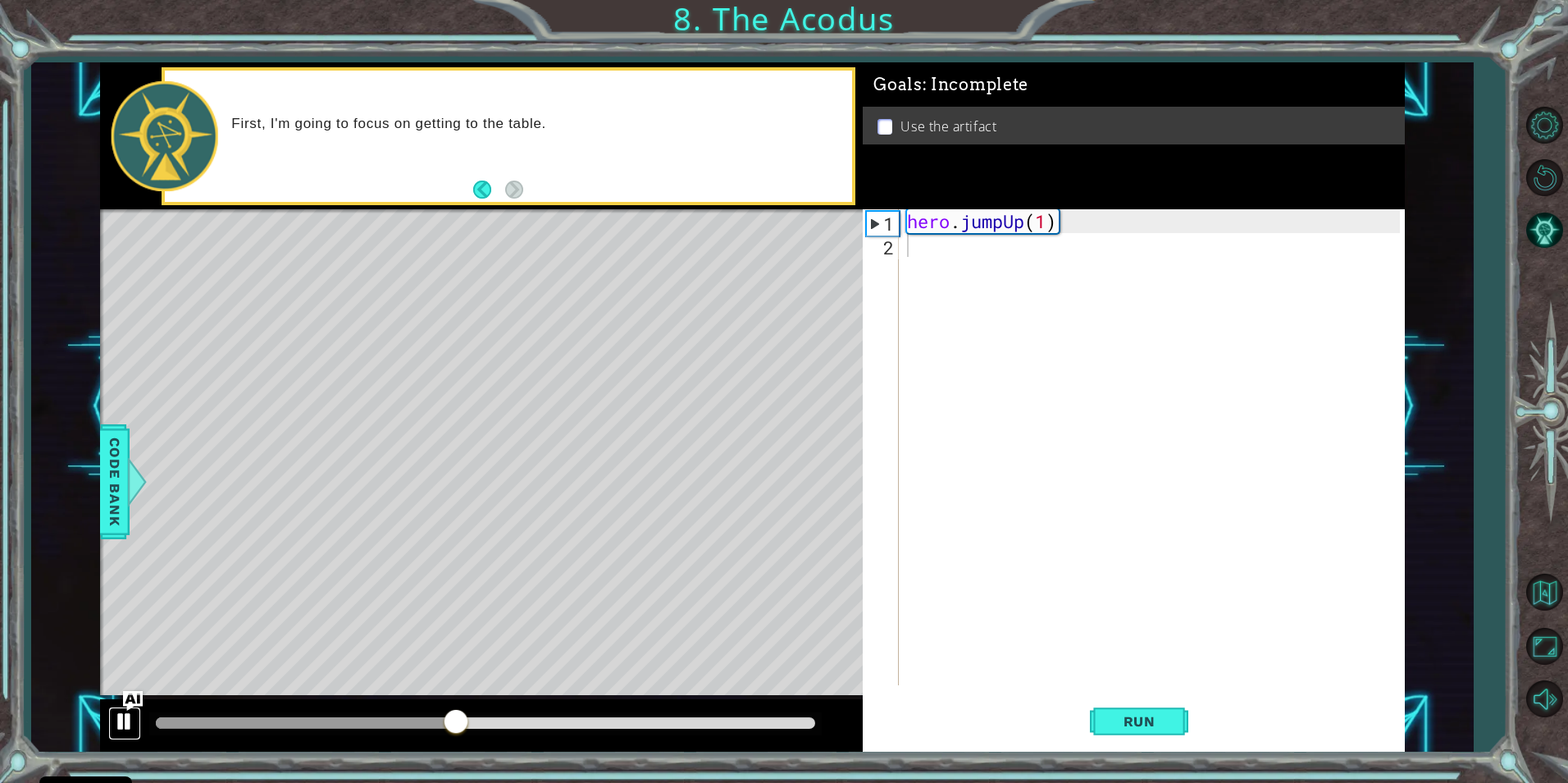
click at [117, 727] on div at bounding box center [124, 721] width 22 height 22
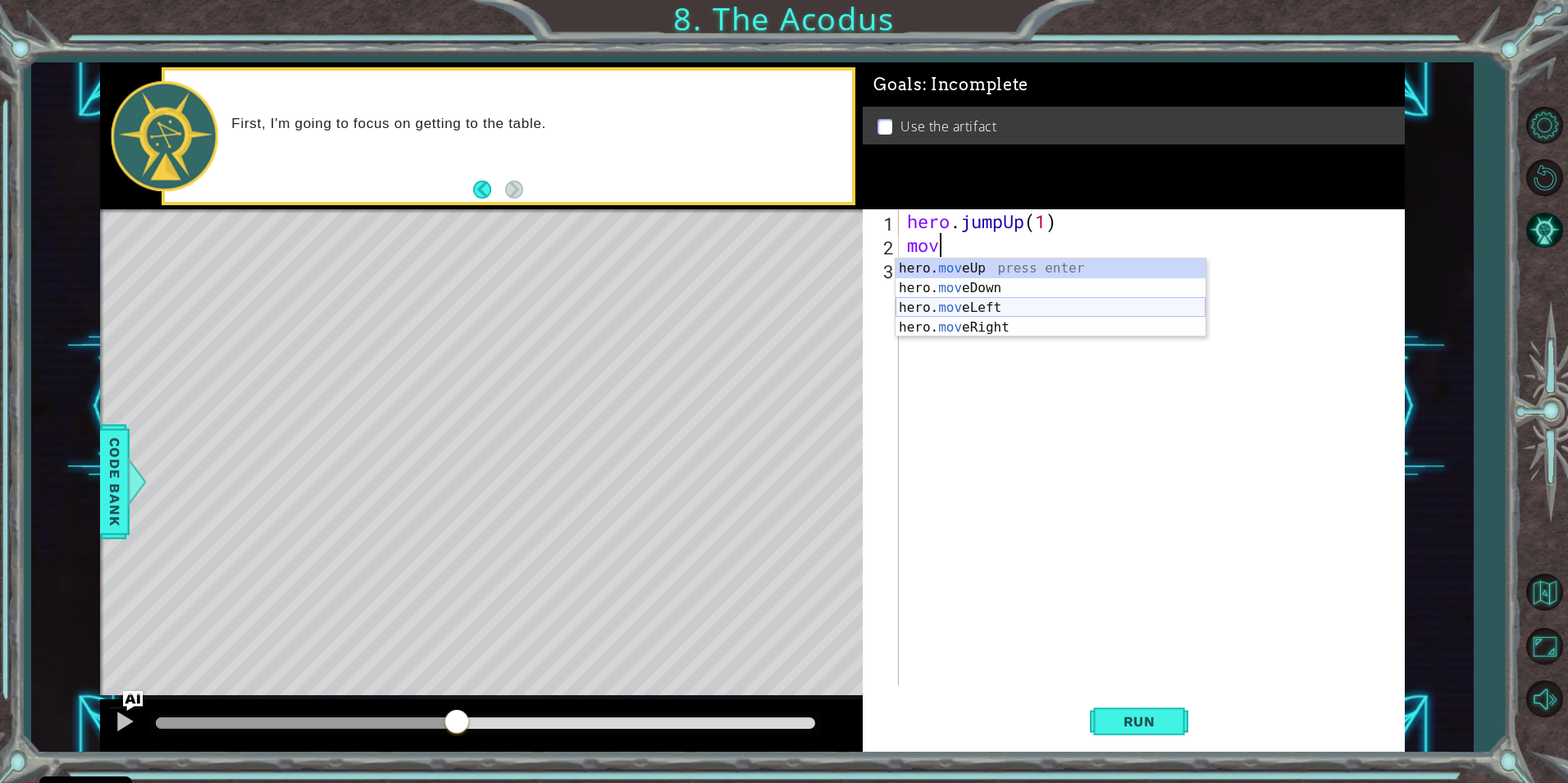
click at [1015, 310] on div "hero. mov eUp press enter hero. mov eDown press enter hero. mov eLeft press ent…" at bounding box center [1051, 318] width 310 height 119
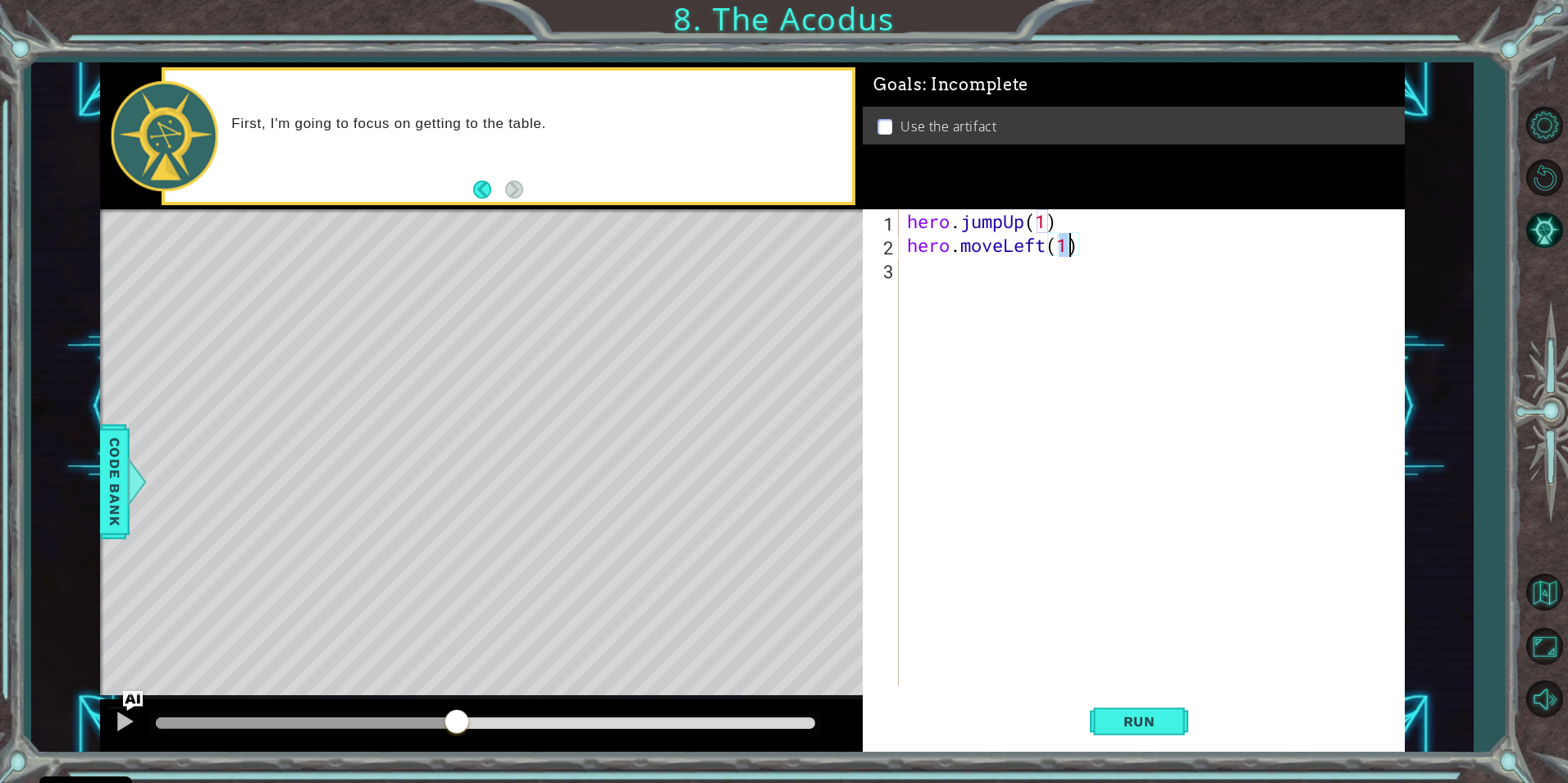
click at [988, 289] on div "hero . jumpUp ( 1 ) hero . moveLeft ( 1 )" at bounding box center [1156, 471] width 503 height 523
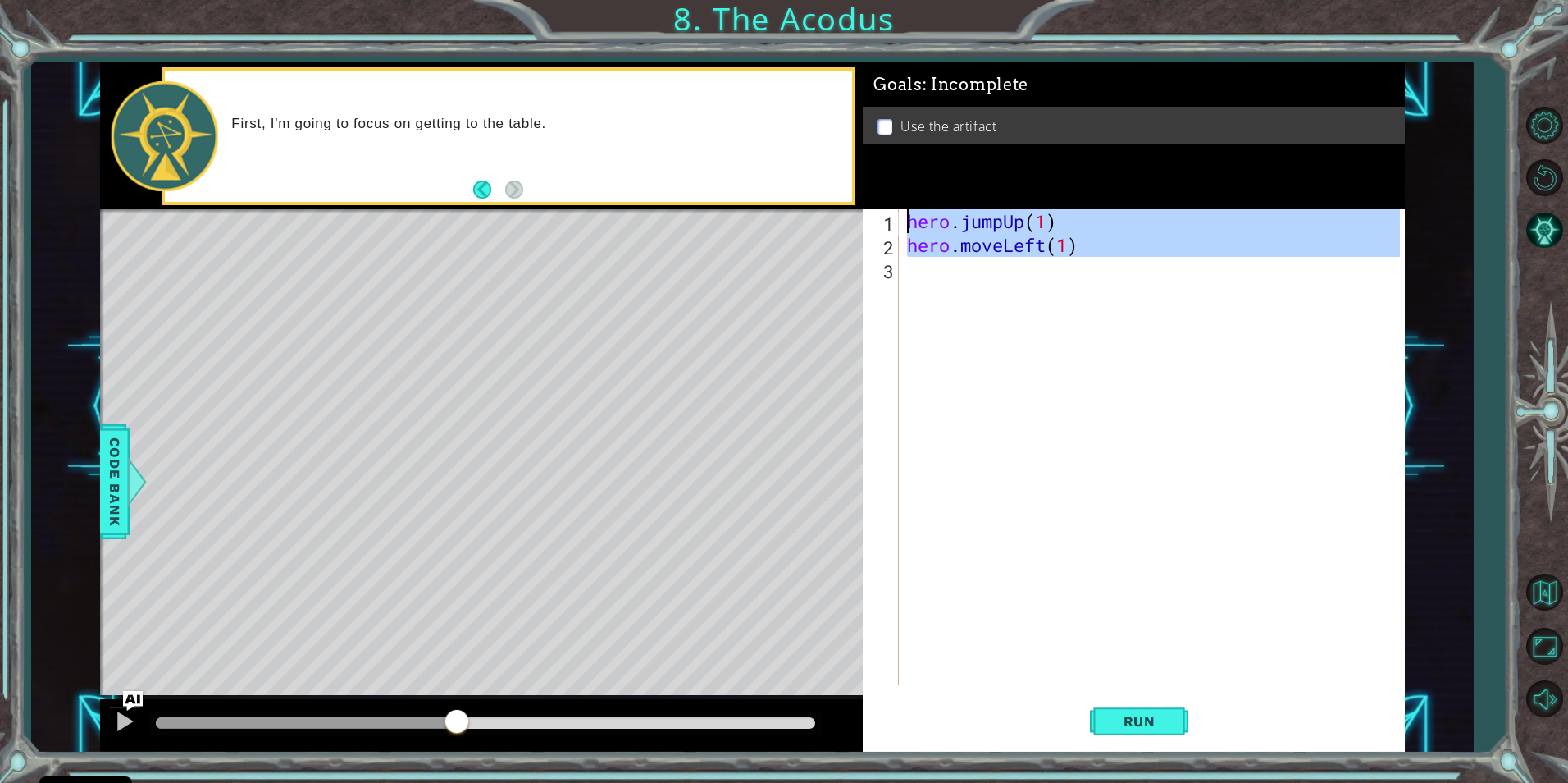
type textarea "hero.jumpUp(1) hero.moveLeft(1)"
click at [953, 341] on div "hero . jumpUp ( 1 ) hero . moveLeft ( 1 )" at bounding box center [1152, 448] width 496 height 476
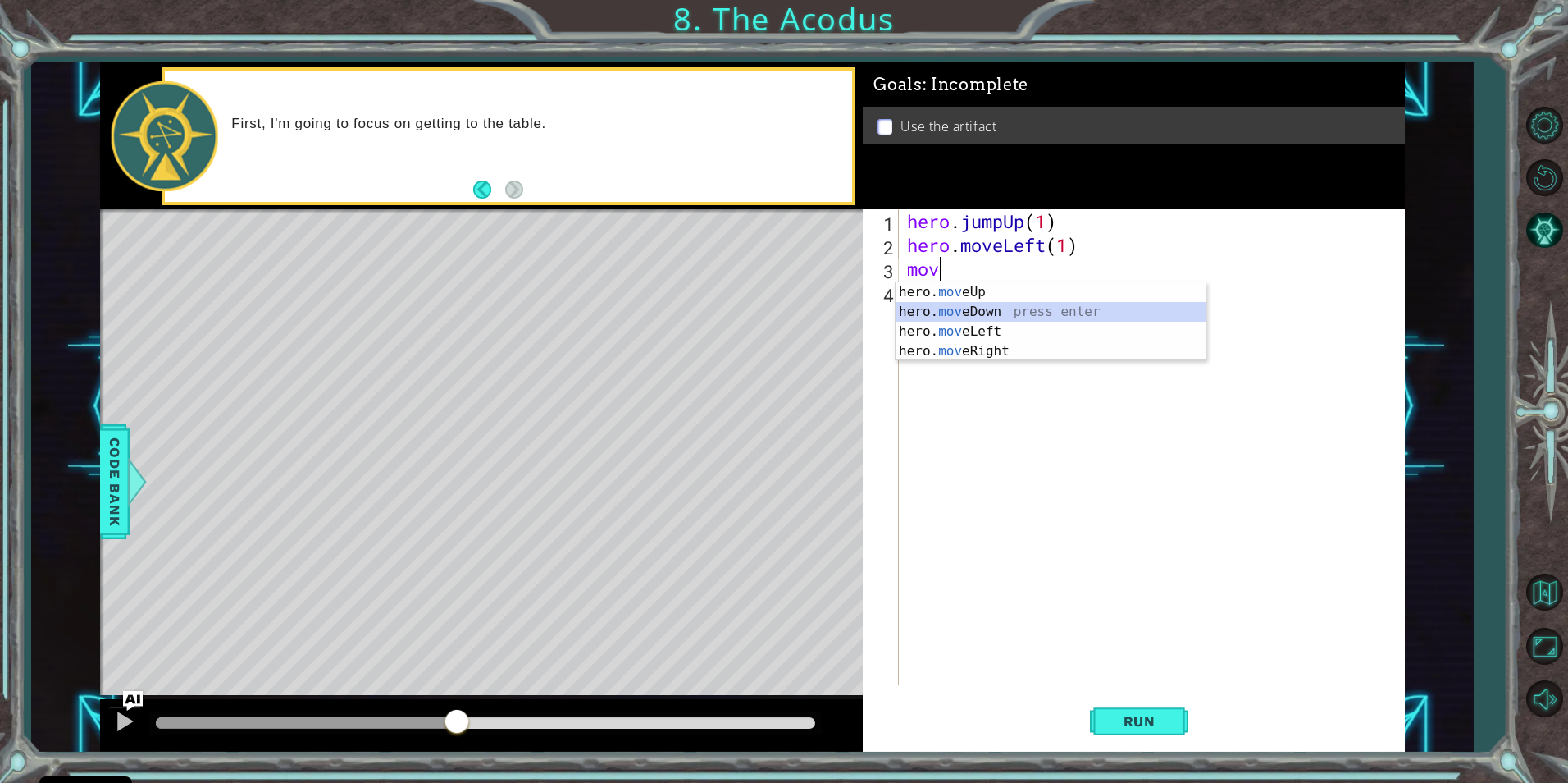
click at [972, 311] on div "hero. mov eUp press enter hero. mov eDown press enter hero. mov eLeft press ent…" at bounding box center [1051, 341] width 310 height 119
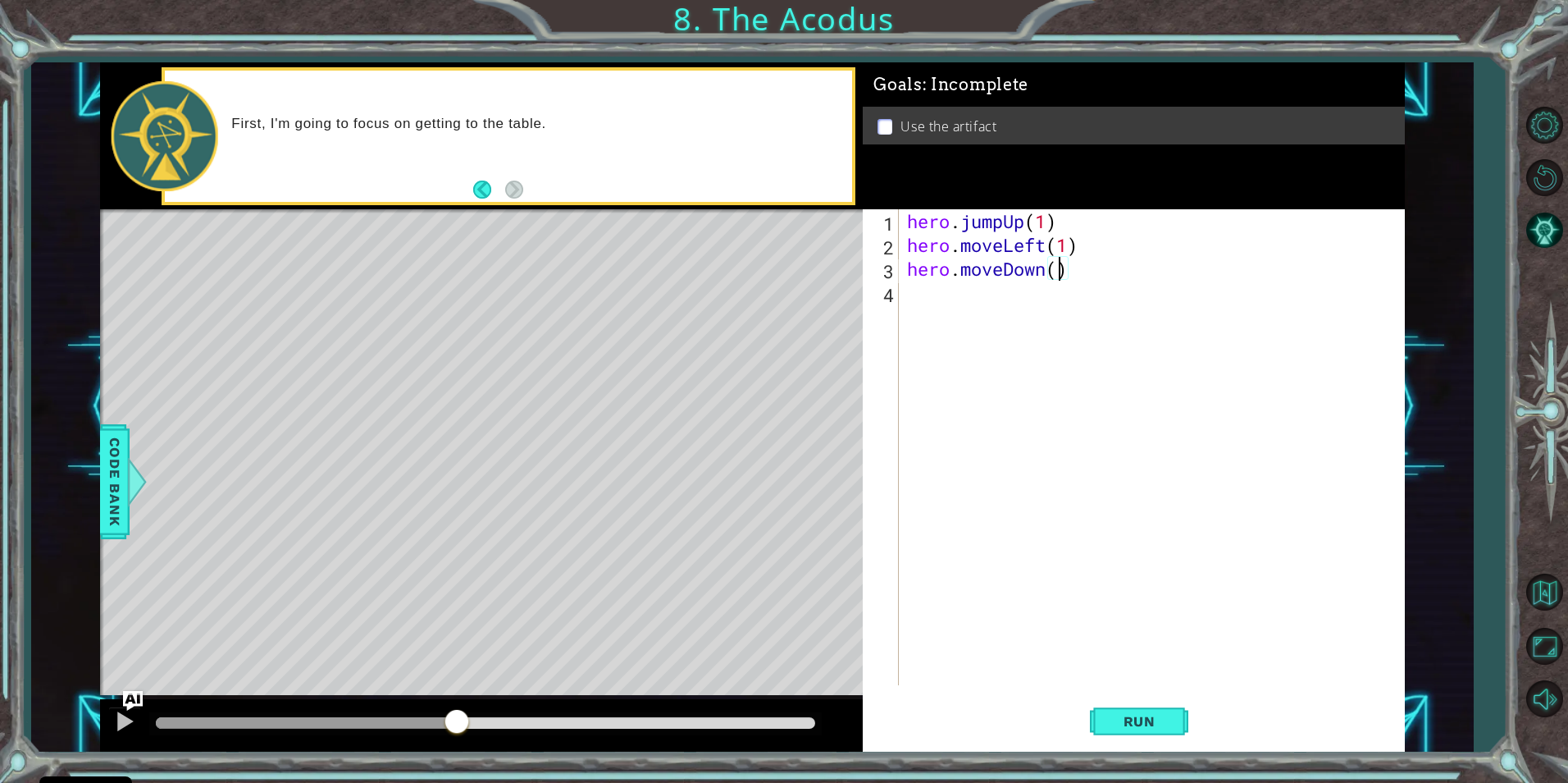
type textarea "hero.moveDown(2)"
click at [912, 302] on div "hero . jumpUp ( 1 ) hero . moveLeft ( 1 ) hero . moveDown ( 2 )" at bounding box center [1156, 471] width 503 height 523
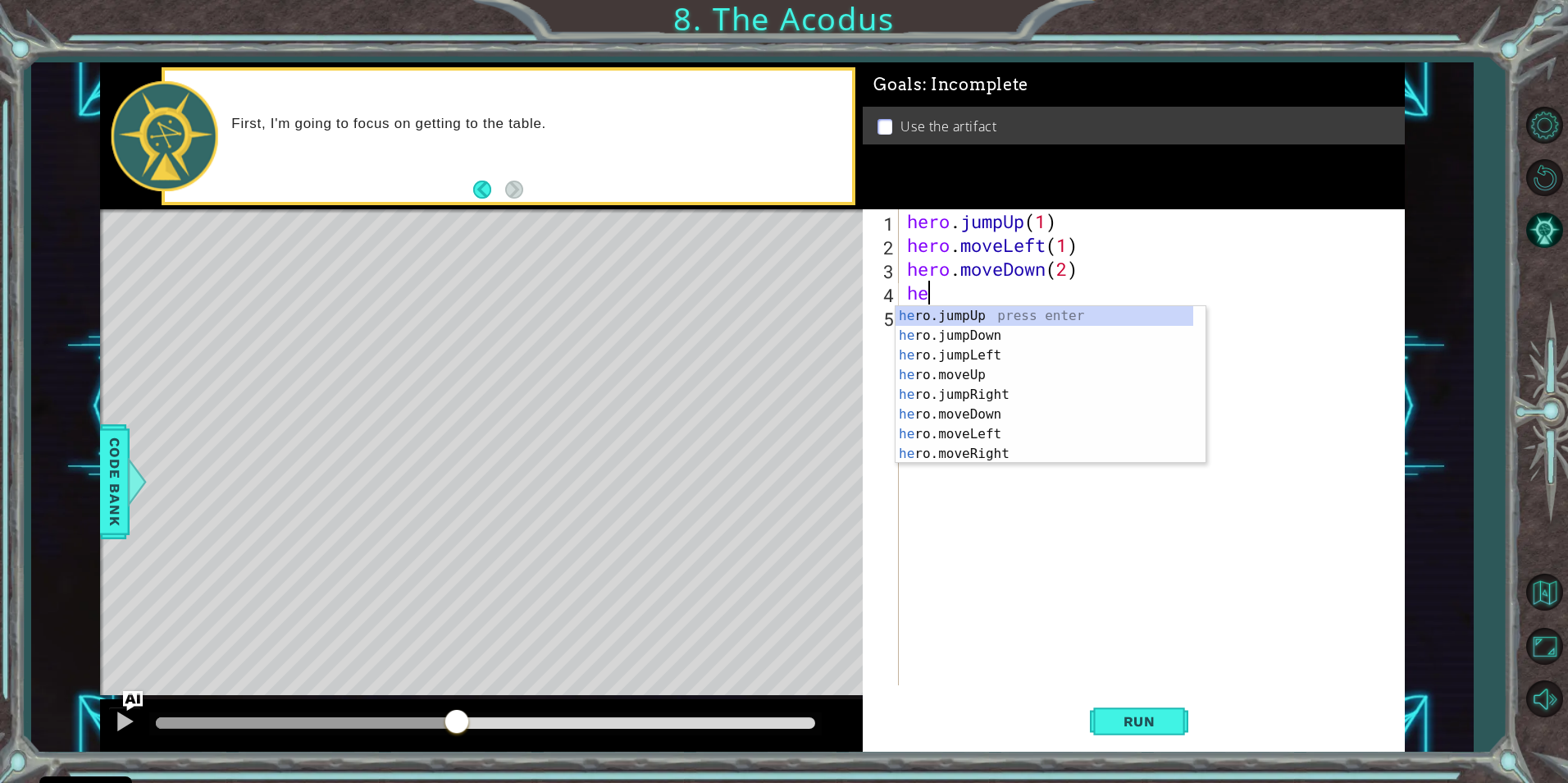
scroll to position [0, 1]
type textarea "hero"
click at [1047, 353] on div "hero .jumpUp press enter hero .jumpDown press enter hero .jumpLeft press enter …" at bounding box center [1045, 404] width 298 height 197
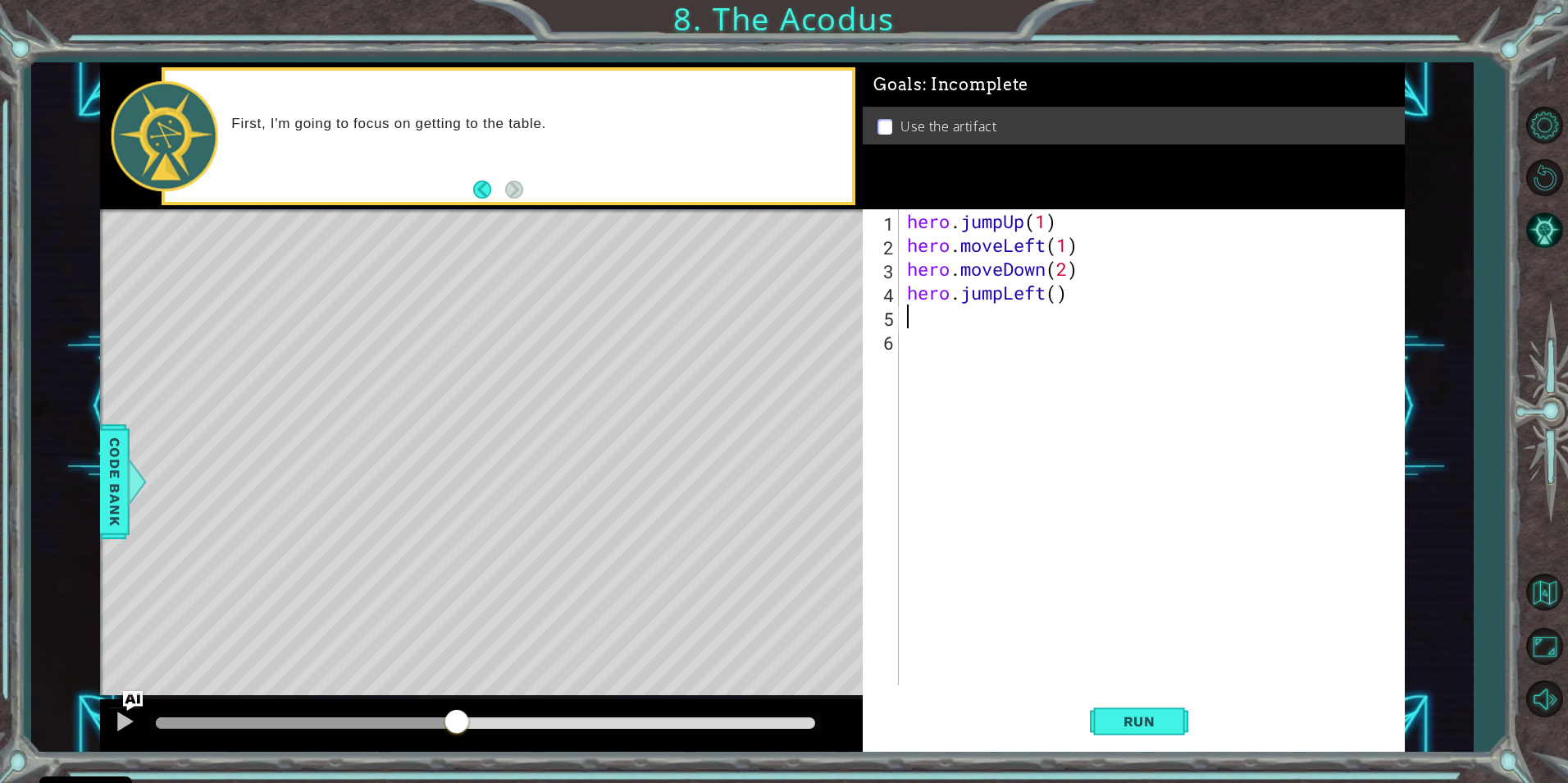
scroll to position [0, 0]
click at [1059, 301] on div "hero . jumpUp ( 1 ) hero . moveLeft ( 1 ) hero . moveDown ( 2 ) hero . jumpLeft…" at bounding box center [1156, 471] width 503 height 523
type textarea "hero.jumpLeft()"
click at [913, 314] on div "hero . jumpUp ( 1 ) hero . moveLeft ( 1 ) hero . moveDown ( 2 ) hero . jumpLeft…" at bounding box center [1156, 471] width 503 height 523
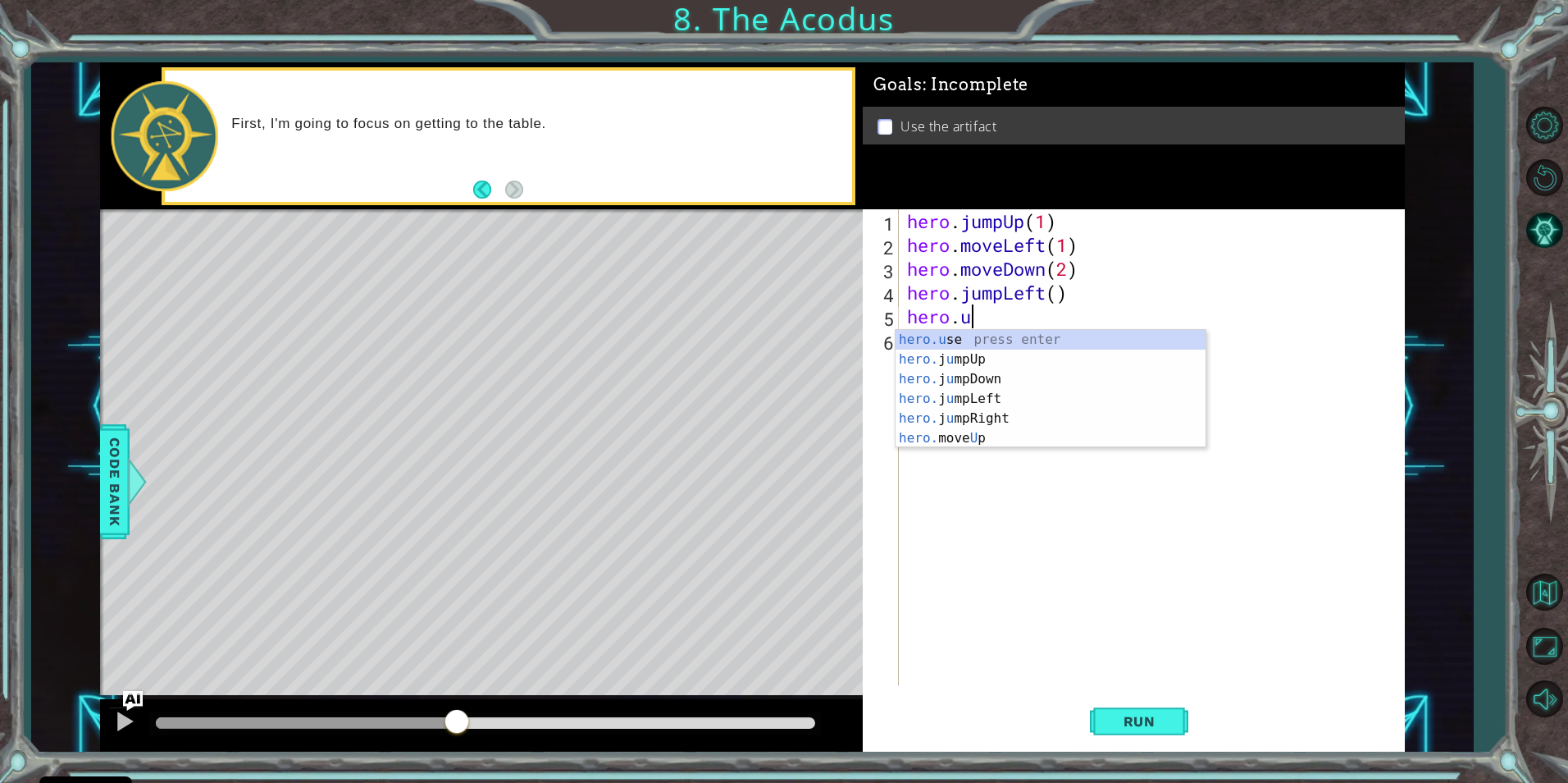
scroll to position [0, 3]
click at [1014, 416] on div "hero. j u m p Up press enter hero. j u m p Down press enter hero. j u m p Left …" at bounding box center [1051, 399] width 310 height 138
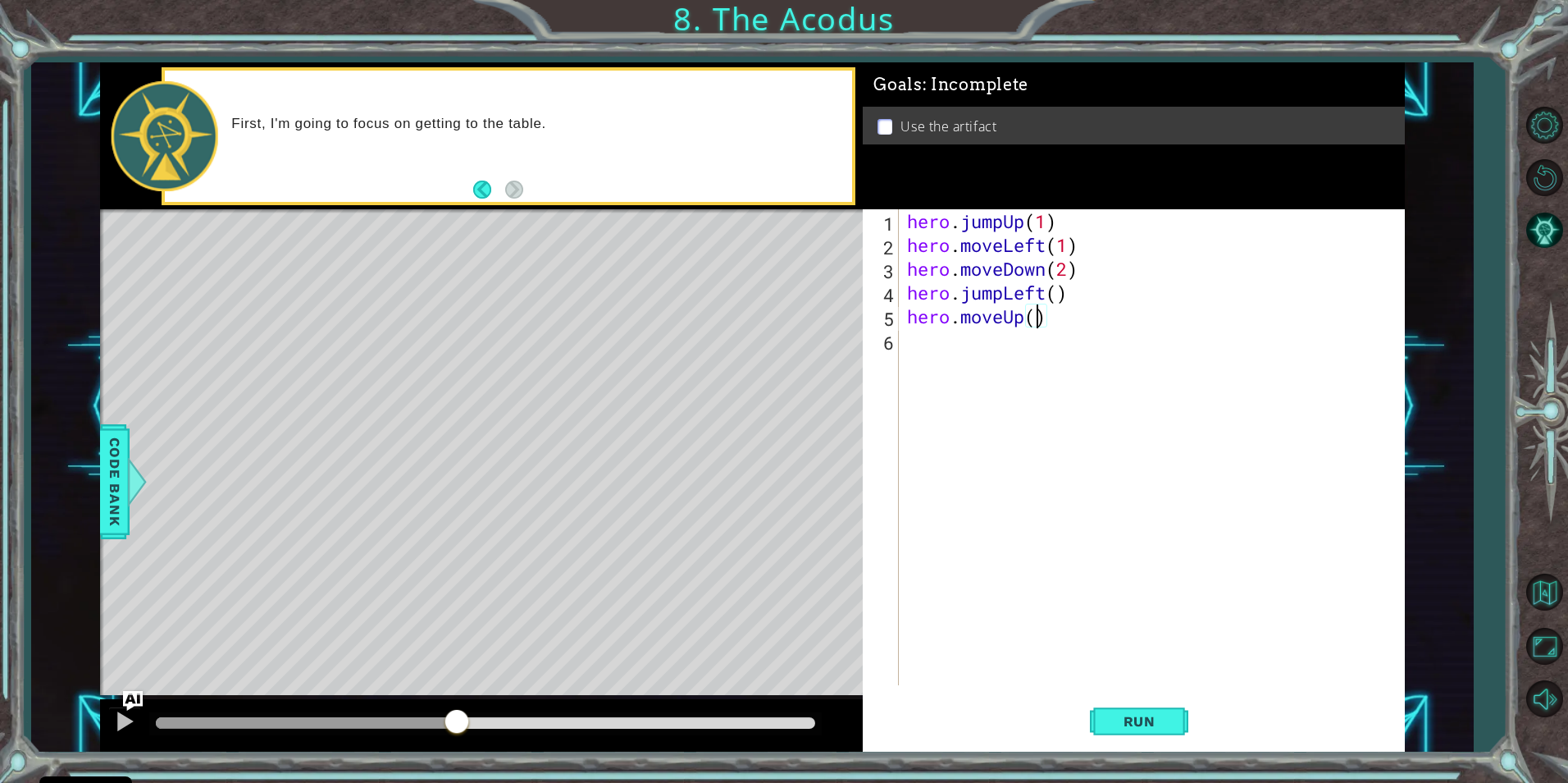
type textarea "hero.moveUp(2)"
click at [915, 349] on div "hero . jumpUp ( 1 ) hero . moveLeft ( 1 ) hero . moveDown ( 2 ) hero . jumpLeft…" at bounding box center [1156, 471] width 503 height 523
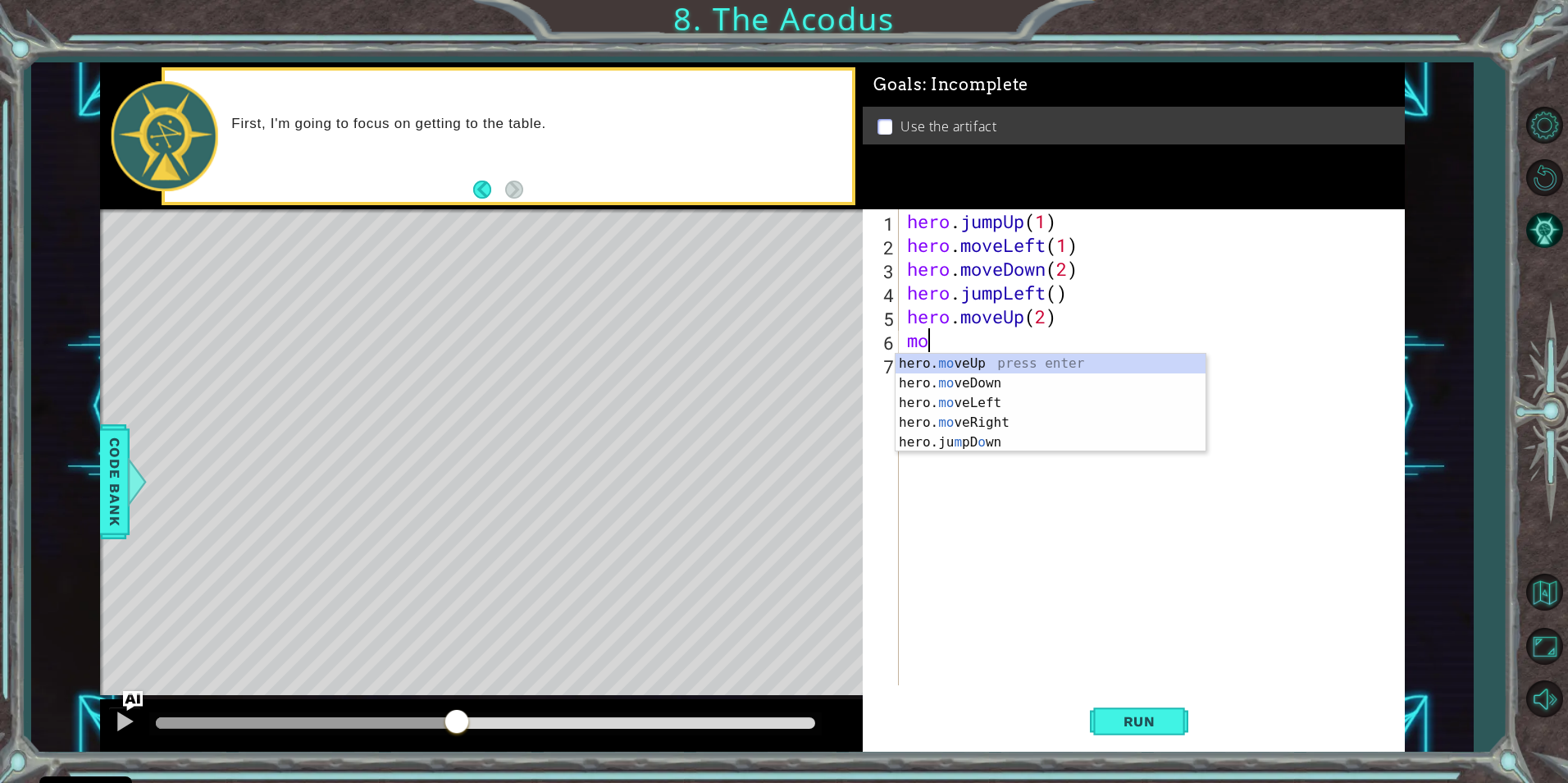
scroll to position [0, 1]
click at [1004, 428] on div "hero. move Up press enter hero. move Down press enter hero. move Left press ent…" at bounding box center [1051, 413] width 310 height 119
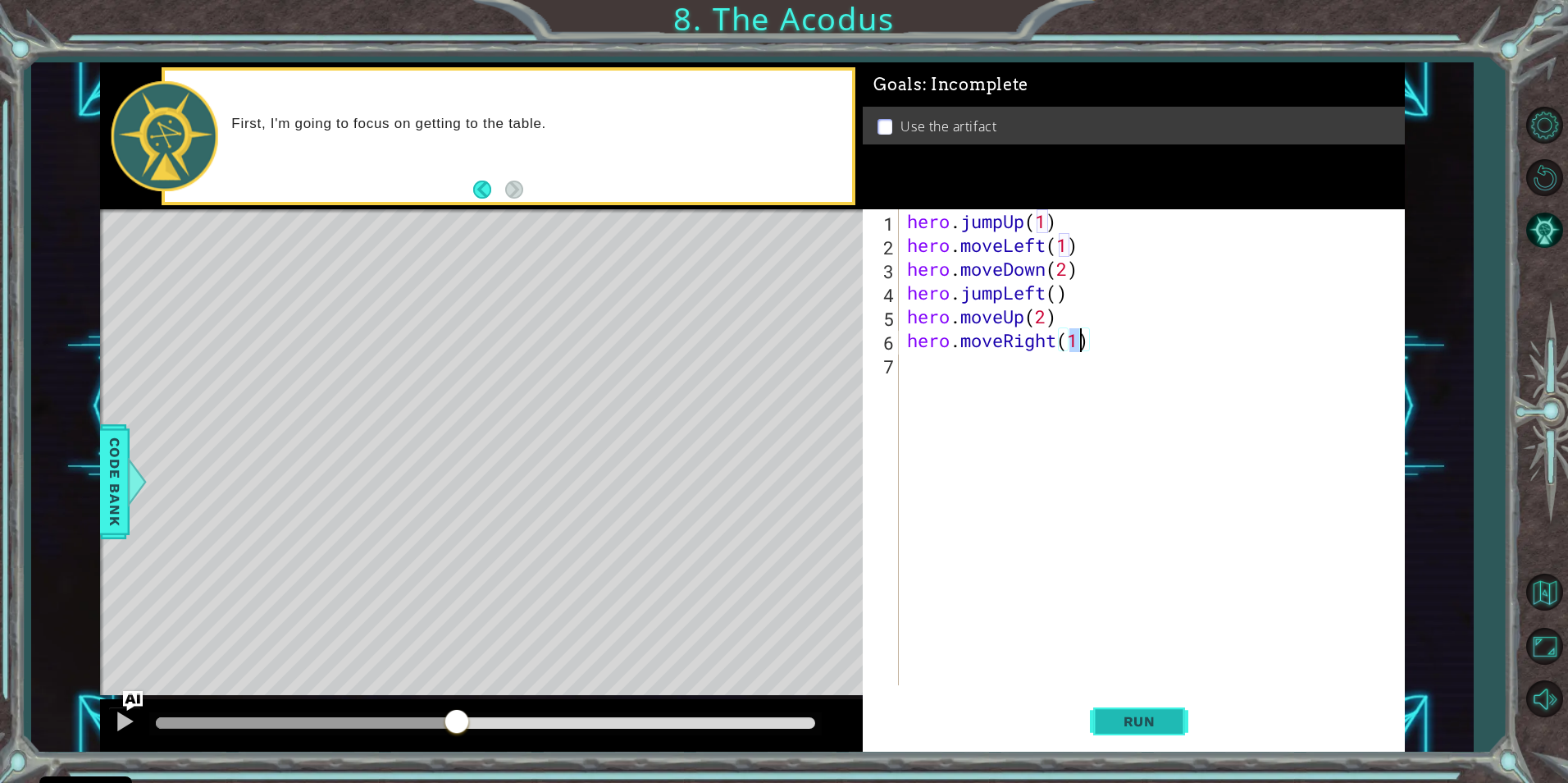
type textarea "hero.moveRight(1)"
click at [1113, 716] on span "Run" at bounding box center [1140, 721] width 65 height 17
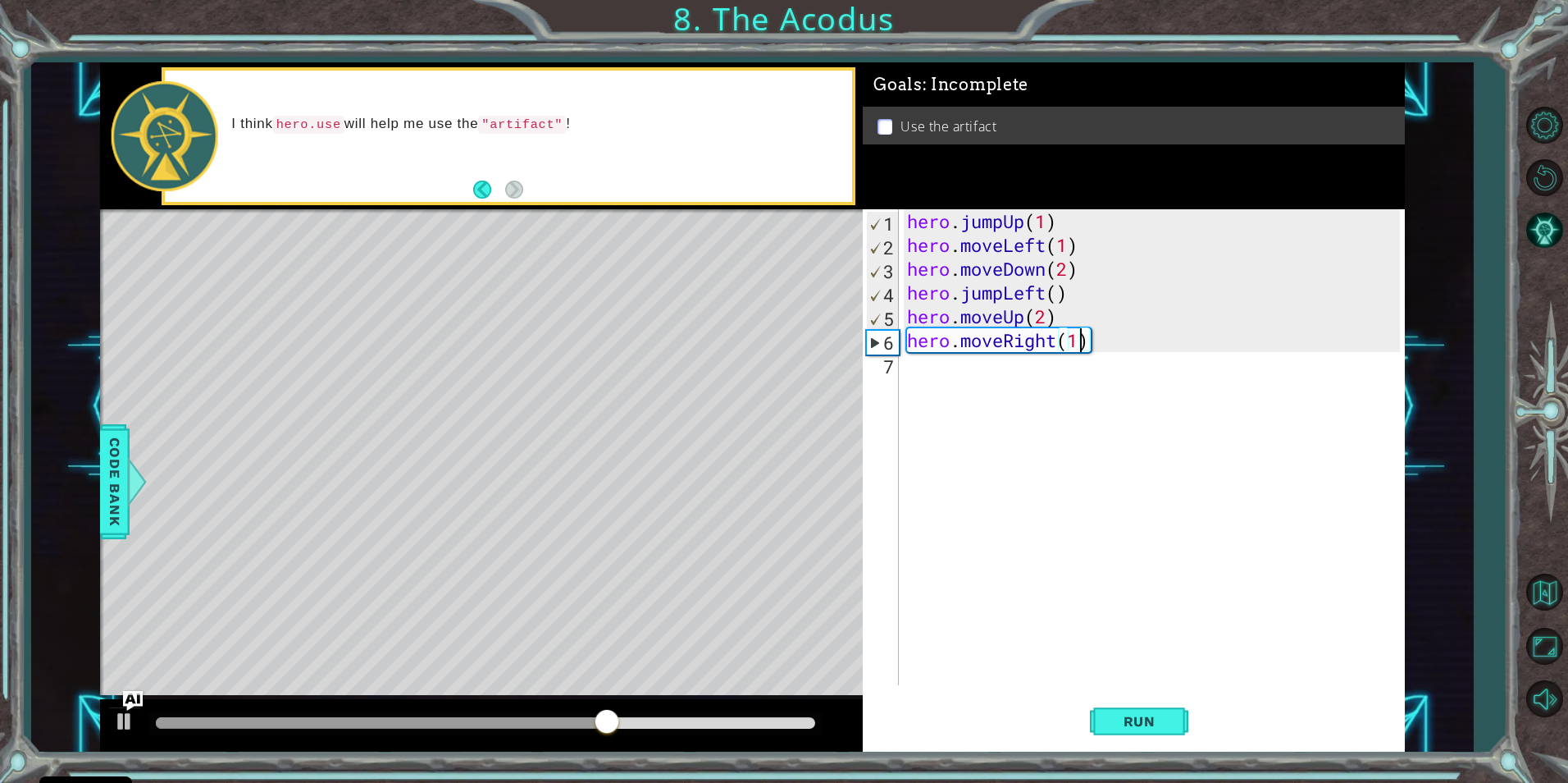
drag, startPoint x: 958, startPoint y: 383, endPoint x: 1023, endPoint y: 461, distance: 101.5
click at [957, 382] on div "hero . jumpUp ( 1 ) hero . moveLeft ( 1 ) hero . moveDown ( 2 ) hero . jumpLeft…" at bounding box center [1156, 471] width 503 height 523
click at [1165, 713] on button "Run" at bounding box center [1139, 721] width 99 height 54
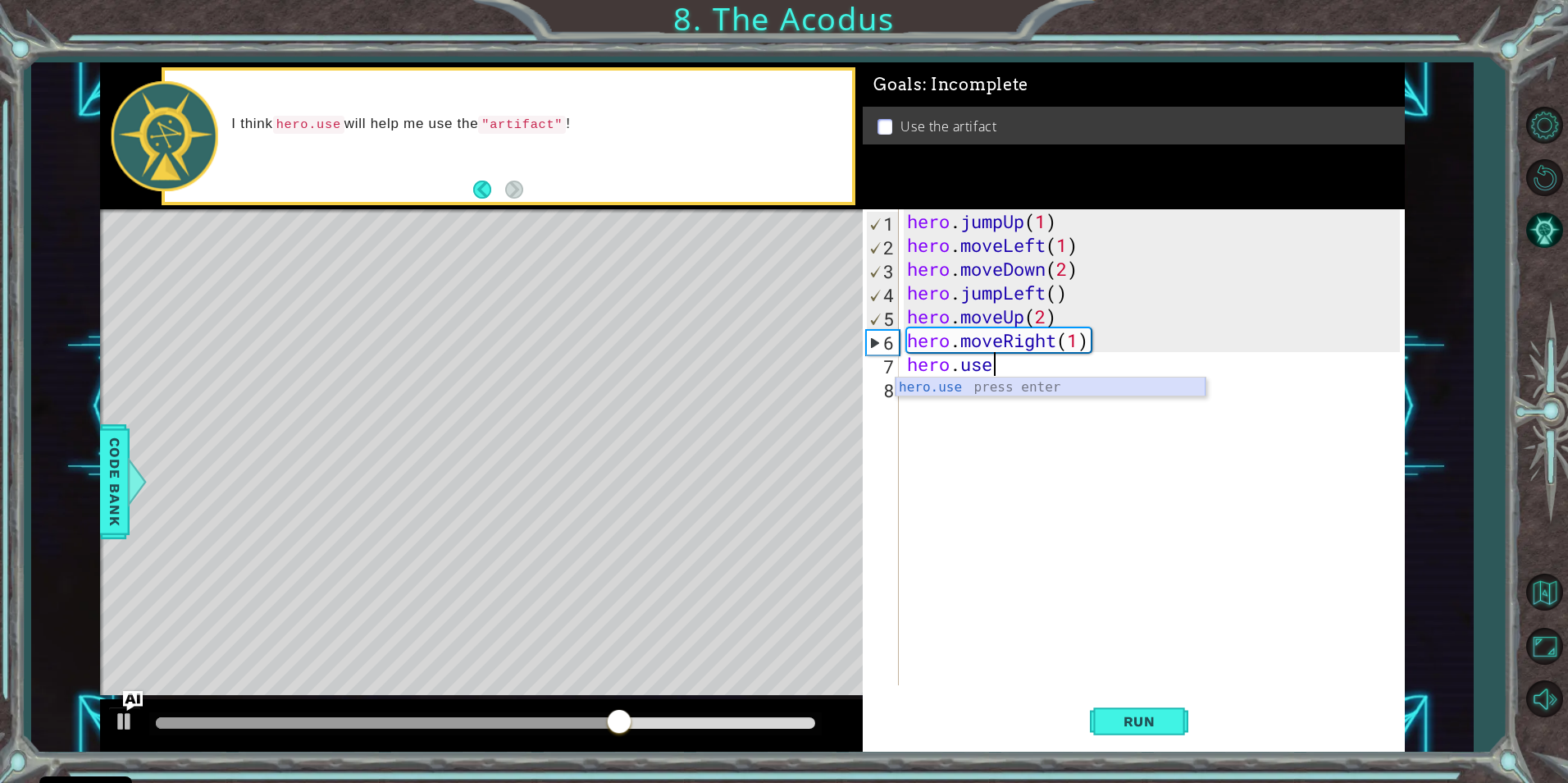
click at [1121, 391] on div "hero.use press enter" at bounding box center [1051, 407] width 310 height 59
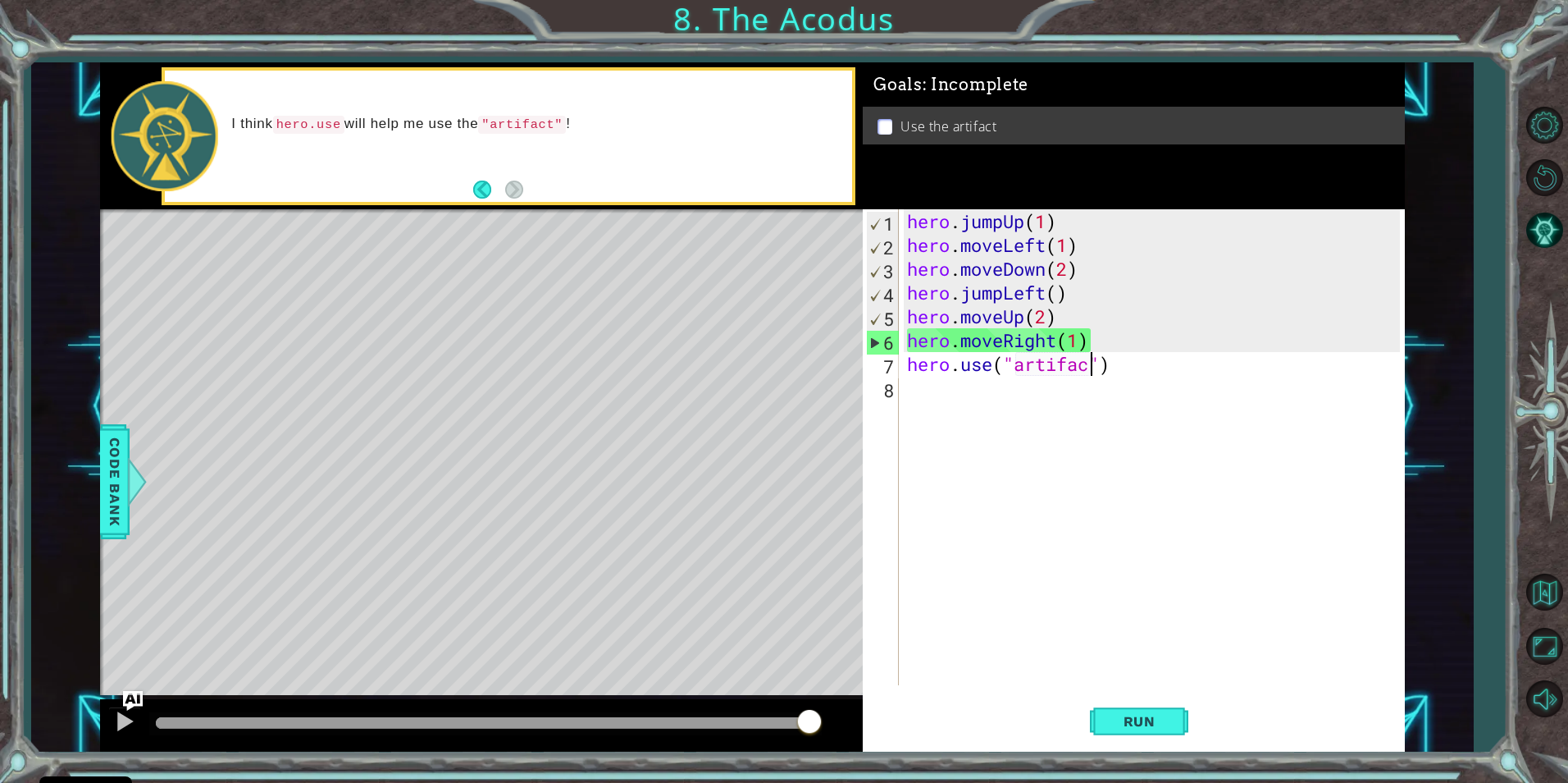
scroll to position [0, 9]
type textarea "hero.use("artifact")"
click at [1157, 725] on span "Run" at bounding box center [1140, 721] width 65 height 17
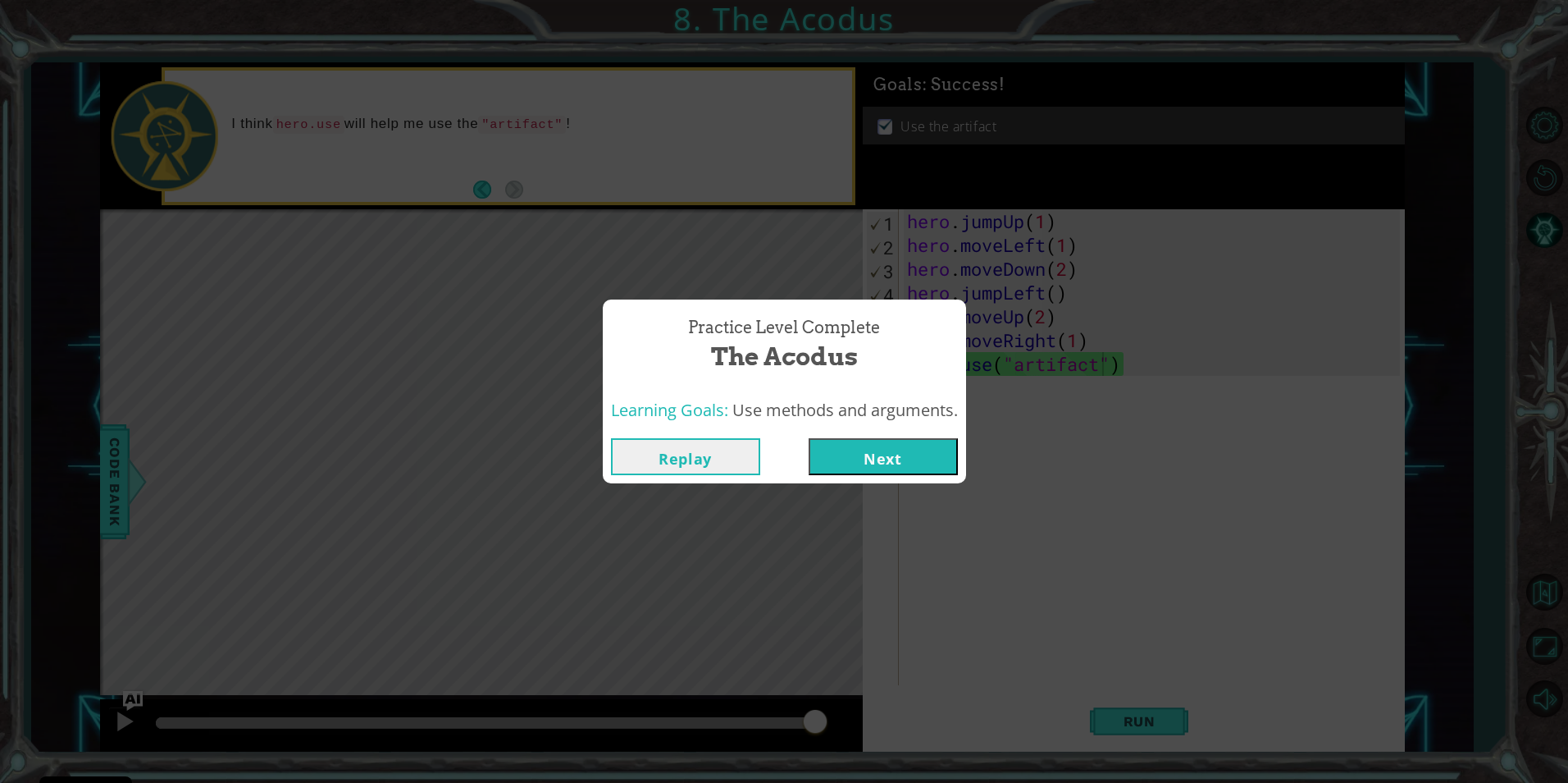
click at [896, 449] on button "Next" at bounding box center [883, 457] width 149 height 37
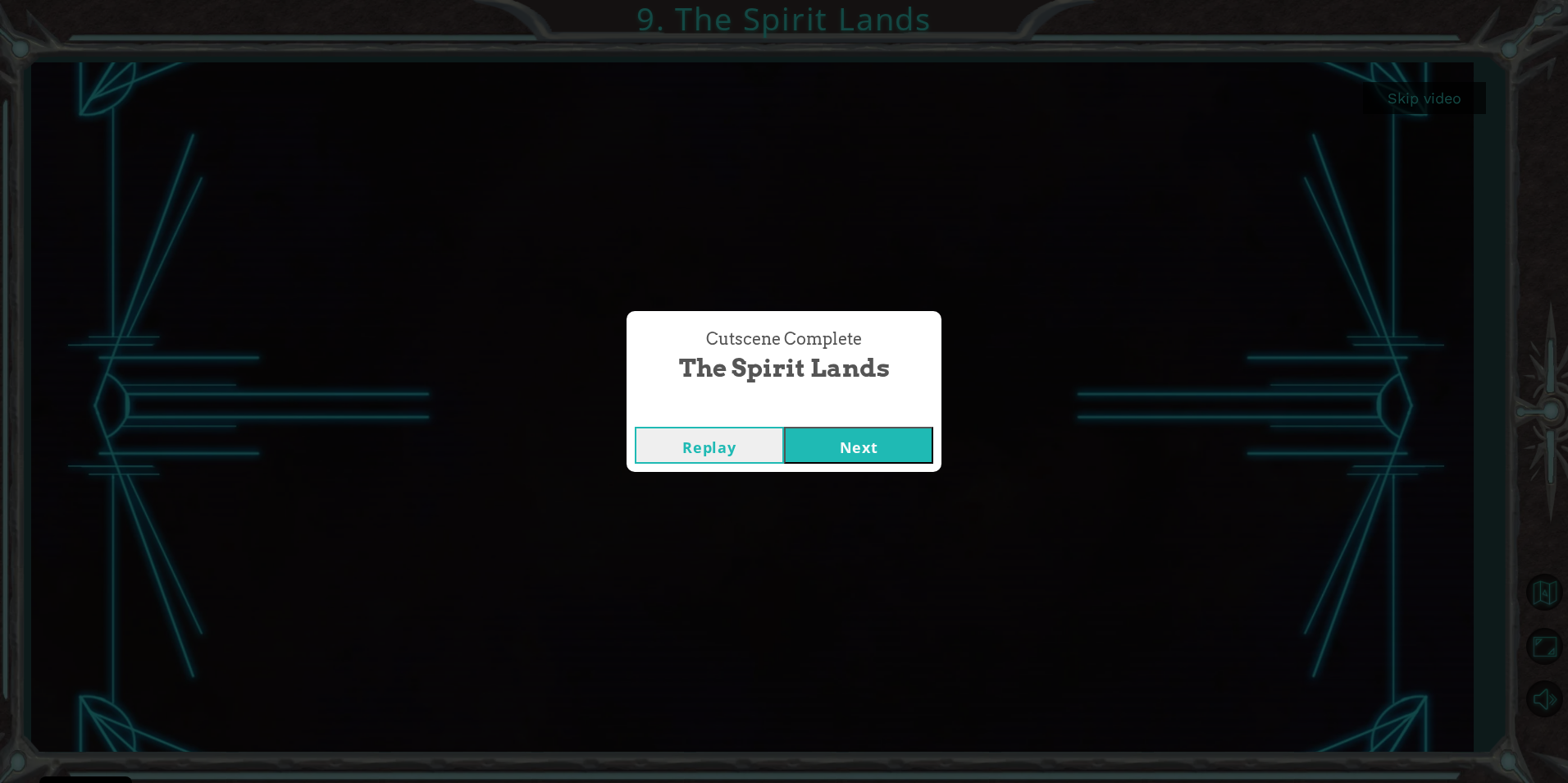
click at [893, 423] on div "Replay Next" at bounding box center [784, 445] width 315 height 53
click at [893, 436] on button "Next" at bounding box center [859, 446] width 149 height 37
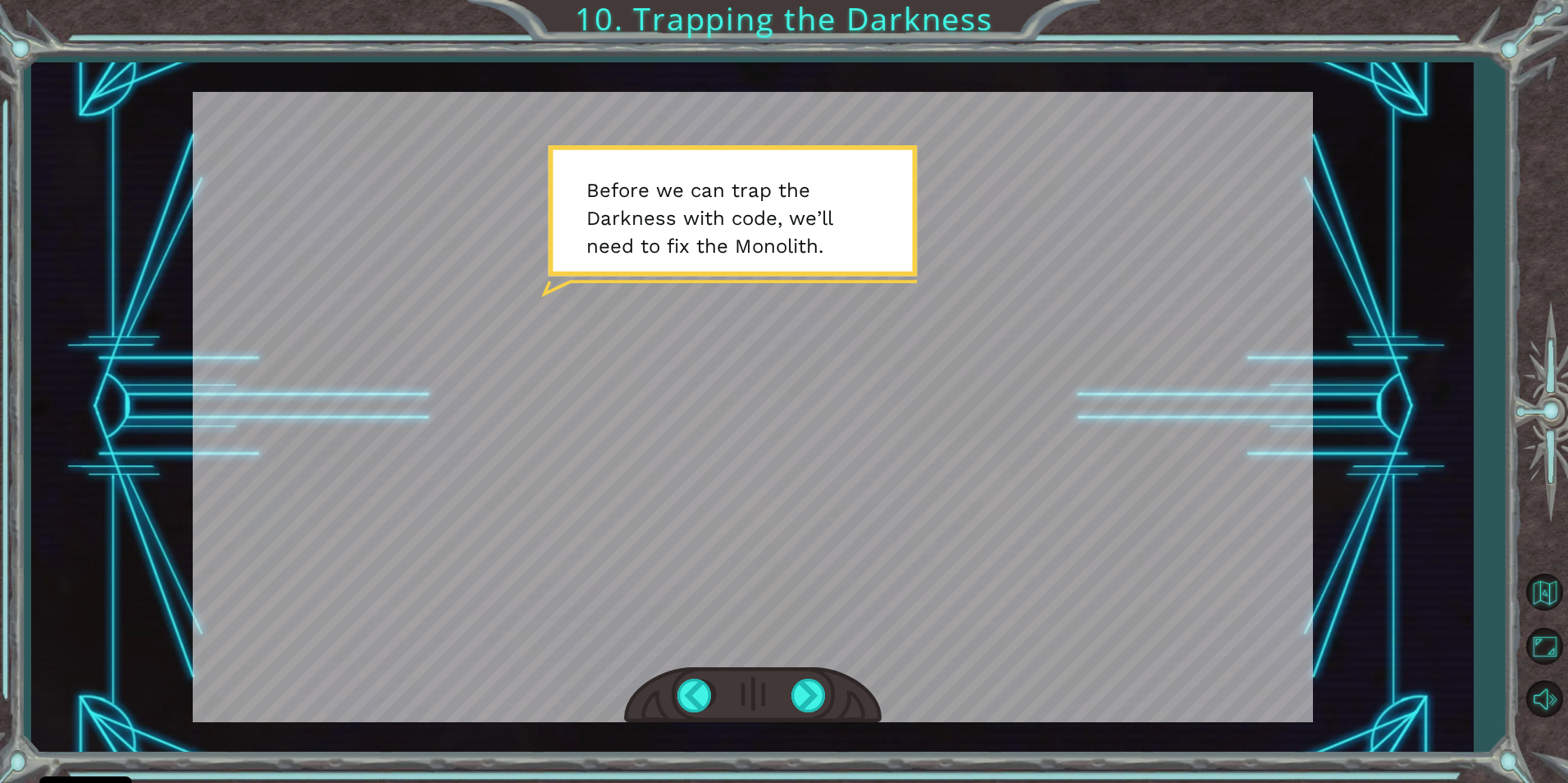
click at [795, 503] on div at bounding box center [753, 407] width 1120 height 630
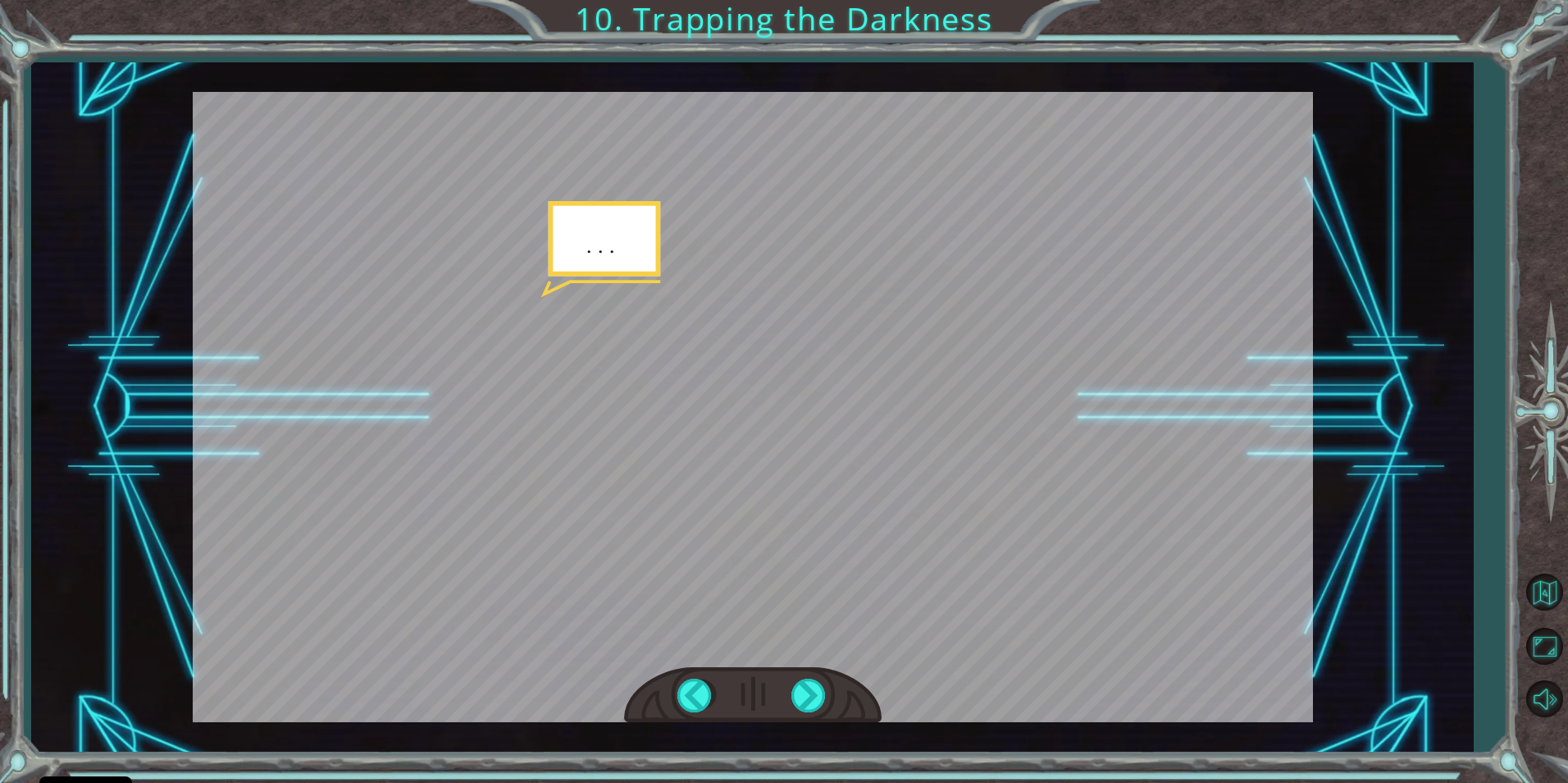
click at [831, 684] on div at bounding box center [752, 696] width 258 height 57
click at [824, 695] on div at bounding box center [810, 696] width 37 height 33
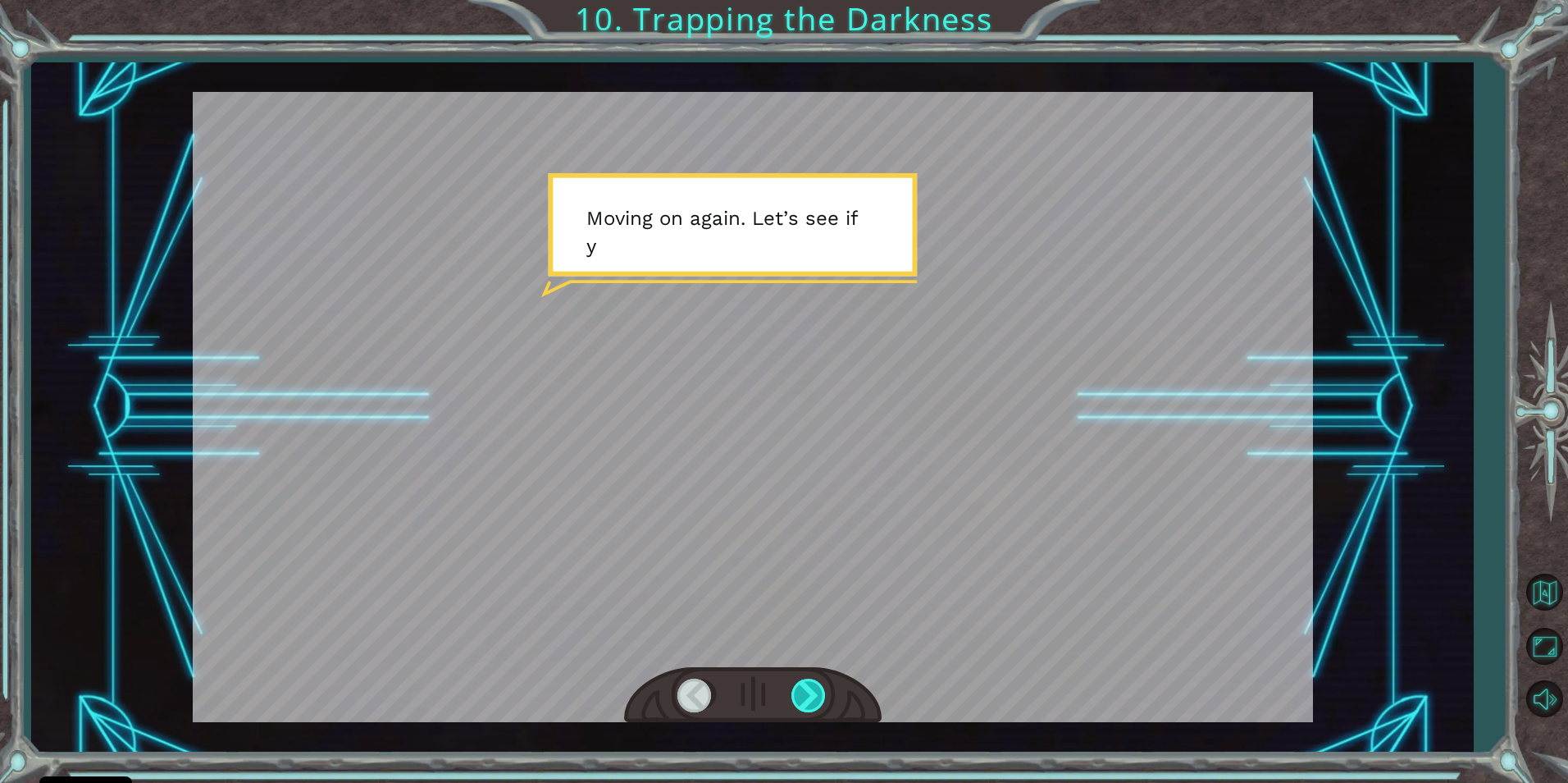
click at [825, 707] on div at bounding box center [810, 696] width 37 height 33
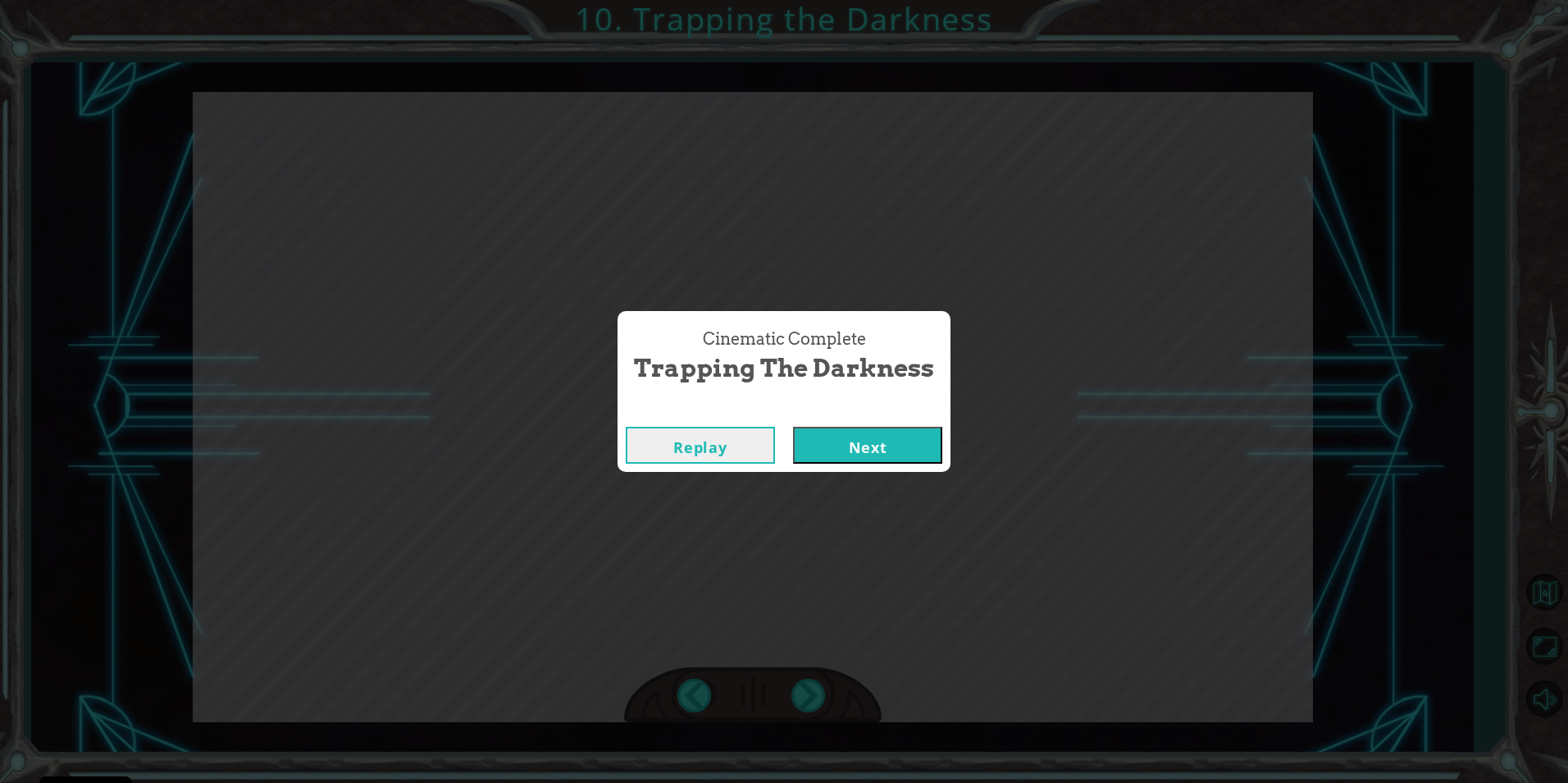
click at [900, 437] on button "Next" at bounding box center [868, 446] width 149 height 37
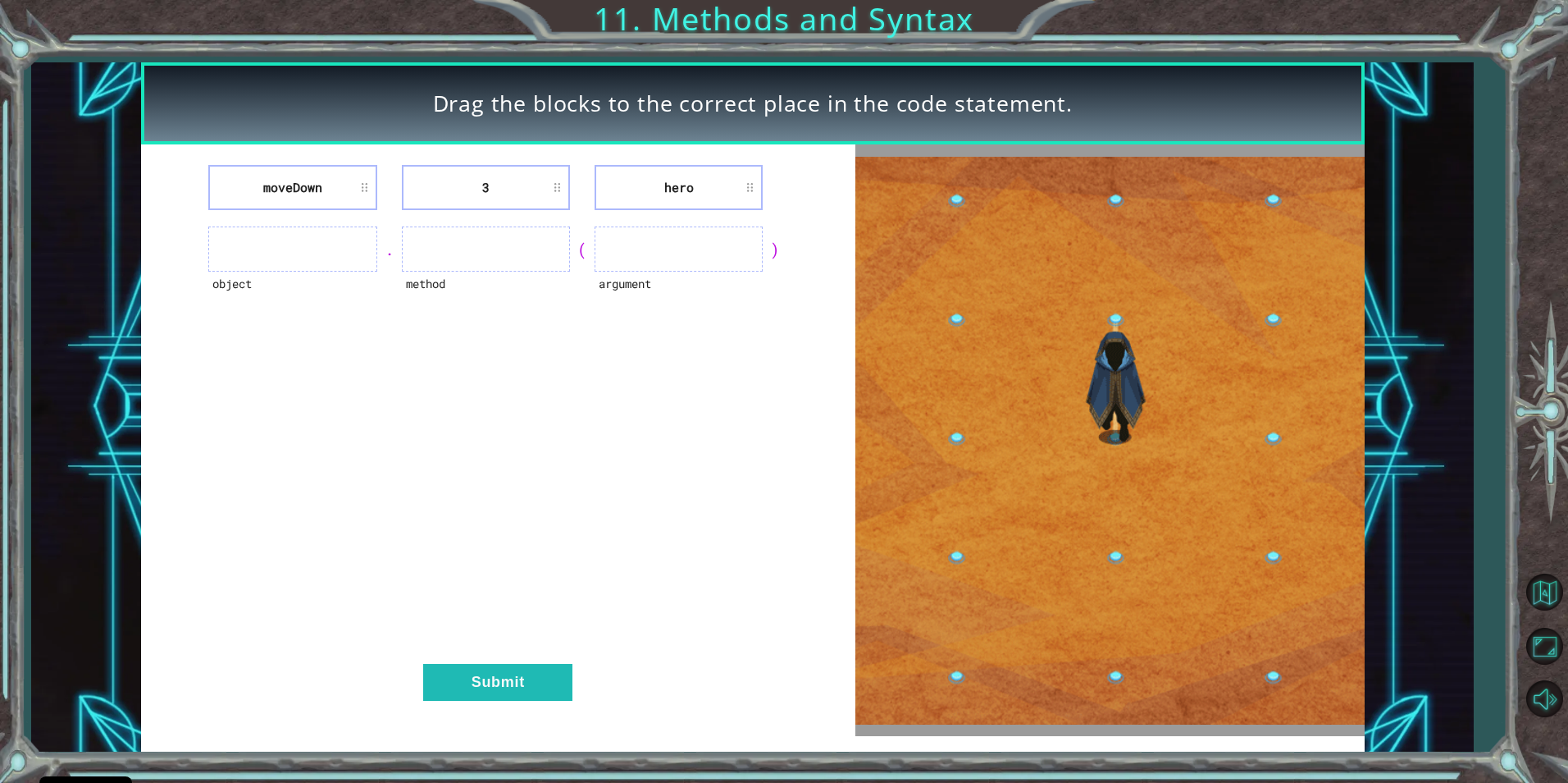
click at [337, 246] on ul at bounding box center [293, 249] width 168 height 45
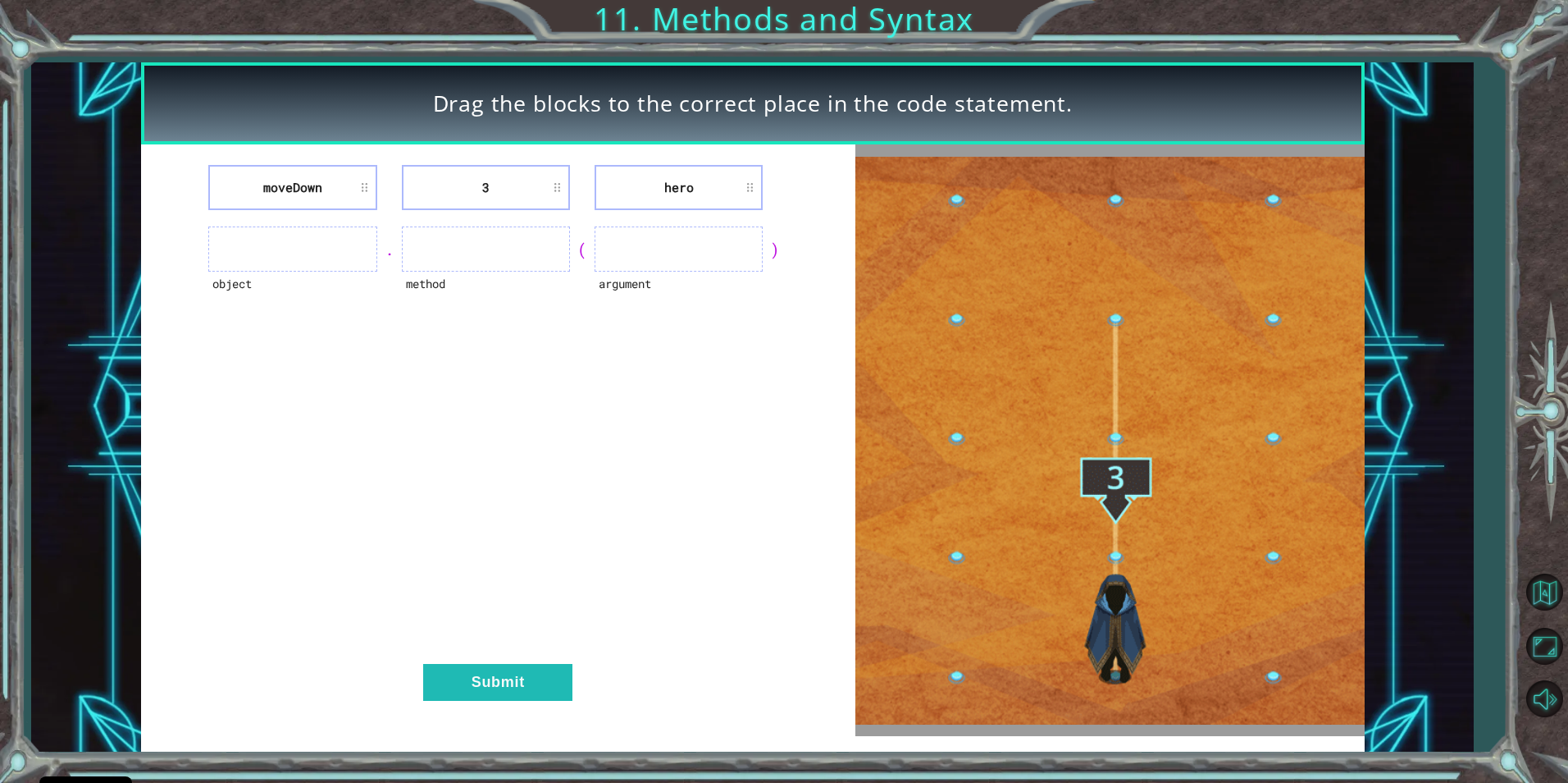
click at [306, 244] on ul at bounding box center [293, 249] width 168 height 45
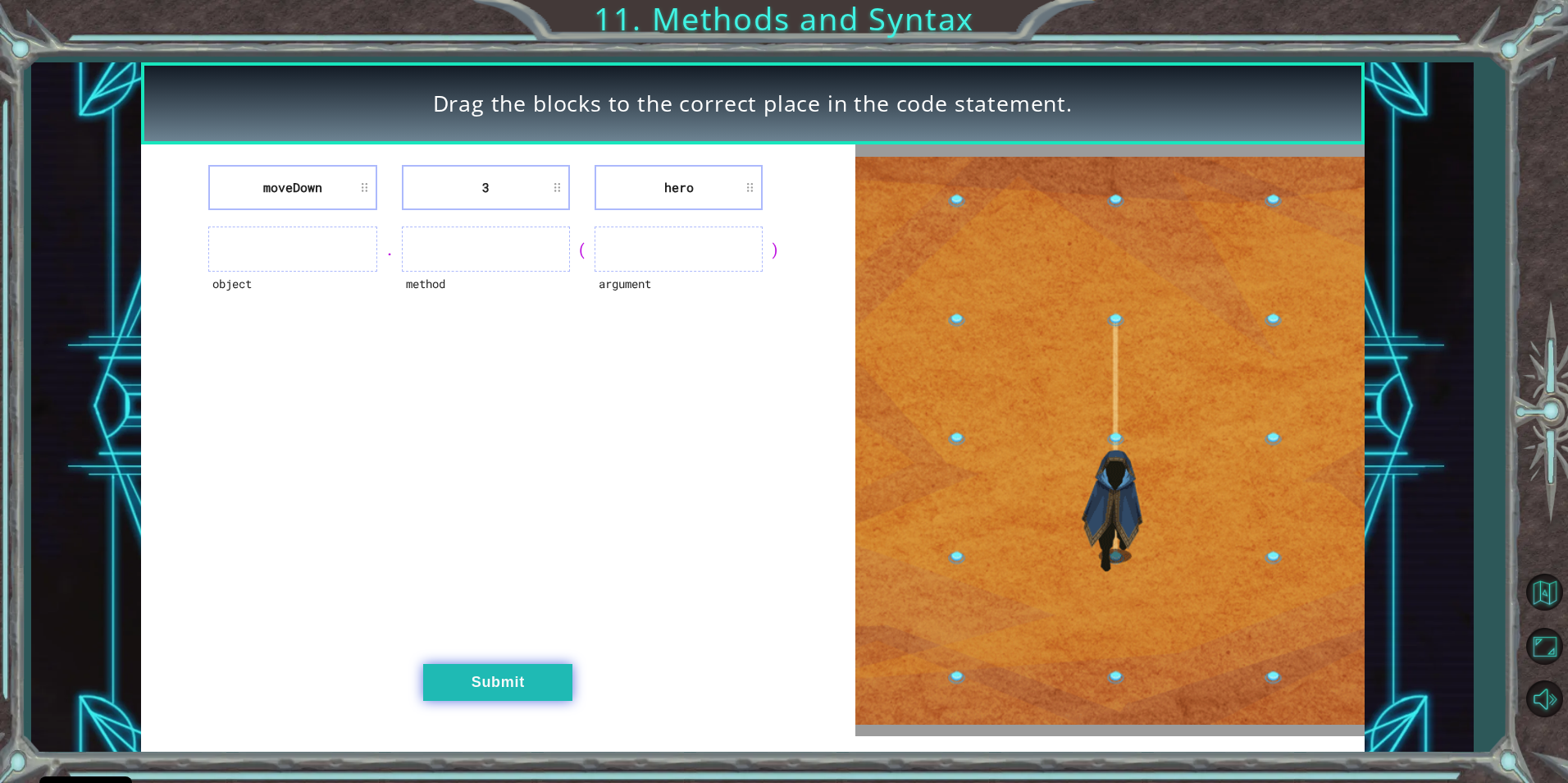
click at [441, 683] on button "Submit" at bounding box center [498, 683] width 149 height 37
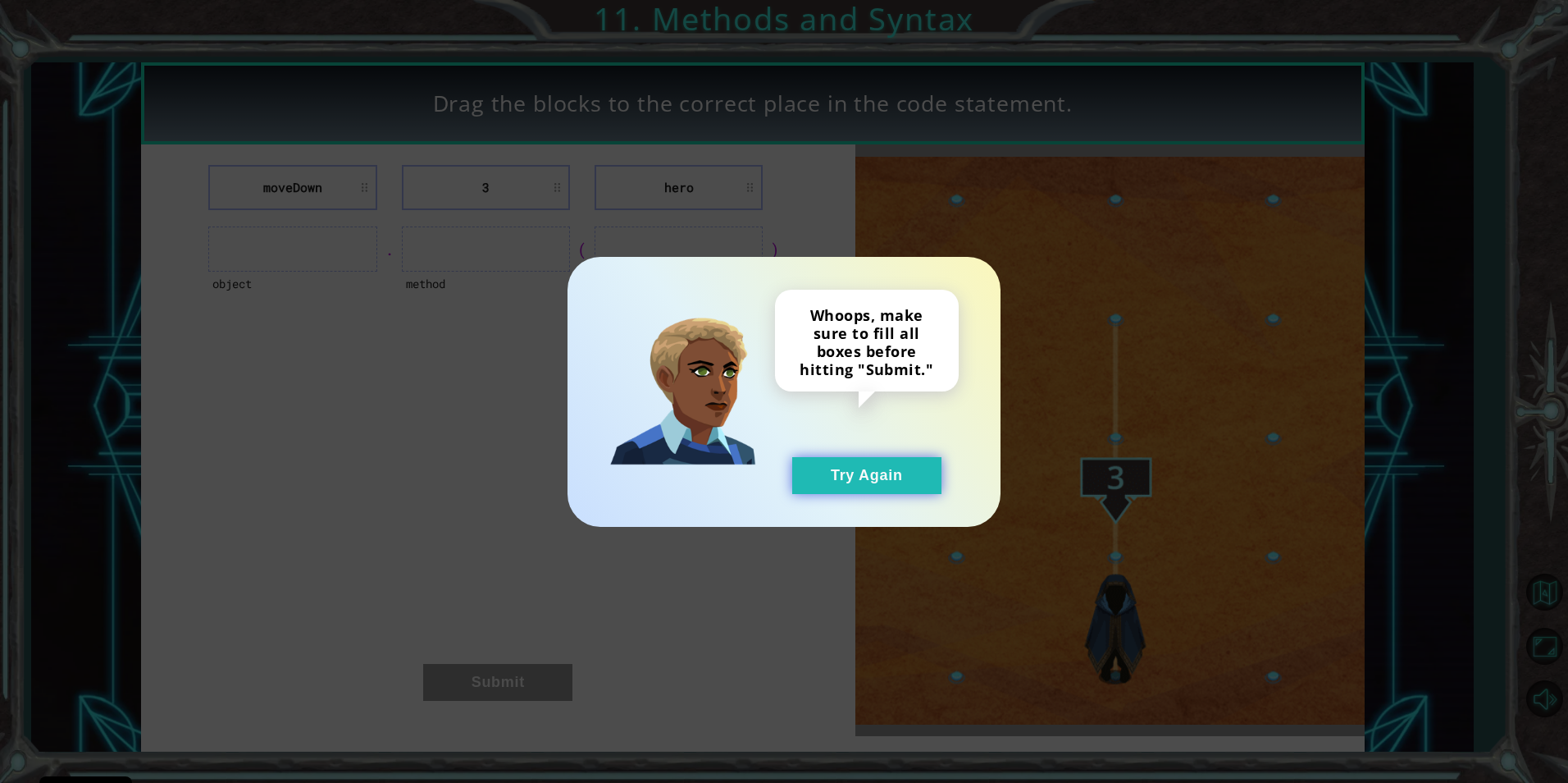
click at [859, 474] on button "Try Again" at bounding box center [867, 475] width 149 height 37
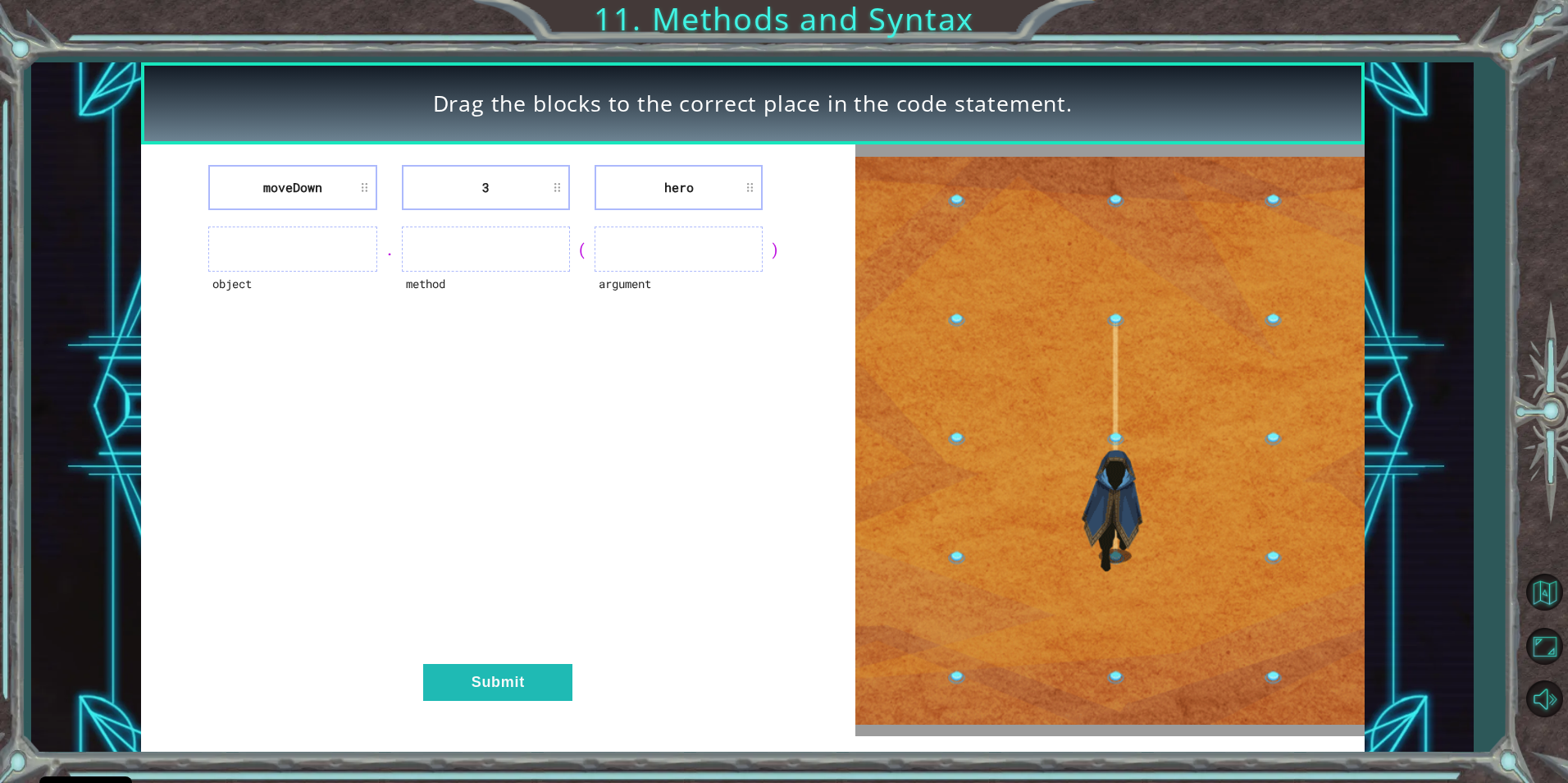
click at [363, 185] on li "moveDown" at bounding box center [293, 187] width 168 height 45
click at [344, 248] on ul at bounding box center [293, 249] width 168 height 45
click at [337, 235] on ul at bounding box center [293, 249] width 168 height 45
click at [340, 252] on ul at bounding box center [293, 249] width 168 height 45
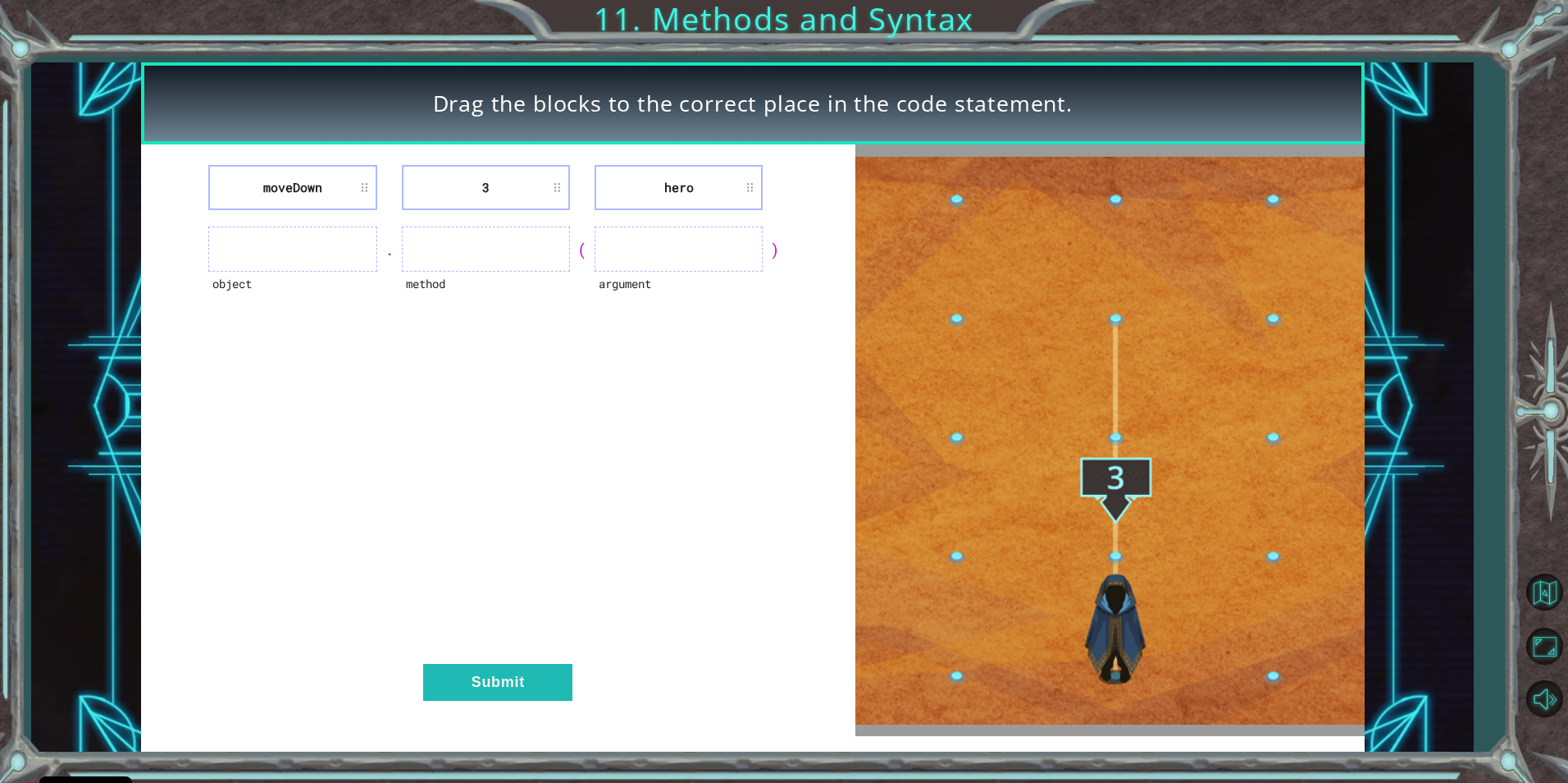
click at [340, 252] on ul at bounding box center [293, 249] width 168 height 45
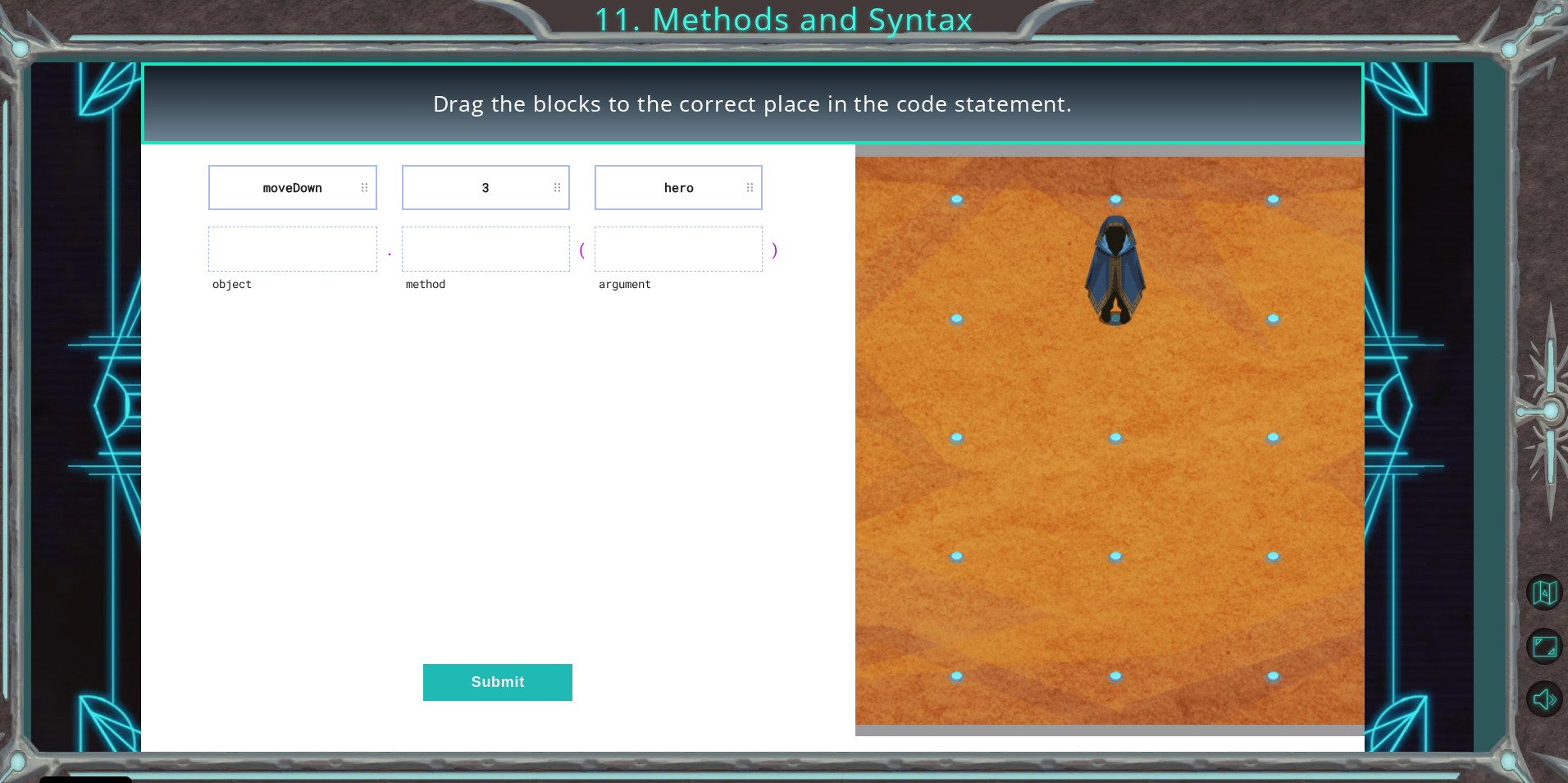
click at [343, 253] on ul at bounding box center [293, 249] width 168 height 45
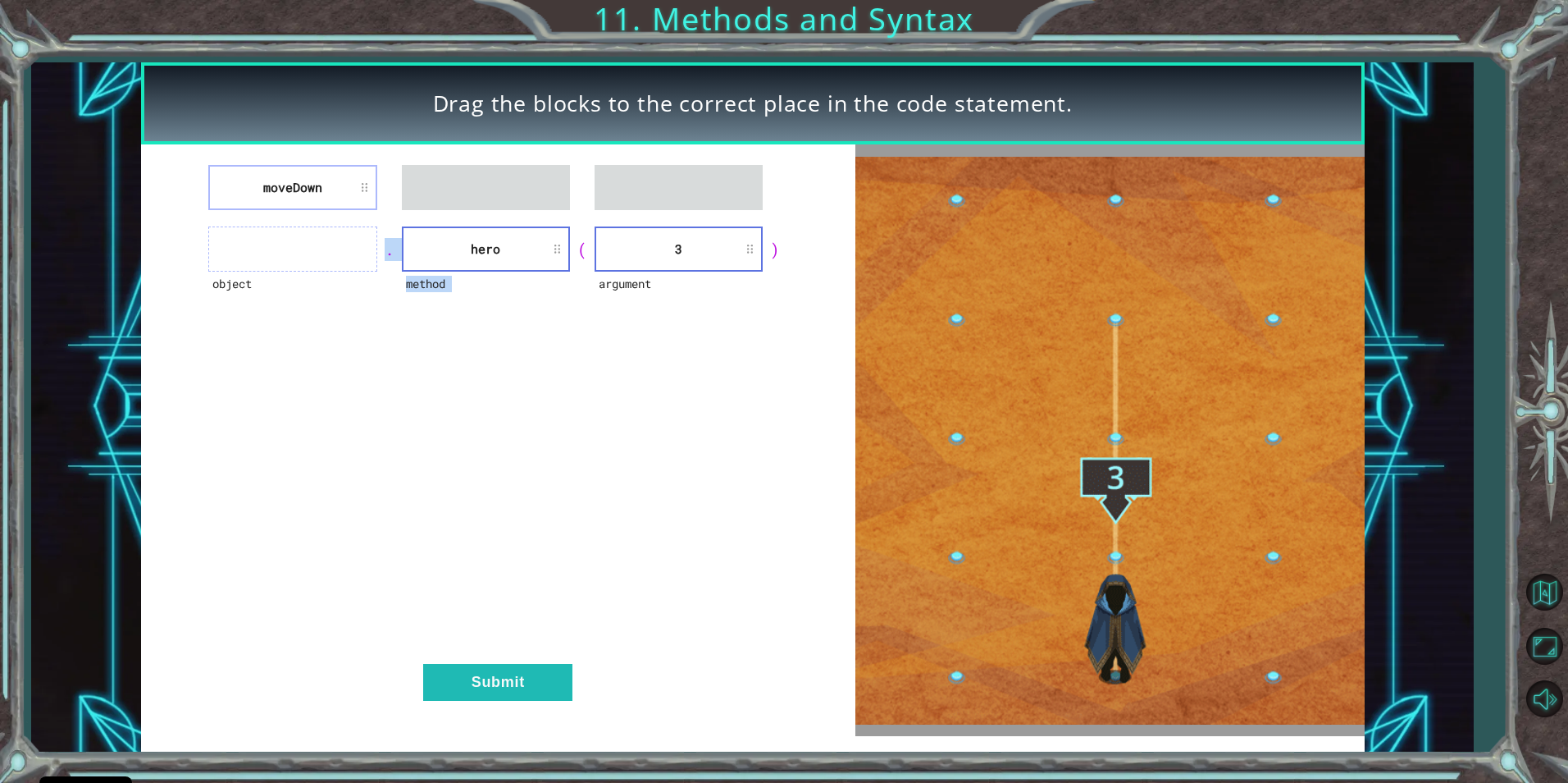
drag, startPoint x: 424, startPoint y: 225, endPoint x: 276, endPoint y: 255, distance: 151.0
click at [276, 255] on div "moveDown object . method hero ( argument 3 ) Submit" at bounding box center [499, 440] width 715 height 592
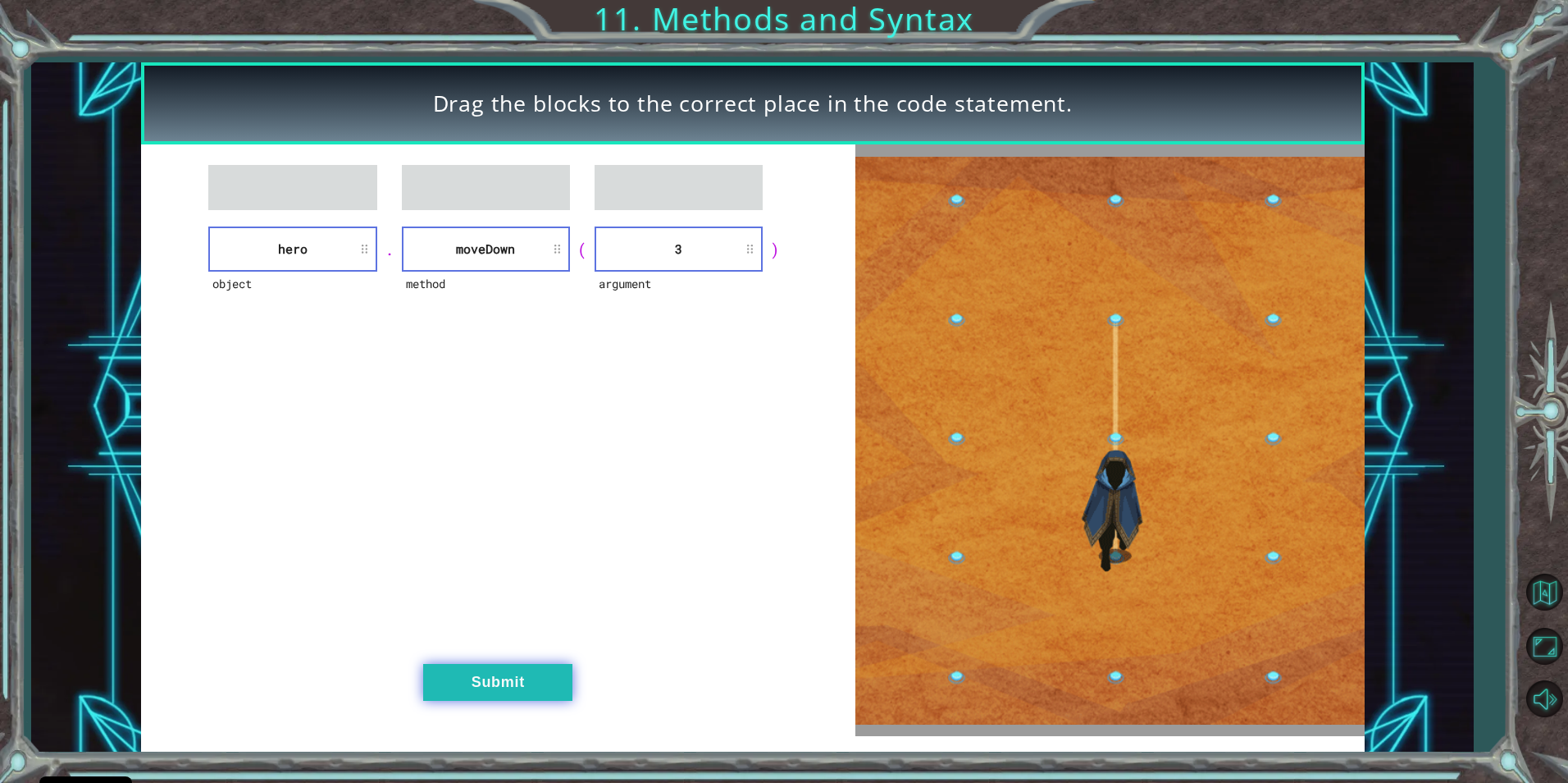
click at [523, 684] on button "Submit" at bounding box center [498, 683] width 149 height 37
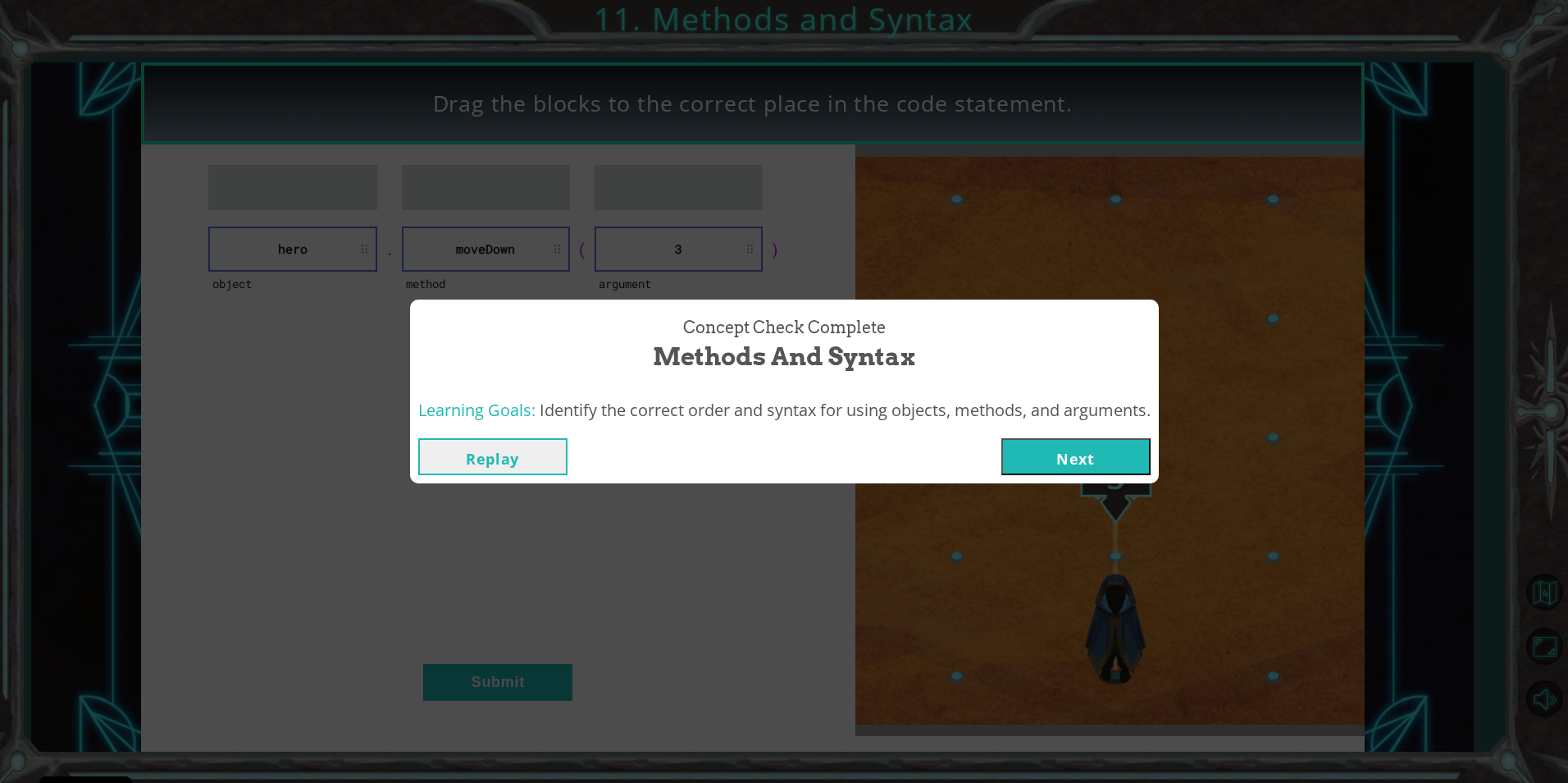
click at [1028, 456] on button "Next" at bounding box center [1076, 457] width 149 height 37
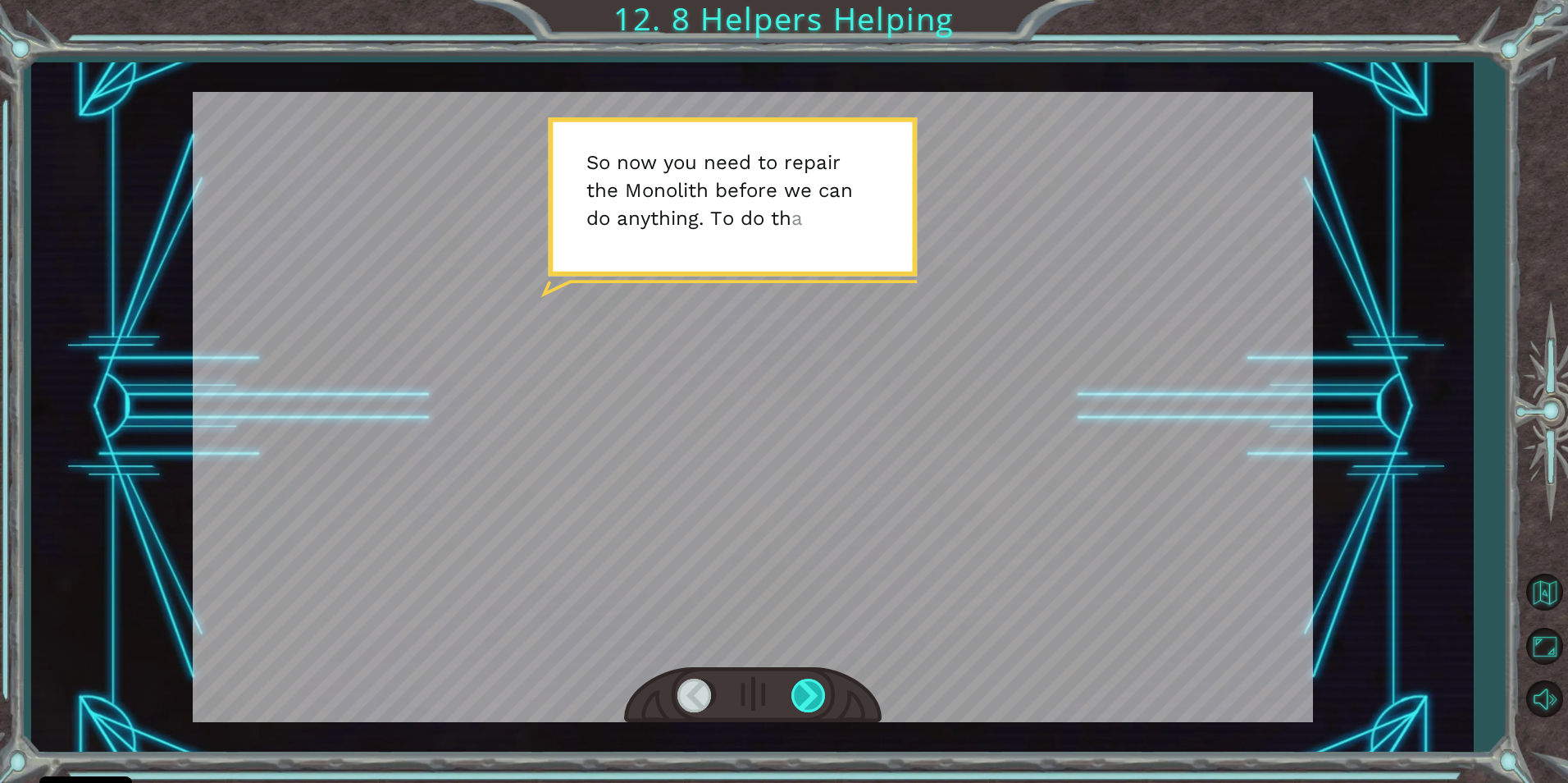
click at [808, 699] on div at bounding box center [810, 696] width 37 height 33
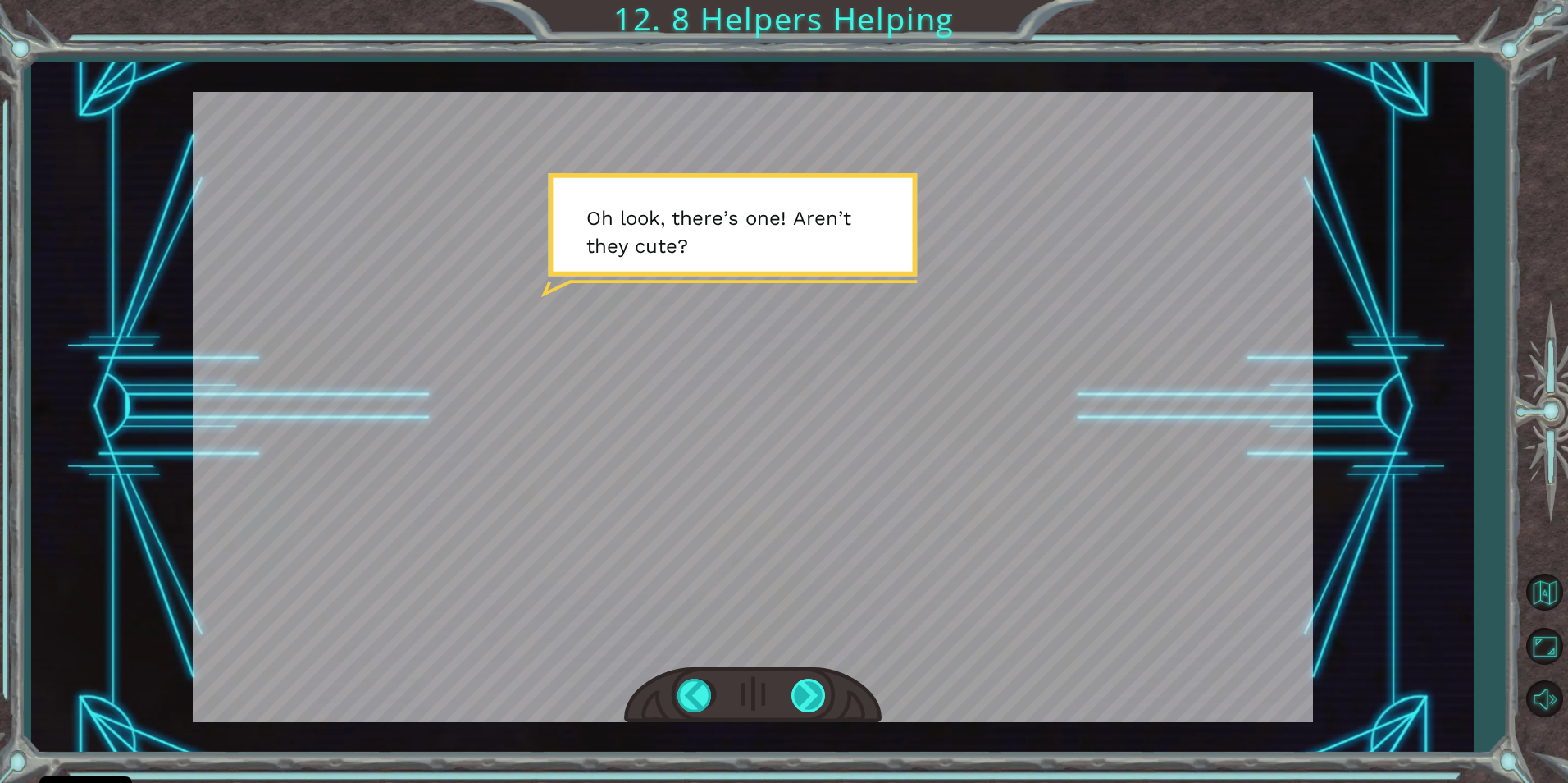
click at [798, 687] on div at bounding box center [810, 696] width 37 height 33
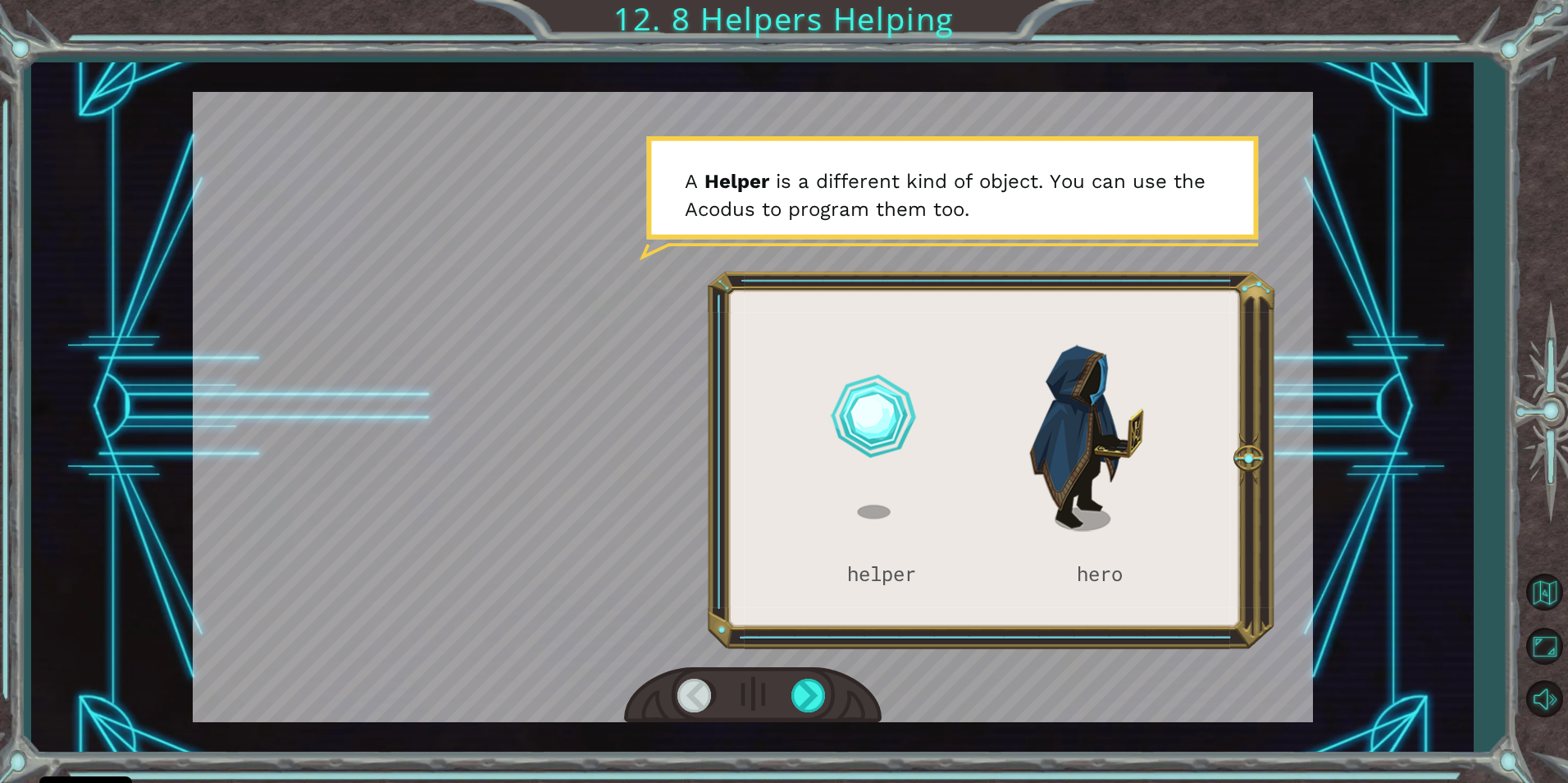
click at [805, 673] on div at bounding box center [752, 696] width 258 height 57
click at [810, 679] on div at bounding box center [752, 696] width 258 height 57
click at [810, 688] on div at bounding box center [810, 696] width 37 height 33
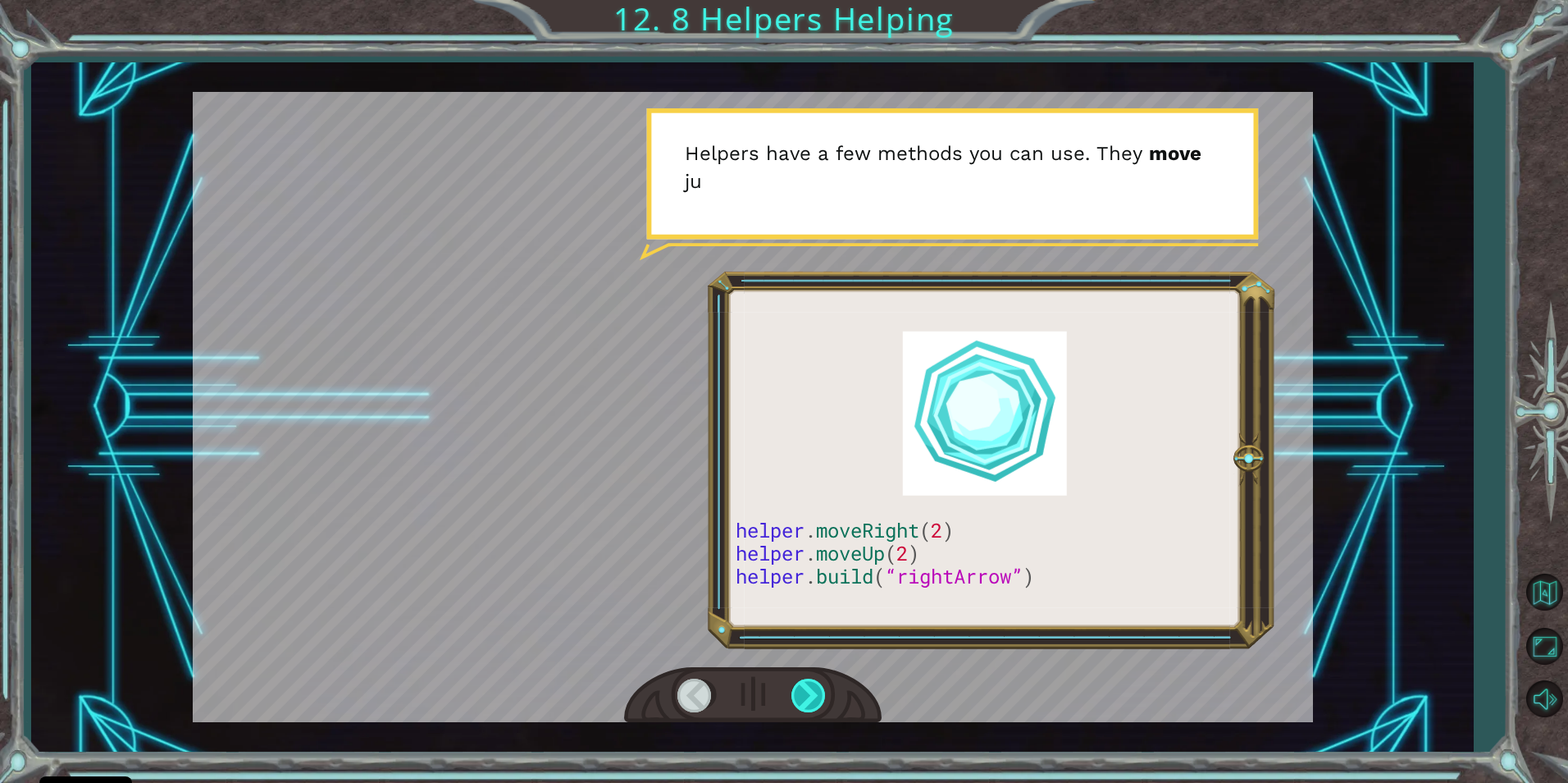
click at [810, 687] on div at bounding box center [810, 696] width 37 height 33
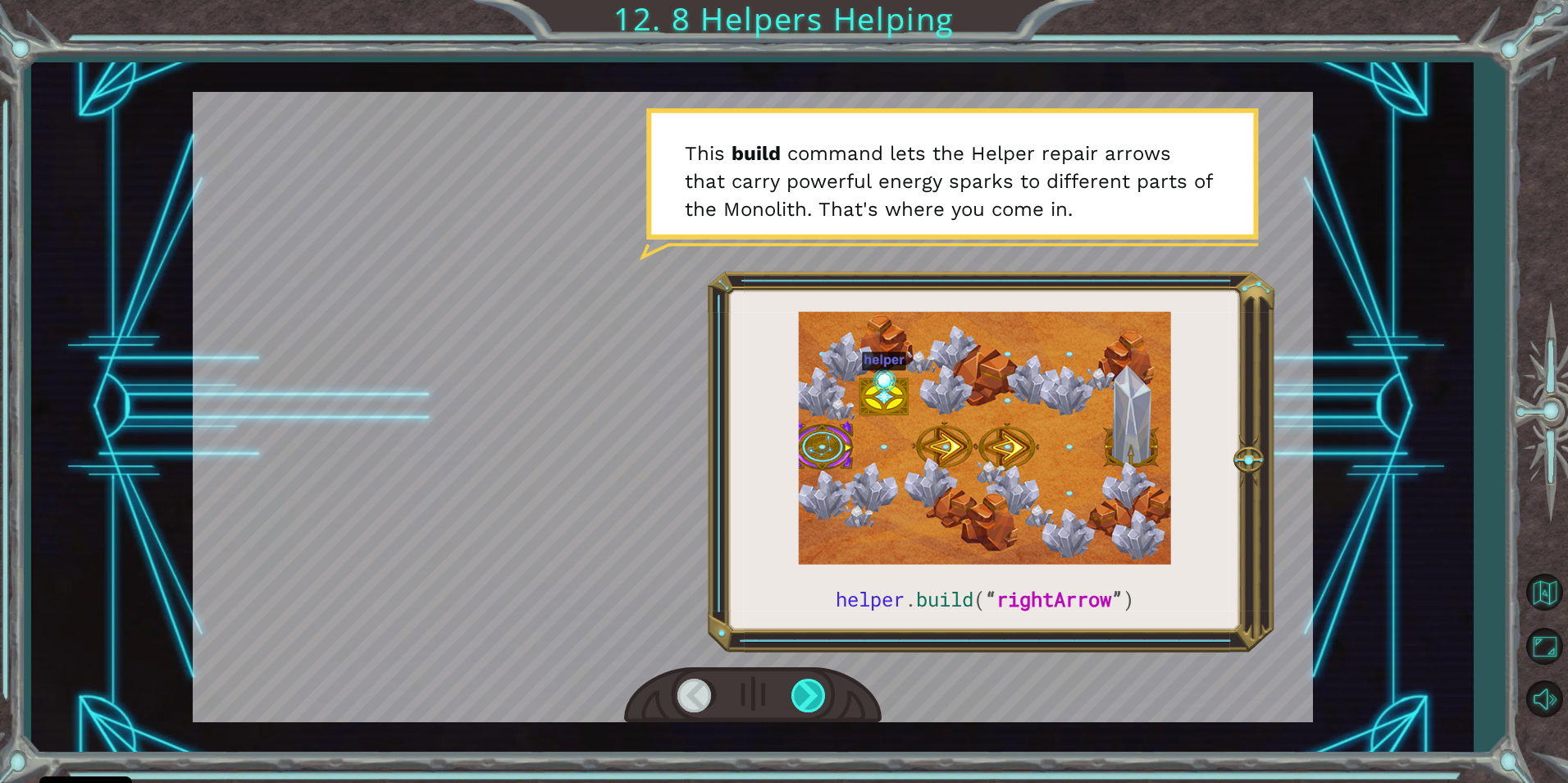
click at [810, 686] on div at bounding box center [810, 696] width 37 height 33
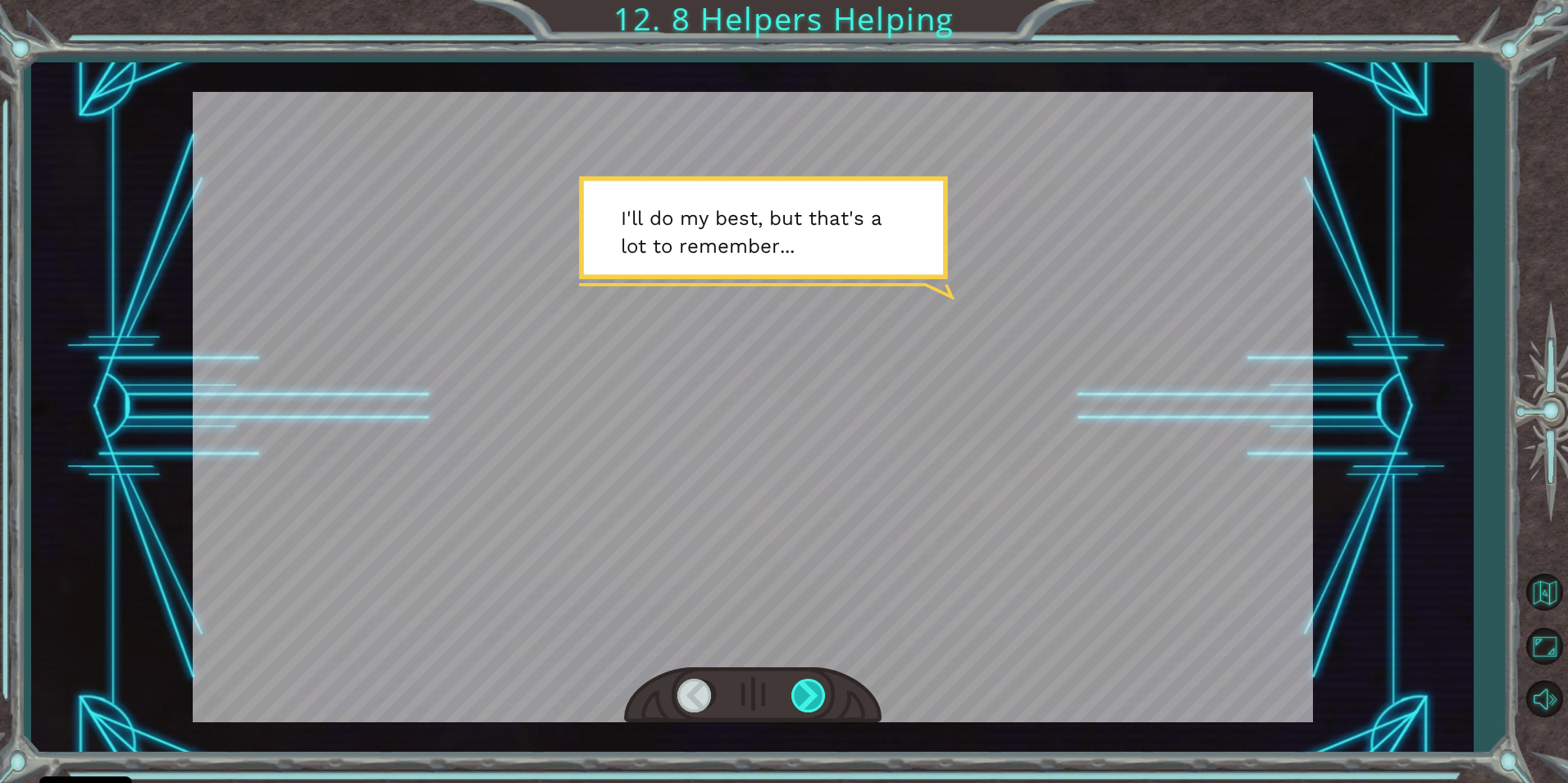
click at [810, 686] on div at bounding box center [810, 696] width 37 height 33
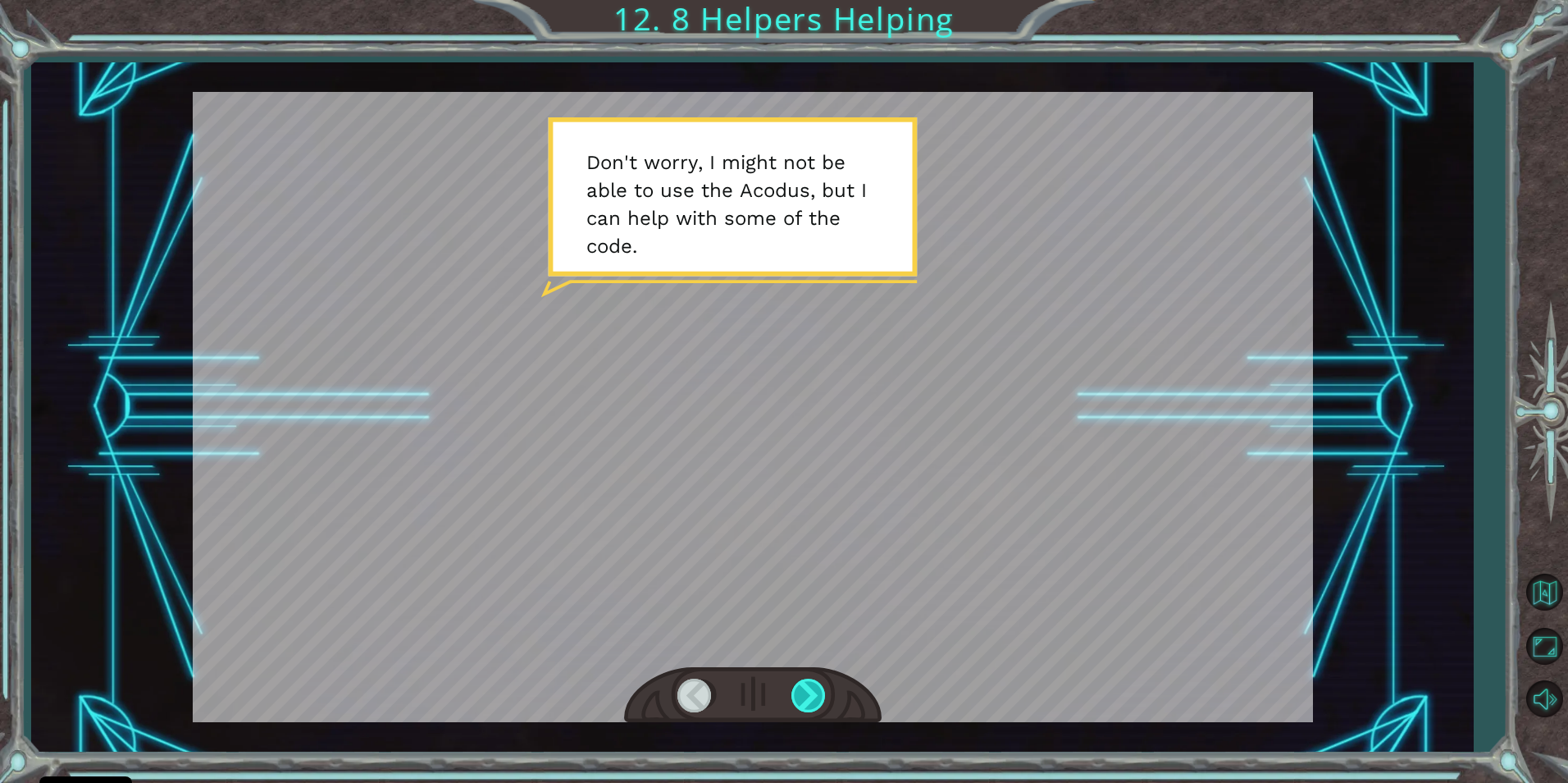
click at [810, 686] on div at bounding box center [810, 696] width 37 height 33
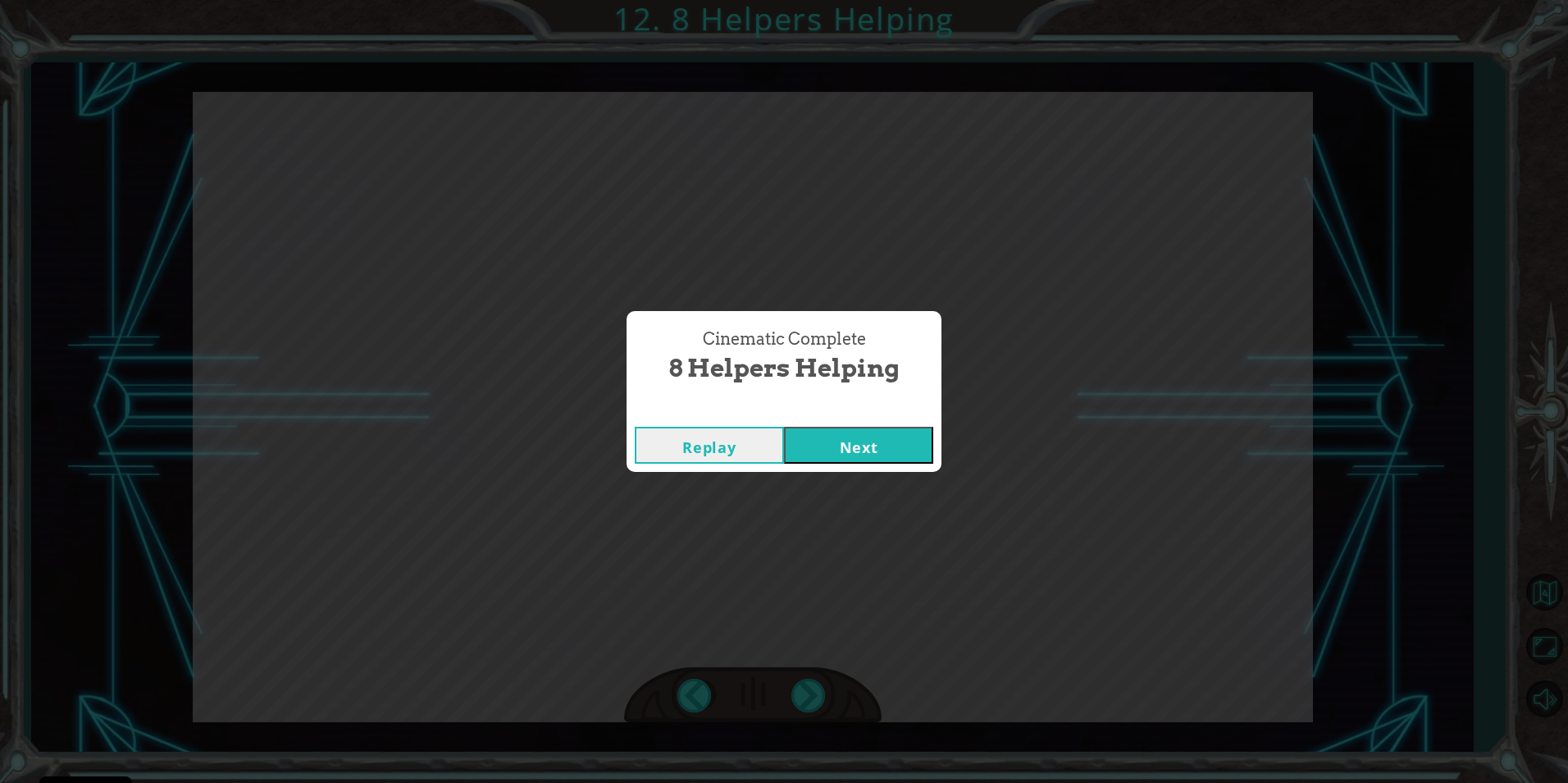
click at [831, 447] on button "Next" at bounding box center [859, 446] width 149 height 37
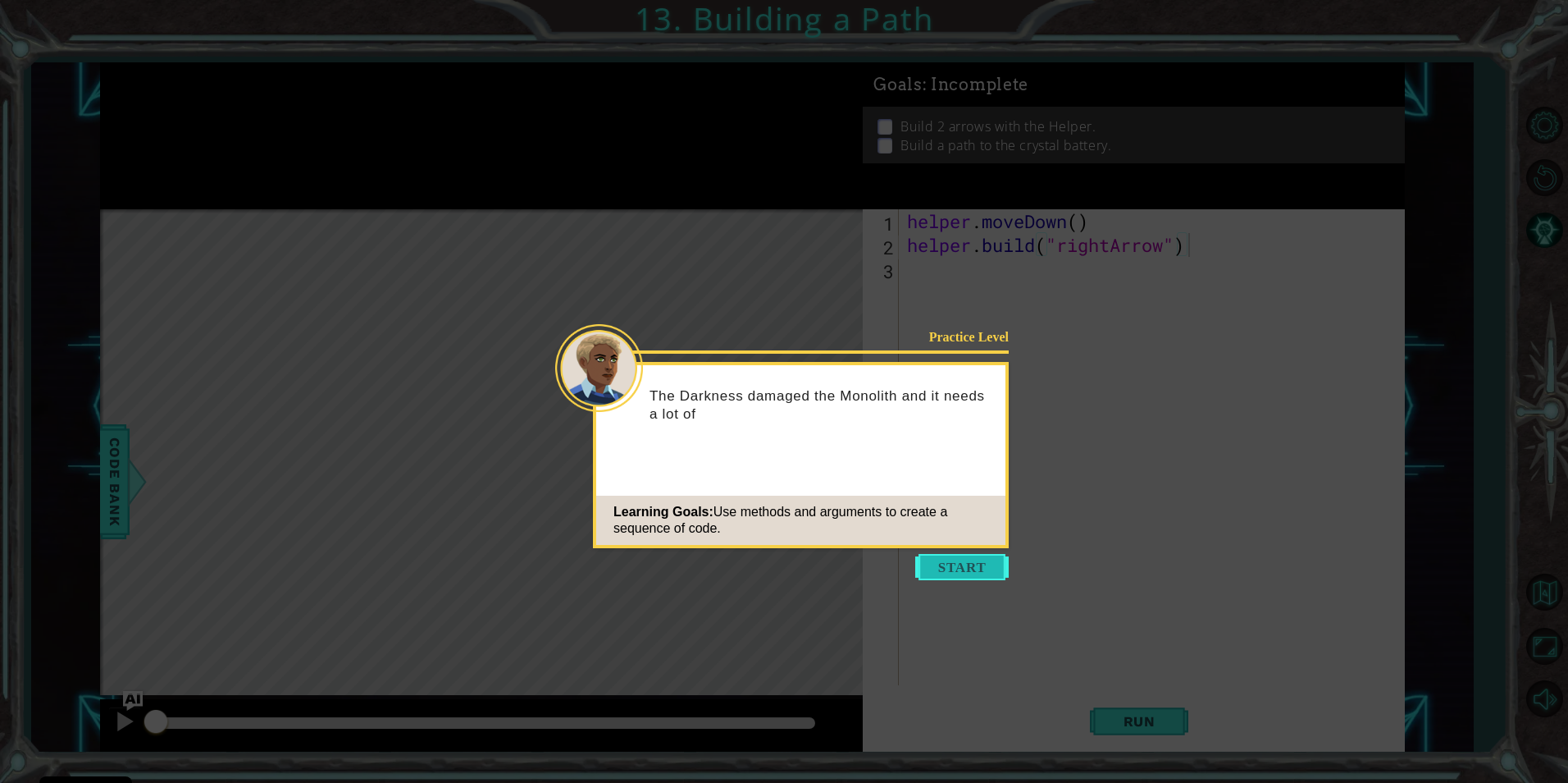
click at [959, 562] on button "Start" at bounding box center [962, 566] width 93 height 26
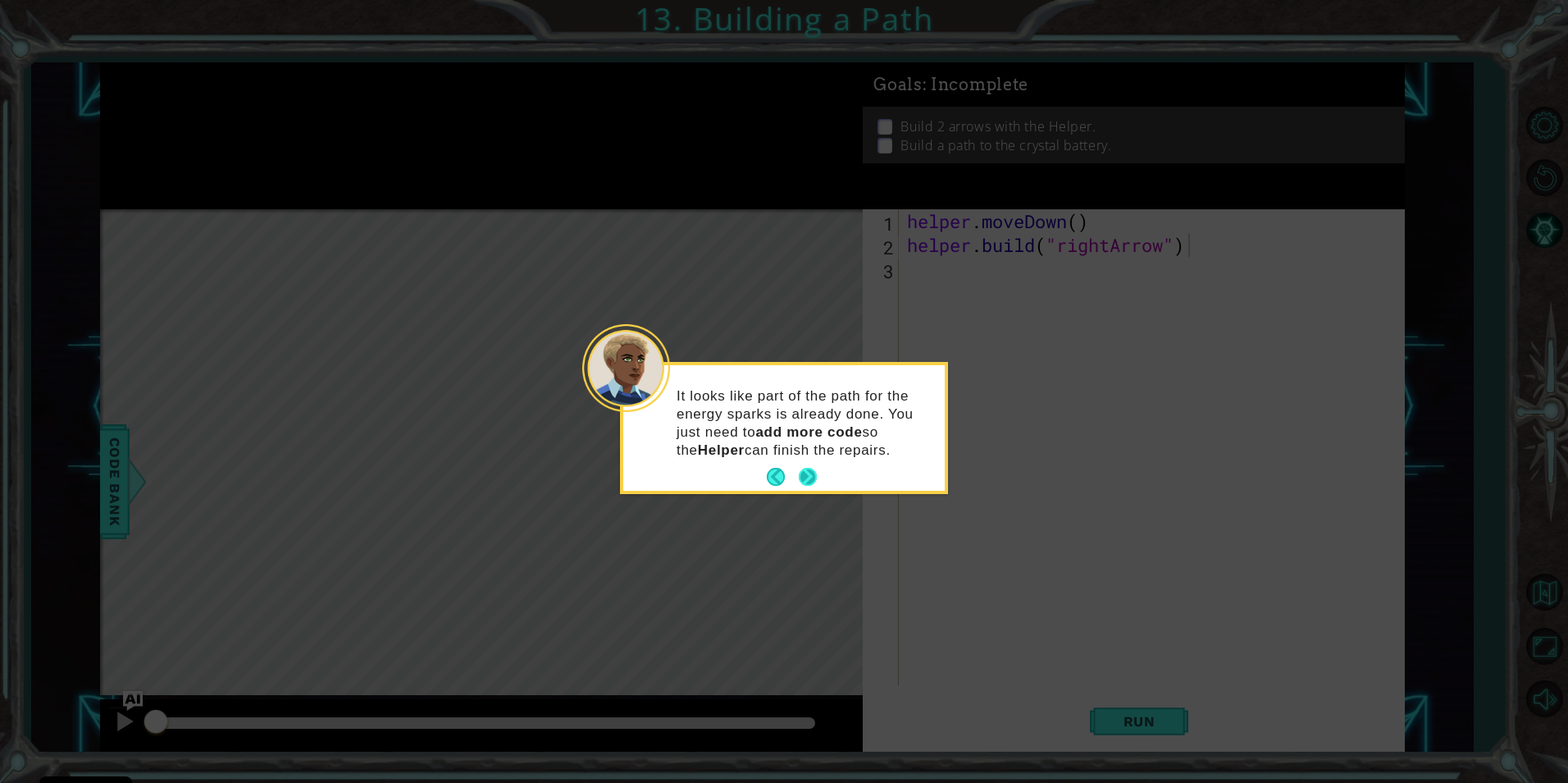
click at [812, 458] on p "It looks like part of the path for the energy sparks is already done. You just …" at bounding box center [805, 423] width 257 height 73
click at [807, 475] on button "Next" at bounding box center [808, 476] width 18 height 18
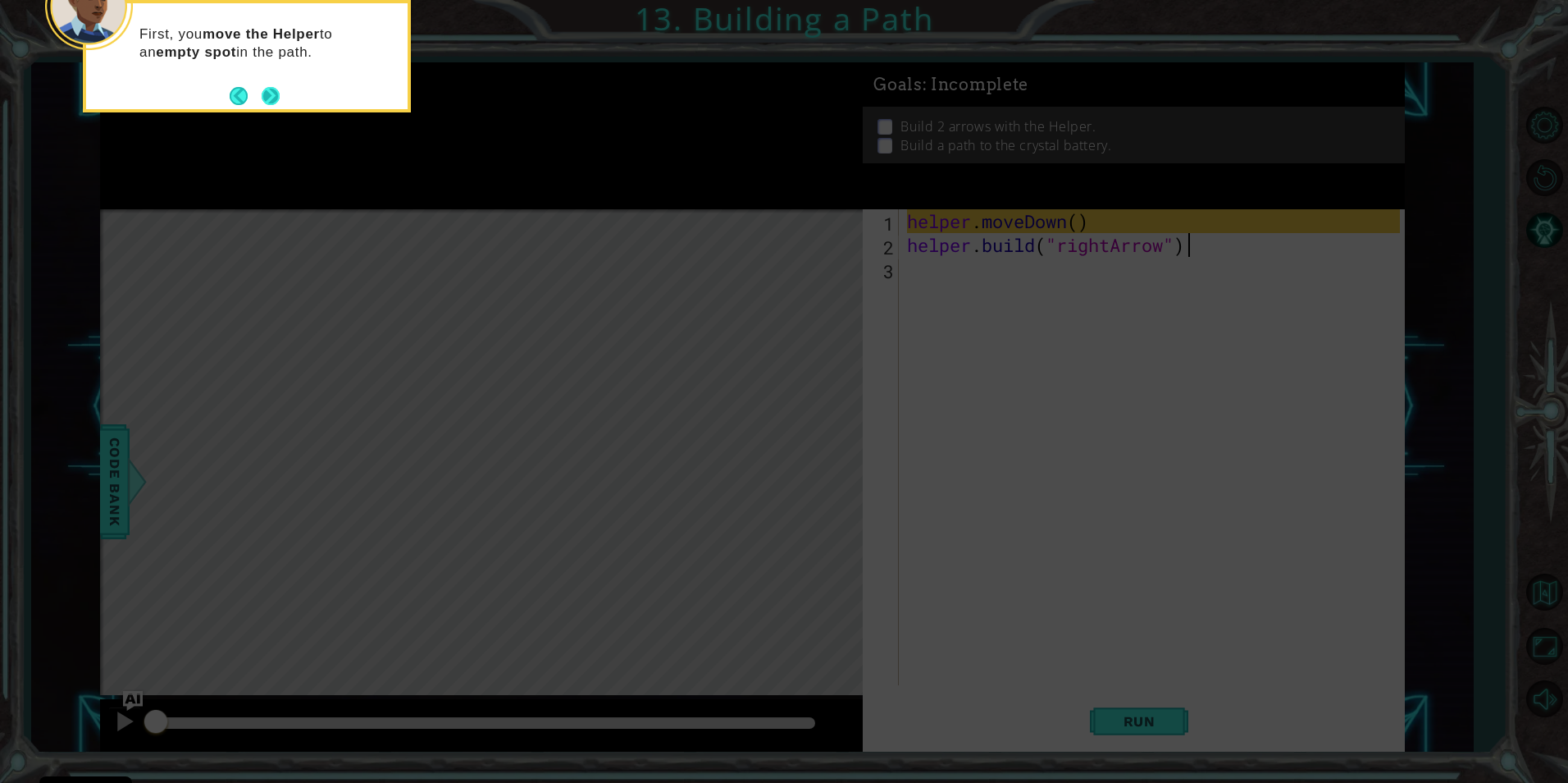
click at [265, 100] on button "Next" at bounding box center [270, 96] width 18 height 18
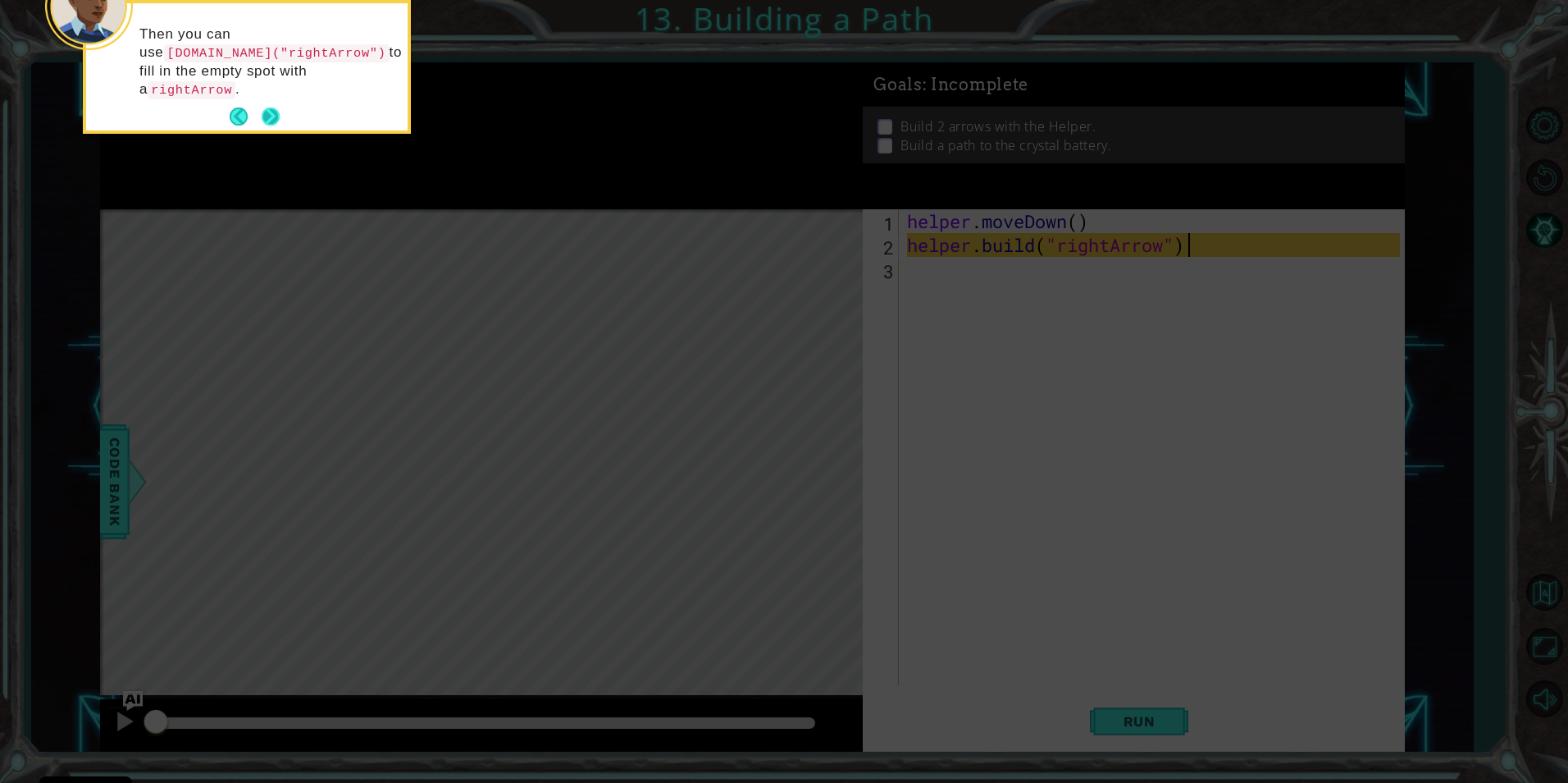
click at [274, 108] on button "Next" at bounding box center [270, 117] width 18 height 18
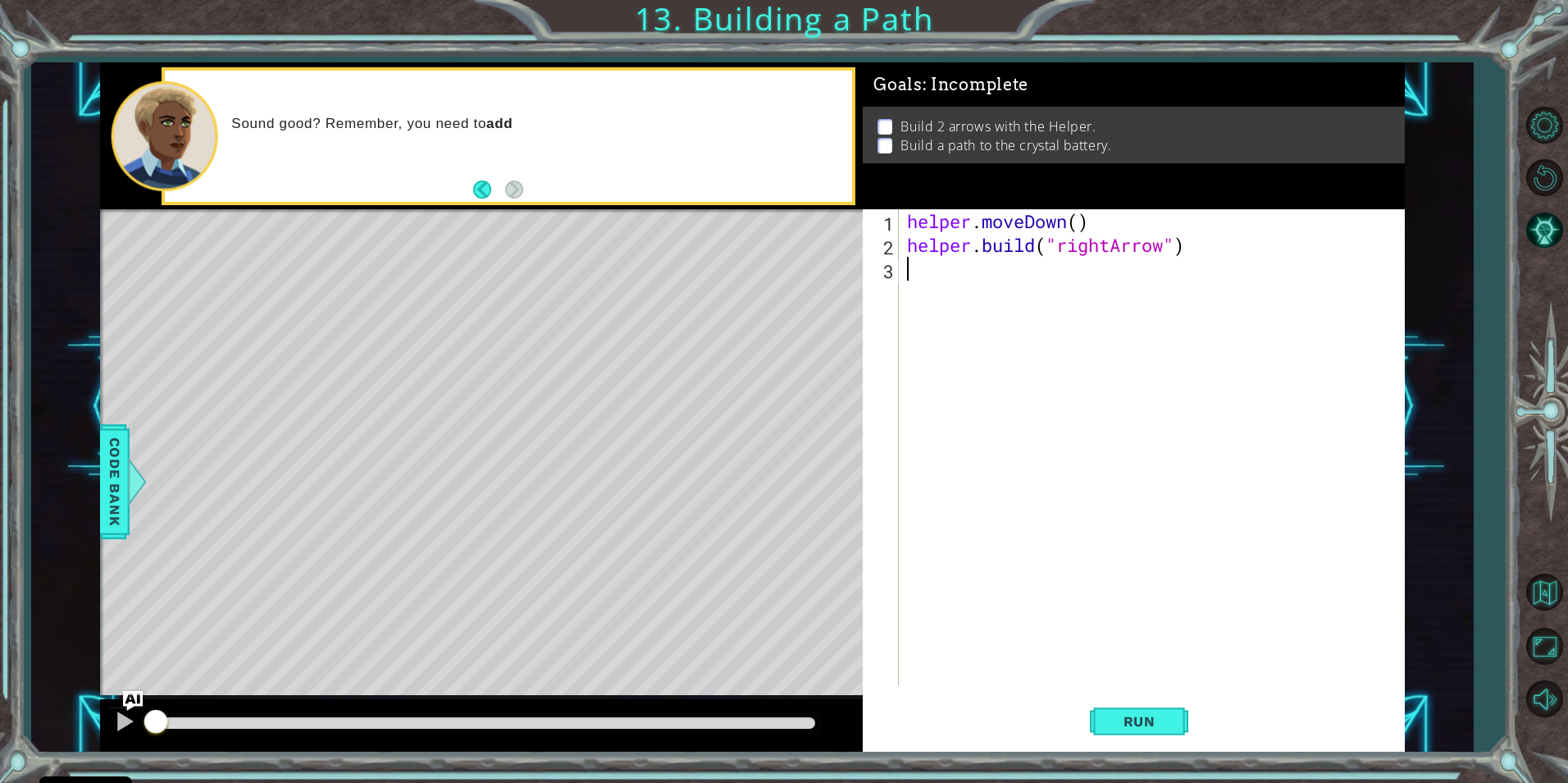
click at [992, 276] on div "helper . moveDown ( ) helper . build ( "rightArrow" )" at bounding box center [1156, 471] width 503 height 523
click at [1145, 726] on span "Run" at bounding box center [1140, 721] width 65 height 17
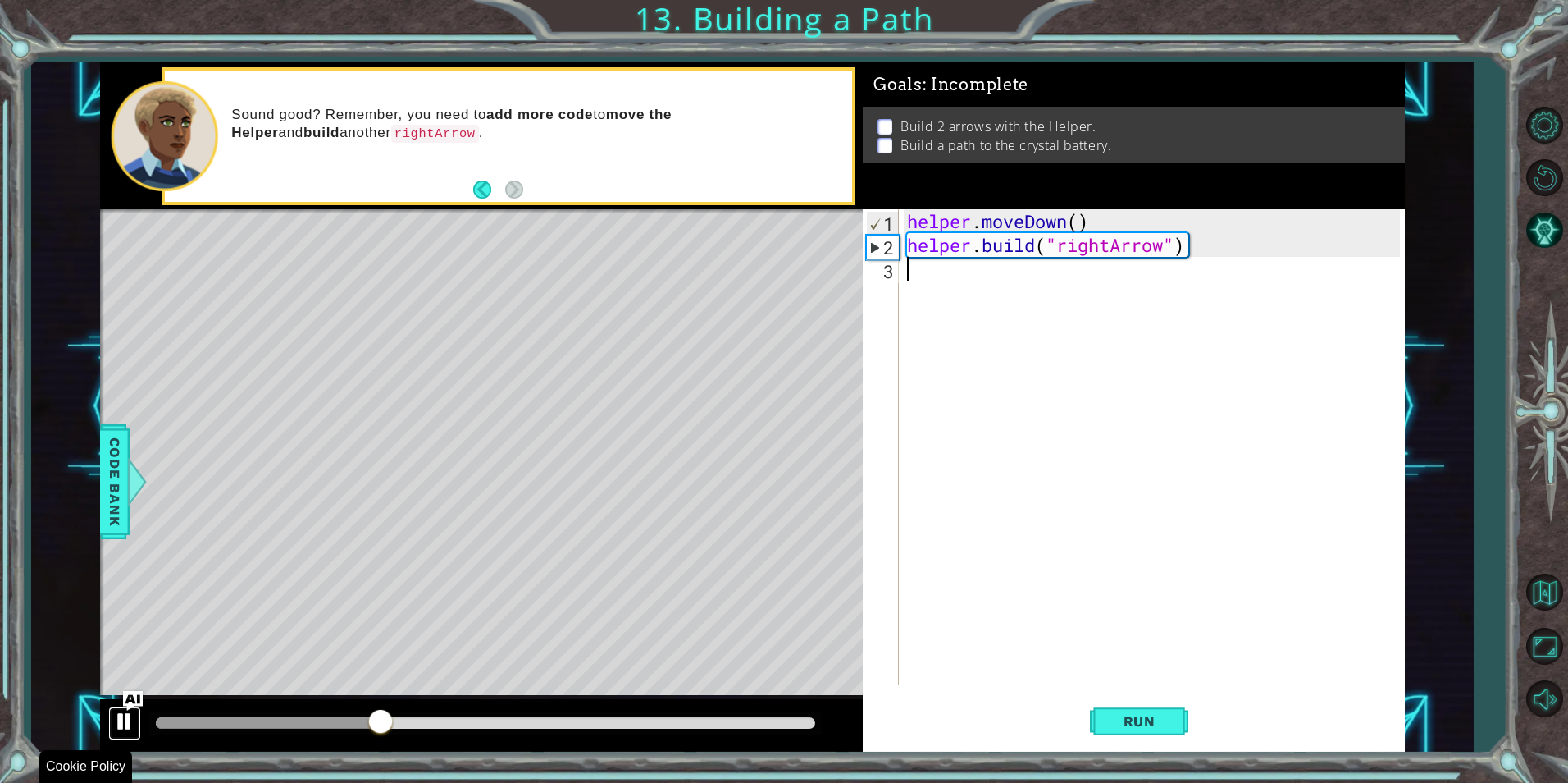
click at [126, 723] on div at bounding box center [124, 721] width 22 height 22
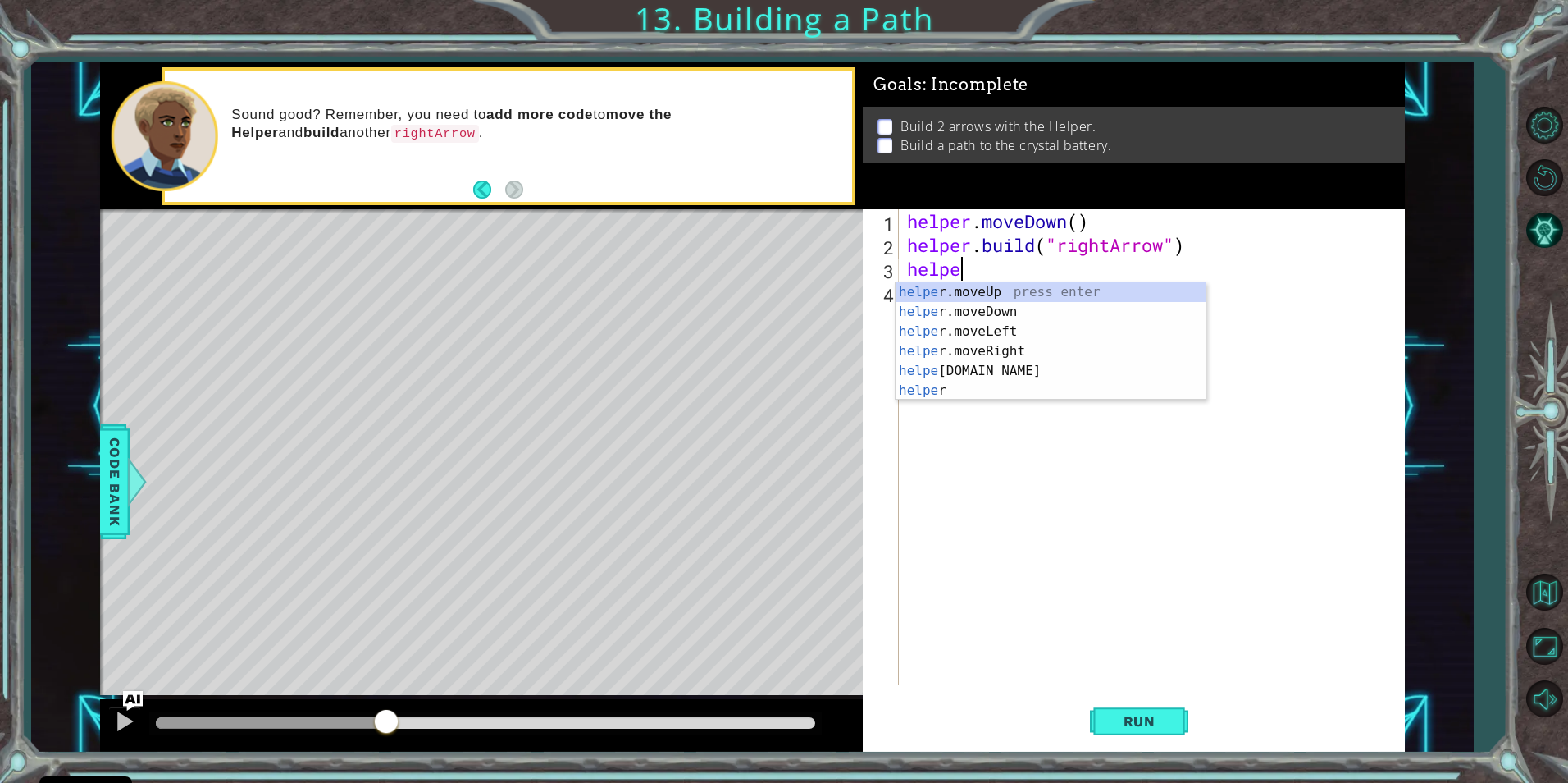
scroll to position [0, 3]
click at [1055, 367] on div "helper press enter helper .moveUp press enter helper .moveDown press enter help…" at bounding box center [1051, 361] width 310 height 158
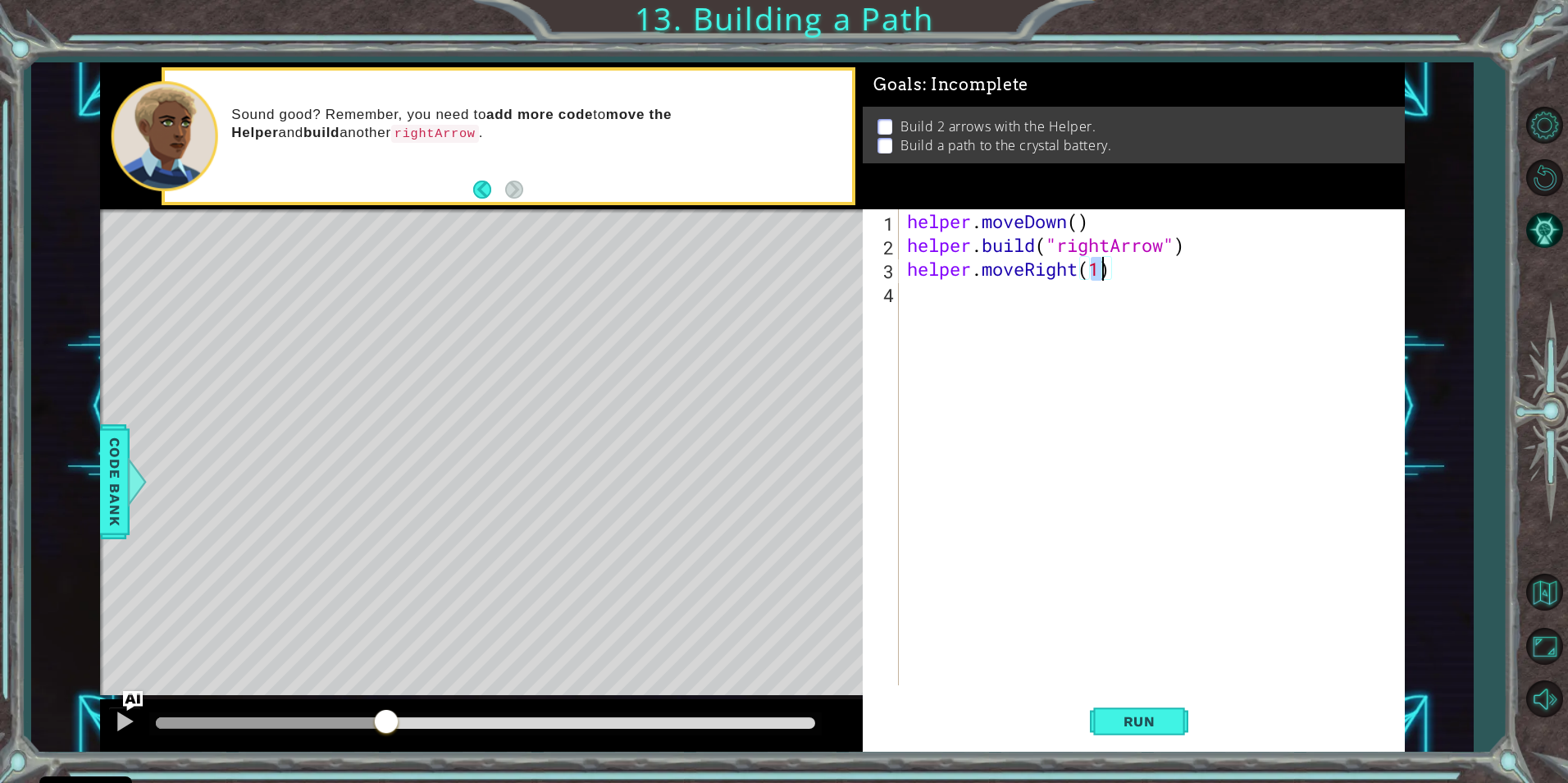
type textarea "helper.moveRight(3)"
click at [957, 290] on div "helper . moveDown ( ) helper . build ( "rightArrow" ) helper . moveRight ( 3 )" at bounding box center [1156, 471] width 503 height 523
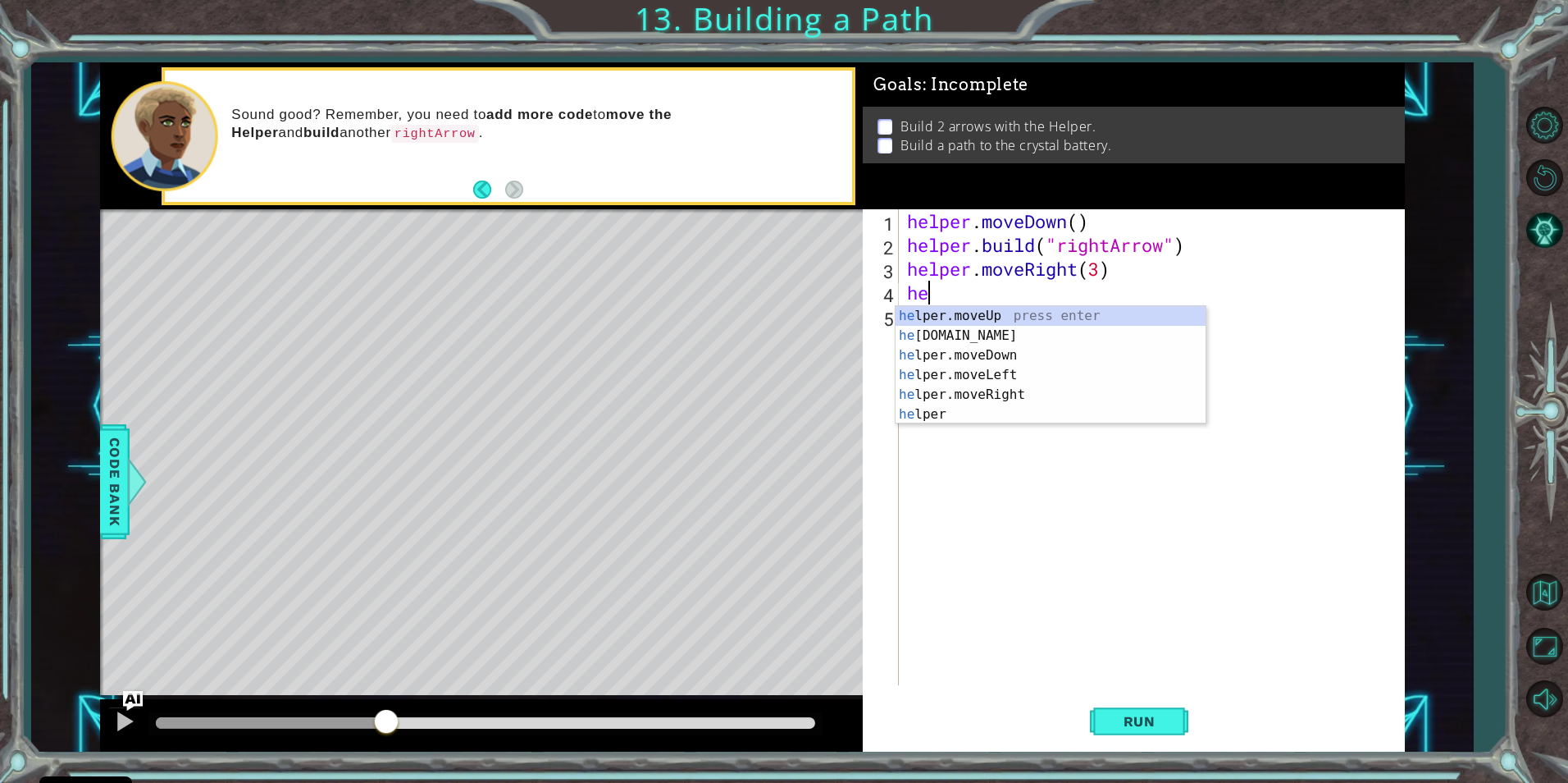
scroll to position [0, 1]
click at [1054, 316] on div "hel per.moveUp press enter hel per.moveDown press enter hel per.moveLeft press …" at bounding box center [1051, 384] width 310 height 158
type textarea "helper.moveUp(1)"
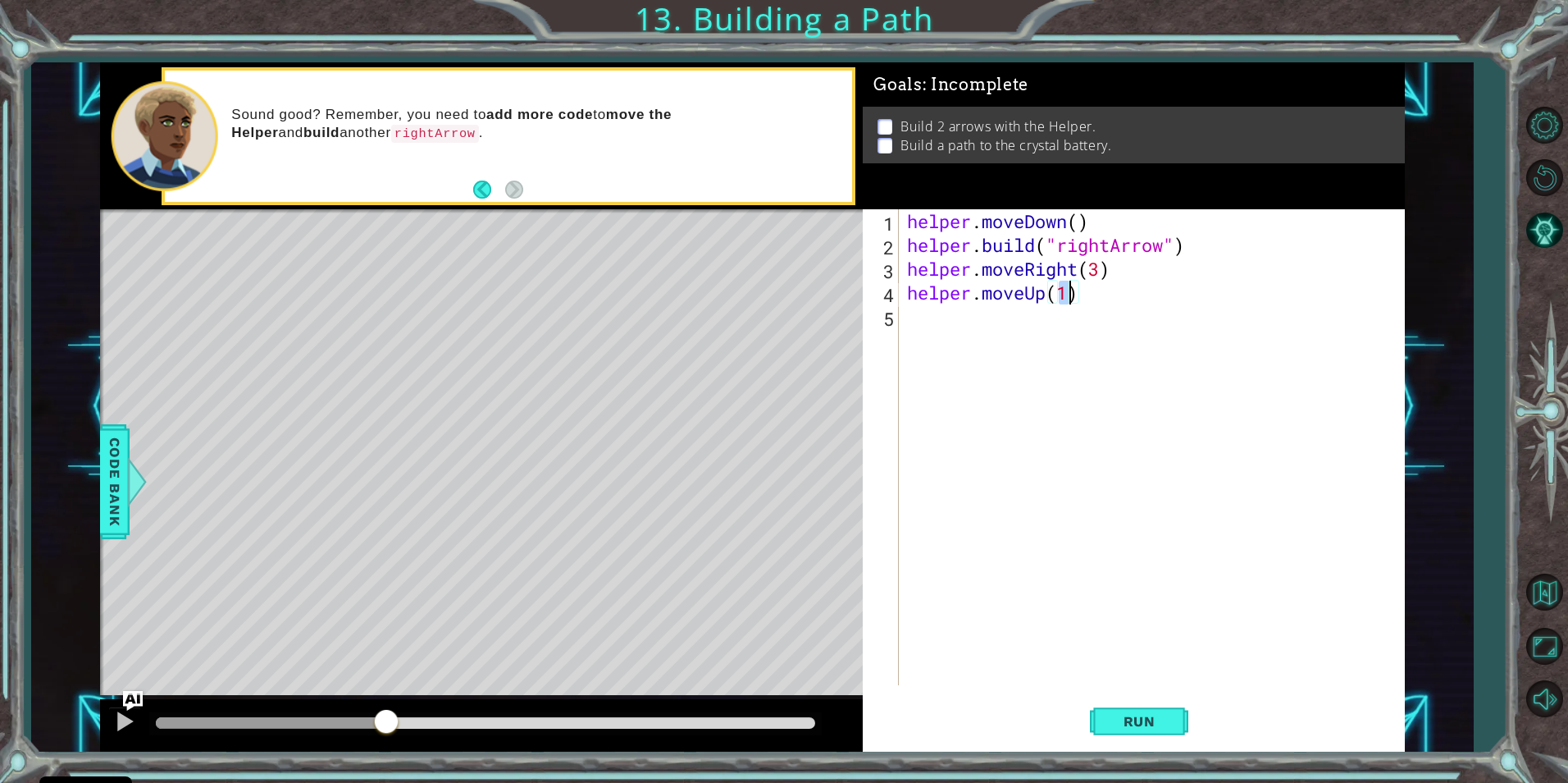
click at [957, 318] on div "helper . moveDown ( ) helper . build ( "rightArrow" ) helper . moveRight ( 3 ) …" at bounding box center [1156, 471] width 503 height 523
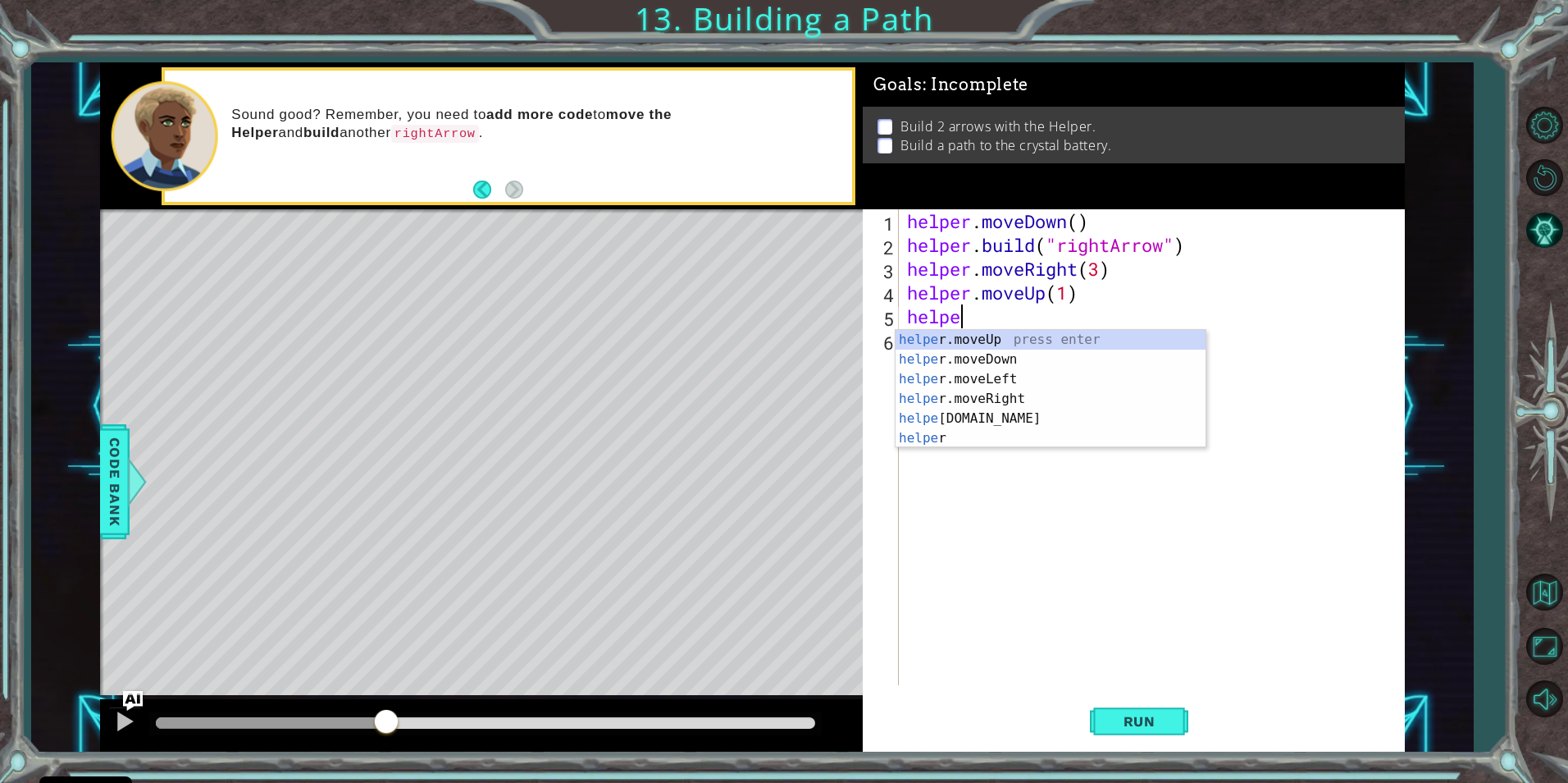
scroll to position [0, 3]
click at [1022, 432] on div "helper press enter helper .moveUp press enter helper .moveDown press enter help…" at bounding box center [1051, 409] width 310 height 158
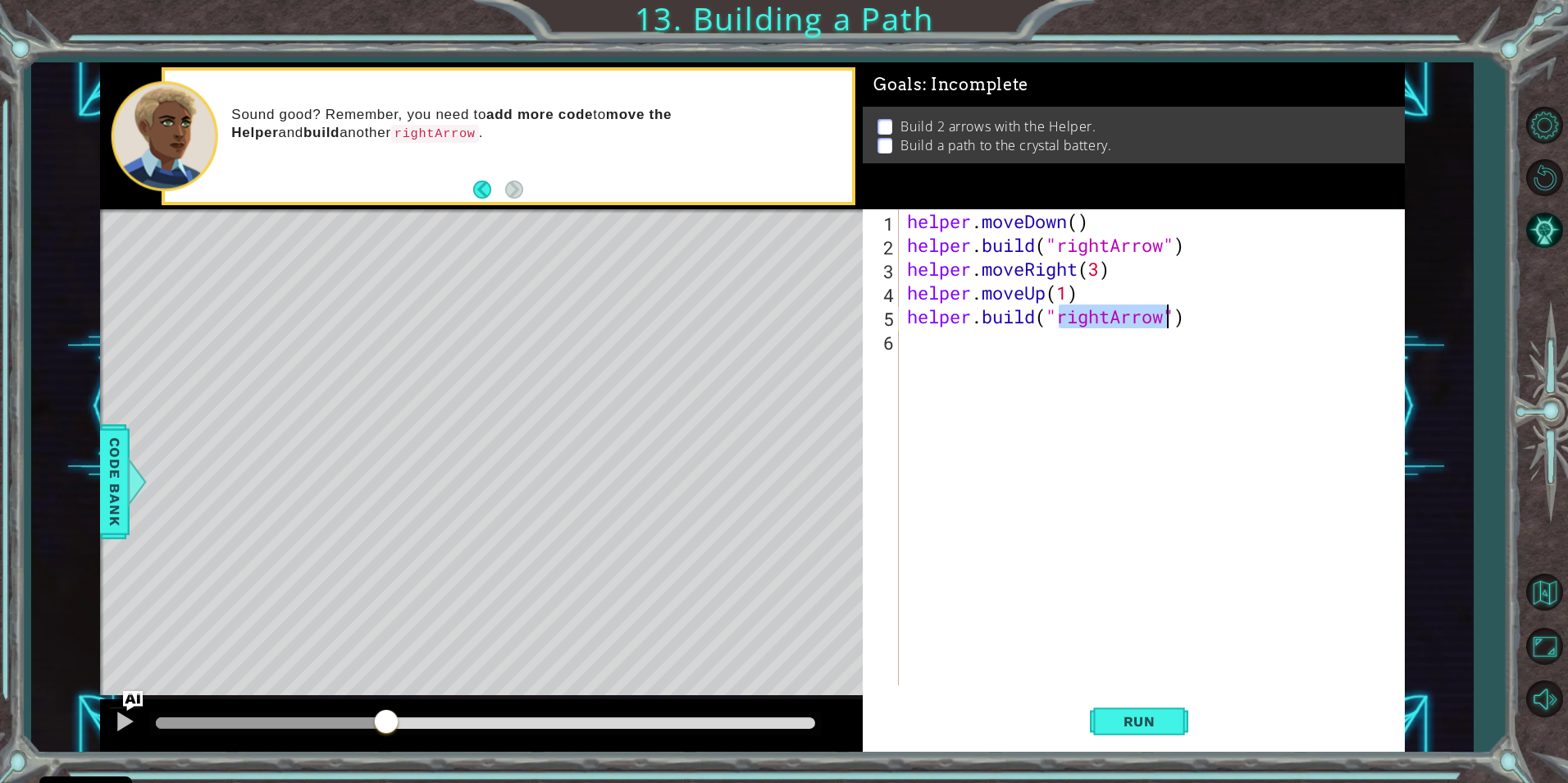
click at [1127, 327] on div "helper . moveDown ( ) helper . build ( "rightArrow" ) helper . moveRight ( 3 ) …" at bounding box center [1152, 448] width 496 height 476
type textarea "[DOMAIN_NAME]("upArrow")"
click at [1083, 354] on div "helper . moveDown ( ) helper . build ( "rightArrow" ) helper . moveRight ( 3 ) …" at bounding box center [1156, 471] width 503 height 523
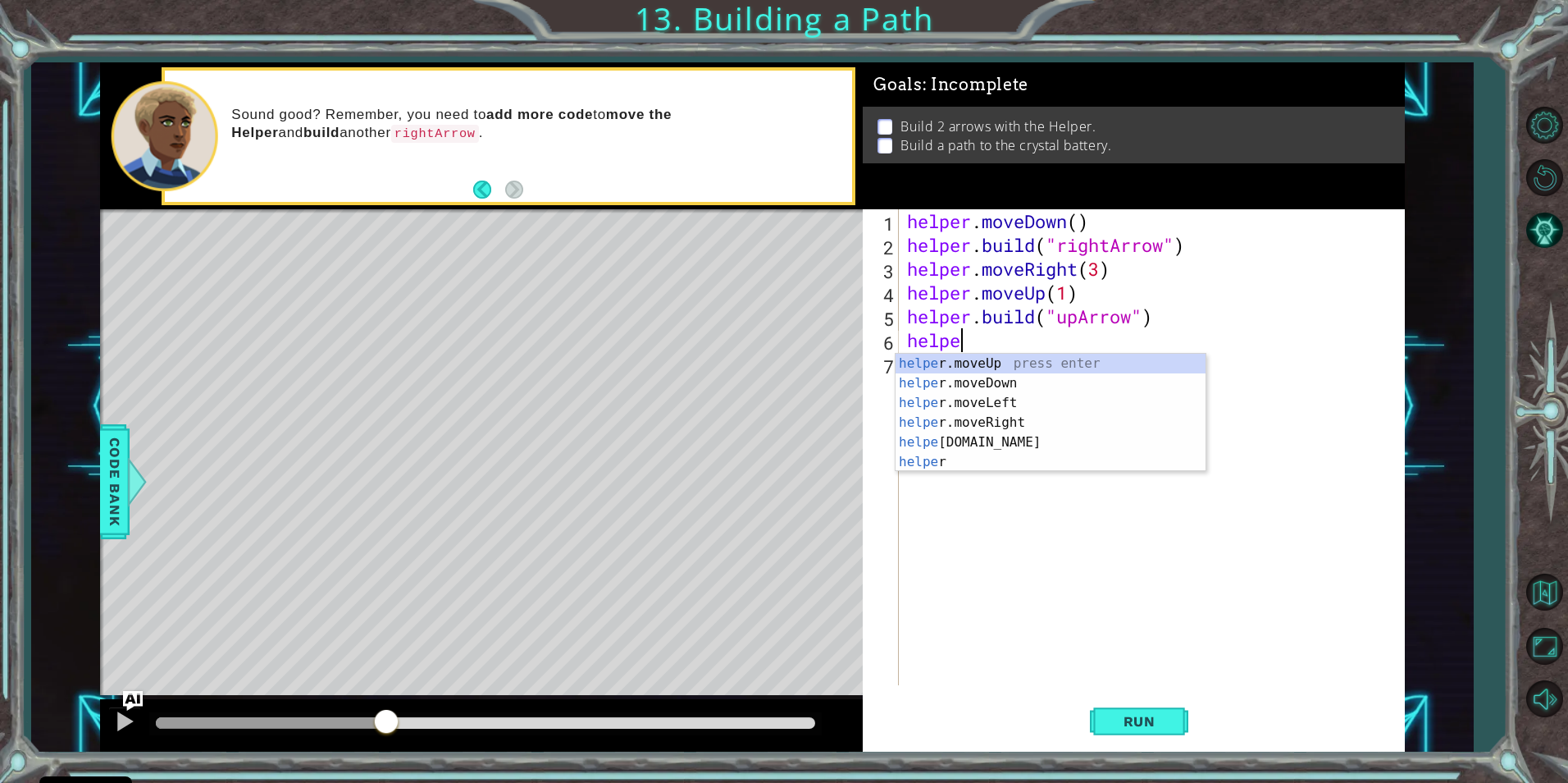
scroll to position [0, 3]
click at [1058, 407] on div "helper press enter helper .moveUp press enter helper .moveDown press enter help…" at bounding box center [1051, 432] width 310 height 158
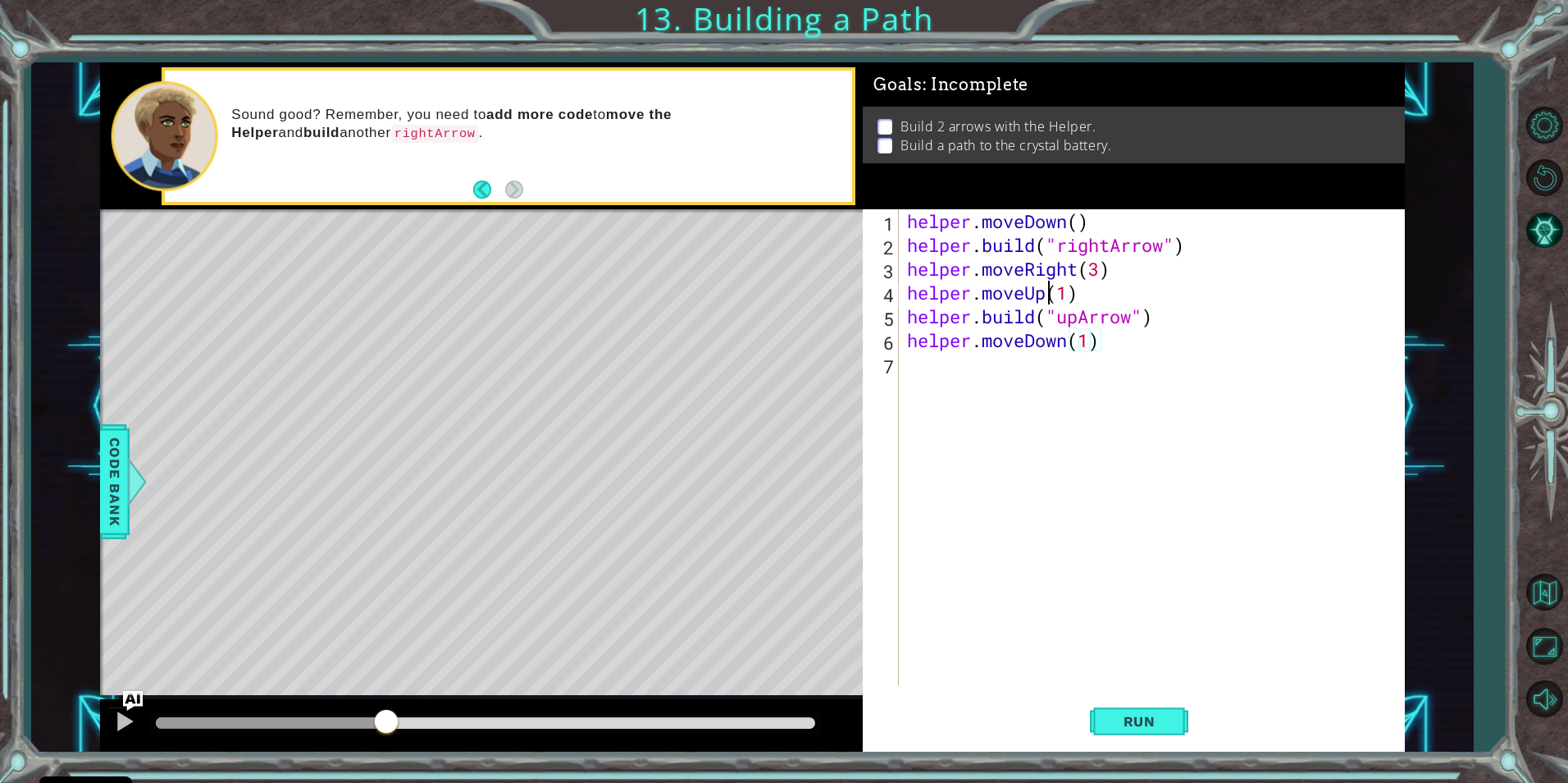
click at [1047, 377] on div "helper . moveDown ( ) helper . build ( "rightArrow" ) helper . moveRight ( 3 ) …" at bounding box center [1156, 471] width 503 height 523
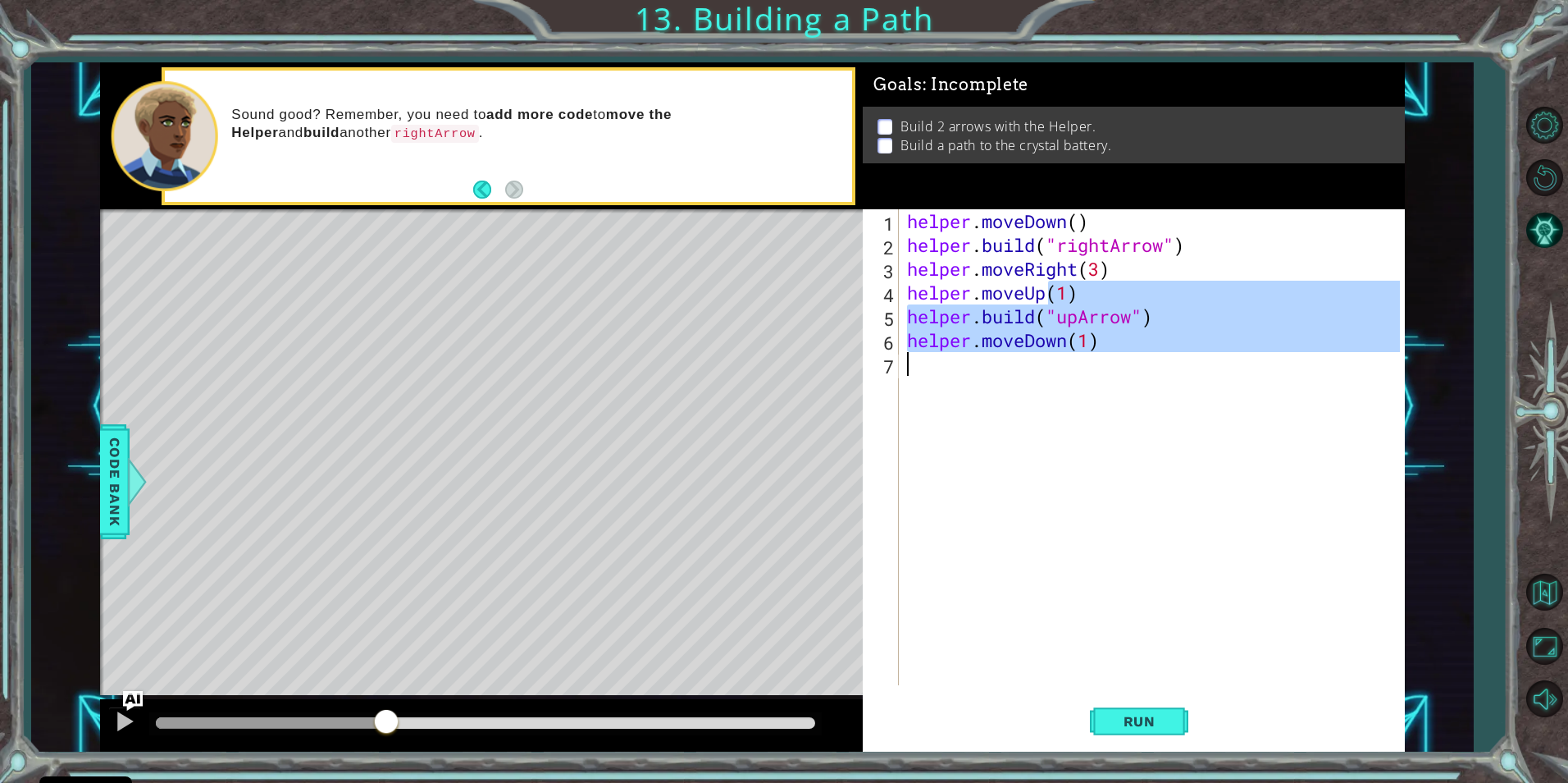
type textarea "helper.moveDown(1)"
click at [1065, 390] on div "helper . moveDown ( ) helper . build ( "rightArrow" ) helper . moveRight ( 3 ) …" at bounding box center [1152, 448] width 496 height 476
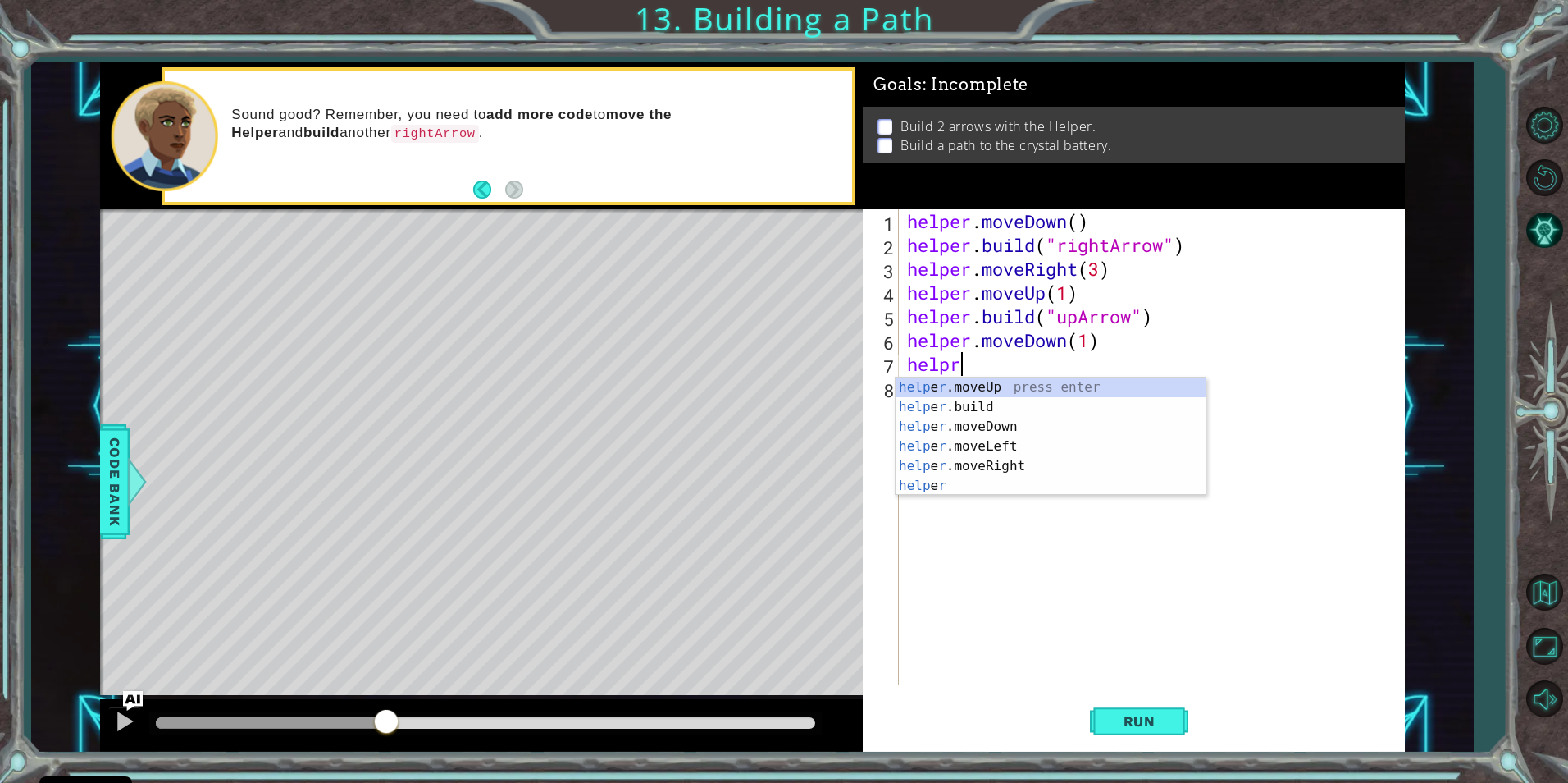
scroll to position [0, 2]
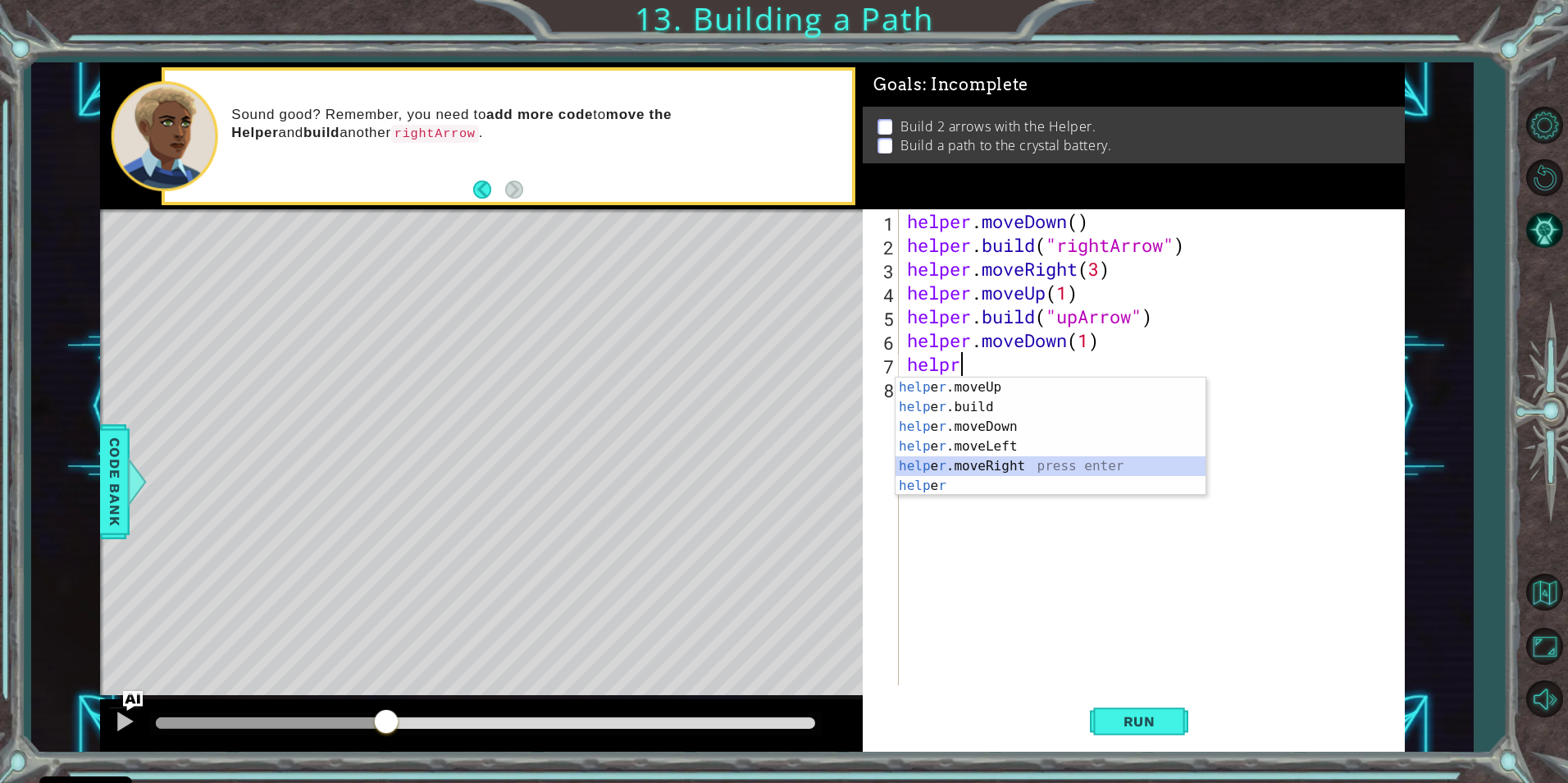
click at [1045, 464] on div "help e r .moveUp press enter help e r .build press enter help e r .moveDown pre…" at bounding box center [1051, 456] width 310 height 158
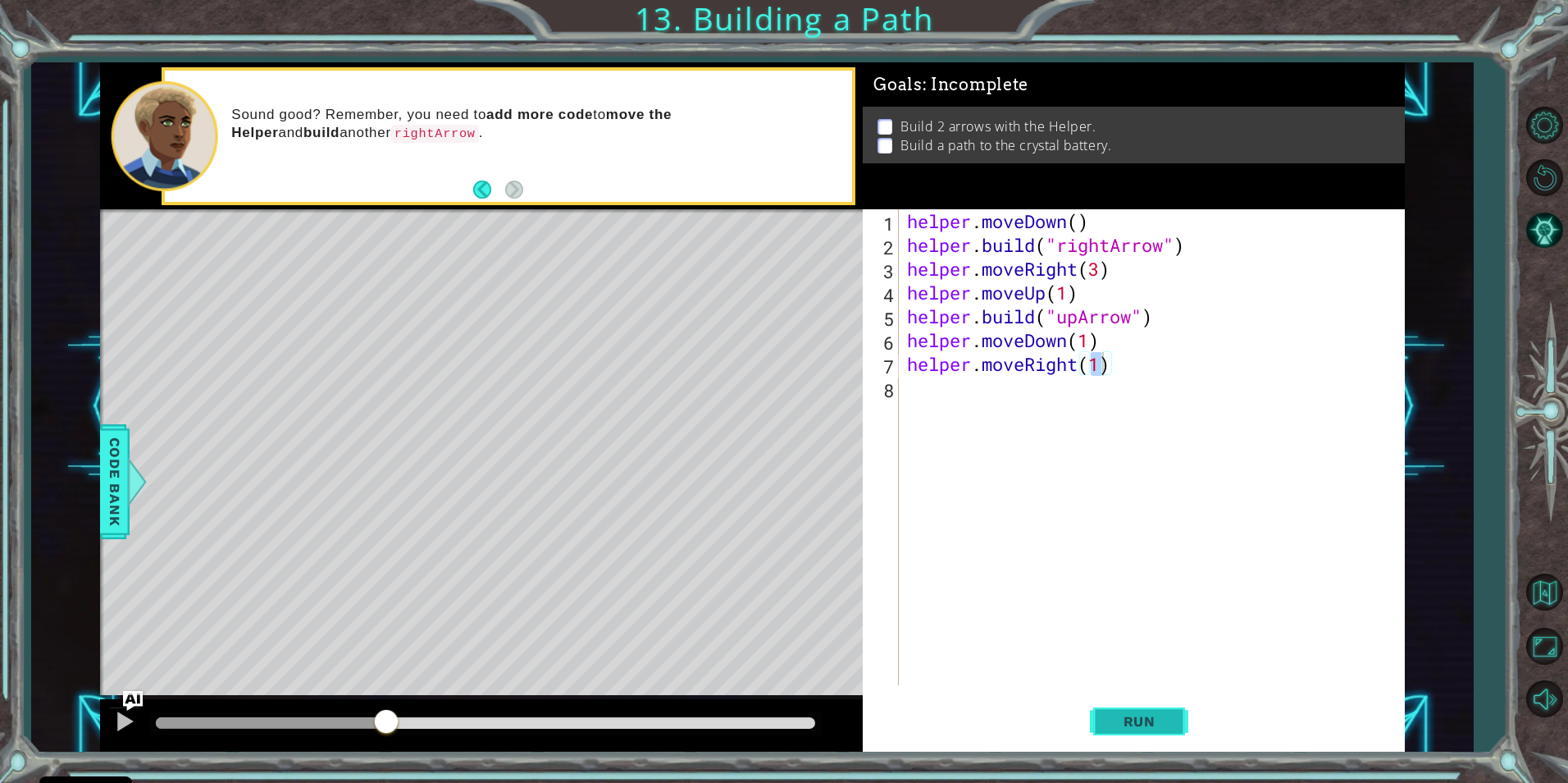
click at [1128, 714] on span "Run" at bounding box center [1140, 721] width 65 height 17
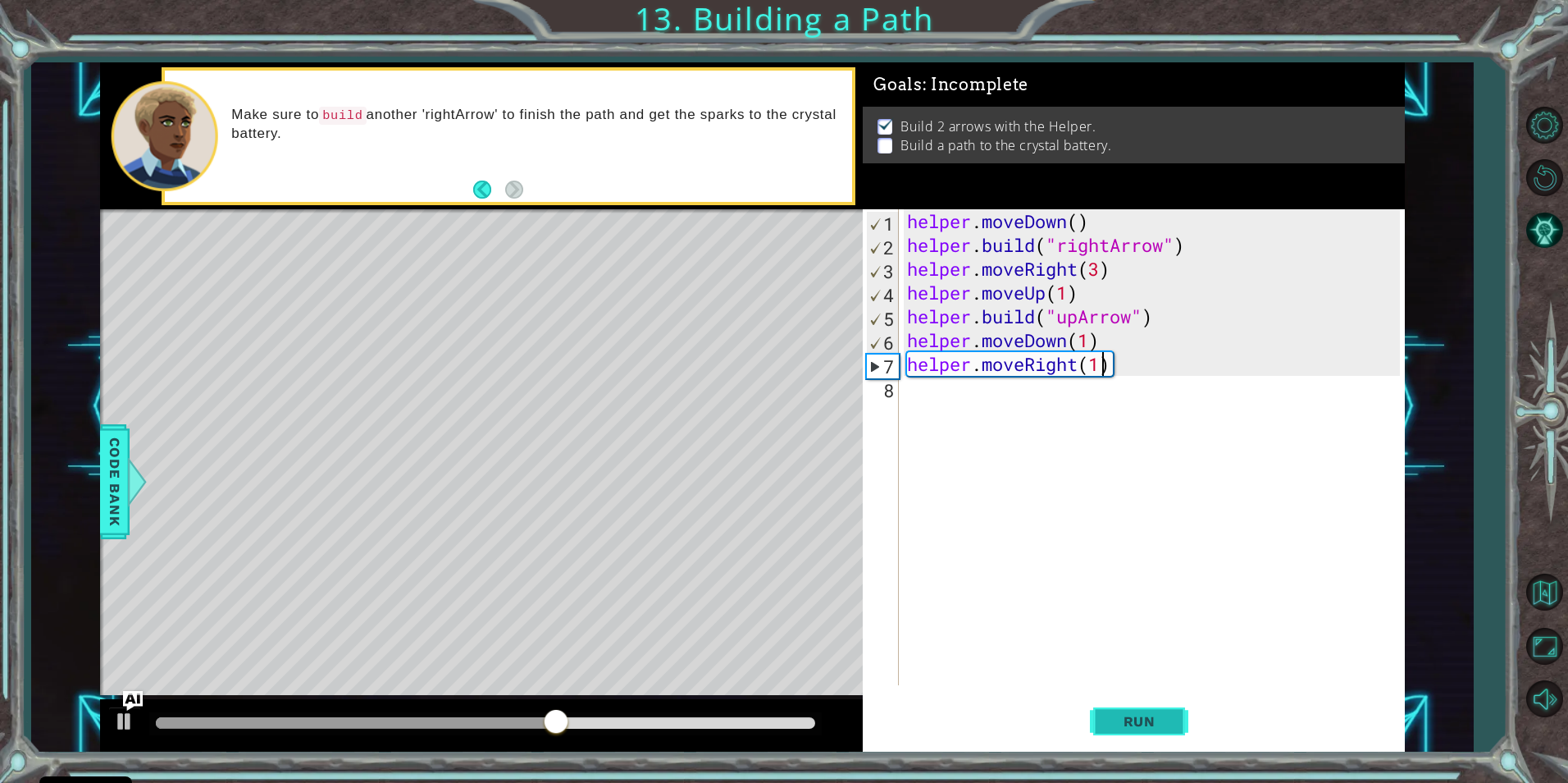
click at [1134, 724] on span "Run" at bounding box center [1140, 721] width 65 height 17
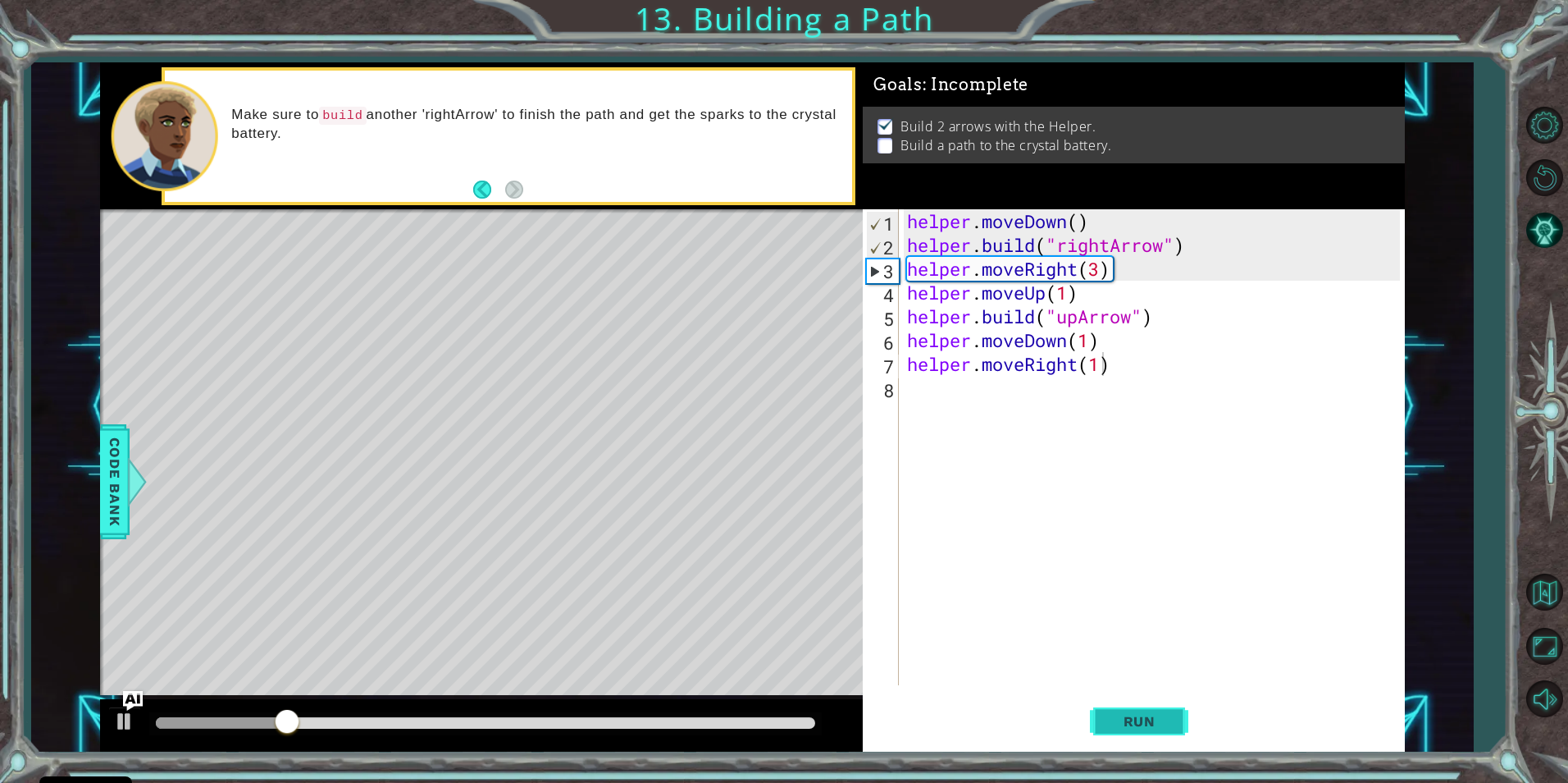
click at [1134, 722] on span "Run" at bounding box center [1140, 721] width 65 height 17
click at [128, 712] on div at bounding box center [124, 721] width 22 height 22
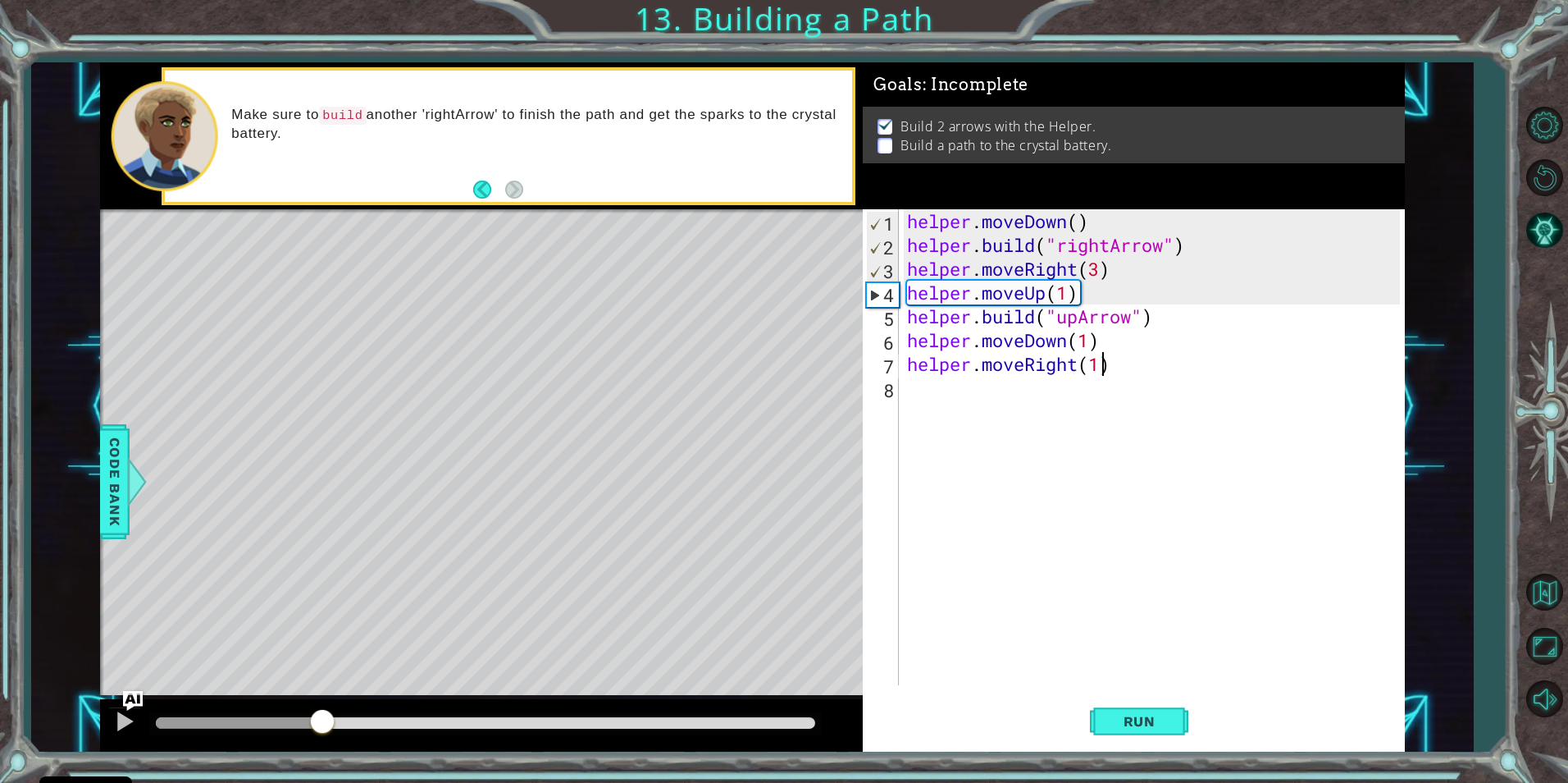
click at [1084, 320] on div "helper . moveDown ( ) helper . build ( "rightArrow" ) helper . moveRight ( 3 ) …" at bounding box center [1156, 471] width 503 height 523
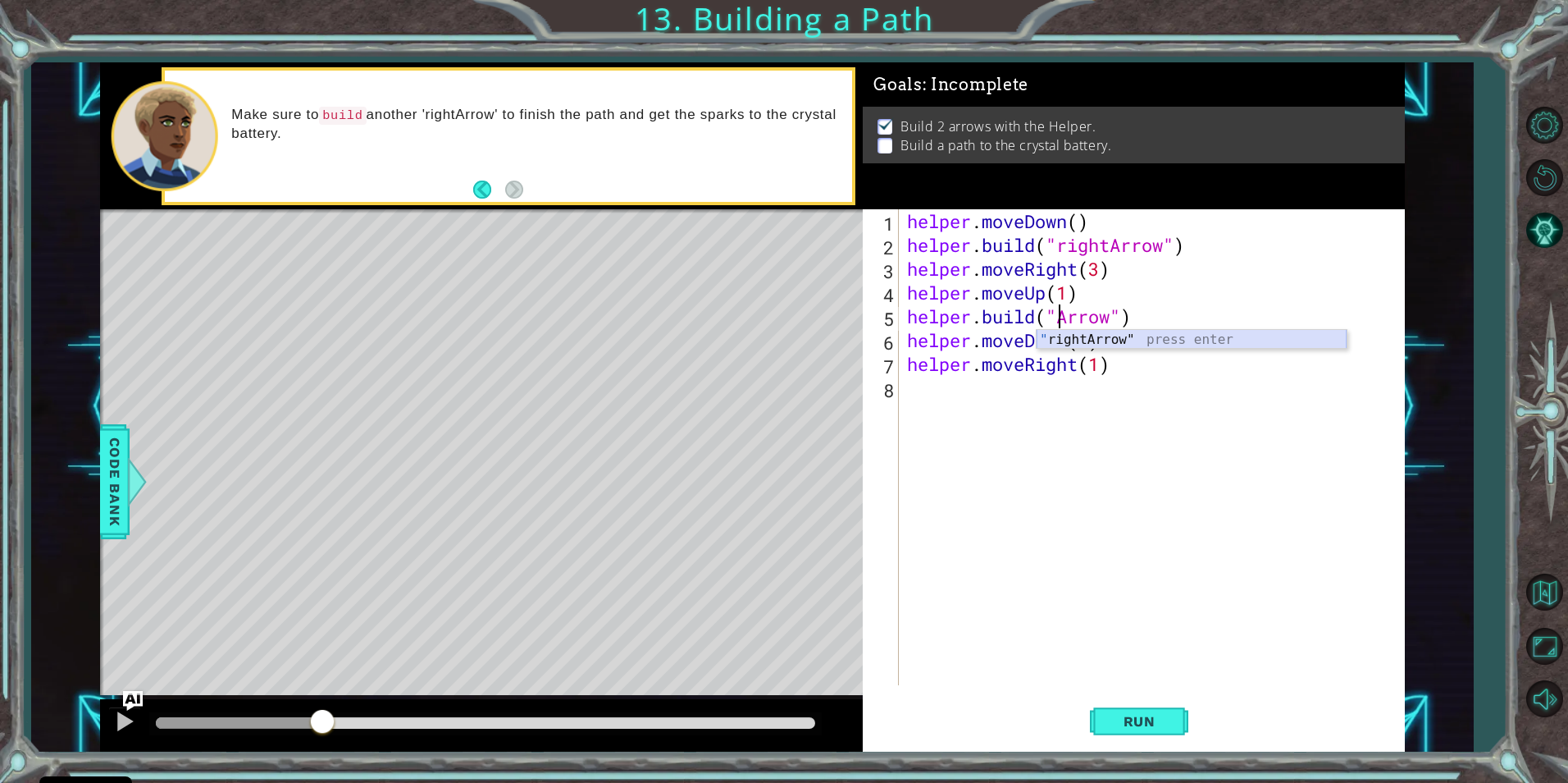
click at [1164, 332] on div "" rightArrow" press enter" at bounding box center [1192, 360] width 310 height 59
click at [1149, 714] on span "Run" at bounding box center [1140, 721] width 65 height 17
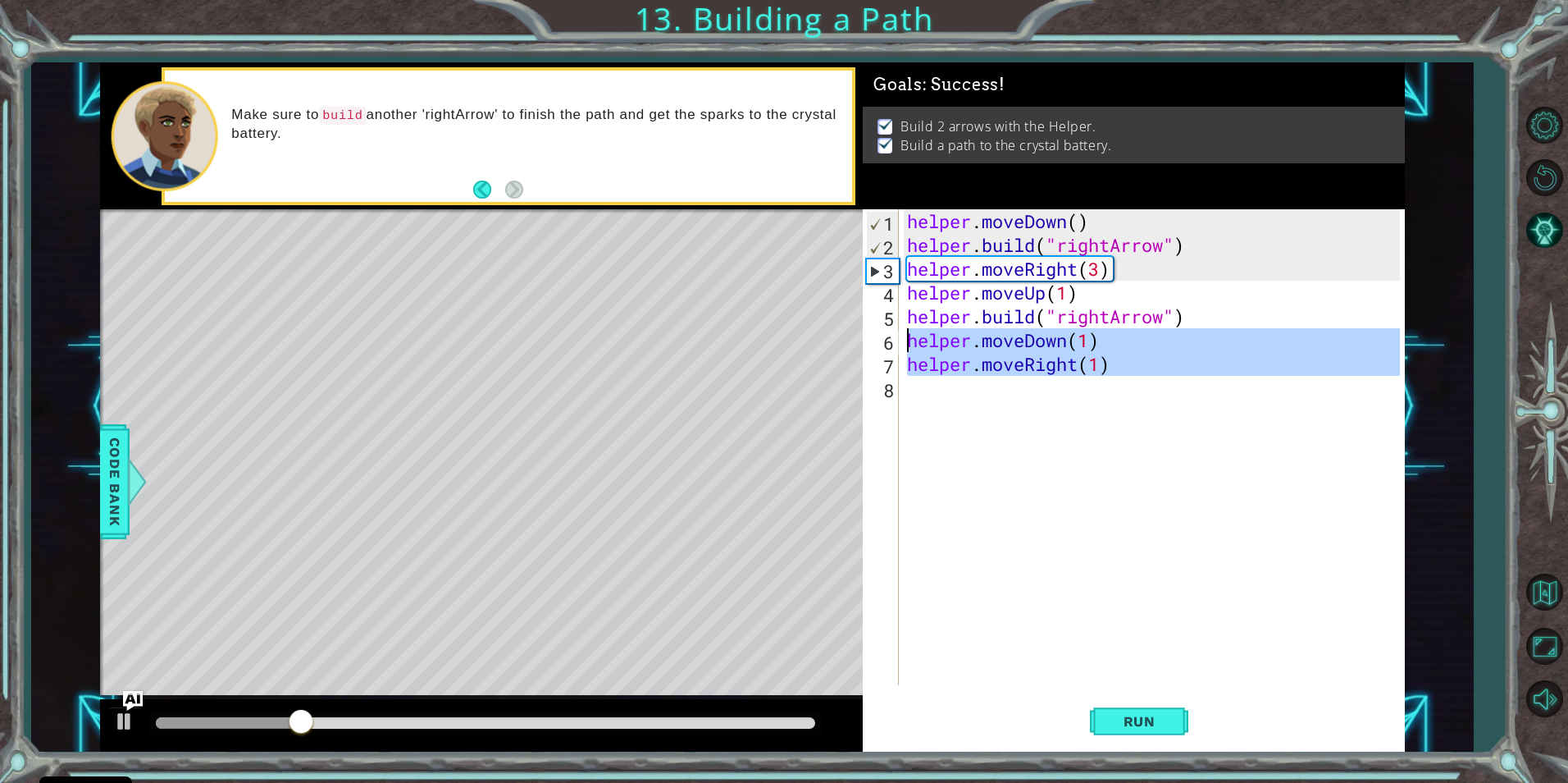
drag, startPoint x: 1110, startPoint y: 385, endPoint x: 912, endPoint y: 337, distance: 203.7
click at [912, 337] on div "helper . moveDown ( ) helper . build ( "rightArrow" ) helper . moveRight ( 3 ) …" at bounding box center [1156, 471] width 503 height 523
type textarea "helper.moveDown(1) helper.moveRight(1)"
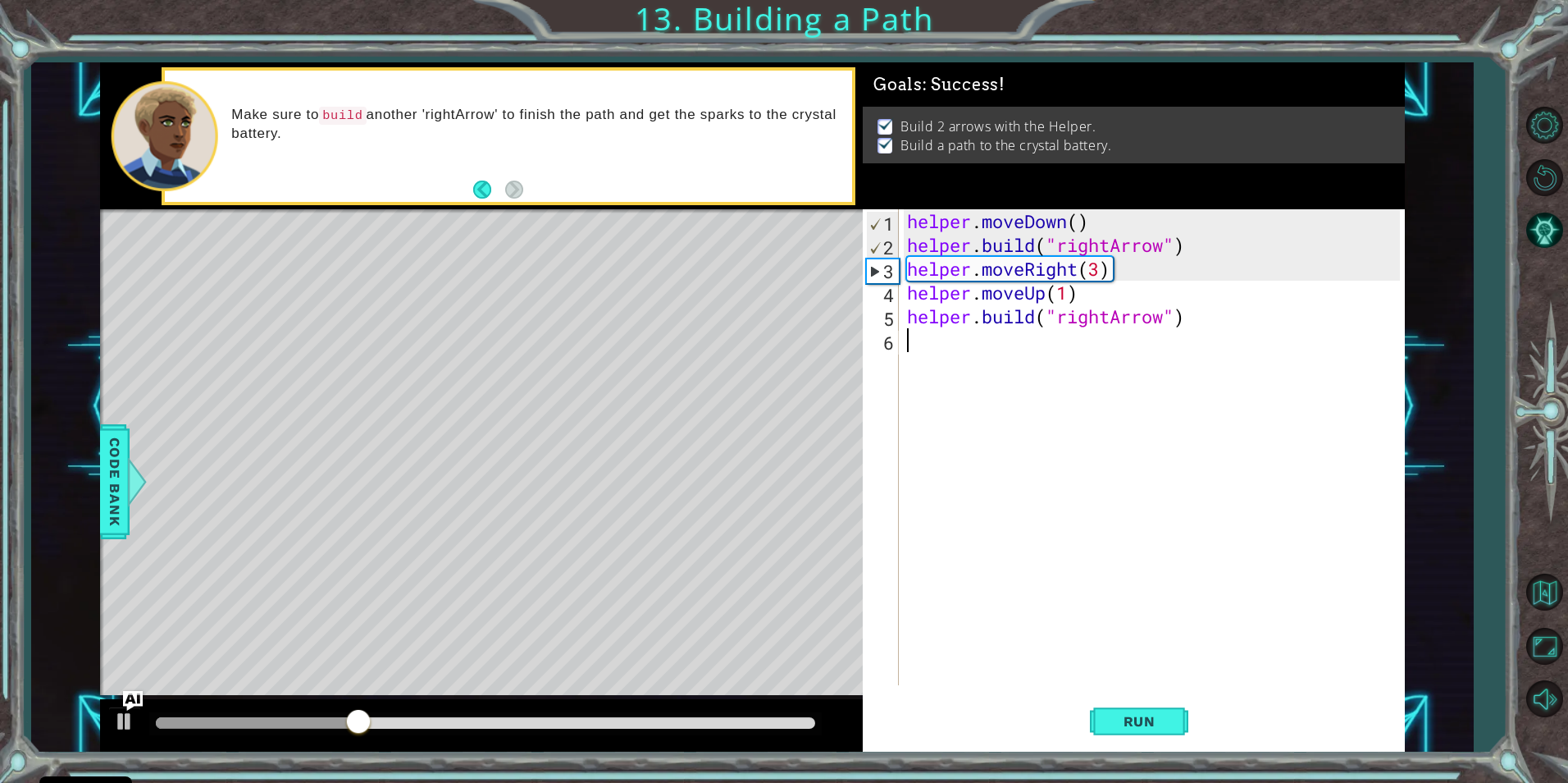
scroll to position [0, 0]
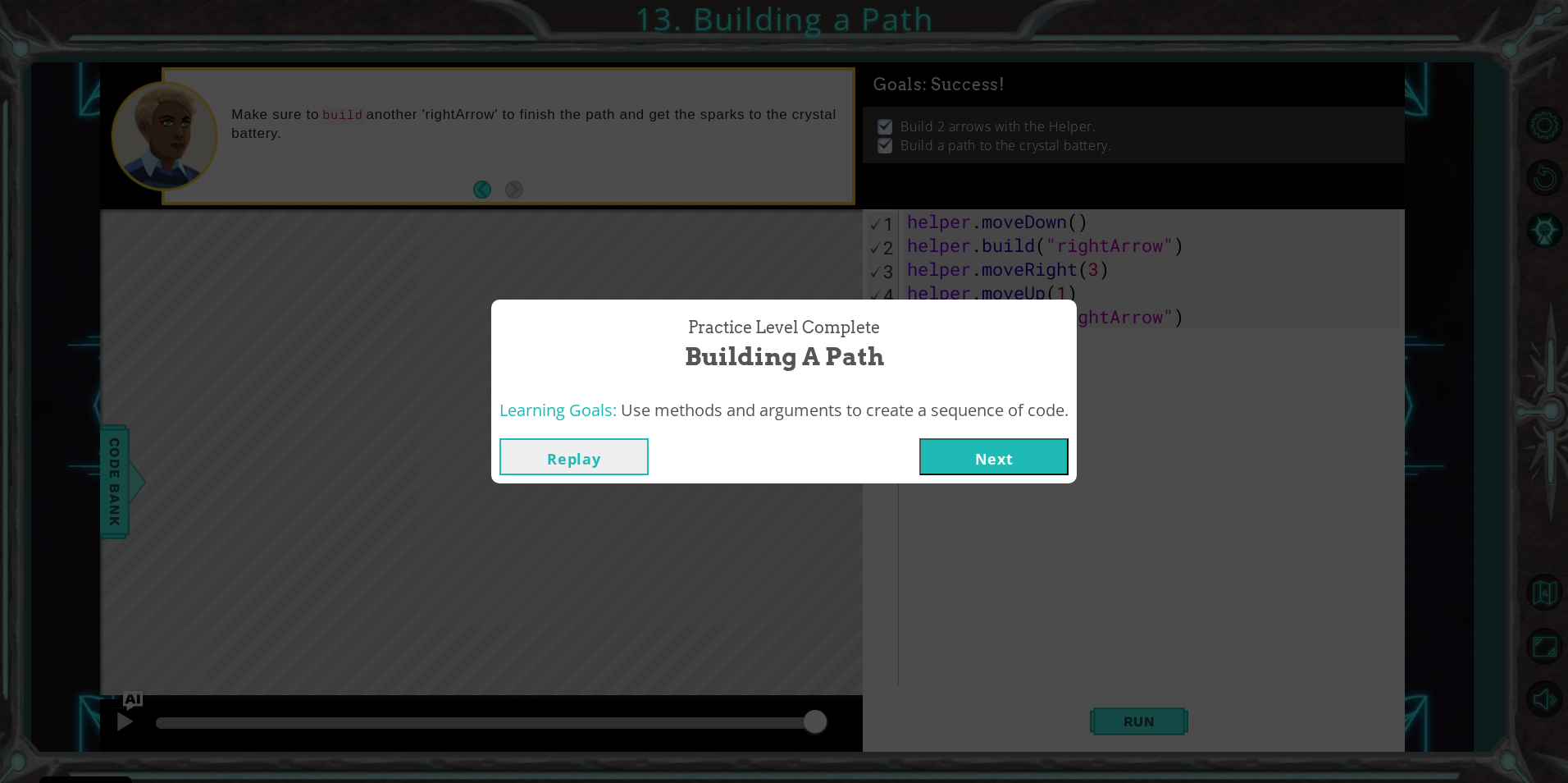
click at [1022, 468] on button "Next" at bounding box center [994, 457] width 149 height 37
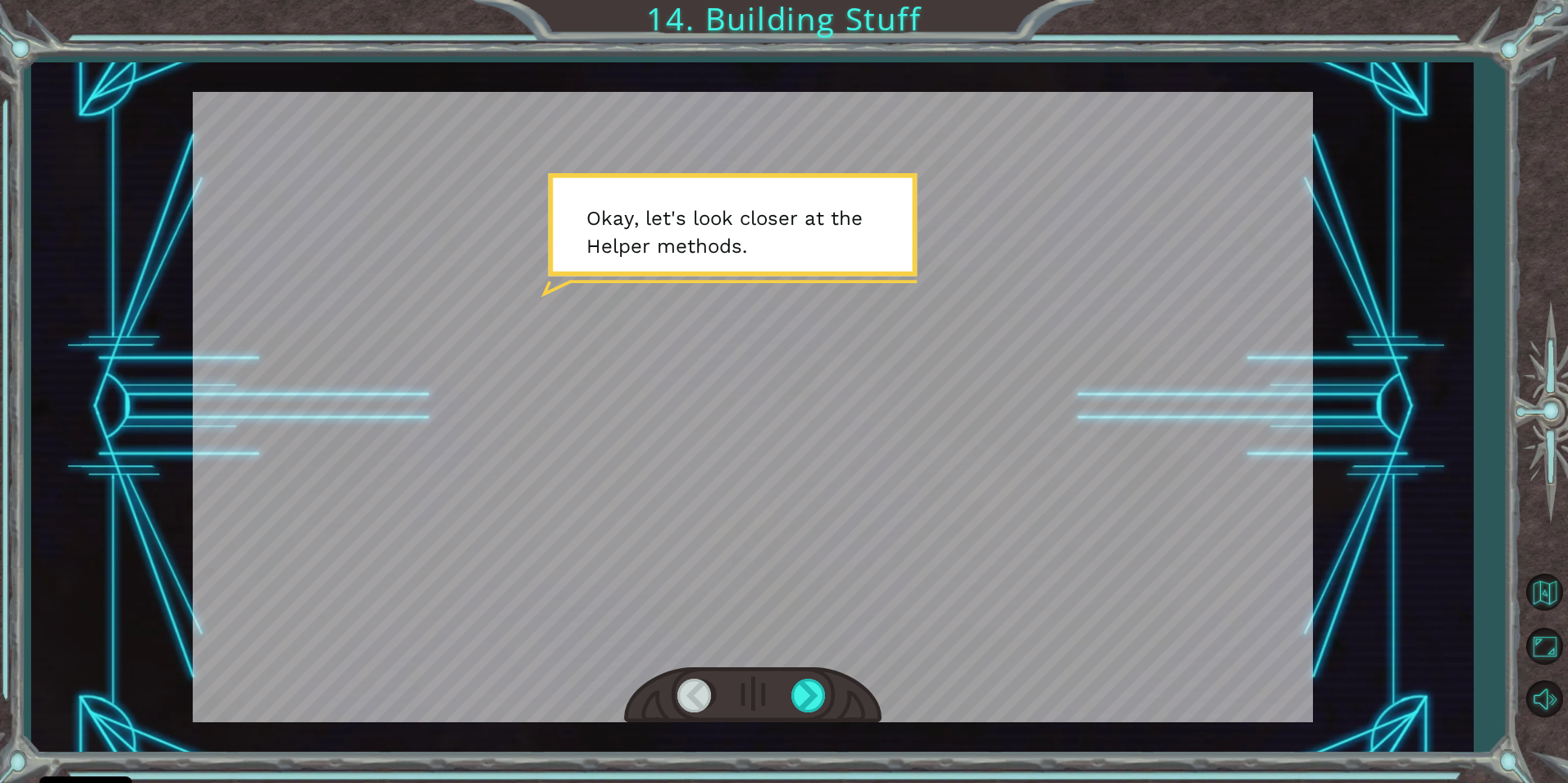
click at [832, 692] on div at bounding box center [752, 696] width 258 height 57
click at [824, 686] on div at bounding box center [810, 696] width 37 height 33
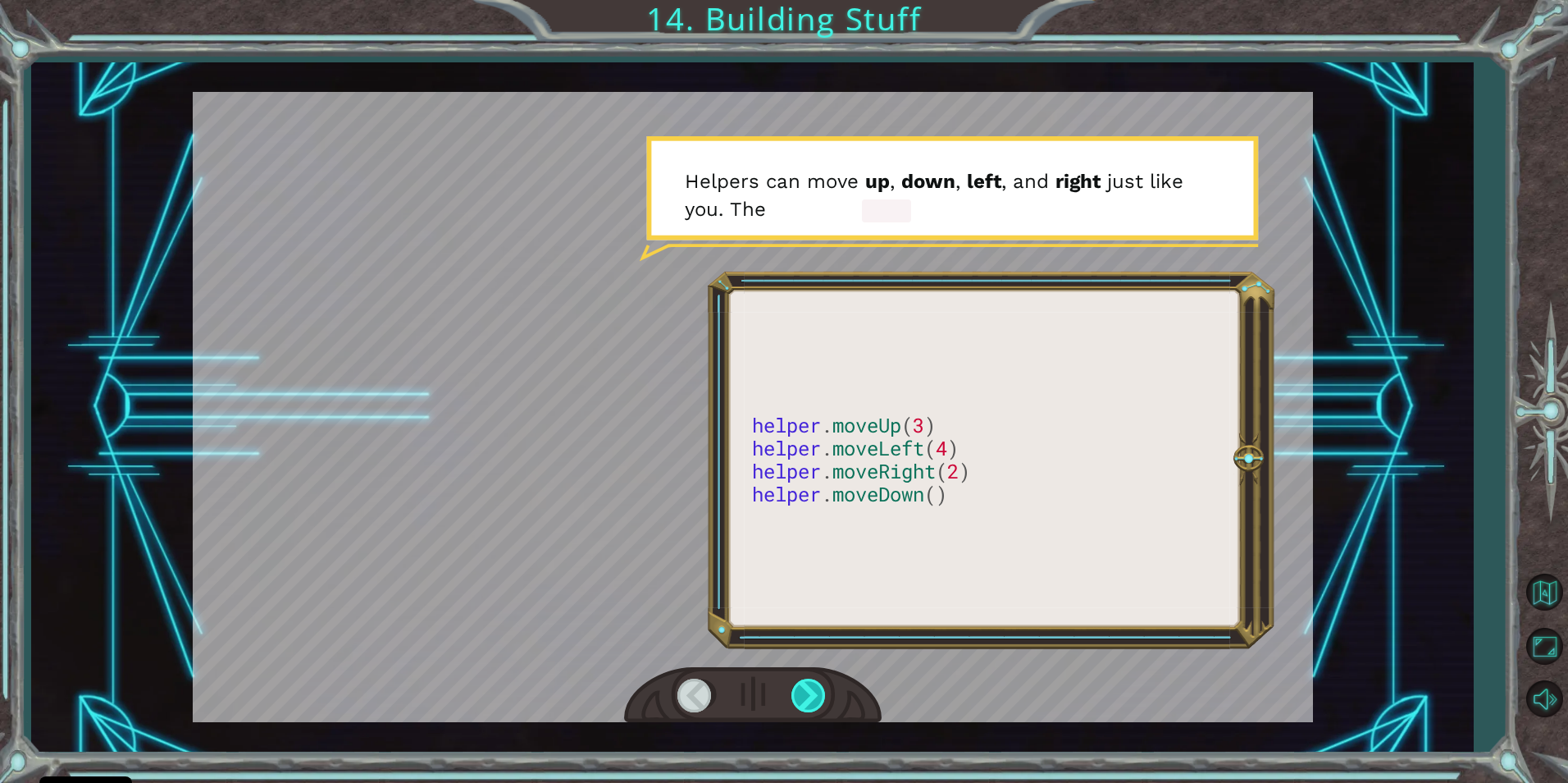
click at [820, 693] on div at bounding box center [810, 696] width 37 height 33
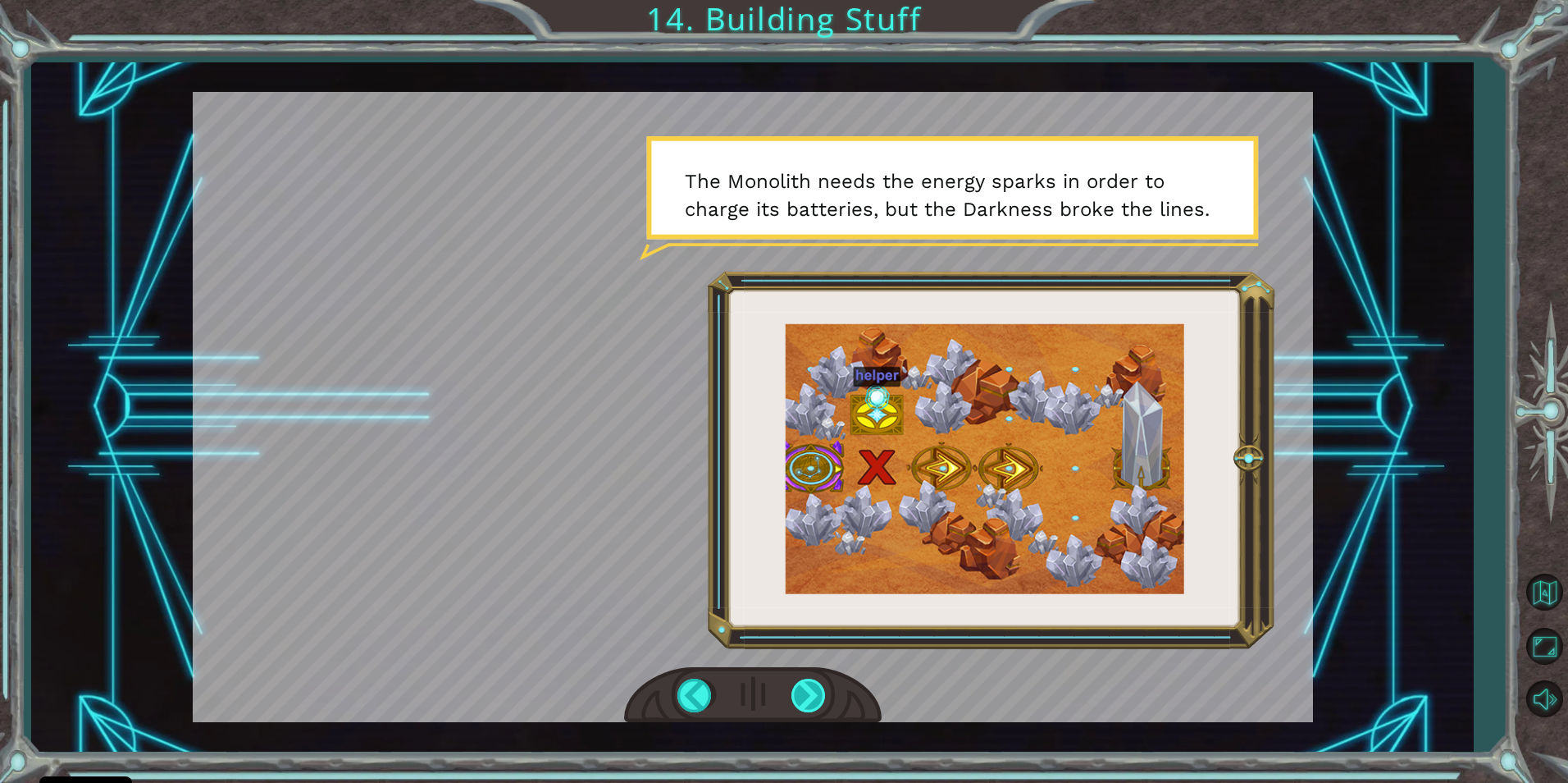
click at [807, 688] on div at bounding box center [810, 696] width 37 height 33
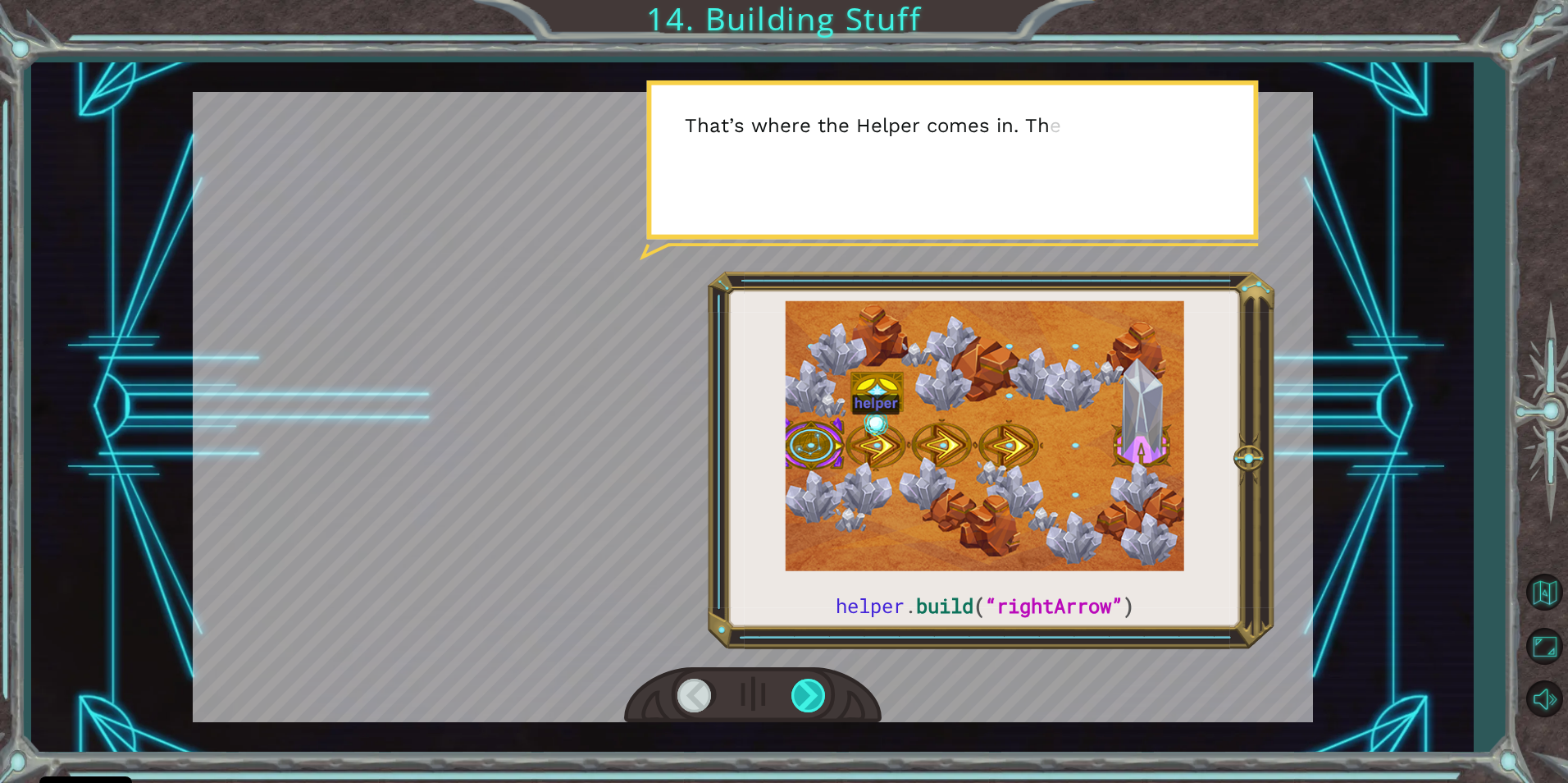
click at [807, 688] on div at bounding box center [810, 696] width 37 height 33
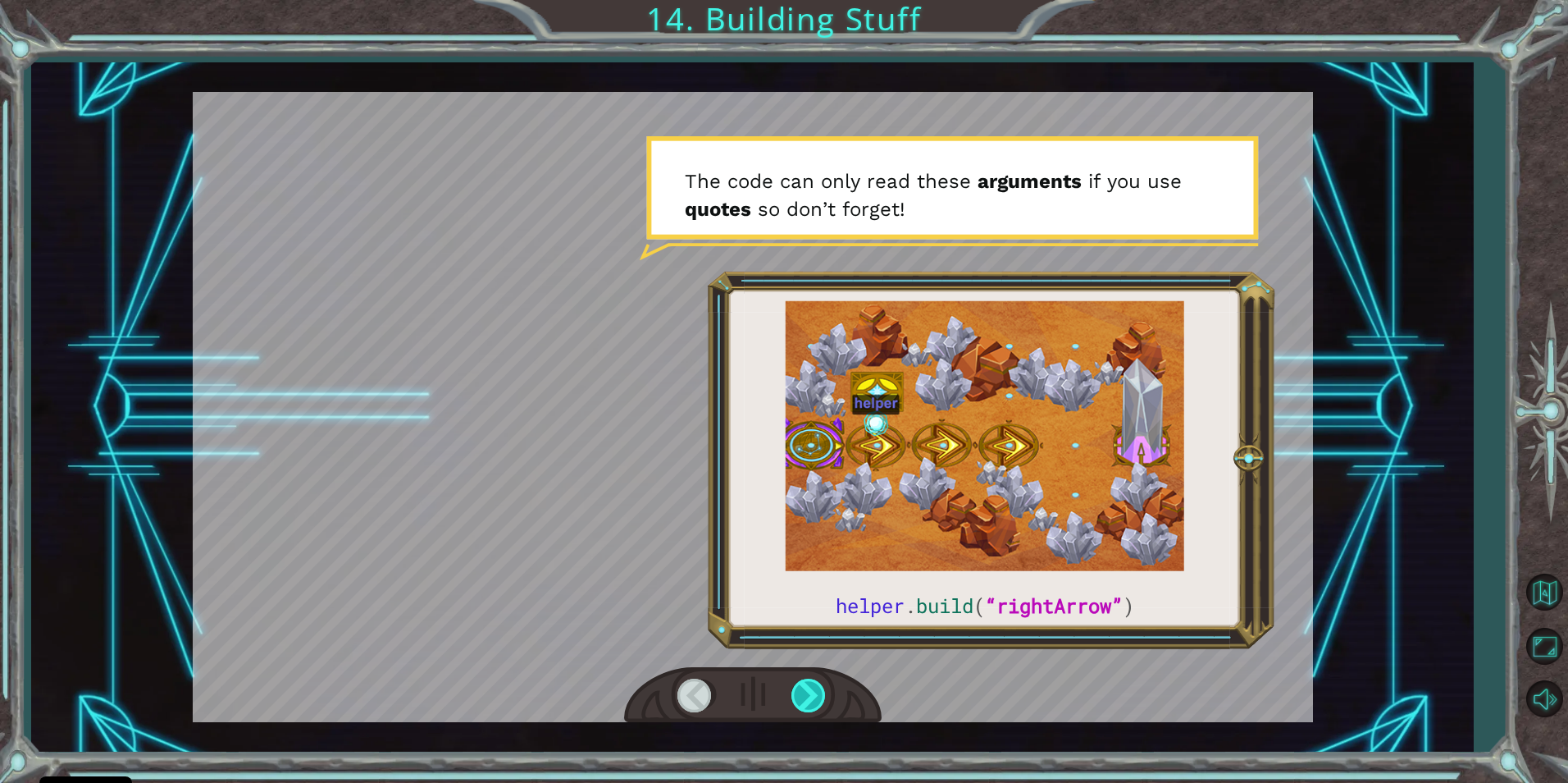
click at [808, 688] on div at bounding box center [810, 696] width 37 height 33
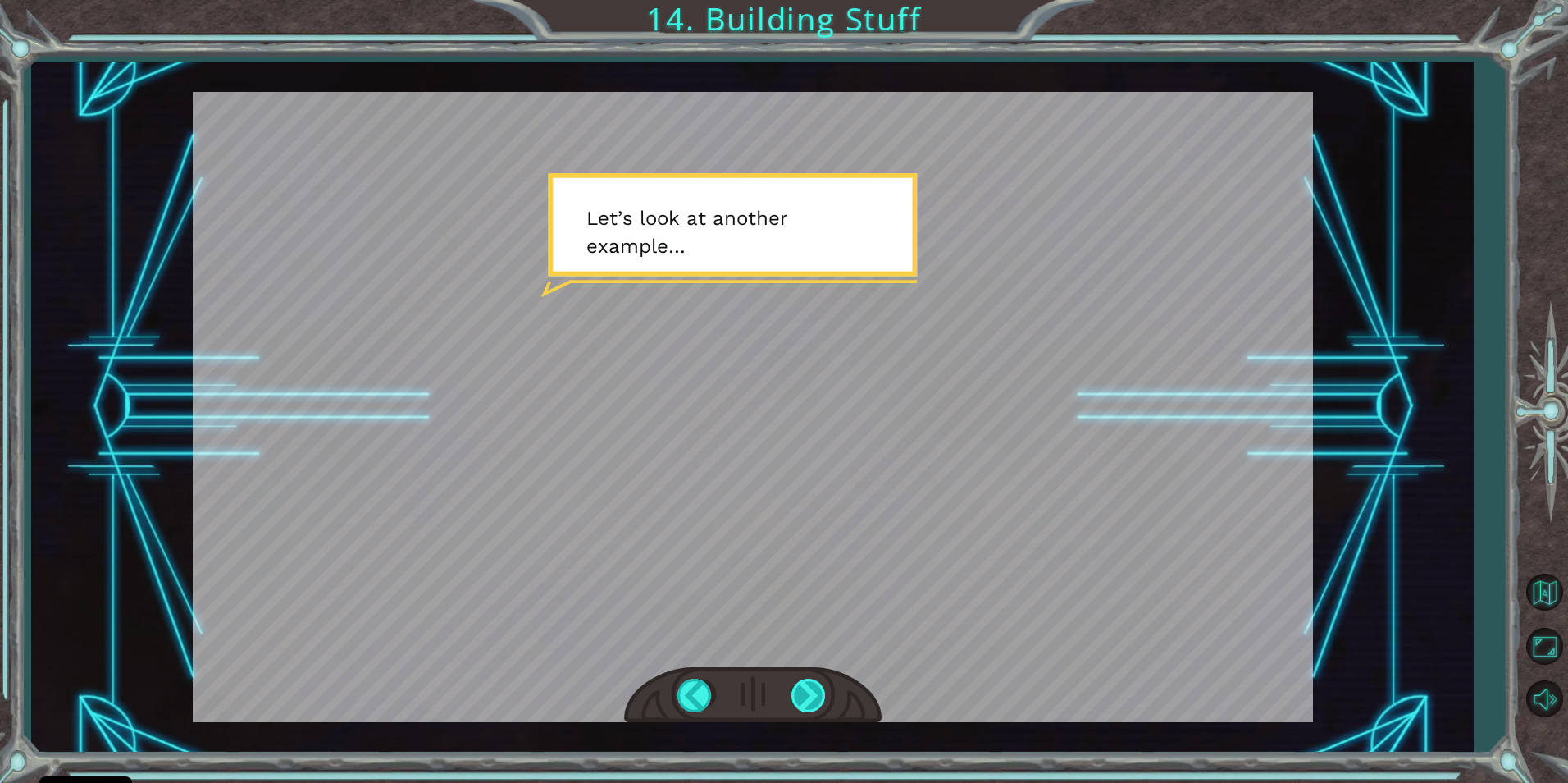
click at [805, 702] on div at bounding box center [810, 696] width 37 height 33
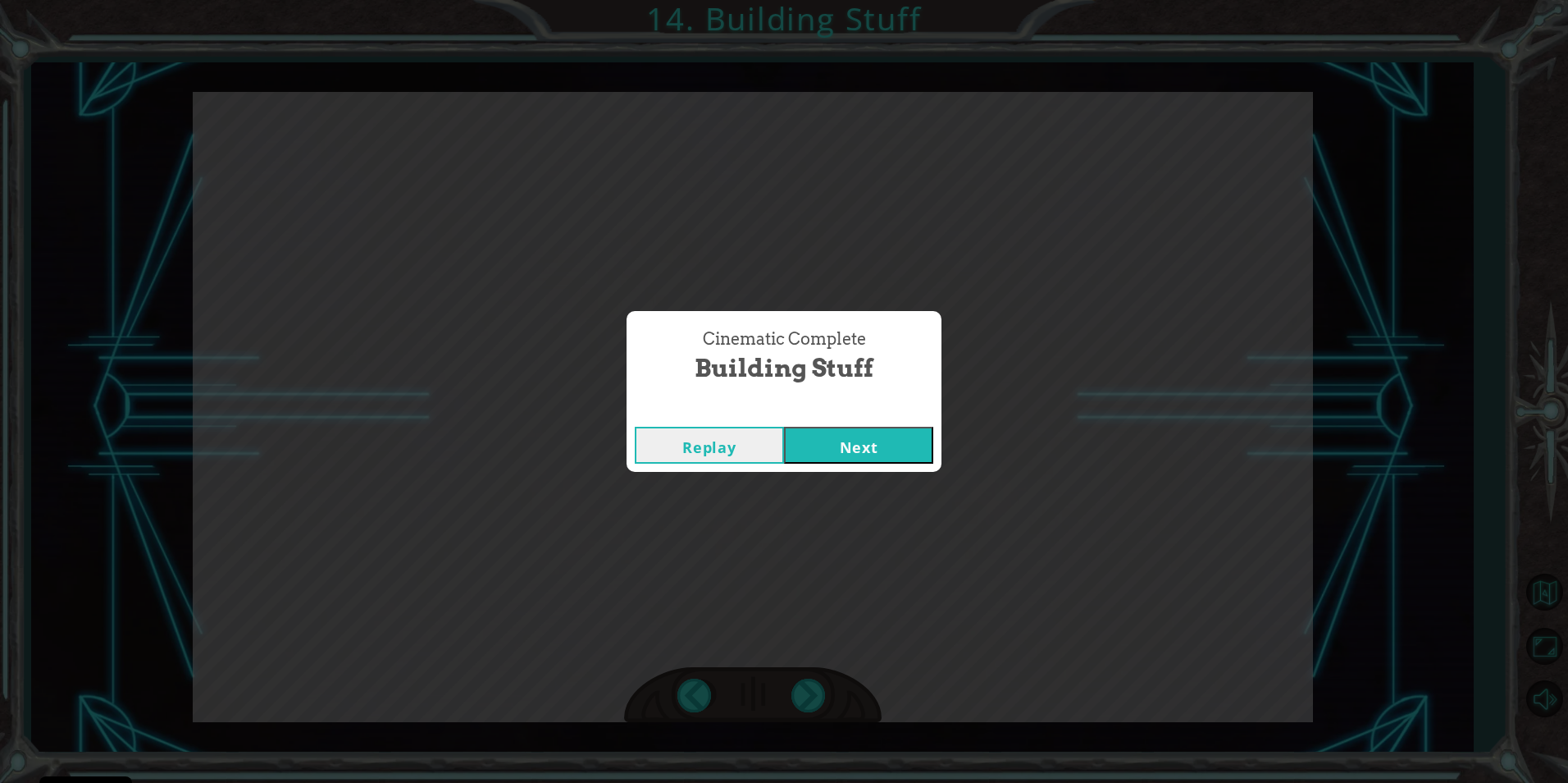
click at [857, 428] on button "Next" at bounding box center [859, 446] width 149 height 37
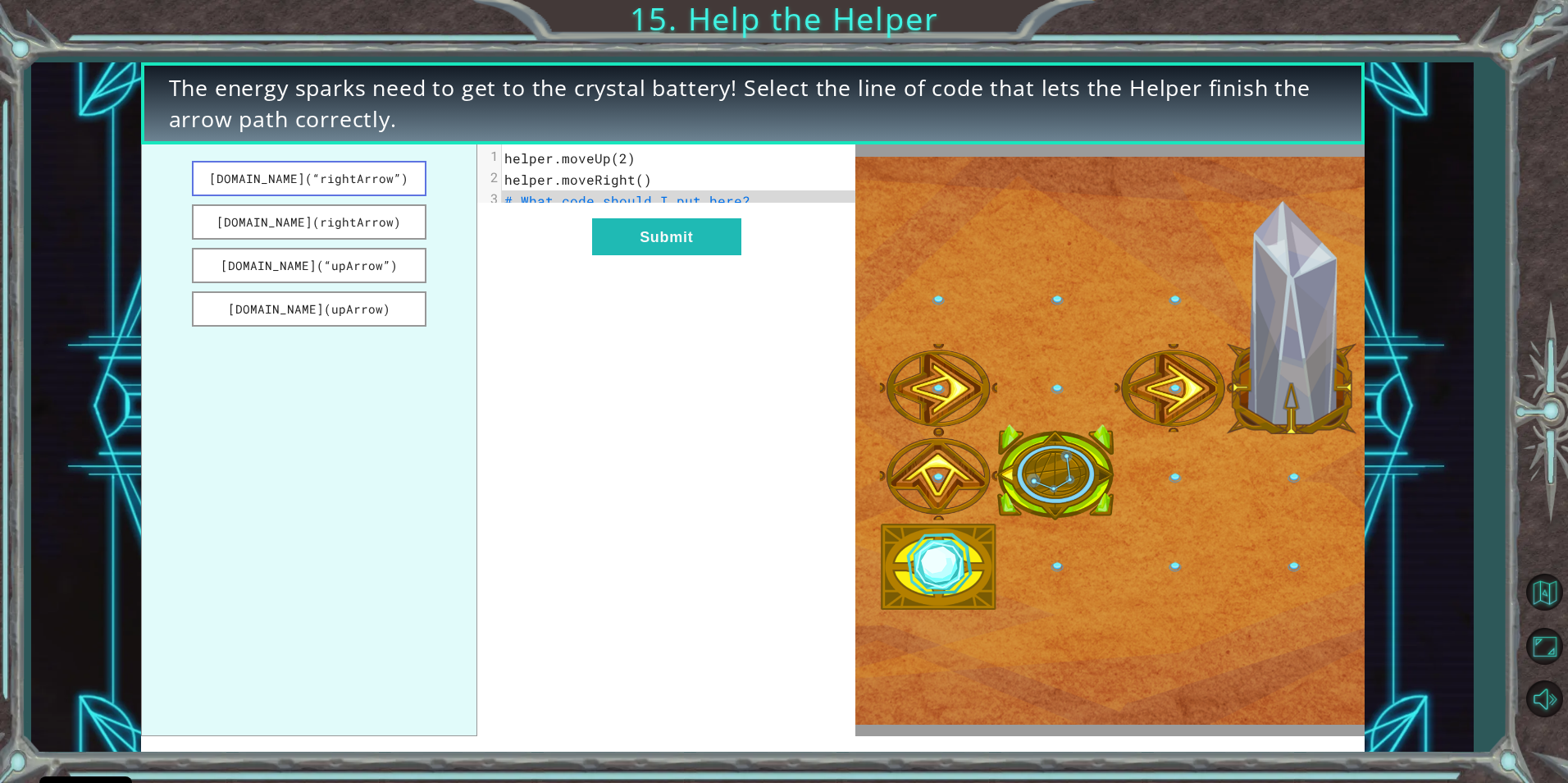
click at [265, 185] on button "[DOMAIN_NAME](“rightArrow”)" at bounding box center [309, 178] width 235 height 35
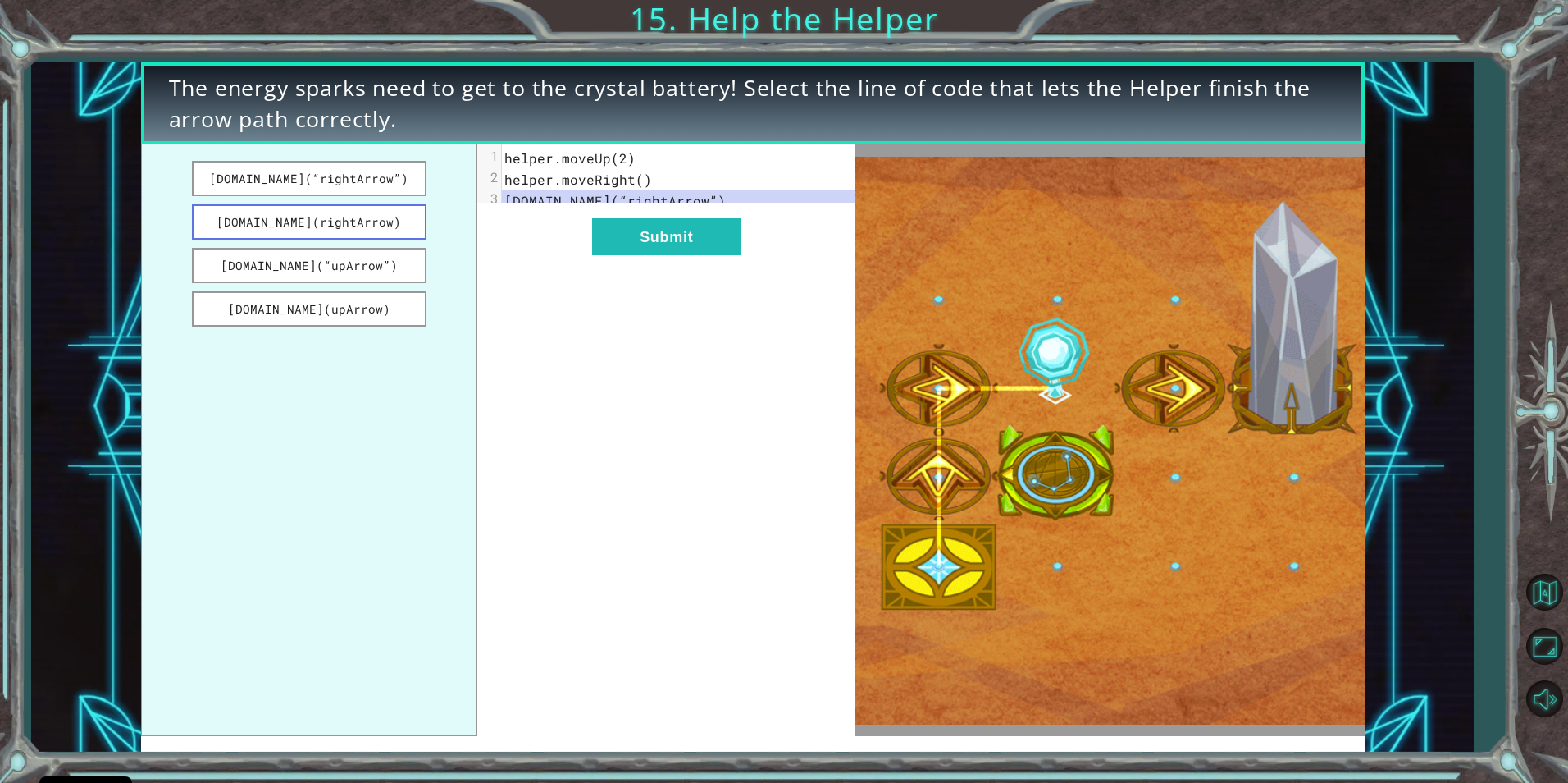
click at [260, 205] on button "[DOMAIN_NAME](rightArrow)" at bounding box center [309, 222] width 235 height 35
click at [406, 174] on button "[DOMAIN_NAME](“rightArrow”)" at bounding box center [309, 178] width 235 height 35
click at [601, 233] on button "Submit" at bounding box center [667, 237] width 149 height 37
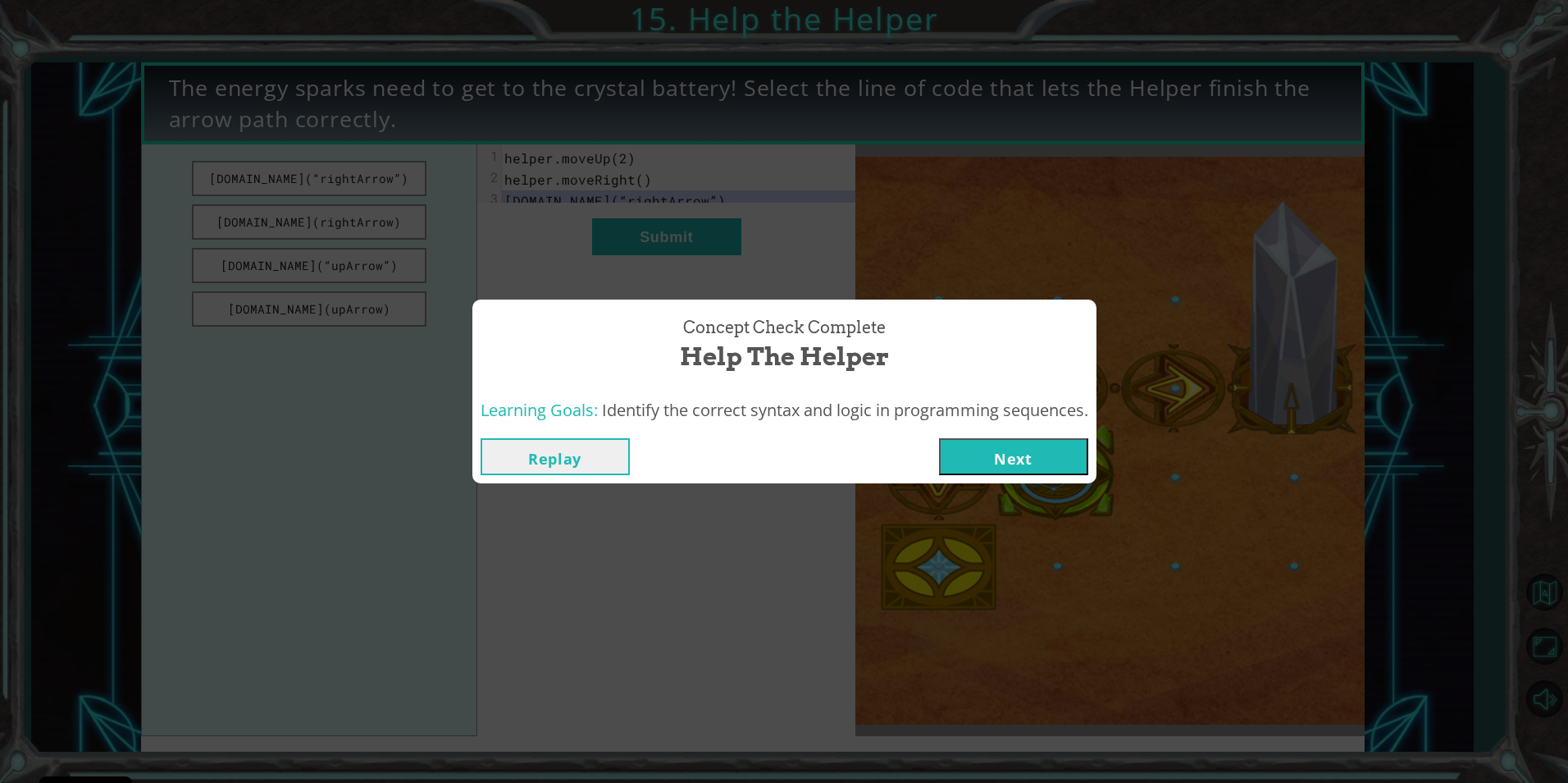
click at [972, 427] on div "Learning Goals: Identify the correct syntax and logic in programming sequences." at bounding box center [784, 411] width 624 height 40
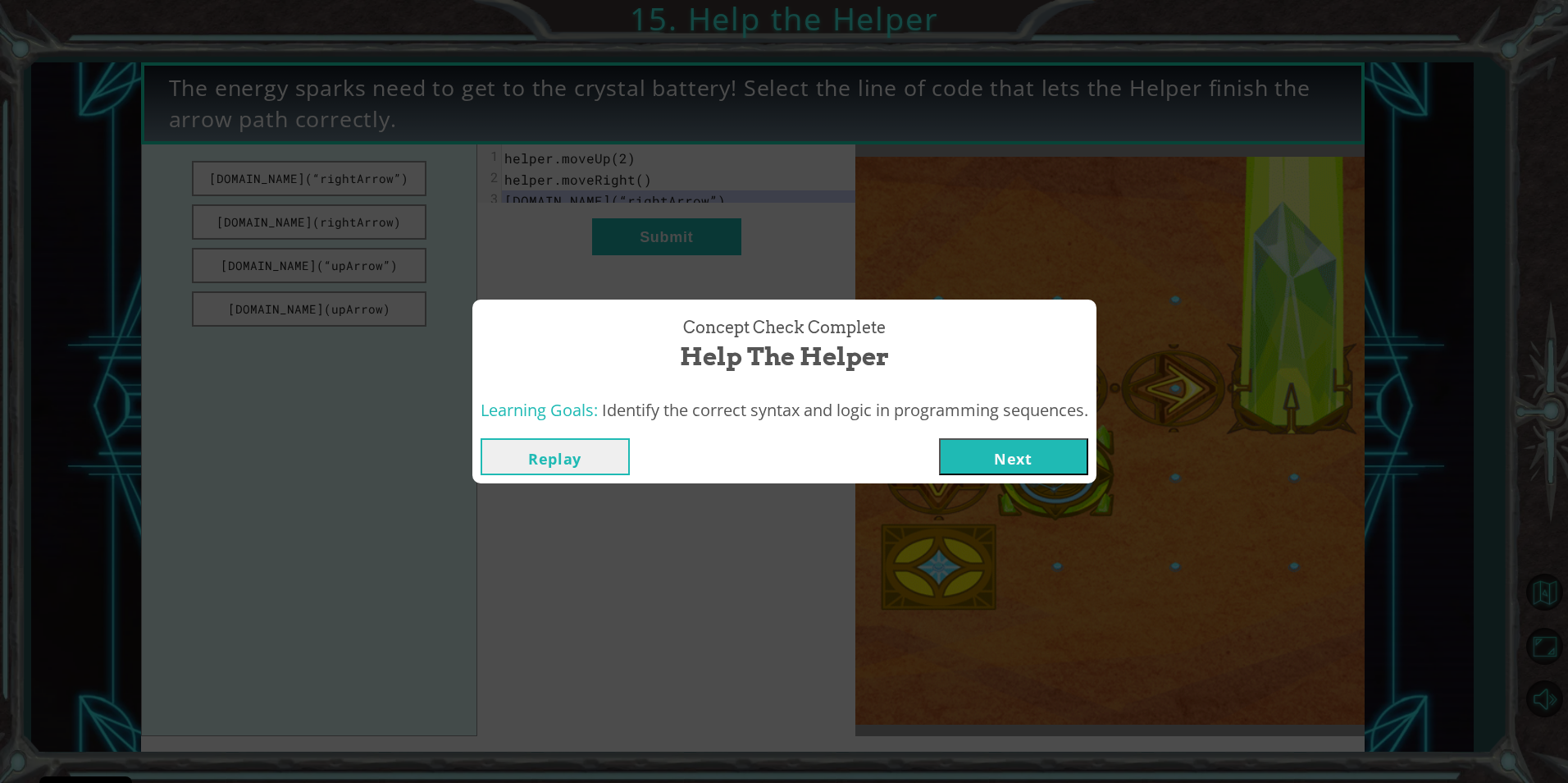
click at [1020, 447] on button "Next" at bounding box center [1014, 457] width 149 height 37
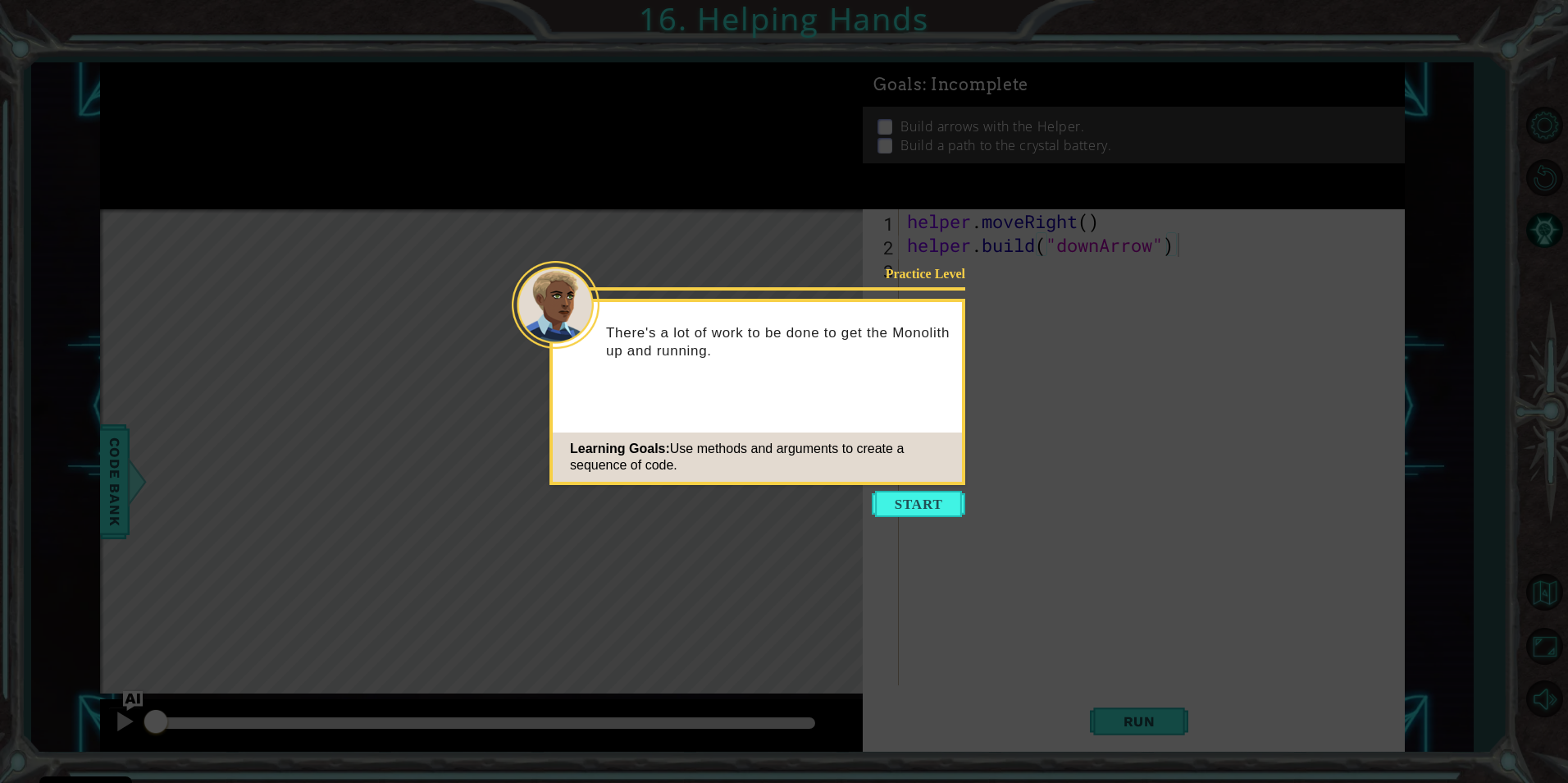
drag, startPoint x: 1229, startPoint y: 108, endPoint x: 1124, endPoint y: 261, distance: 185.6
click at [1124, 261] on icon at bounding box center [784, 391] width 1568 height 783
click at [944, 503] on button "Start" at bounding box center [918, 504] width 93 height 26
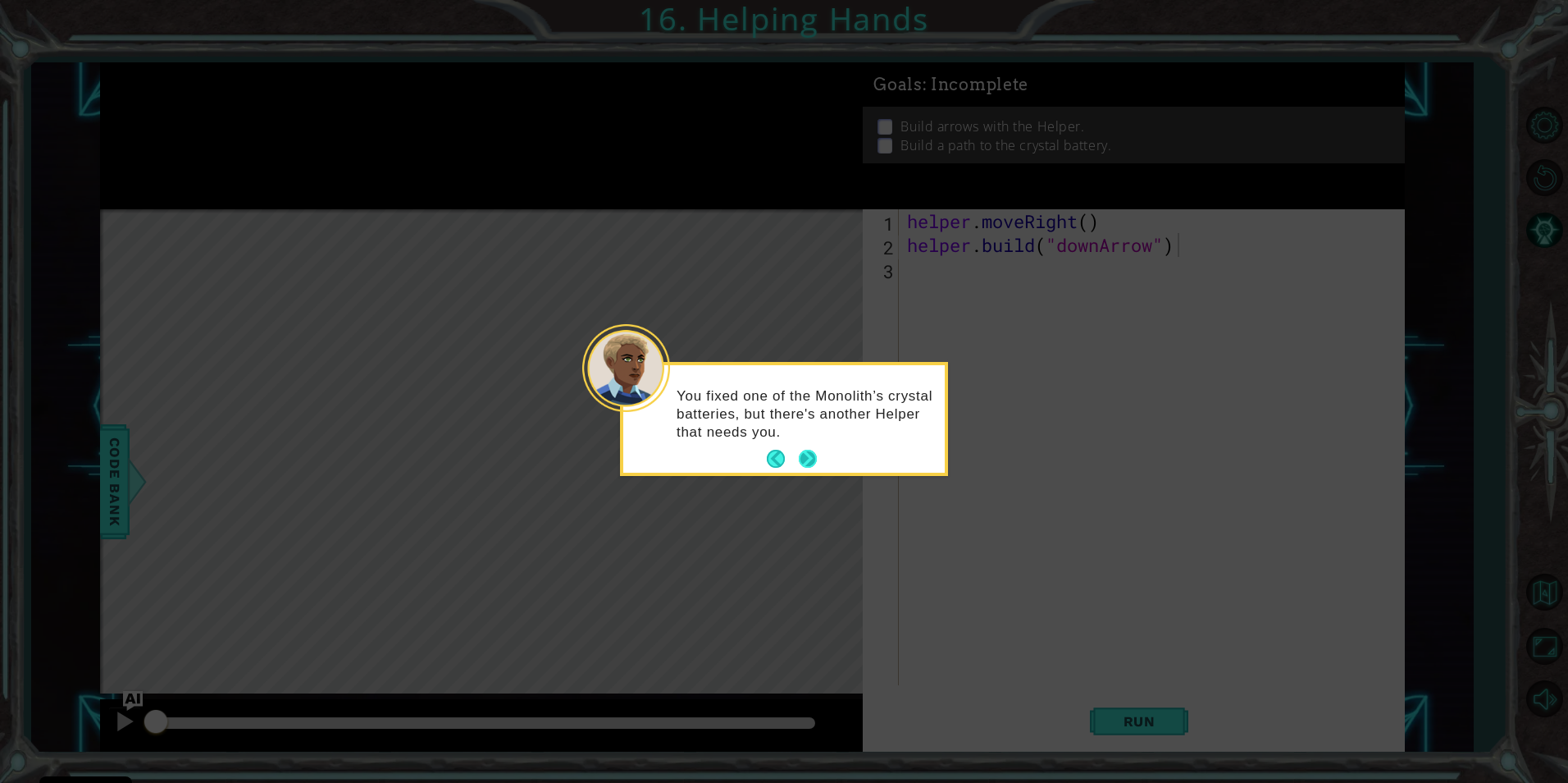
click at [808, 457] on button "Next" at bounding box center [808, 459] width 18 height 18
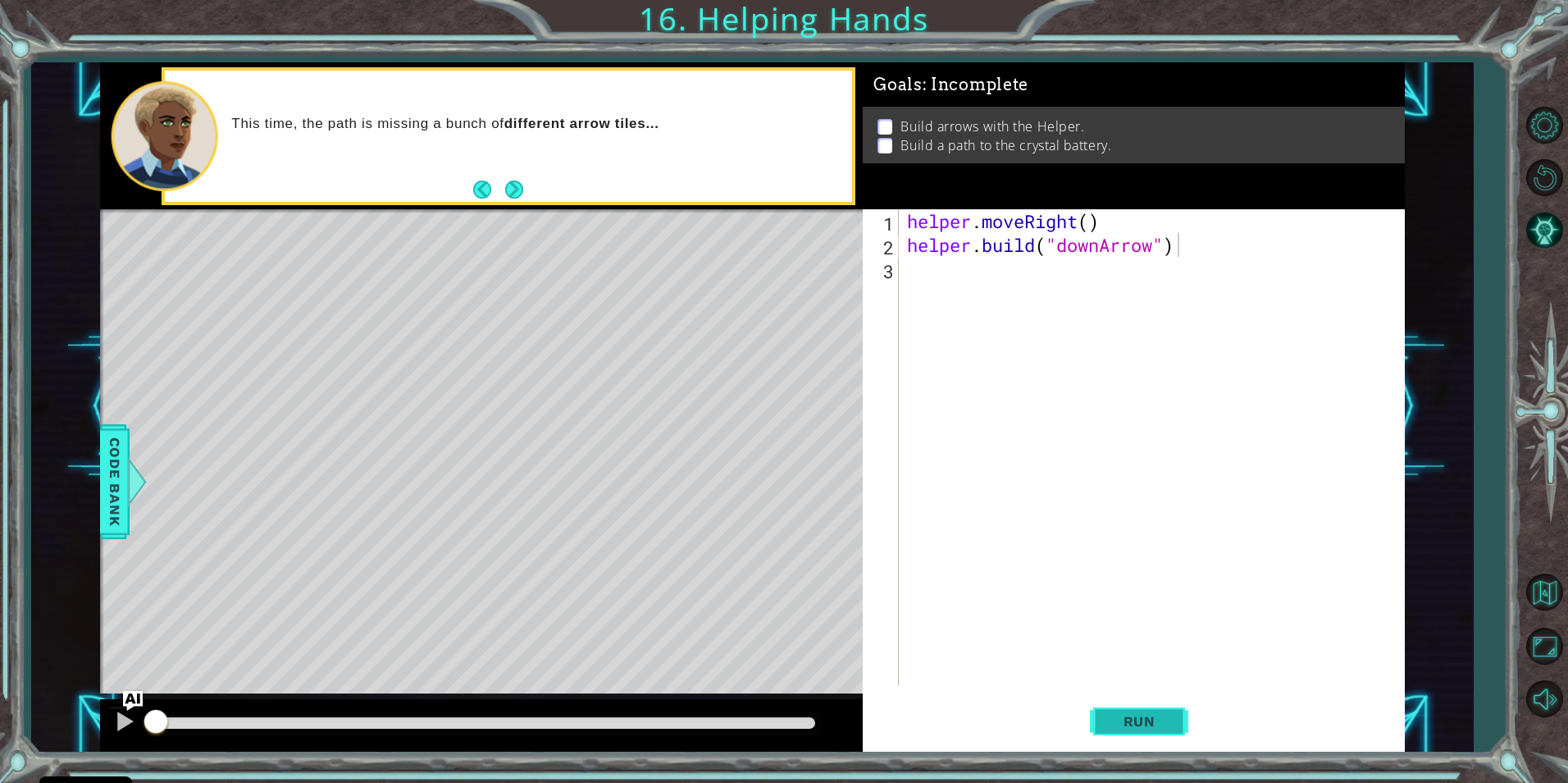
click at [1122, 719] on span "Run" at bounding box center [1140, 721] width 65 height 17
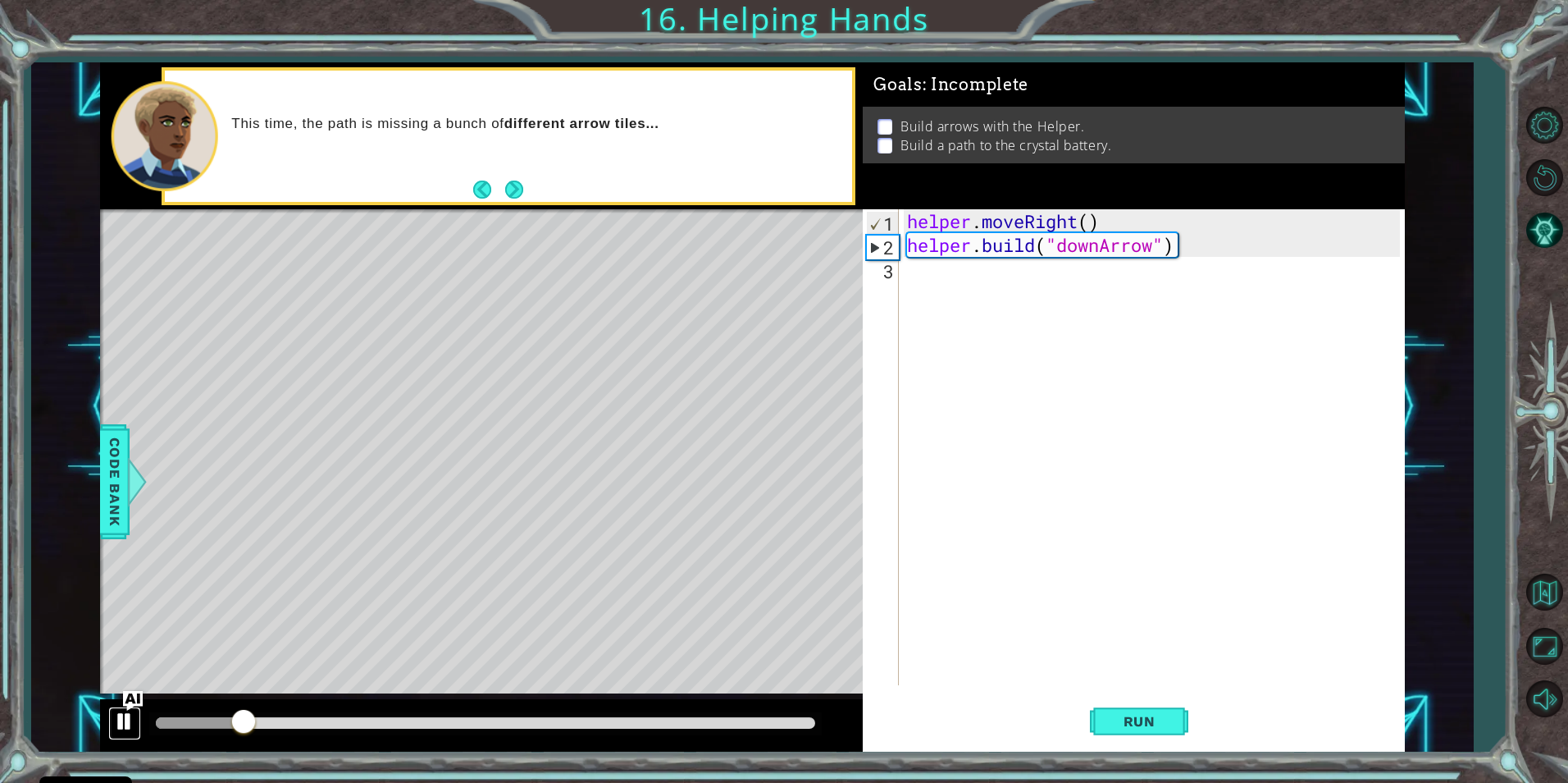
click at [132, 723] on div at bounding box center [124, 721] width 22 height 22
click at [928, 284] on div "helper . moveRight ( ) helper . build ( "downArrow" )" at bounding box center [1156, 471] width 503 height 523
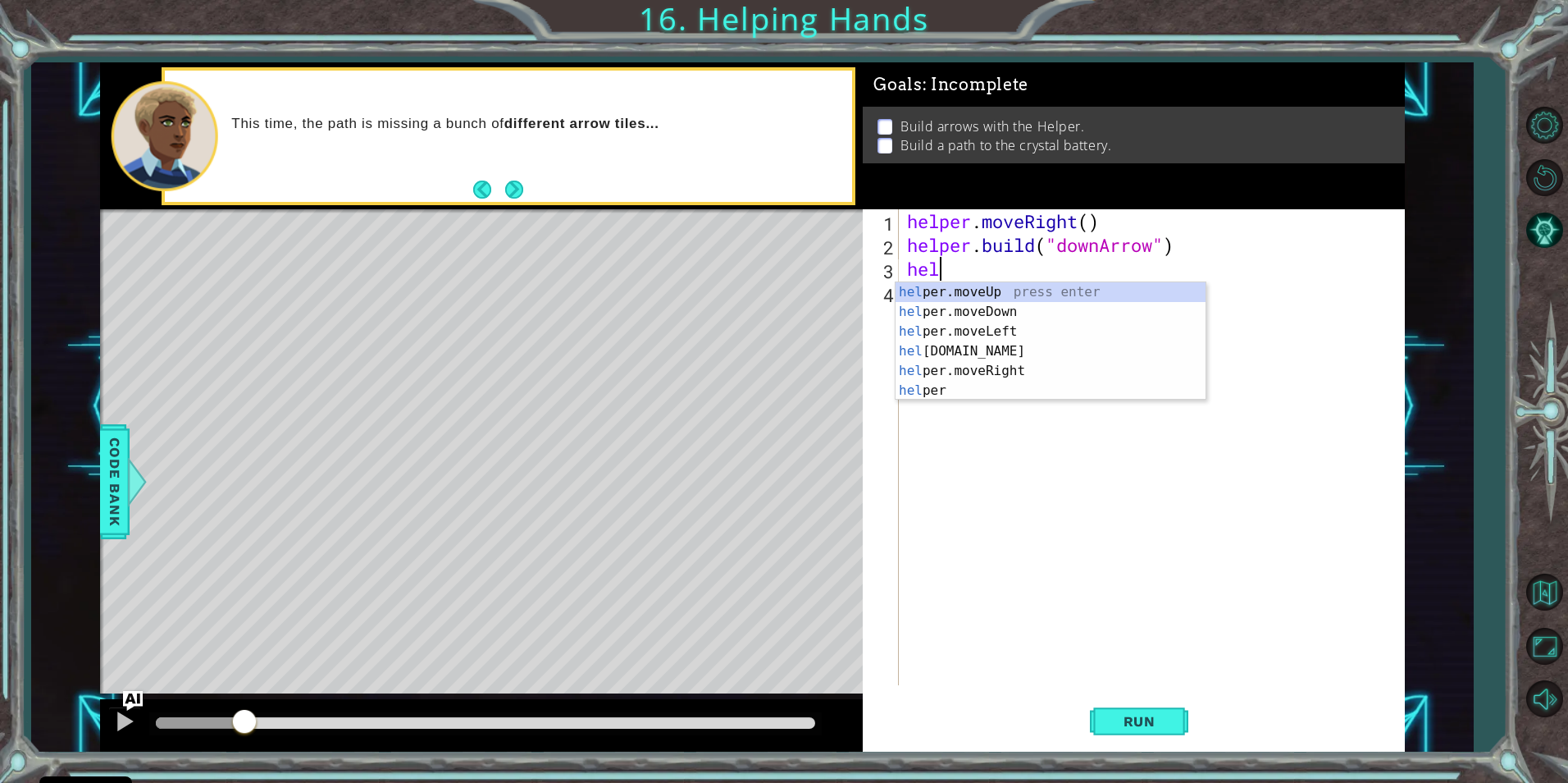
scroll to position [0, 1]
click at [989, 321] on div "help er.moveUp press enter help er.moveDown press enter help er.moveLeft press …" at bounding box center [1051, 361] width 310 height 158
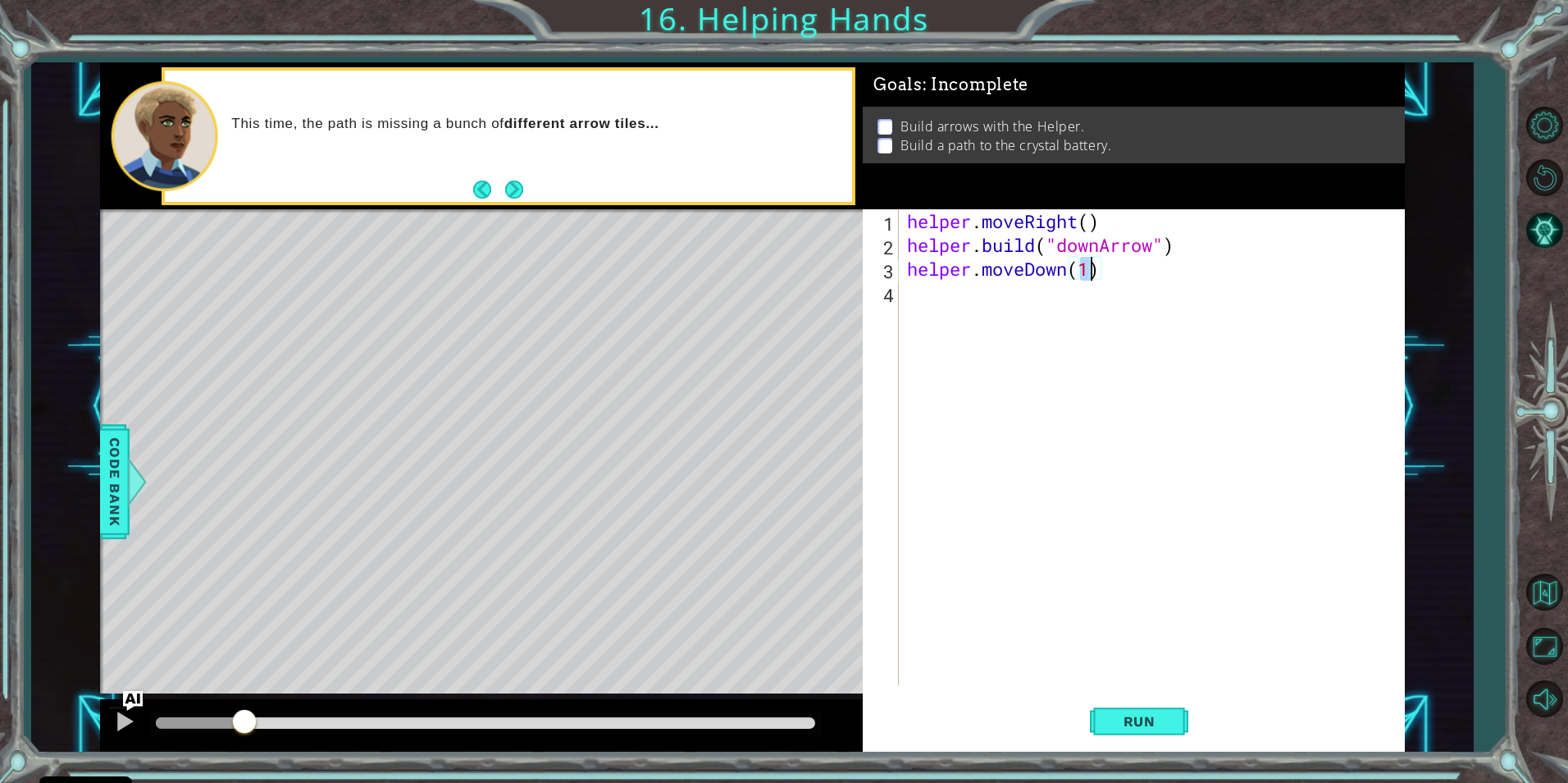
click at [981, 323] on div "helper . moveRight ( ) helper . build ( "downArrow" ) helper . moveDown ( 1 )" at bounding box center [1156, 471] width 503 height 523
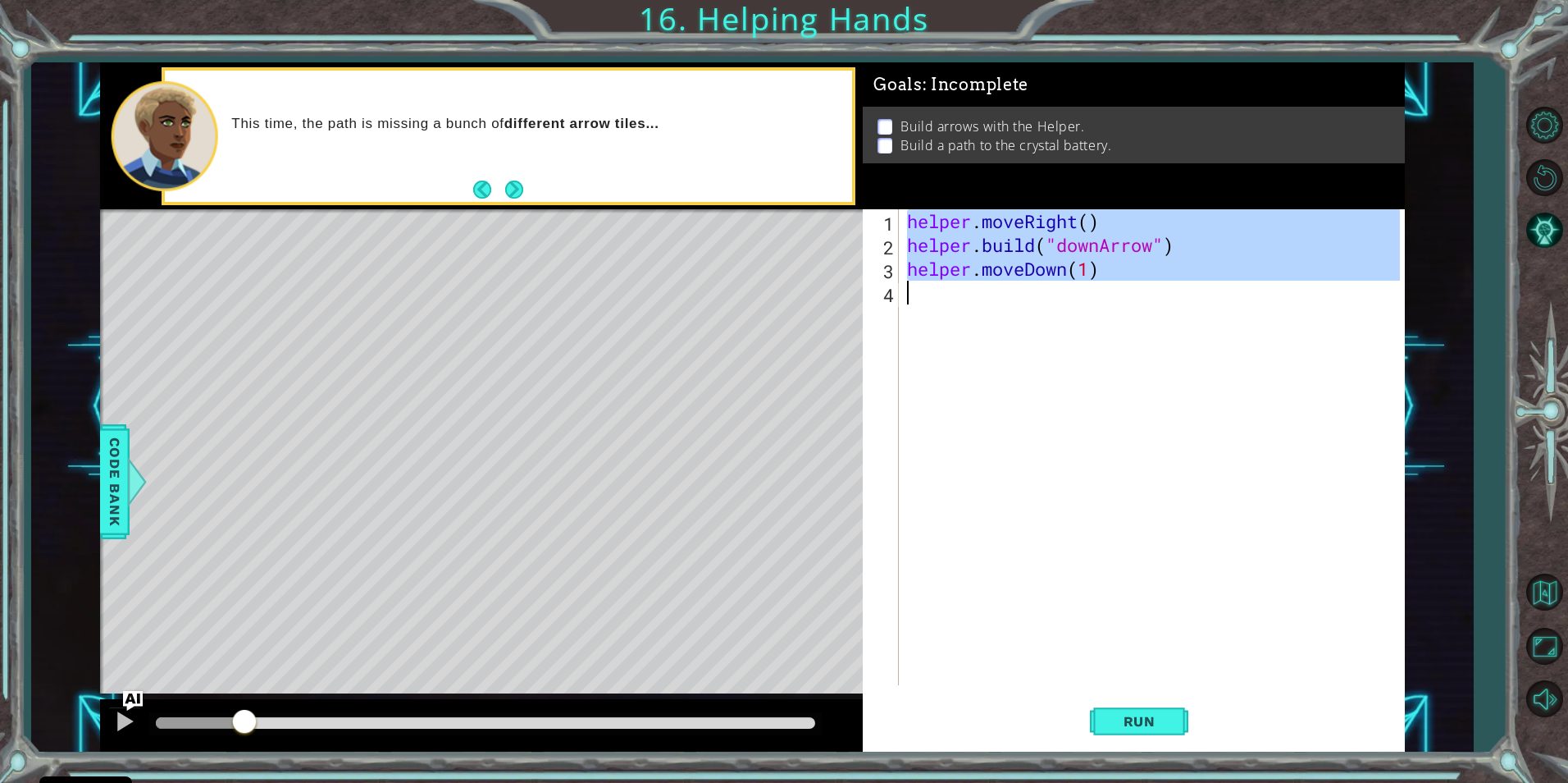
click at [1010, 260] on div "helper . moveRight ( ) helper . build ( "downArrow" ) helper . moveDown ( 1 )" at bounding box center [1152, 448] width 496 height 476
type textarea "helper.moveDown(1)"
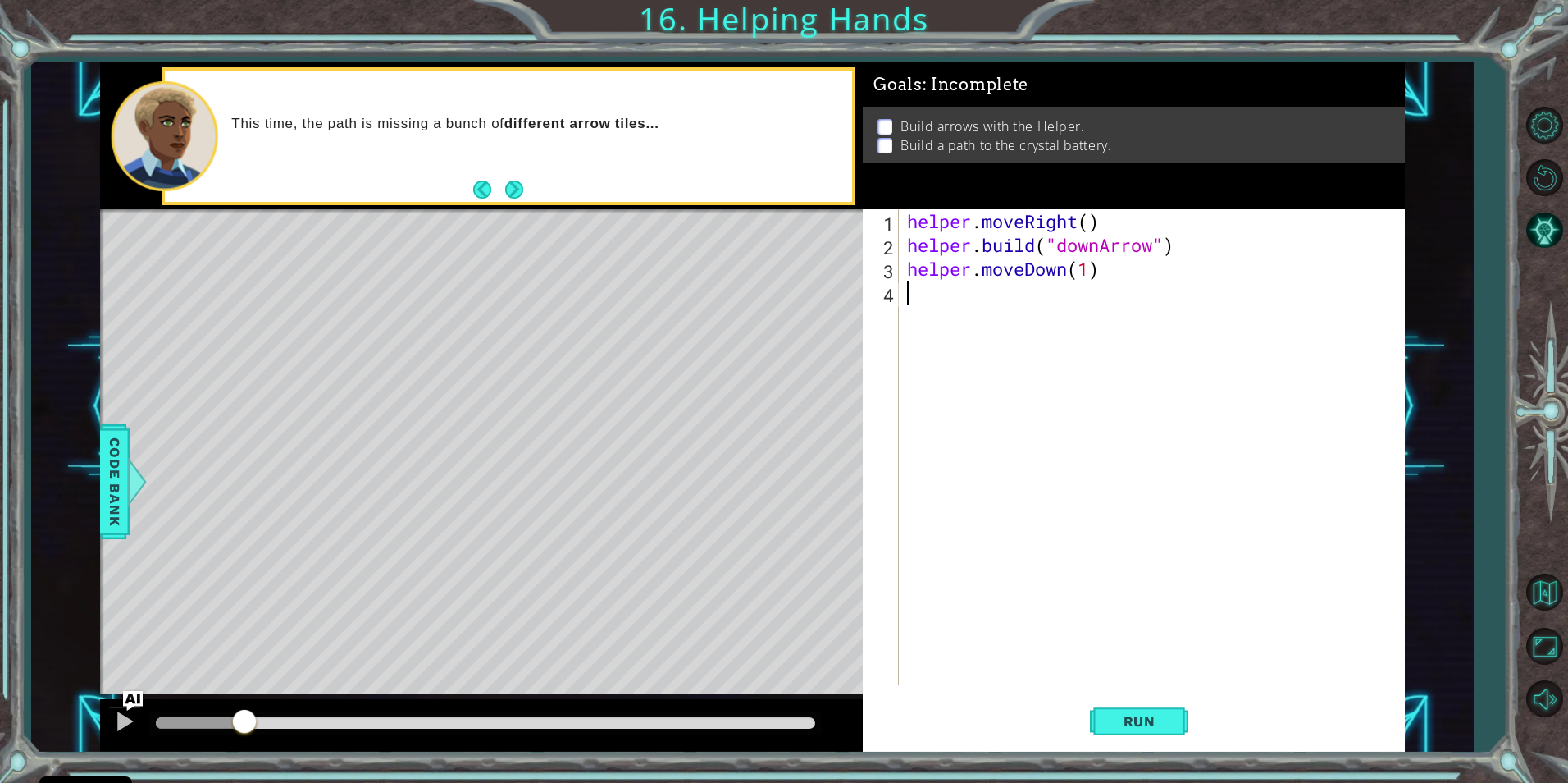
click at [997, 281] on div "helper . moveRight ( ) helper . build ( "downArrow" ) helper . moveDown ( 1 )" at bounding box center [1156, 471] width 503 height 523
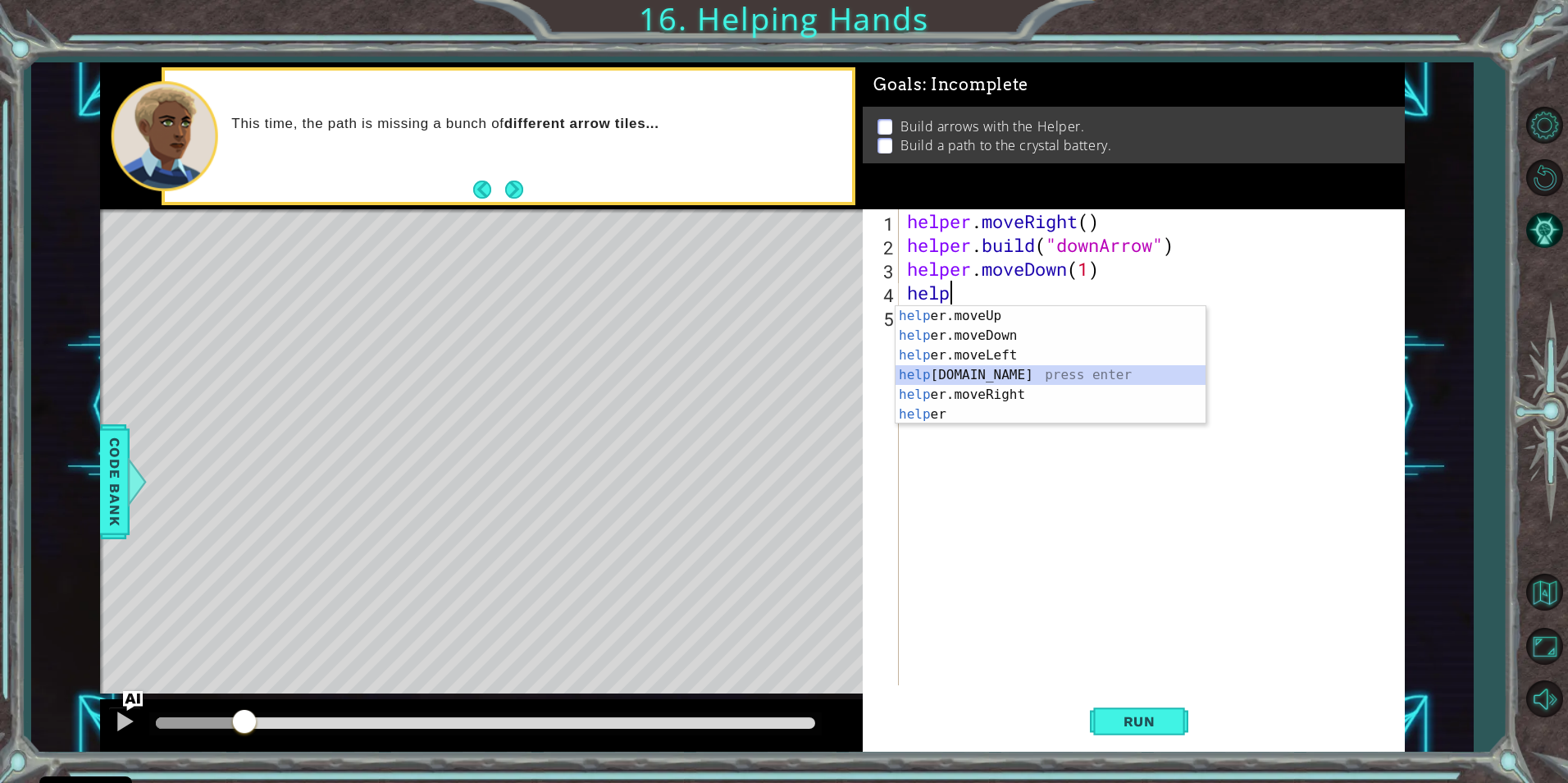
click at [999, 378] on div "help er.moveUp press enter help er.moveDown press enter help er.moveLeft press …" at bounding box center [1051, 384] width 310 height 158
type textarea "[DOMAIN_NAME]("rightArrow")"
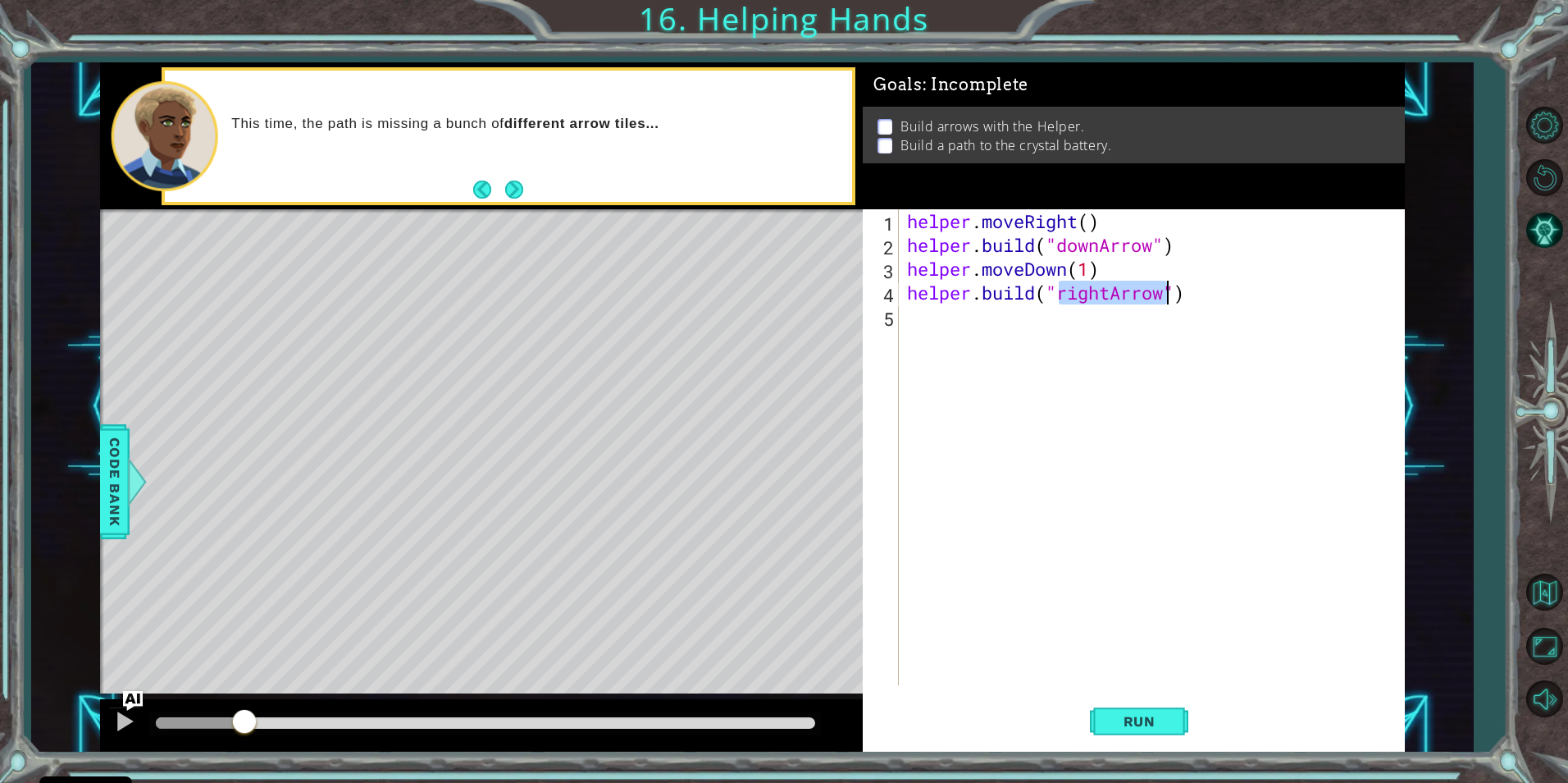
click at [946, 330] on div "helper . moveRight ( ) helper . build ( "downArrow" ) helper . moveDown ( 1 ) h…" at bounding box center [1156, 471] width 503 height 523
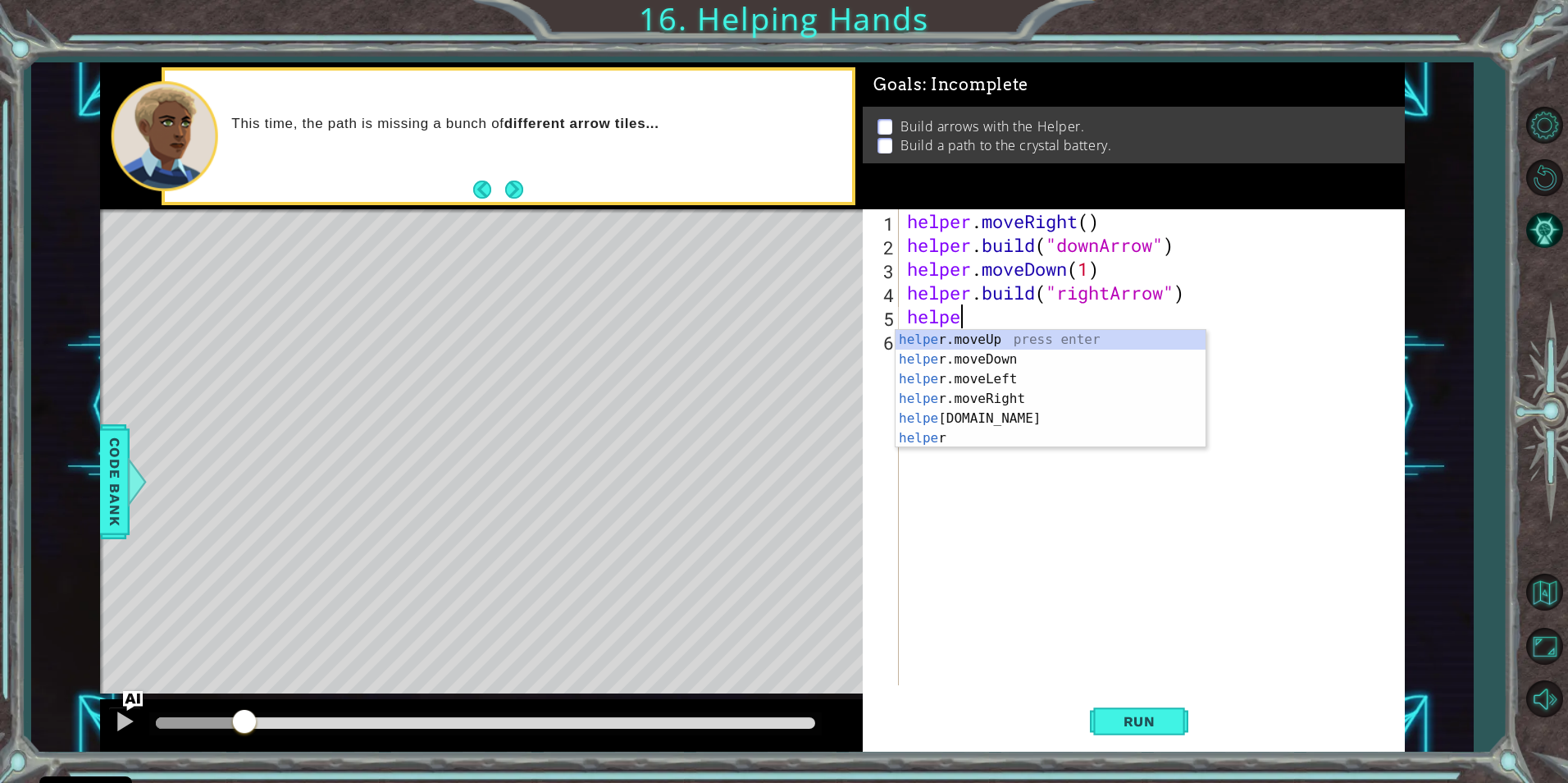
scroll to position [0, 3]
click at [991, 416] on div "helper press enter helper .moveUp press enter helper .moveDown press enter help…" at bounding box center [1051, 409] width 310 height 158
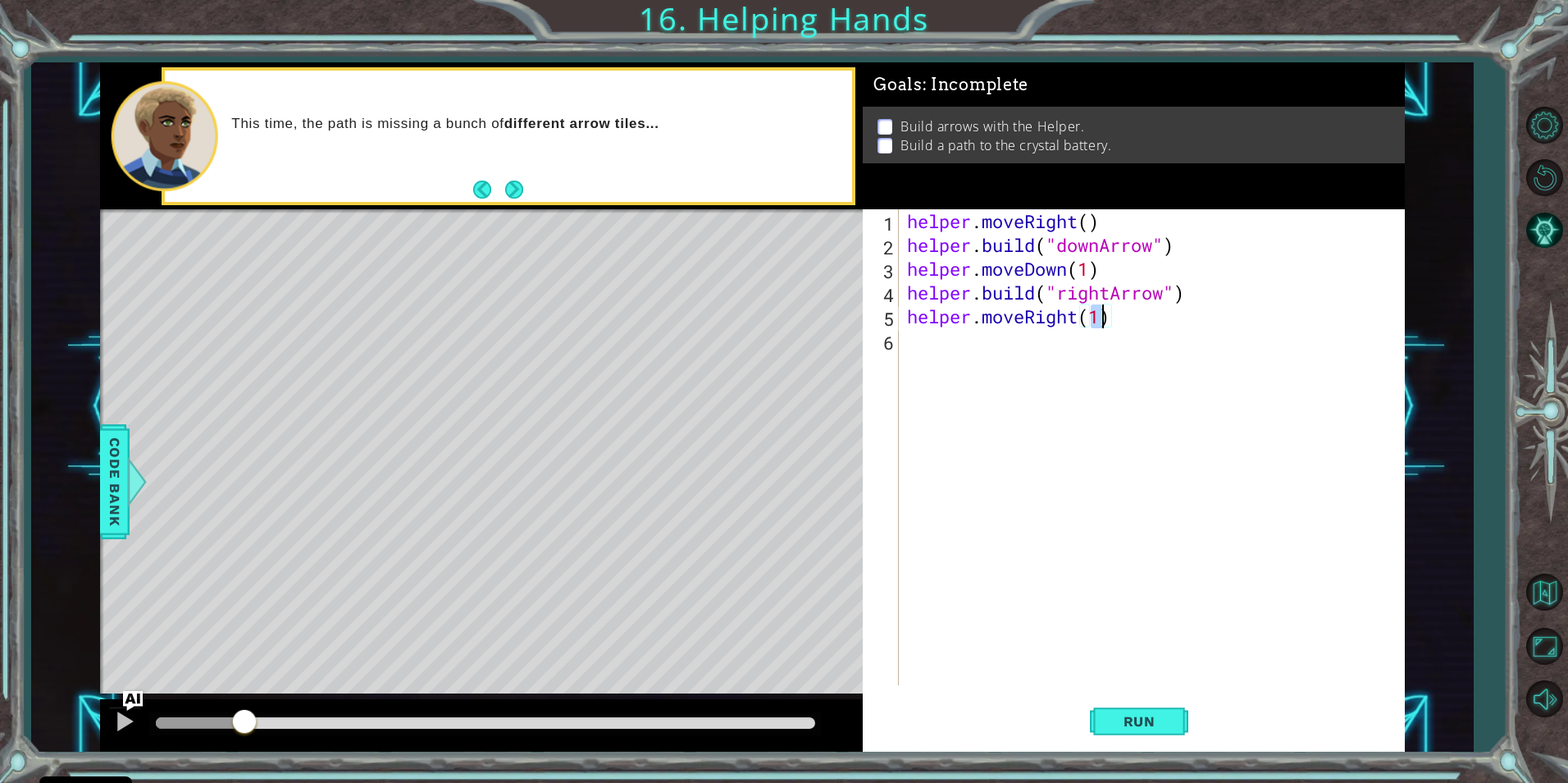
click at [981, 339] on div "helper . moveRight ( ) helper . build ( "downArrow" ) helper . moveDown ( 1 ) h…" at bounding box center [1156, 471] width 503 height 523
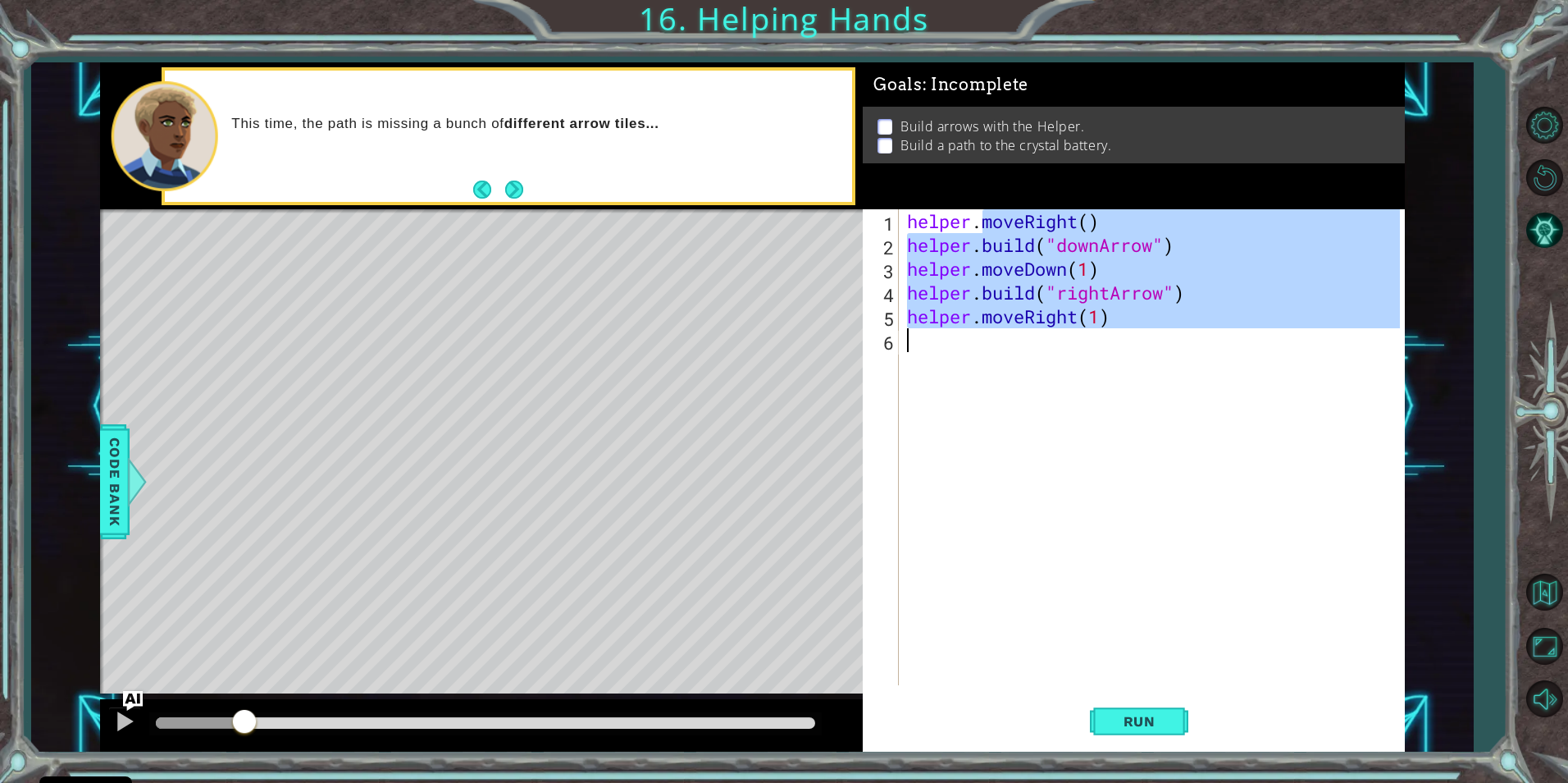
type textarea "helper.moveRight(1)"
click at [981, 352] on div "helper . moveRight ( ) helper . build ( "downArrow" ) helper . moveDown ( 1 ) h…" at bounding box center [1152, 448] width 496 height 476
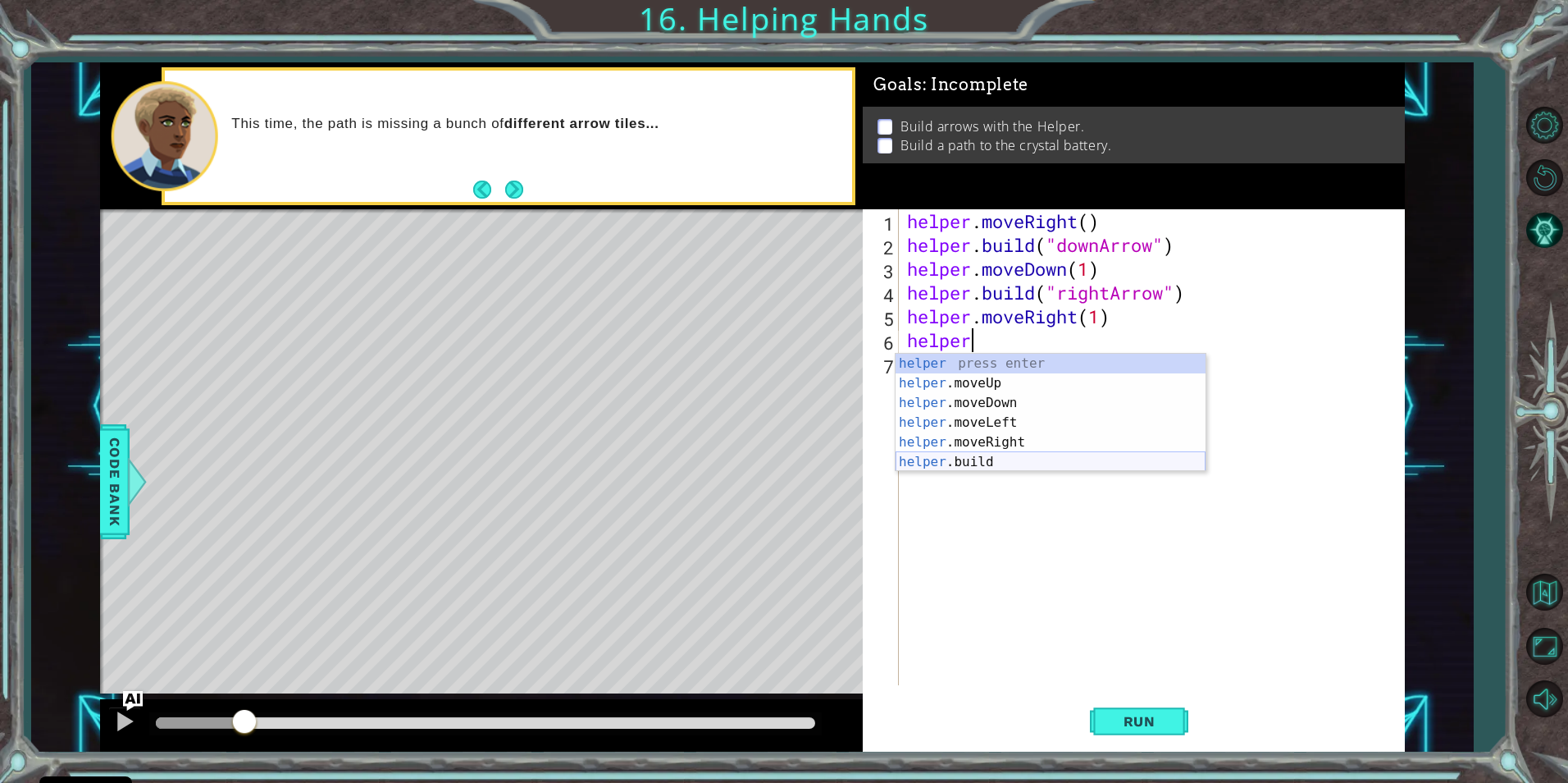
click at [965, 459] on div "helper press enter helper .moveUp press enter helper .moveDown press enter help…" at bounding box center [1051, 432] width 310 height 158
type textarea "[DOMAIN_NAME]("rightArrow")"
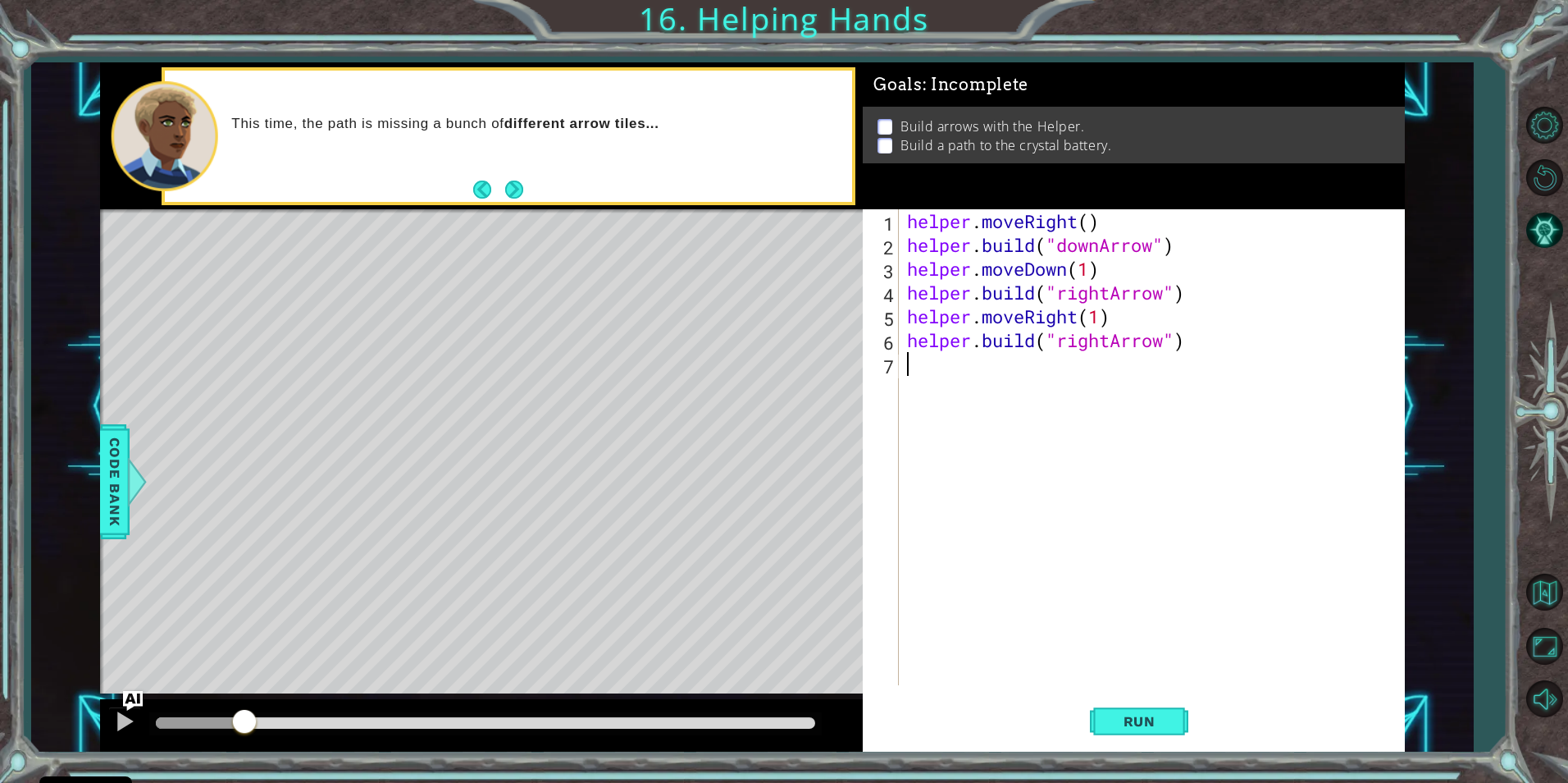
click at [969, 385] on div "helper . moveRight ( ) helper . build ( "downArrow" ) helper . moveDown ( 1 ) h…" at bounding box center [1156, 471] width 503 height 523
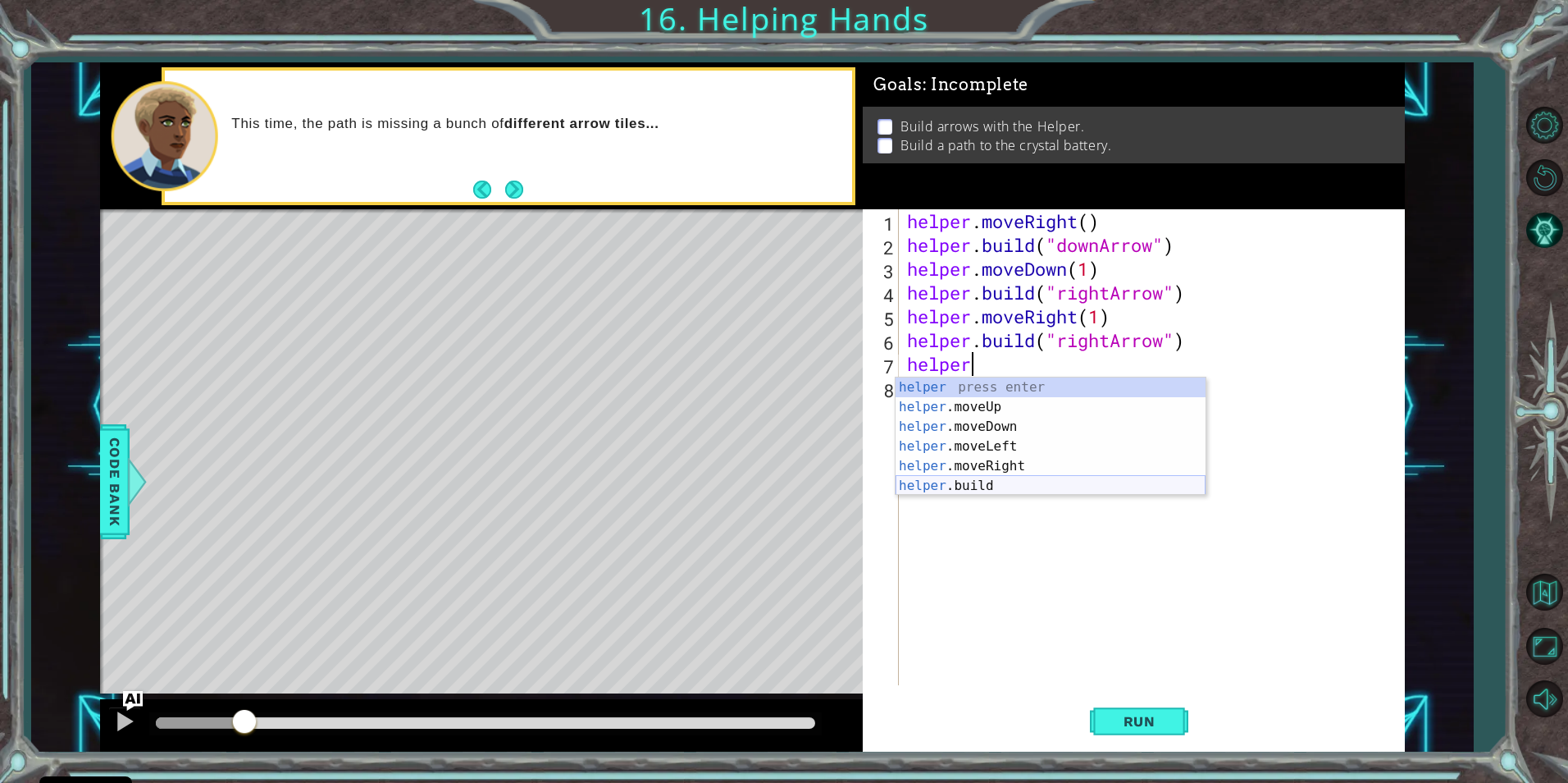
click at [1023, 478] on div "helper press enter helper .moveUp press enter helper .moveDown press enter help…" at bounding box center [1051, 456] width 310 height 158
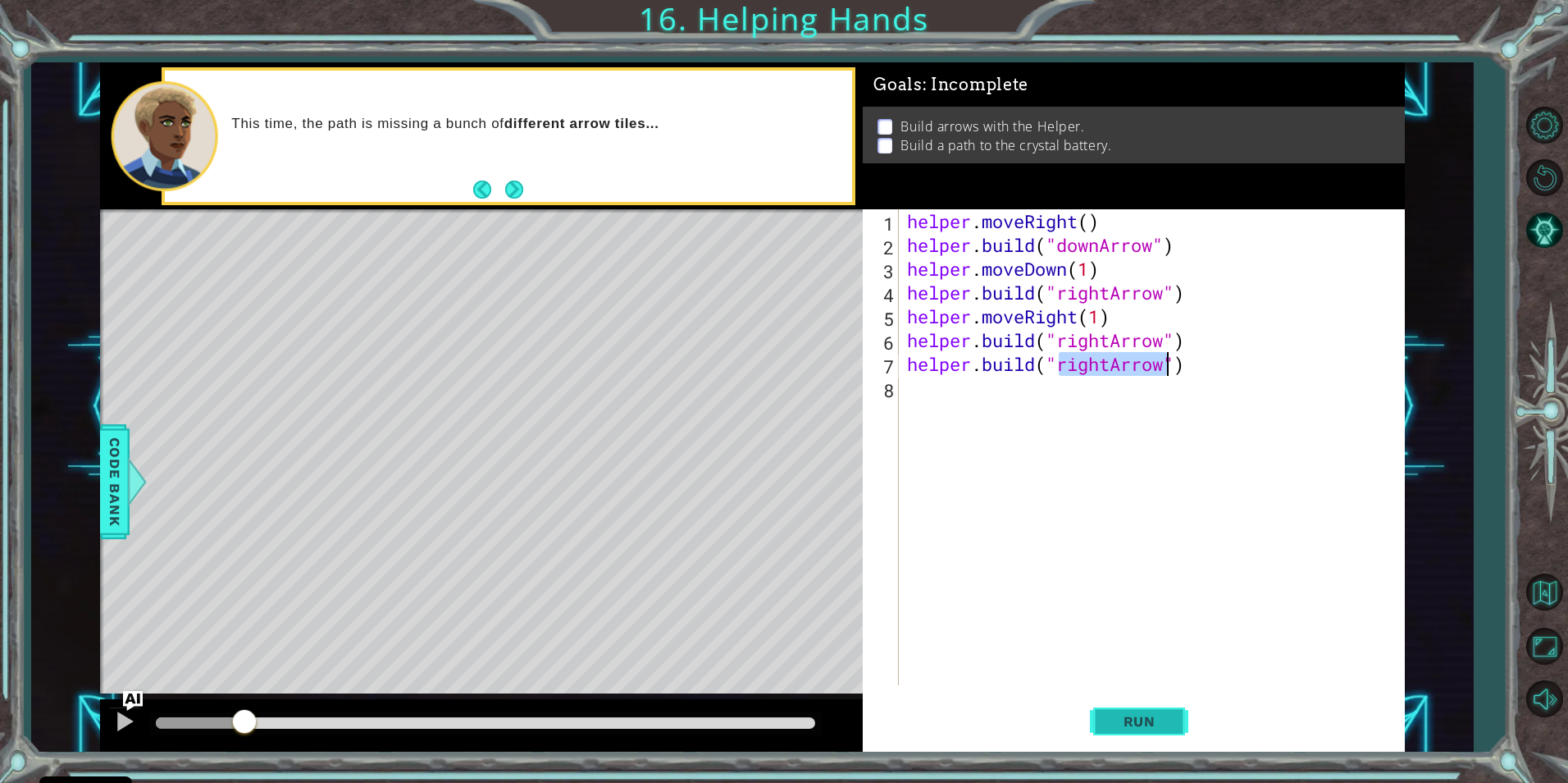
type textarea "[DOMAIN_NAME]("rightArrow")"
click at [1128, 727] on span "Run" at bounding box center [1140, 721] width 65 height 17
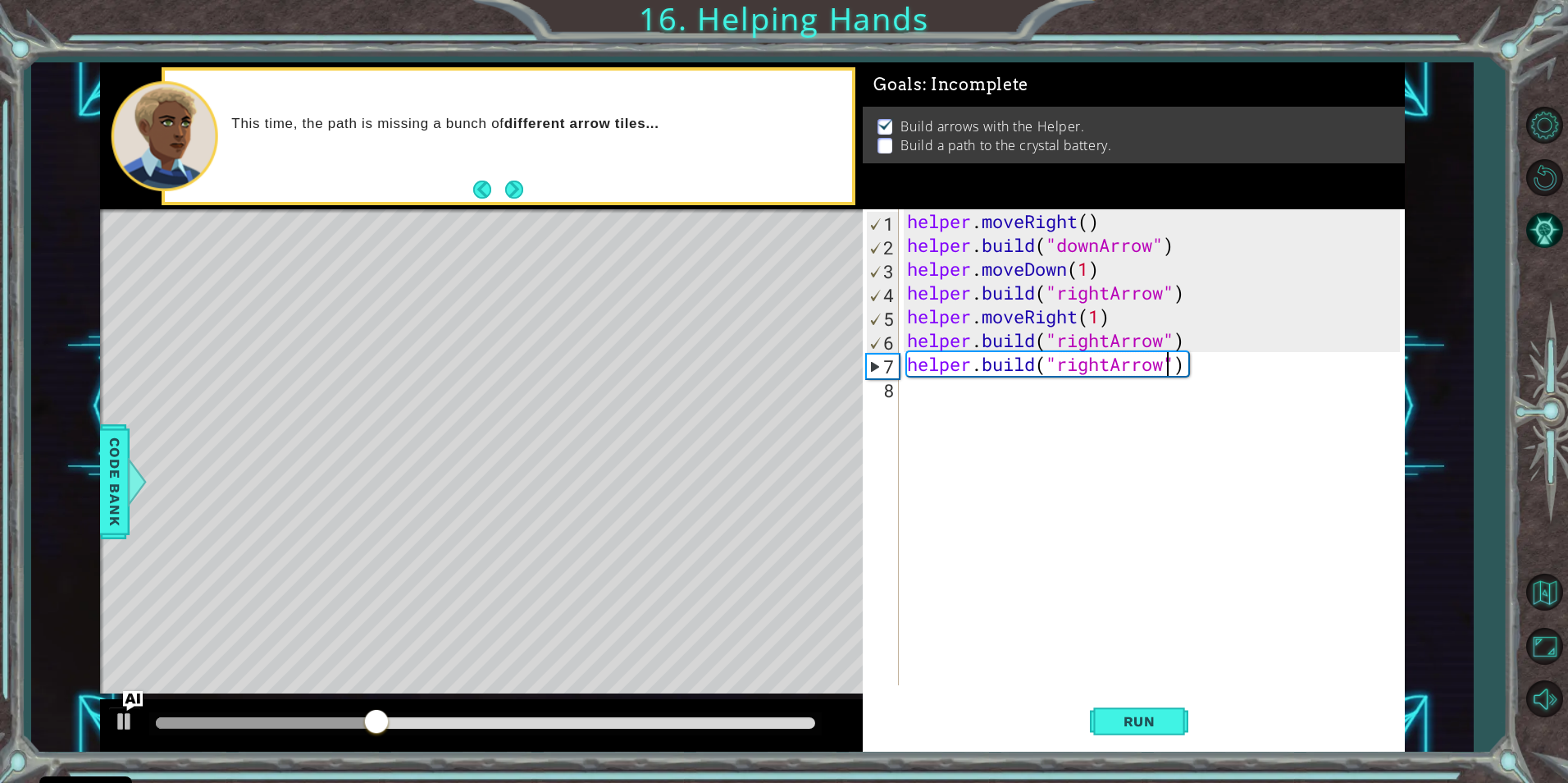
click at [1234, 346] on div "helper . moveRight ( ) helper . build ( "downArrow" ) helper . moveDown ( 1 ) h…" at bounding box center [1156, 471] width 503 height 523
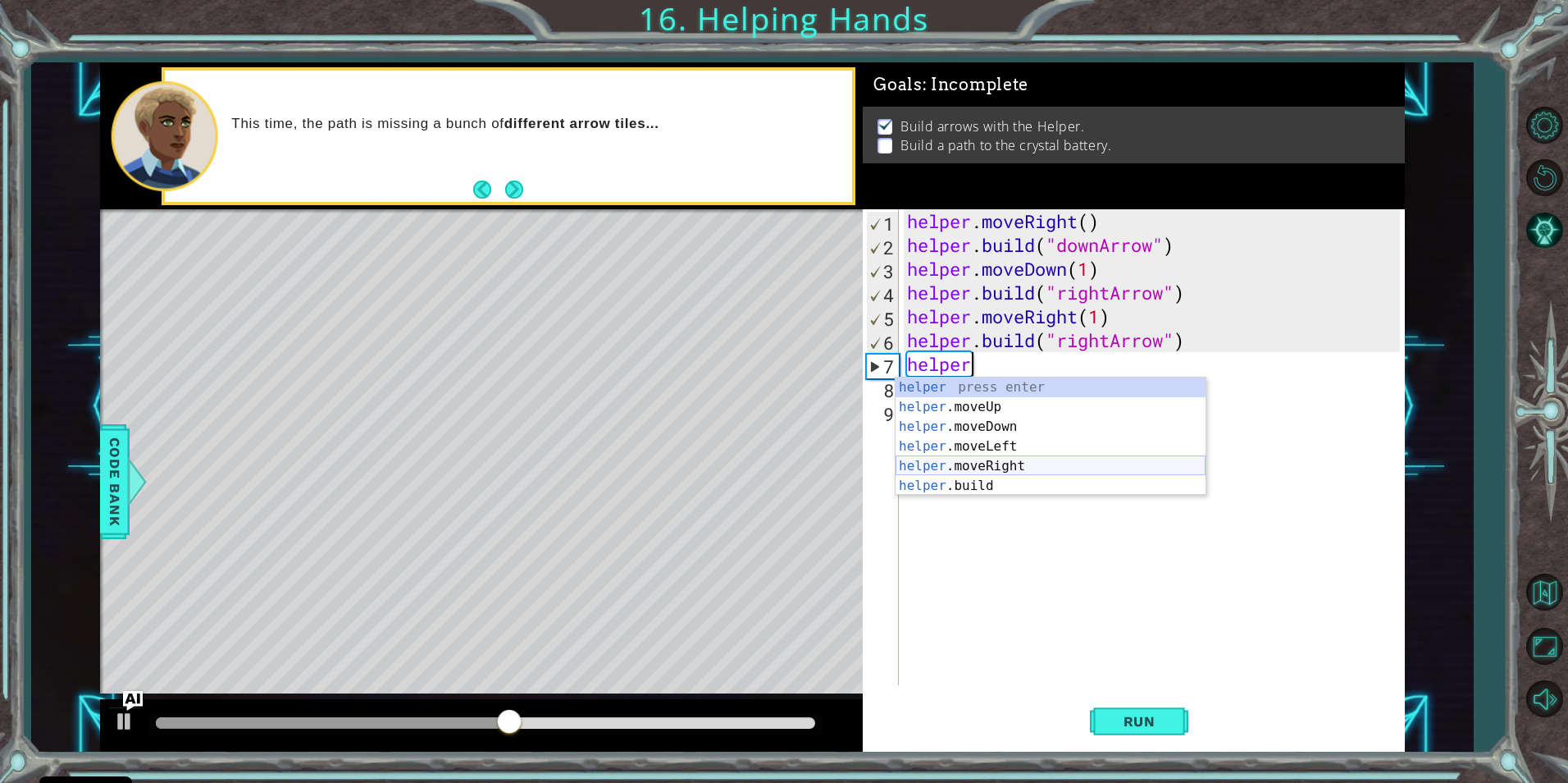
click at [1068, 459] on div "helper press enter helper .moveUp press enter helper .moveDown press enter help…" at bounding box center [1051, 456] width 310 height 158
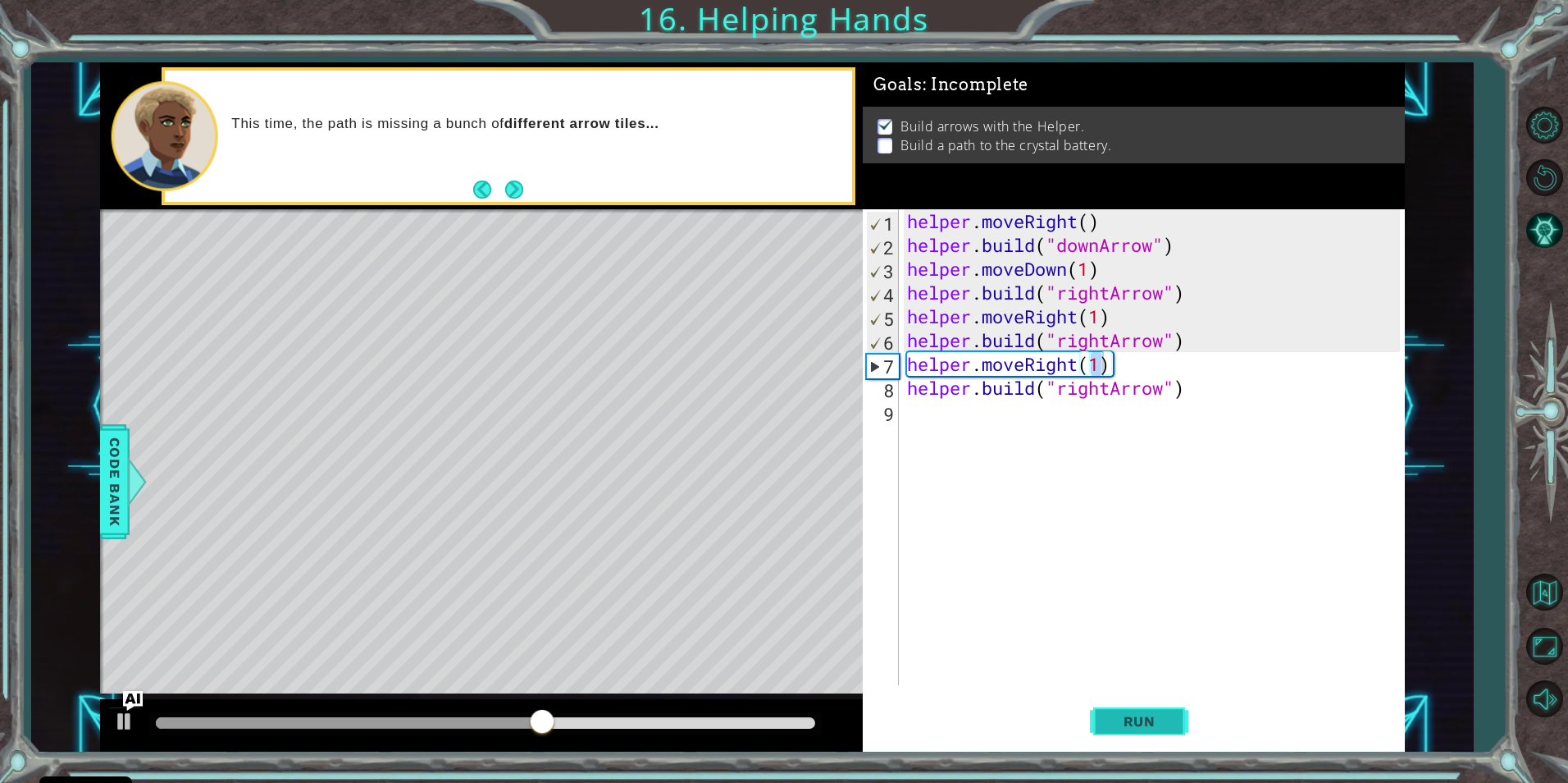
click at [1122, 717] on span "Run" at bounding box center [1140, 721] width 65 height 17
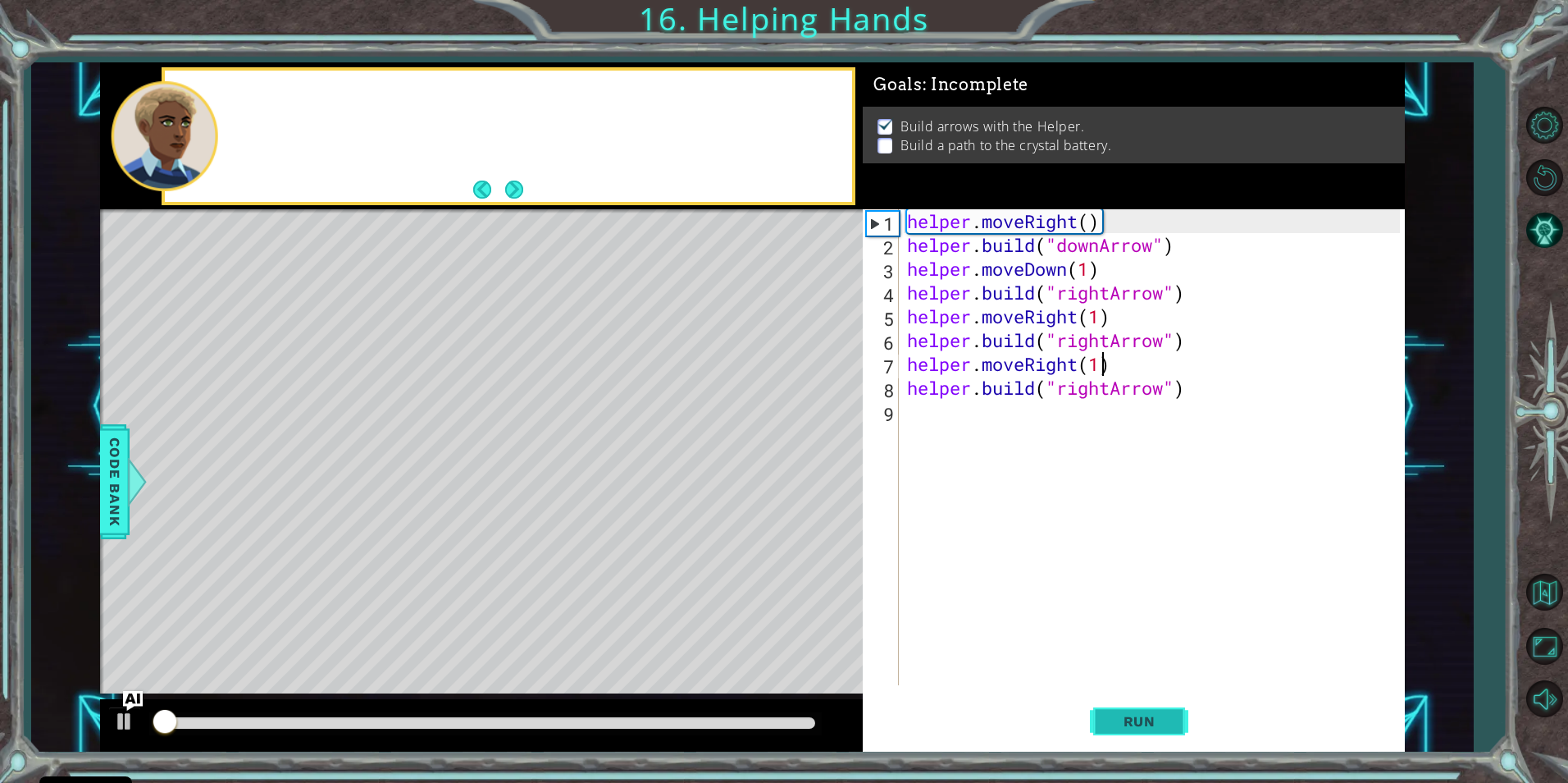
click at [1122, 717] on span "Run" at bounding box center [1140, 721] width 65 height 17
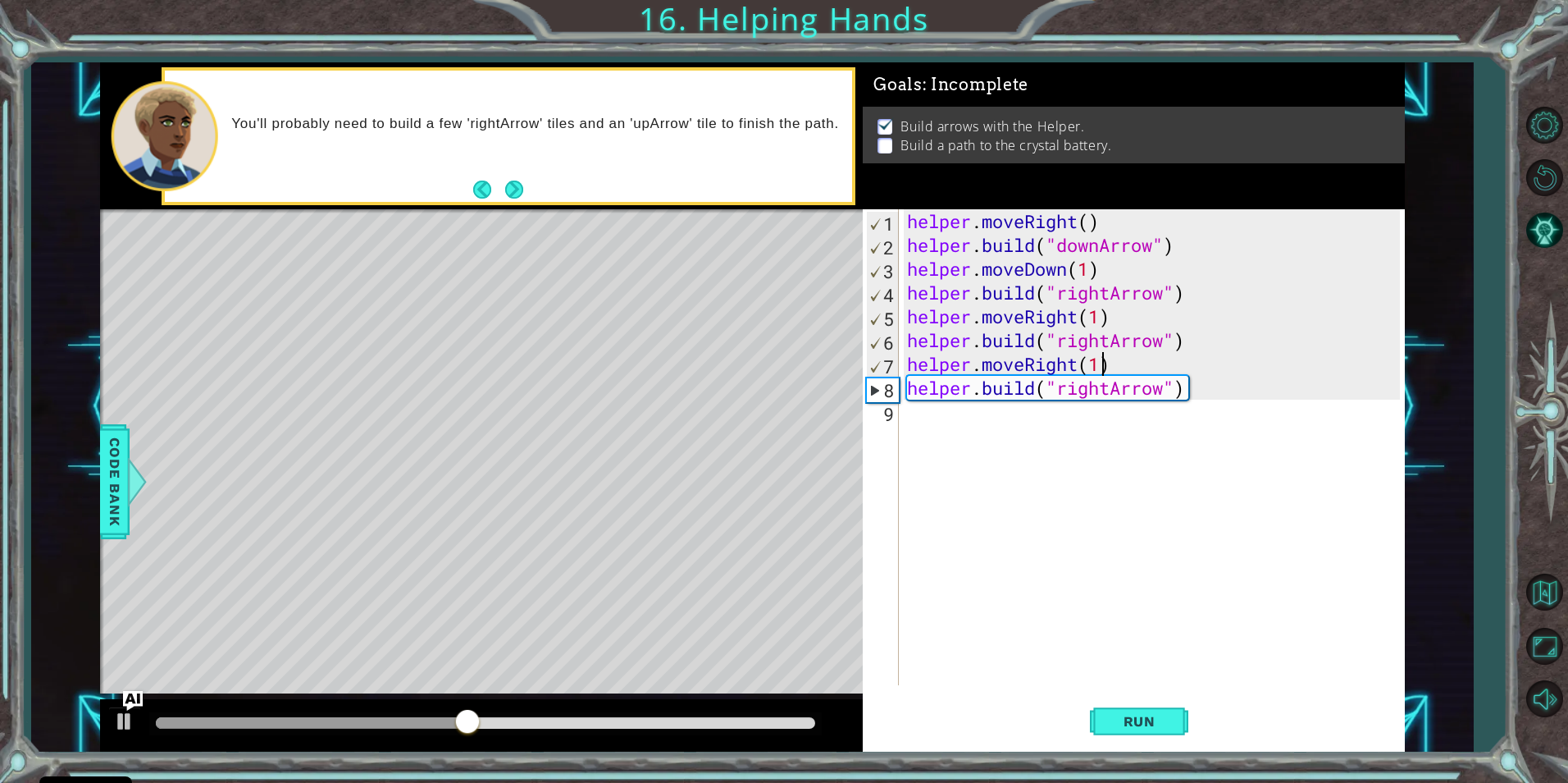
click at [1113, 396] on div "helper . moveRight ( ) helper . build ( "downArrow" ) helper . moveDown ( 1 ) h…" at bounding box center [1156, 471] width 503 height 523
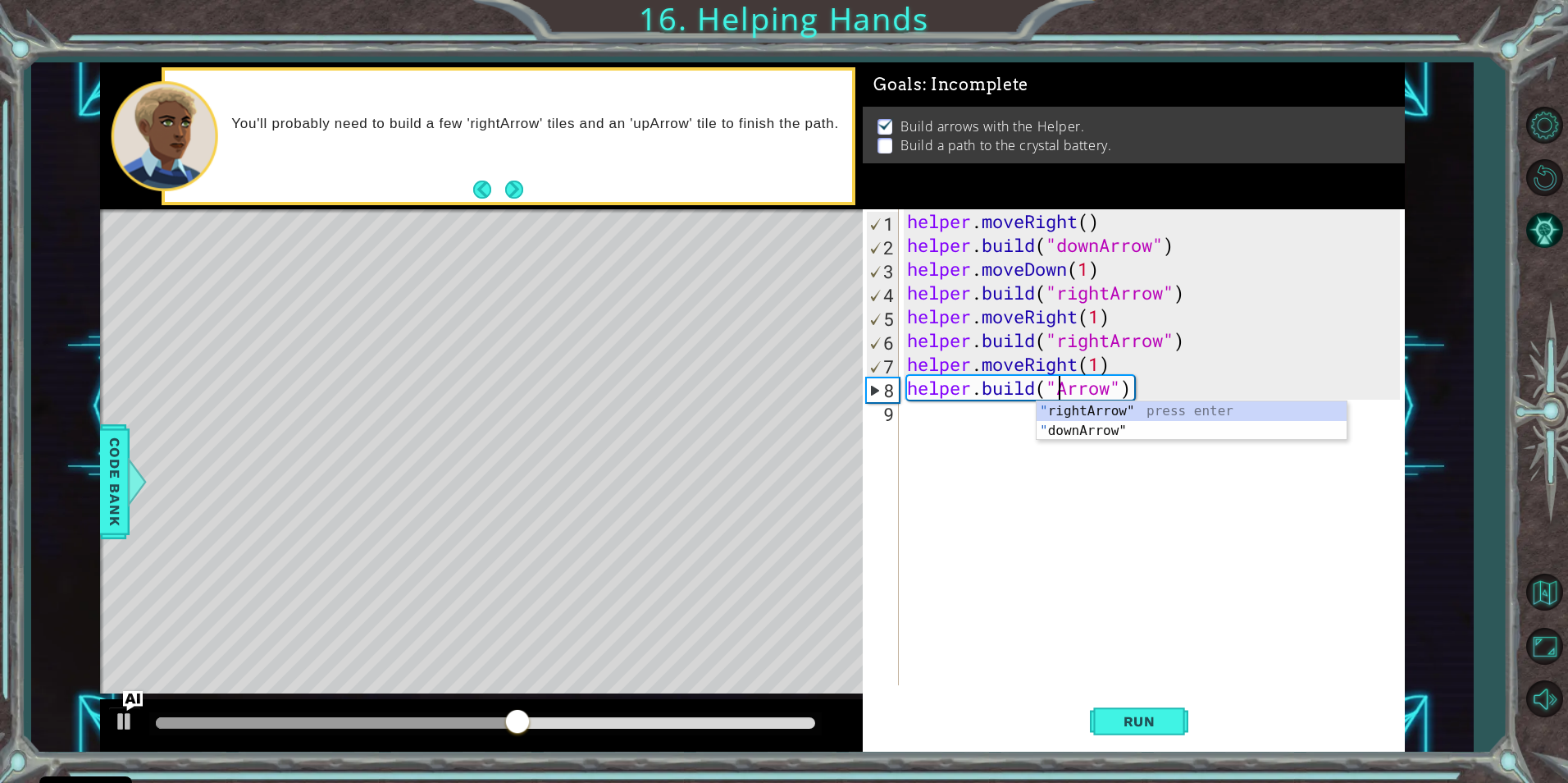
scroll to position [0, 8]
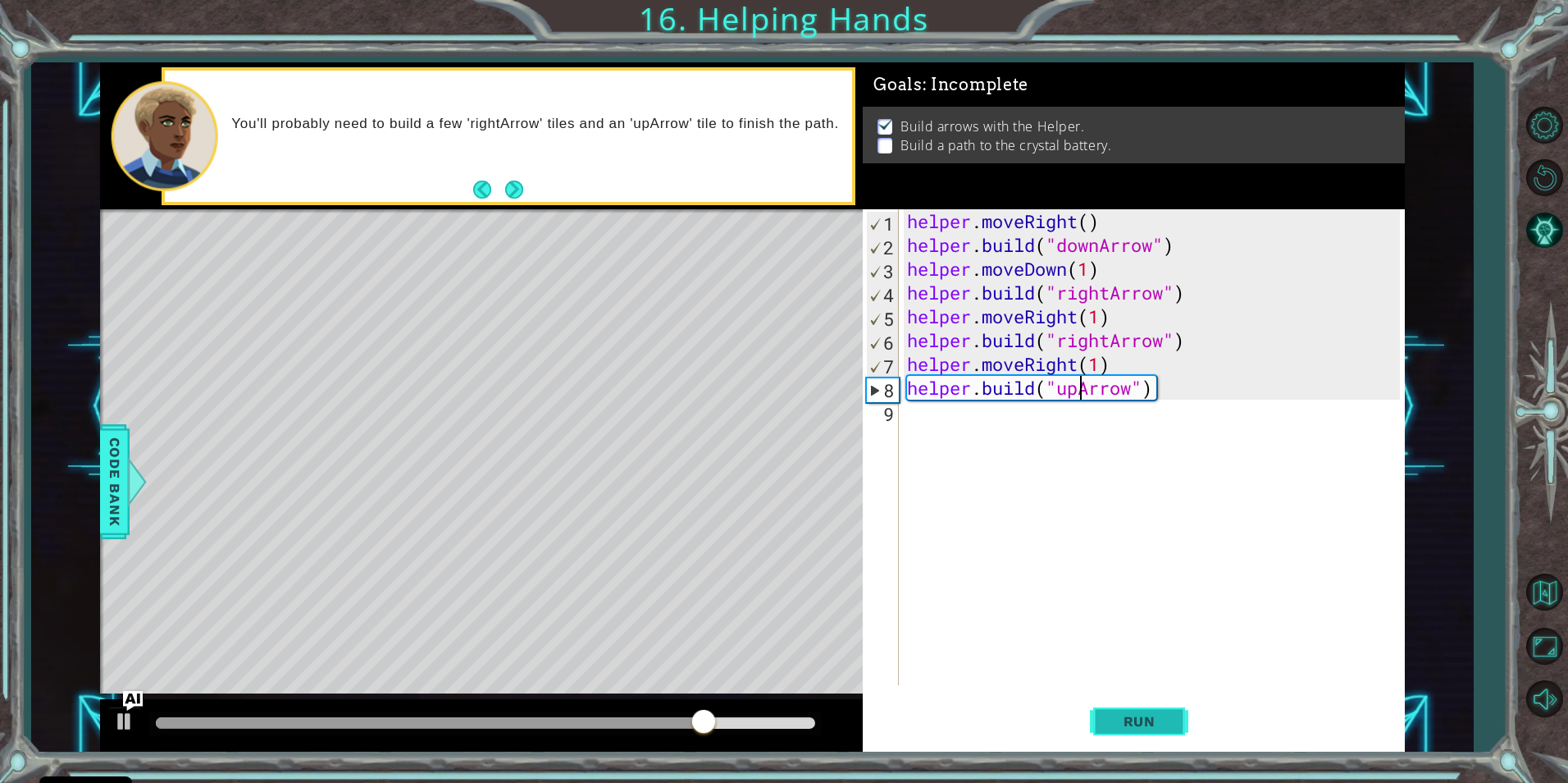
type textarea "[DOMAIN_NAME]("upArrow")"
click at [1137, 726] on span "Run" at bounding box center [1140, 721] width 65 height 17
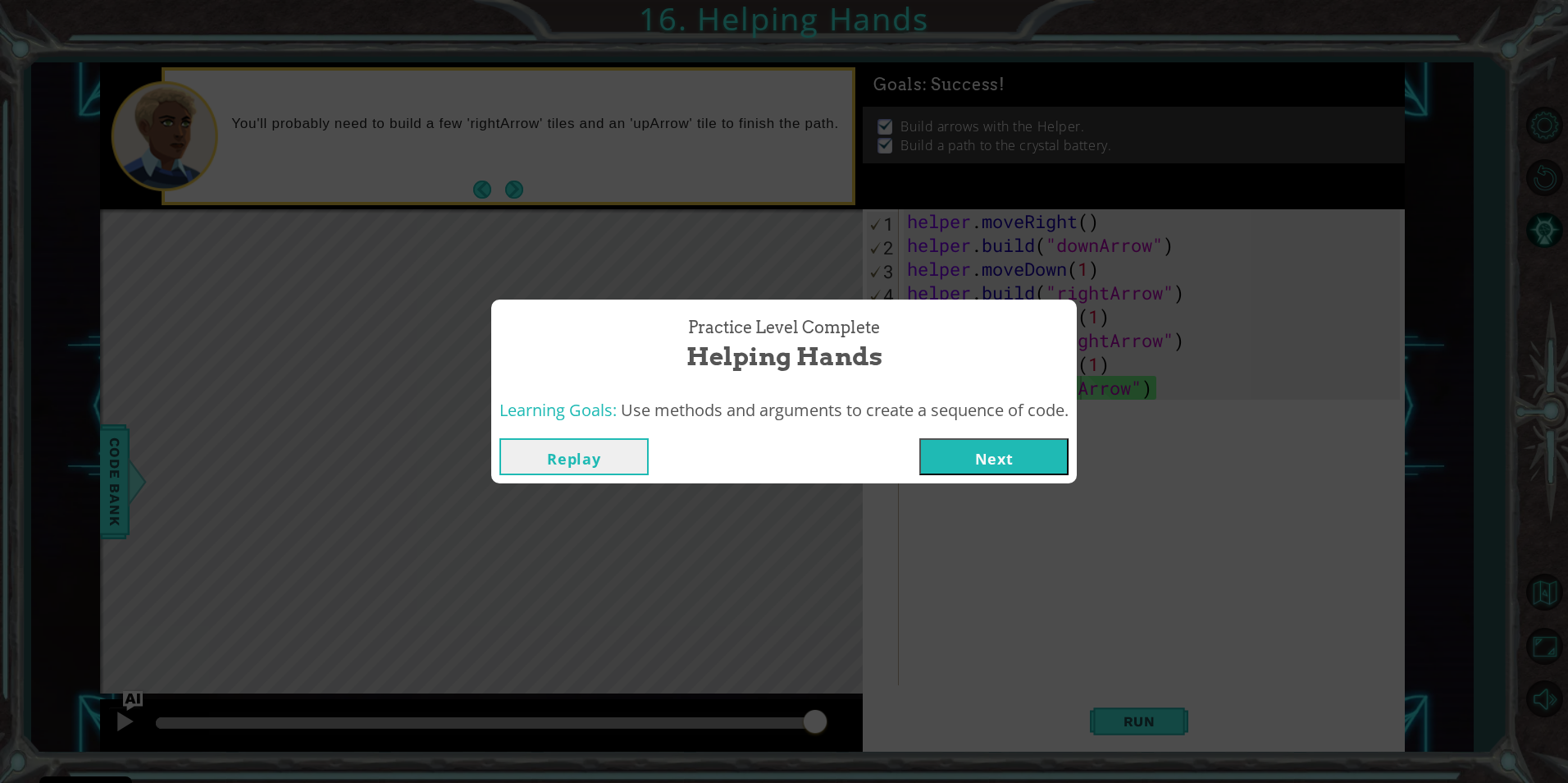
click at [1059, 442] on button "Next" at bounding box center [994, 457] width 149 height 37
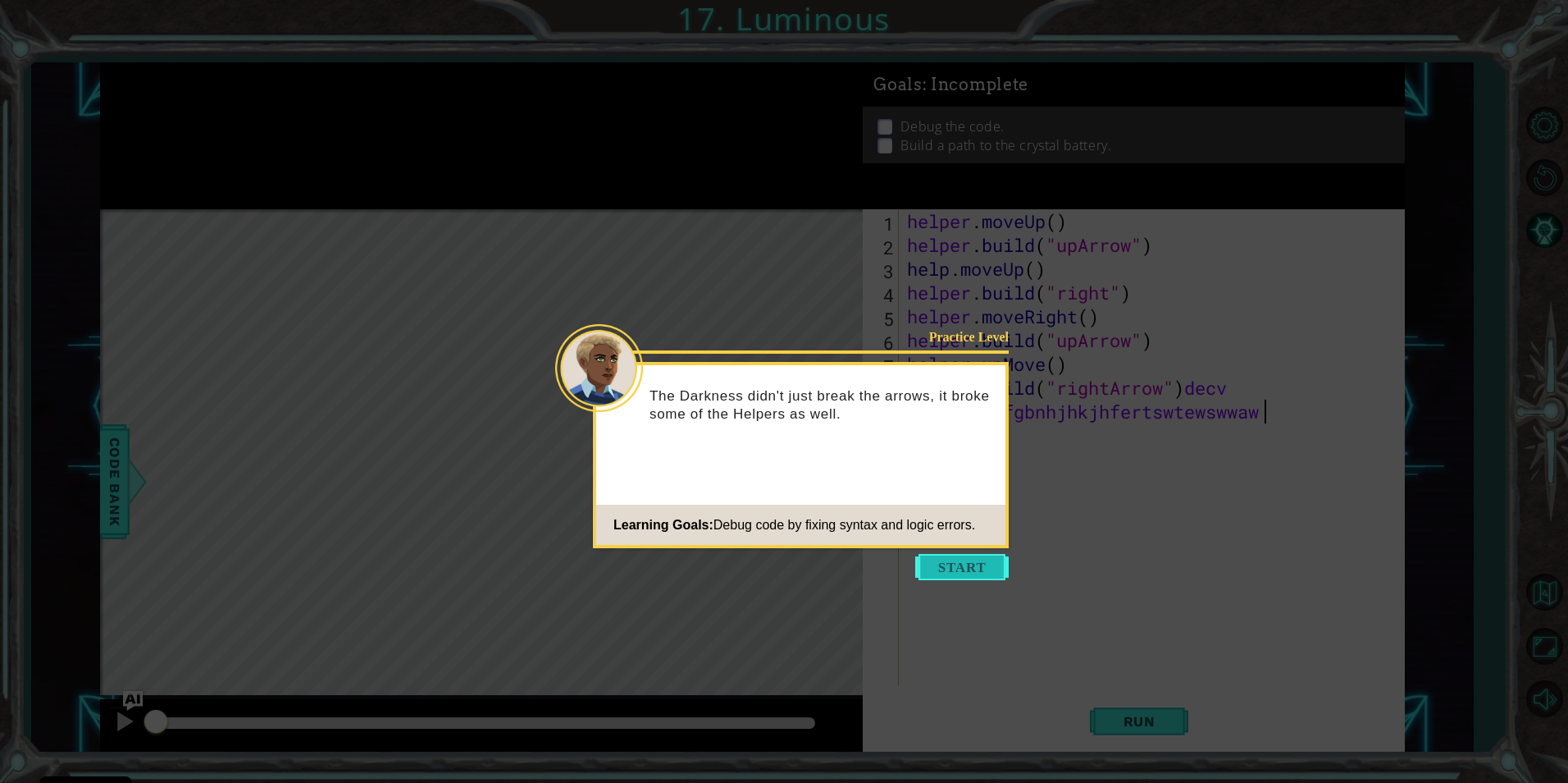
scroll to position [0, 29]
click at [975, 566] on button "Start" at bounding box center [962, 566] width 93 height 26
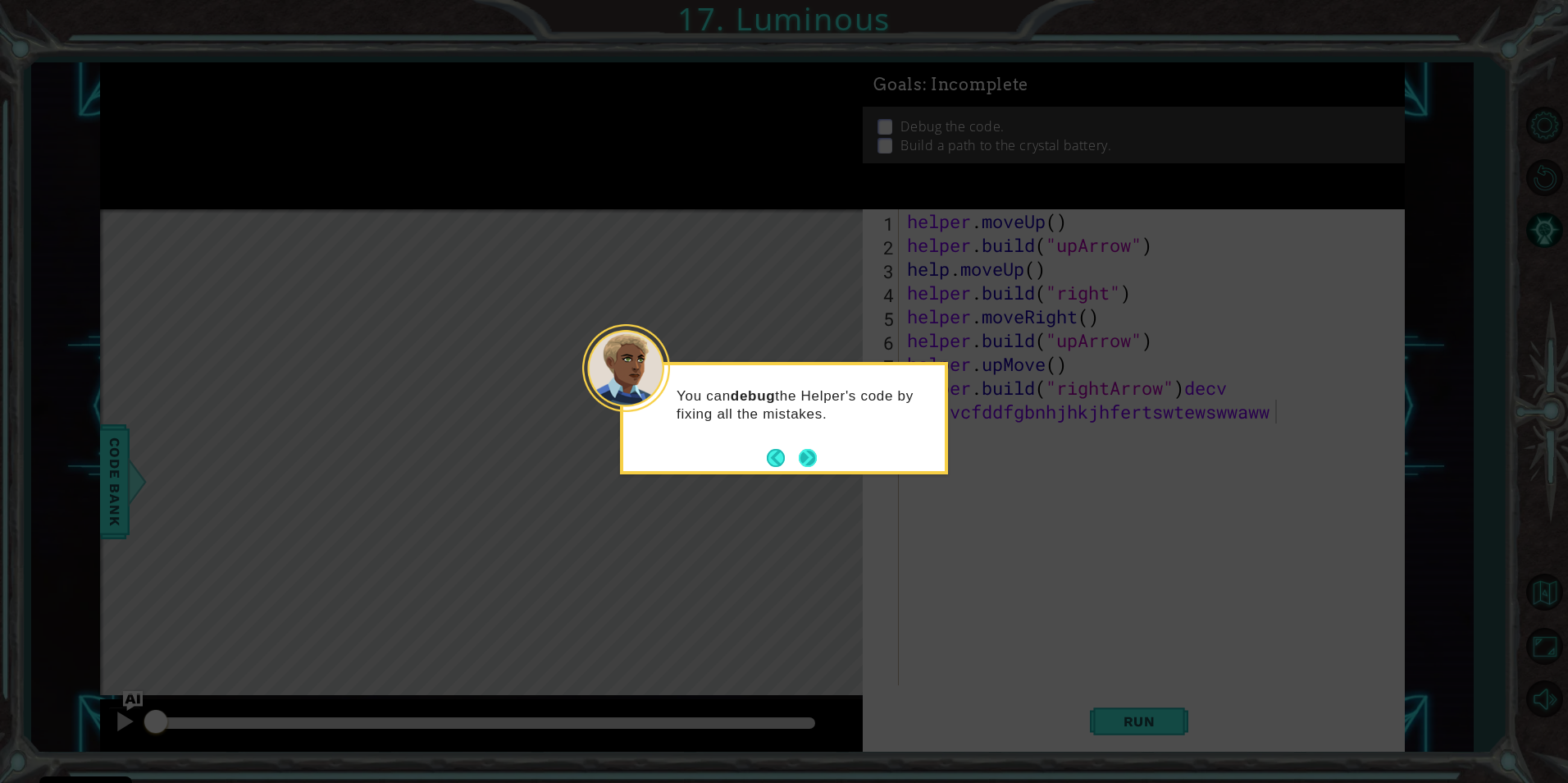
click at [804, 455] on button "Next" at bounding box center [808, 458] width 18 height 18
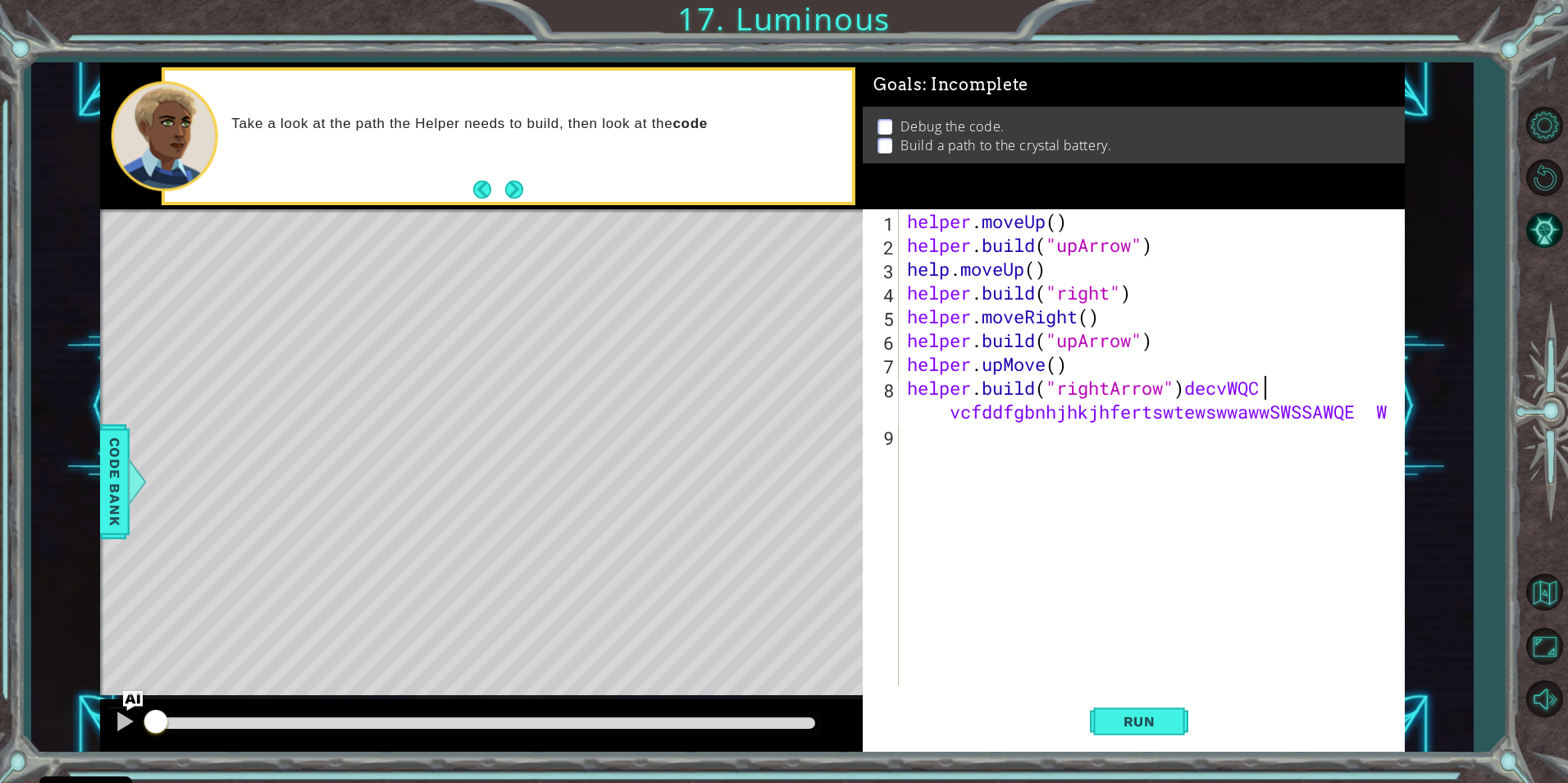
scroll to position [0, 37]
drag, startPoint x: 1367, startPoint y: 409, endPoint x: 1255, endPoint y: 417, distance: 112.3
click at [1255, 417] on div "helper . moveUp ( ) helper . build ( "upArrow" ) help . moveUp ( ) helper . bui…" at bounding box center [1156, 471] width 503 height 523
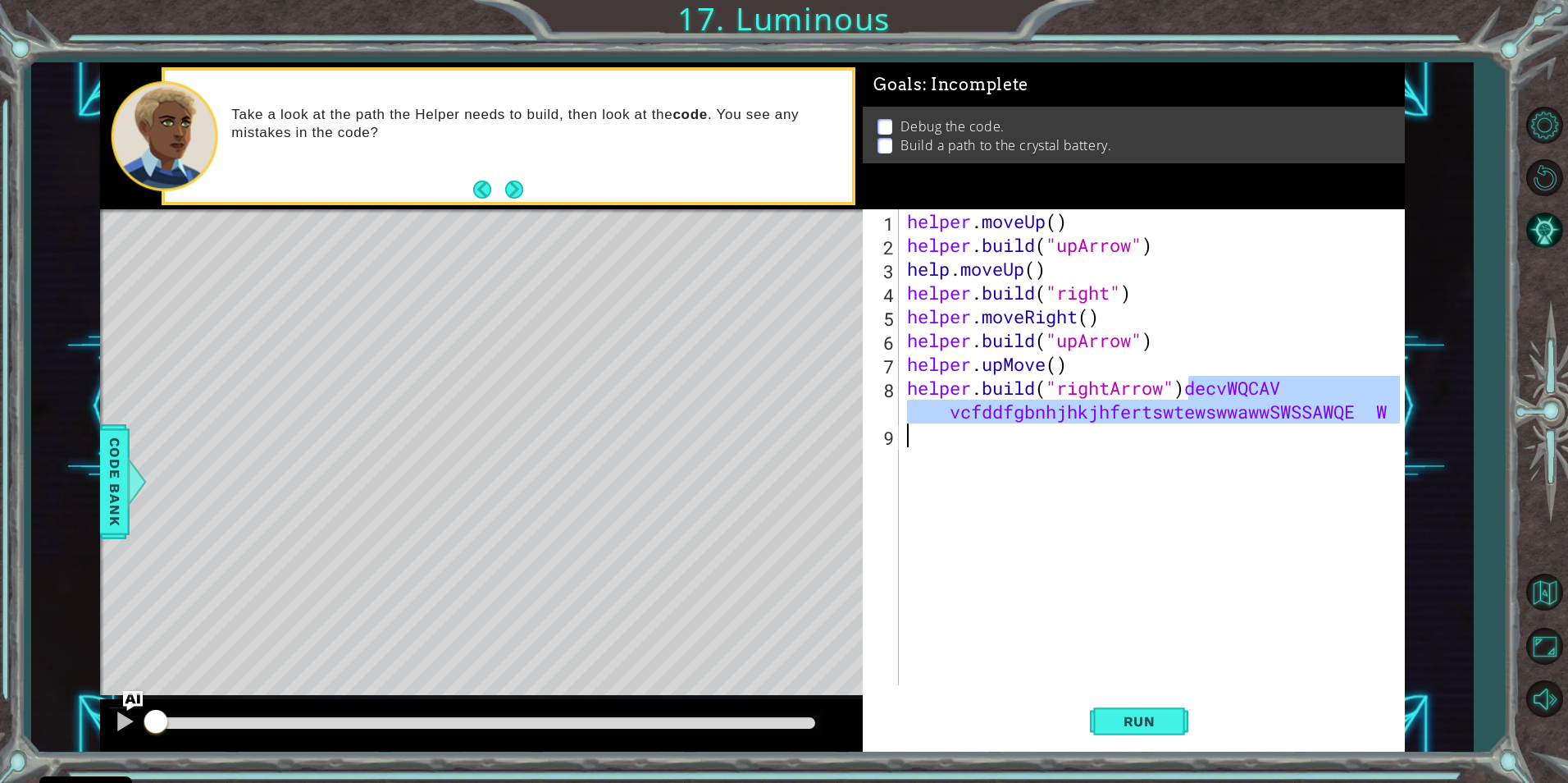
drag, startPoint x: 1188, startPoint y: 390, endPoint x: 1249, endPoint y: 427, distance: 71.3
click at [1249, 427] on div "helper . moveUp ( ) helper . build ( "upArrow" ) help . moveUp ( ) helper . bui…" at bounding box center [1156, 471] width 503 height 523
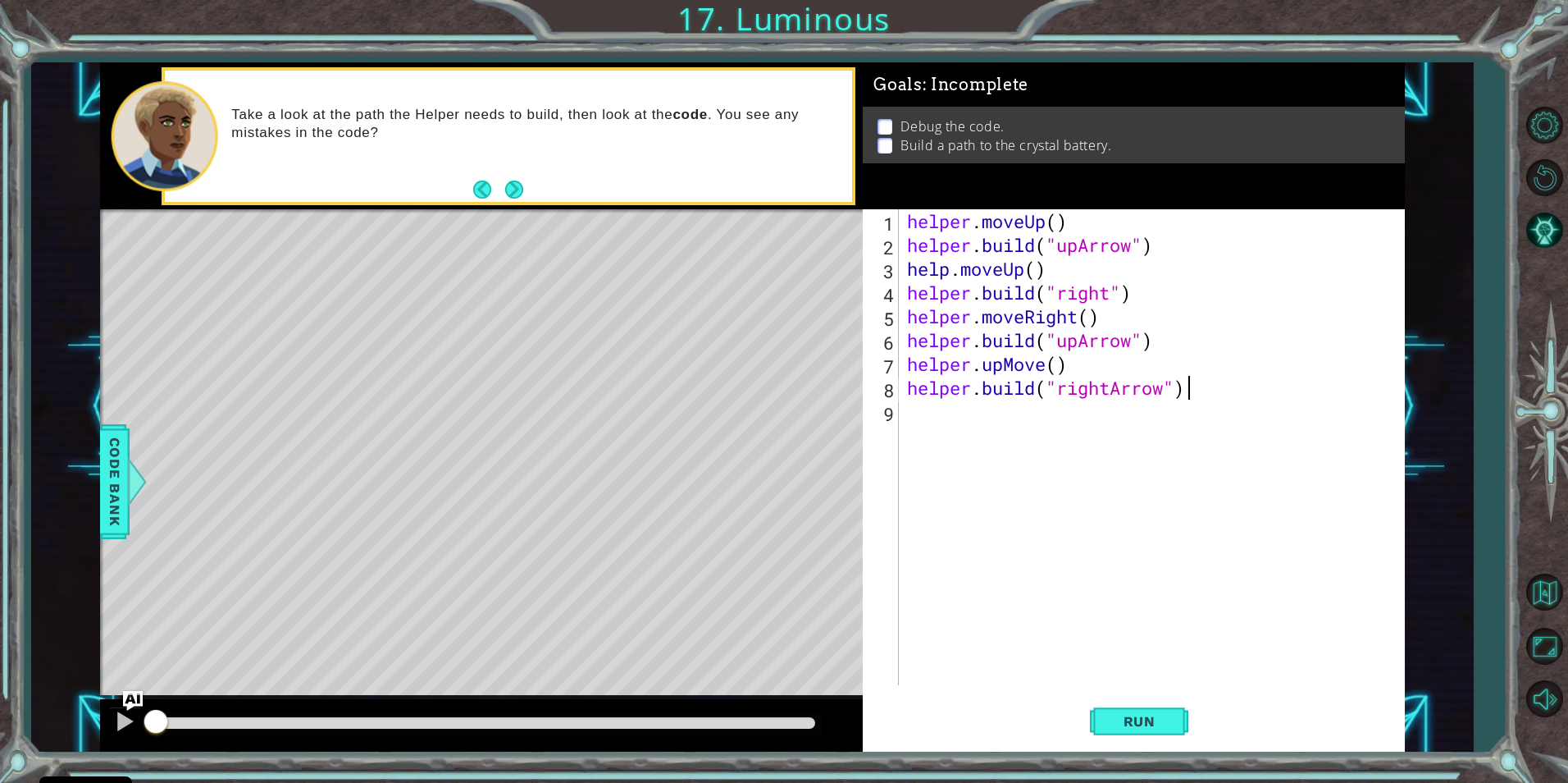
scroll to position [0, 13]
click at [1148, 713] on span "Run" at bounding box center [1140, 721] width 65 height 17
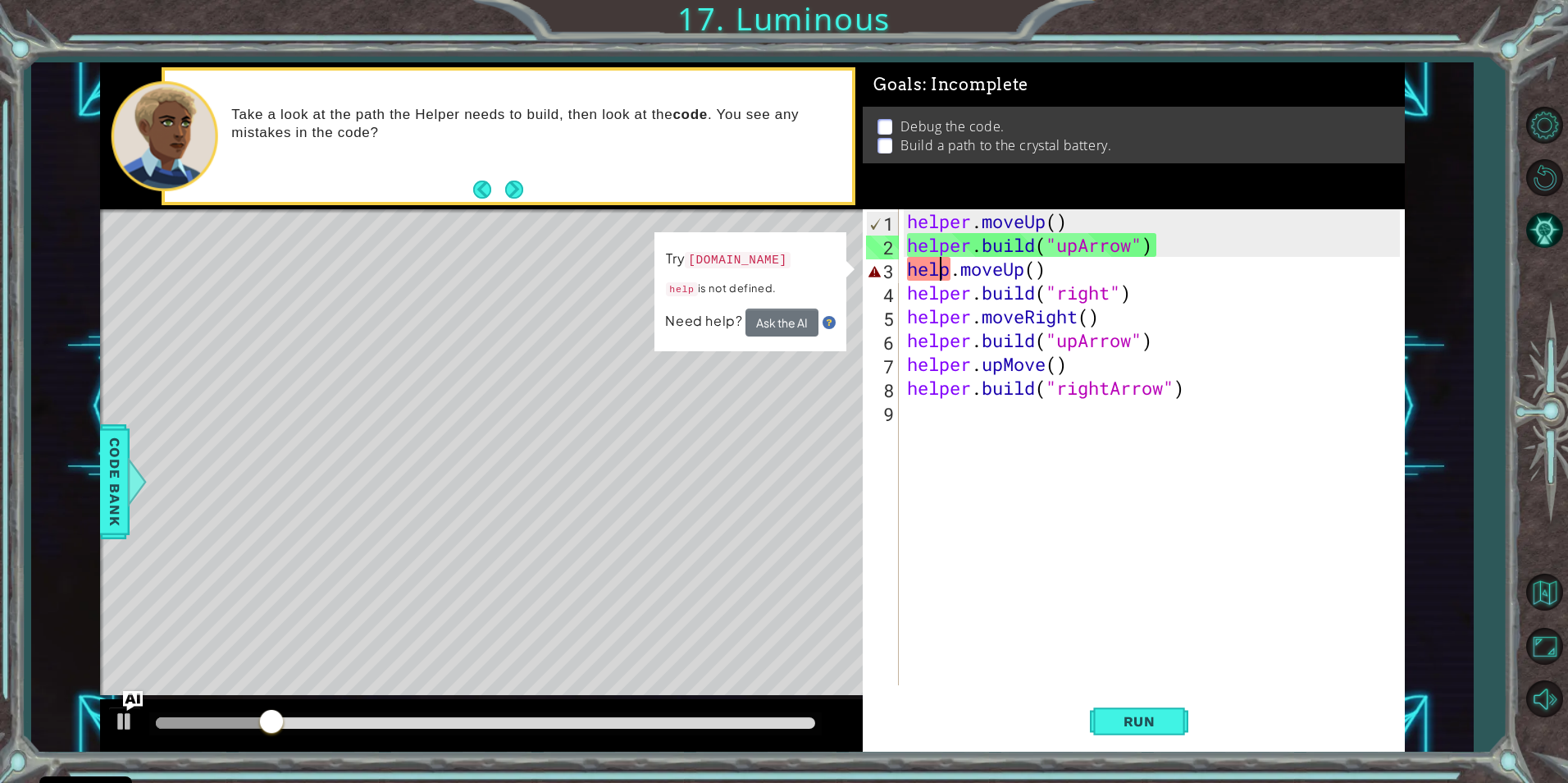
click at [944, 268] on div "helper . moveUp ( ) helper . build ( "upArrow" ) help . moveUp ( ) helper . bui…" at bounding box center [1156, 471] width 503 height 523
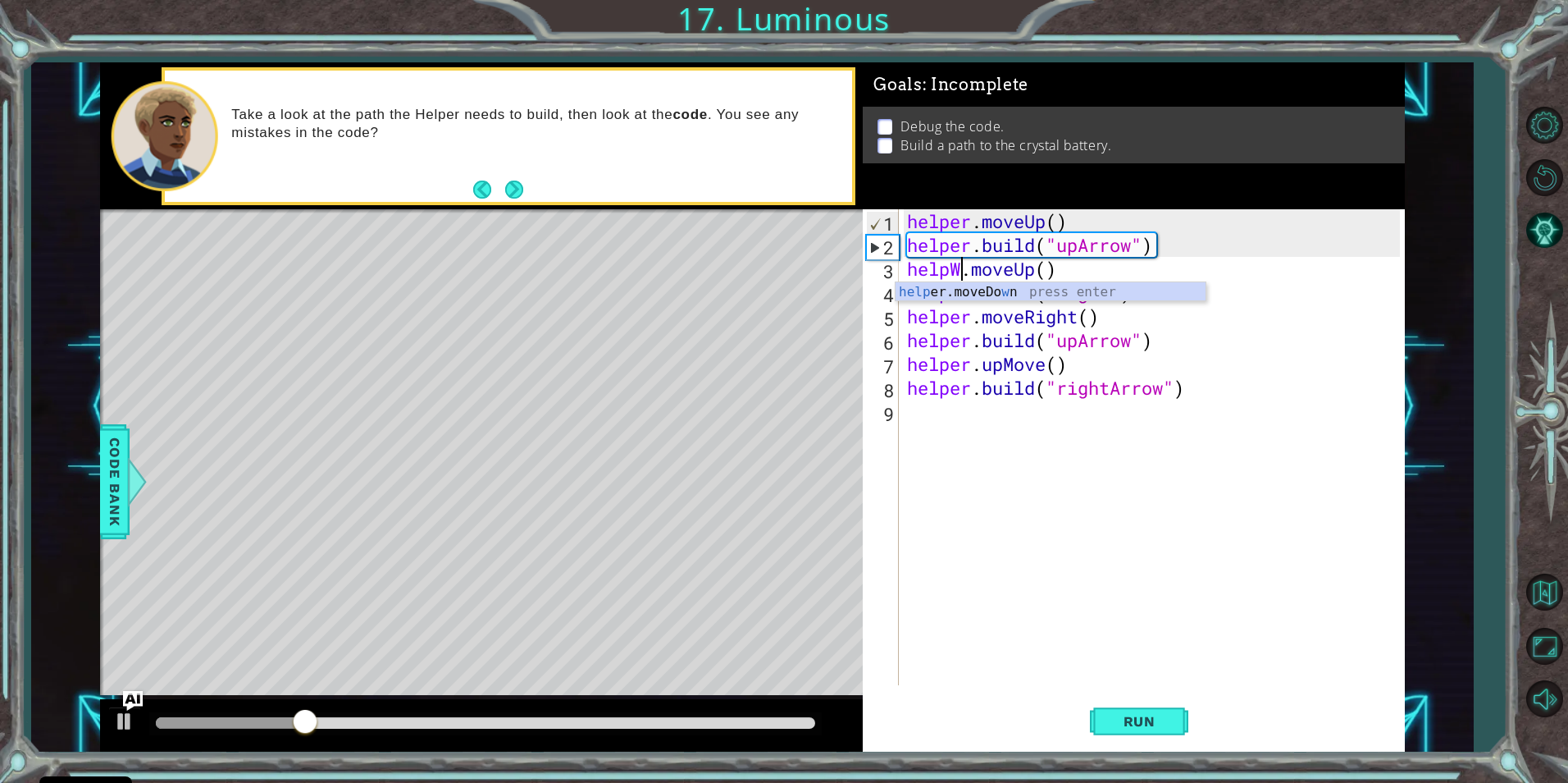
scroll to position [0, 3]
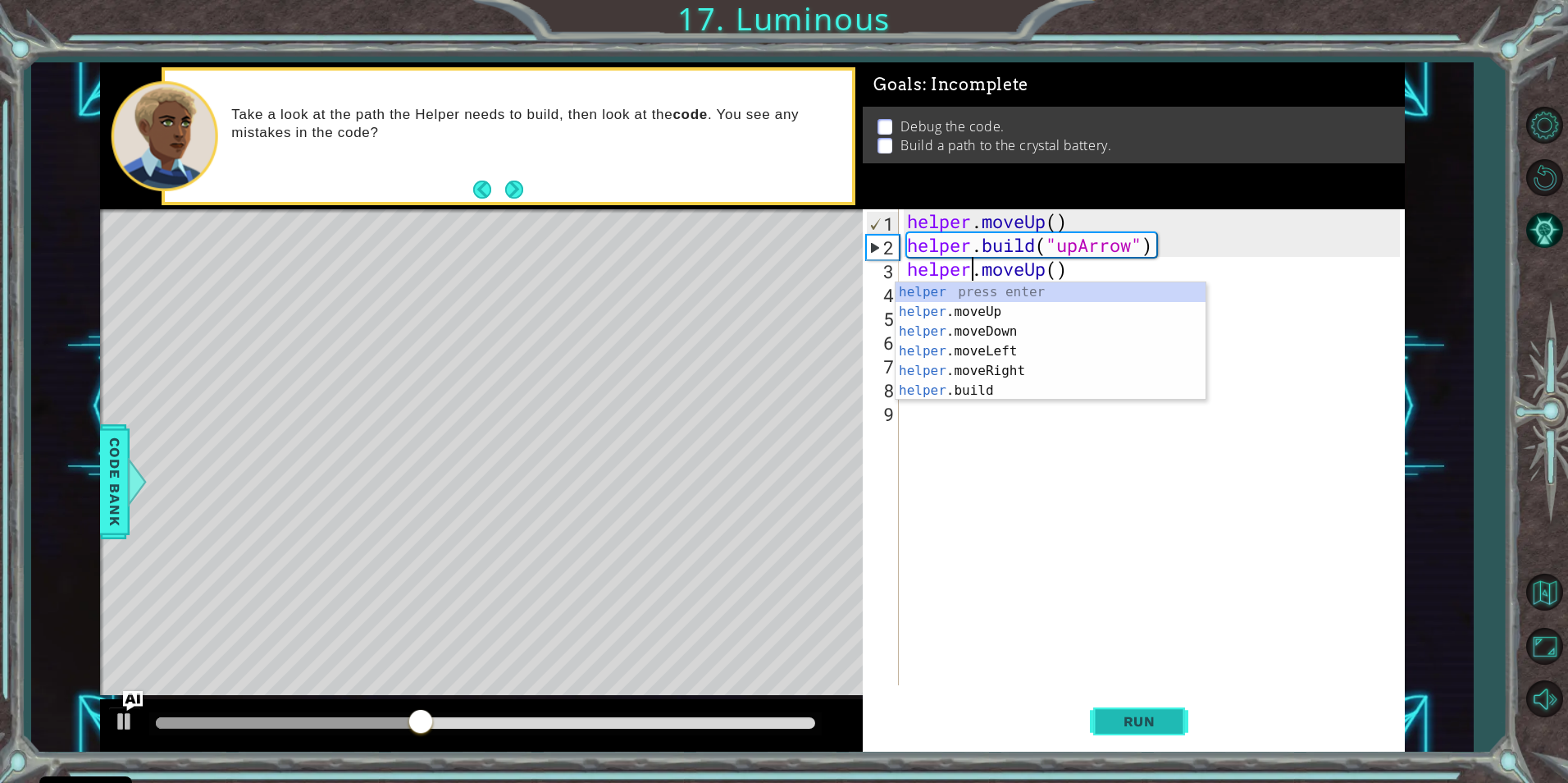
click at [1178, 735] on button "Run" at bounding box center [1139, 721] width 99 height 54
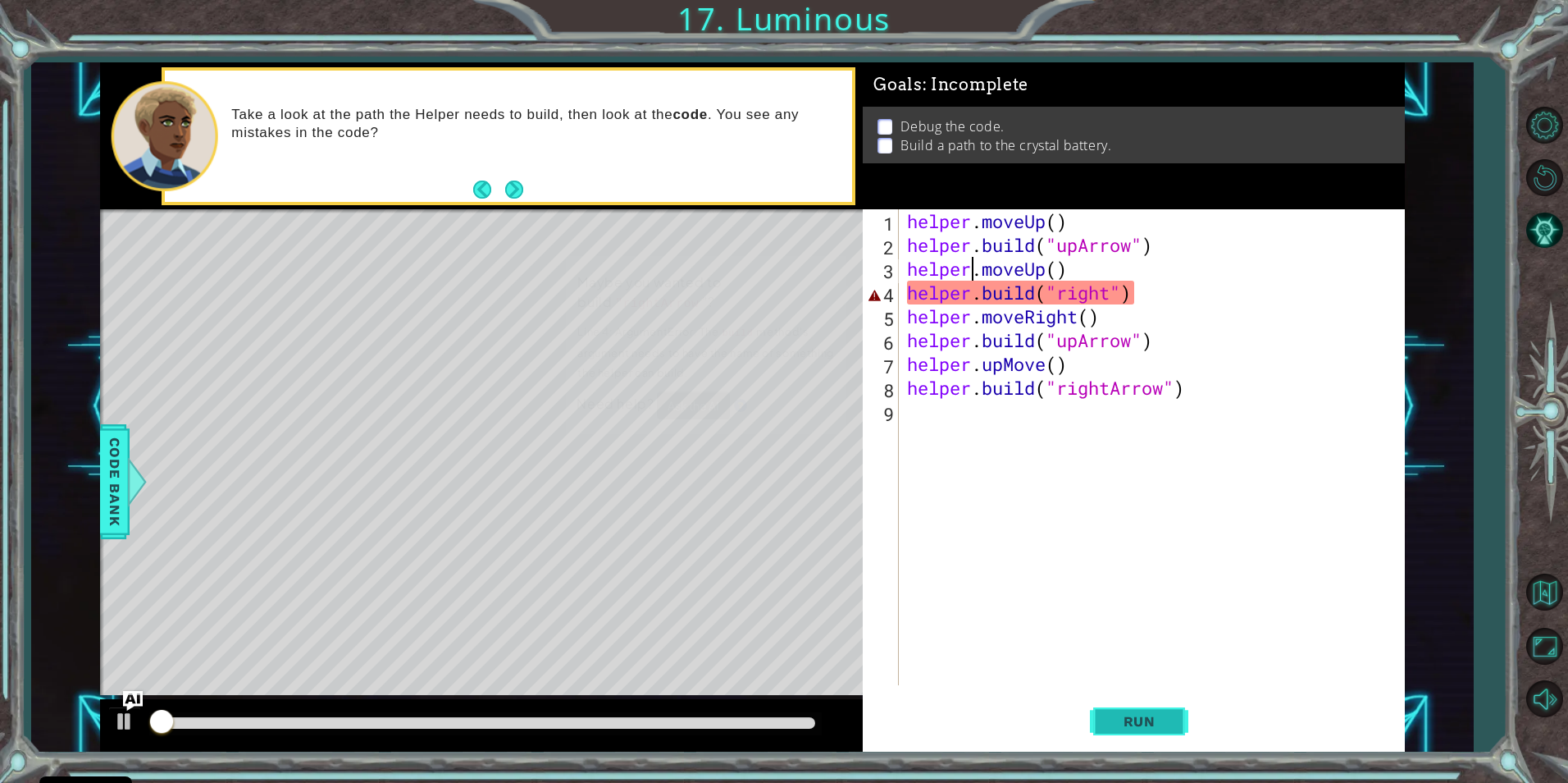
click at [1178, 716] on button "Run" at bounding box center [1139, 721] width 99 height 54
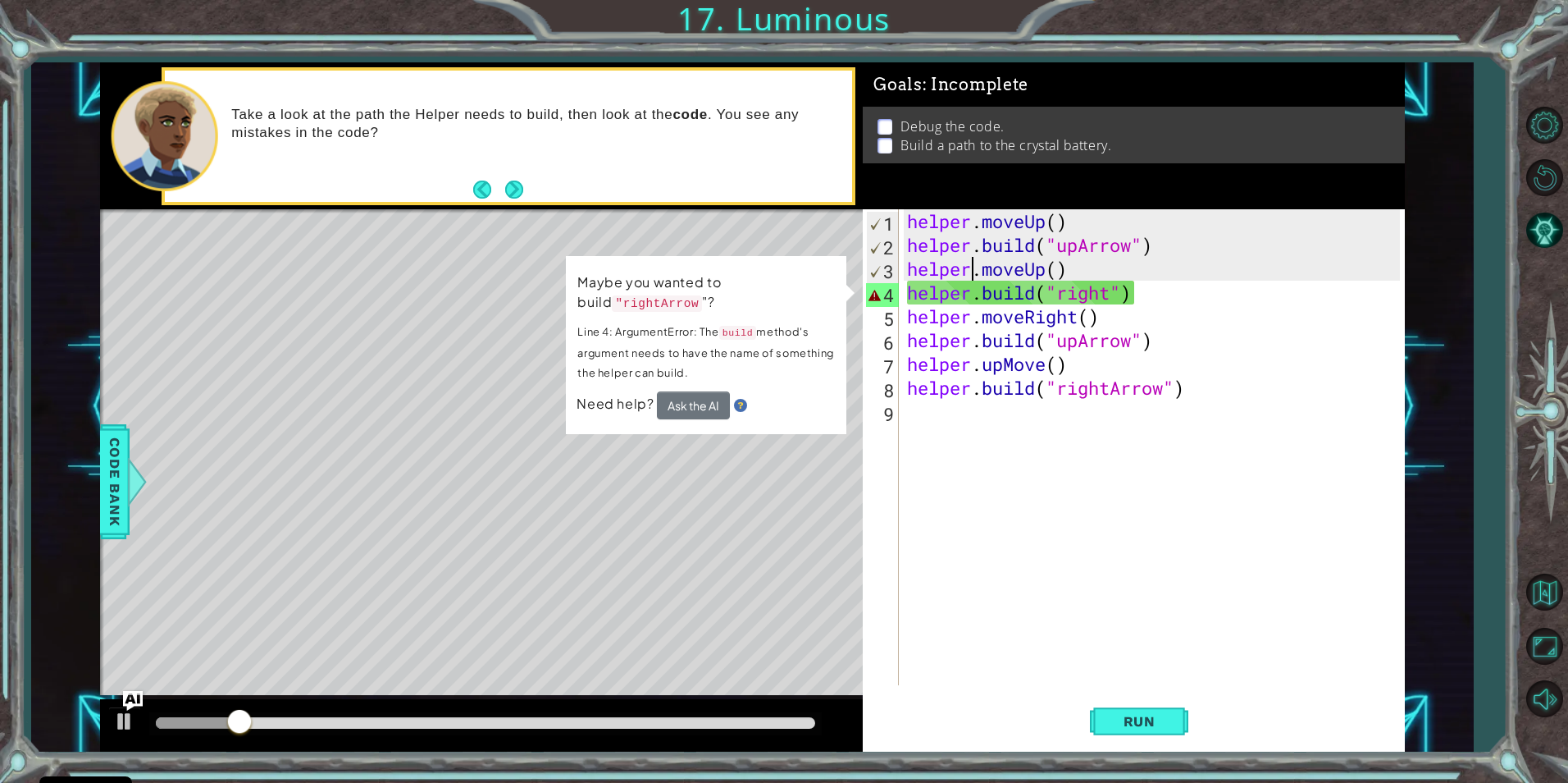
click at [1120, 290] on div "helper . moveUp ( ) helper . build ( "upArrow" ) helper . moveUp ( ) helper . b…" at bounding box center [1156, 471] width 503 height 523
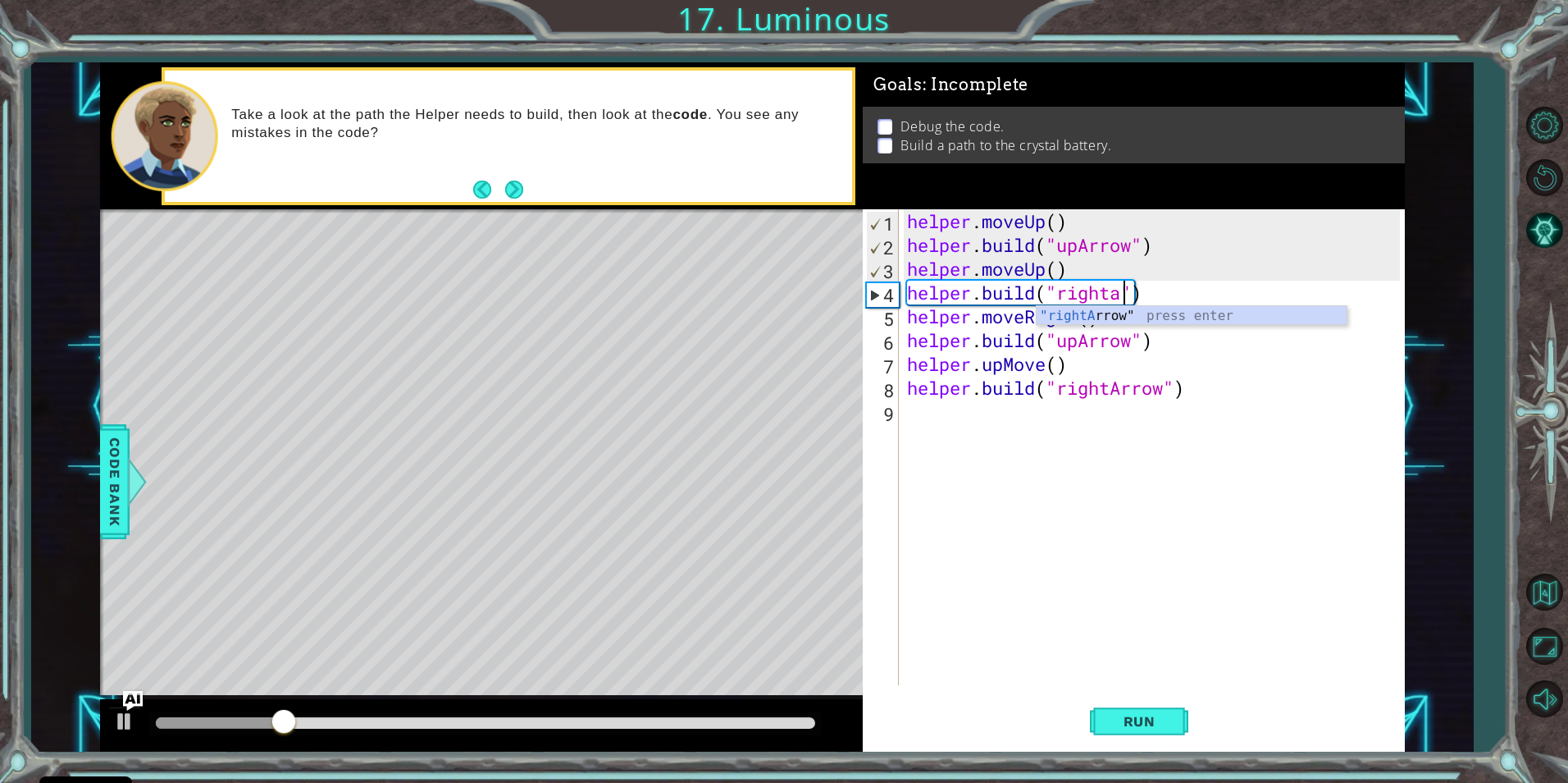
scroll to position [0, 11]
click at [1168, 311] on div ""rightAr row" press enter" at bounding box center [1192, 335] width 310 height 59
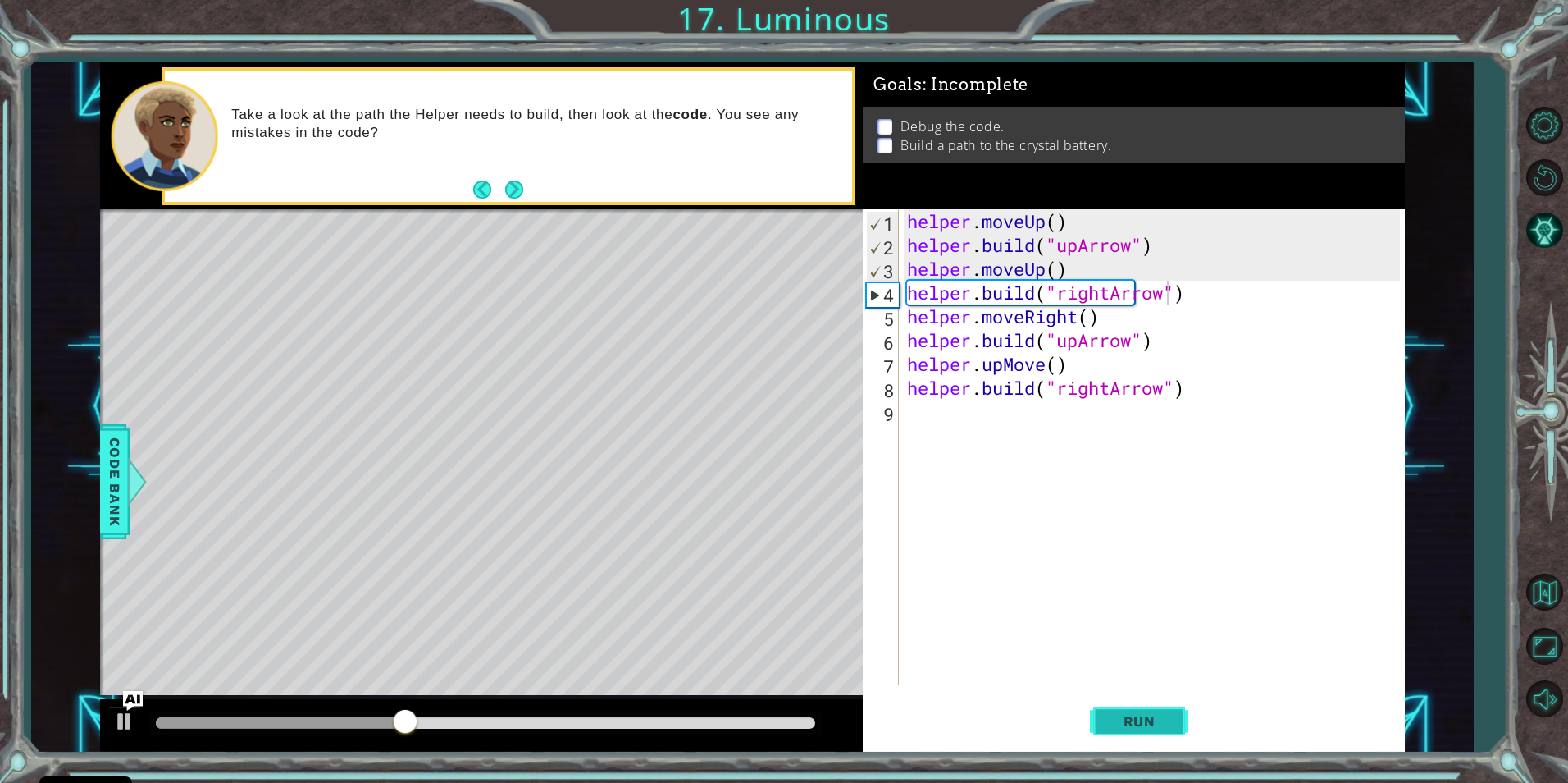
click at [1117, 730] on button "Run" at bounding box center [1139, 721] width 99 height 54
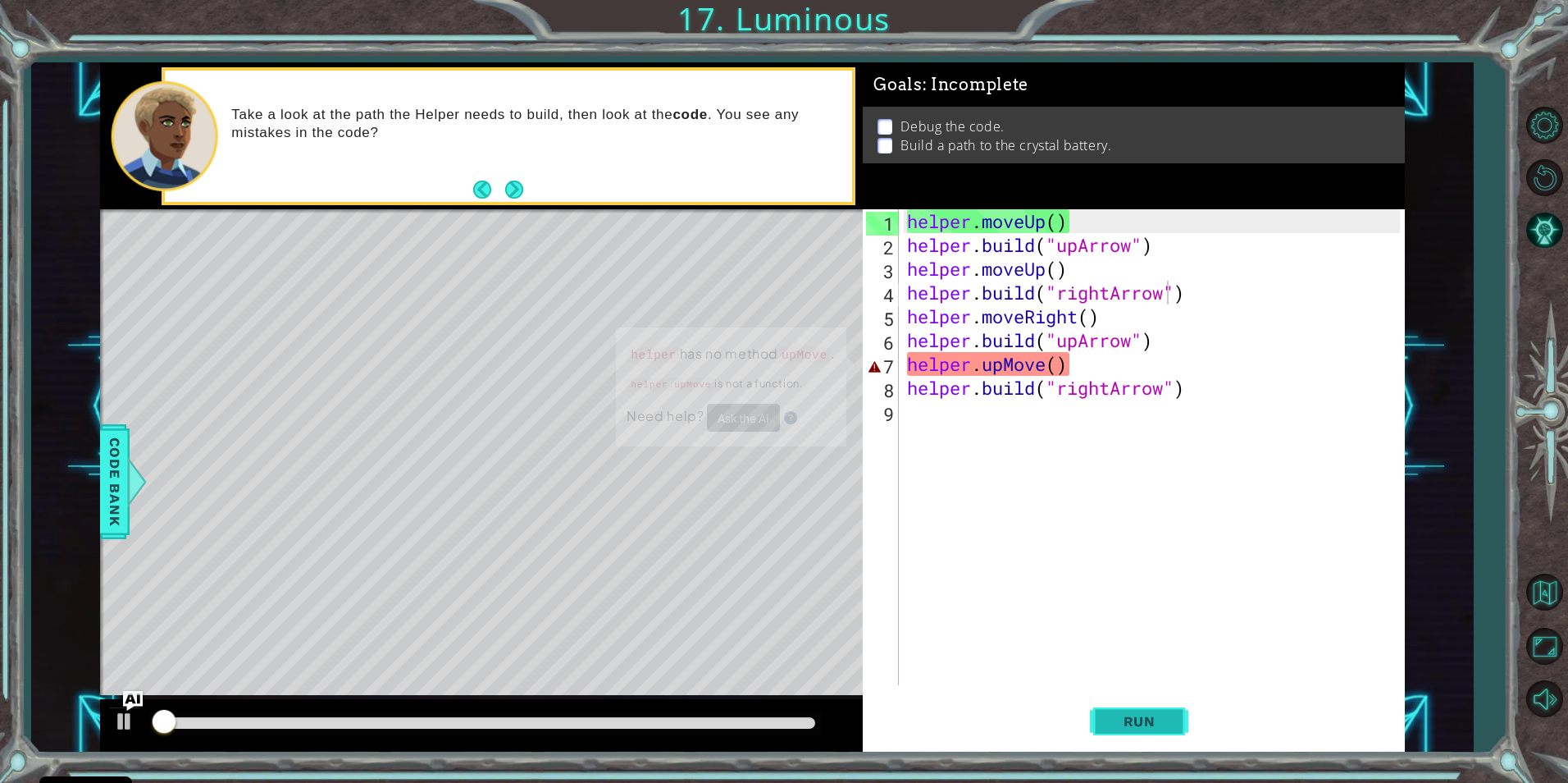
click at [1117, 726] on span "Run" at bounding box center [1140, 721] width 65 height 17
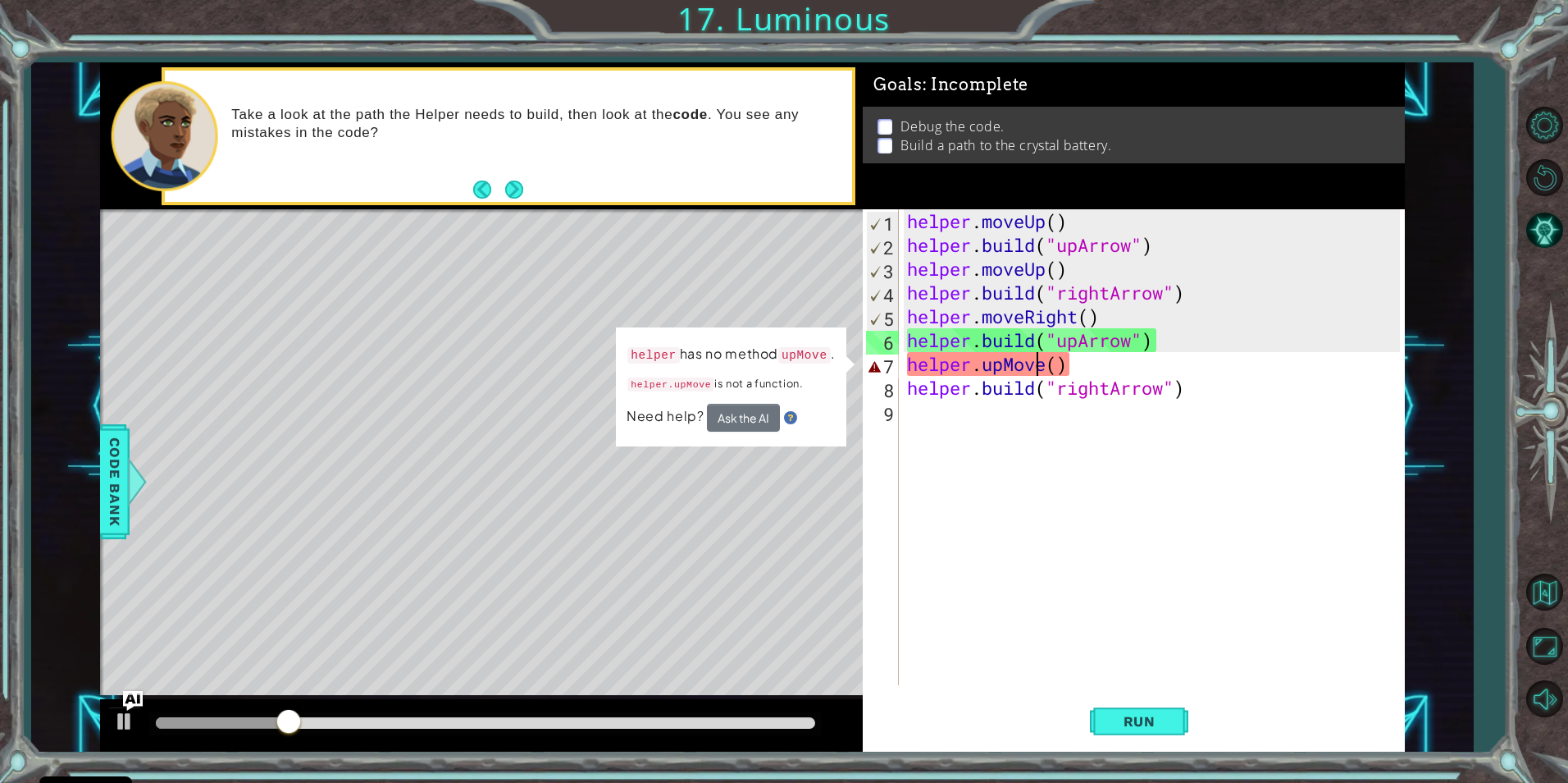
click at [1037, 356] on div "helper . moveUp ( ) helper . build ( "upArrow" ) helper . moveUp ( ) helper . b…" at bounding box center [1156, 471] width 503 height 523
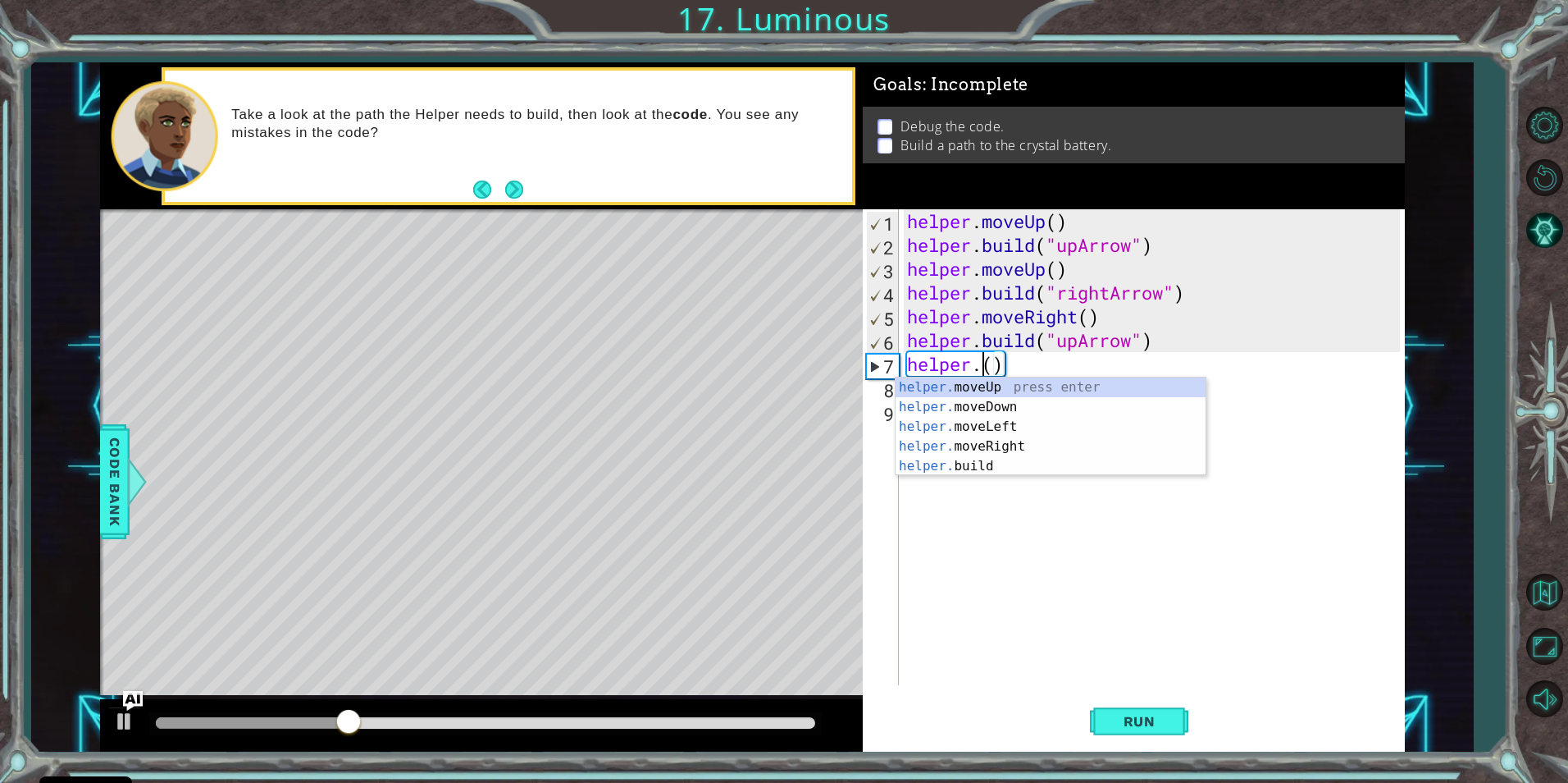
scroll to position [0, 3]
click at [1053, 380] on div "helper. moveUp press enter helper. moveDown press enter helper. moveLeft press …" at bounding box center [1051, 446] width 310 height 138
type textarea "helper.moveUp(1)"
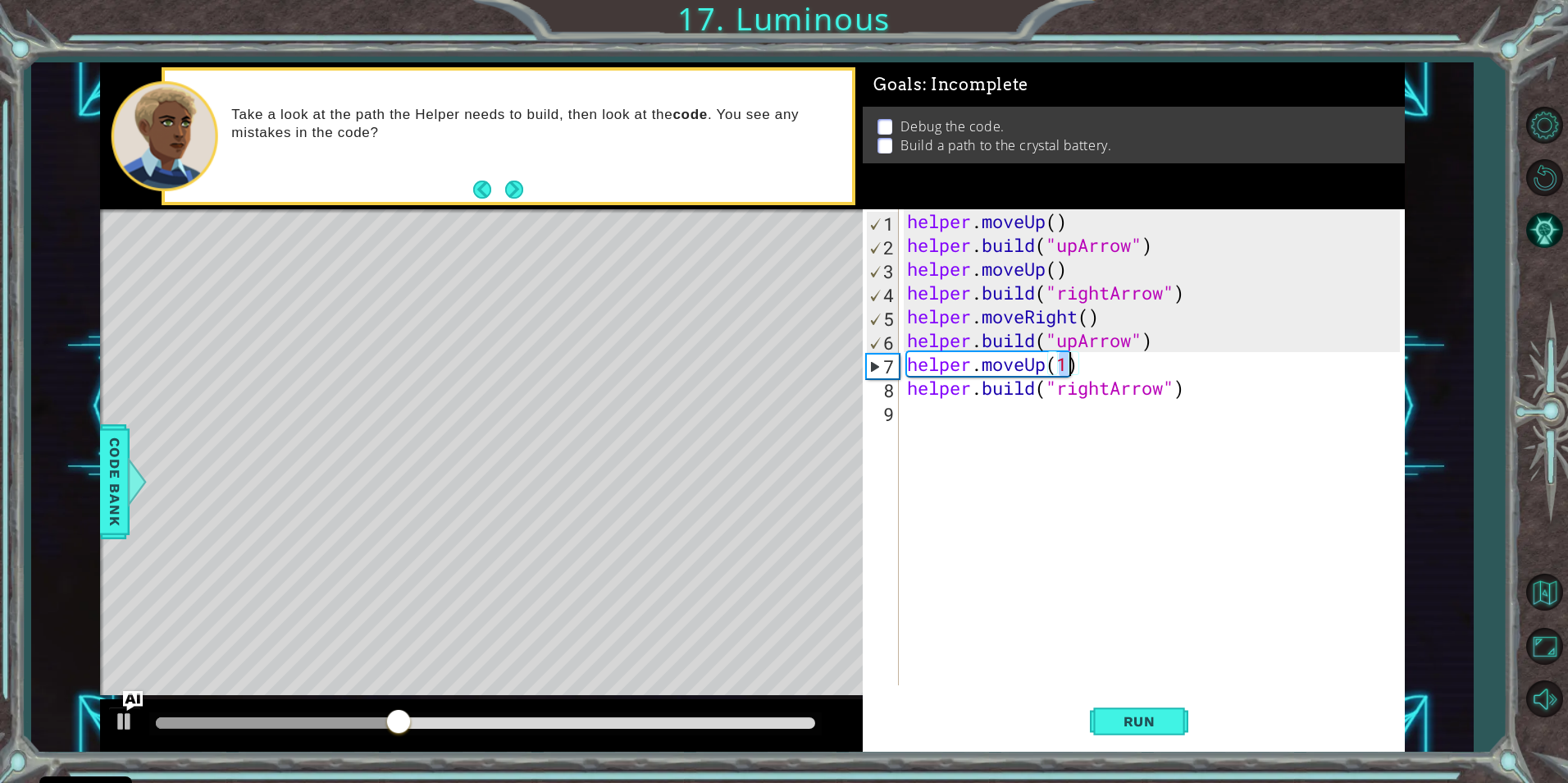
click at [1125, 687] on div "helper.moveUp(1) 1 2 3 4 5 6 7 8 9 helper . moveUp ( ) helper . build ( "upArro…" at bounding box center [1134, 481] width 543 height 543
click at [1125, 711] on button "Run" at bounding box center [1139, 721] width 99 height 54
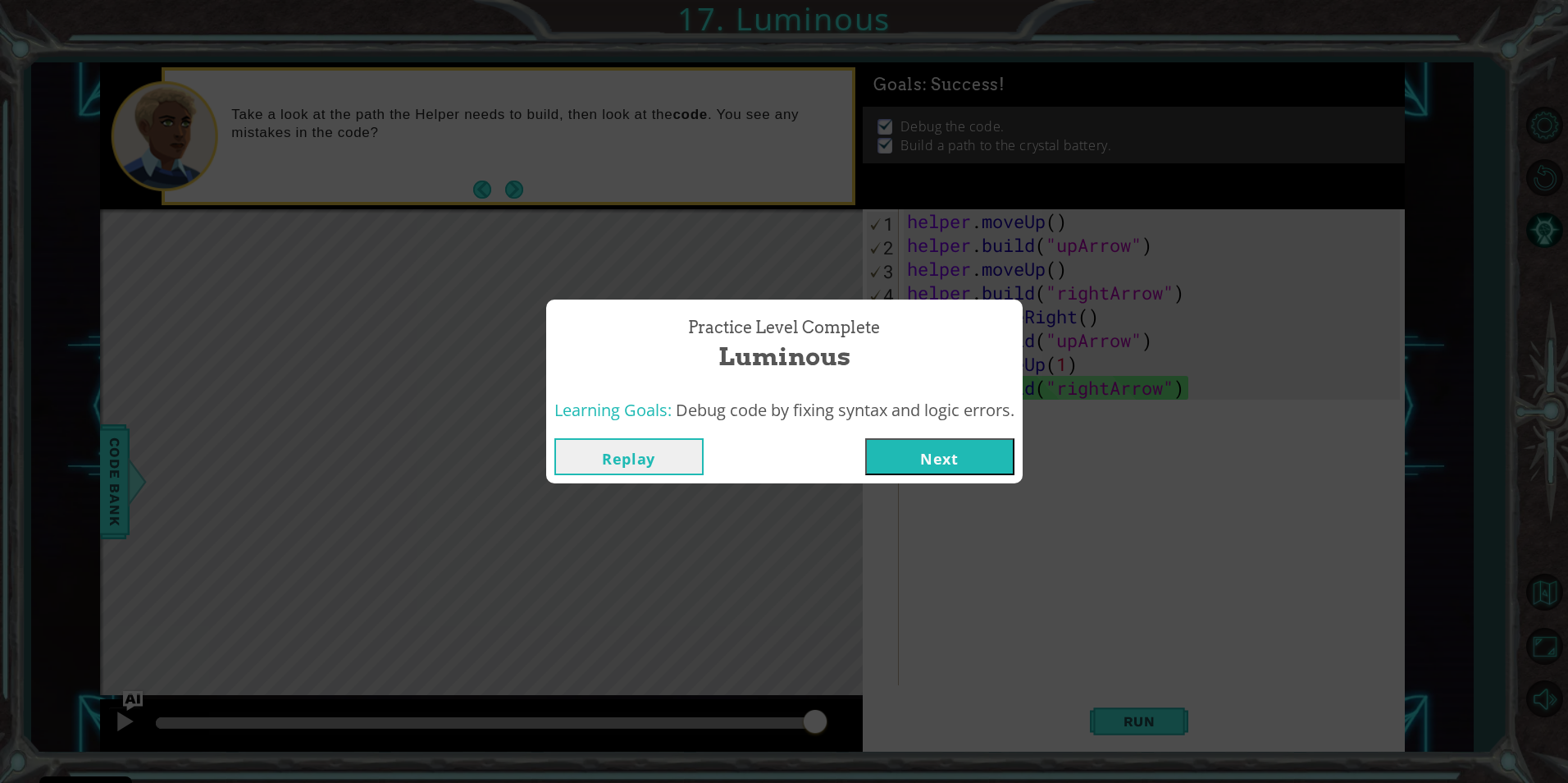
click at [993, 456] on button "Next" at bounding box center [940, 457] width 149 height 37
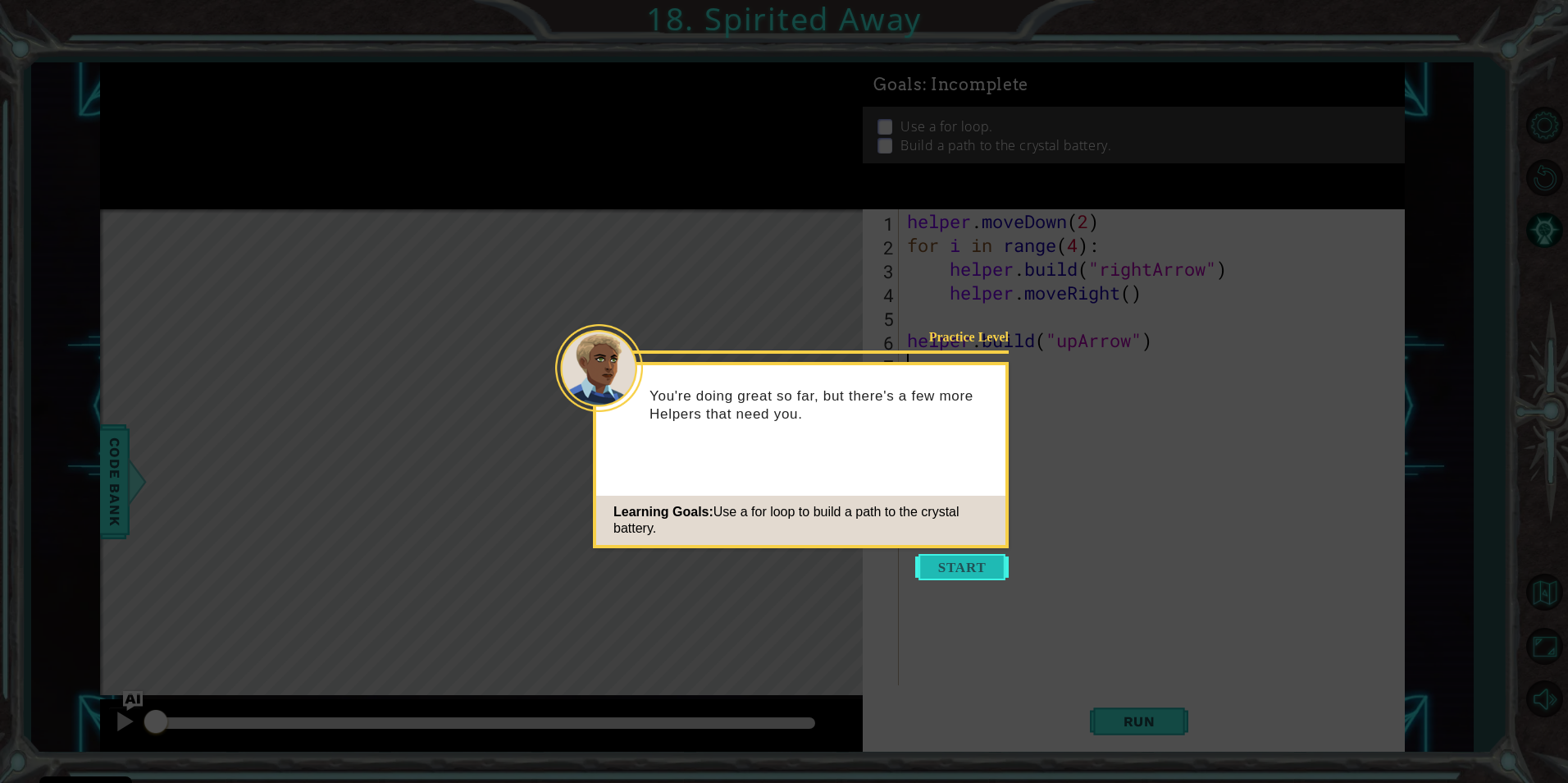
click at [940, 570] on button "Start" at bounding box center [962, 566] width 93 height 26
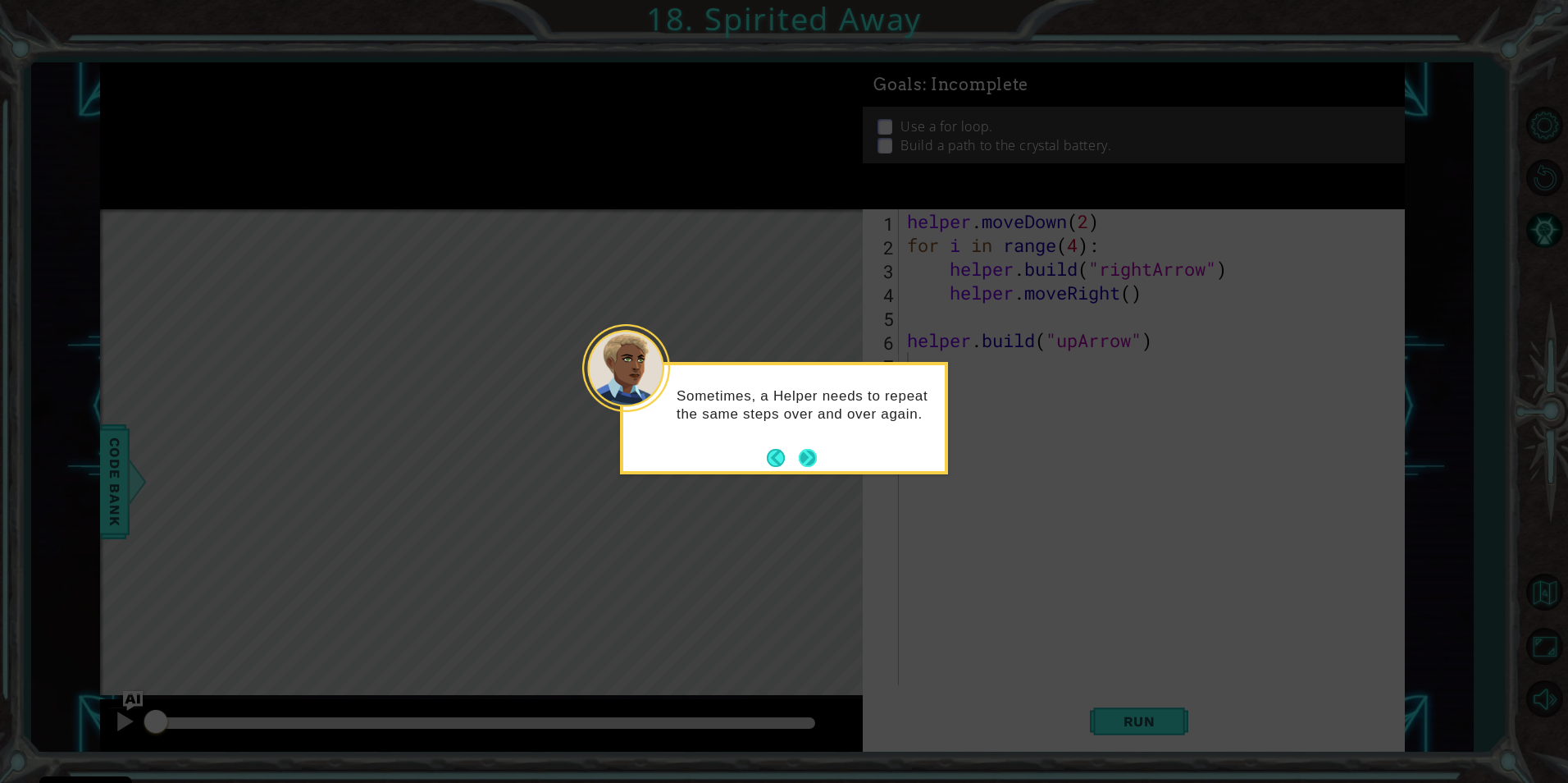
click at [811, 457] on button "Next" at bounding box center [808, 458] width 18 height 18
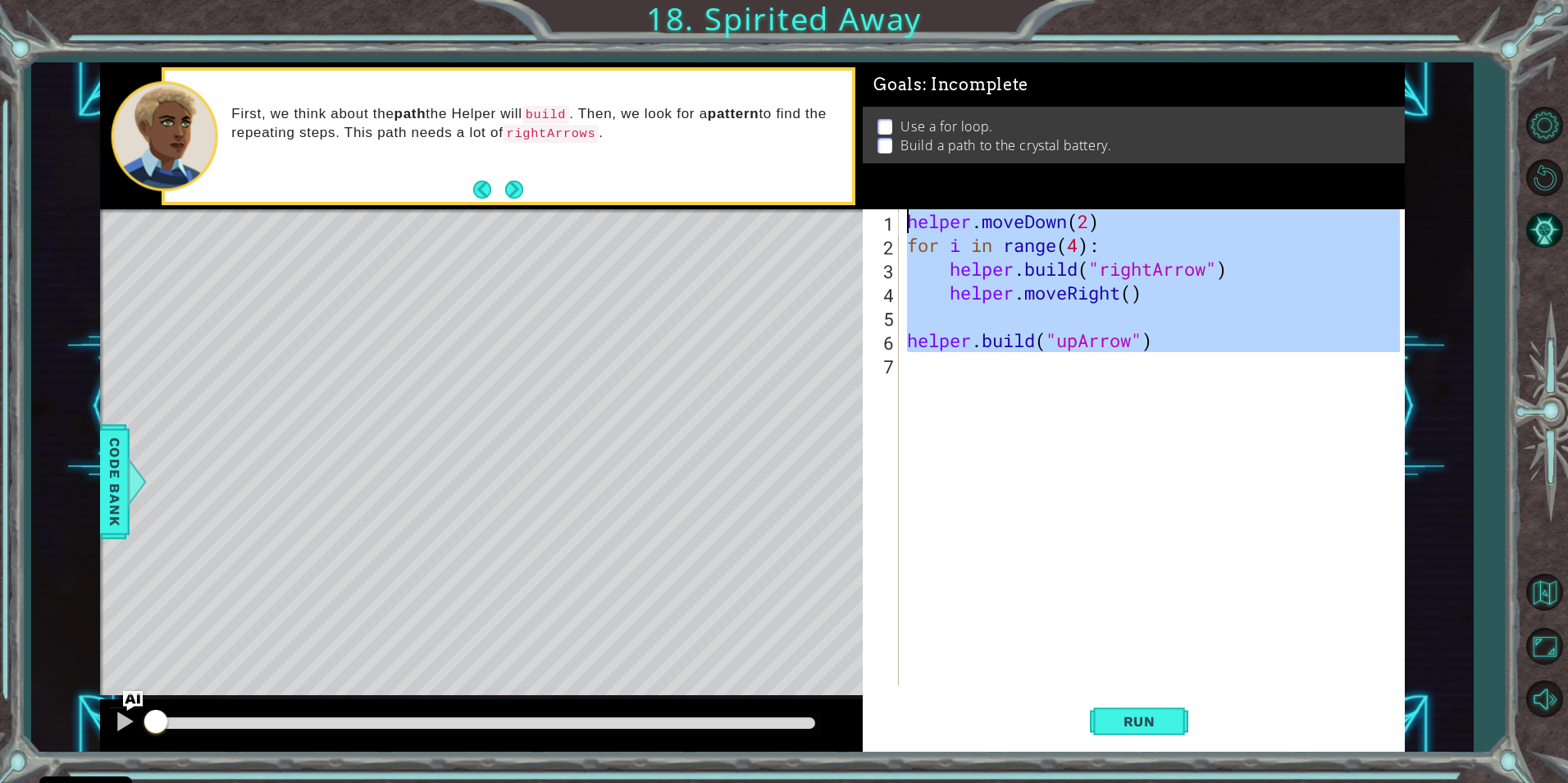
drag, startPoint x: 1174, startPoint y: 357, endPoint x: 880, endPoint y: 211, distance: 328.3
click at [880, 211] on div "1 2 3 4 5 6 7 helper . moveDown ( 2 ) for i in range ( 4 ) : helper . build ( "…" at bounding box center [1131, 448] width 537 height 476
type textarea "helper.moveDown(2) for i in range(4):"
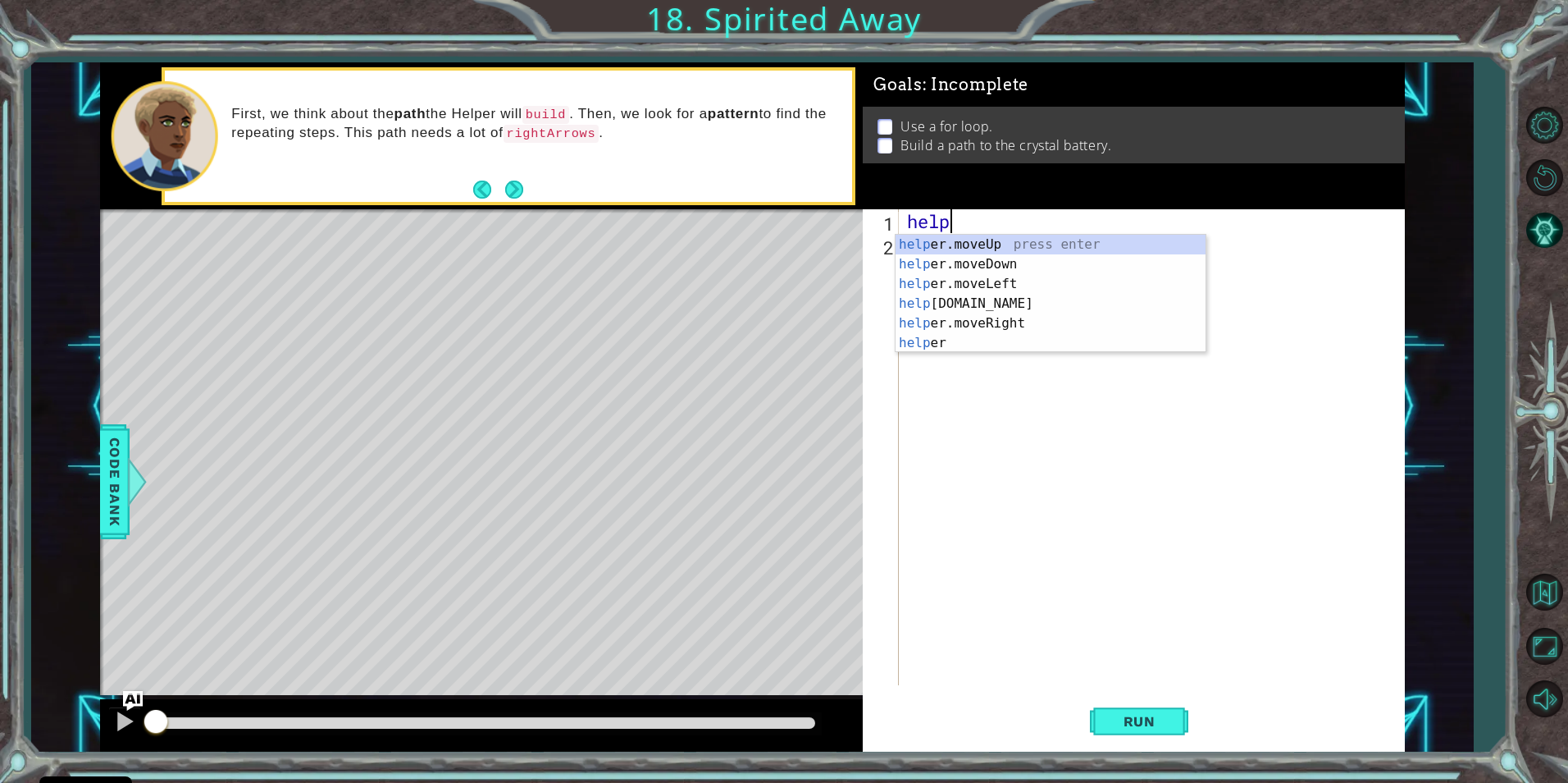
scroll to position [0, 2]
click at [1032, 320] on div "help e r .moveUp press enter help e r .build press enter help e r .moveDown pre…" at bounding box center [1051, 314] width 310 height 158
type textarea "helper.moveRight(1)"
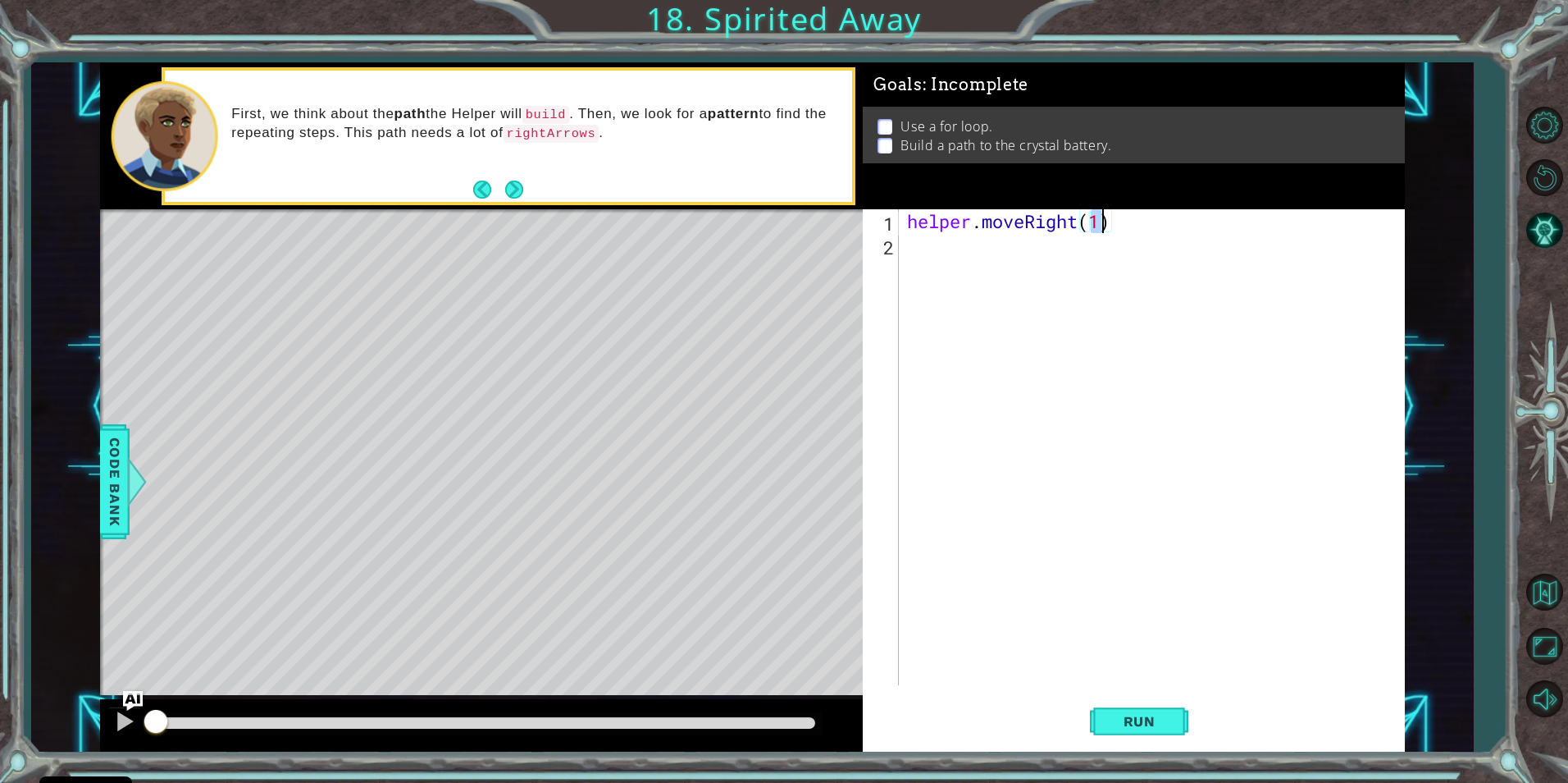
click at [1023, 260] on div "helper . moveRight ( 1 )" at bounding box center [1156, 471] width 503 height 523
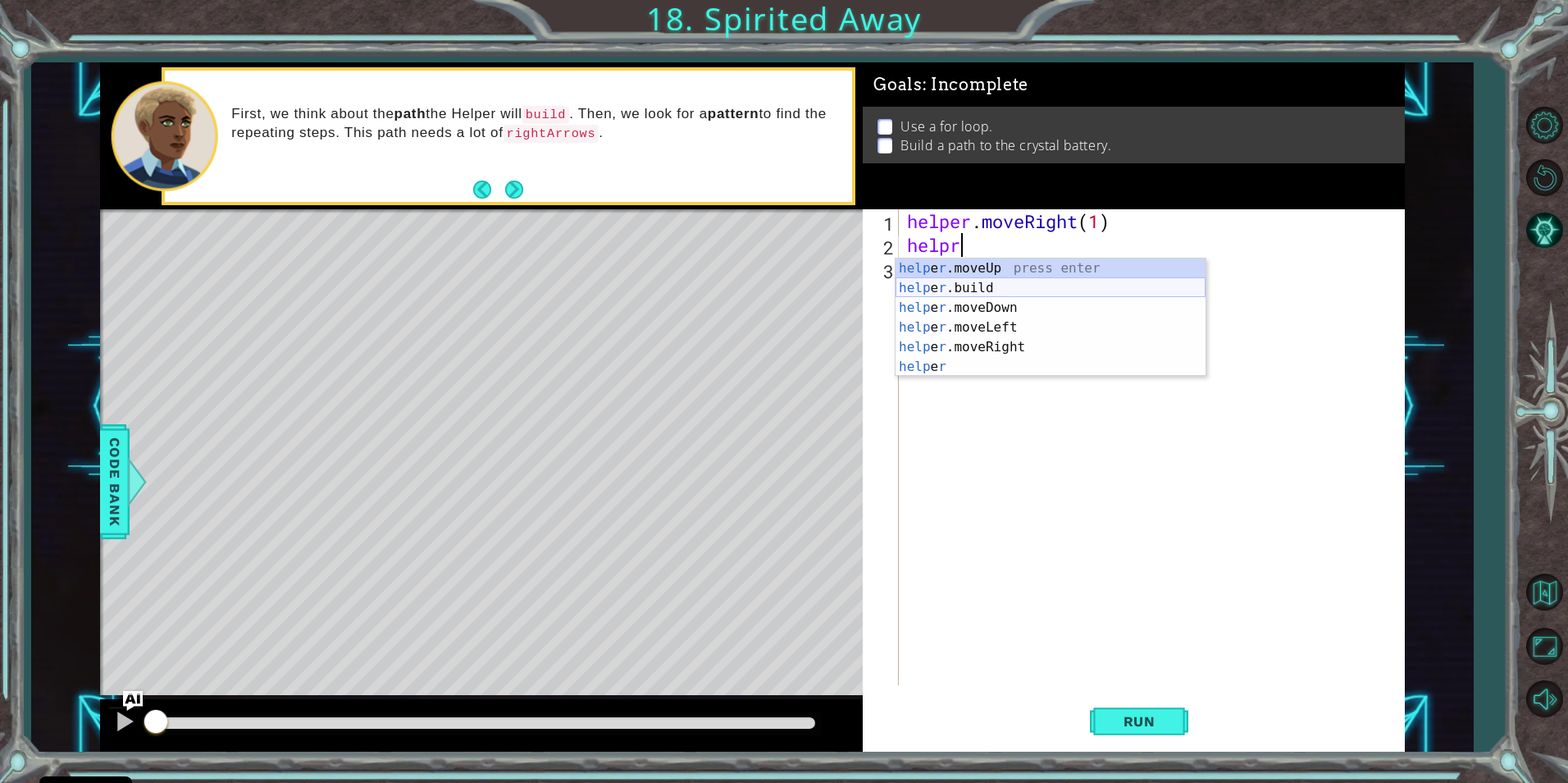
click at [1047, 285] on div "help e r .moveUp press enter help e r .build press enter help e r .moveDown pre…" at bounding box center [1051, 337] width 310 height 158
type textarea "[DOMAIN_NAME]("rightArrow")"
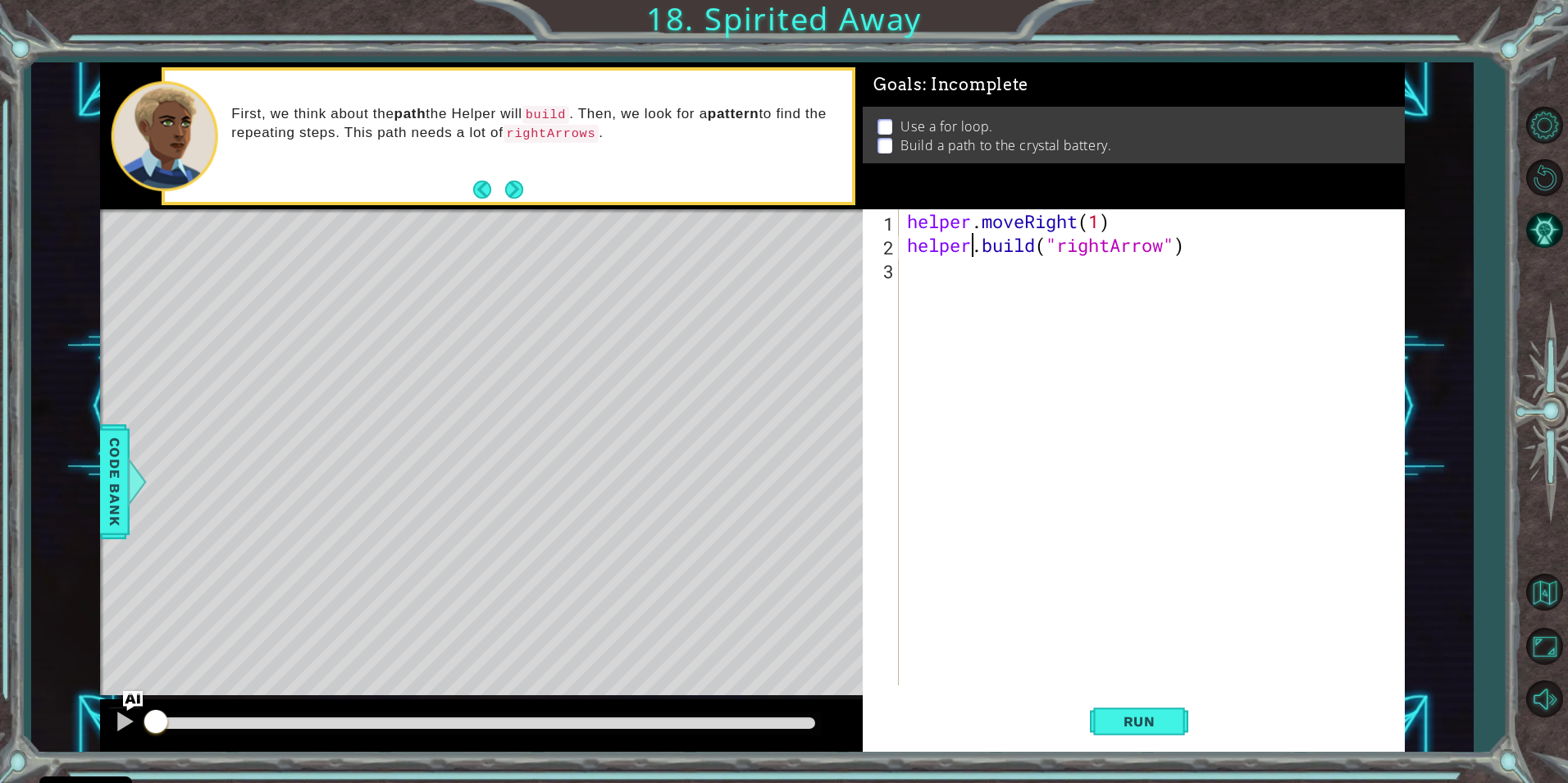
click at [972, 255] on div "helper . moveRight ( 1 ) helper . build ( "rightArrow" )" at bounding box center [1156, 471] width 503 height 523
click at [970, 269] on div "helper . moveRight ( 1 ) helper . build ( "rightArrow" )" at bounding box center [1156, 471] width 503 height 523
drag, startPoint x: 909, startPoint y: 220, endPoint x: 1111, endPoint y: 258, distance: 205.5
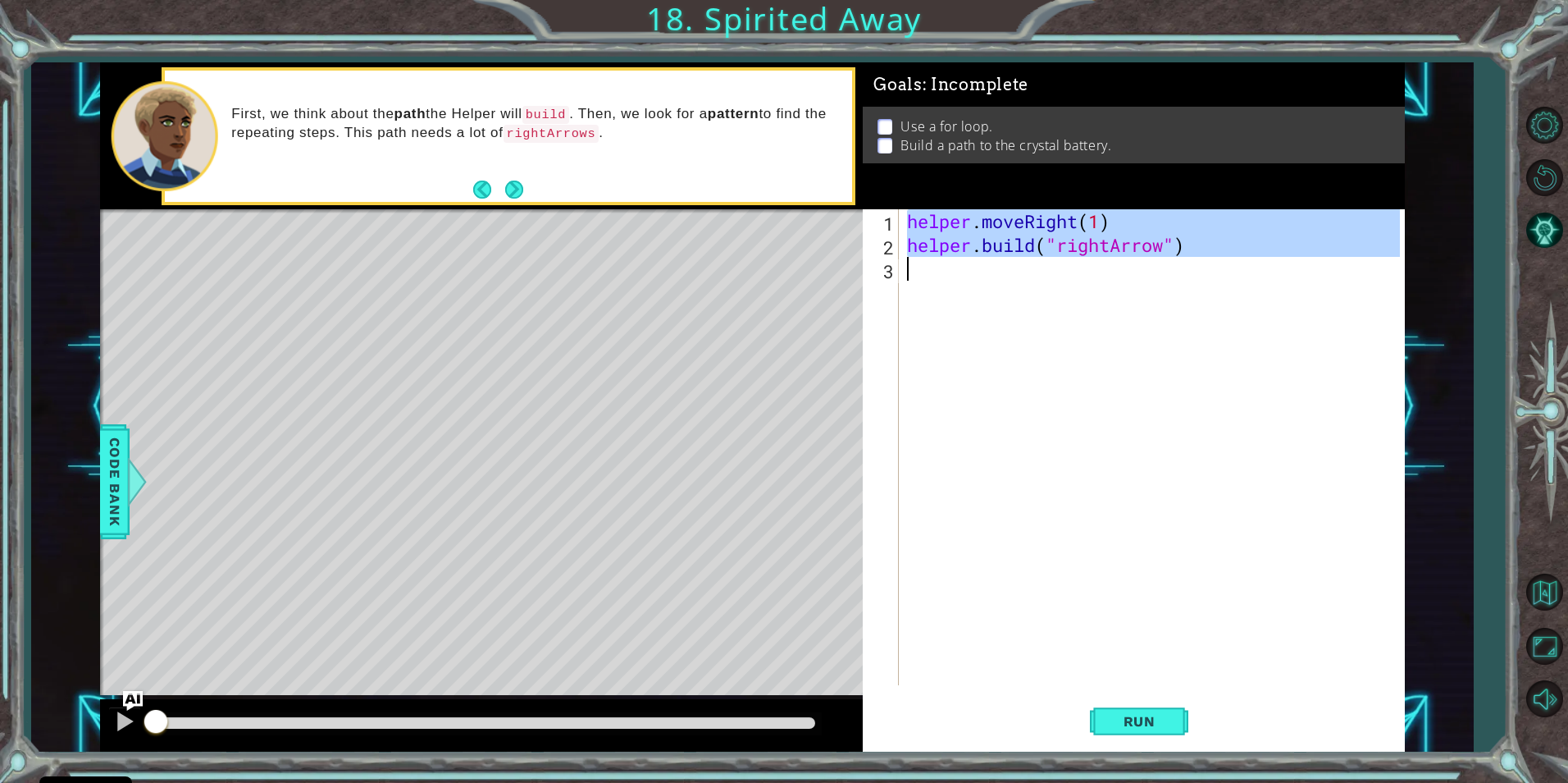
drag, startPoint x: 1111, startPoint y: 258, endPoint x: 1220, endPoint y: 261, distance: 109.0
click at [1220, 261] on div "helper . moveRight ( 1 ) helper . build ( "rightArrow" )" at bounding box center [1156, 471] width 503 height 523
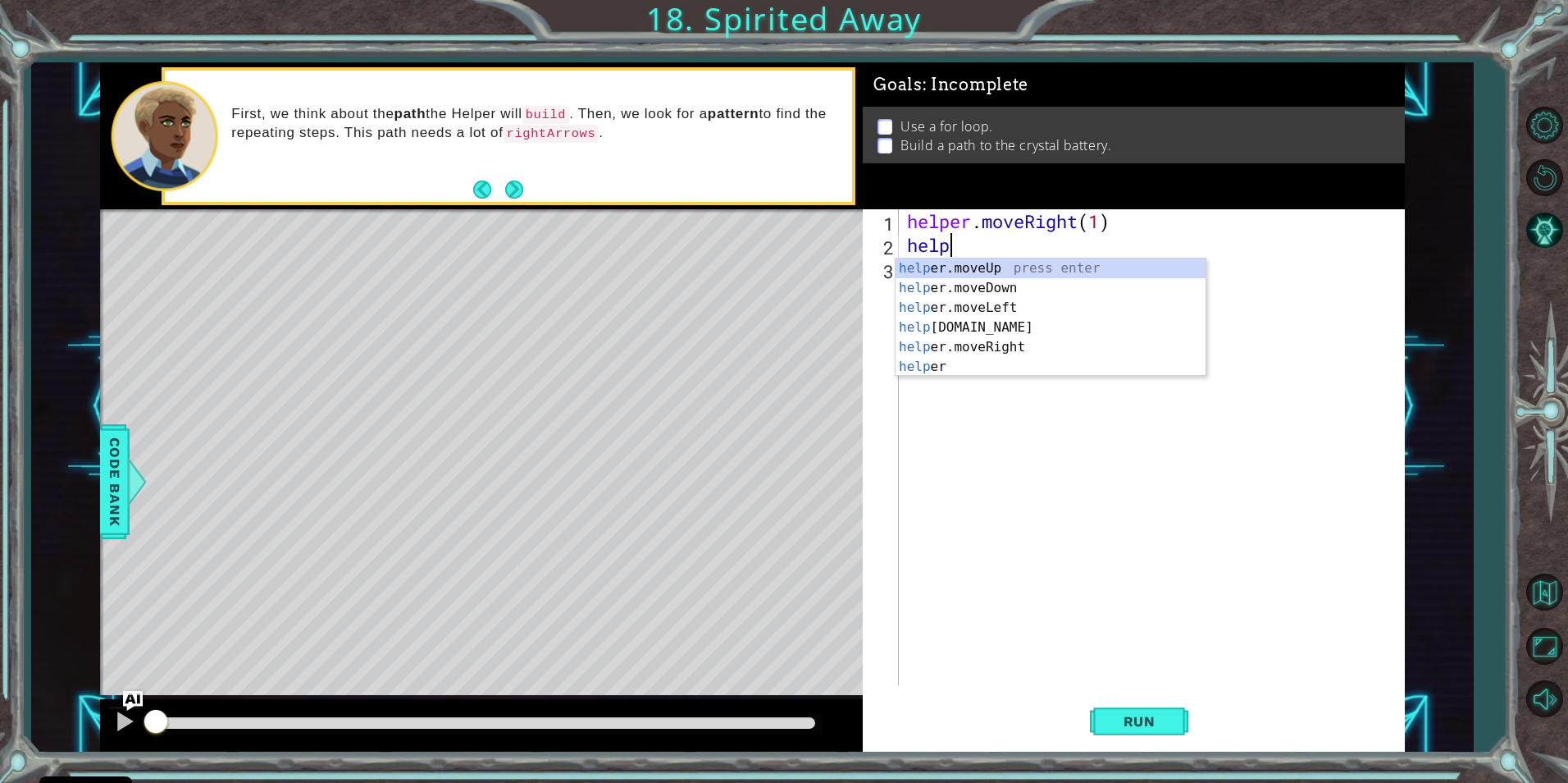
scroll to position [0, 2]
click at [1078, 285] on div "help e r .moveUp press enter help e r .build press enter help e r .moveDown pre…" at bounding box center [1051, 337] width 310 height 158
type textarea "[DOMAIN_NAME]("rightArrow")"
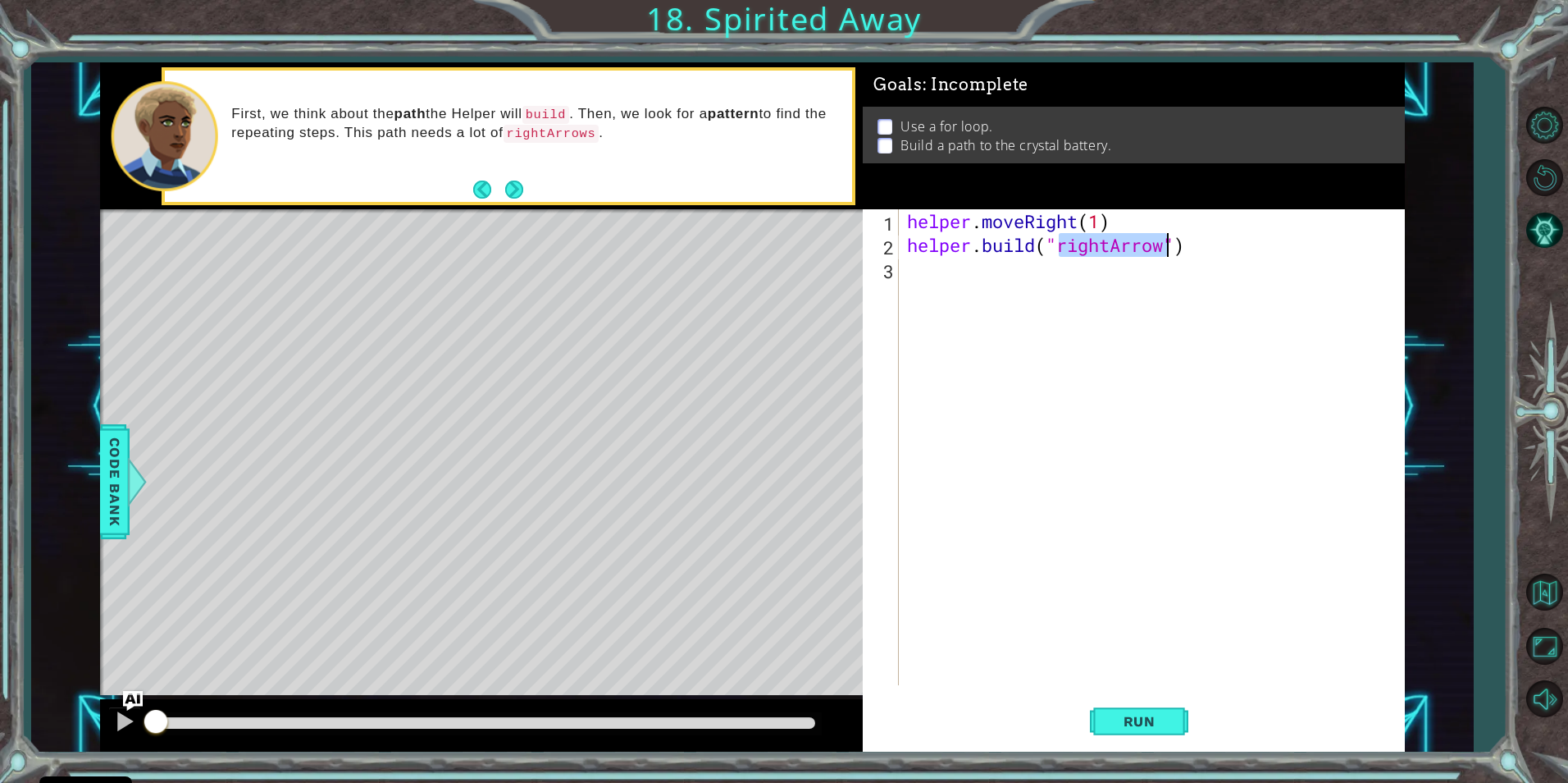
click at [1345, 306] on div "helper . moveRight ( 1 ) helper . build ( "rightArrow" )" at bounding box center [1156, 471] width 503 height 523
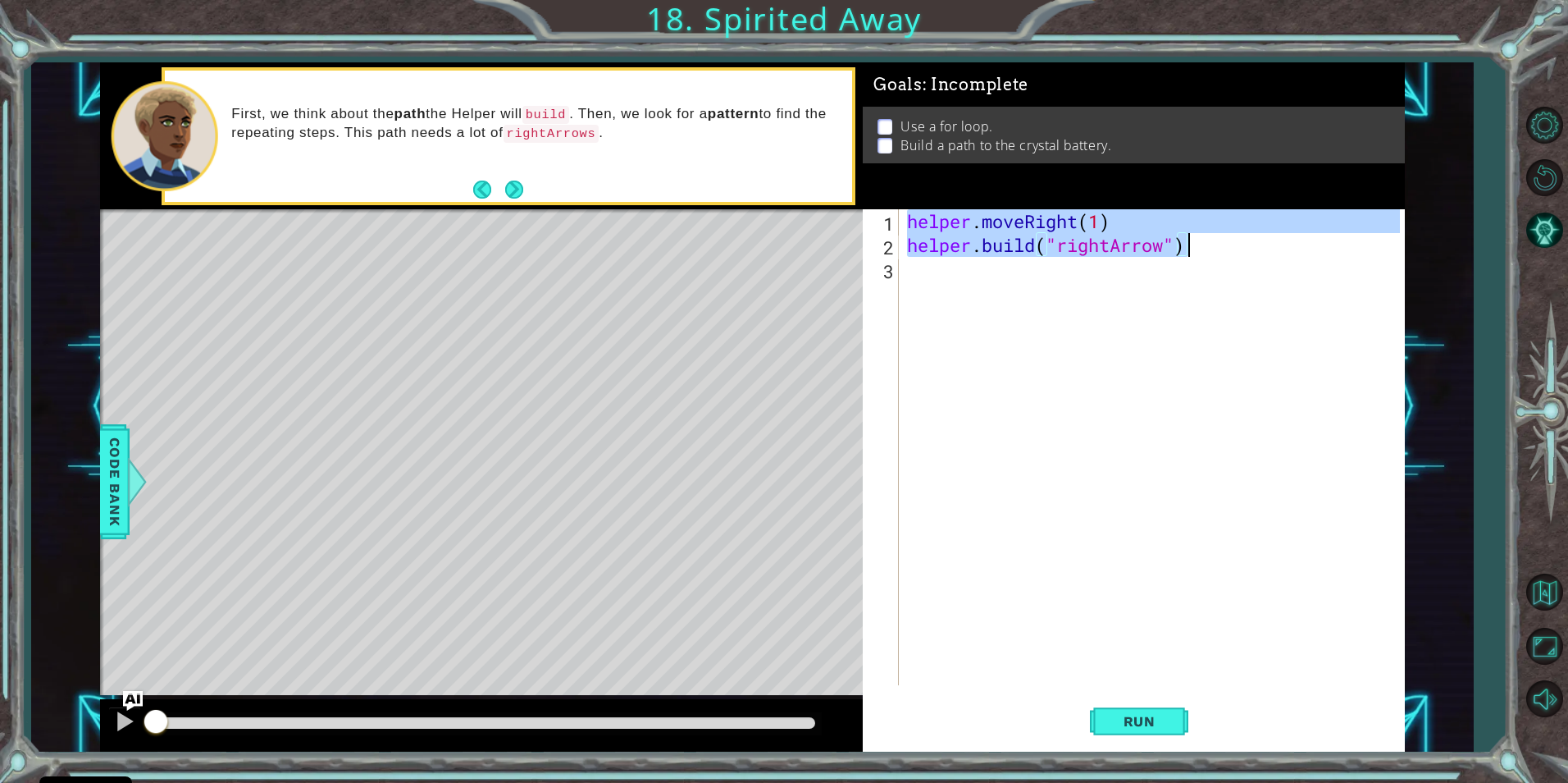
drag, startPoint x: 908, startPoint y: 224, endPoint x: 1194, endPoint y: 253, distance: 287.5
click at [1194, 253] on div "helper . moveRight ( 1 ) helper . build ( "rightArrow" )" at bounding box center [1156, 471] width 503 height 523
type textarea "helper.moveRight(1) [DOMAIN_NAME]("rightArrow")"
click at [987, 269] on div "helper . moveRight ( 1 ) helper . build ( "rightArrow" )" at bounding box center [1156, 471] width 503 height 523
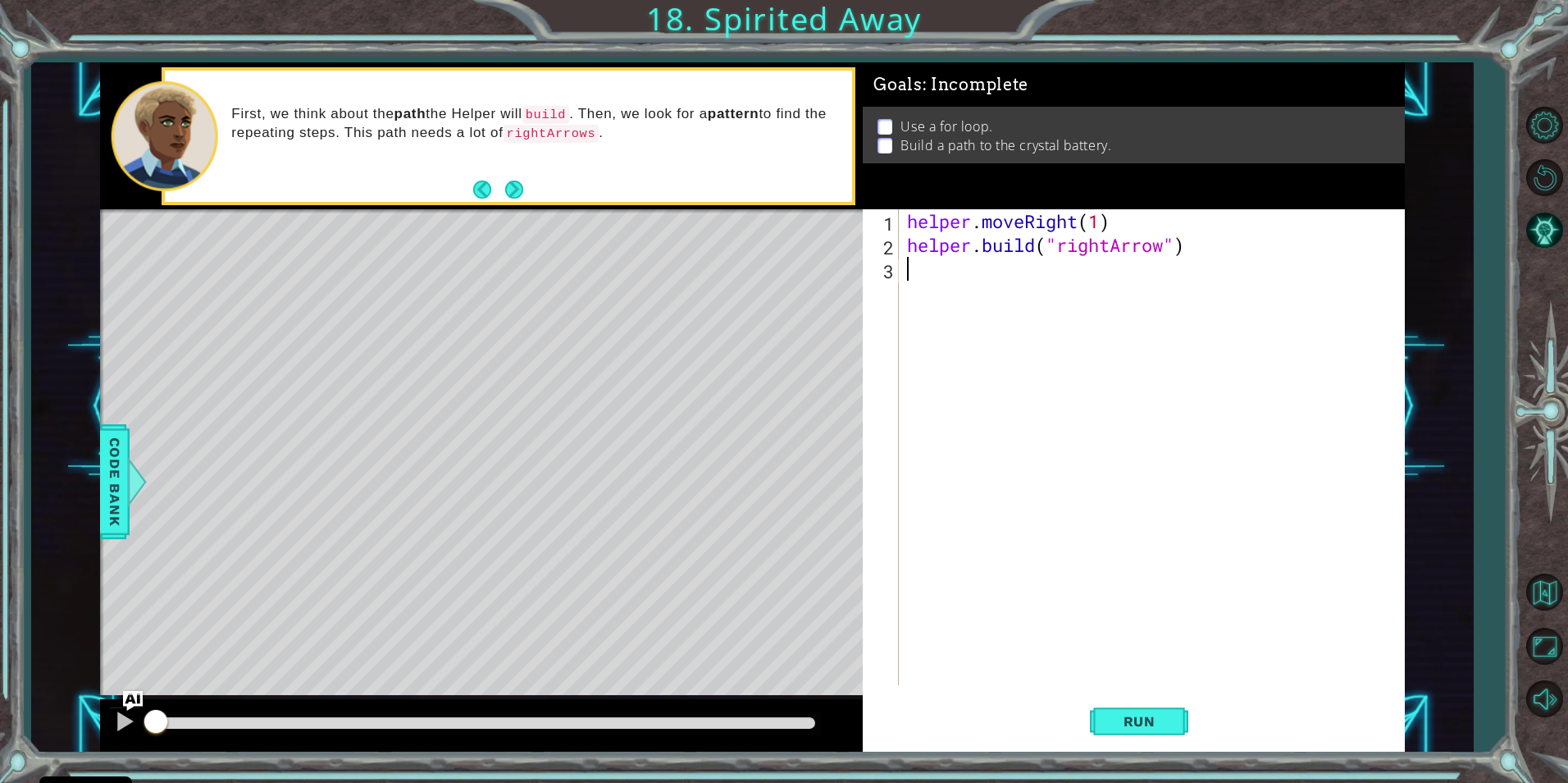
paste textarea "[DOMAIN_NAME]("rightArrow")"
type textarea "[DOMAIN_NAME]("rightArrow")"
click at [936, 325] on div "helper . moveRight ( 1 ) helper . build ( "rightArrow" ) helper . moveRight ( 1…" at bounding box center [1156, 471] width 503 height 523
paste textarea "[DOMAIN_NAME]("rightArrow")"
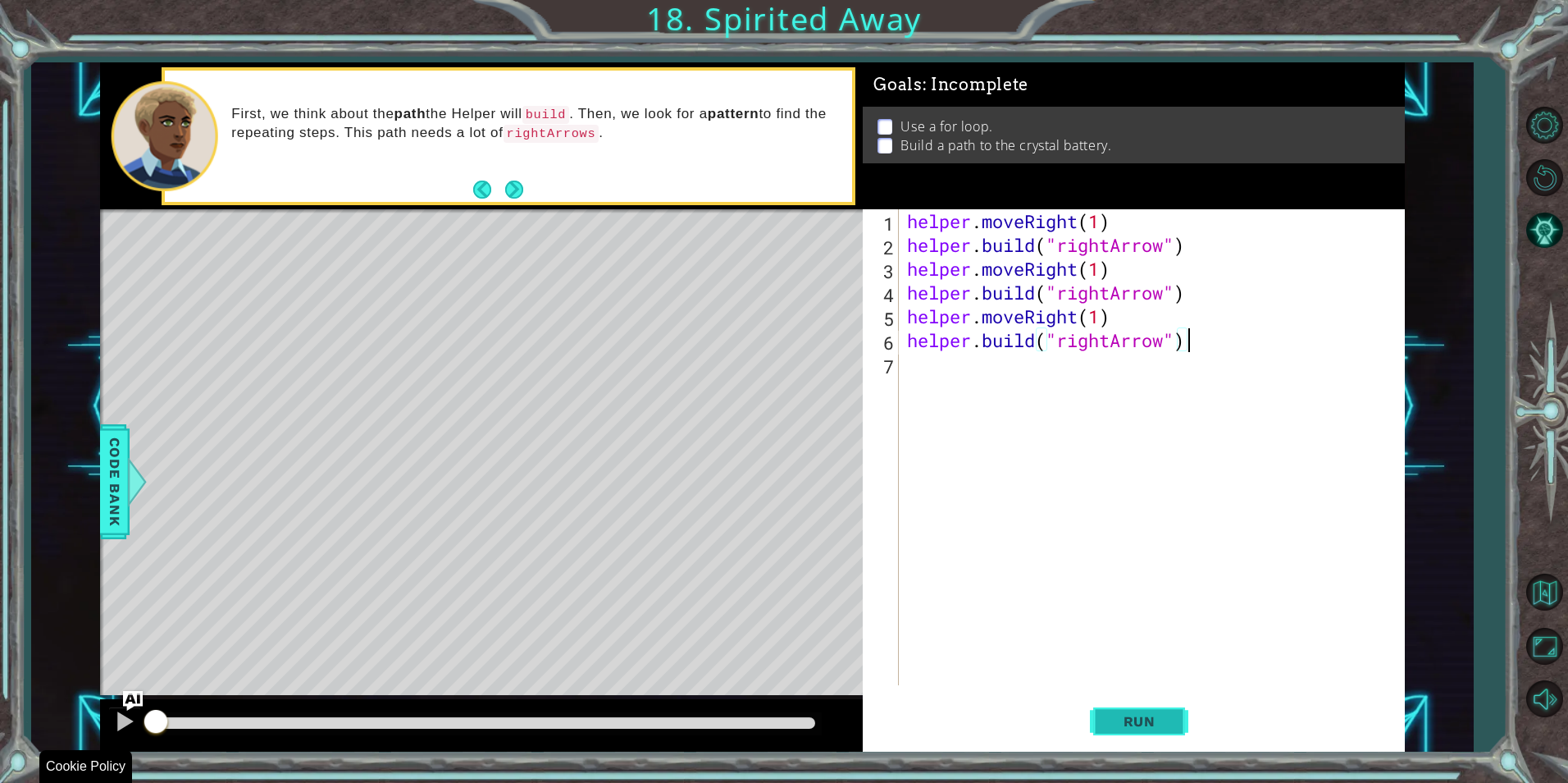
type textarea "[DOMAIN_NAME]("rightArrow")"
click at [1126, 735] on button "Run" at bounding box center [1139, 721] width 99 height 54
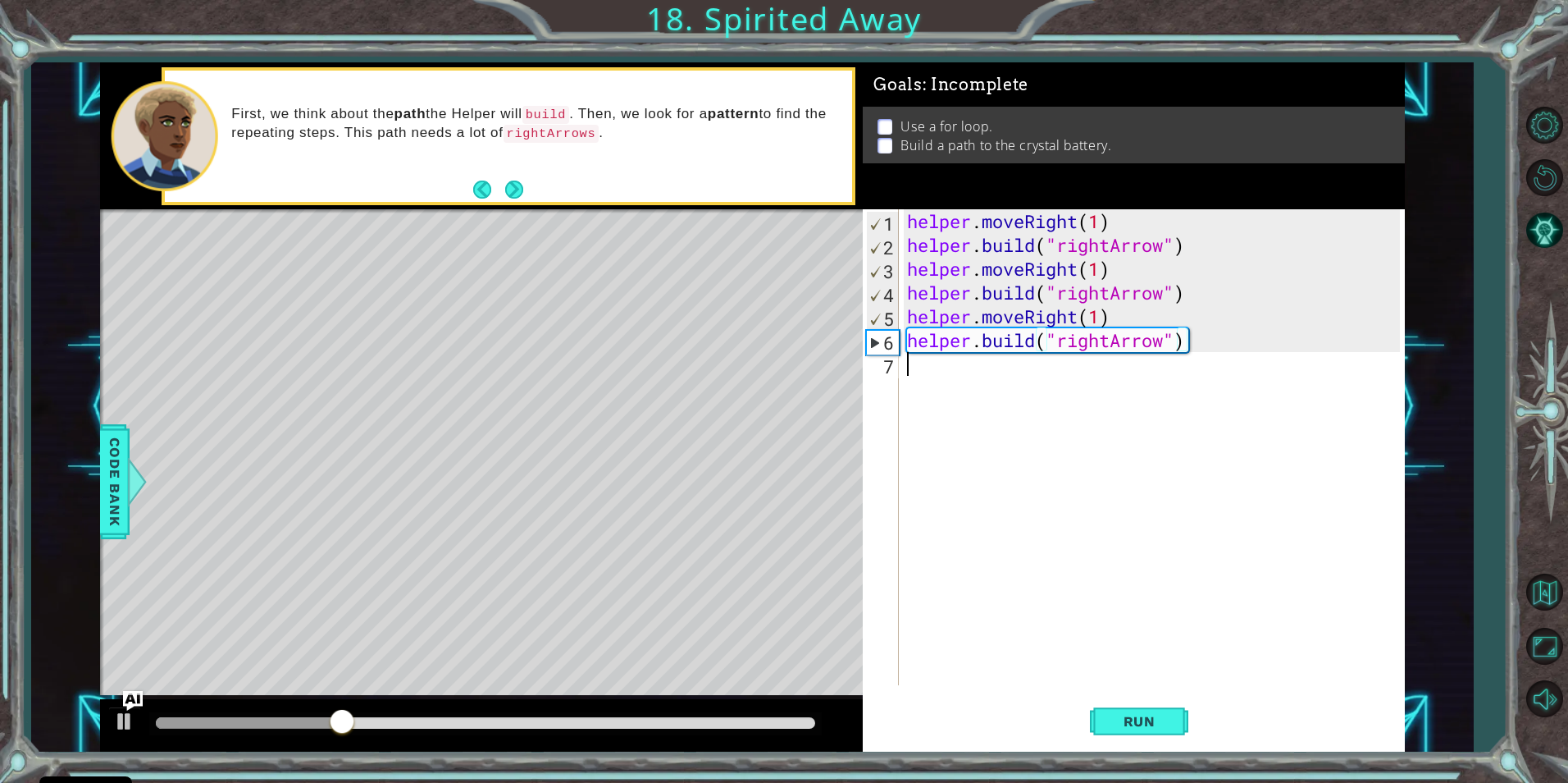
click at [965, 376] on div "helper . moveRight ( 1 ) helper . build ( "rightArrow" ) helper . moveRight ( 1…" at bounding box center [1156, 471] width 503 height 523
click at [113, 710] on button at bounding box center [125, 723] width 33 height 33
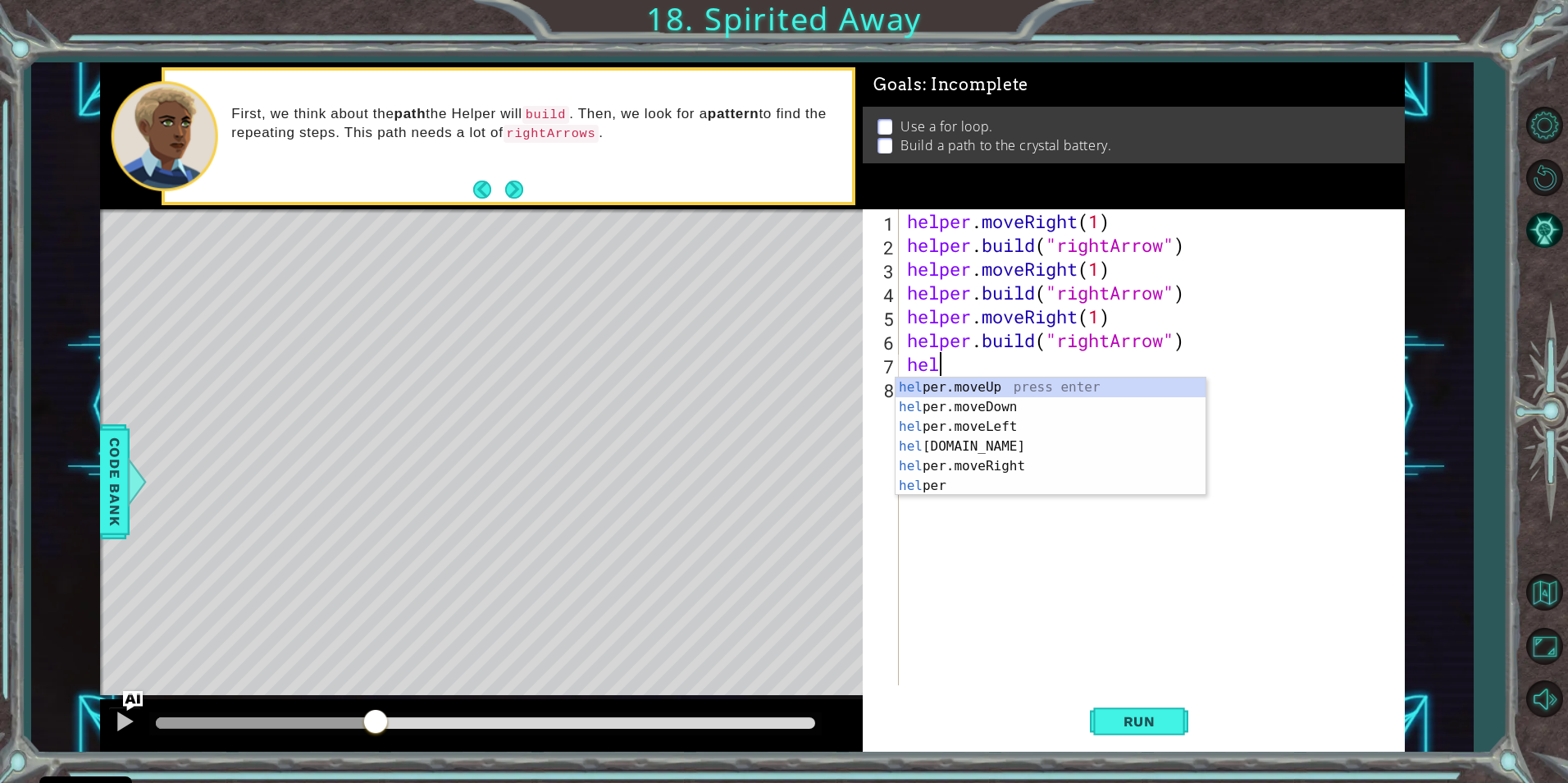
scroll to position [0, 1]
click at [984, 426] on div "help er.moveUp press enter help er.moveDown press enter help er.moveLeft press …" at bounding box center [1051, 456] width 310 height 158
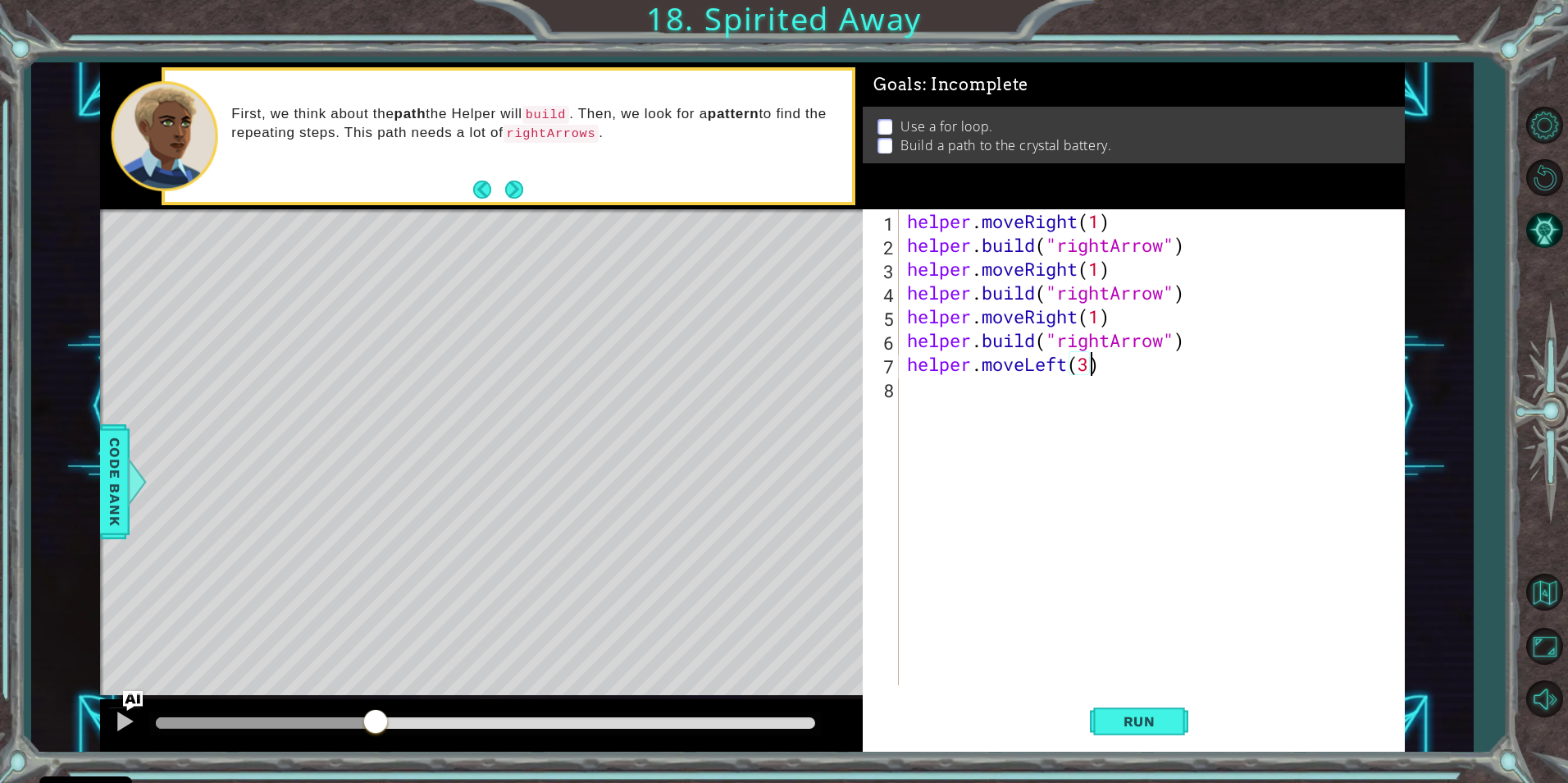
scroll to position [0, 8]
type textarea "helper.moveLeft(3)"
